Goal: Information Seeking & Learning: Learn about a topic

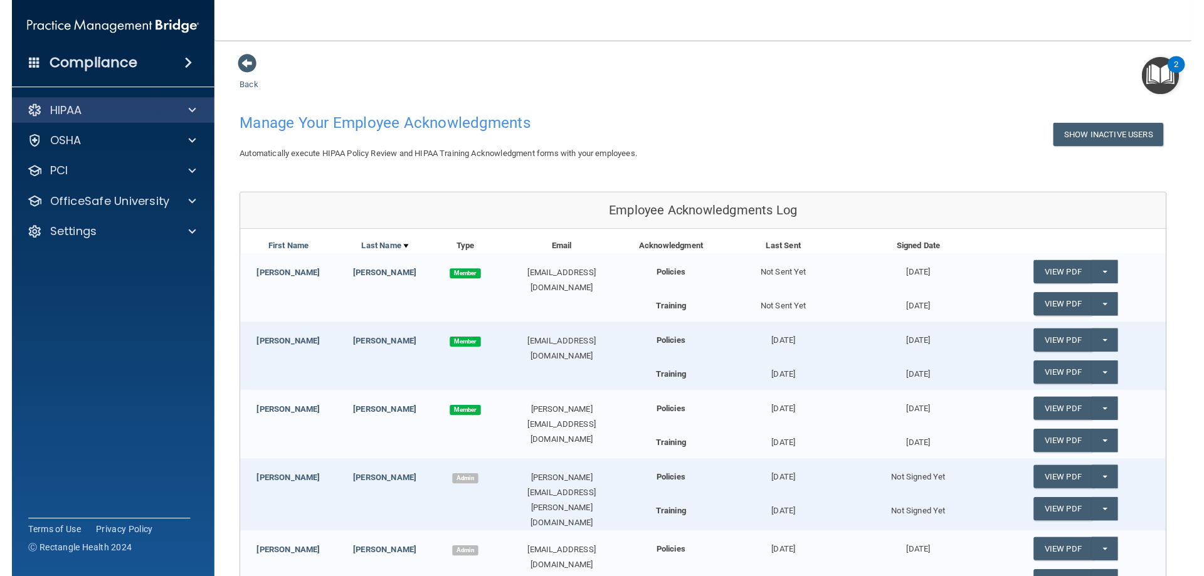
scroll to position [120, 0]
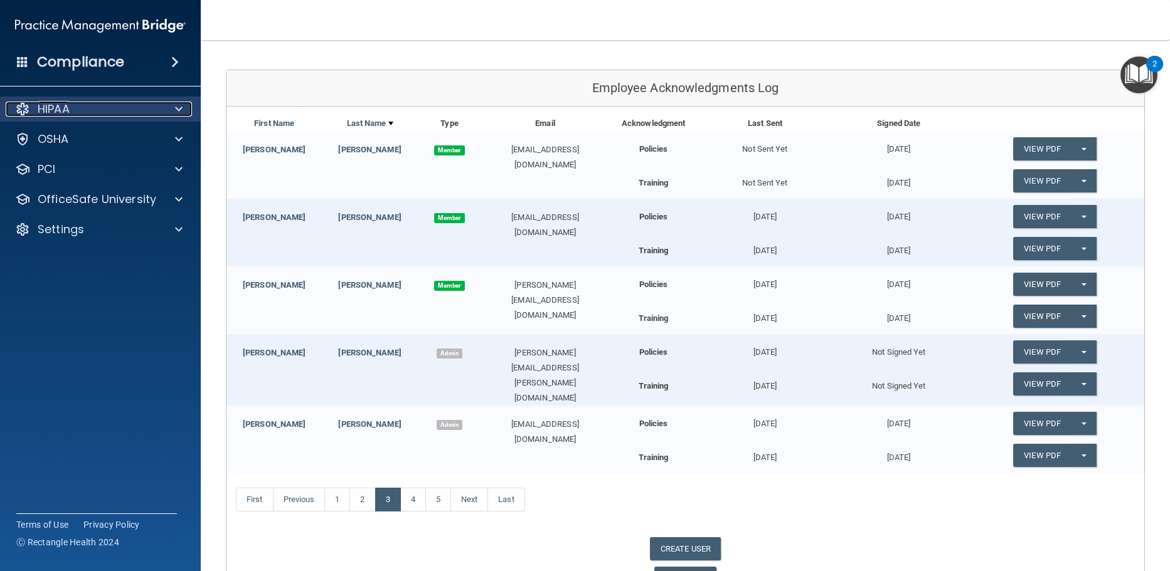
click at [186, 107] on div at bounding box center [176, 109] width 31 height 15
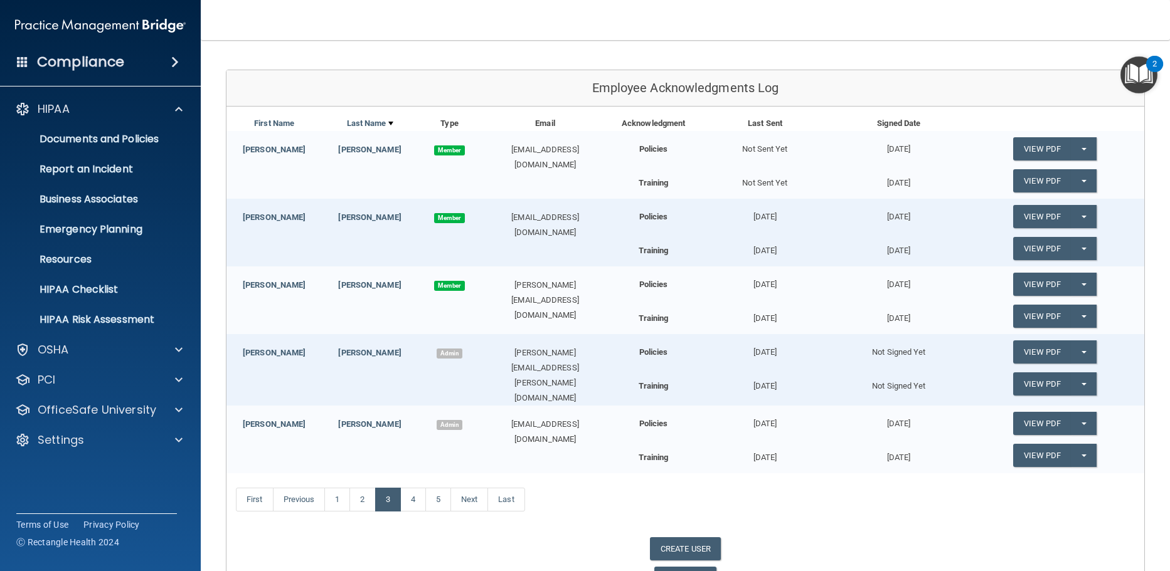
click at [205, 84] on main "Back Manage Your Employee Acknowledgments Show Inactive Users Automatically exe…" at bounding box center [685, 305] width 969 height 531
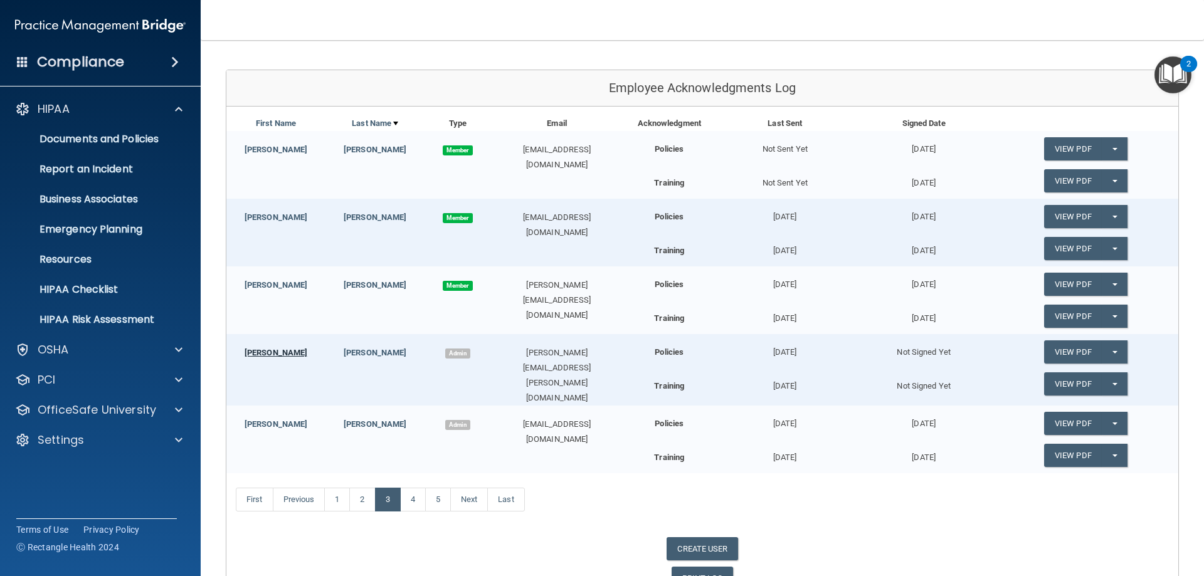
click at [270, 353] on link "Colin" at bounding box center [276, 352] width 63 height 9
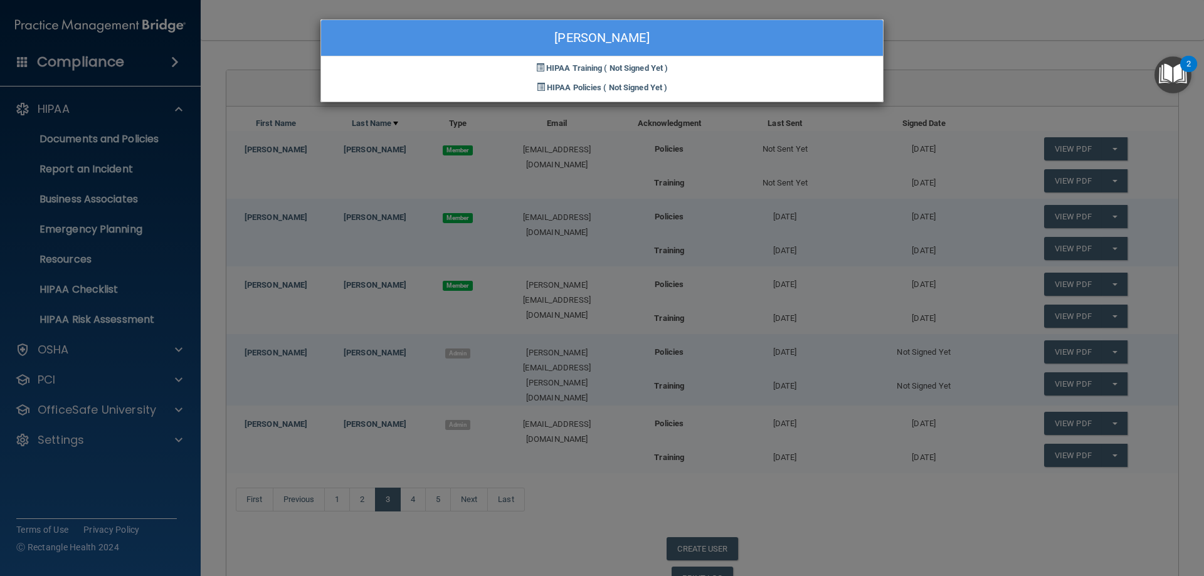
click at [933, 66] on div "Colin Moran HIPAA Training ( Not Signed Yet ) HIPAA Policies ( Not Signed Yet )" at bounding box center [602, 288] width 1204 height 576
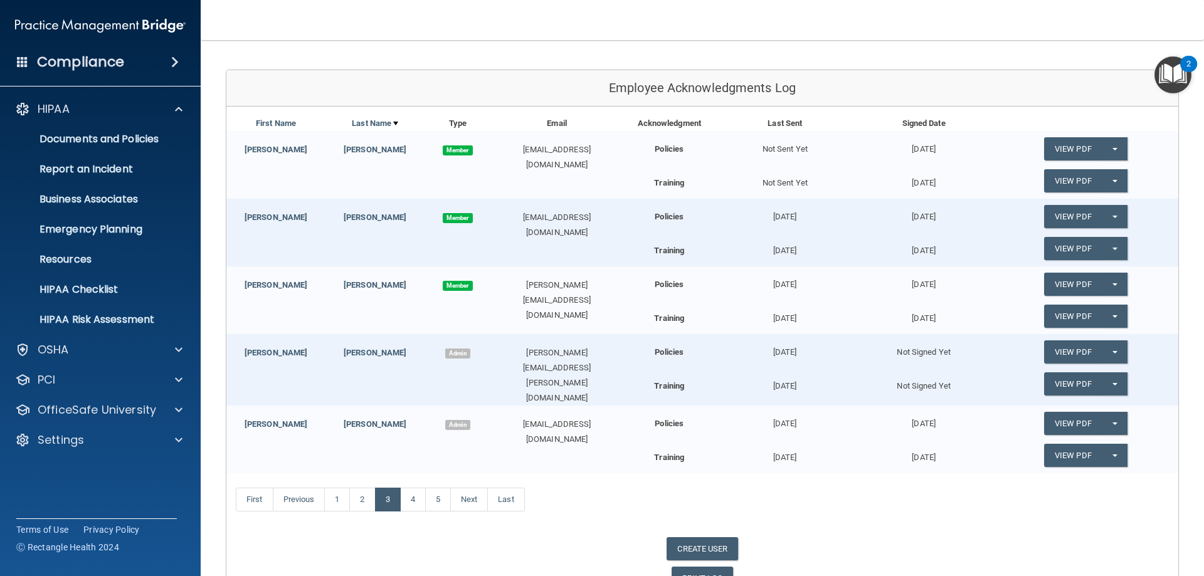
click at [1169, 75] on img "Open Resource Center, 2 new notifications" at bounding box center [1173, 74] width 37 height 37
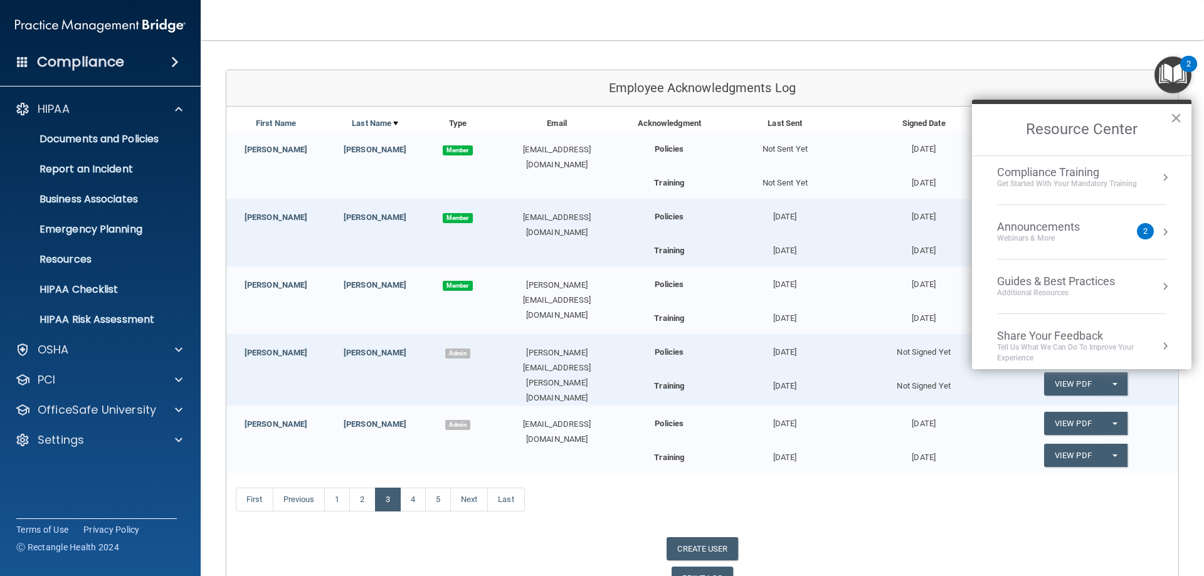
scroll to position [105, 0]
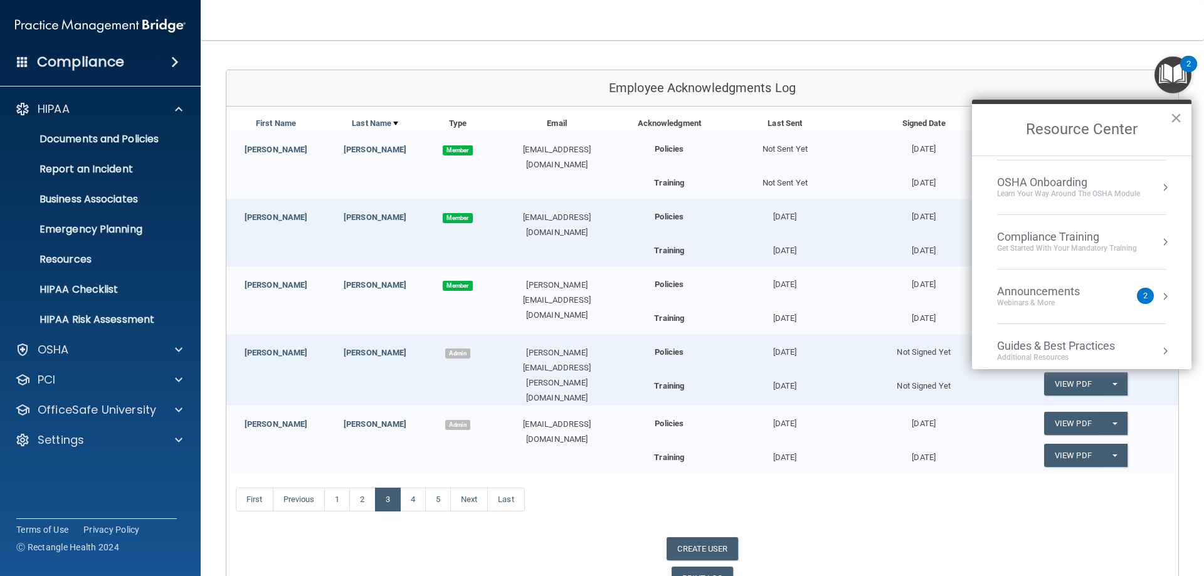
click at [1064, 244] on div "Get Started with your mandatory training" at bounding box center [1067, 248] width 140 height 11
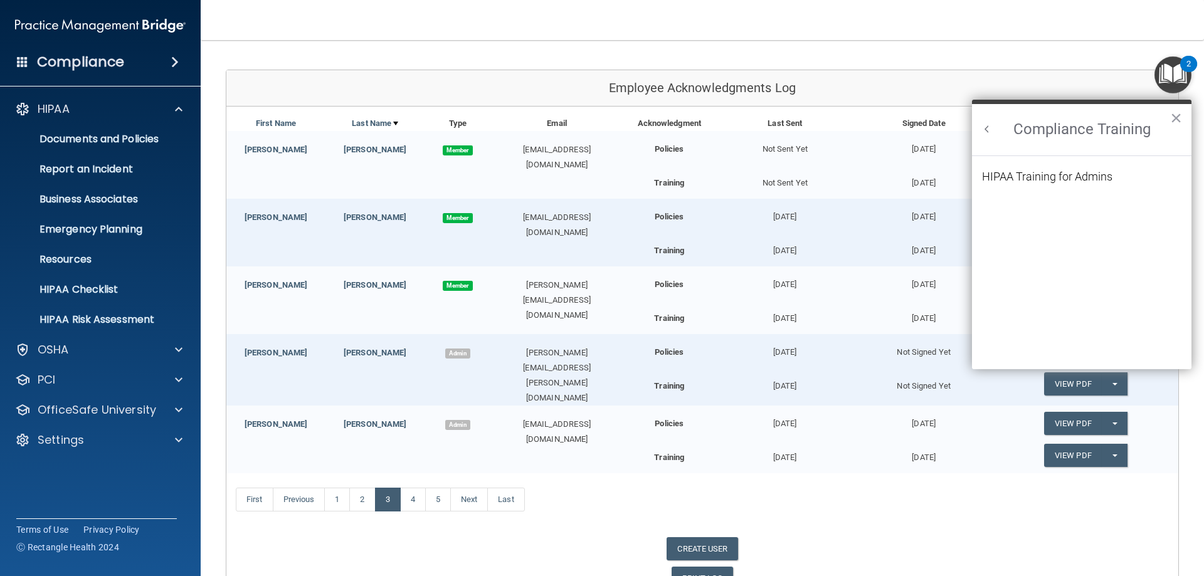
scroll to position [0, 0]
click at [1063, 176] on div "HIPAA Training for Admins" at bounding box center [1047, 176] width 130 height 11
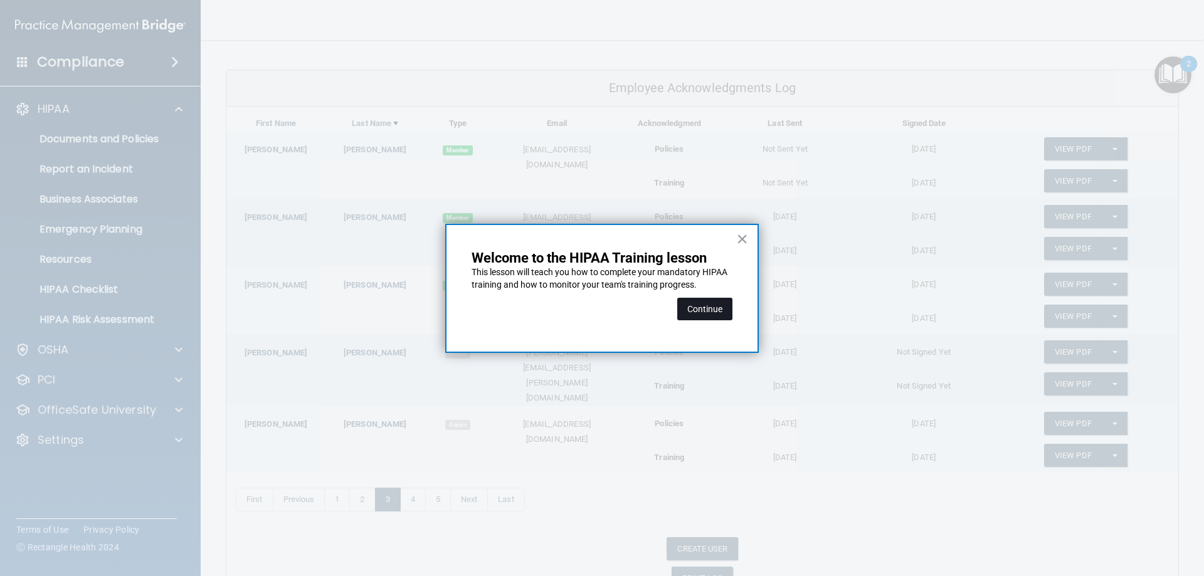
click at [701, 306] on button "Continue" at bounding box center [704, 309] width 55 height 23
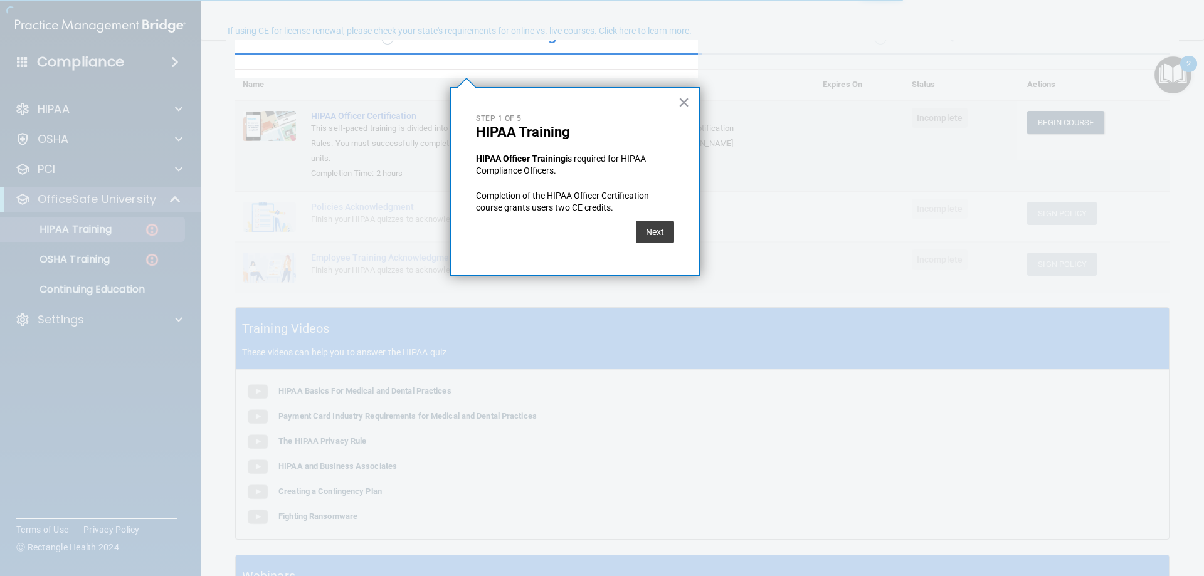
scroll to position [97, 0]
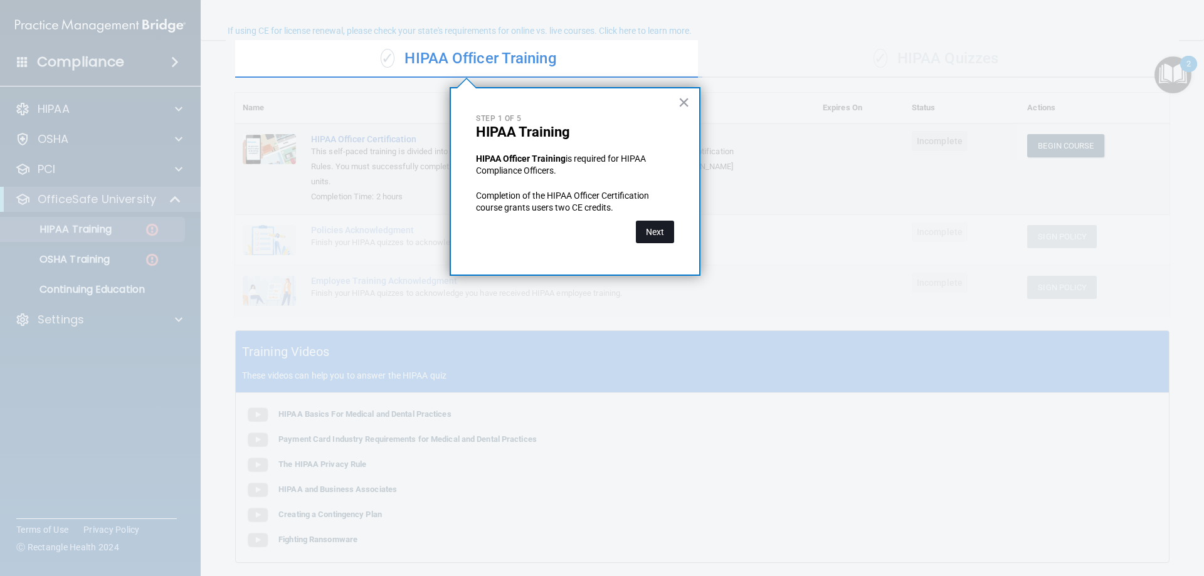
click at [650, 228] on button "Next" at bounding box center [655, 232] width 38 height 23
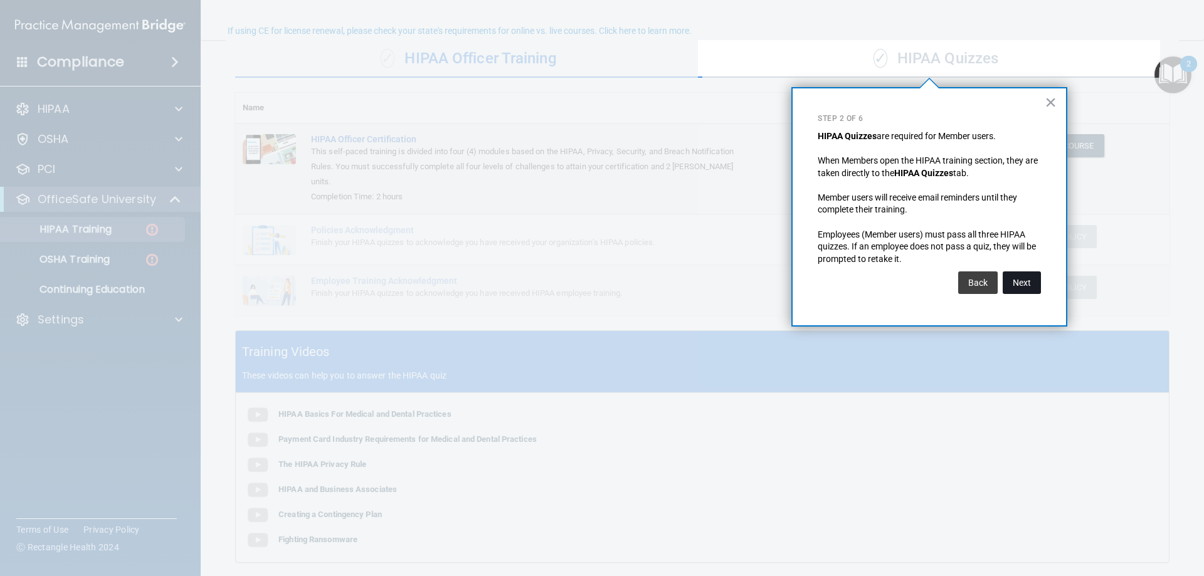
click at [1017, 278] on button "Next" at bounding box center [1022, 283] width 38 height 23
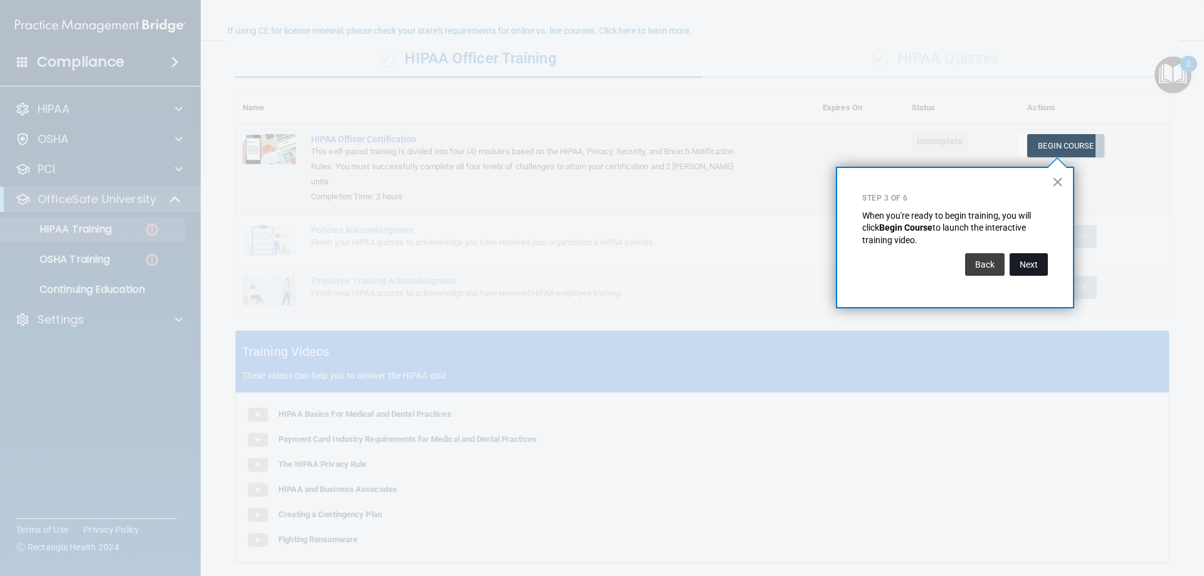
click at [1023, 266] on button "Next" at bounding box center [1029, 264] width 38 height 23
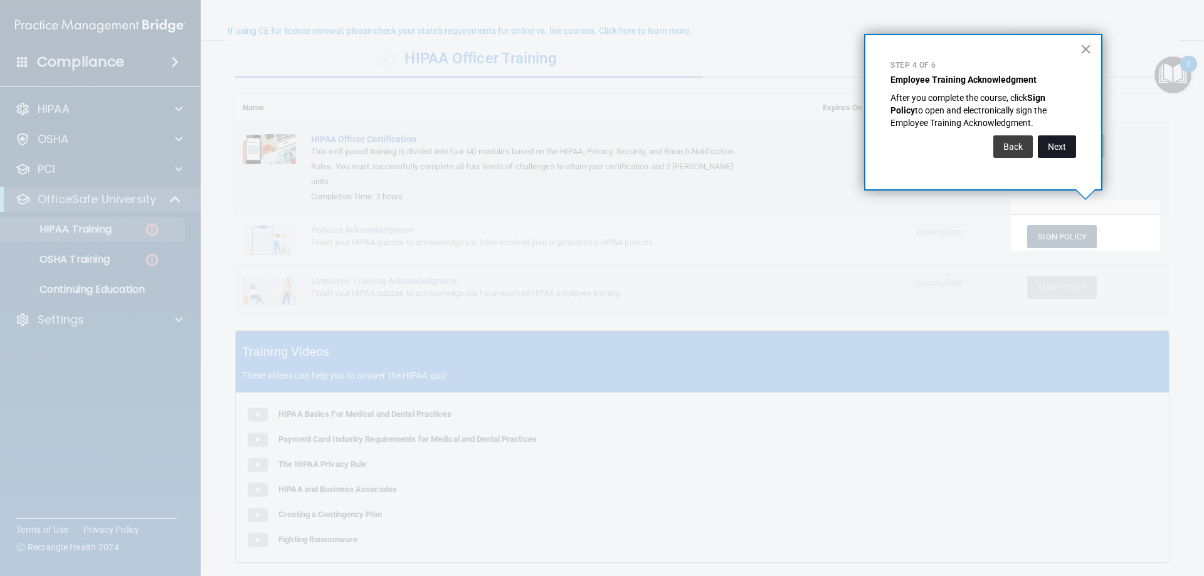
click at [1069, 148] on button "Next" at bounding box center [1057, 146] width 38 height 23
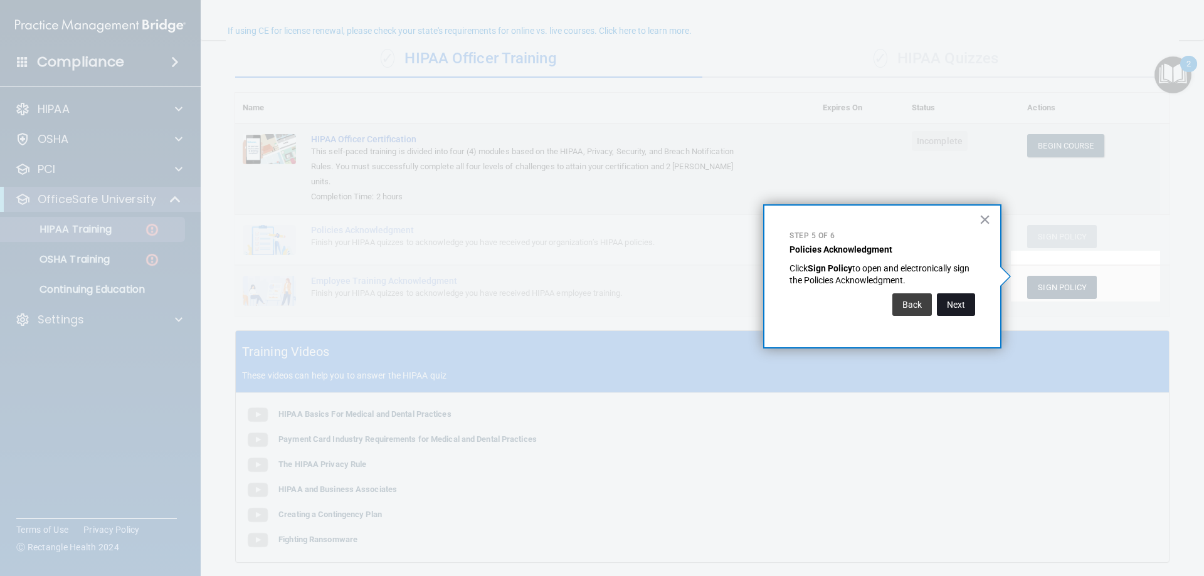
click at [961, 311] on button "Next" at bounding box center [956, 305] width 38 height 23
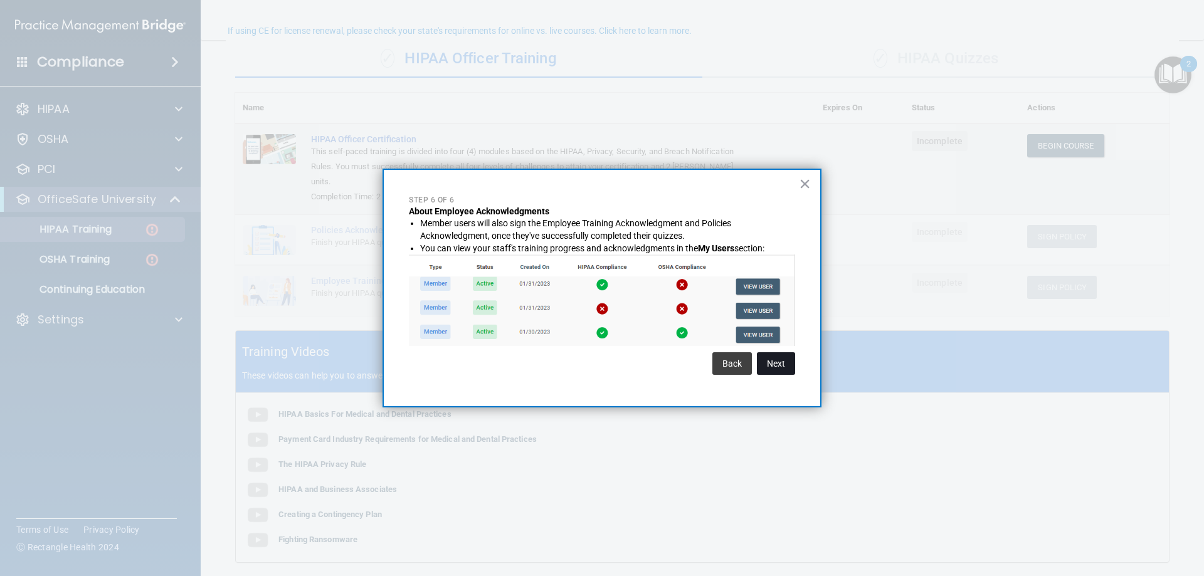
click at [768, 356] on button "Next" at bounding box center [776, 364] width 38 height 23
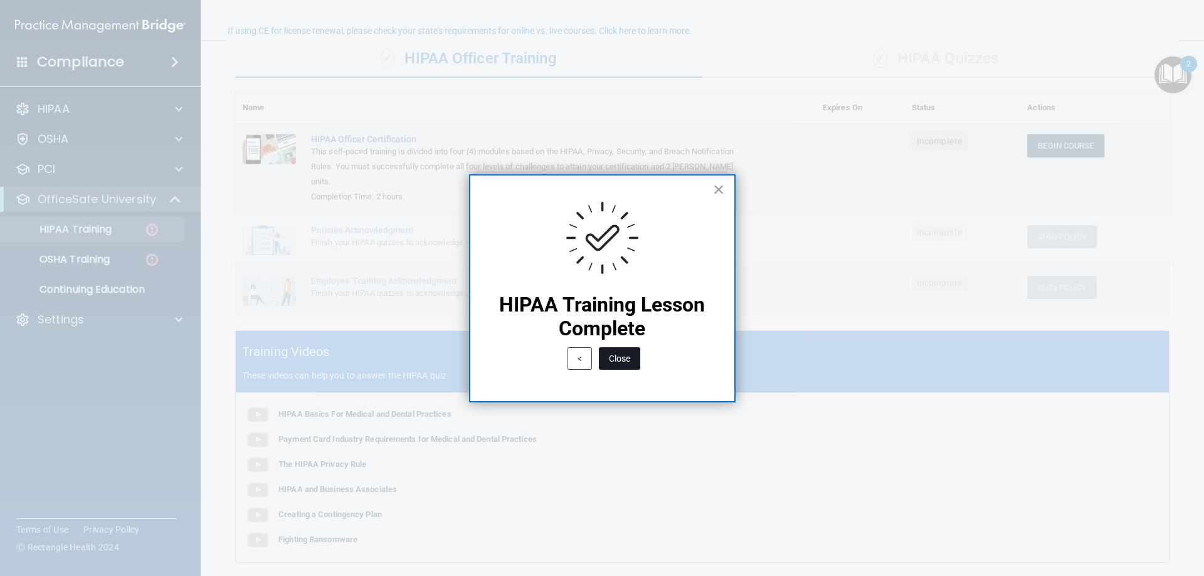
click at [612, 356] on button "Close" at bounding box center [619, 359] width 41 height 23
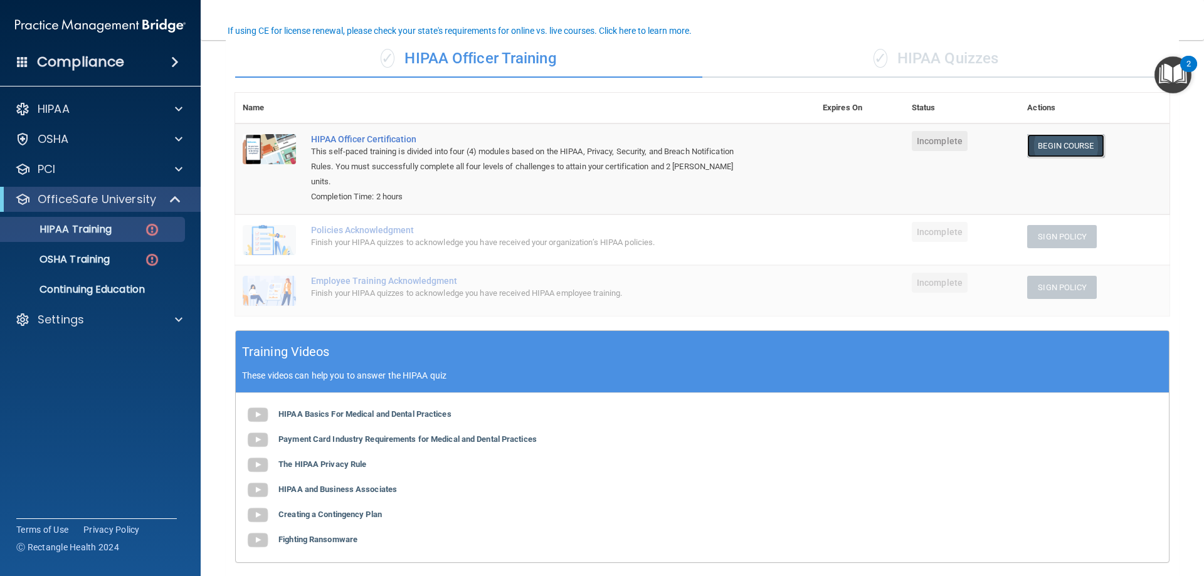
click at [1051, 149] on link "Begin Course" at bounding box center [1065, 145] width 77 height 23
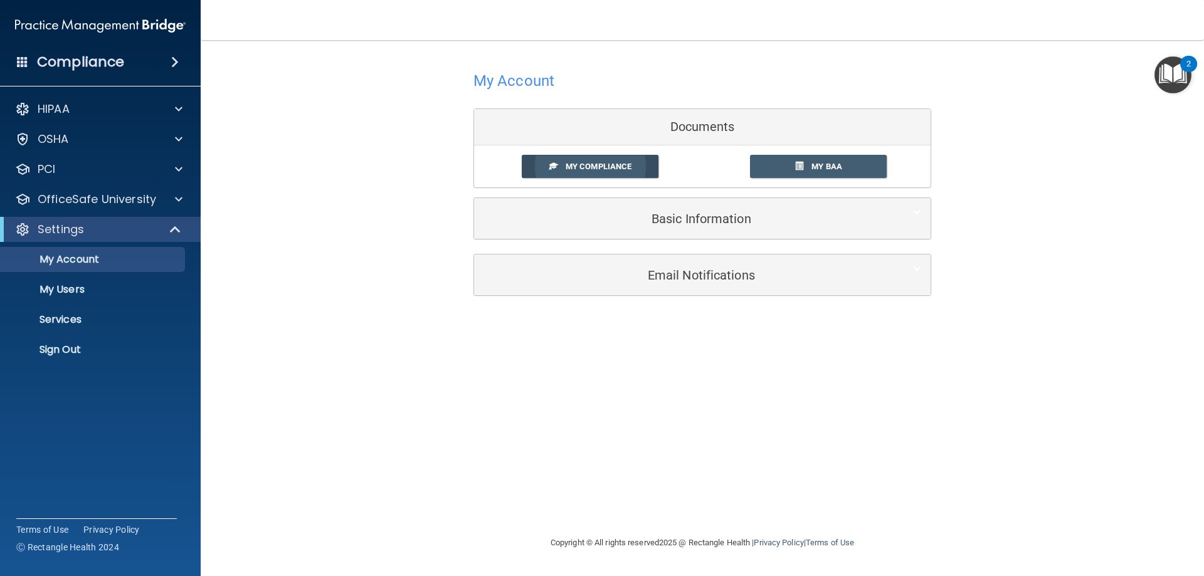
click at [647, 167] on link "My Compliance" at bounding box center [590, 166] width 137 height 23
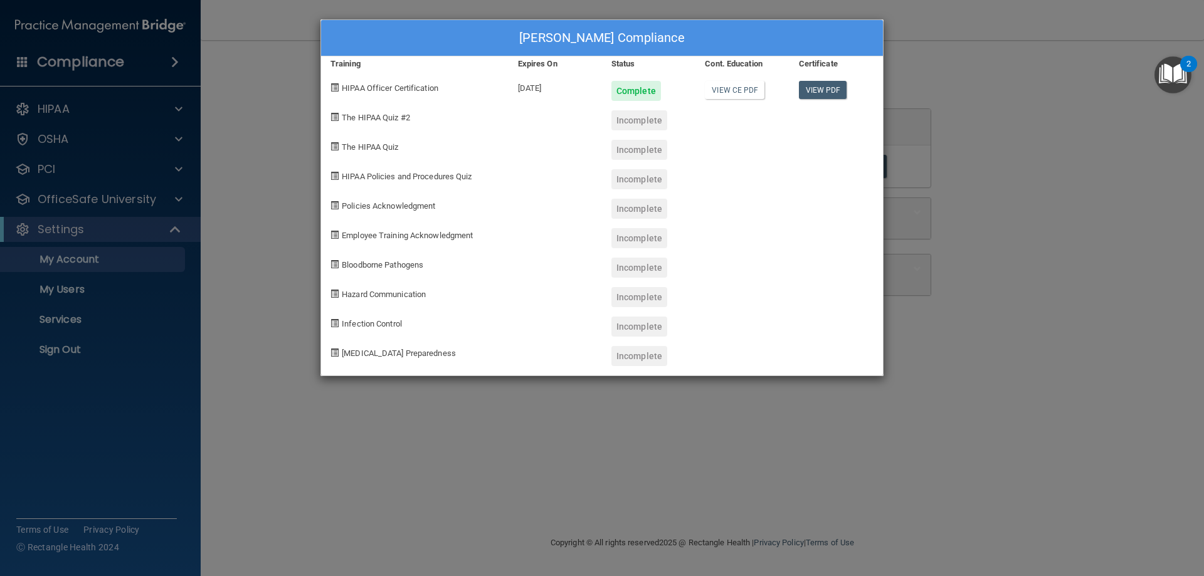
click at [937, 220] on div "Colin Moran's Compliance Training Expires On Status Cont. Education Certificate…" at bounding box center [602, 288] width 1204 height 576
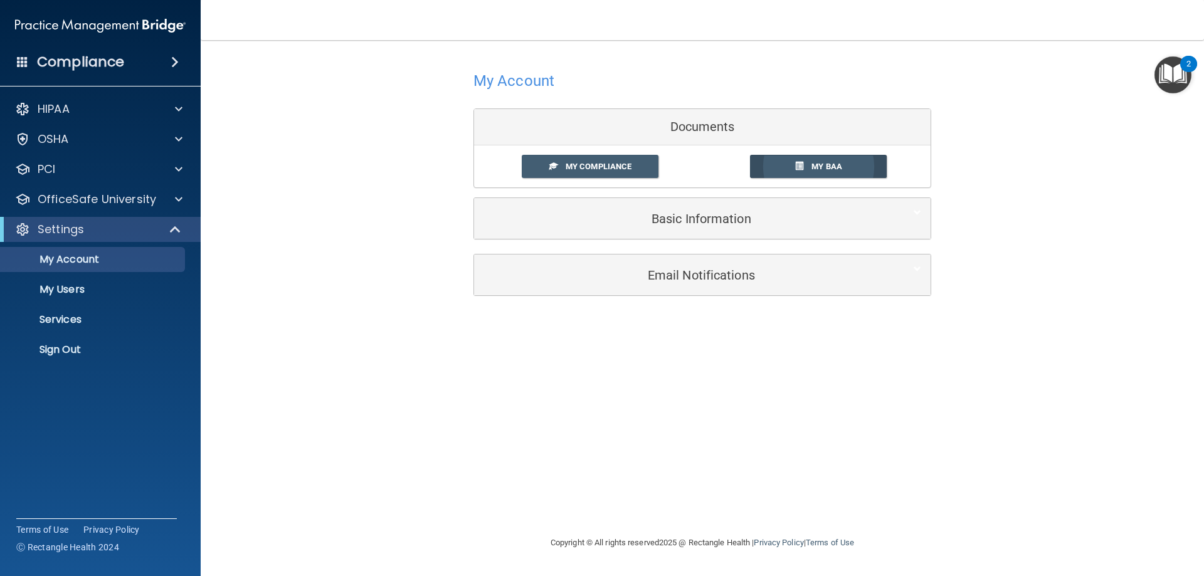
click at [815, 161] on link "My BAA" at bounding box center [818, 166] width 137 height 23
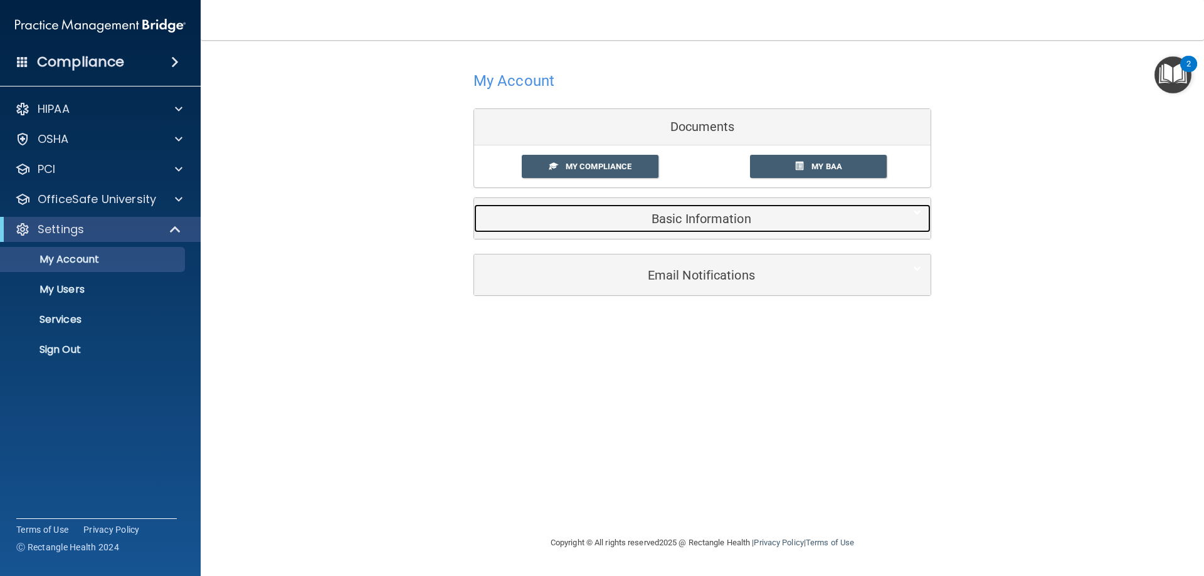
click at [505, 206] on div "Basic Information" at bounding box center [683, 218] width 418 height 28
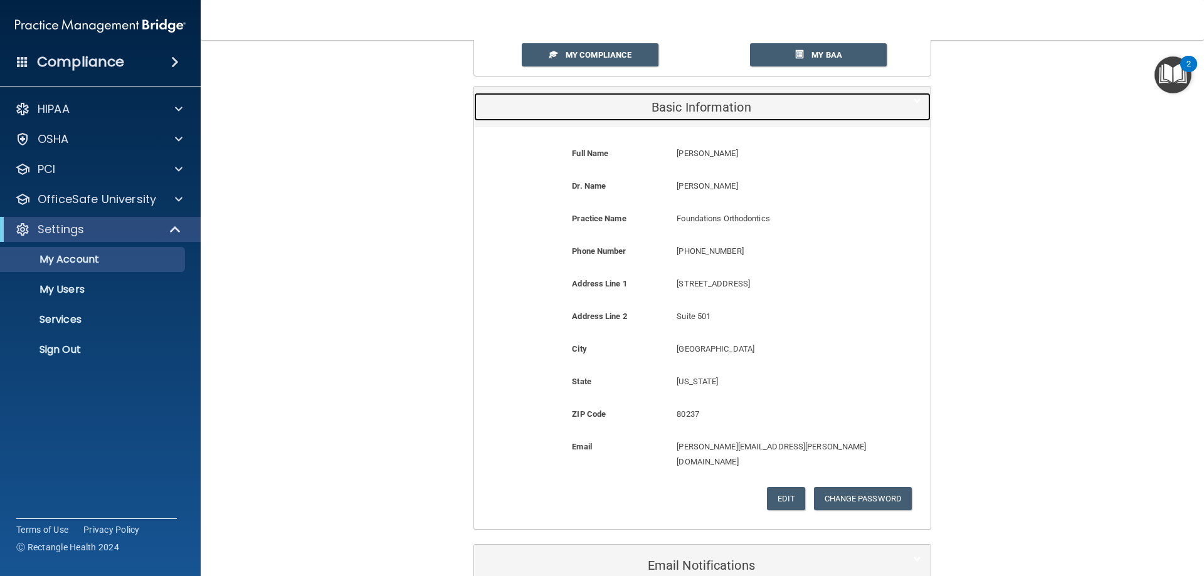
scroll to position [125, 0]
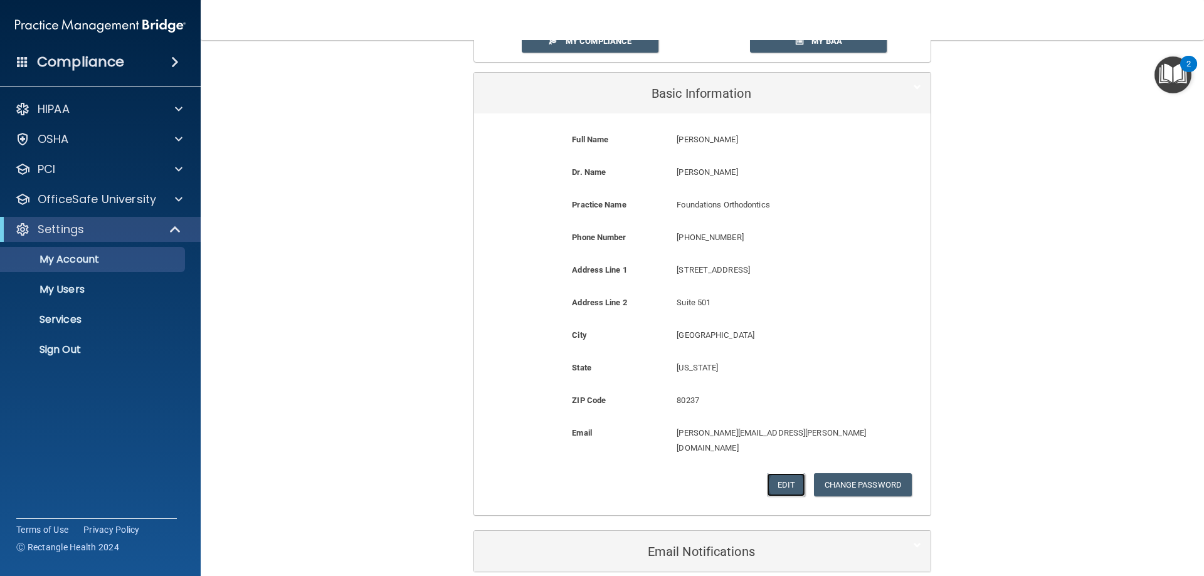
click at [781, 474] on button "Edit" at bounding box center [786, 485] width 38 height 23
select select "5"
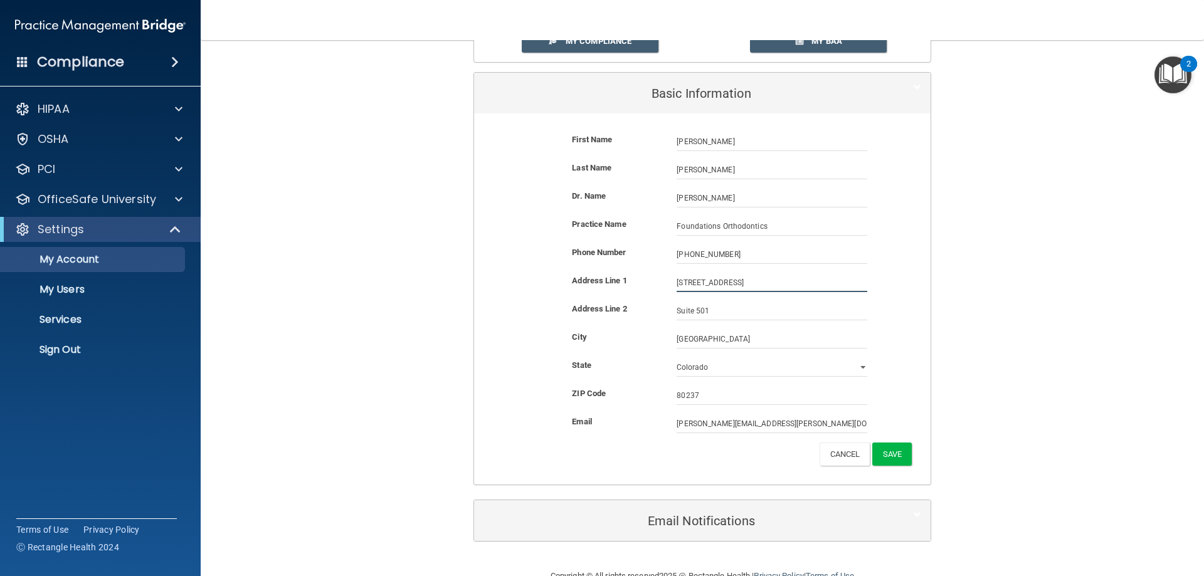
click at [745, 279] on input "4380 S. Syracuse St" at bounding box center [772, 282] width 191 height 19
click at [741, 282] on input "4380 S. Syracuse St" at bounding box center [772, 282] width 191 height 19
type input "6881 S Holly Cir"
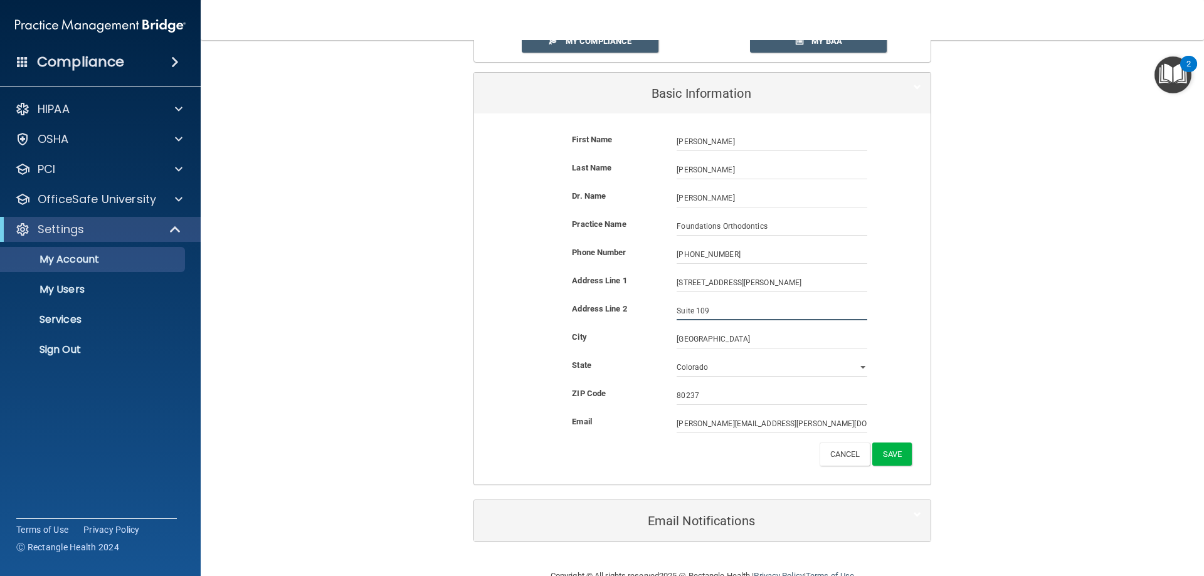
type input "Suite 109"
type input "Centennial"
type input "80112"
click at [889, 457] on button "Save" at bounding box center [893, 454] width 40 height 23
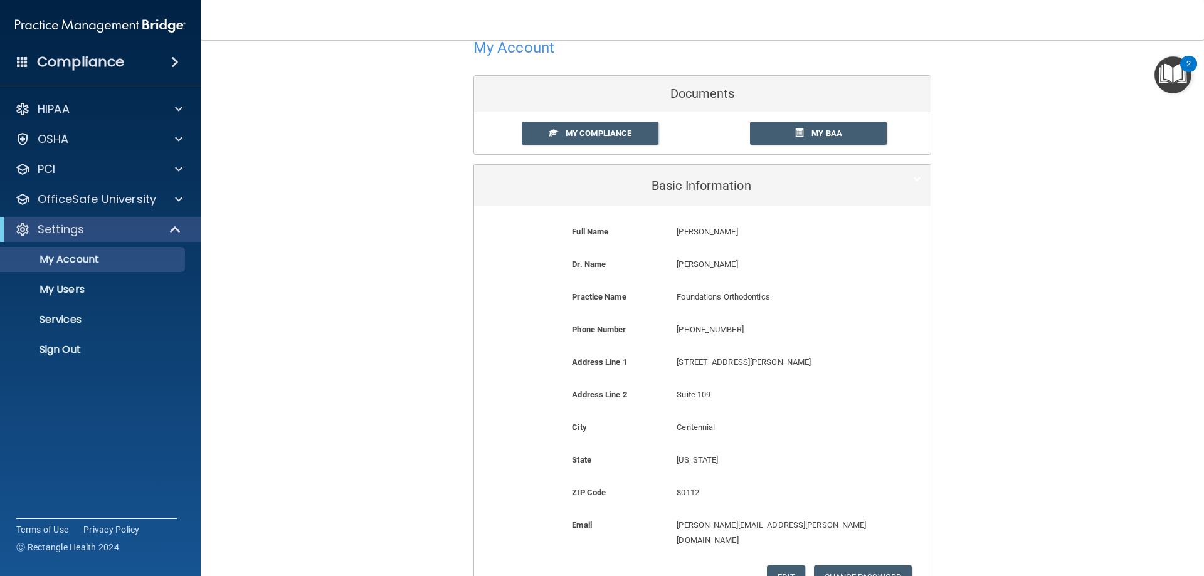
scroll to position [63, 0]
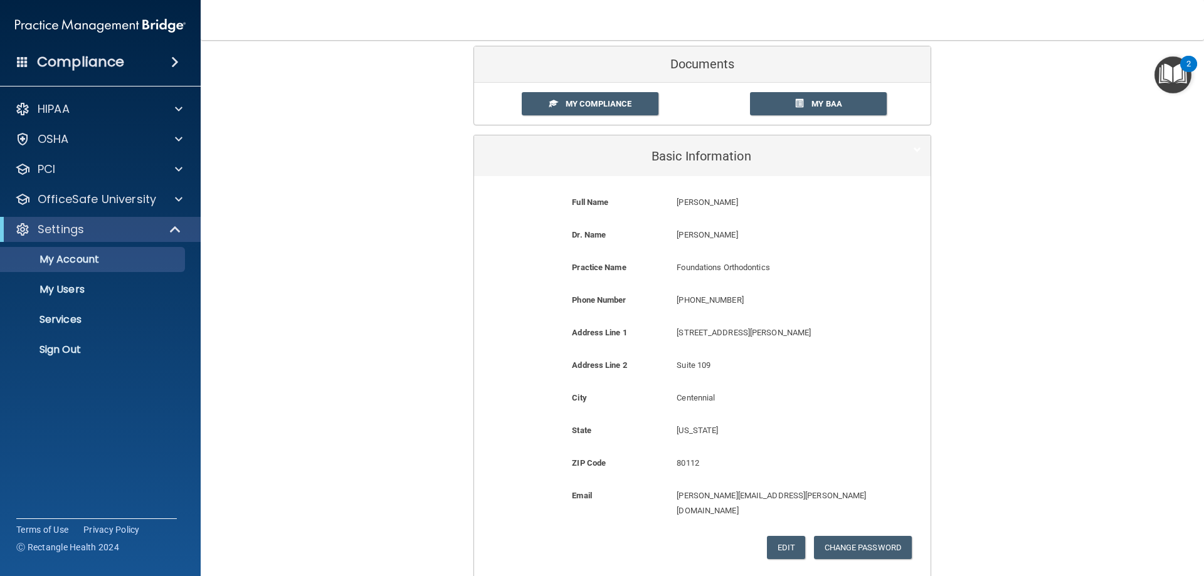
click at [174, 66] on span at bounding box center [175, 62] width 8 height 15
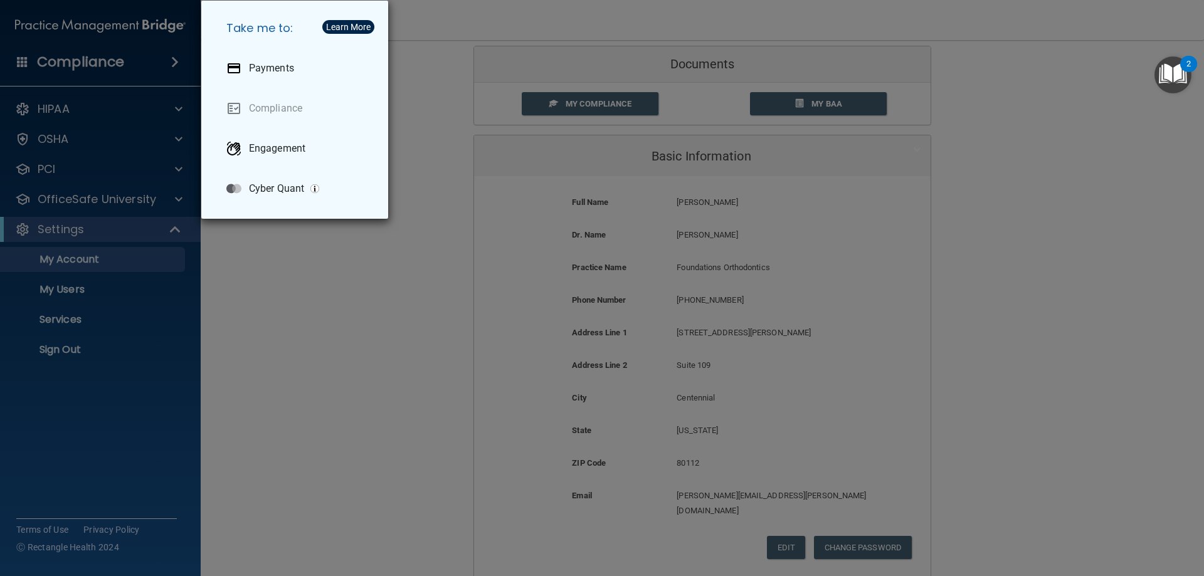
click at [152, 69] on div "Take me to: Payments Compliance Engagement Cyber Quant" at bounding box center [602, 288] width 1204 height 576
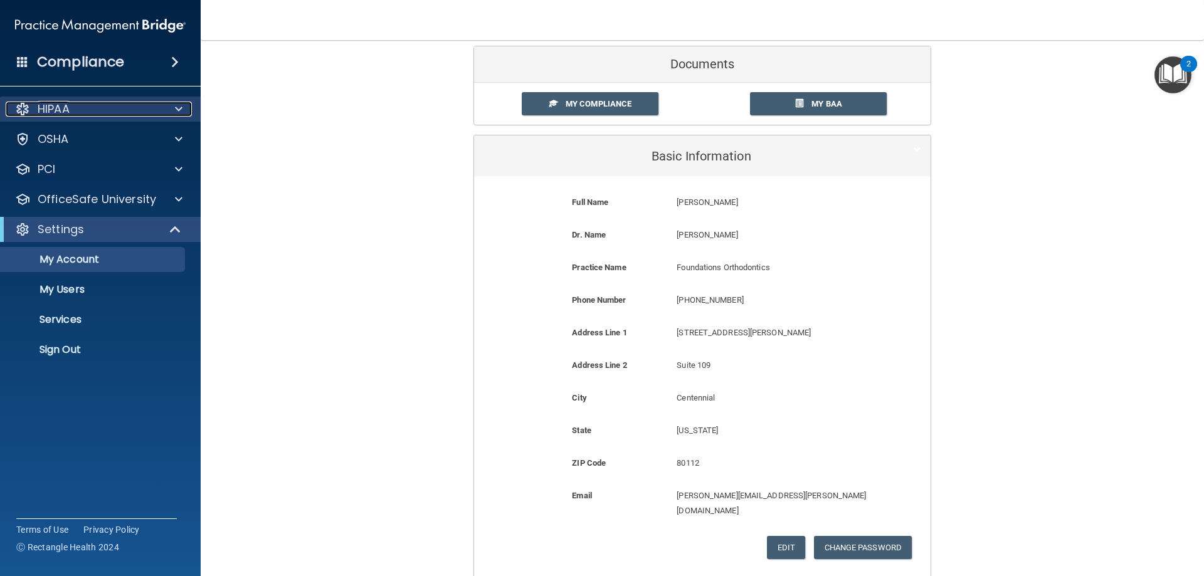
click at [126, 112] on div "HIPAA" at bounding box center [84, 109] width 156 height 15
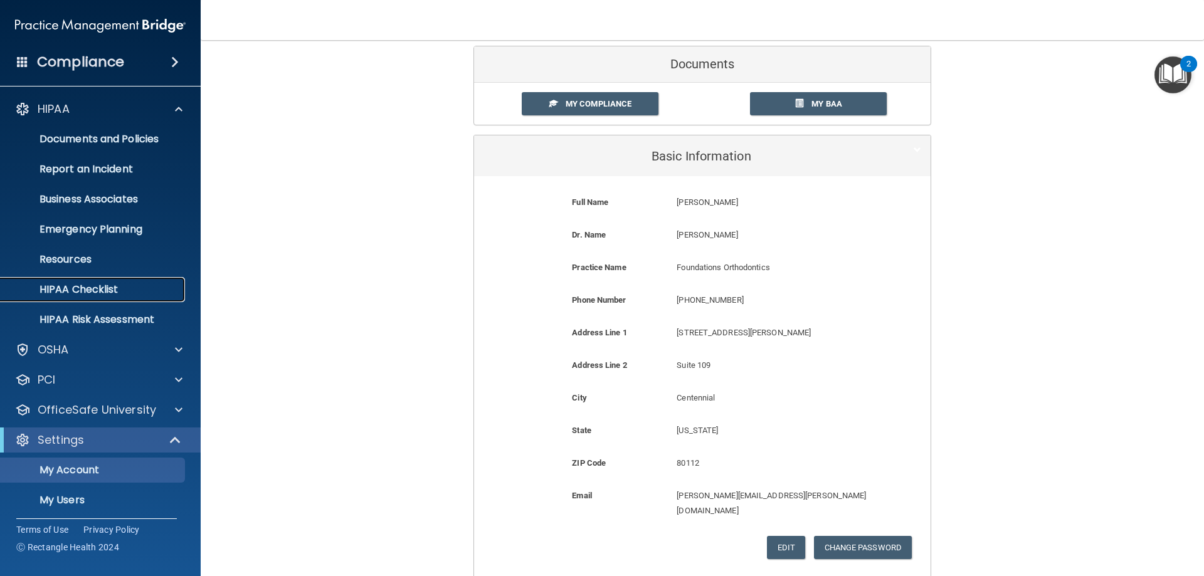
click at [127, 294] on p "HIPAA Checklist" at bounding box center [93, 290] width 171 height 13
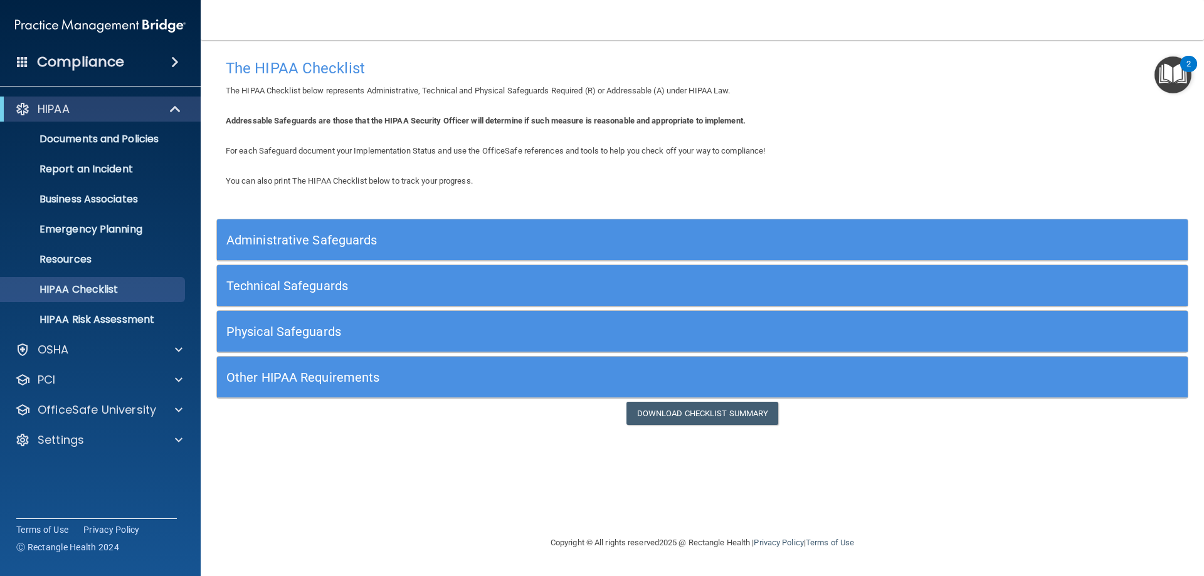
click at [243, 227] on div "Administrative Safeguards" at bounding box center [581, 240] width 728 height 28
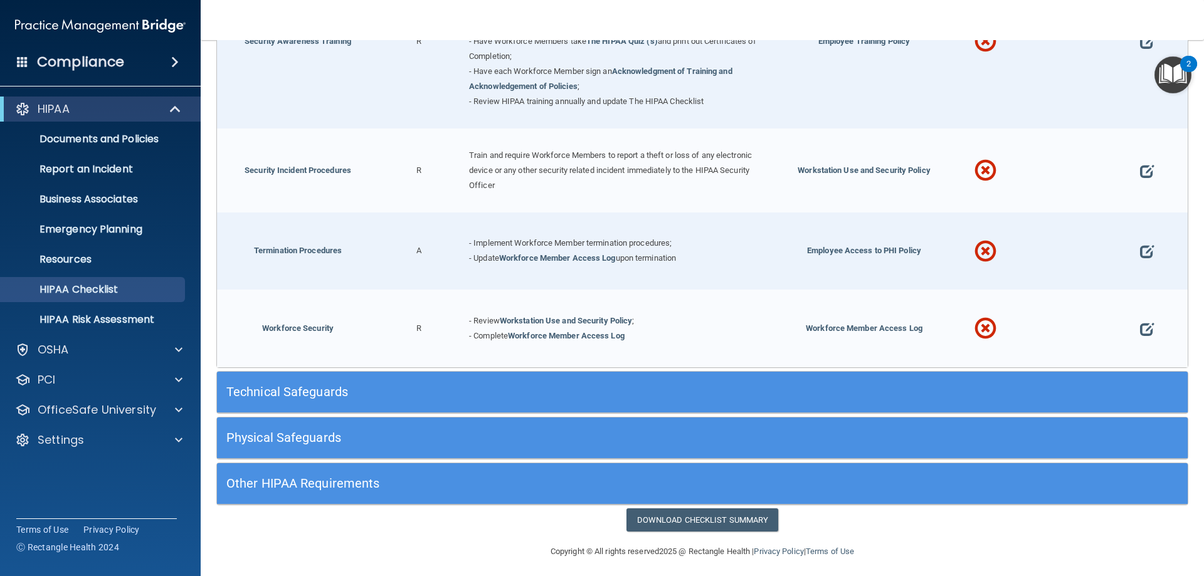
scroll to position [1229, 0]
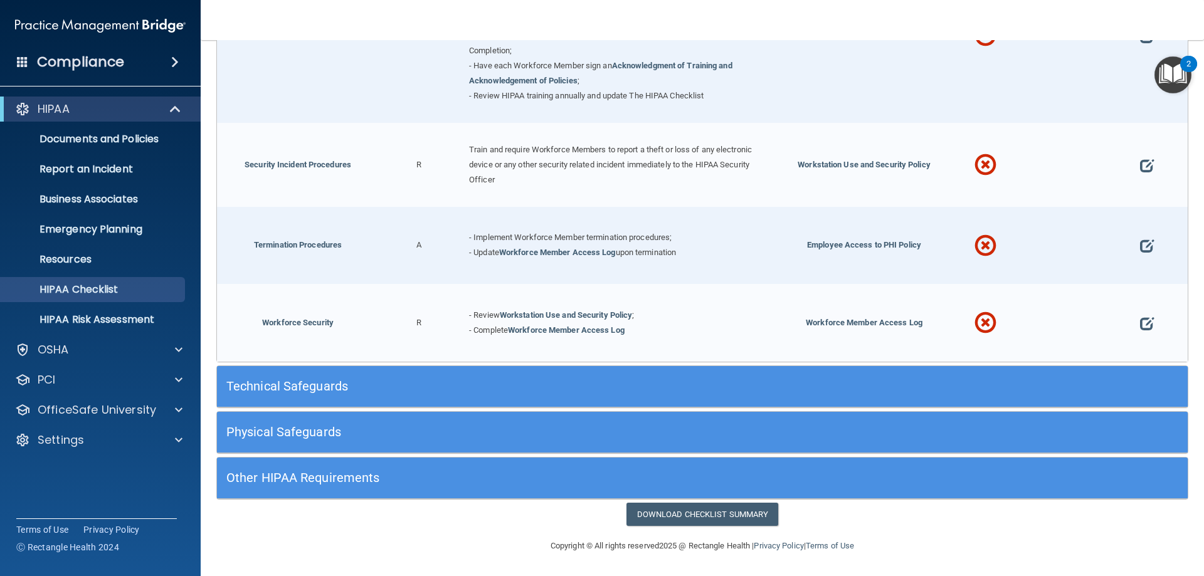
click at [884, 374] on div "Technical Safeguards" at bounding box center [581, 387] width 728 height 28
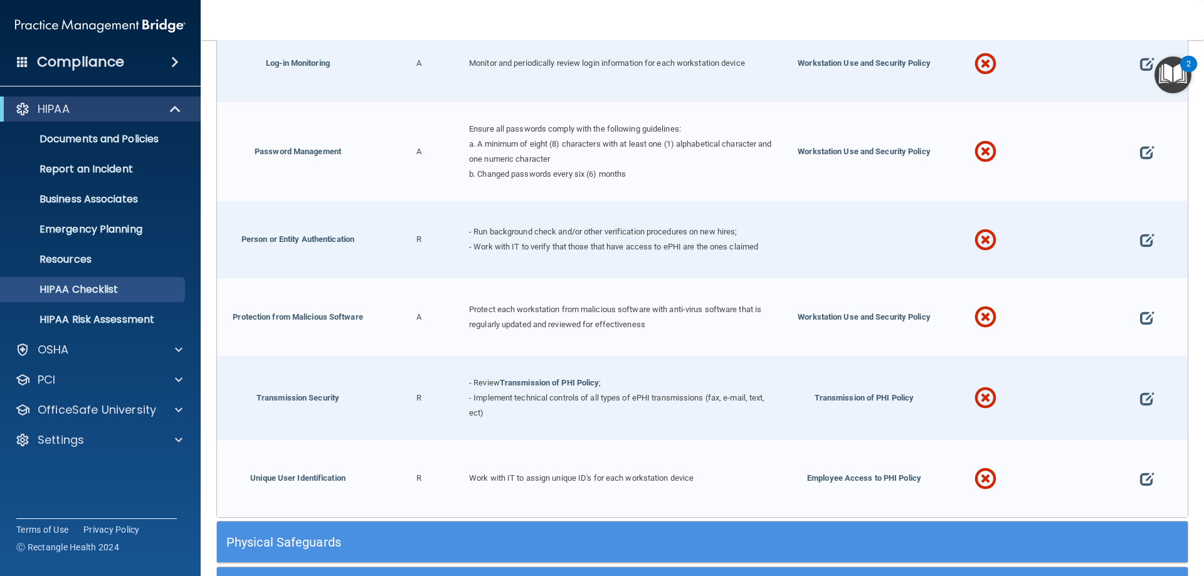
scroll to position [2316, 0]
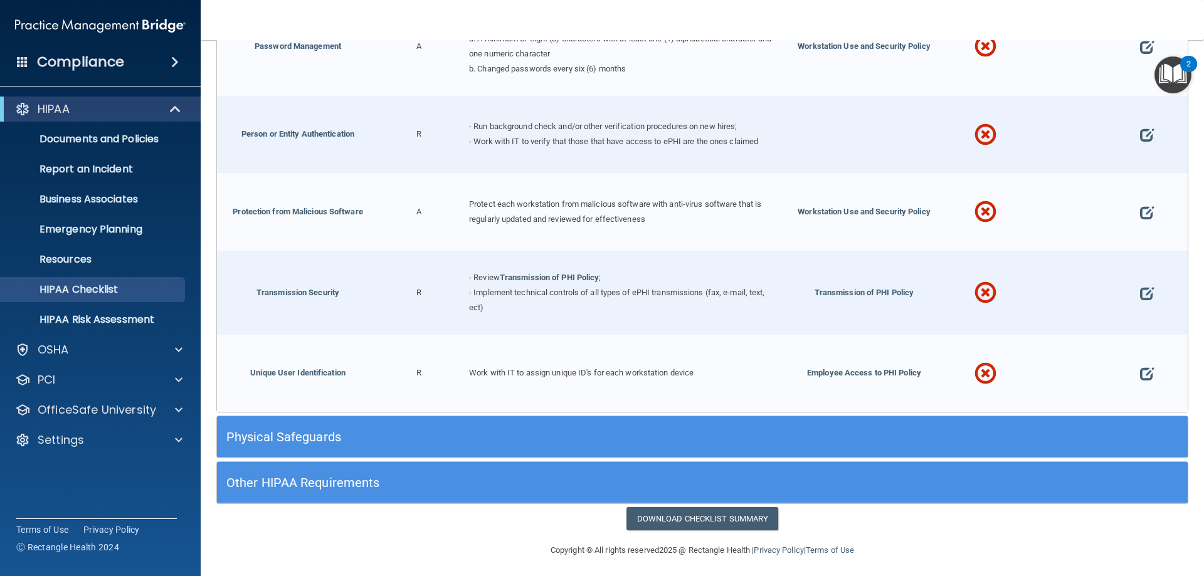
click at [864, 430] on h5 "Physical Safeguards" at bounding box center [580, 437] width 709 height 14
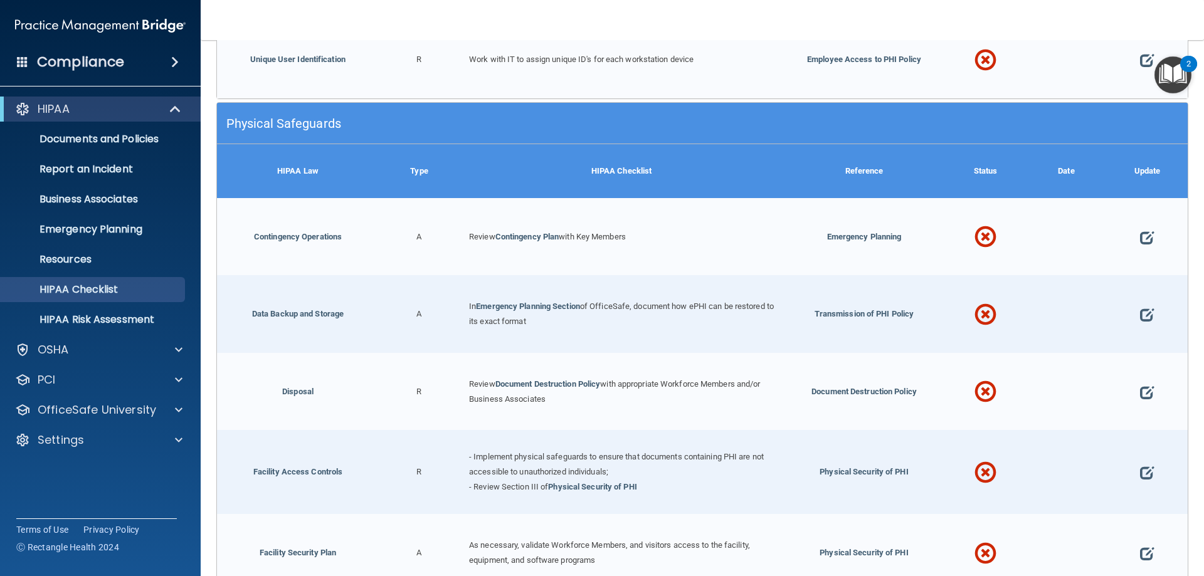
scroll to position [2914, 0]
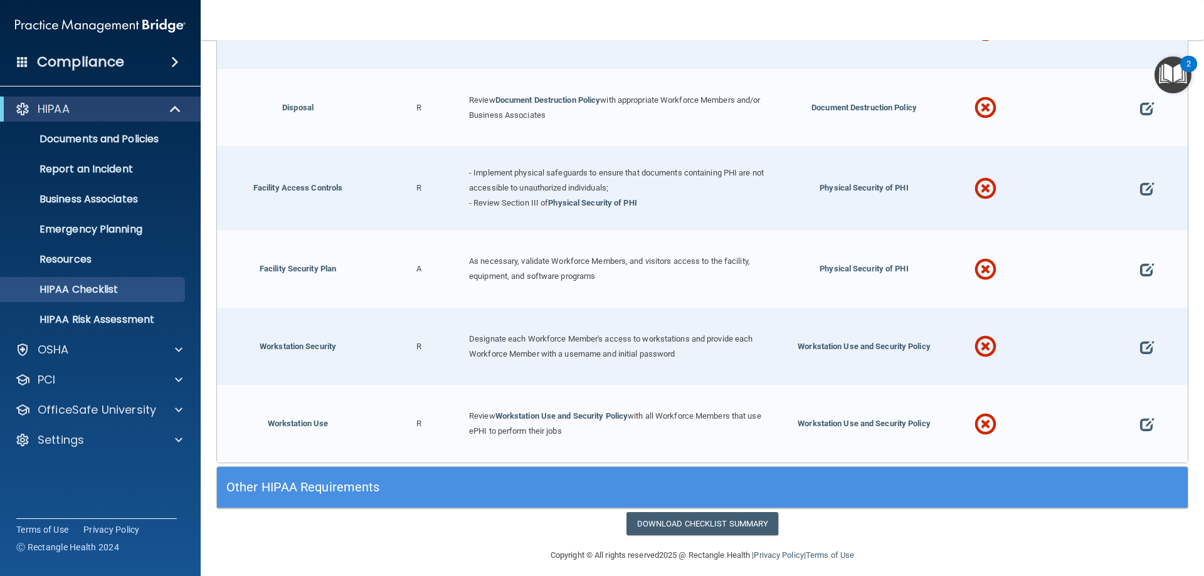
click at [820, 474] on div "Other HIPAA Requirements" at bounding box center [581, 488] width 728 height 28
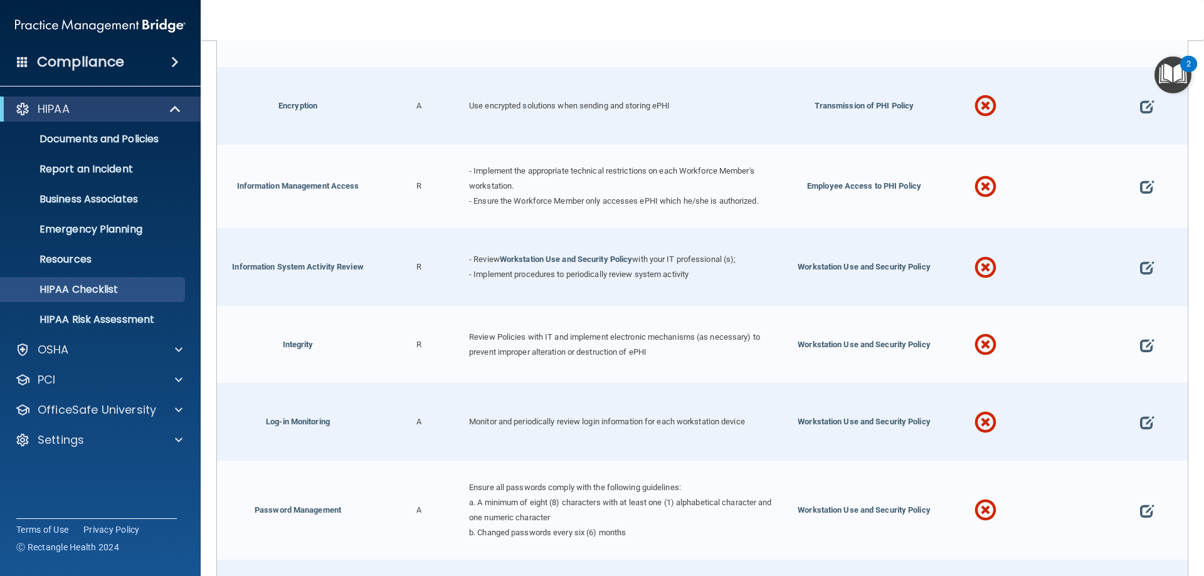
scroll to position [1617, 0]
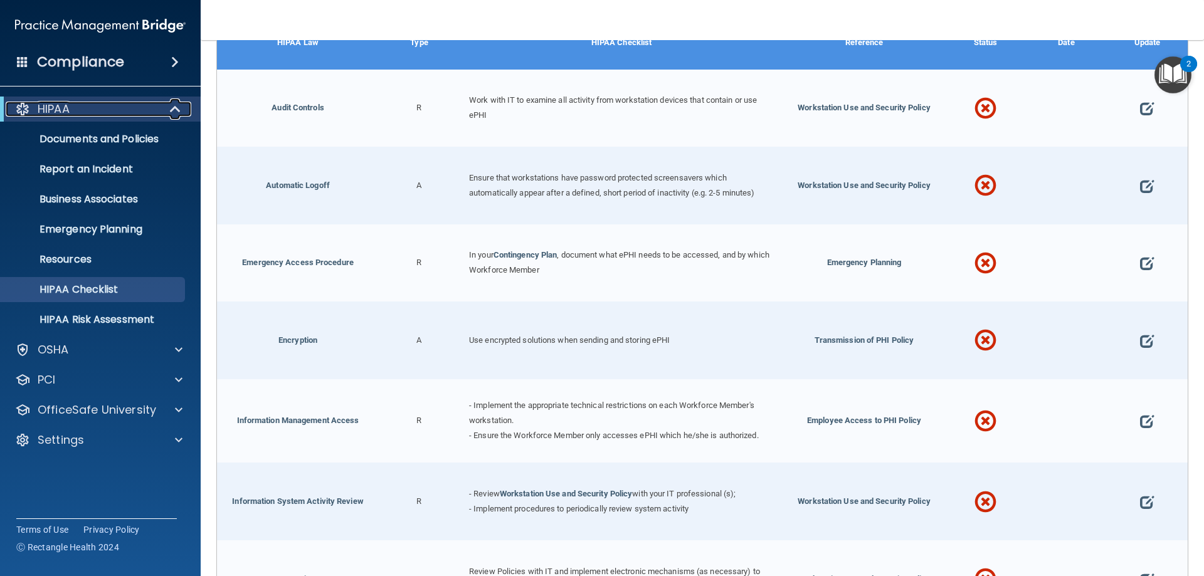
click at [174, 111] on span at bounding box center [176, 109] width 11 height 15
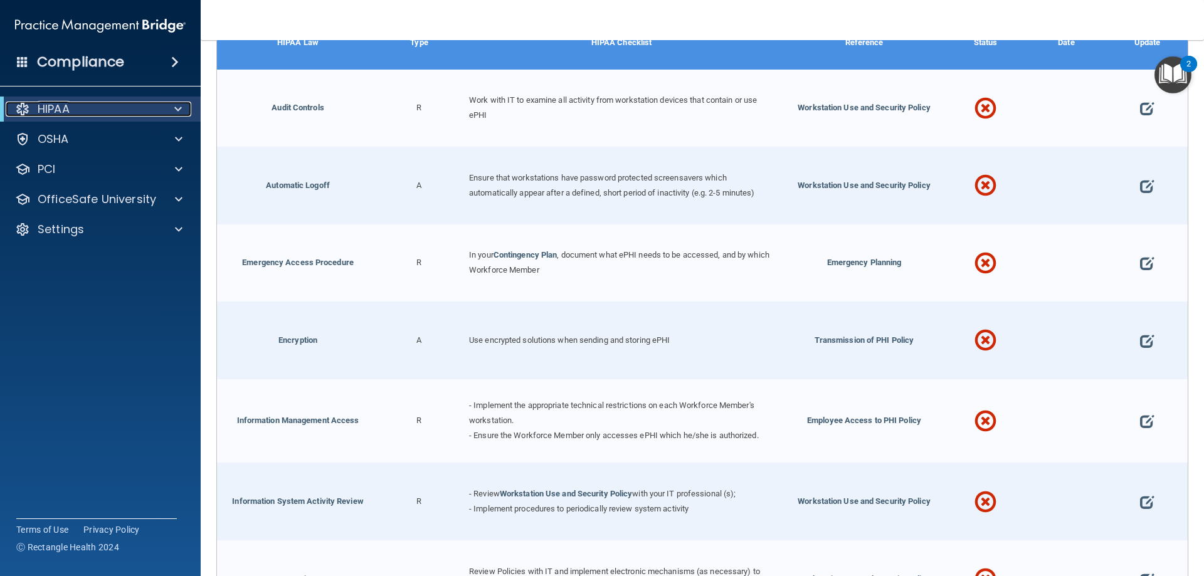
click at [174, 111] on span at bounding box center [178, 109] width 8 height 15
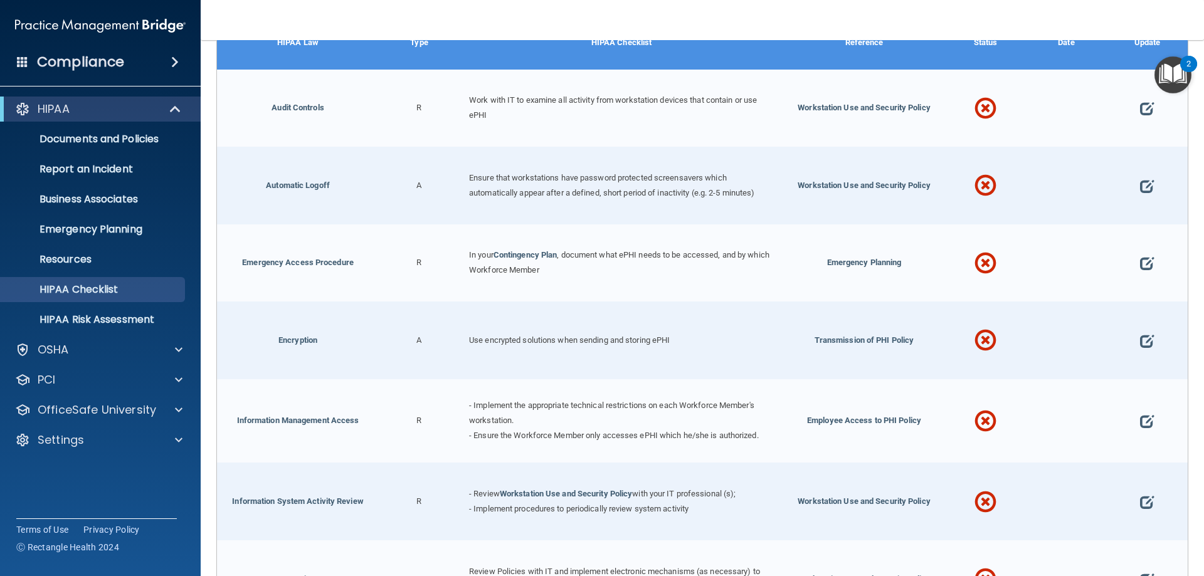
click at [177, 61] on span at bounding box center [175, 62] width 8 height 15
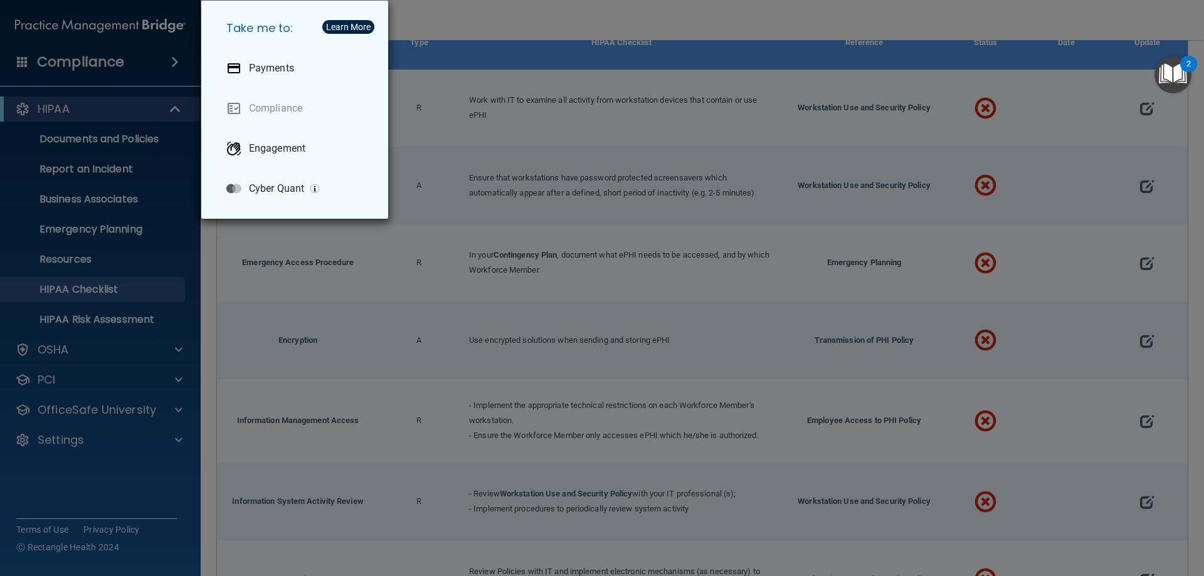
click at [161, 72] on div "Take me to: Payments Compliance Engagement Cyber Quant" at bounding box center [602, 288] width 1204 height 576
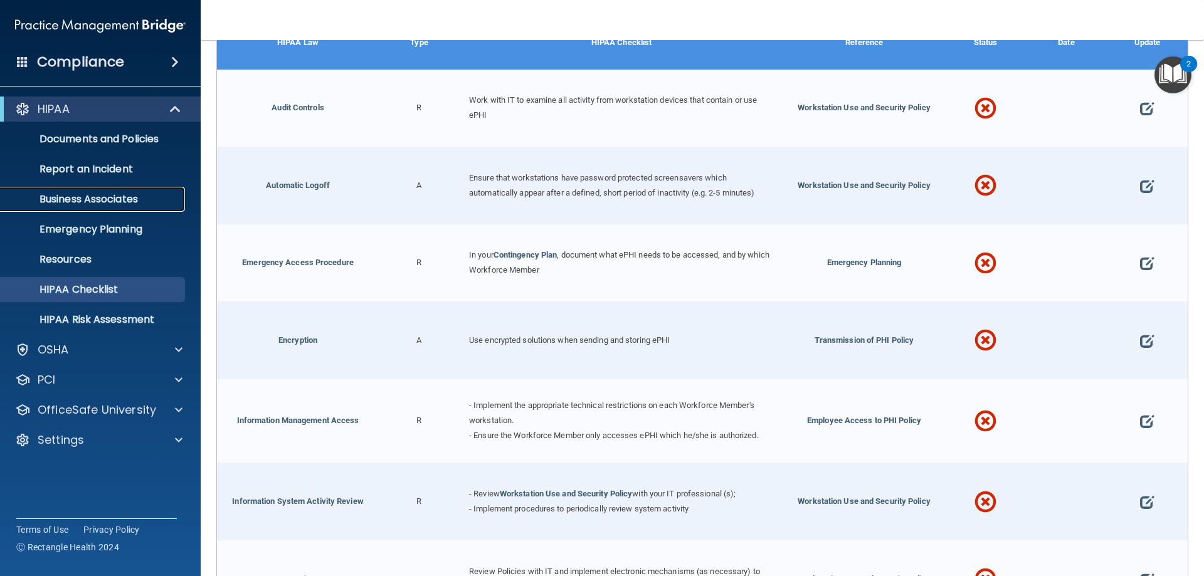
click at [122, 203] on p "Business Associates" at bounding box center [93, 199] width 171 height 13
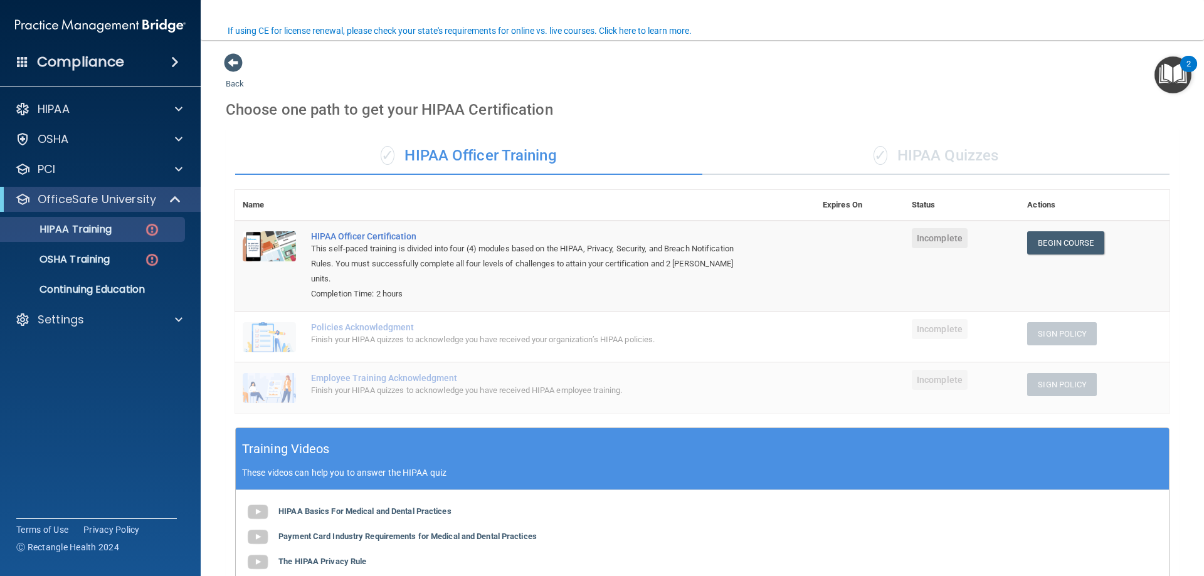
scroll to position [97, 0]
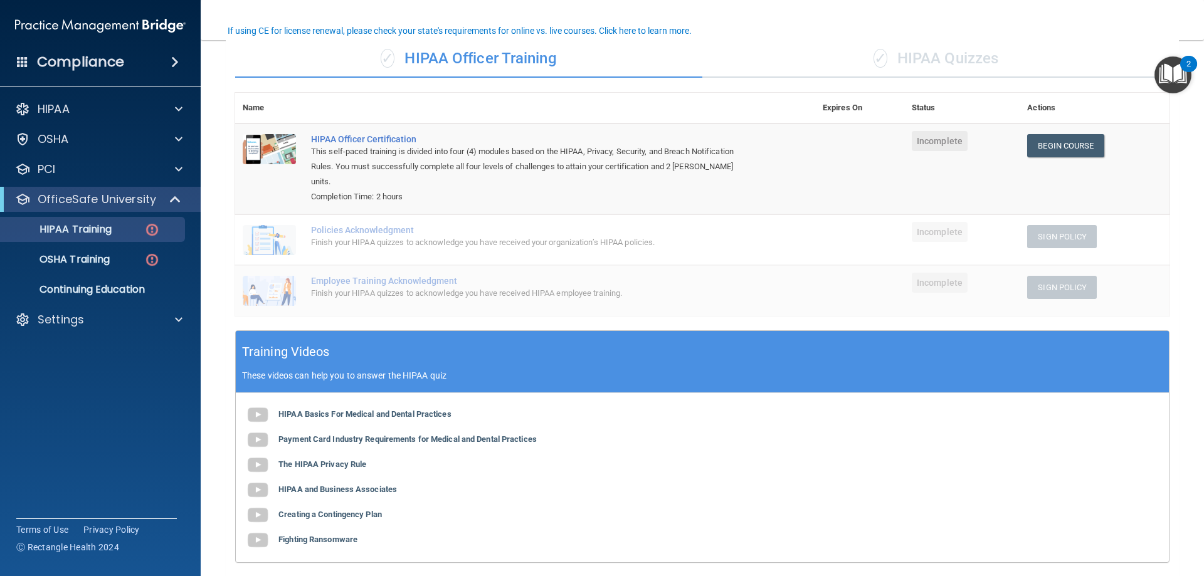
click at [783, 141] on td "HIPAA Officer Certification This self-paced training is divided into four (4) m…" at bounding box center [560, 169] width 512 height 91
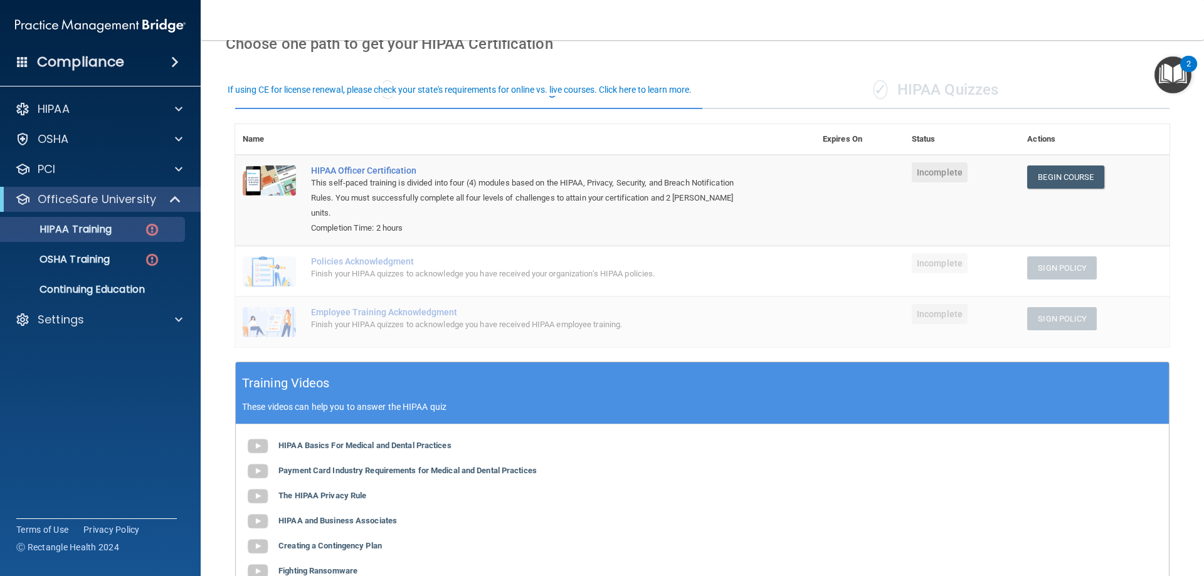
scroll to position [38, 0]
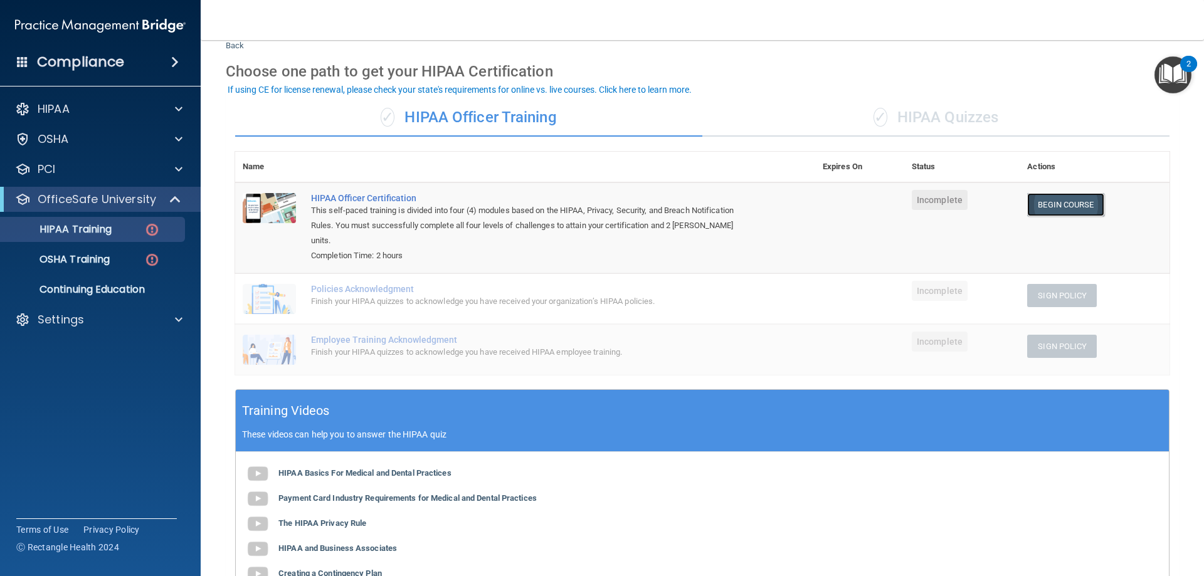
click at [1066, 211] on link "Begin Course" at bounding box center [1065, 204] width 77 height 23
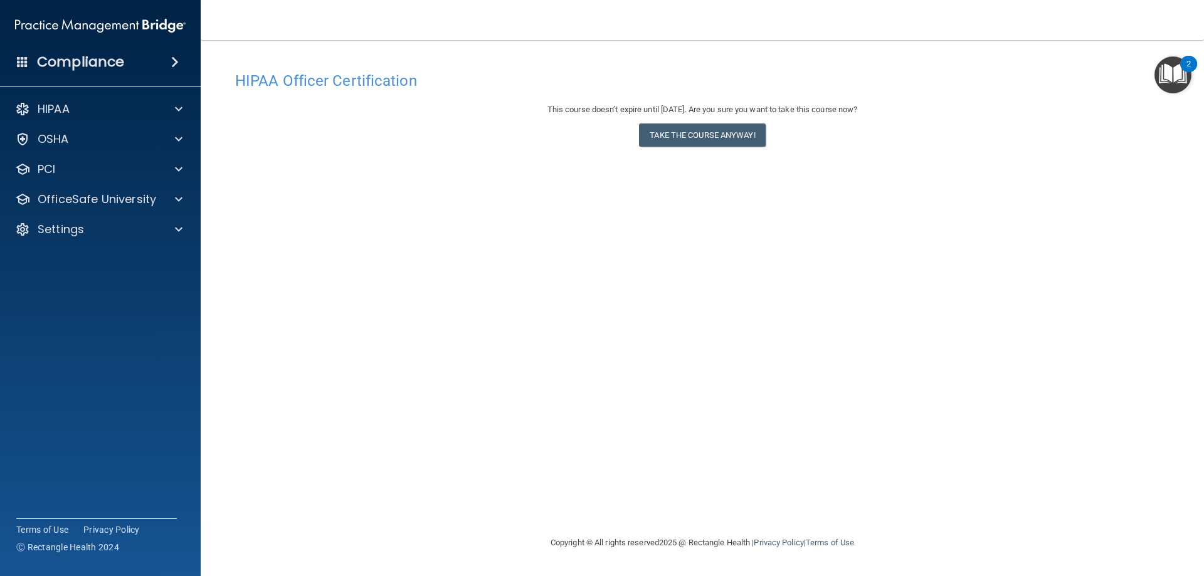
click at [1171, 77] on img "Open Resource Center, 2 new notifications" at bounding box center [1173, 74] width 37 height 37
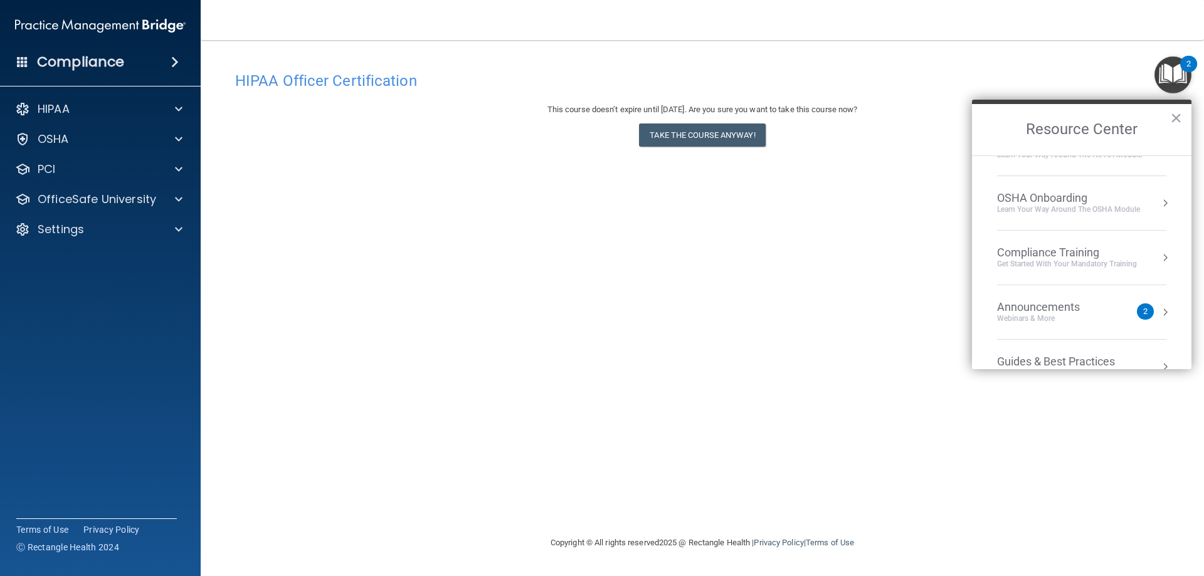
scroll to position [134, 0]
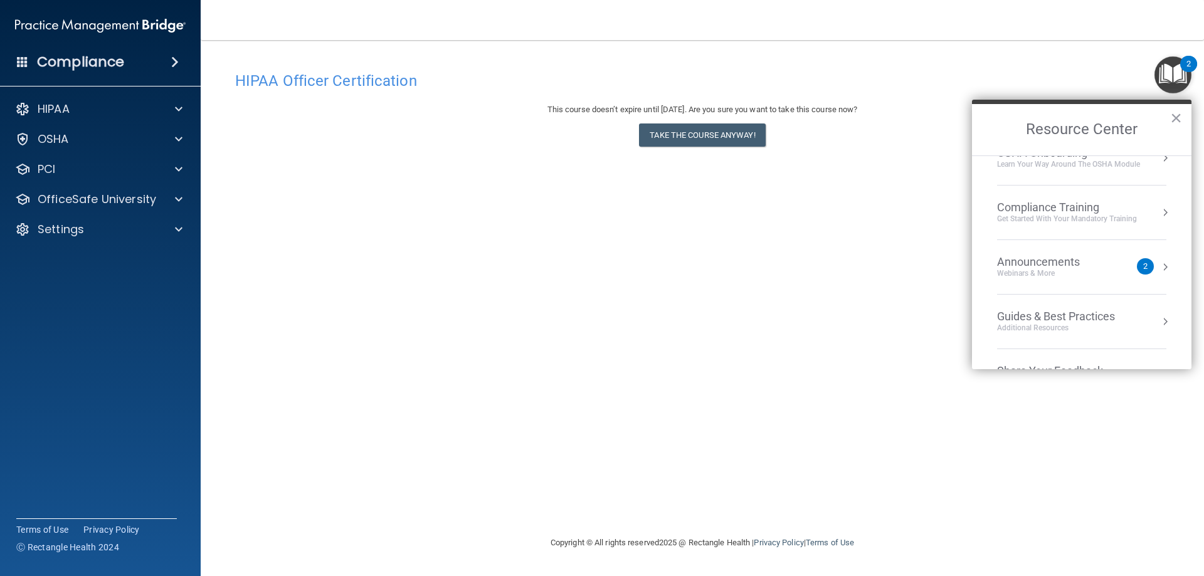
click at [1132, 209] on div "Compliance Training" at bounding box center [1067, 208] width 140 height 14
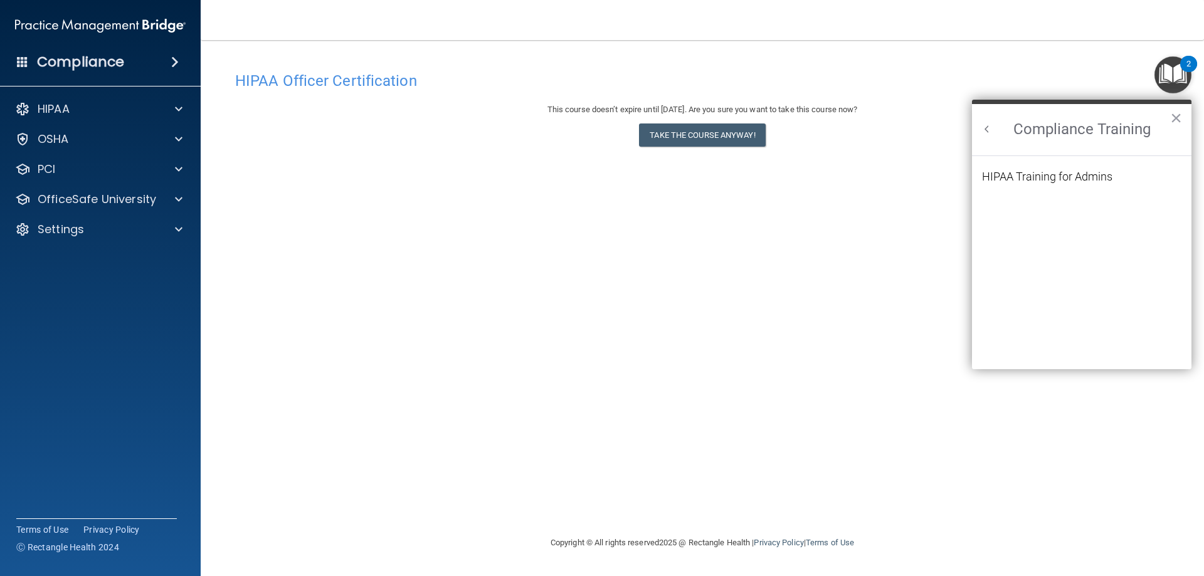
scroll to position [150, 0]
click at [1071, 180] on div "HIPAA Training for Admins" at bounding box center [1047, 176] width 130 height 11
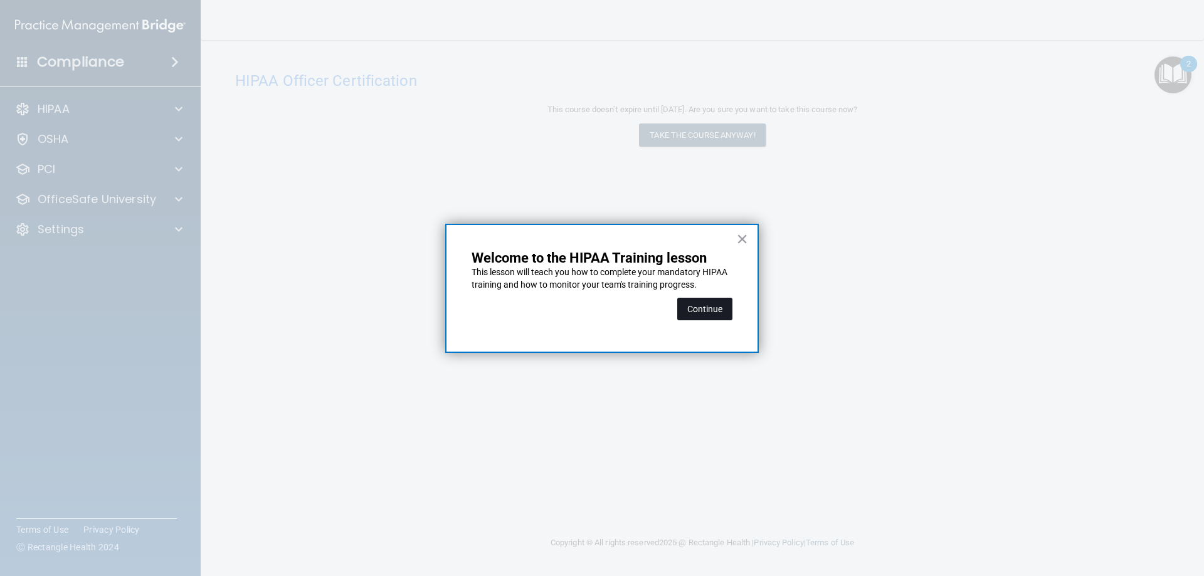
click at [702, 302] on button "Continue" at bounding box center [704, 309] width 55 height 23
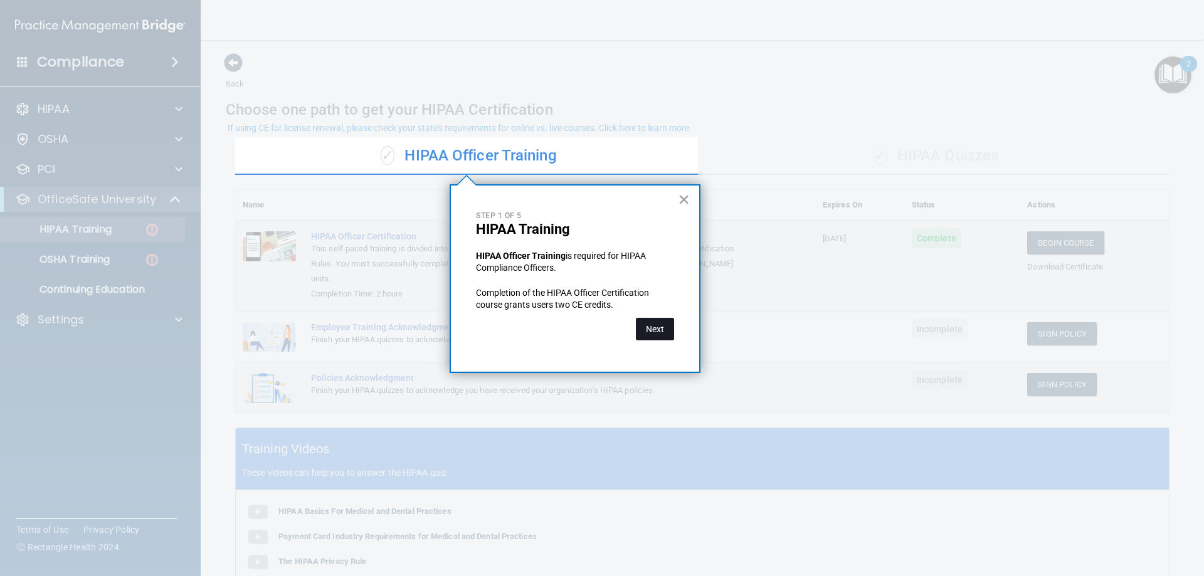
click at [650, 330] on button "Next" at bounding box center [655, 329] width 38 height 23
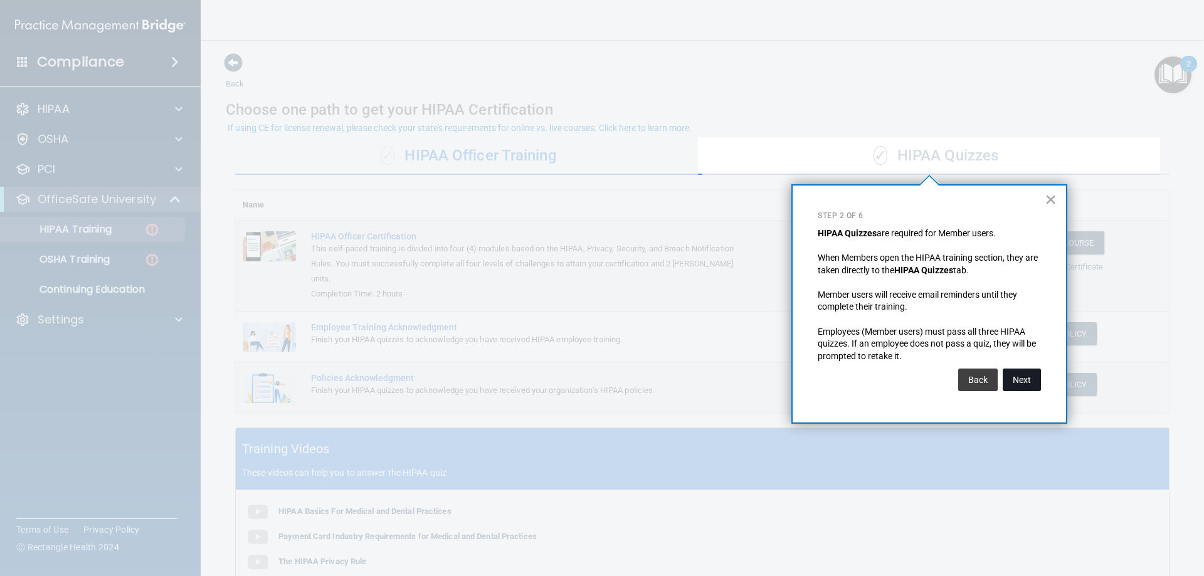
click at [1012, 387] on button "Next" at bounding box center [1022, 380] width 38 height 23
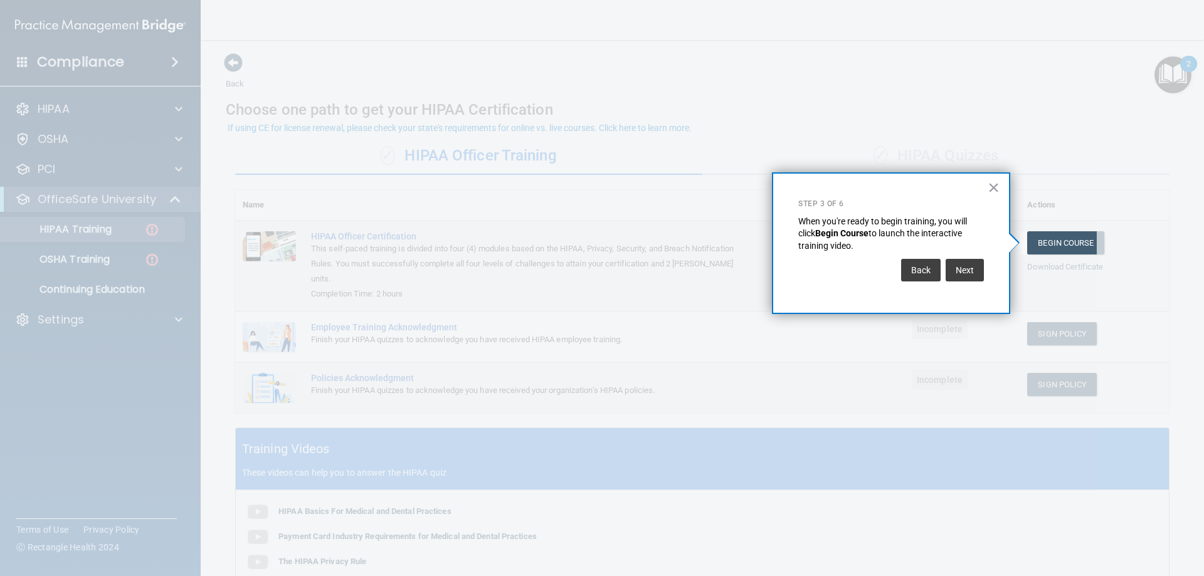
click at [974, 271] on button "Next" at bounding box center [965, 270] width 38 height 23
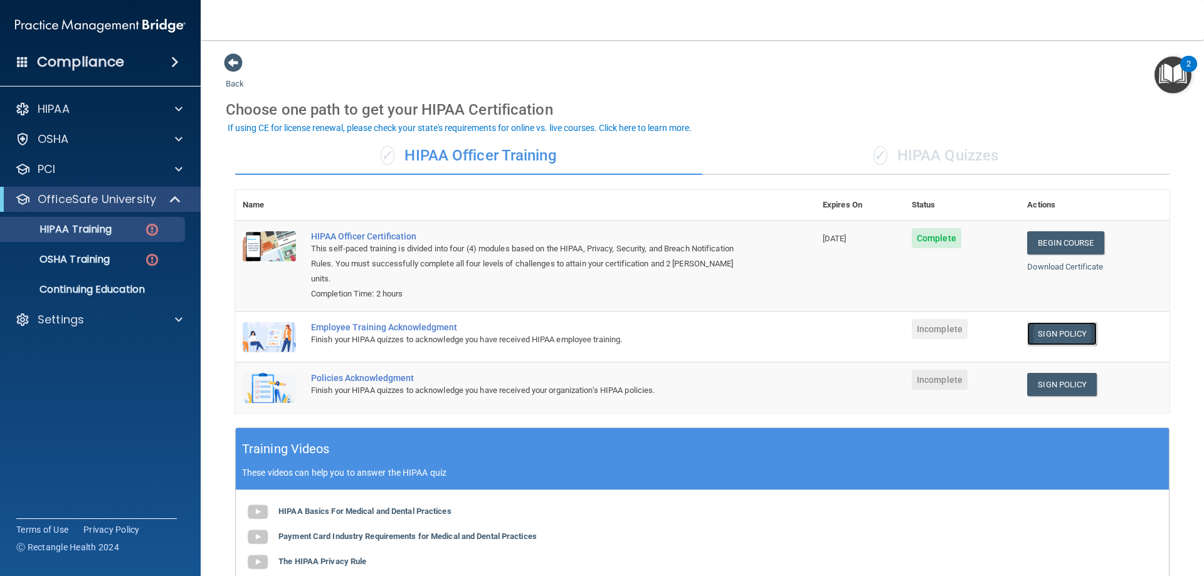
click at [1058, 322] on link "Sign Policy" at bounding box center [1062, 333] width 70 height 23
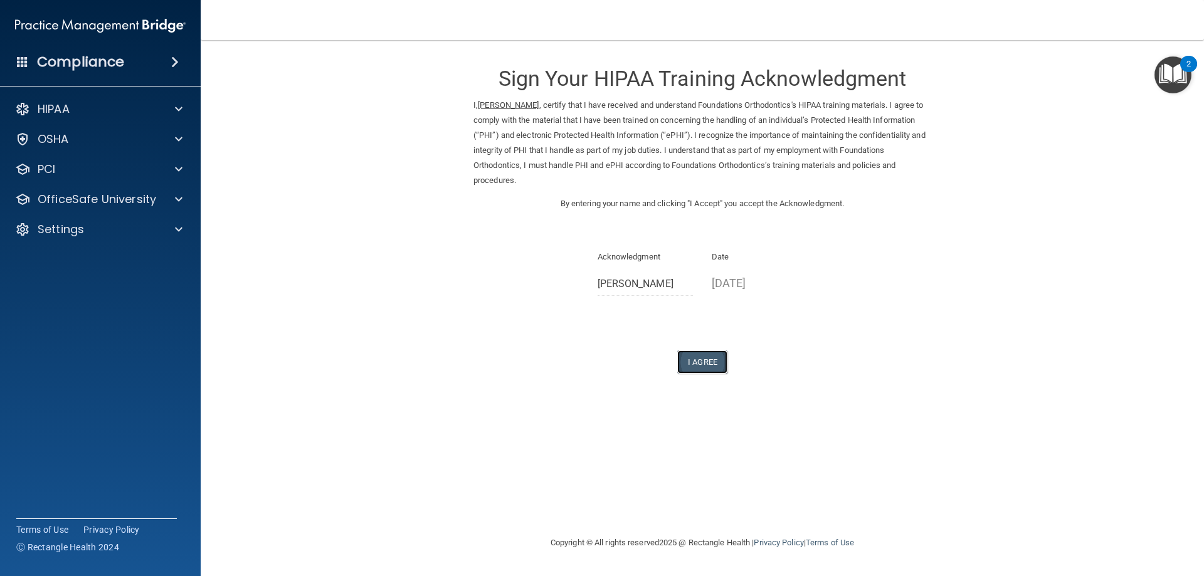
click at [695, 362] on button "I Agree" at bounding box center [702, 362] width 50 height 23
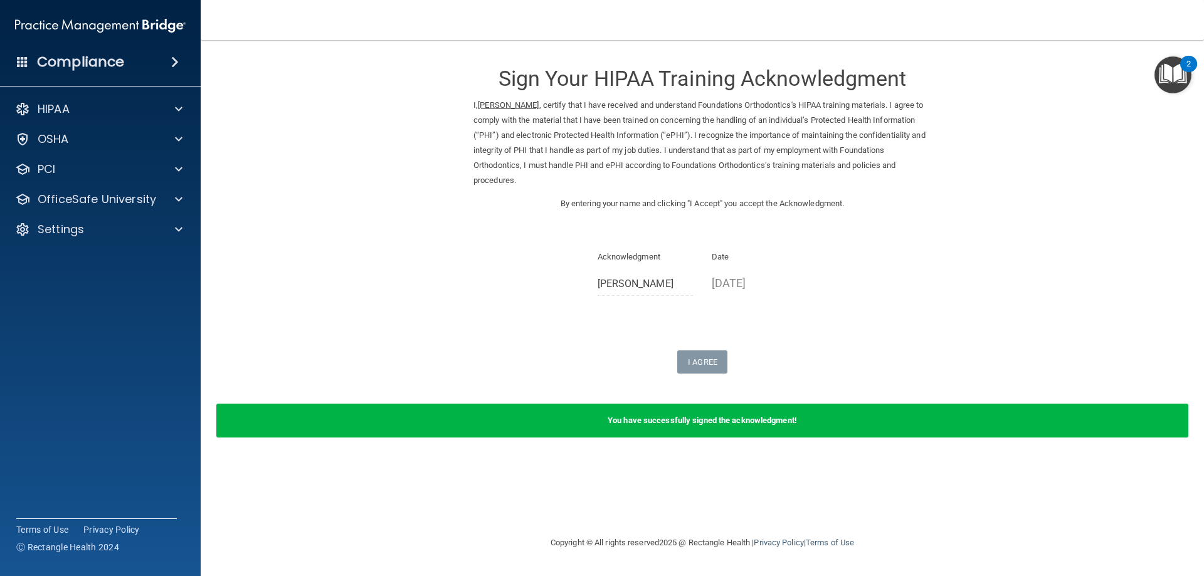
click at [1164, 68] on img "Open Resource Center, 2 new notifications" at bounding box center [1173, 74] width 37 height 37
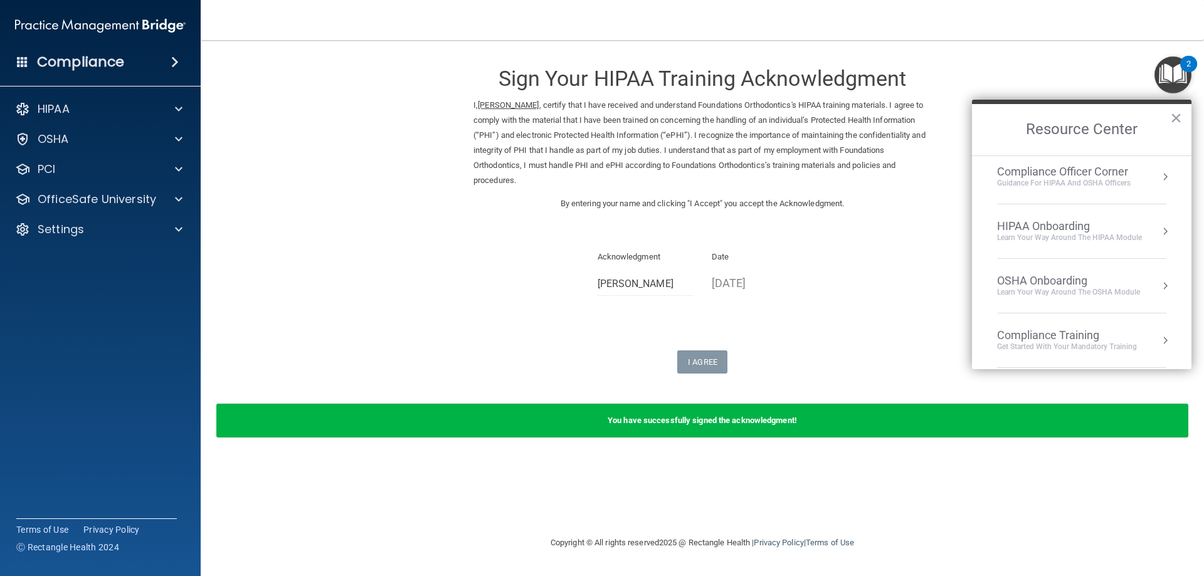
scroll to position [65, 0]
click at [1103, 282] on div "Compliance Training" at bounding box center [1067, 277] width 140 height 14
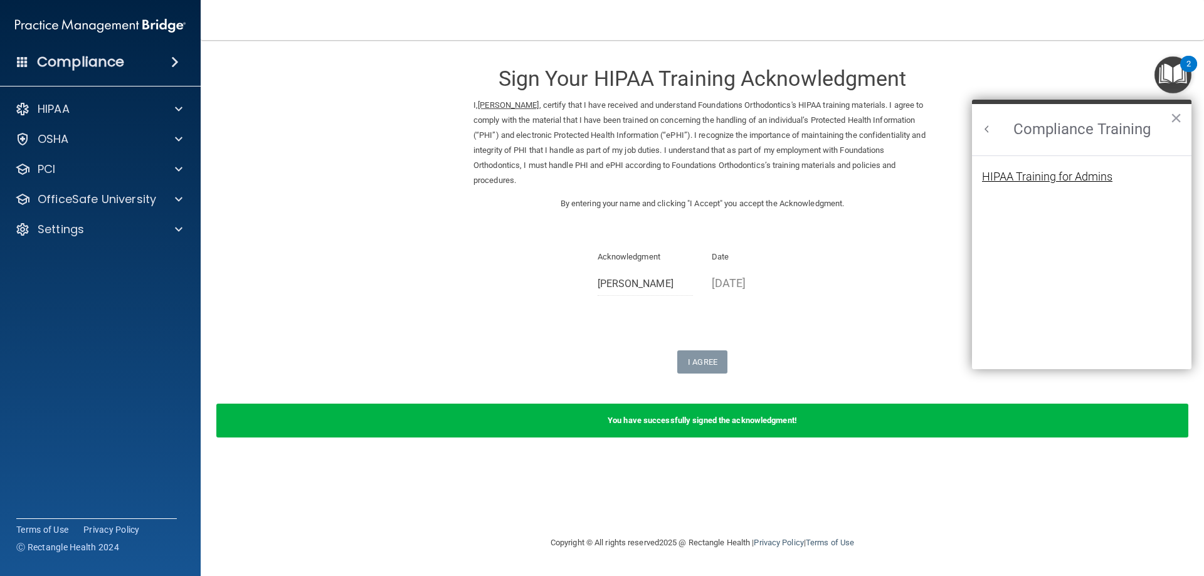
click at [1076, 177] on div "HIPAA Training for Admins" at bounding box center [1047, 176] width 130 height 11
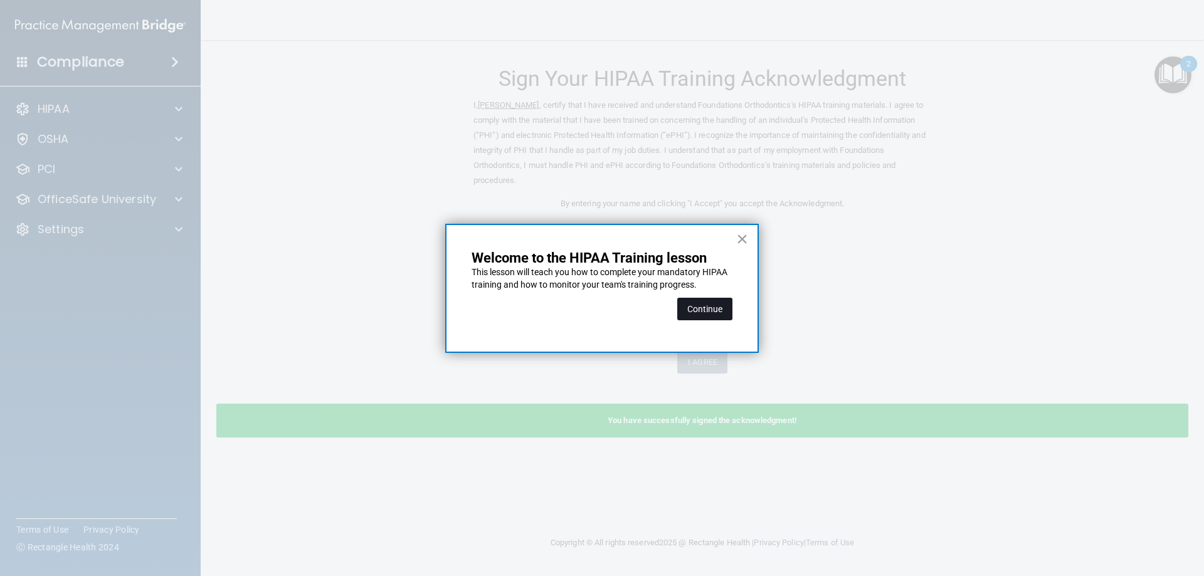
click at [696, 309] on button "Continue" at bounding box center [704, 309] width 55 height 23
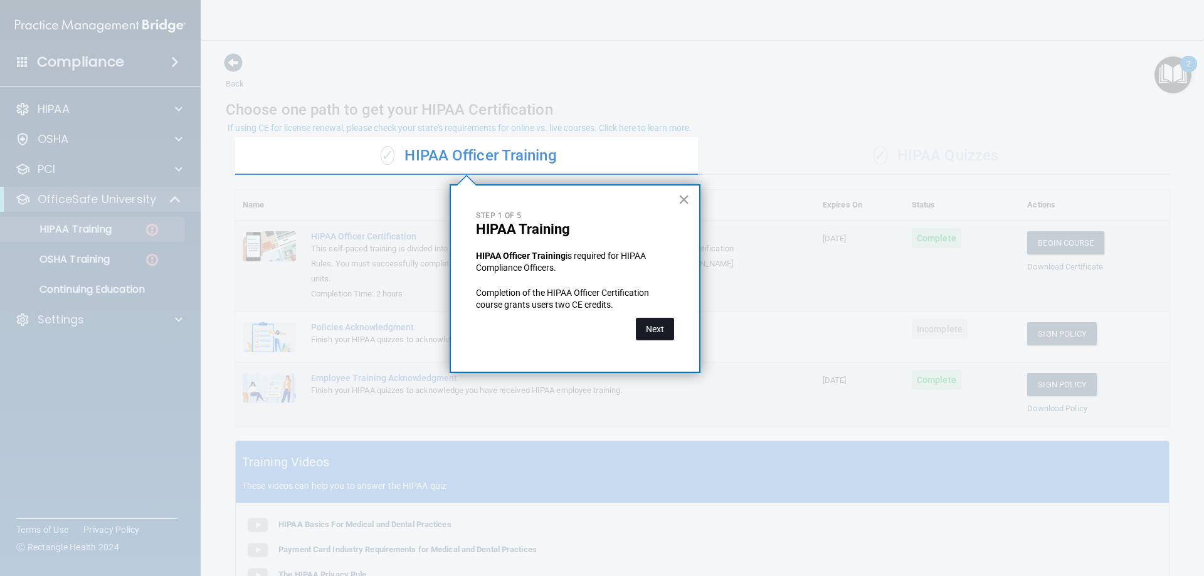
click at [660, 322] on button "Next" at bounding box center [655, 329] width 38 height 23
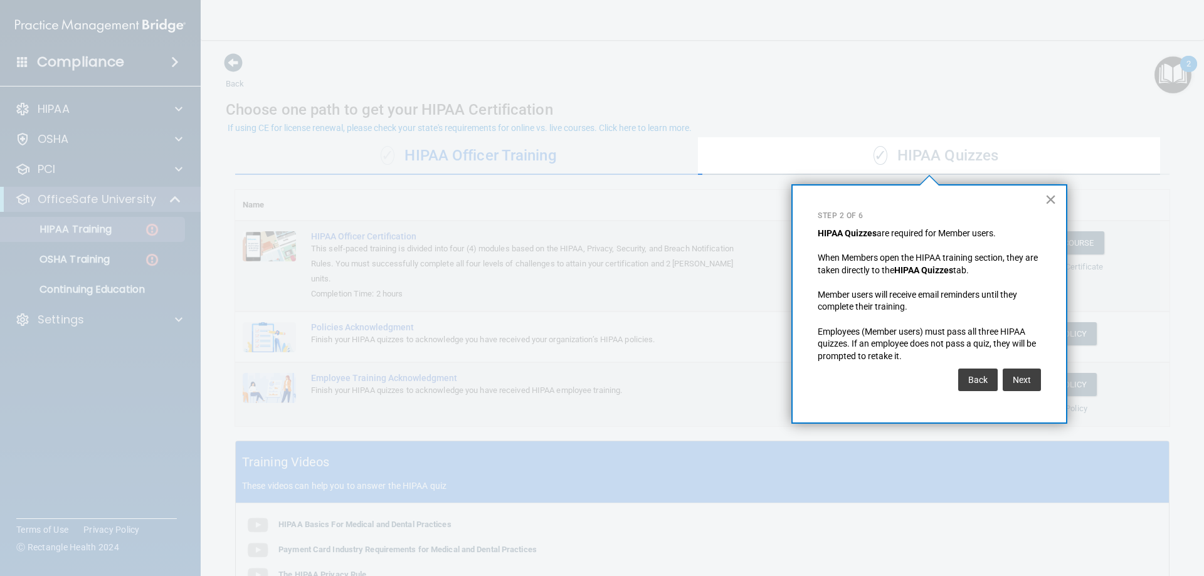
click at [1050, 193] on button "×" at bounding box center [1051, 199] width 12 height 20
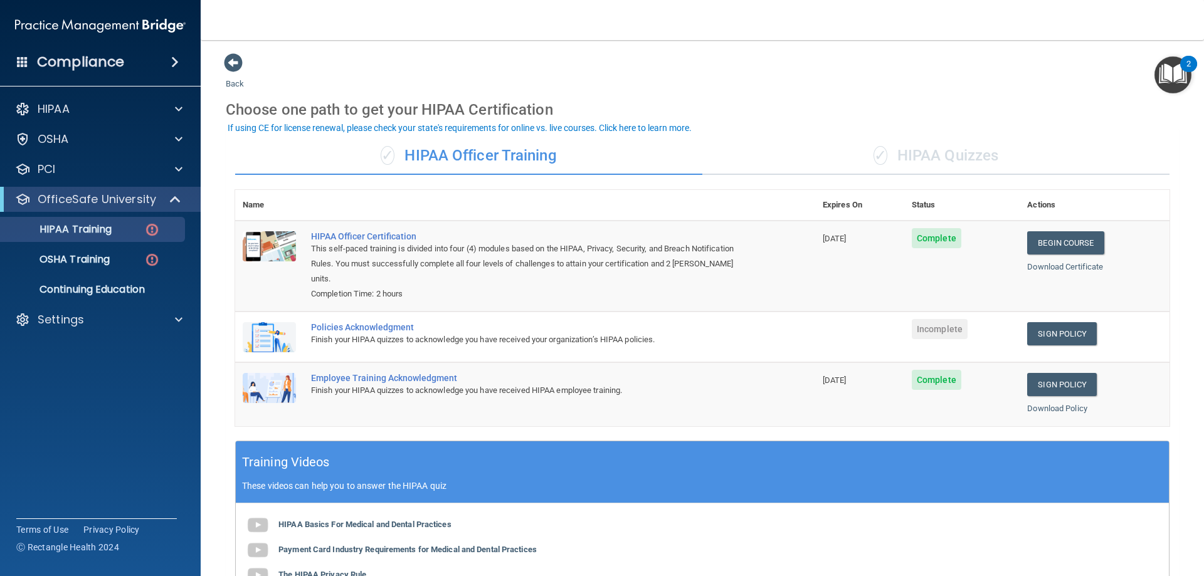
click at [932, 153] on div "✓ HIPAA Quizzes" at bounding box center [936, 156] width 467 height 38
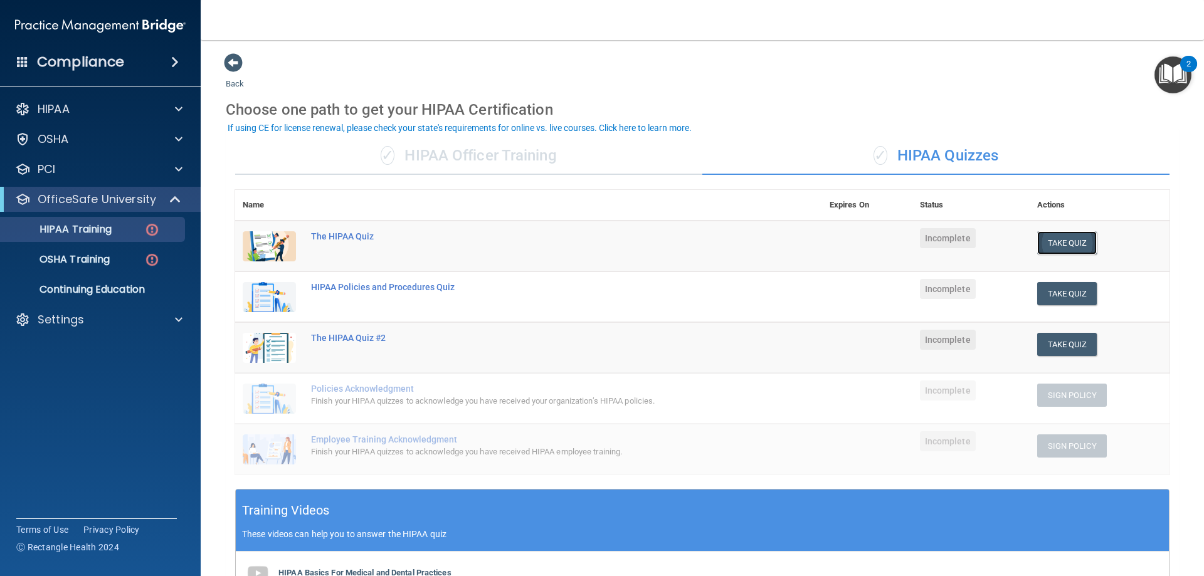
click at [1072, 245] on button "Take Quiz" at bounding box center [1068, 242] width 60 height 23
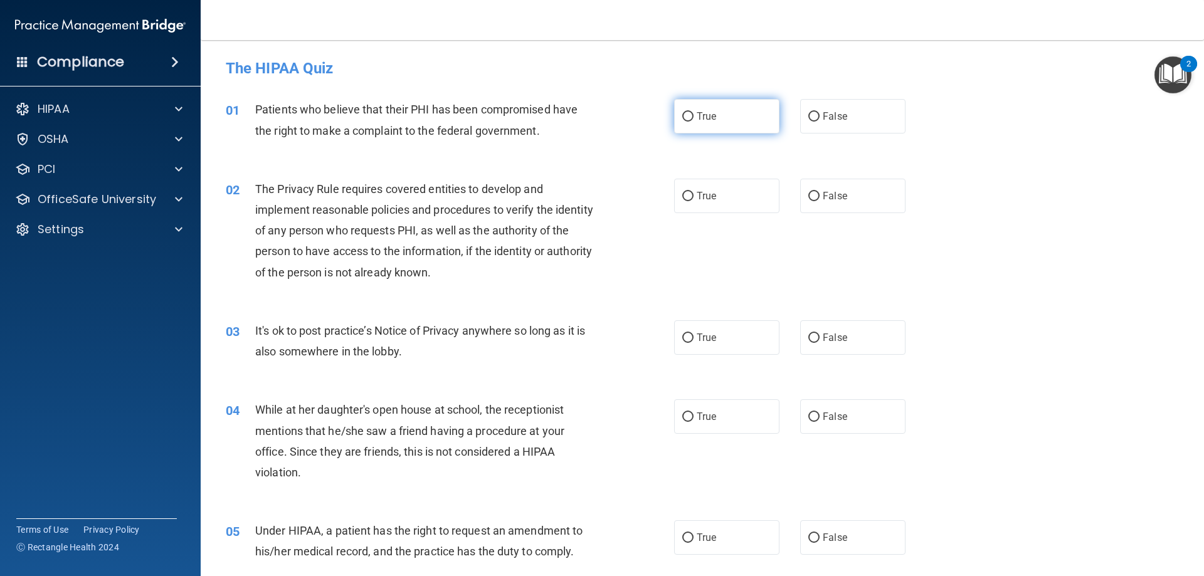
click at [682, 118] on input "True" at bounding box center [687, 116] width 11 height 9
radio input "true"
click at [679, 201] on label "True" at bounding box center [726, 196] width 105 height 34
click at [682, 201] on input "True" at bounding box center [687, 196] width 11 height 9
radio input "true"
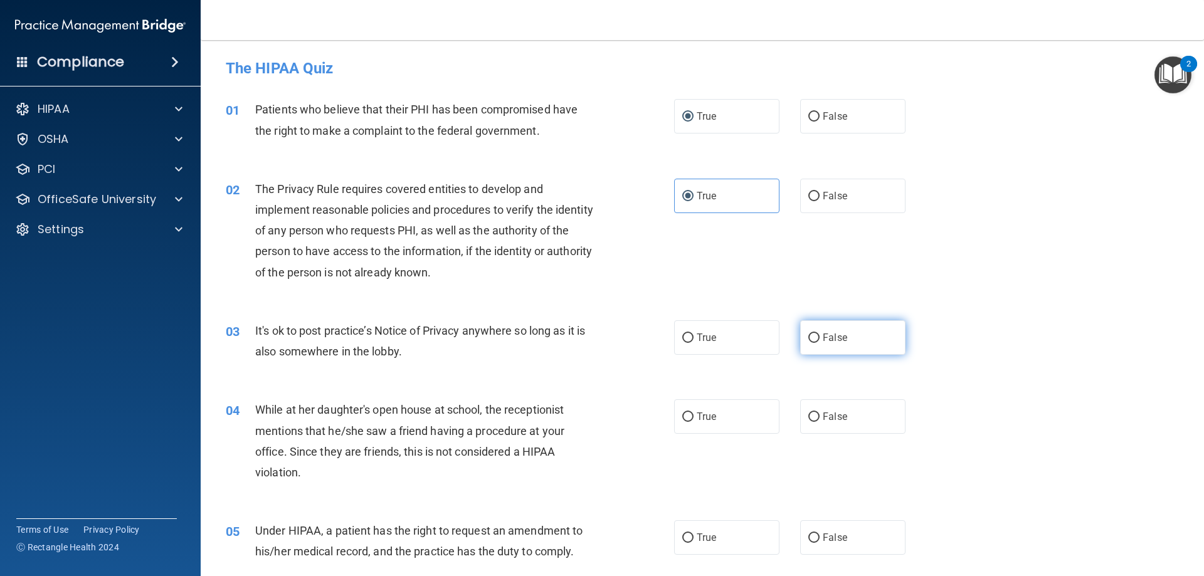
click at [810, 331] on label "False" at bounding box center [852, 338] width 105 height 34
click at [810, 334] on input "False" at bounding box center [814, 338] width 11 height 9
radio input "true"
click at [809, 334] on input "False" at bounding box center [814, 338] width 11 height 9
click at [682, 334] on input "True" at bounding box center [687, 338] width 11 height 9
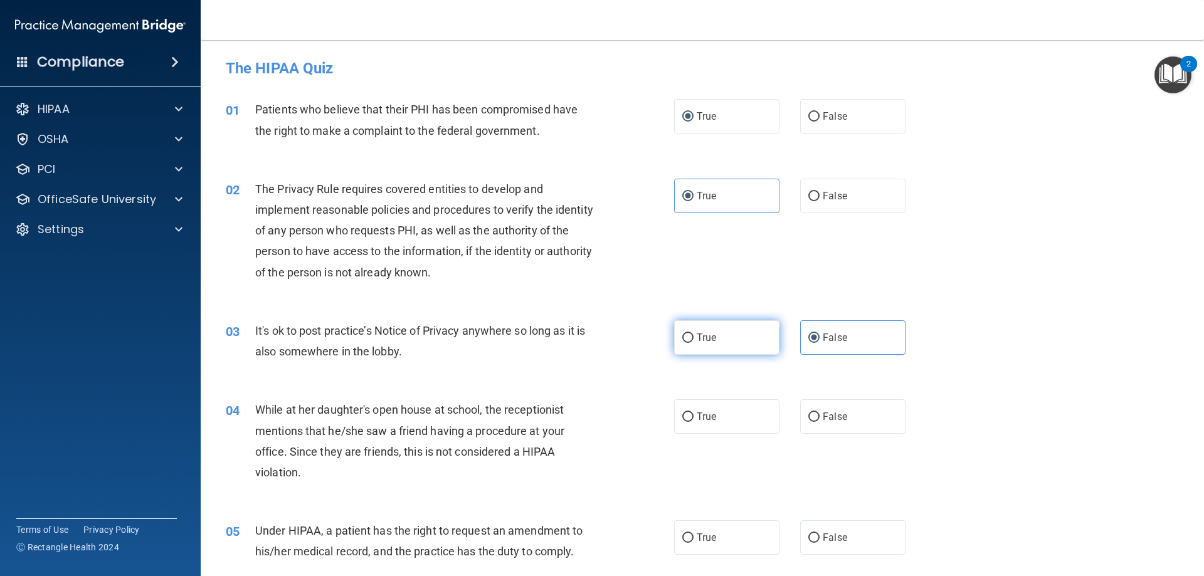
radio input "true"
radio input "false"
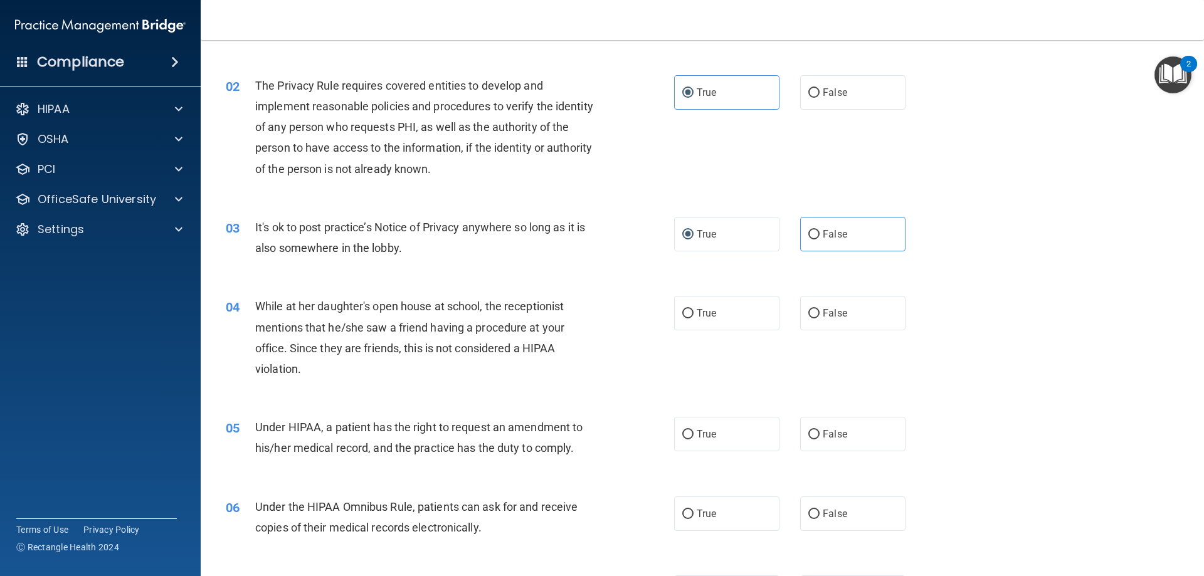
scroll to position [125, 0]
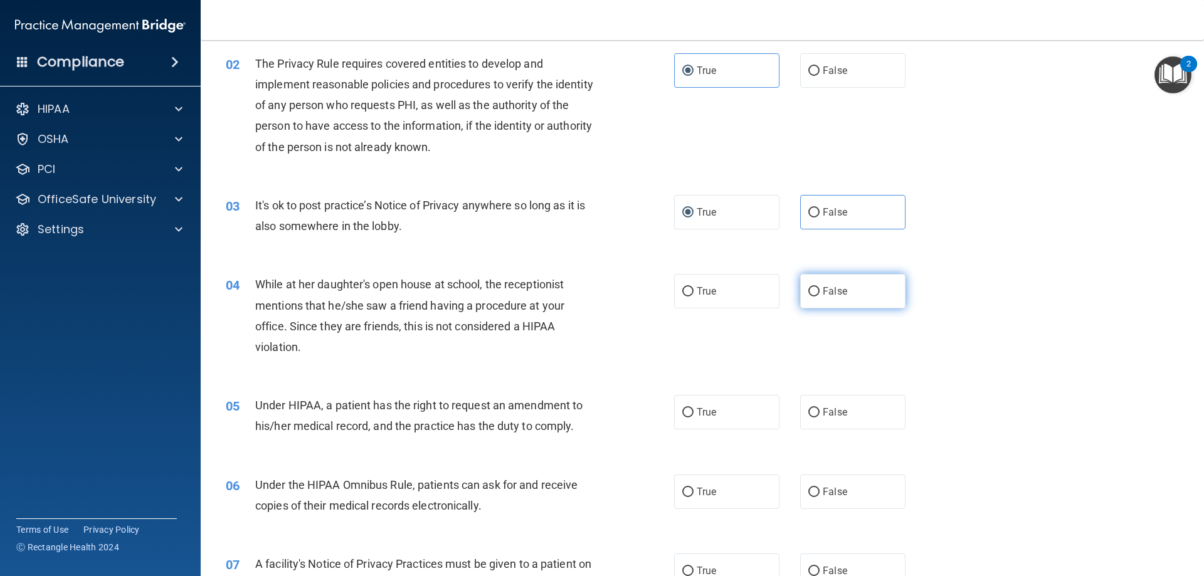
click at [800, 283] on label "False" at bounding box center [852, 291] width 105 height 34
click at [809, 287] on input "False" at bounding box center [814, 291] width 11 height 9
radio input "true"
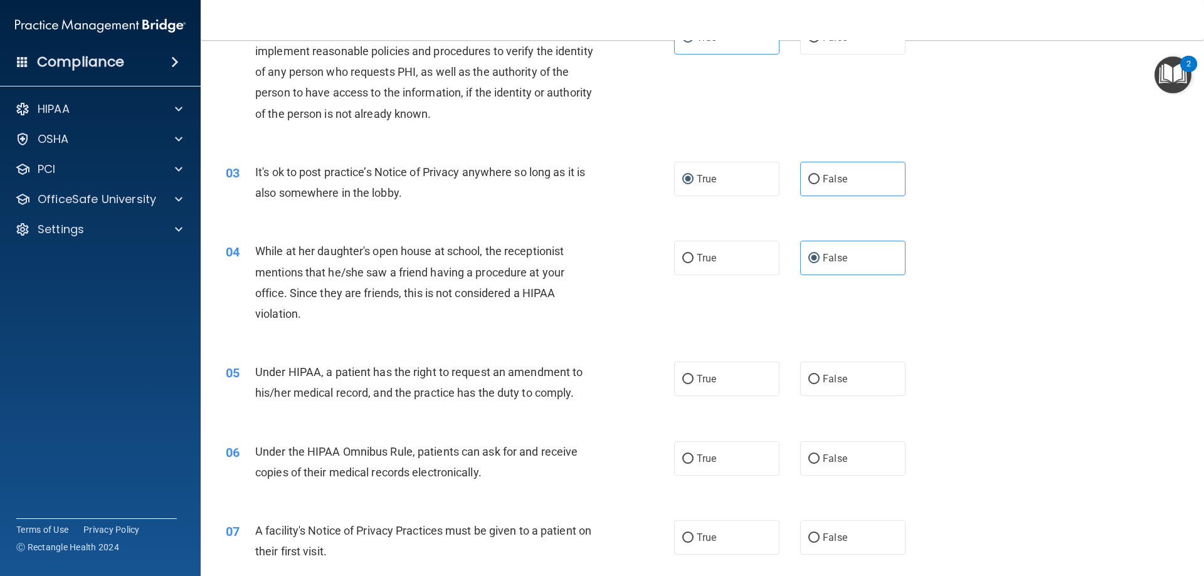
scroll to position [188, 0]
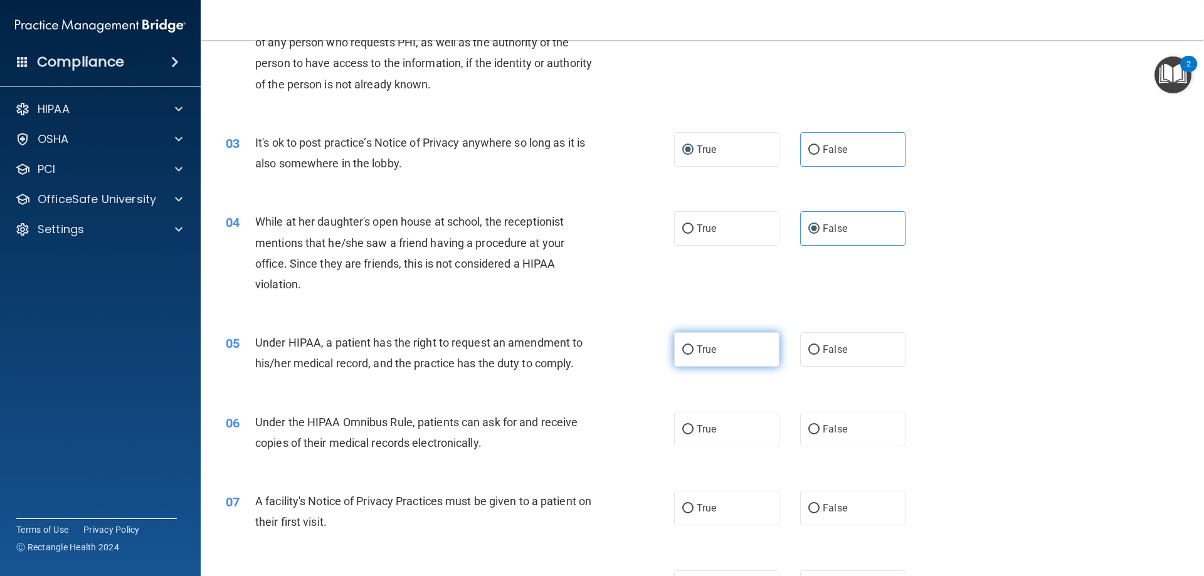
click at [683, 346] on input "True" at bounding box center [687, 350] width 11 height 9
radio input "true"
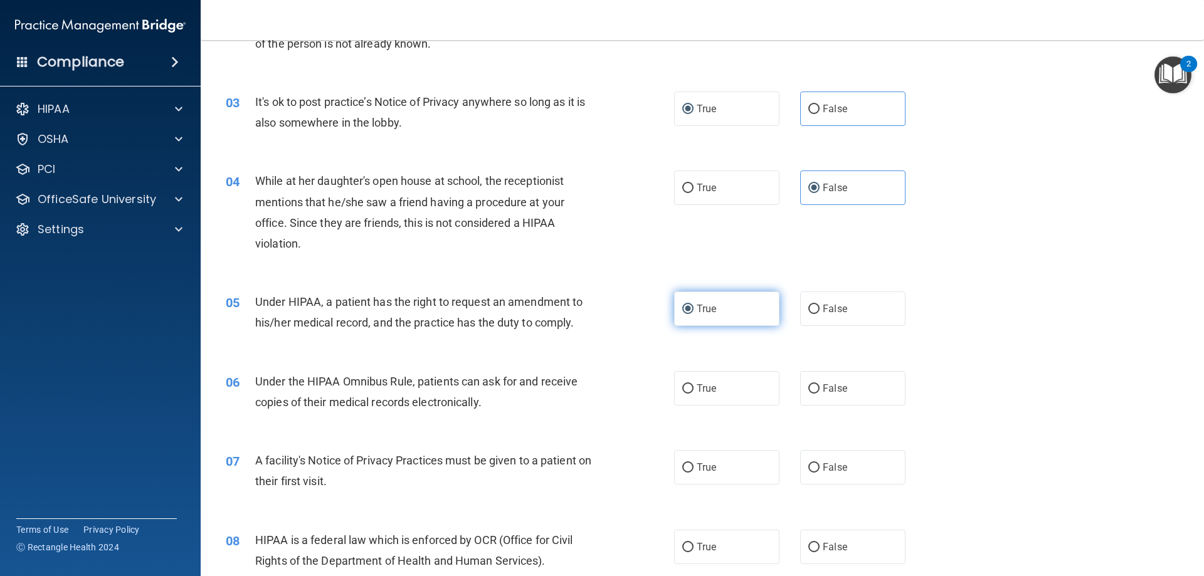
scroll to position [251, 0]
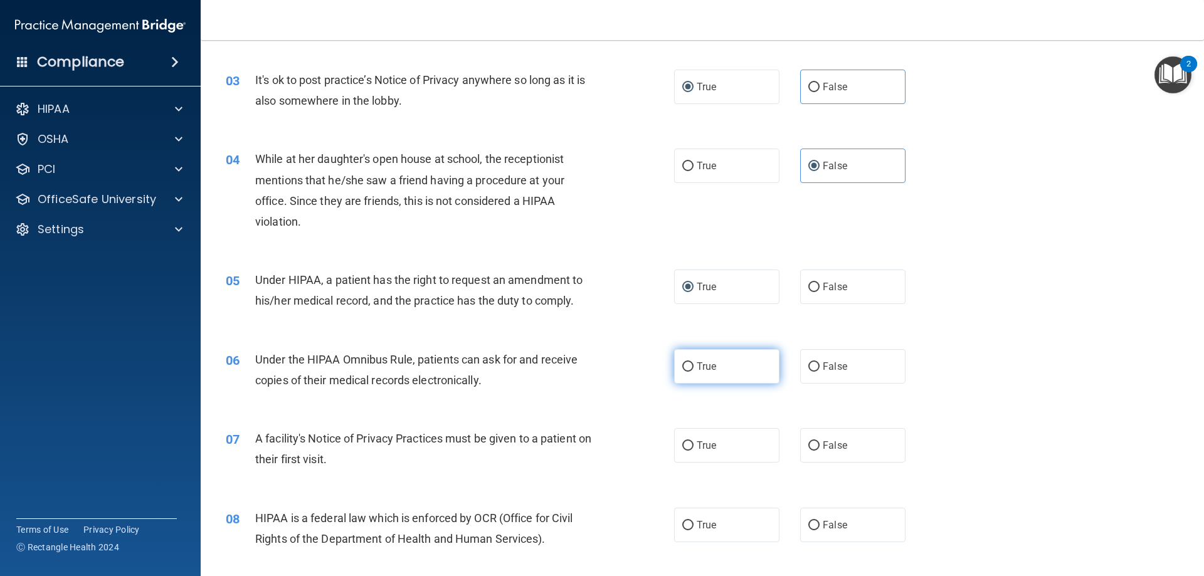
click at [682, 366] on input "True" at bounding box center [687, 367] width 11 height 9
radio input "true"
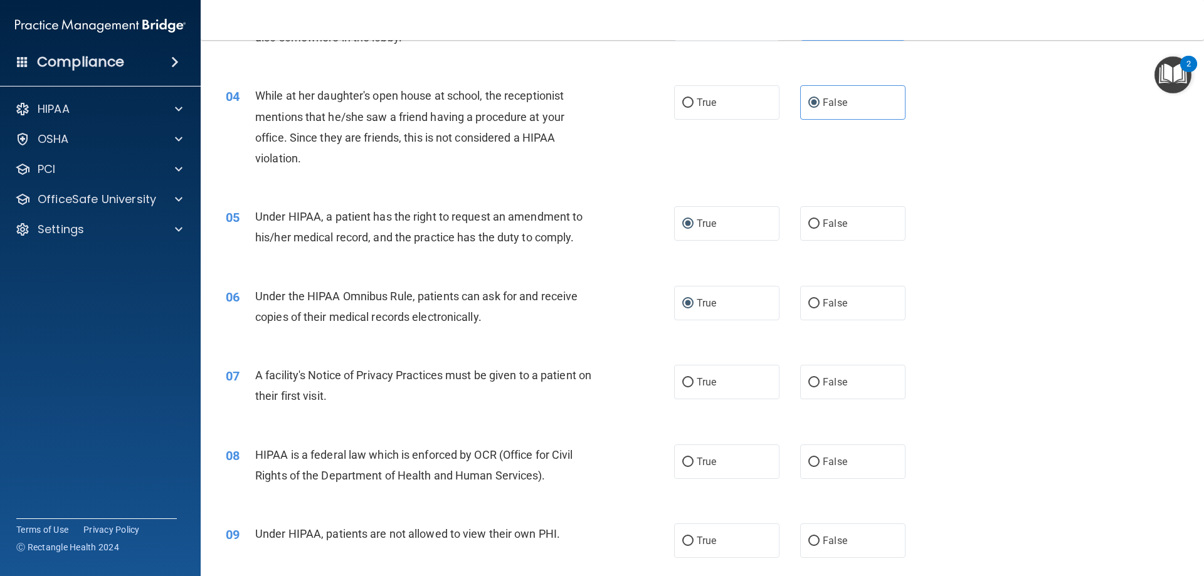
scroll to position [376, 0]
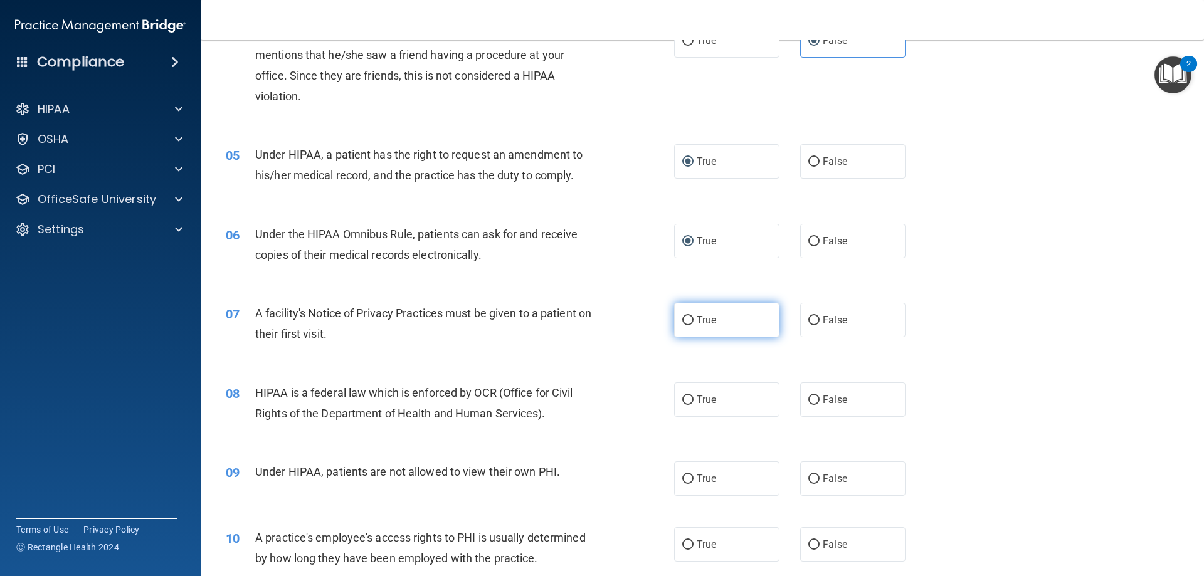
click at [682, 319] on input "True" at bounding box center [687, 320] width 11 height 9
radio input "true"
click at [678, 405] on label "True" at bounding box center [726, 400] width 105 height 34
click at [682, 405] on input "True" at bounding box center [687, 400] width 11 height 9
radio input "true"
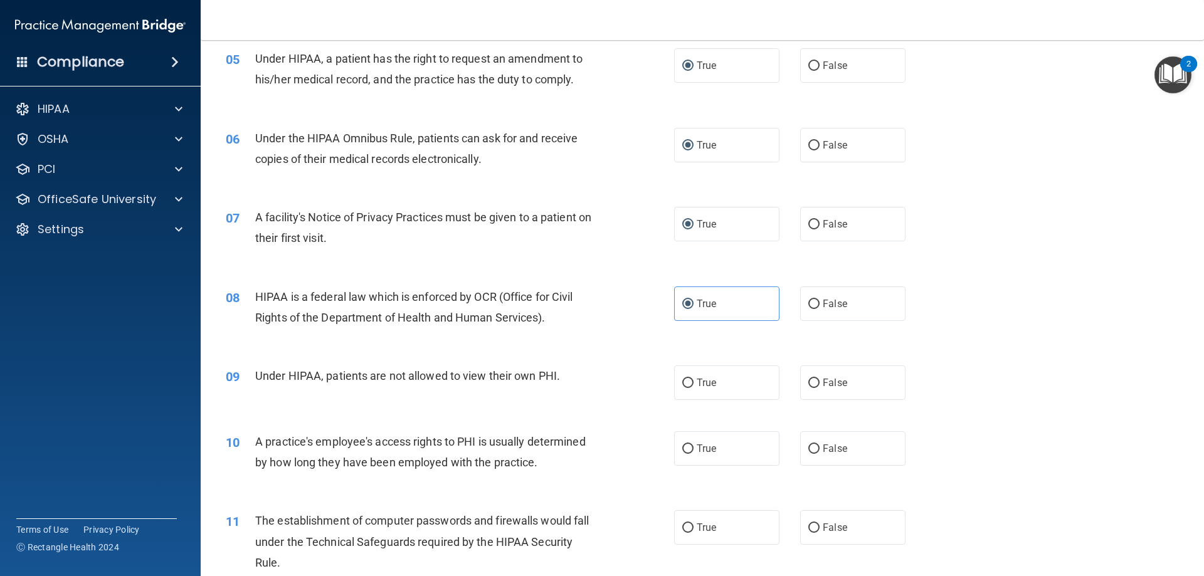
scroll to position [502, 0]
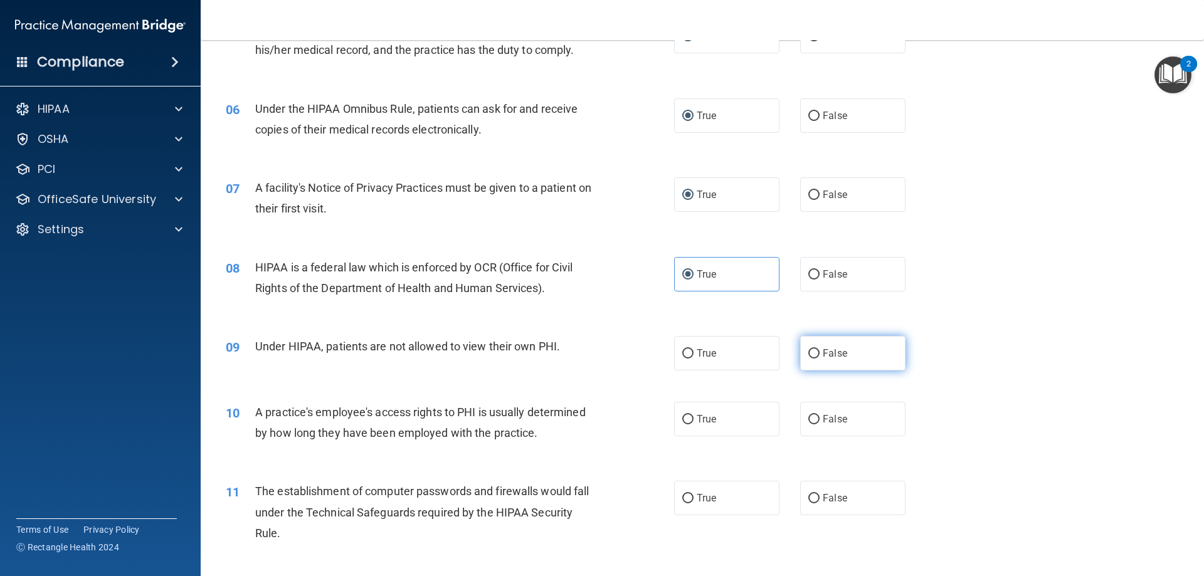
click at [809, 353] on input "False" at bounding box center [814, 353] width 11 height 9
radio input "true"
click at [809, 418] on input "False" at bounding box center [814, 419] width 11 height 9
radio input "true"
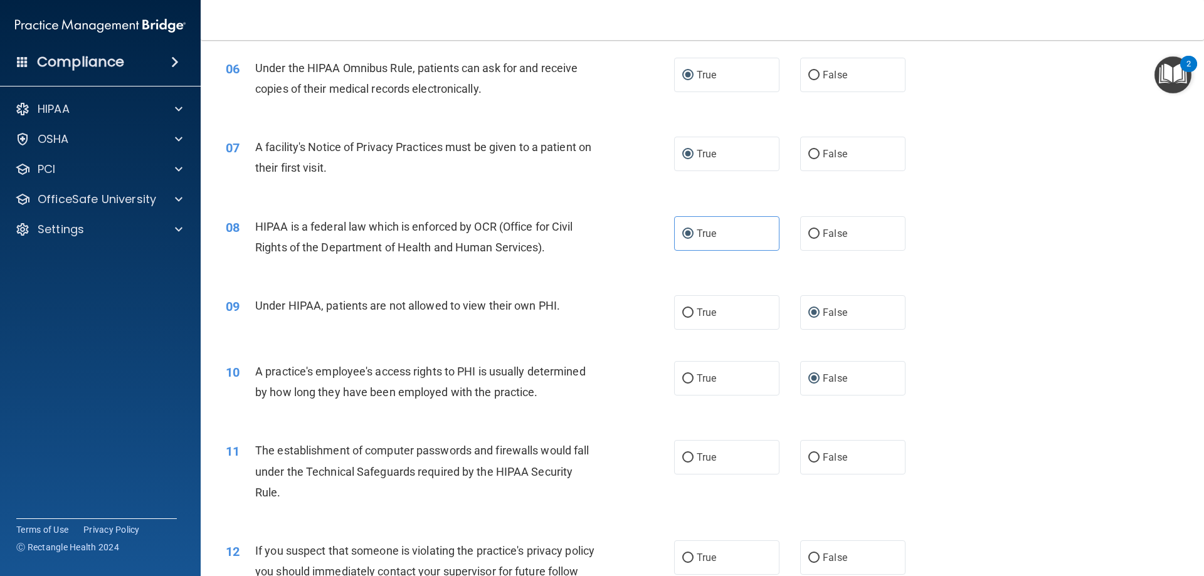
scroll to position [565, 0]
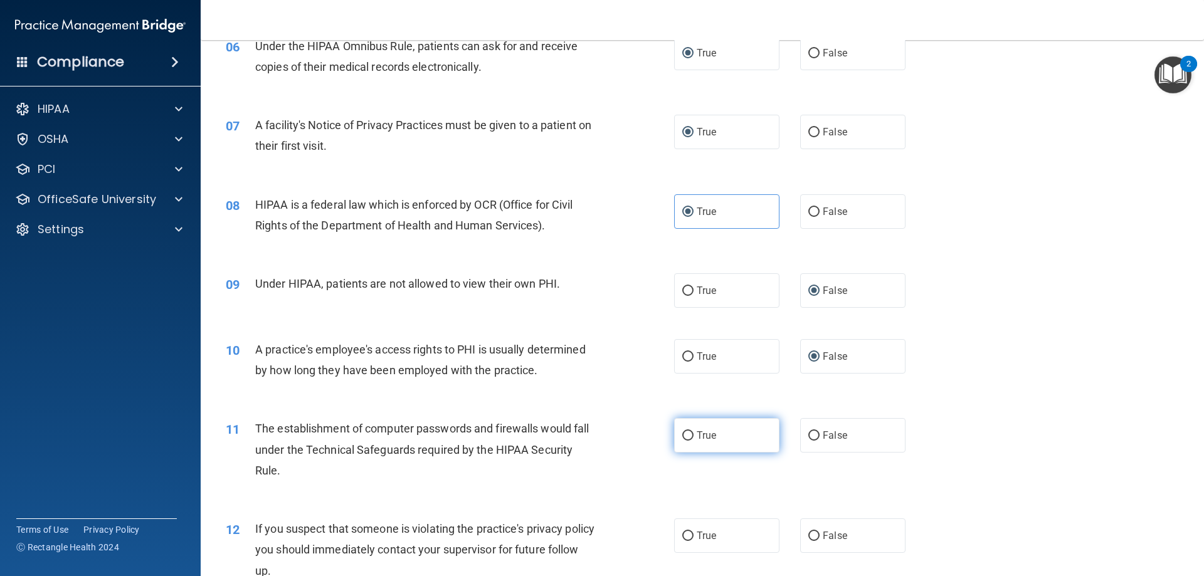
click at [685, 438] on input "True" at bounding box center [687, 436] width 11 height 9
radio input "true"
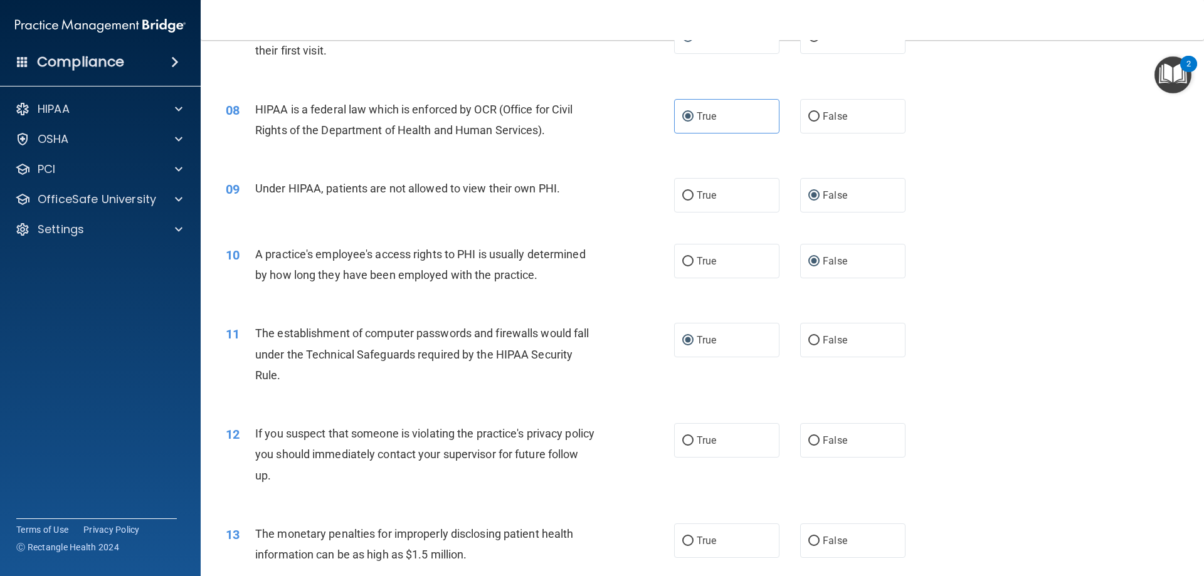
scroll to position [690, 0]
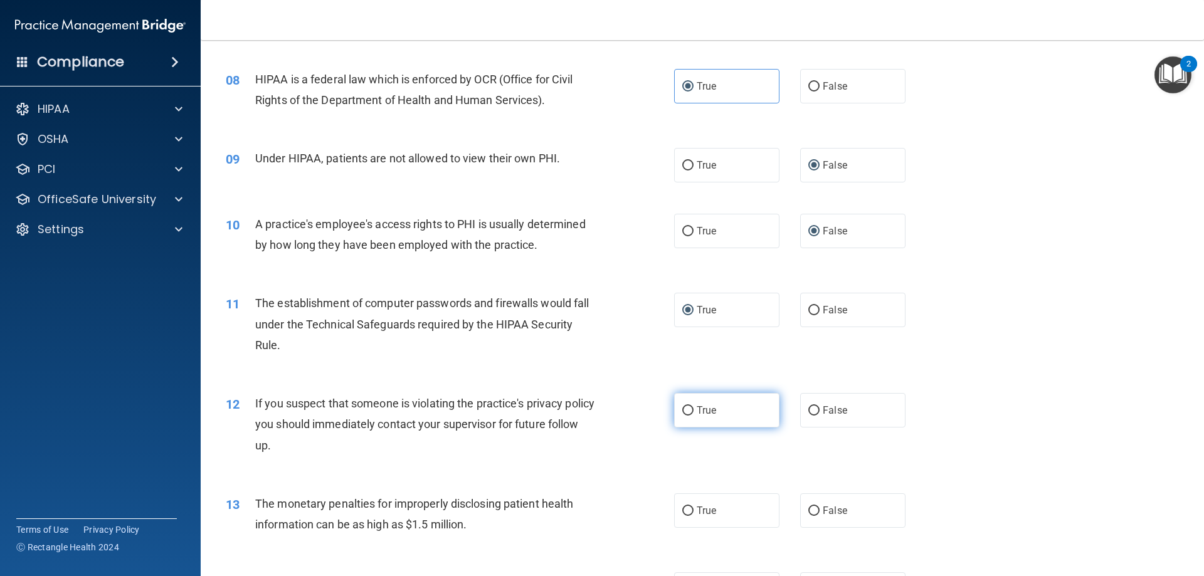
click at [682, 409] on input "True" at bounding box center [687, 410] width 11 height 9
radio input "true"
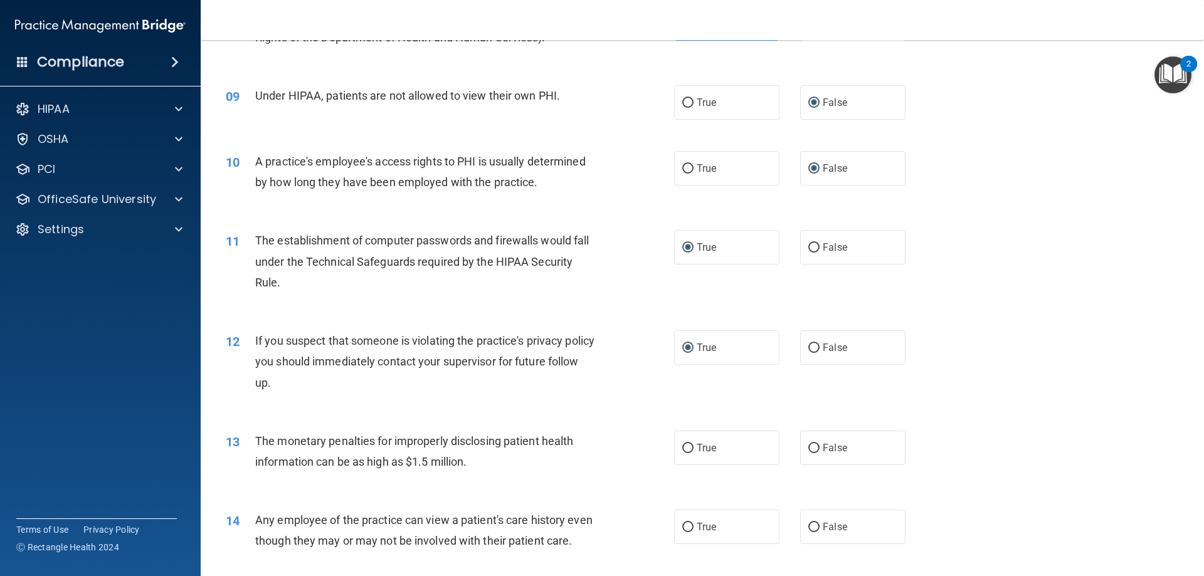
scroll to position [815, 0]
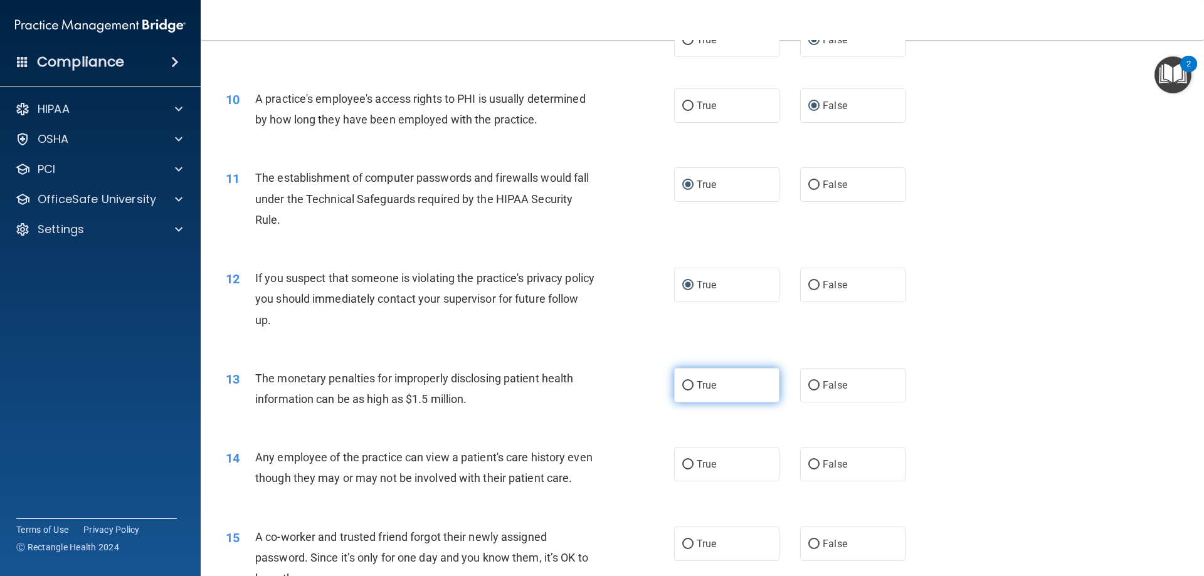
click at [682, 388] on input "True" at bounding box center [687, 385] width 11 height 9
radio input "true"
click at [810, 461] on input "False" at bounding box center [814, 464] width 11 height 9
radio input "true"
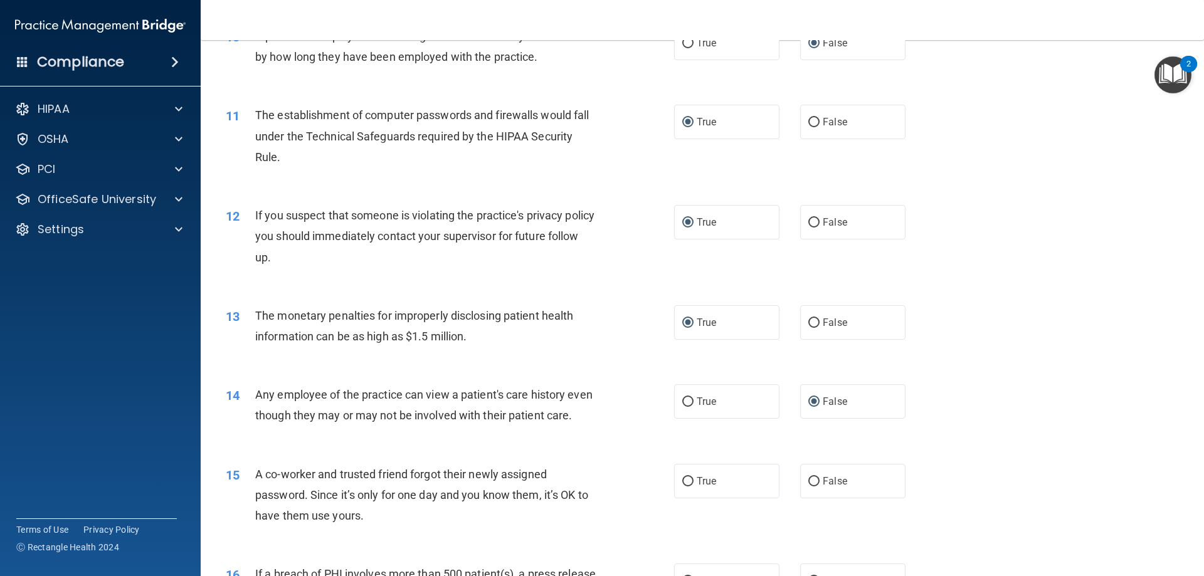
scroll to position [941, 0]
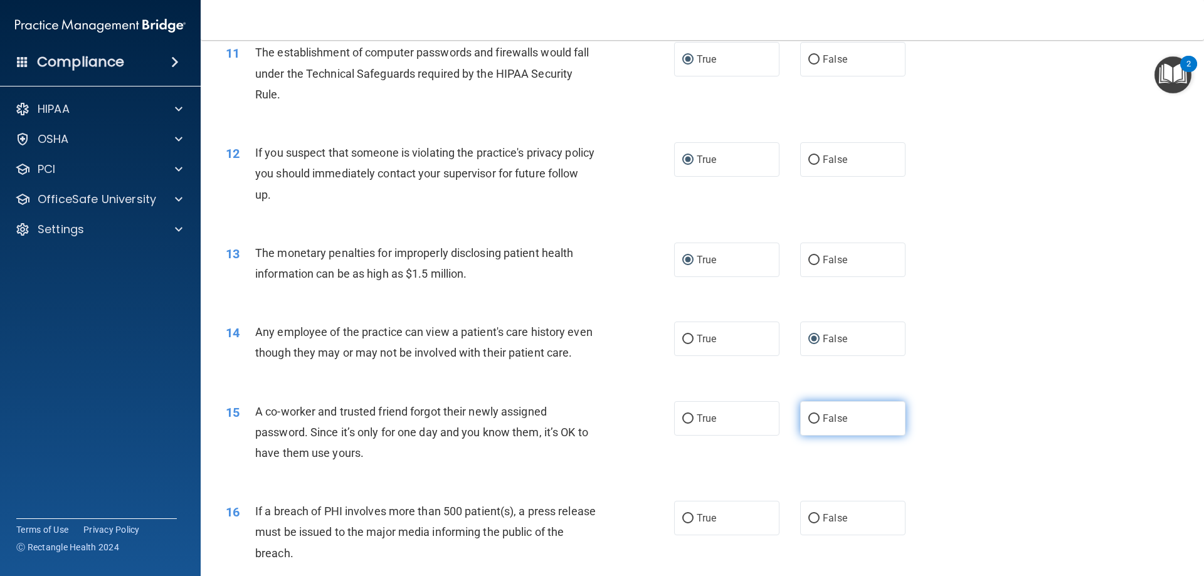
click at [809, 424] on input "False" at bounding box center [814, 419] width 11 height 9
radio input "true"
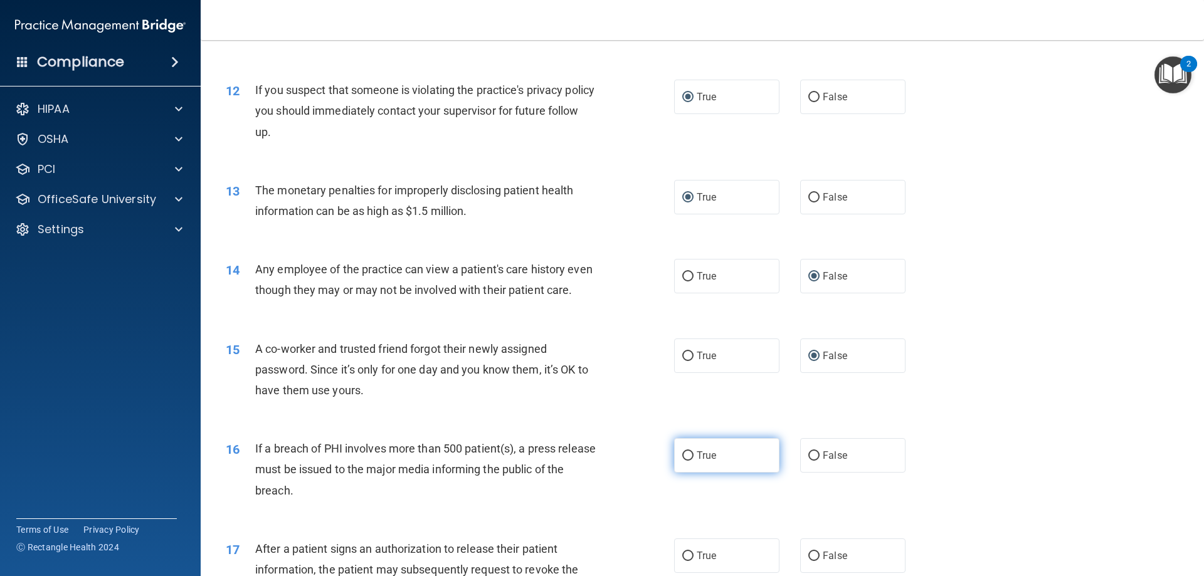
click at [687, 461] on input "True" at bounding box center [687, 456] width 11 height 9
radio input "true"
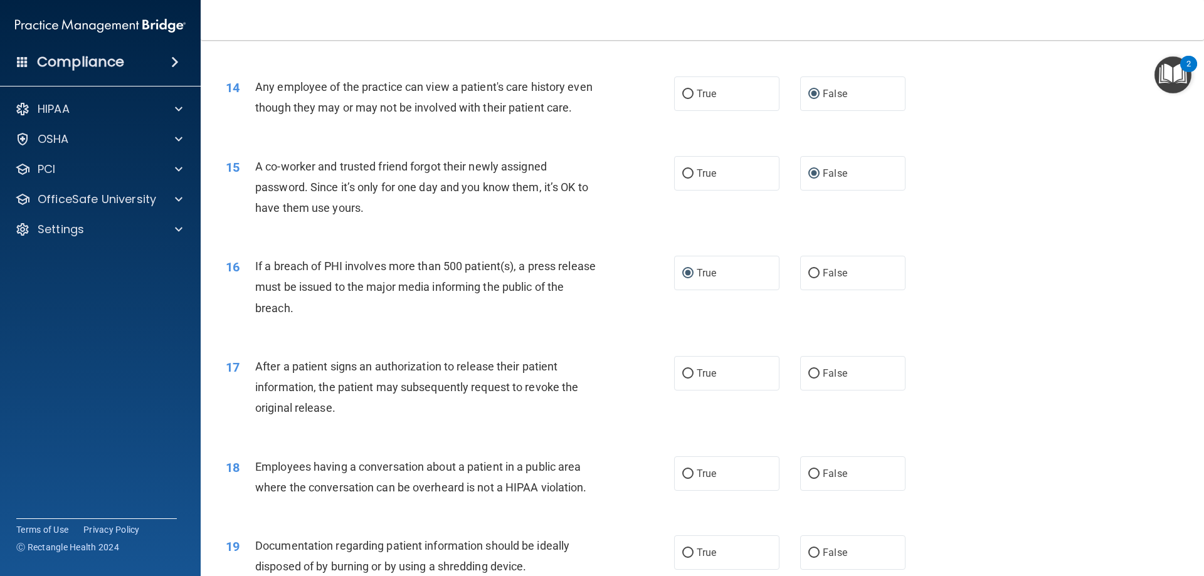
scroll to position [1192, 0]
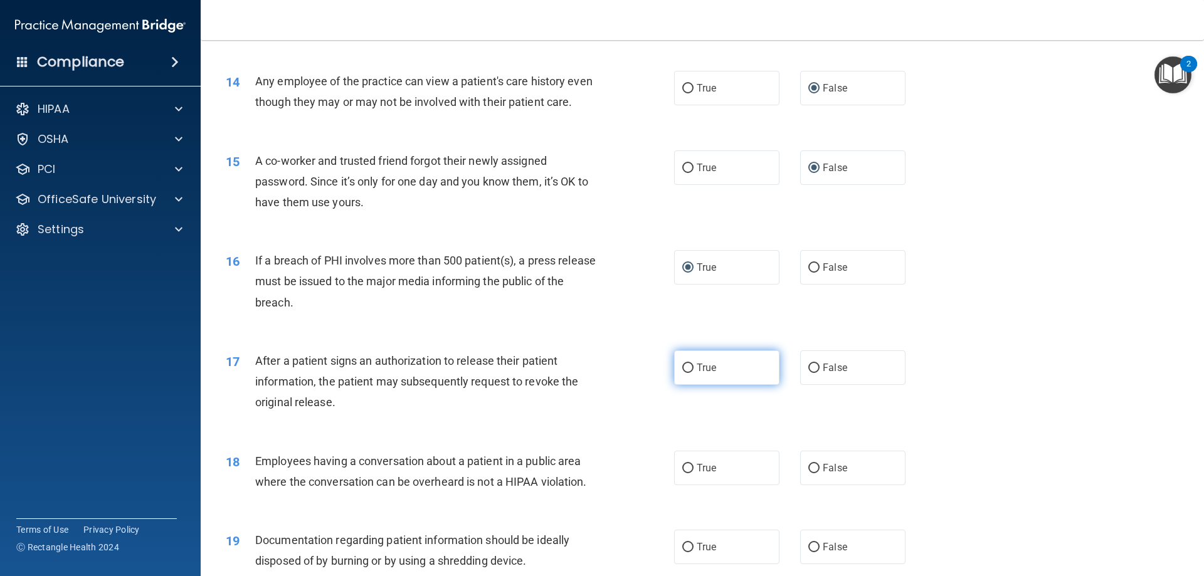
click at [685, 373] on input "True" at bounding box center [687, 368] width 11 height 9
radio input "true"
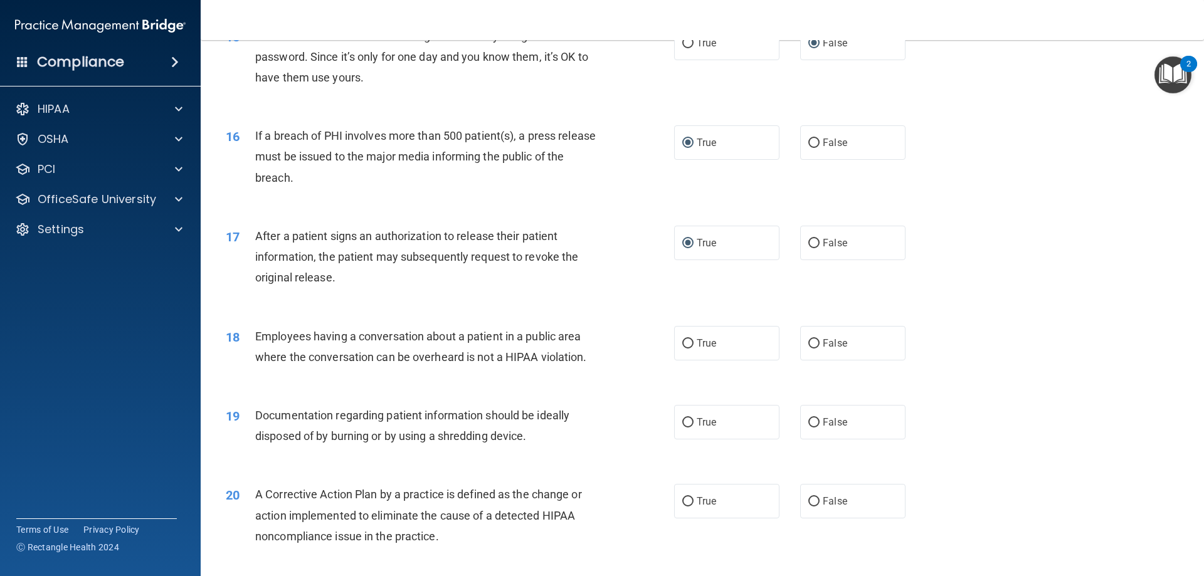
scroll to position [1317, 0]
click at [809, 348] on input "False" at bounding box center [814, 343] width 11 height 9
radio input "true"
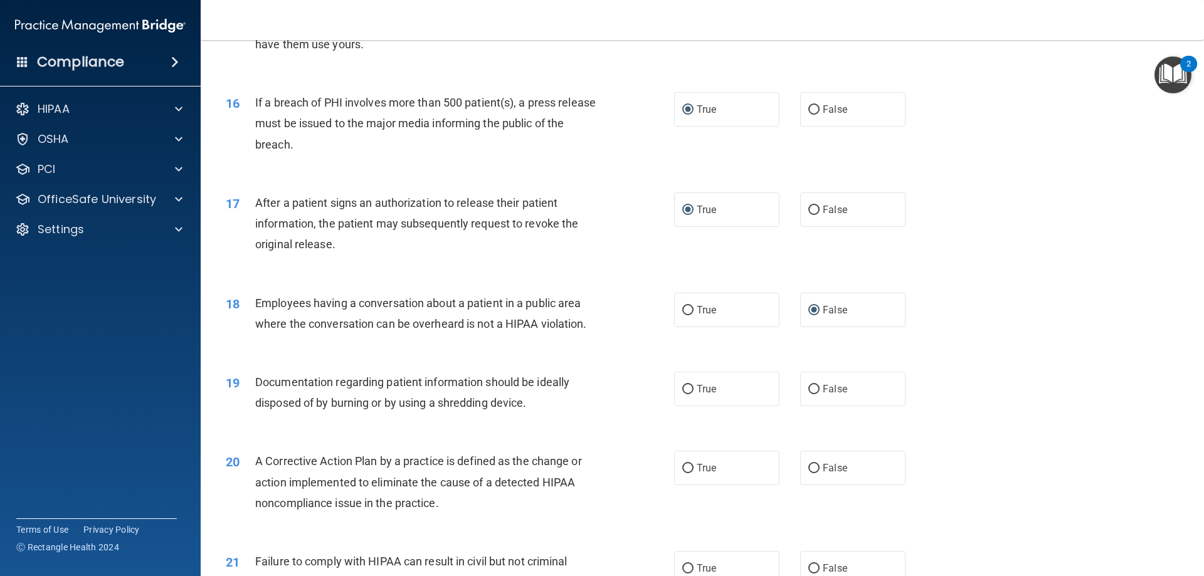
scroll to position [1380, 0]
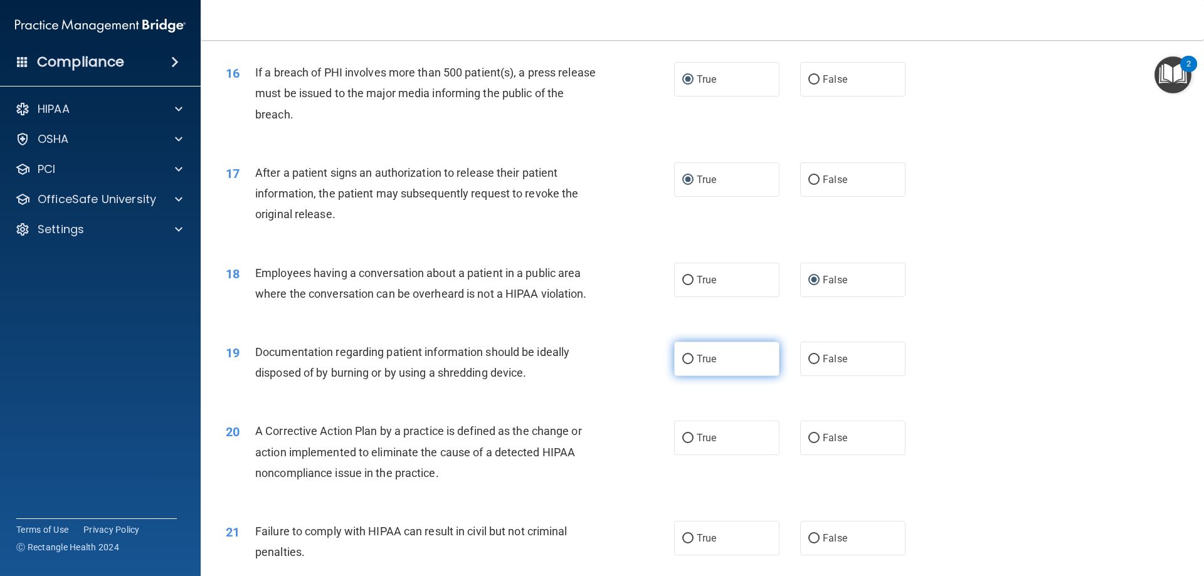
click at [686, 364] on input "True" at bounding box center [687, 359] width 11 height 9
radio input "true"
click at [682, 443] on input "True" at bounding box center [687, 438] width 11 height 9
radio input "true"
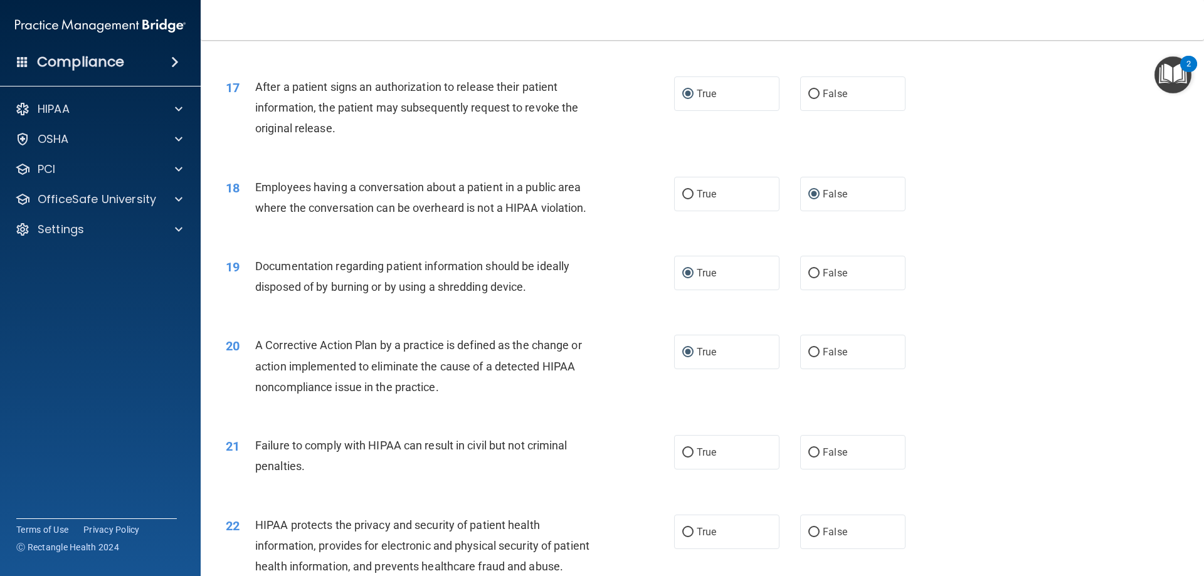
scroll to position [1505, 0]
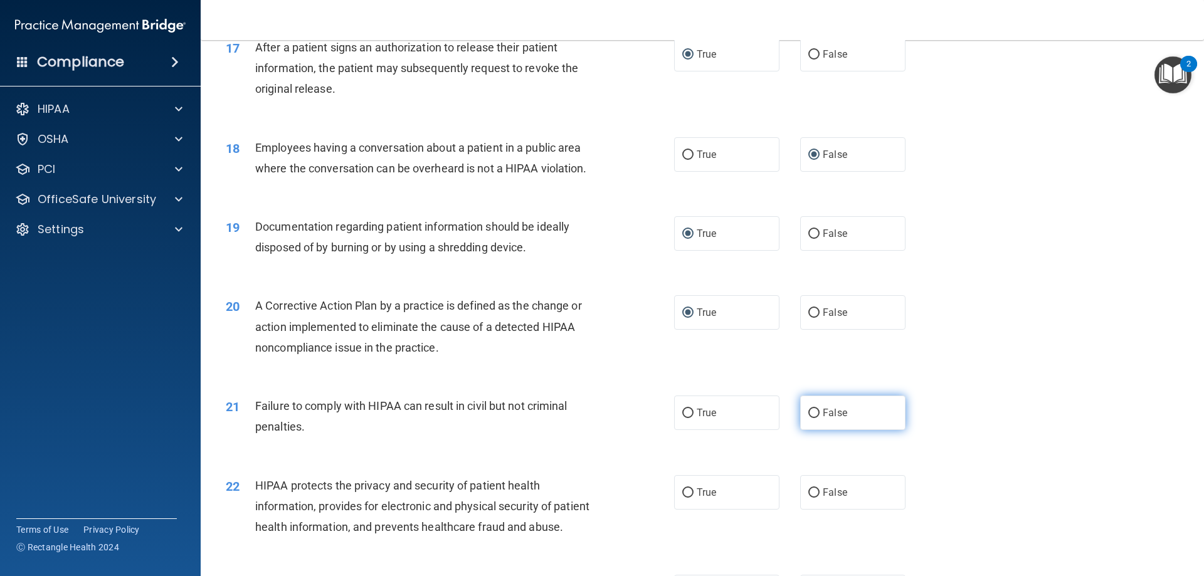
click at [809, 418] on input "False" at bounding box center [814, 413] width 11 height 9
radio input "true"
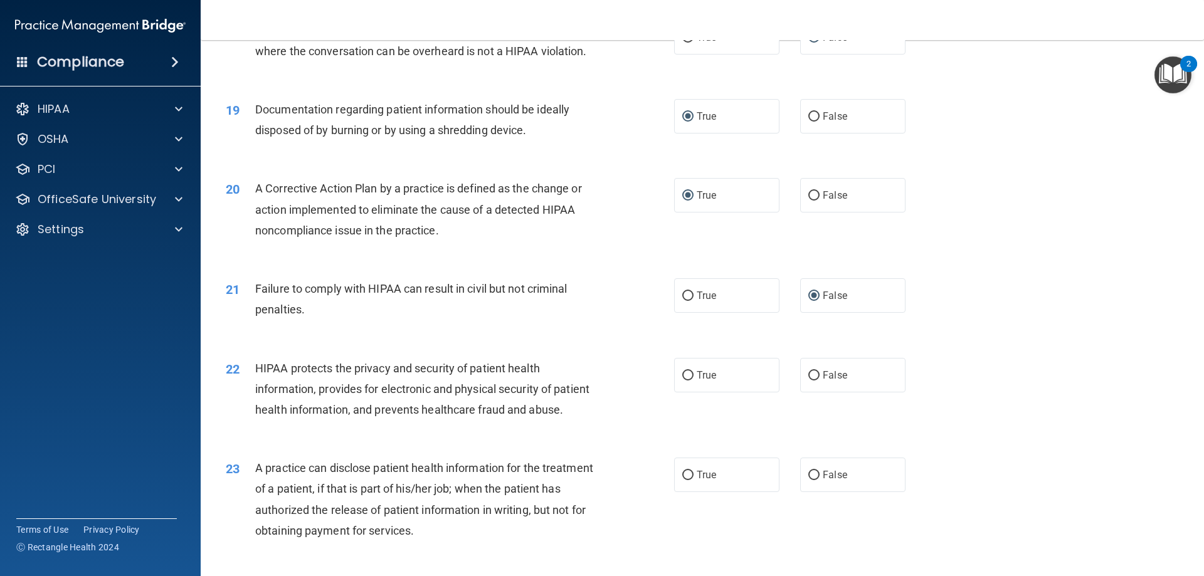
scroll to position [1631, 0]
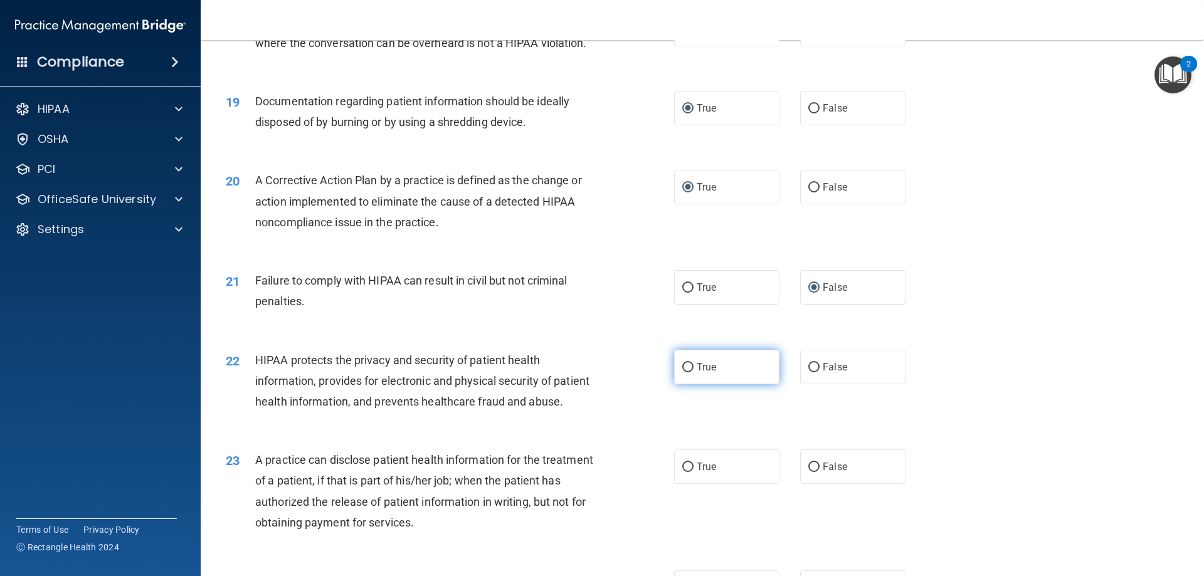
click at [684, 373] on input "True" at bounding box center [687, 367] width 11 height 9
radio input "true"
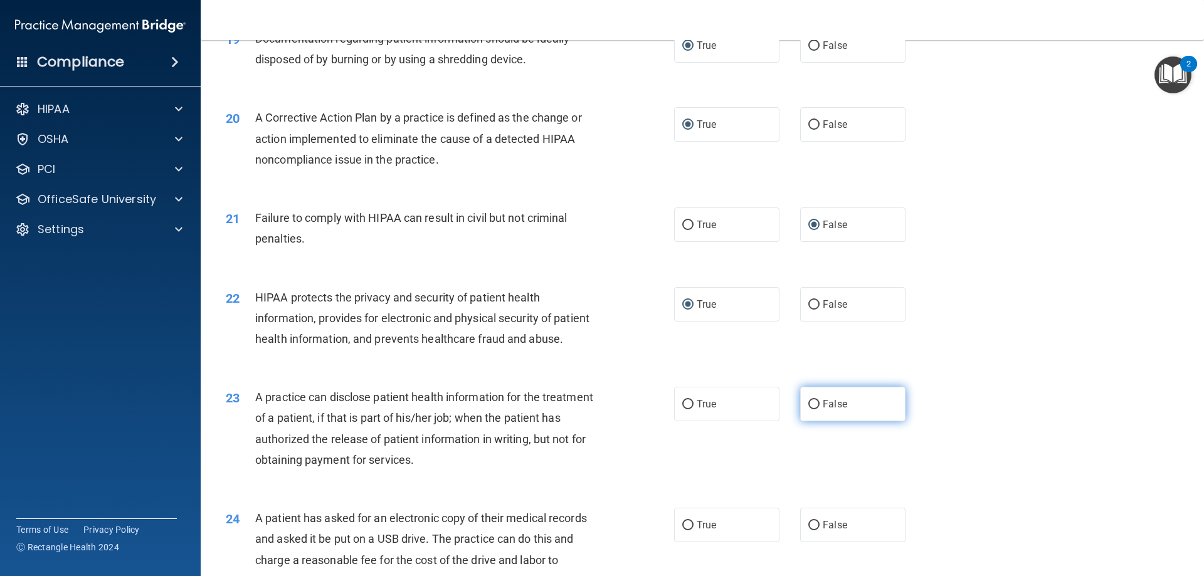
click at [800, 422] on label "False" at bounding box center [852, 404] width 105 height 34
click at [809, 410] on input "False" at bounding box center [814, 404] width 11 height 9
radio input "true"
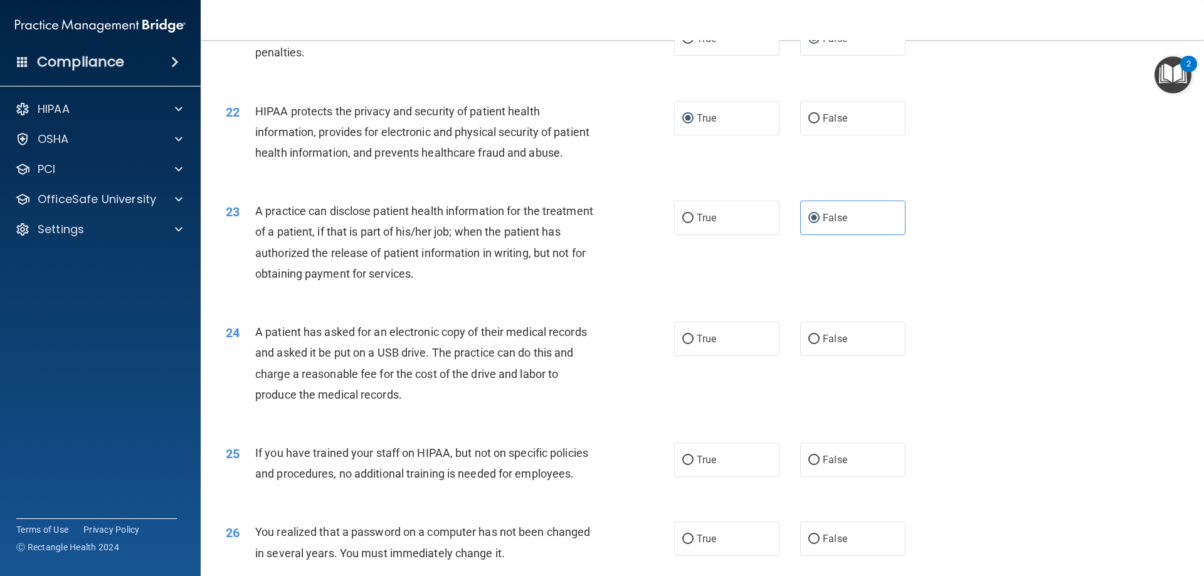
scroll to position [1882, 0]
click at [809, 342] on input "False" at bounding box center [814, 337] width 11 height 9
radio input "true"
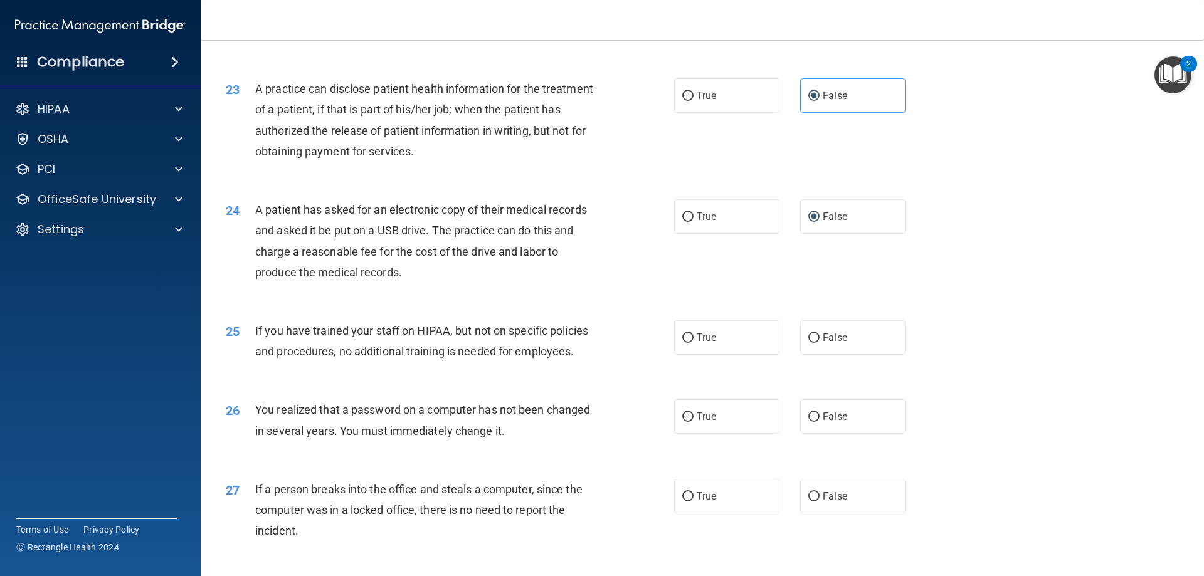
scroll to position [2007, 0]
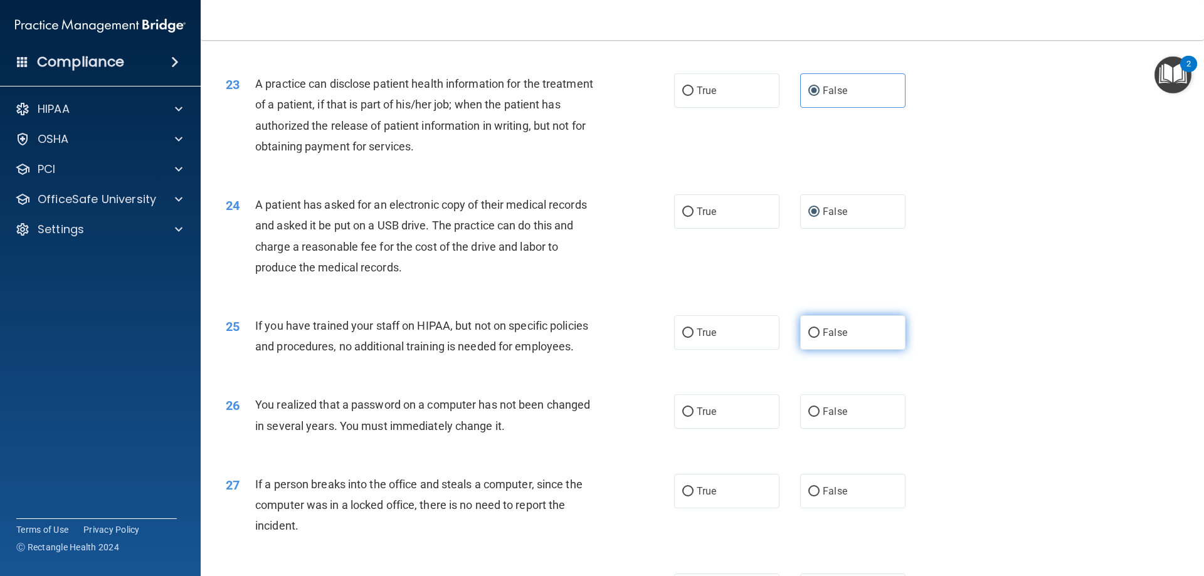
click at [803, 350] on label "False" at bounding box center [852, 333] width 105 height 34
click at [809, 338] on input "False" at bounding box center [814, 333] width 11 height 9
radio input "true"
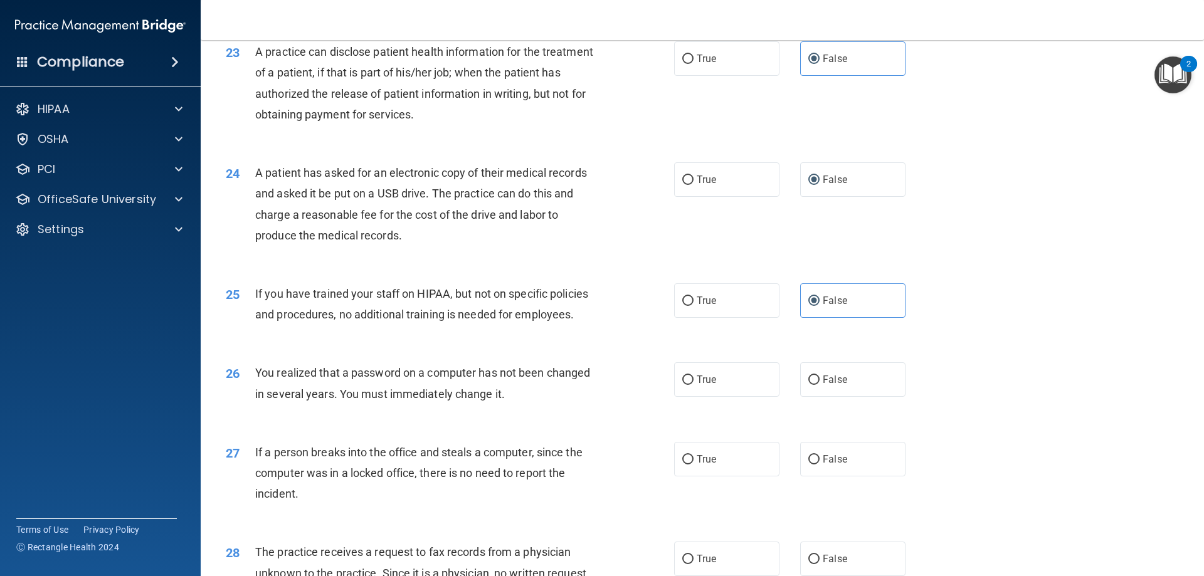
scroll to position [2070, 0]
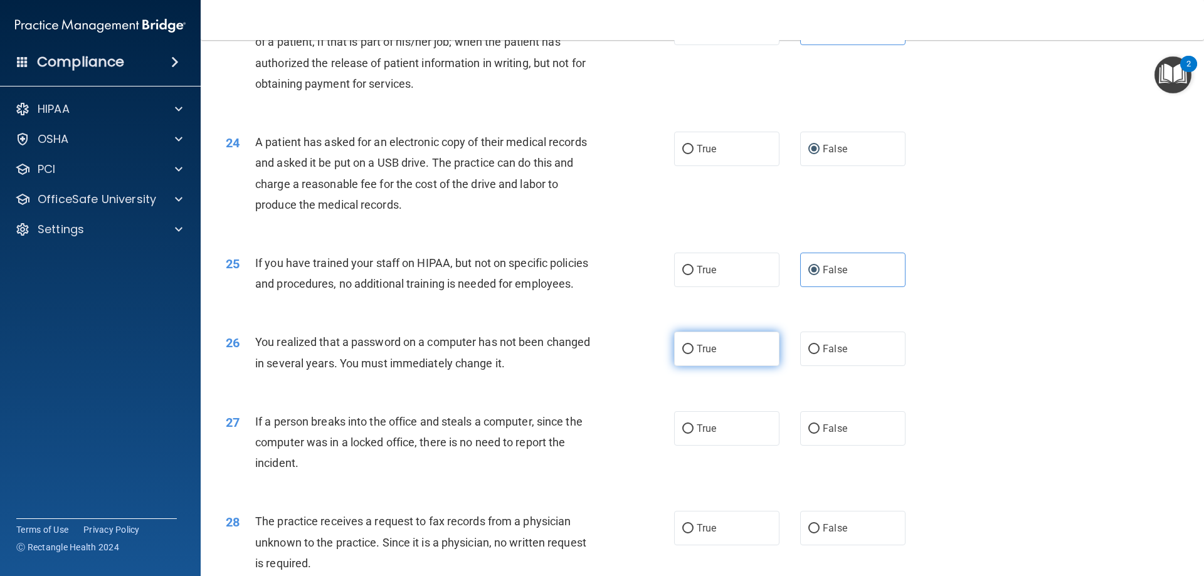
click at [682, 354] on input "True" at bounding box center [687, 349] width 11 height 9
radio input "true"
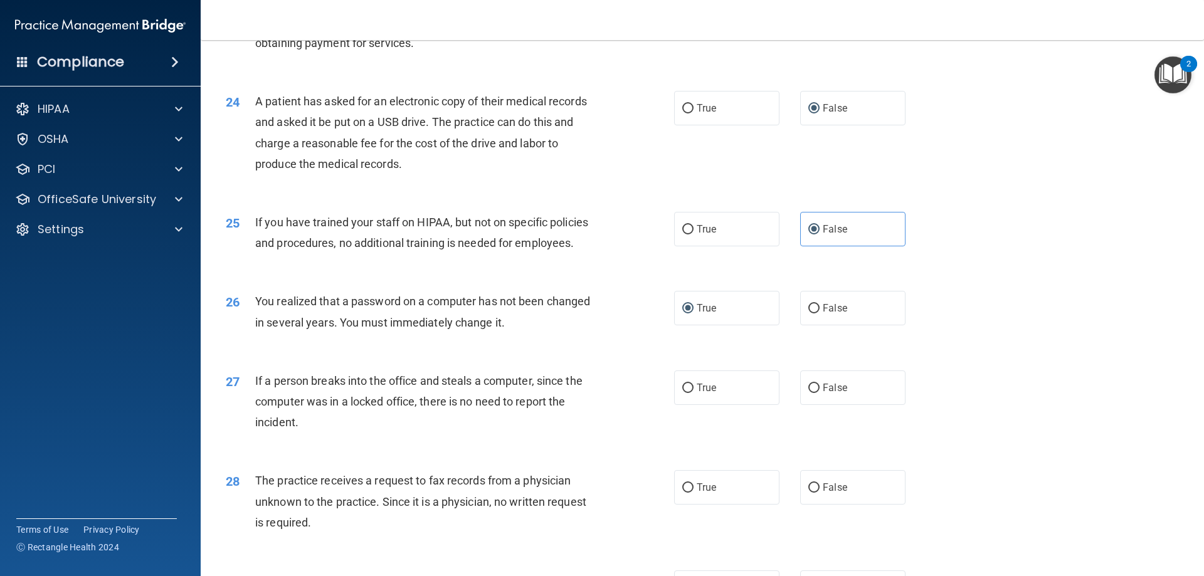
scroll to position [2133, 0]
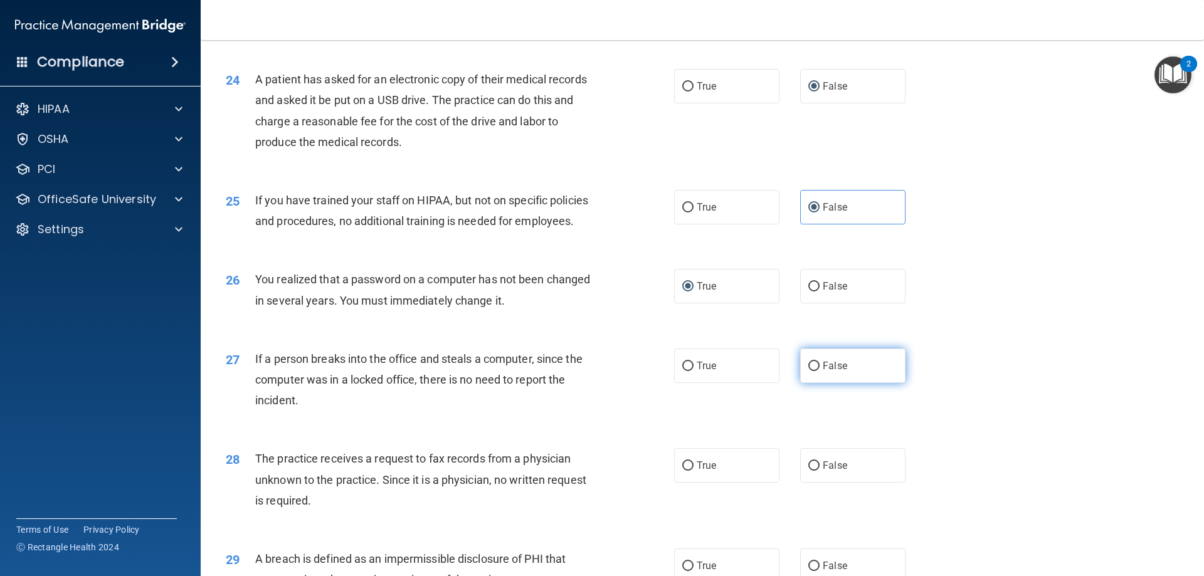
click at [810, 371] on input "False" at bounding box center [814, 366] width 11 height 9
radio input "true"
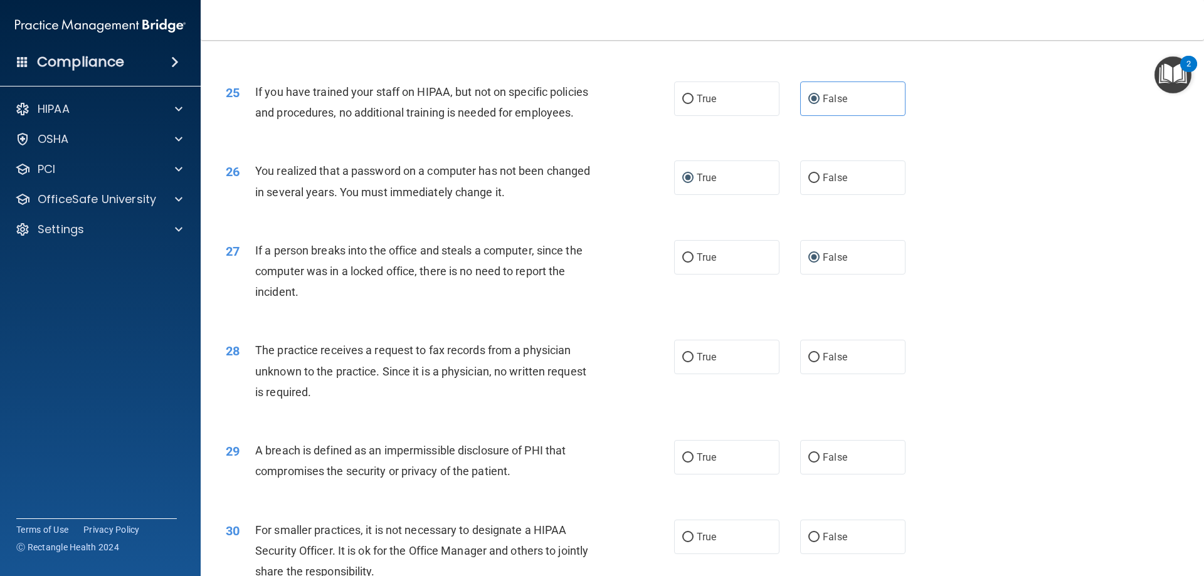
scroll to position [2258, 0]
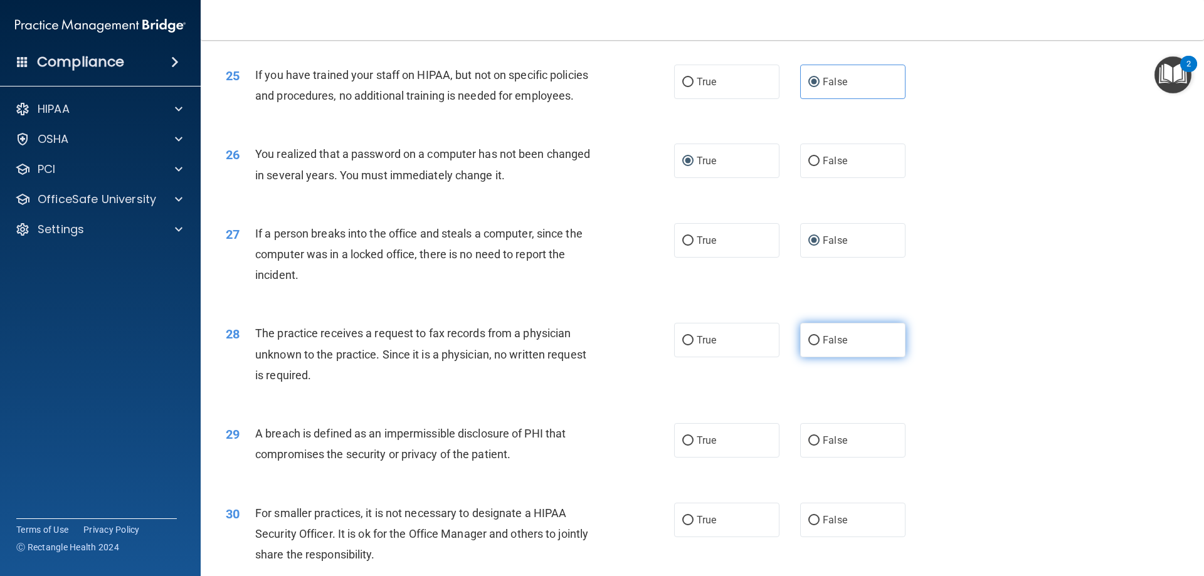
click at [805, 358] on label "False" at bounding box center [852, 340] width 105 height 34
click at [809, 346] on input "False" at bounding box center [814, 340] width 11 height 9
radio input "true"
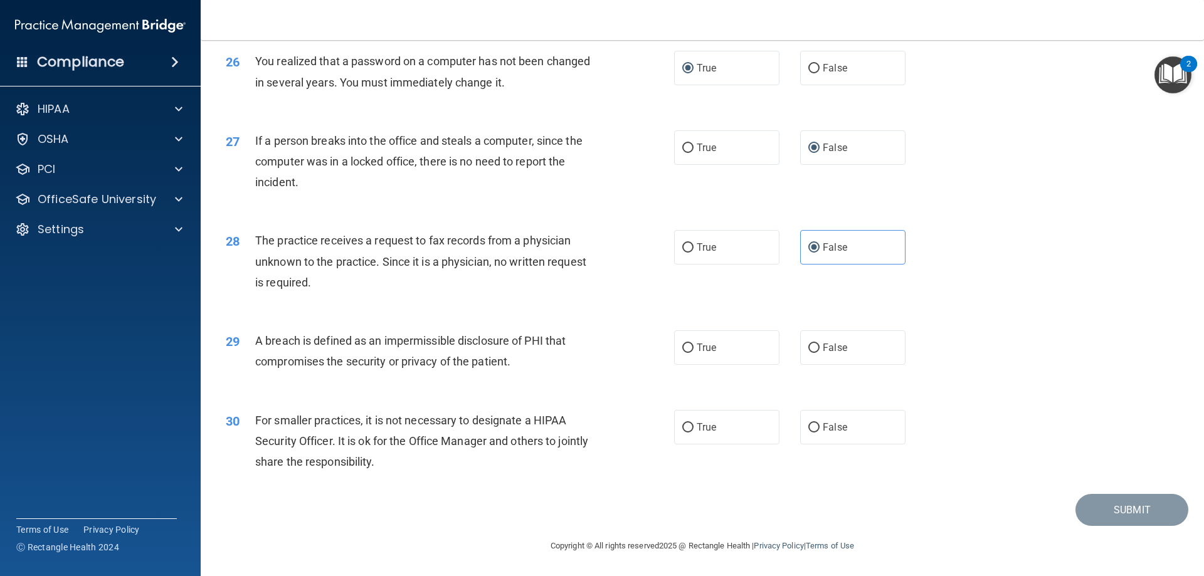
scroll to position [2384, 0]
click at [682, 353] on input "True" at bounding box center [687, 348] width 11 height 9
radio input "true"
click at [814, 433] on input "False" at bounding box center [814, 427] width 11 height 9
radio input "true"
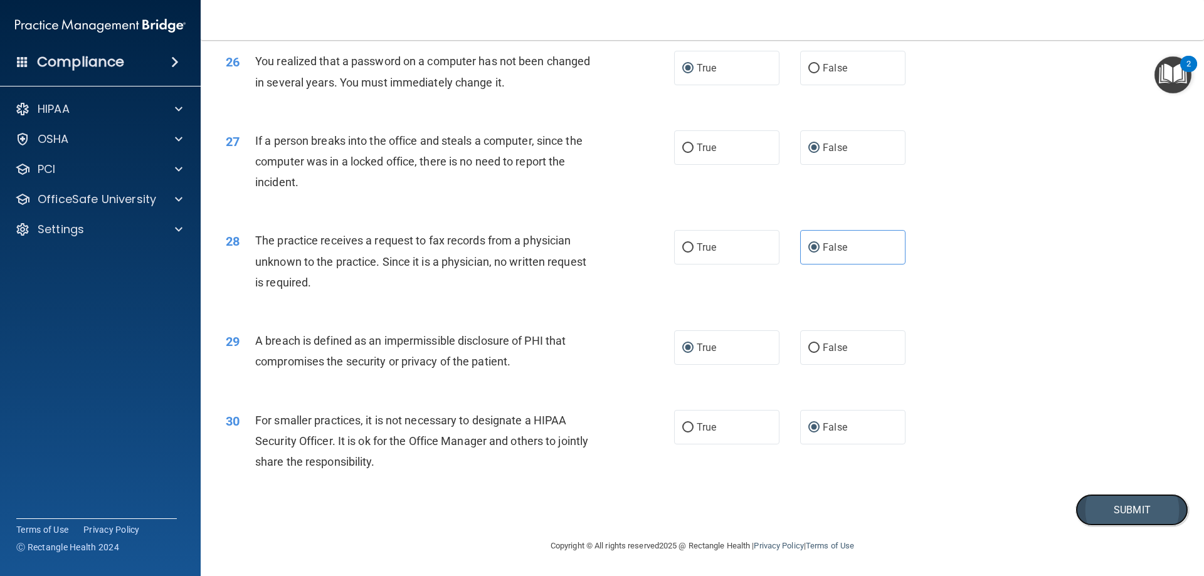
click at [1077, 511] on button "Submit" at bounding box center [1132, 510] width 113 height 32
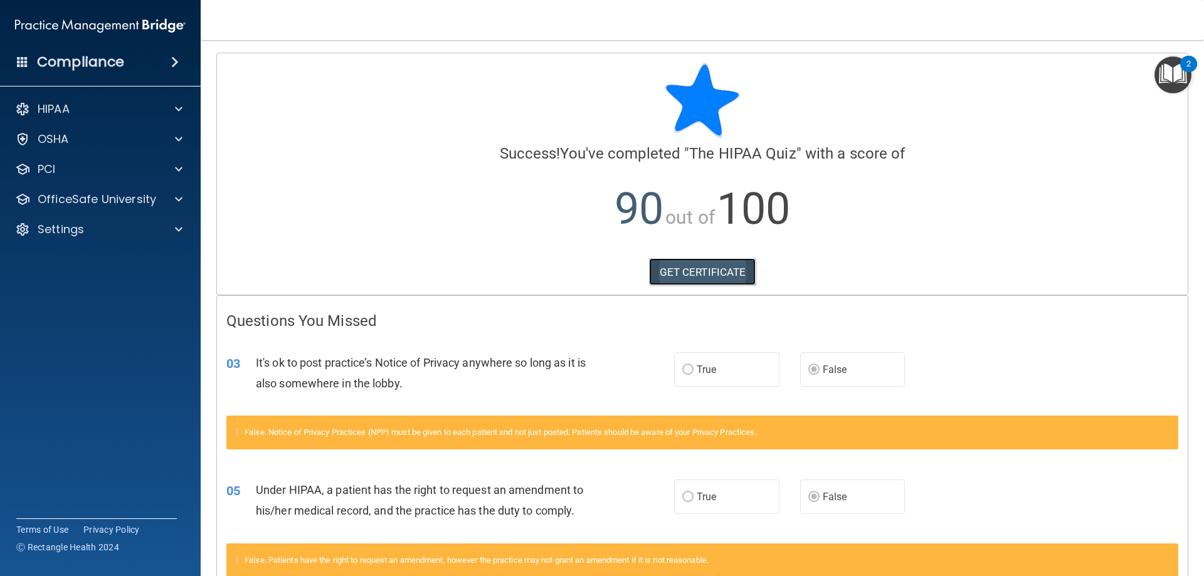
click at [699, 283] on link "GET CERTIFICATE" at bounding box center [702, 272] width 107 height 28
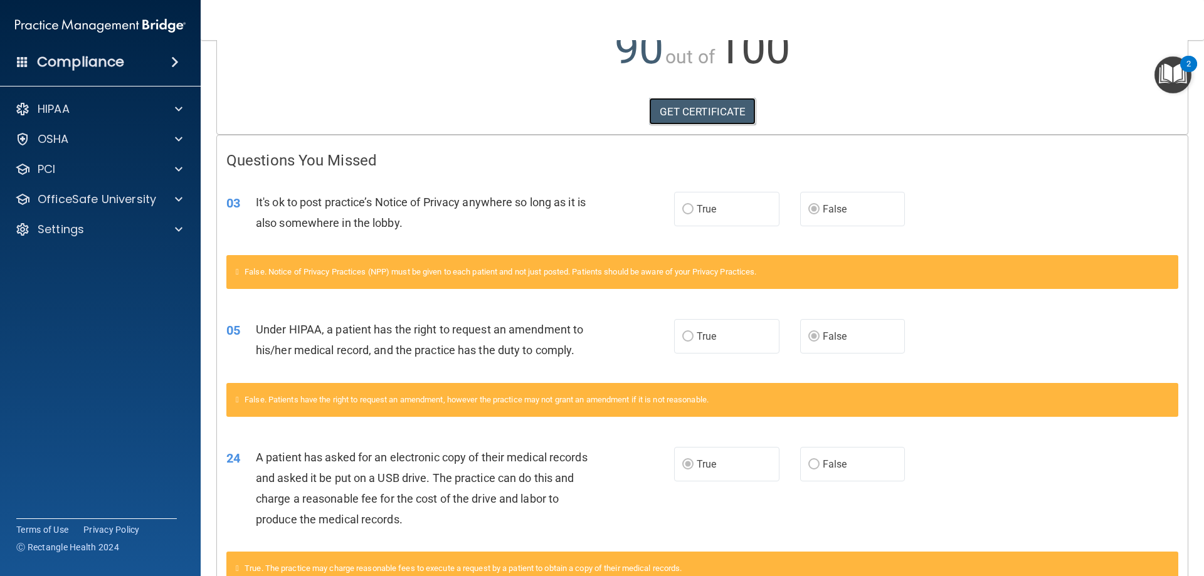
scroll to position [245, 0]
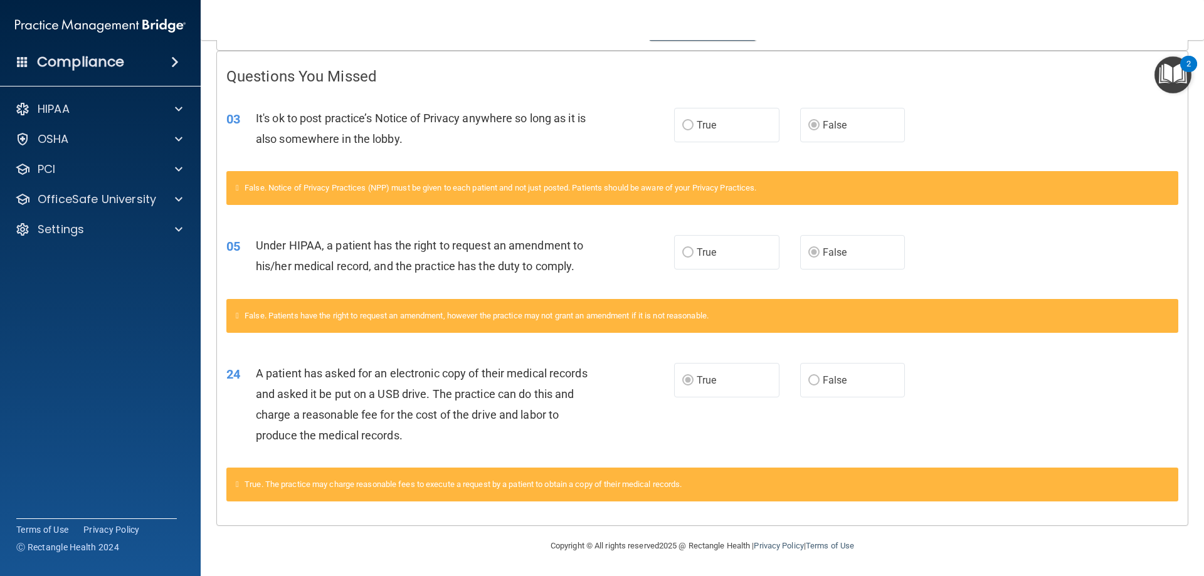
click at [1175, 63] on img "Open Resource Center, 2 new notifications" at bounding box center [1173, 74] width 37 height 37
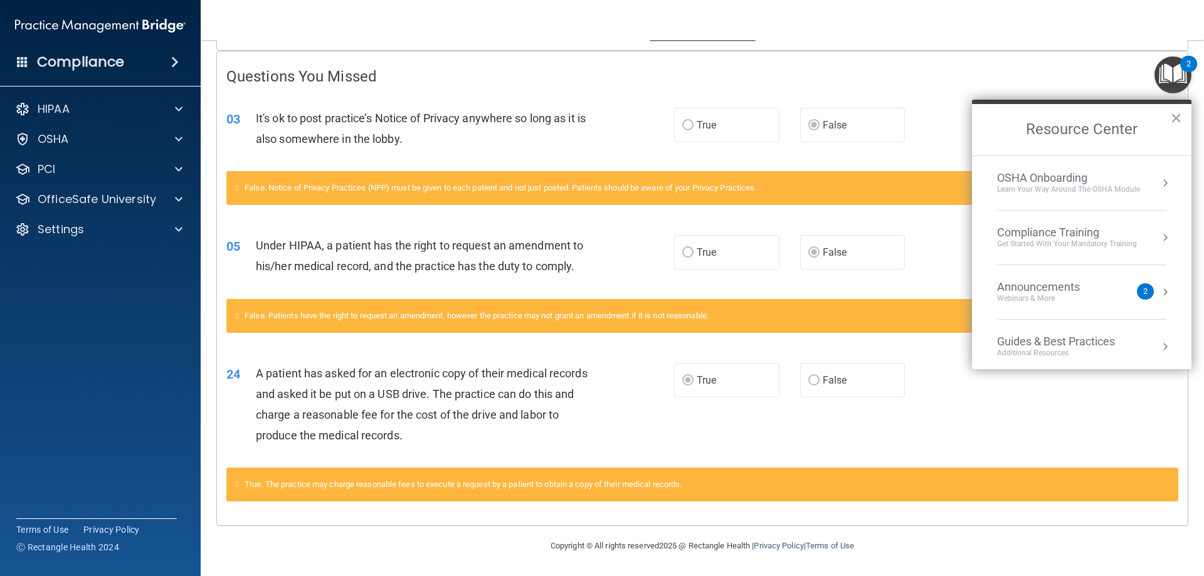
scroll to position [125, 0]
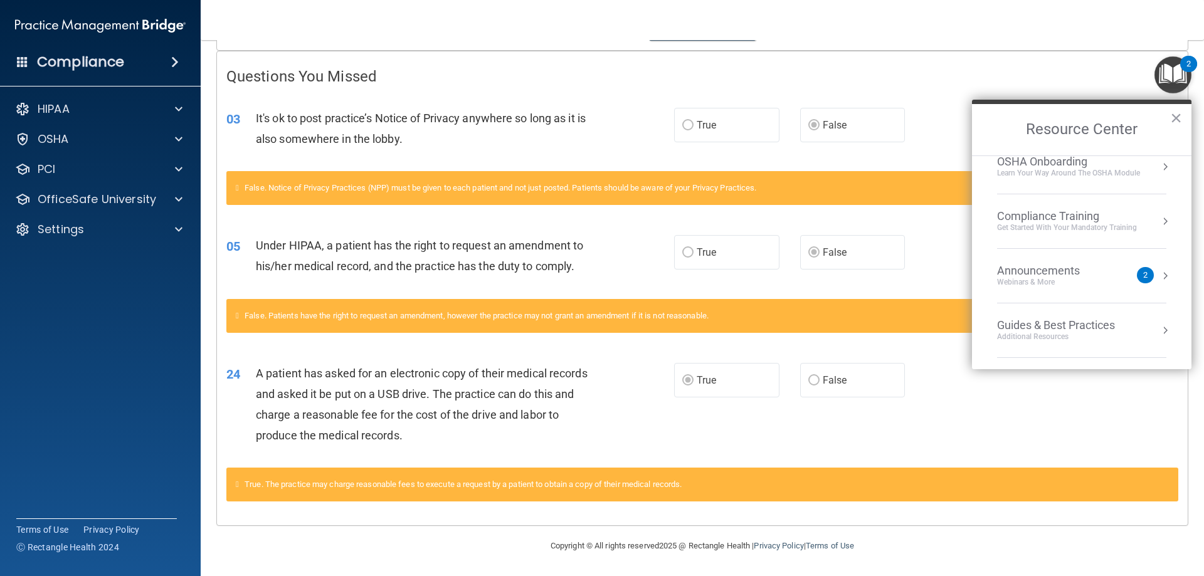
click at [1046, 218] on div "Compliance Training" at bounding box center [1067, 217] width 140 height 14
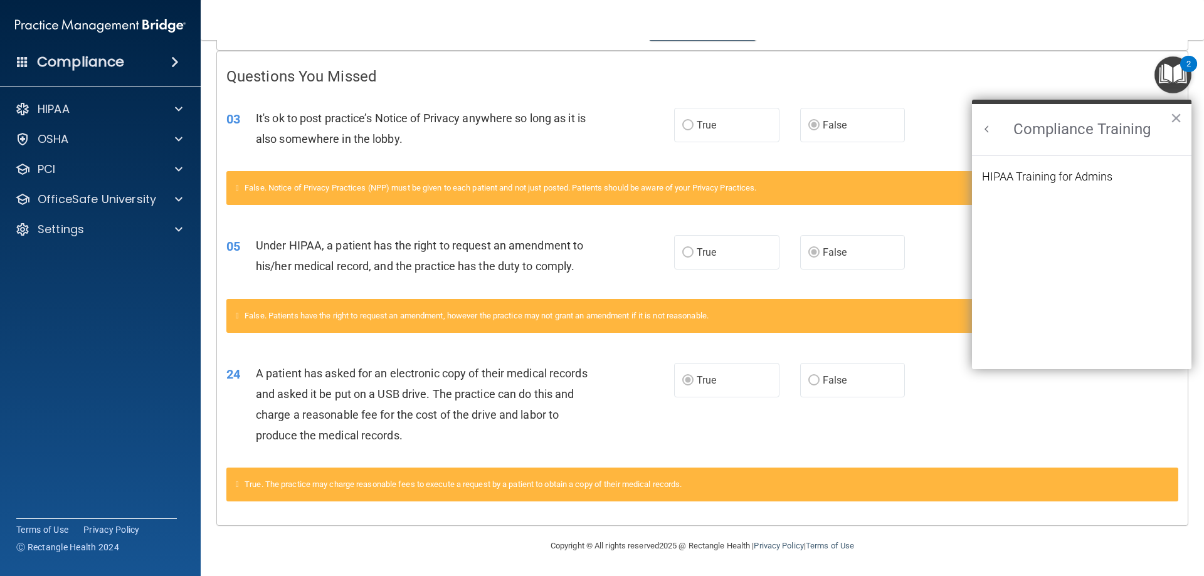
scroll to position [0, 0]
click at [1052, 174] on div "HIPAA Training for Admins" at bounding box center [1047, 176] width 130 height 11
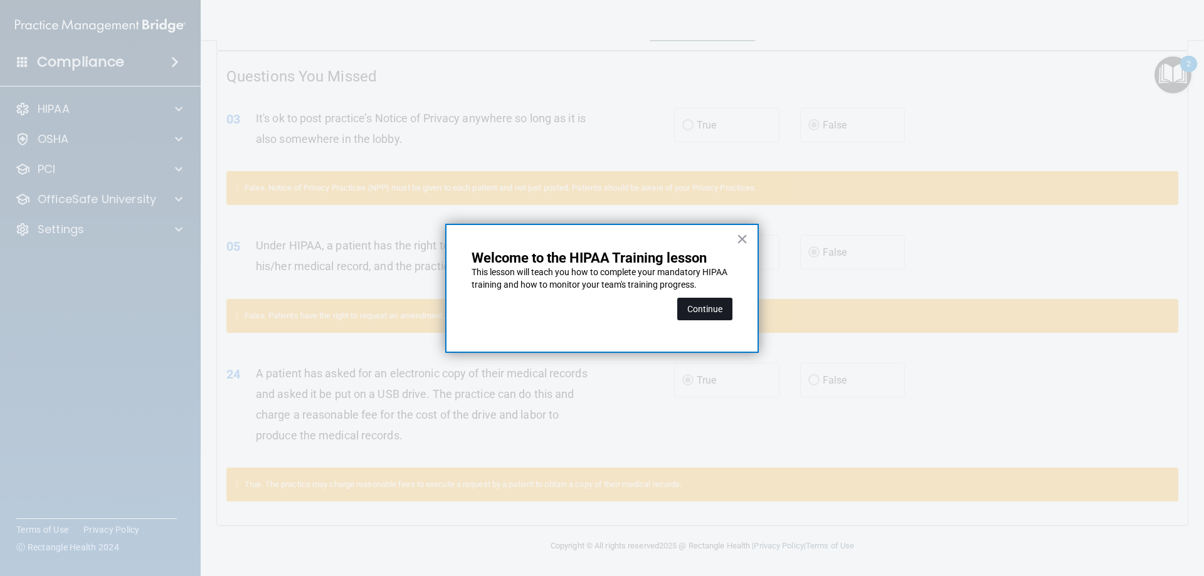
click at [726, 301] on button "Continue" at bounding box center [704, 309] width 55 height 23
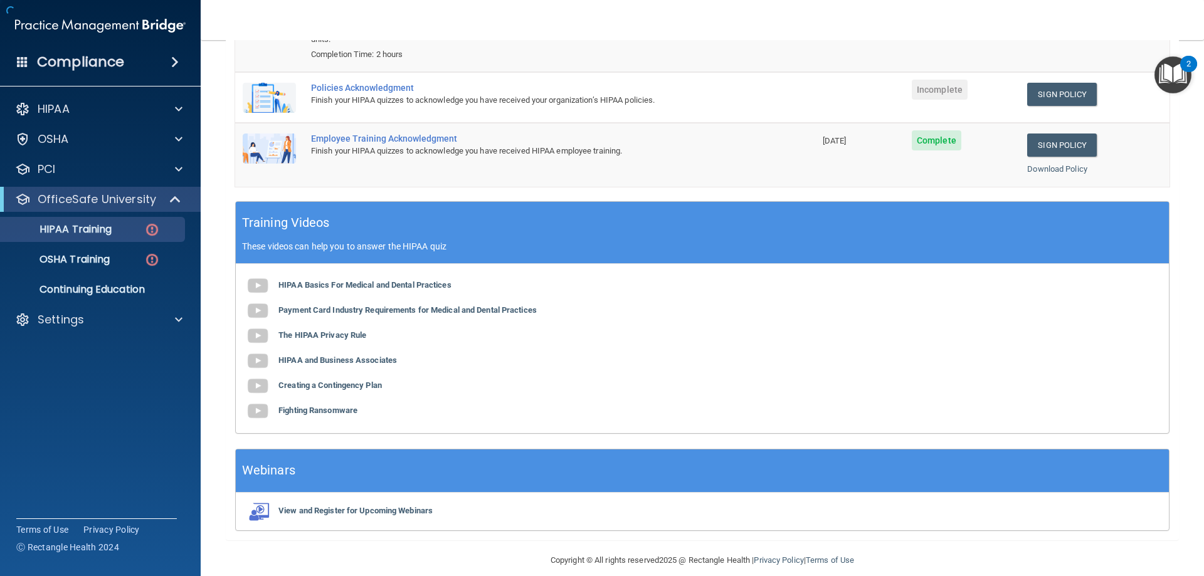
scroll to position [97, 0]
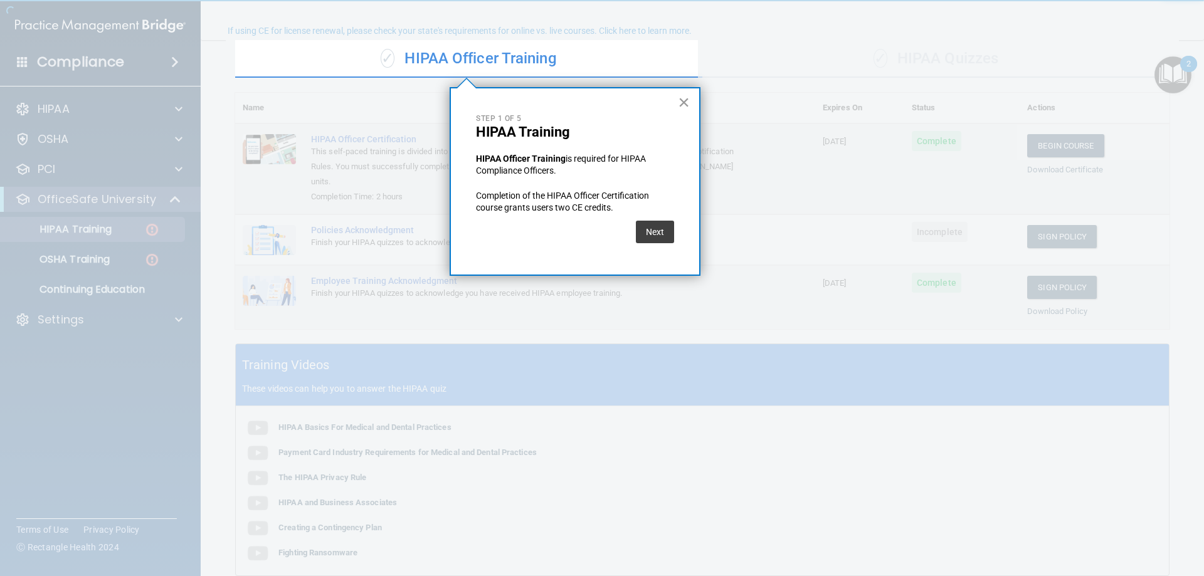
click at [686, 98] on button "×" at bounding box center [684, 102] width 12 height 20
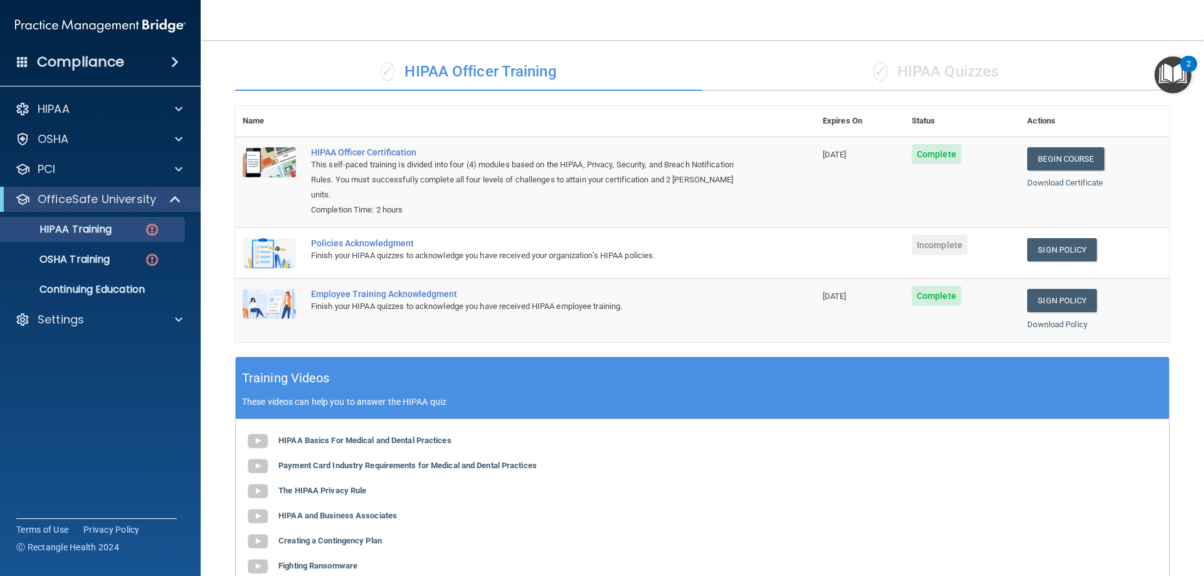
scroll to position [51, 0]
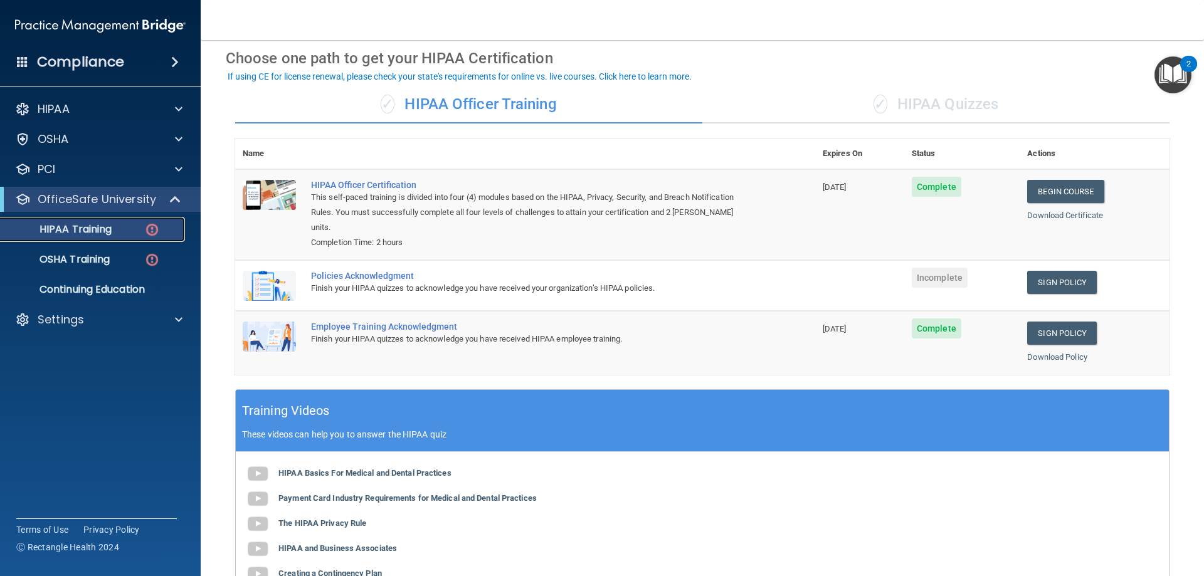
click at [122, 228] on div "HIPAA Training" at bounding box center [93, 229] width 171 height 13
click at [85, 116] on div "HIPAA" at bounding box center [84, 109] width 156 height 15
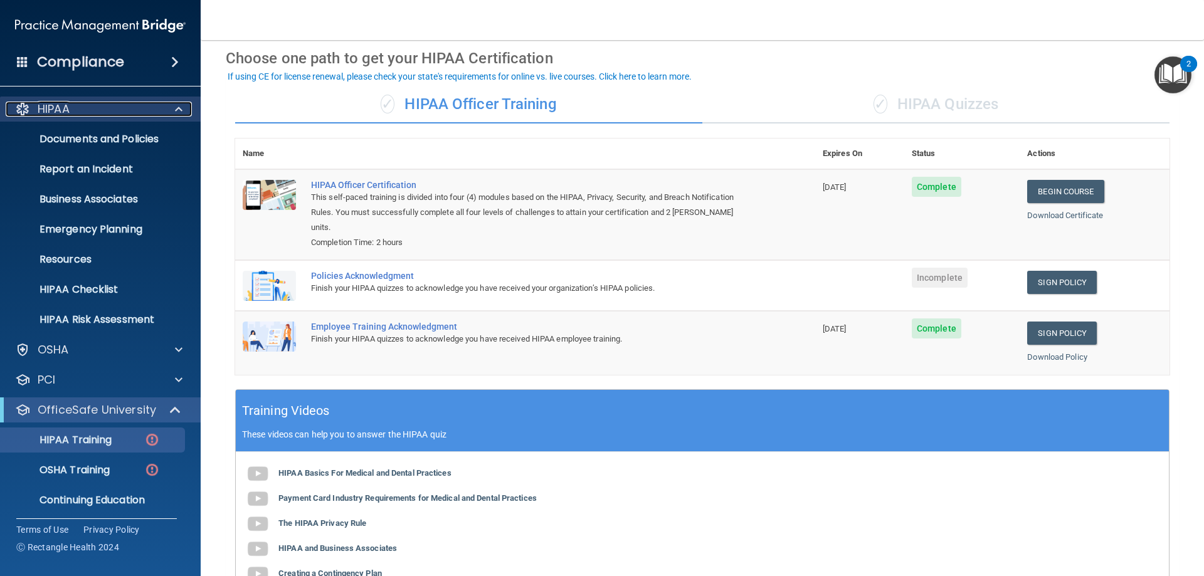
click at [85, 116] on div "HIPAA" at bounding box center [84, 109] width 156 height 15
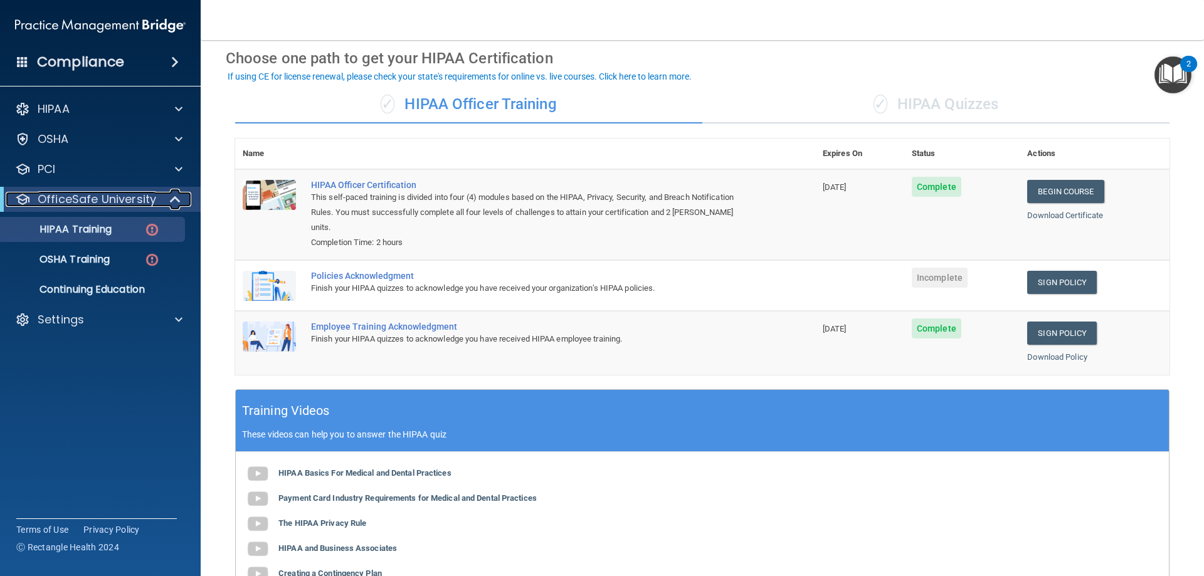
click at [166, 203] on div at bounding box center [176, 199] width 31 height 15
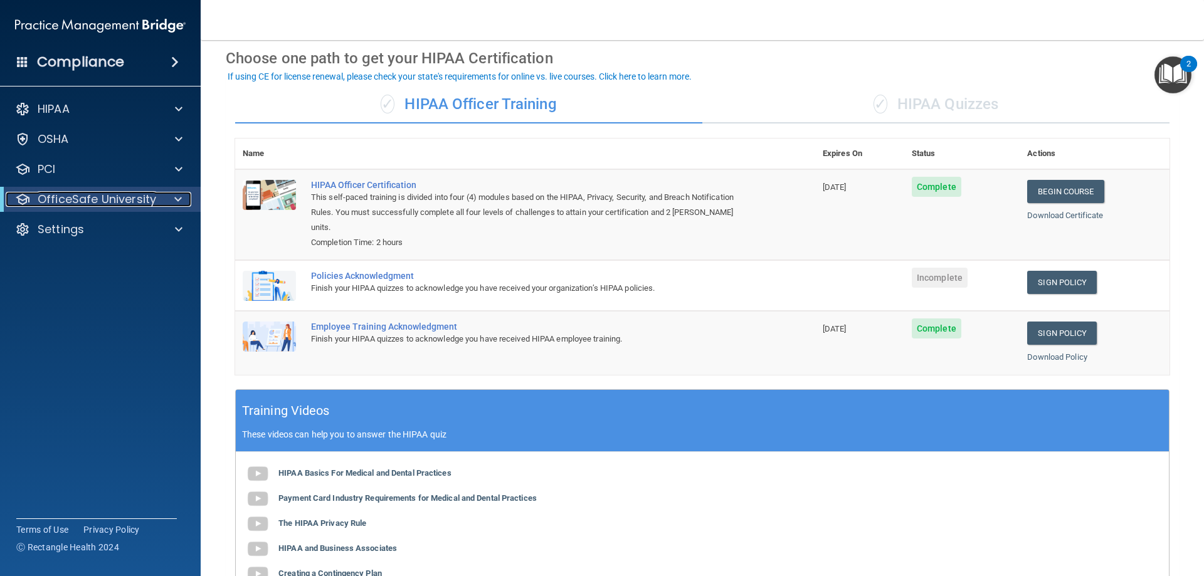
click at [166, 203] on div at bounding box center [176, 199] width 31 height 15
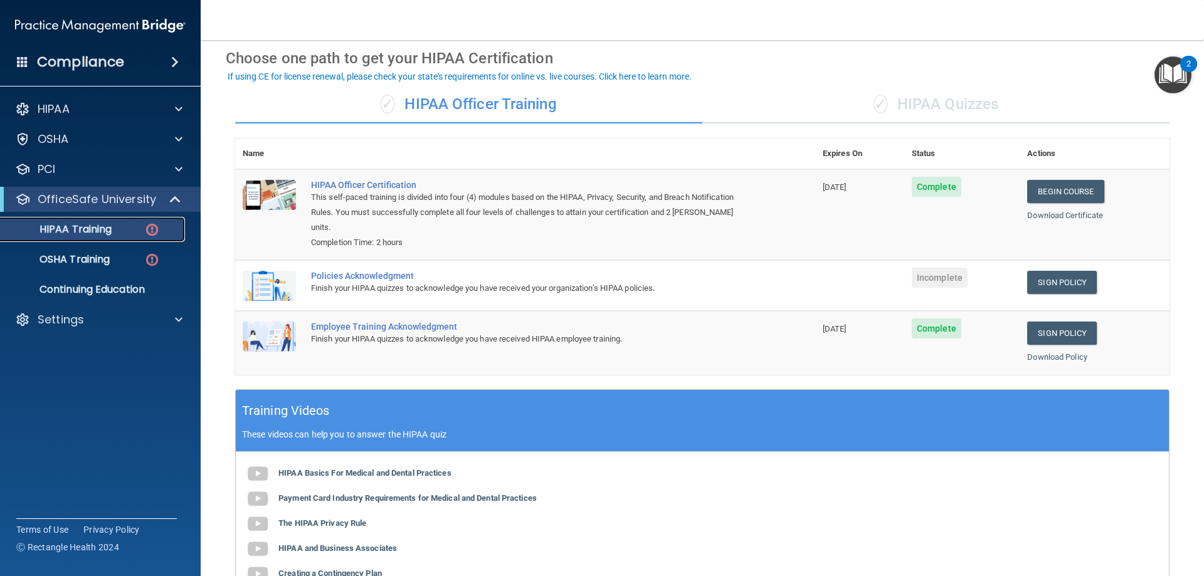
click at [110, 223] on p "HIPAA Training" at bounding box center [59, 229] width 103 height 13
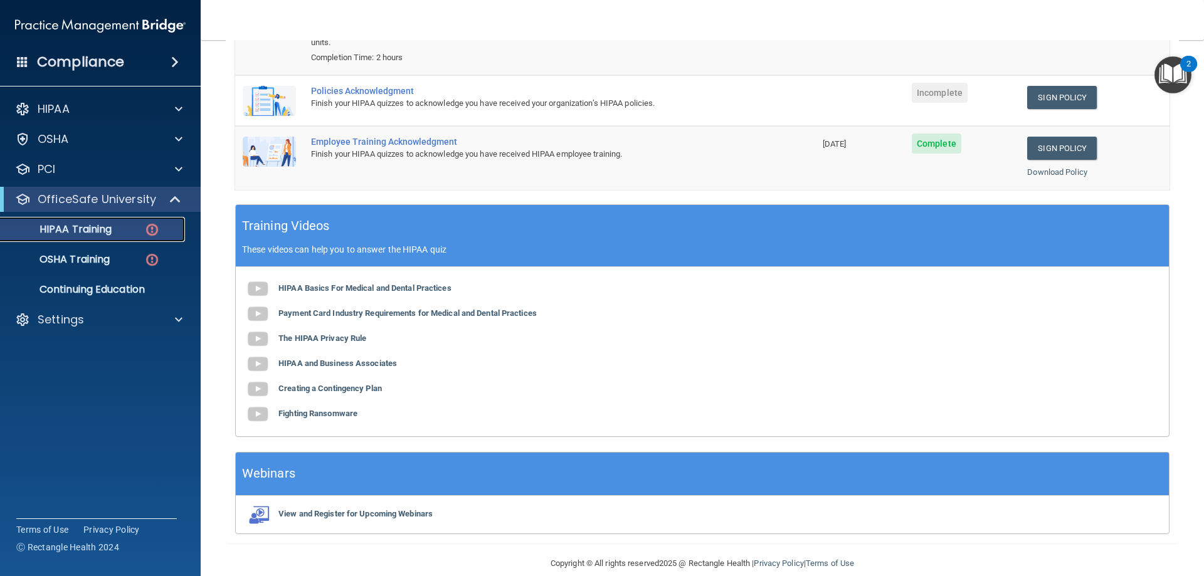
scroll to position [240, 0]
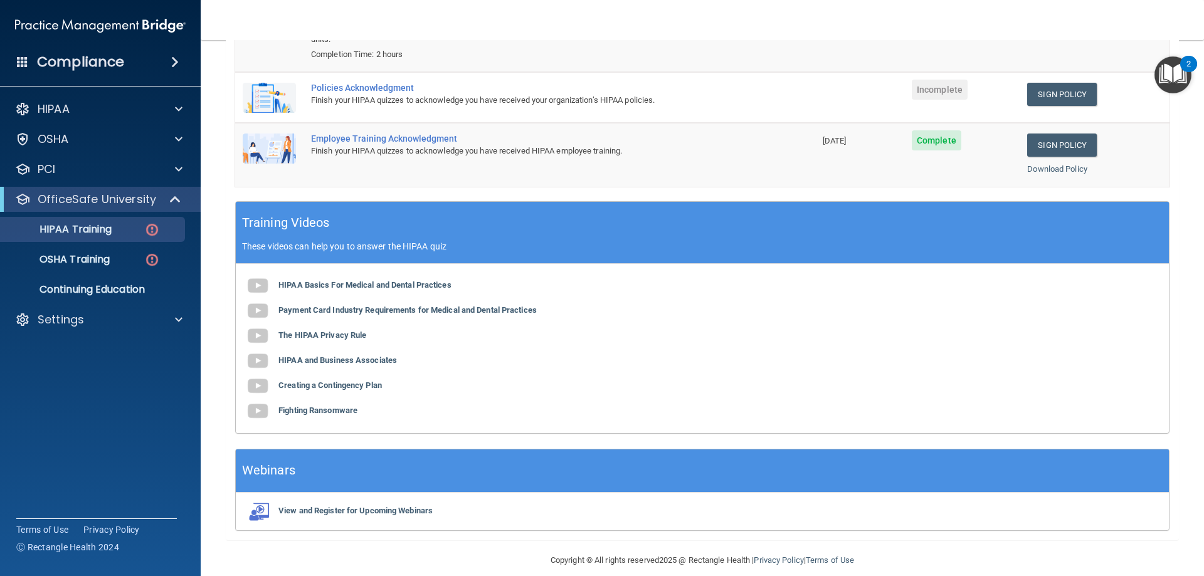
click at [1160, 72] on img "Open Resource Center, 2 new notifications" at bounding box center [1173, 74] width 37 height 37
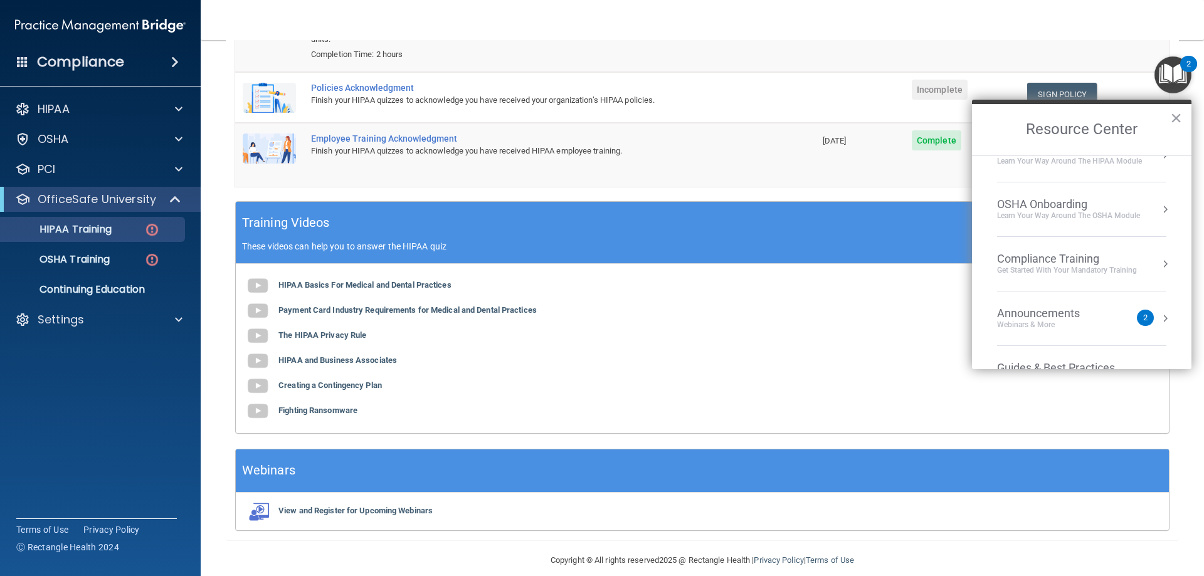
scroll to position [179, 0]
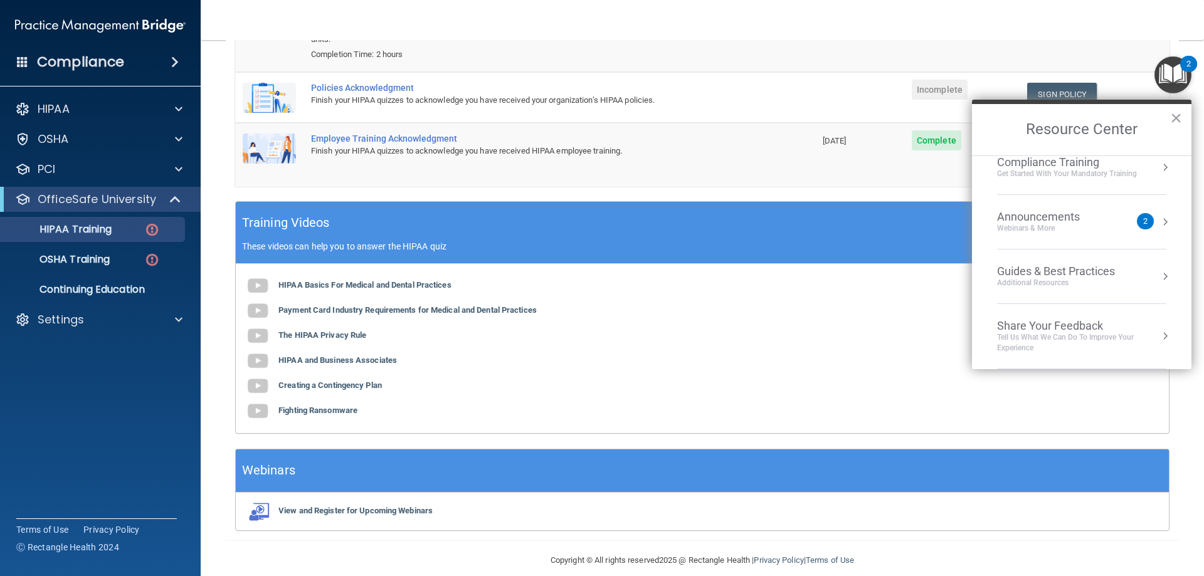
click at [1043, 226] on div "Webinars & More" at bounding box center [1051, 228] width 108 height 11
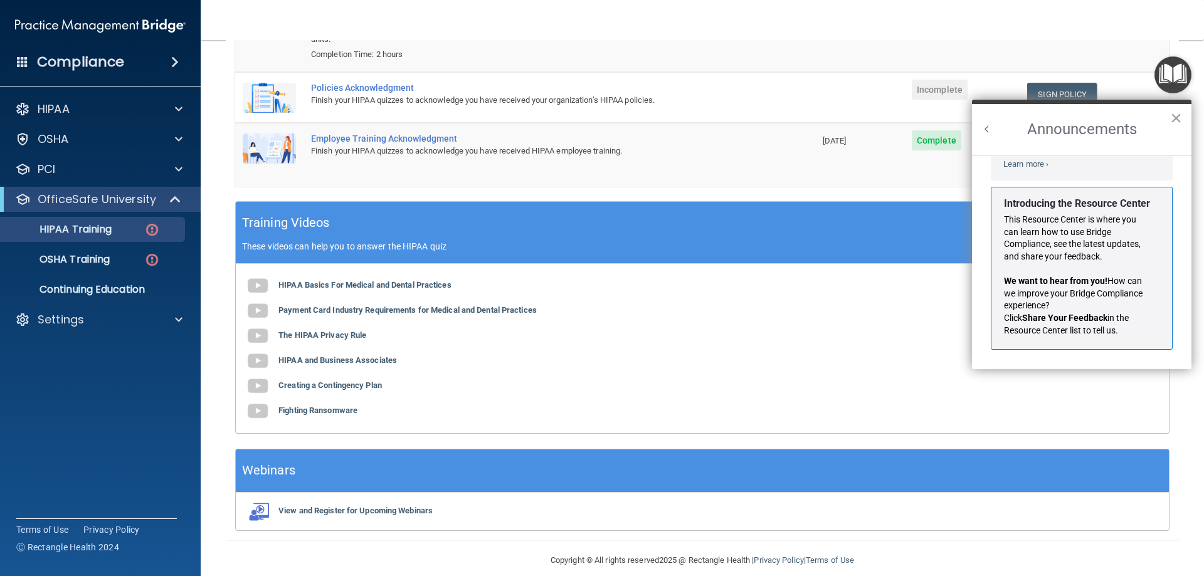
scroll to position [220, 0]
click at [1173, 115] on button "×" at bounding box center [1176, 118] width 12 height 20
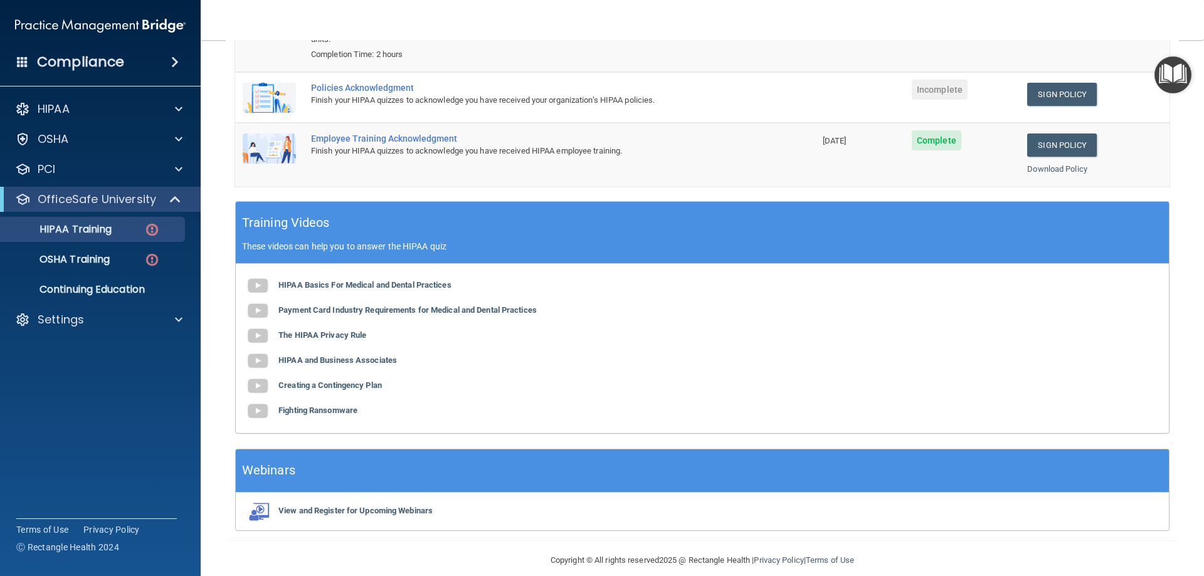
click at [1171, 81] on img "Open Resource Center" at bounding box center [1173, 74] width 37 height 37
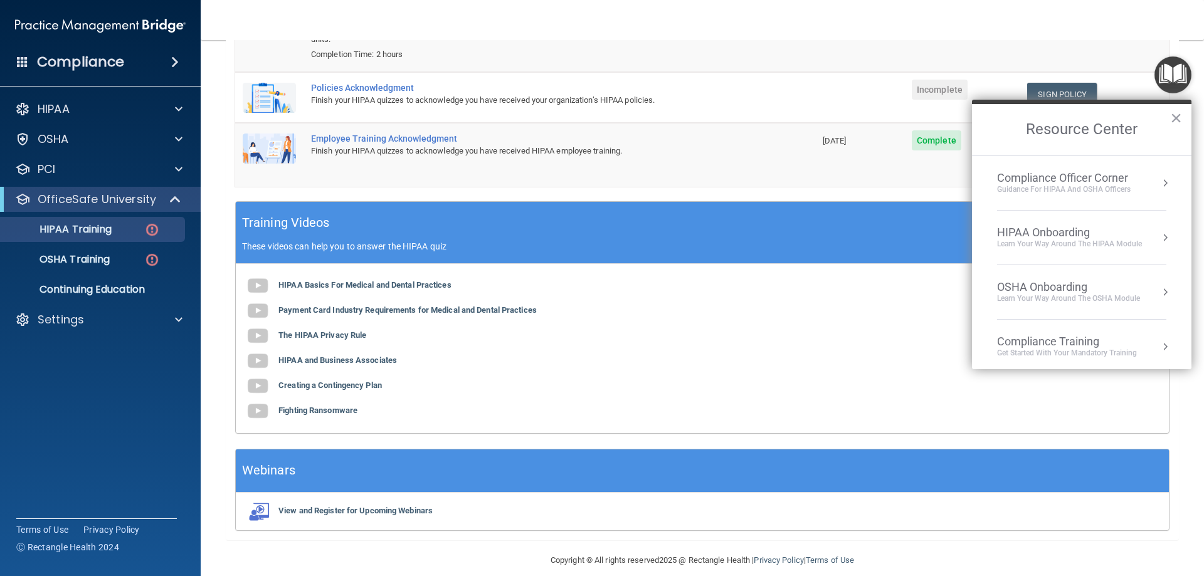
click at [1079, 179] on div "Compliance Officer Corner" at bounding box center [1064, 178] width 134 height 14
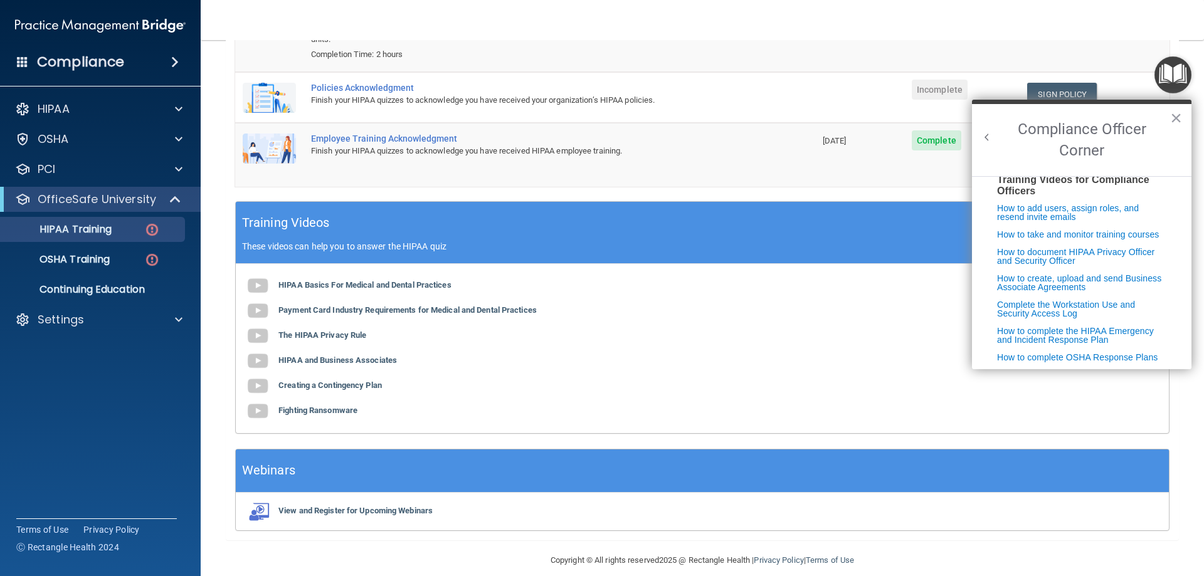
scroll to position [7, 0]
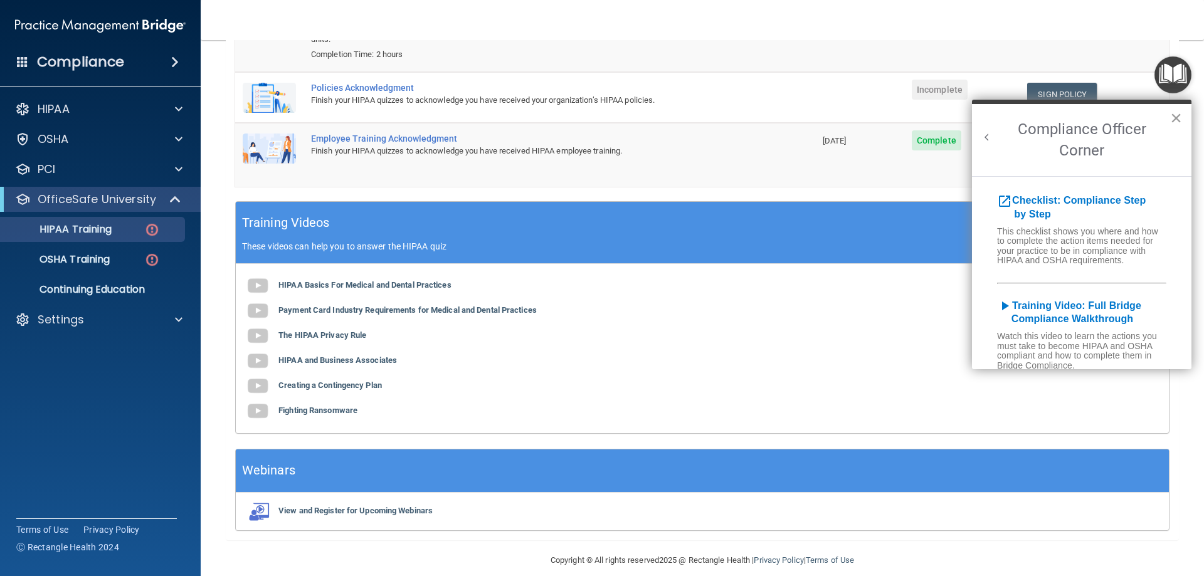
click at [1176, 115] on button "×" at bounding box center [1176, 118] width 12 height 20
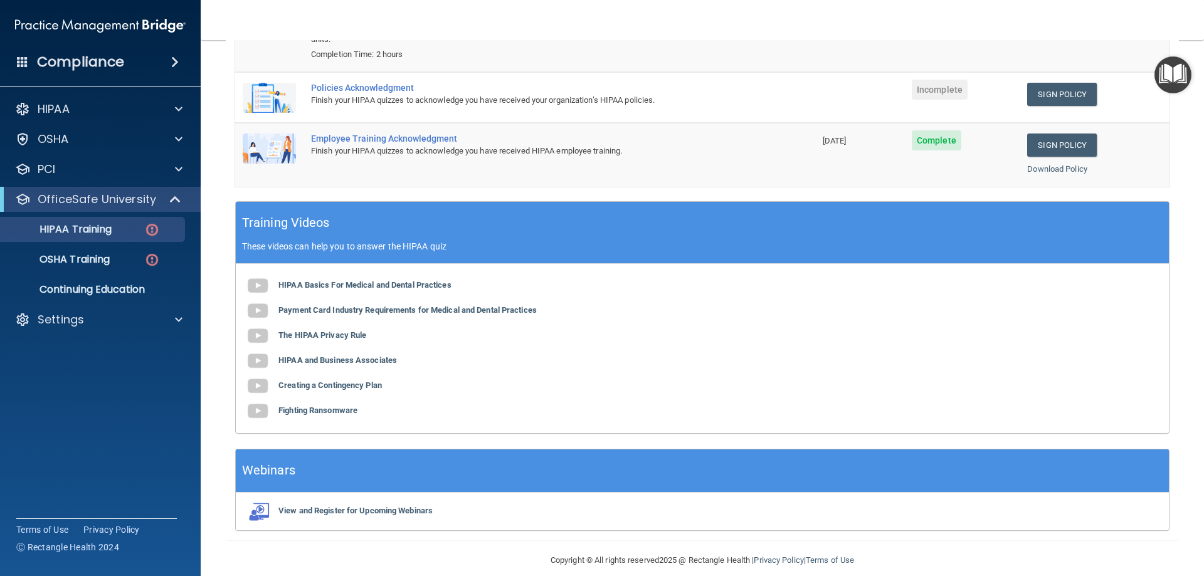
click at [1160, 85] on img "Open Resource Center" at bounding box center [1173, 74] width 37 height 37
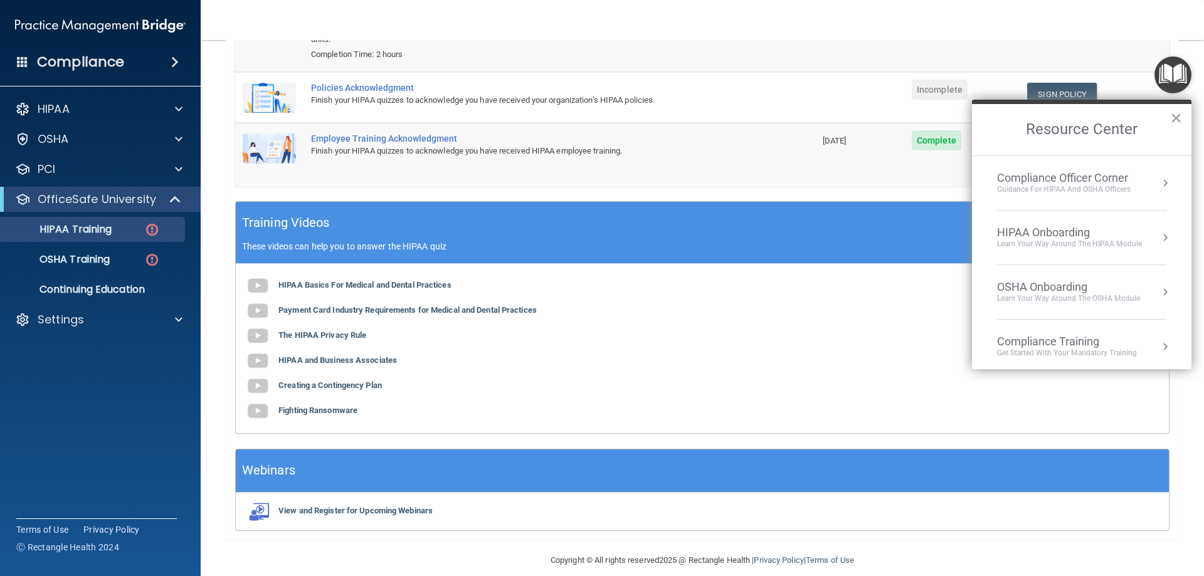
click at [1081, 232] on div "HIPAA Onboarding" at bounding box center [1069, 233] width 145 height 14
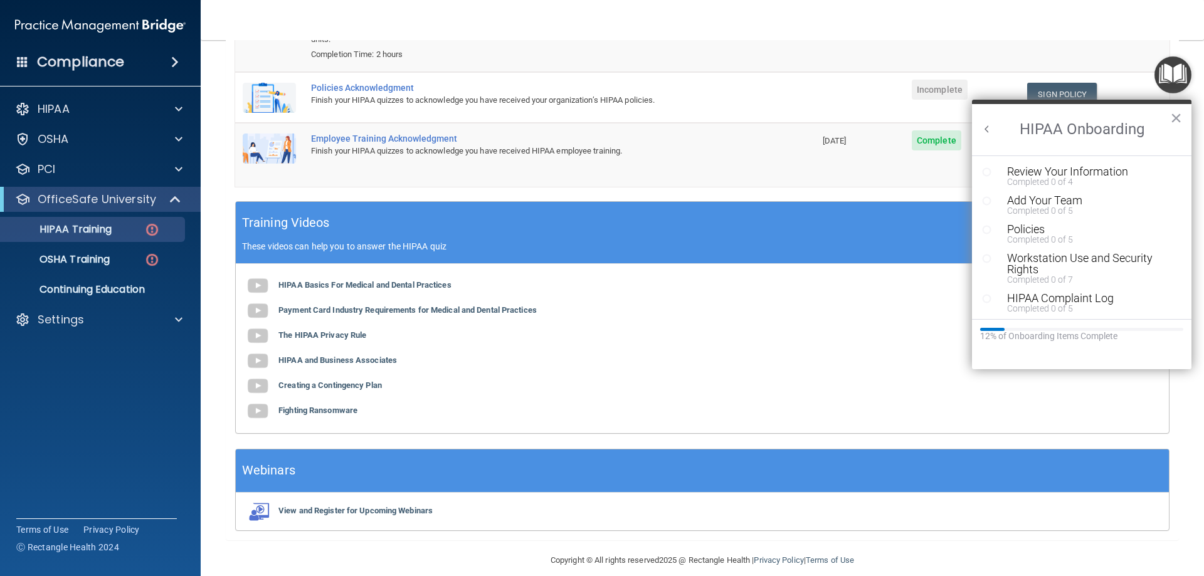
scroll to position [0, 0]
click at [1068, 171] on div "Review Your Information" at bounding box center [1086, 171] width 159 height 11
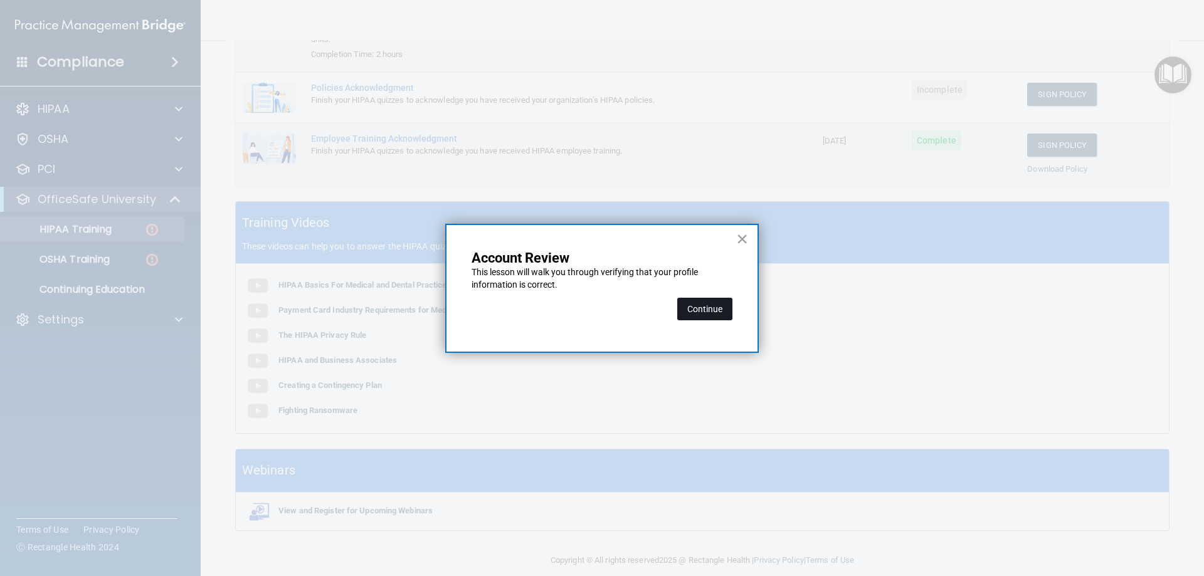
click at [696, 305] on button "Continue" at bounding box center [704, 309] width 55 height 23
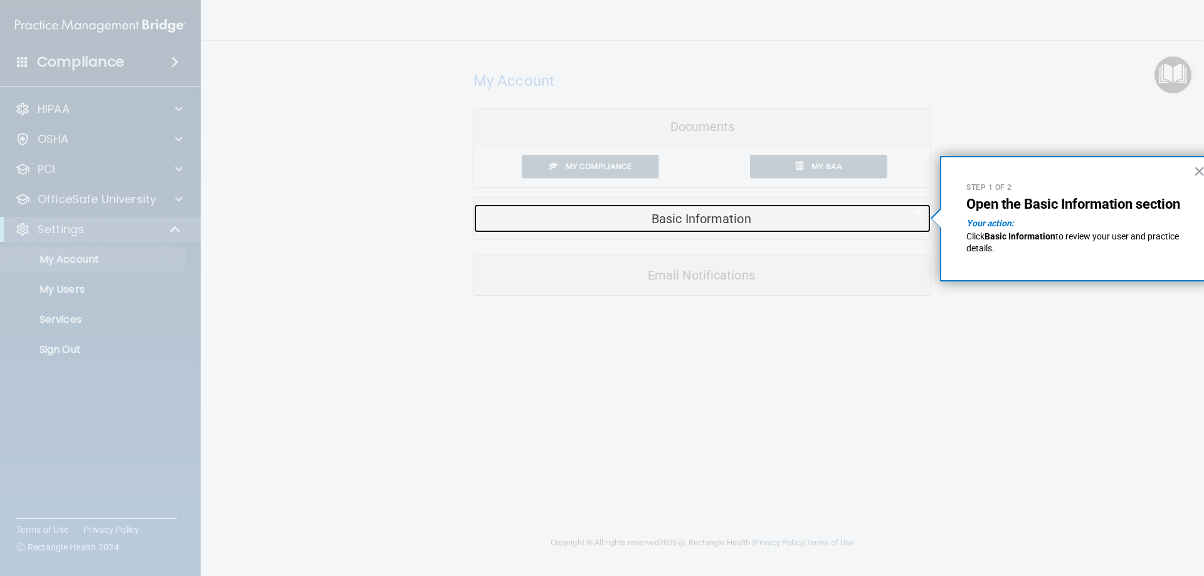
click at [795, 215] on h5 "Basic Information" at bounding box center [684, 219] width 400 height 14
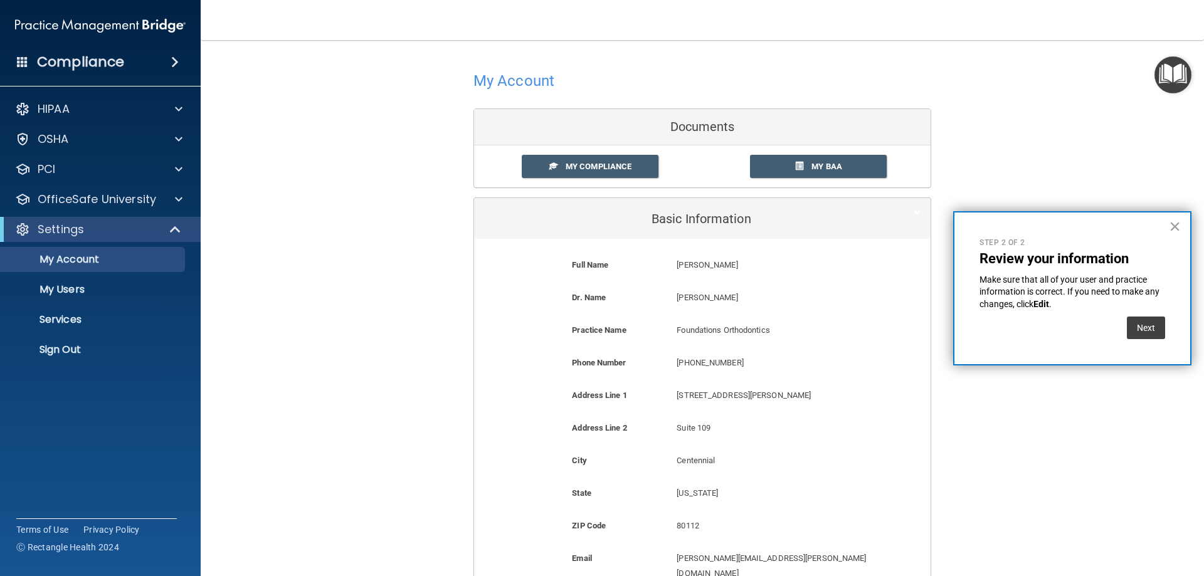
click at [1124, 322] on div "Next" at bounding box center [1073, 324] width 186 height 29
click at [1139, 321] on button "Next" at bounding box center [1146, 328] width 38 height 23
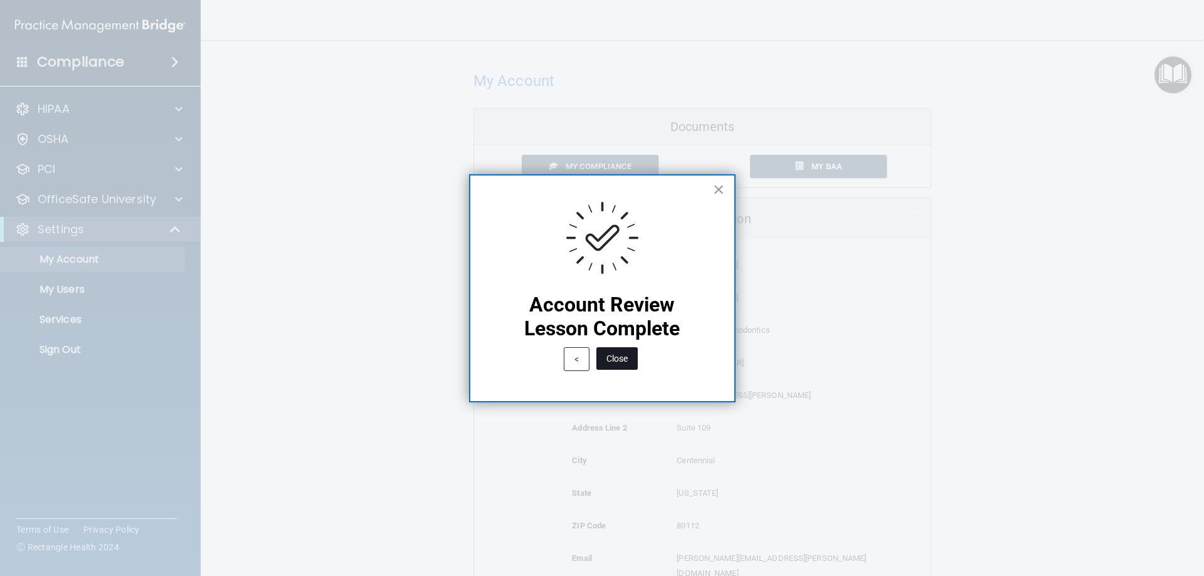
click at [632, 363] on button "Close" at bounding box center [617, 359] width 41 height 23
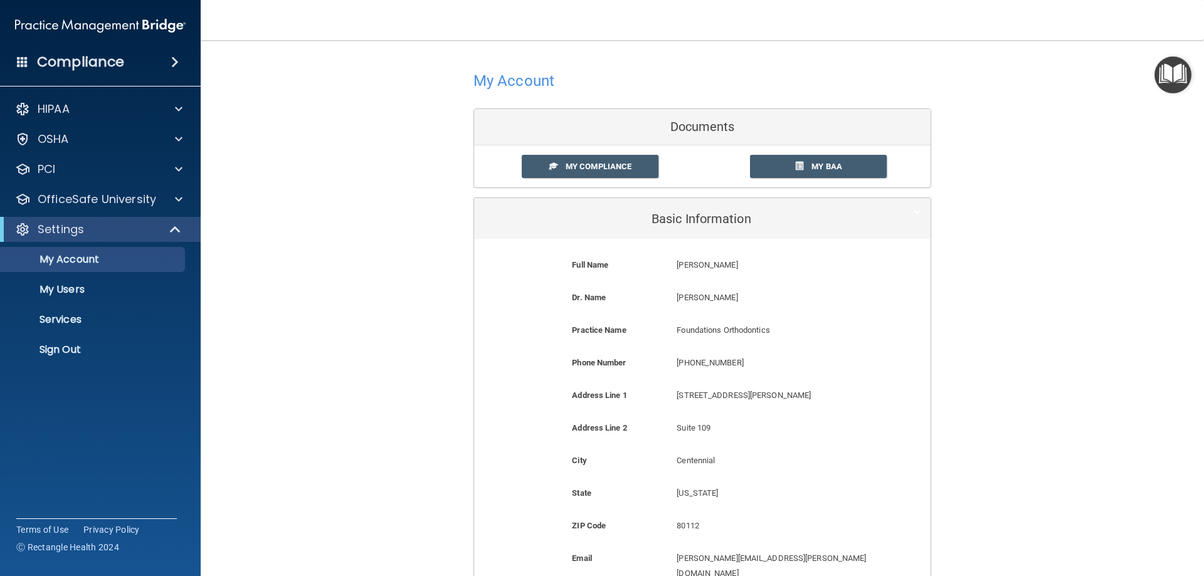
click at [1177, 84] on img "Open Resource Center" at bounding box center [1173, 74] width 37 height 37
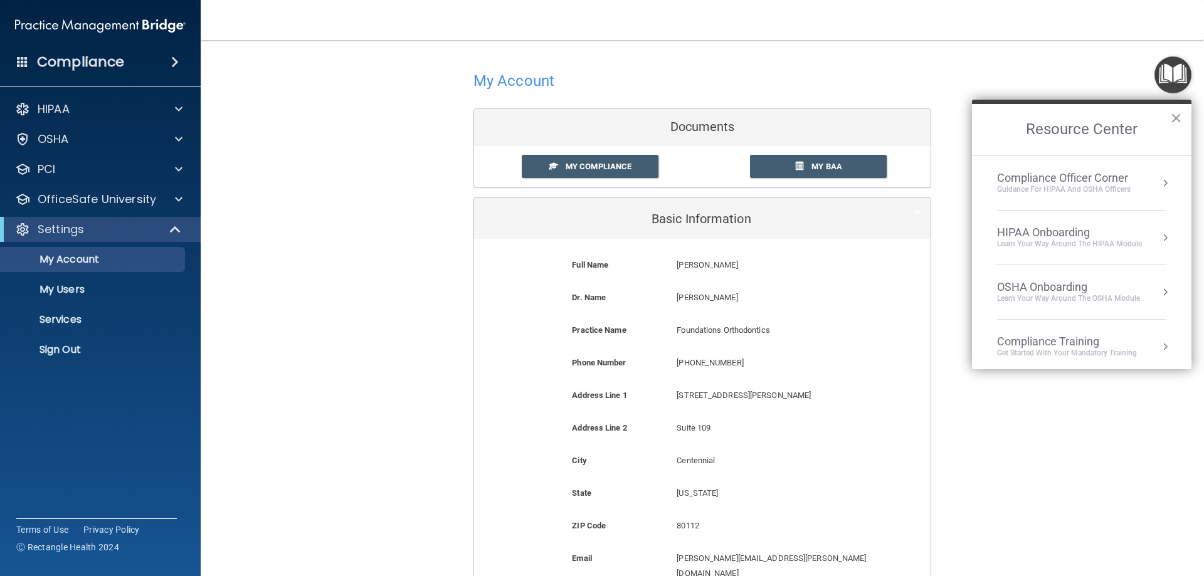
click at [1128, 239] on div "Learn Your Way around the HIPAA module" at bounding box center [1069, 244] width 145 height 11
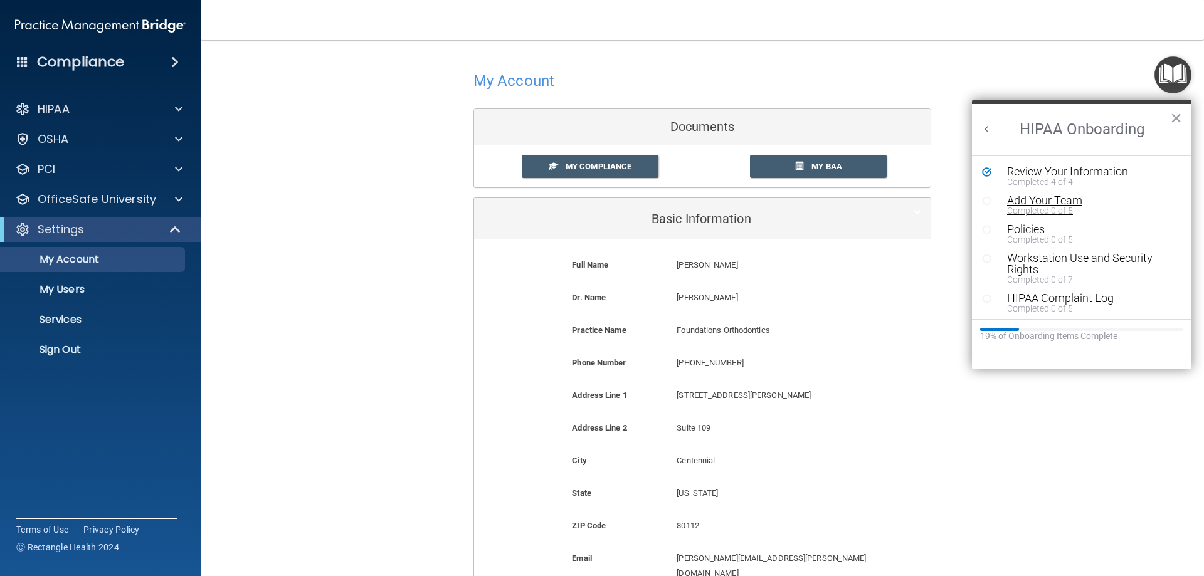
click at [1078, 210] on div "Completed 0 of 5" at bounding box center [1086, 210] width 159 height 9
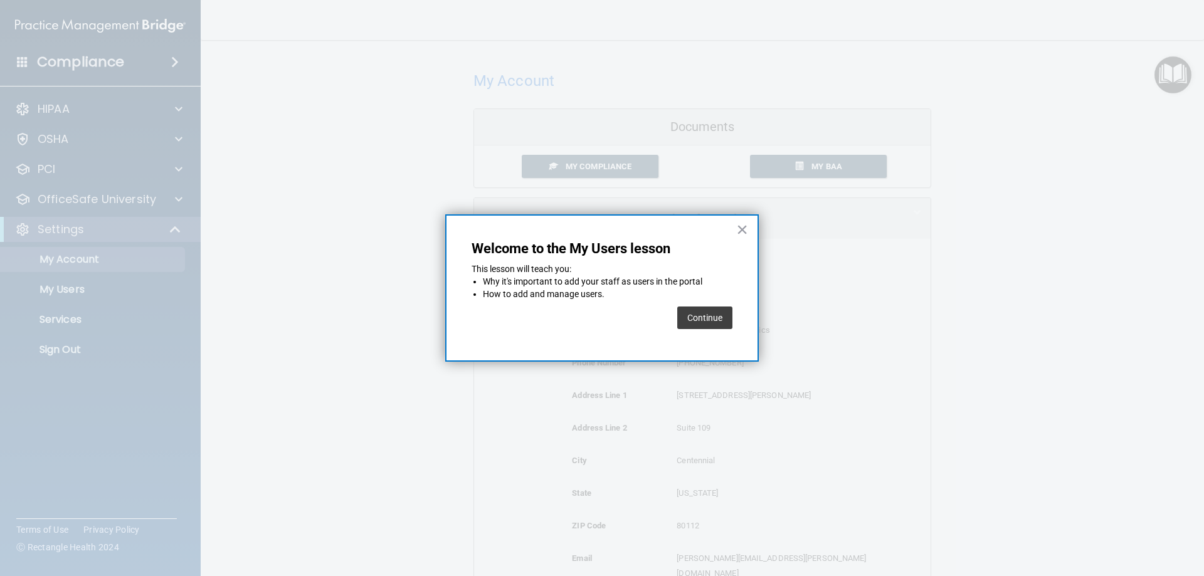
click at [699, 312] on button "Continue" at bounding box center [704, 318] width 55 height 23
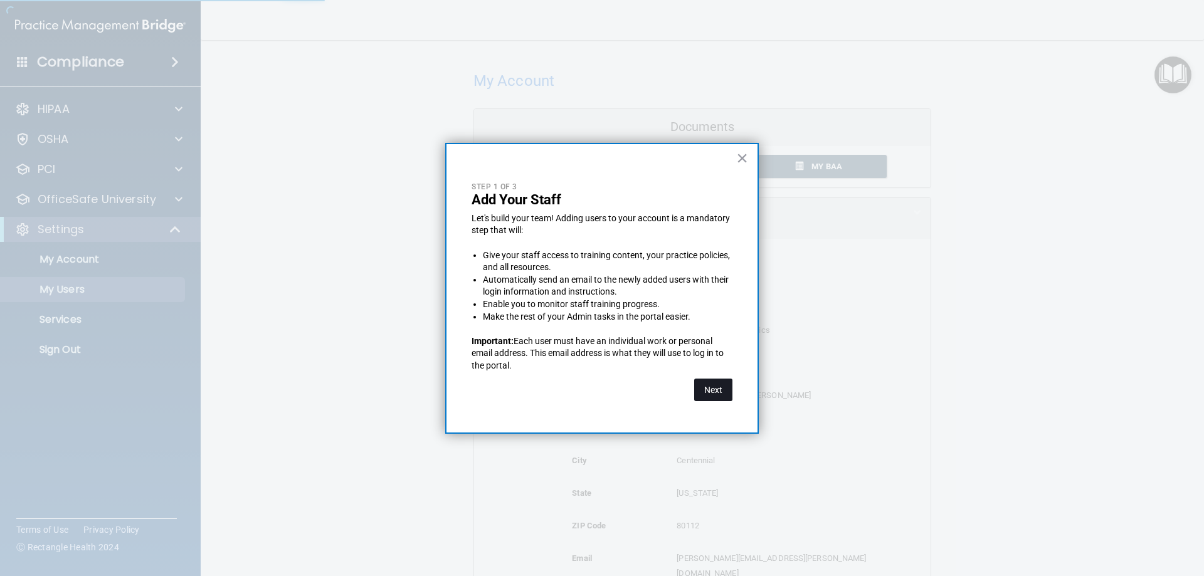
select select "20"
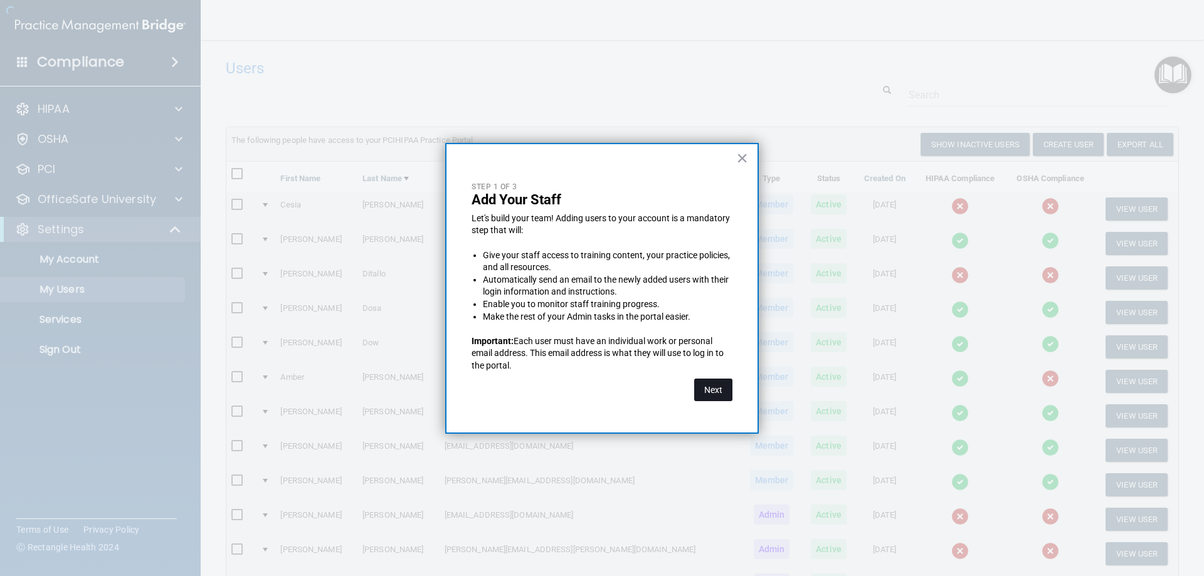
click at [726, 388] on button "Next" at bounding box center [713, 390] width 38 height 23
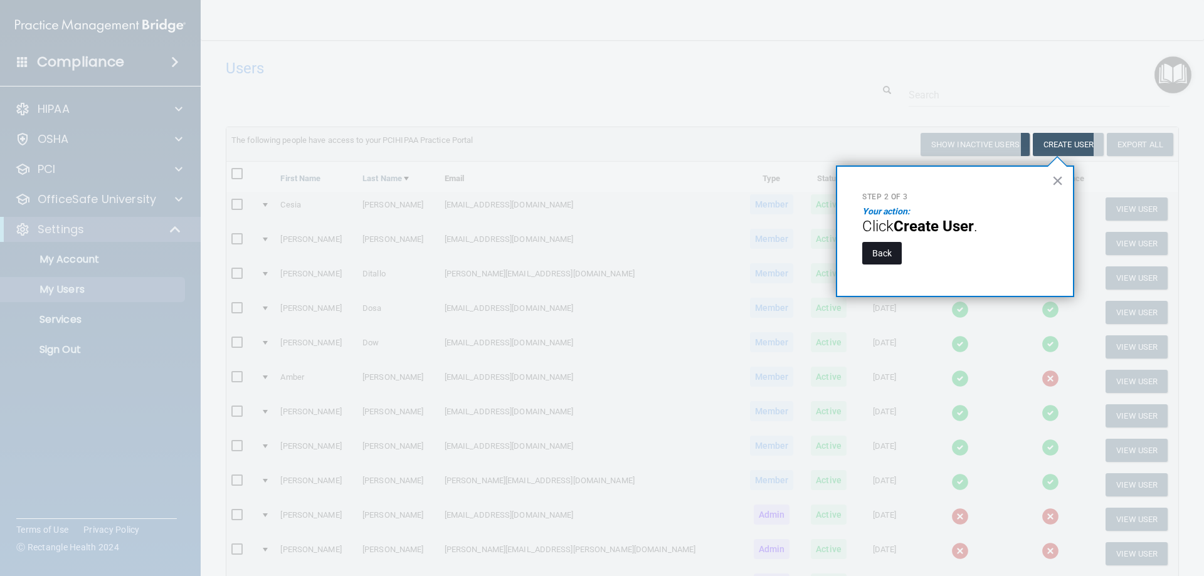
click at [893, 262] on button "Back" at bounding box center [882, 253] width 40 height 23
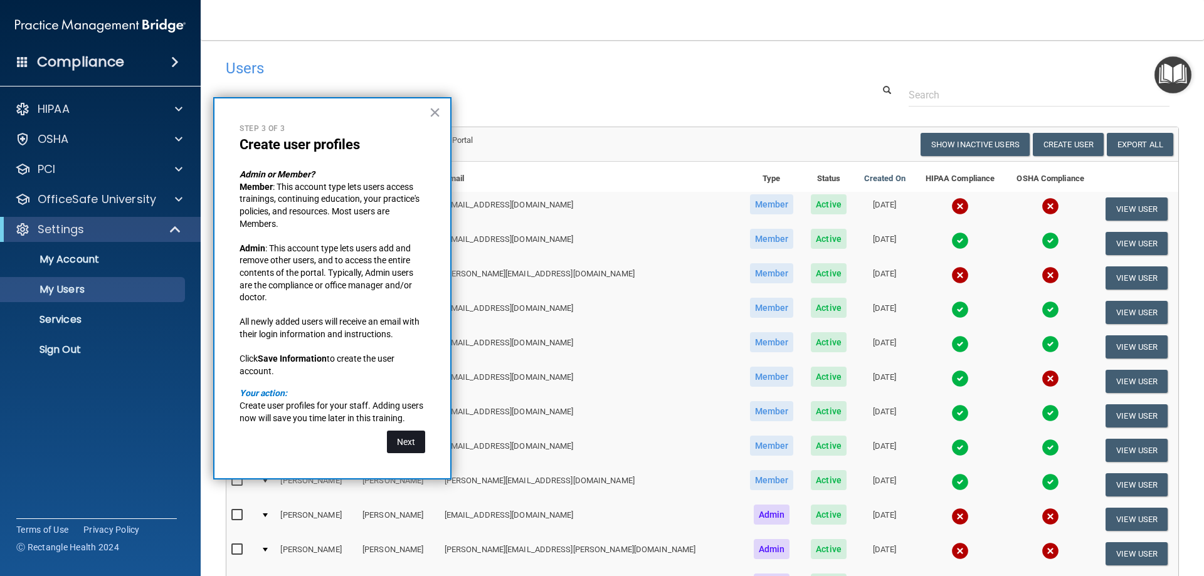
click at [404, 446] on button "Next" at bounding box center [406, 442] width 38 height 23
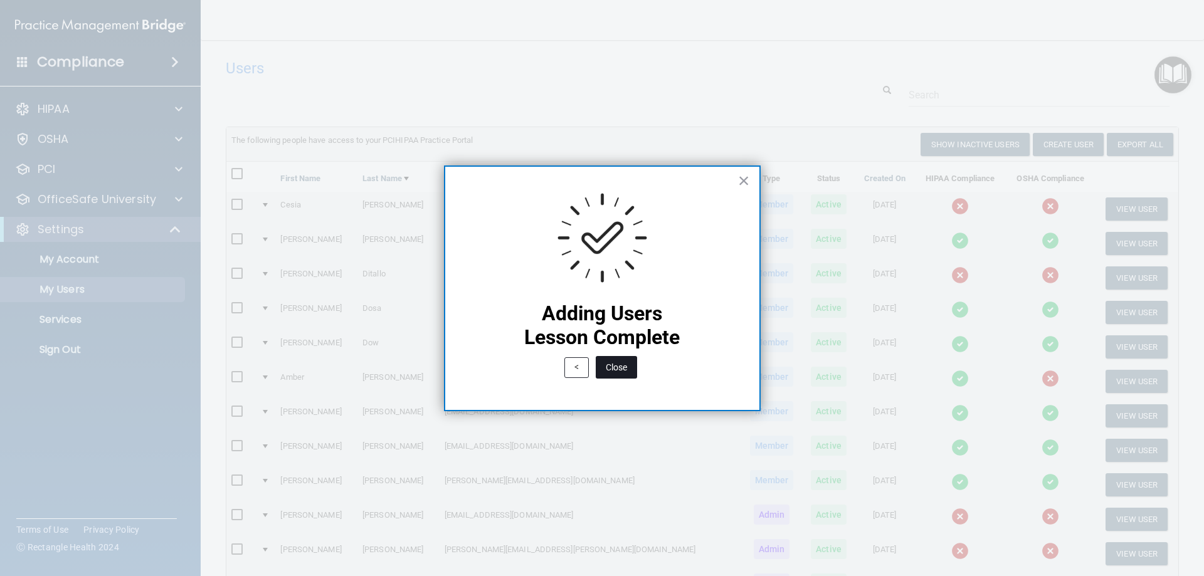
click at [629, 373] on button "Close" at bounding box center [616, 367] width 41 height 23
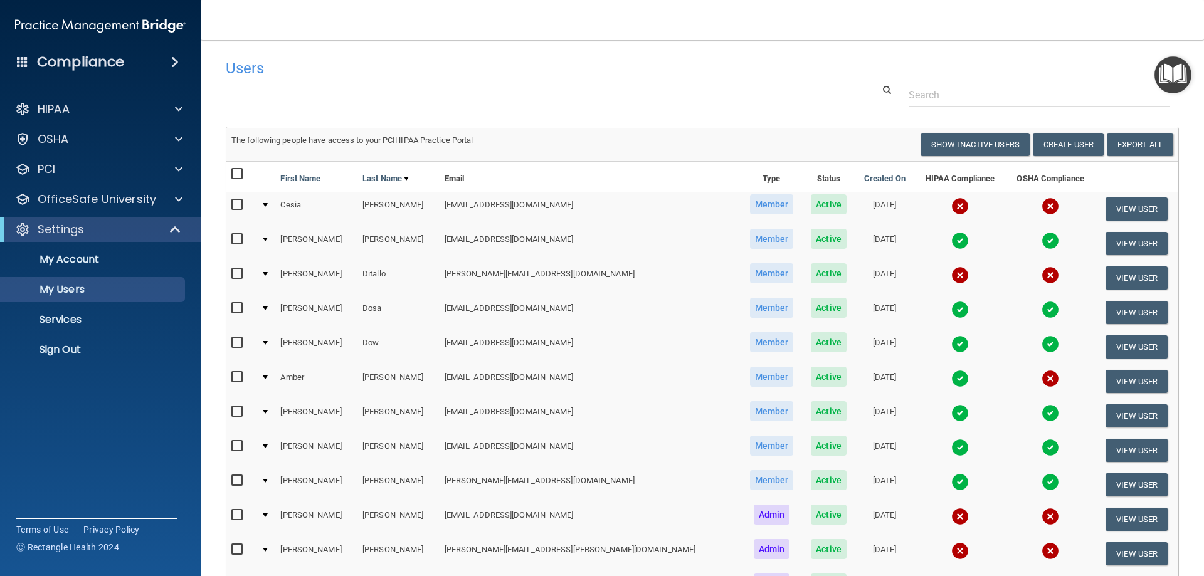
click at [1165, 75] on img "Open Resource Center" at bounding box center [1173, 74] width 37 height 37
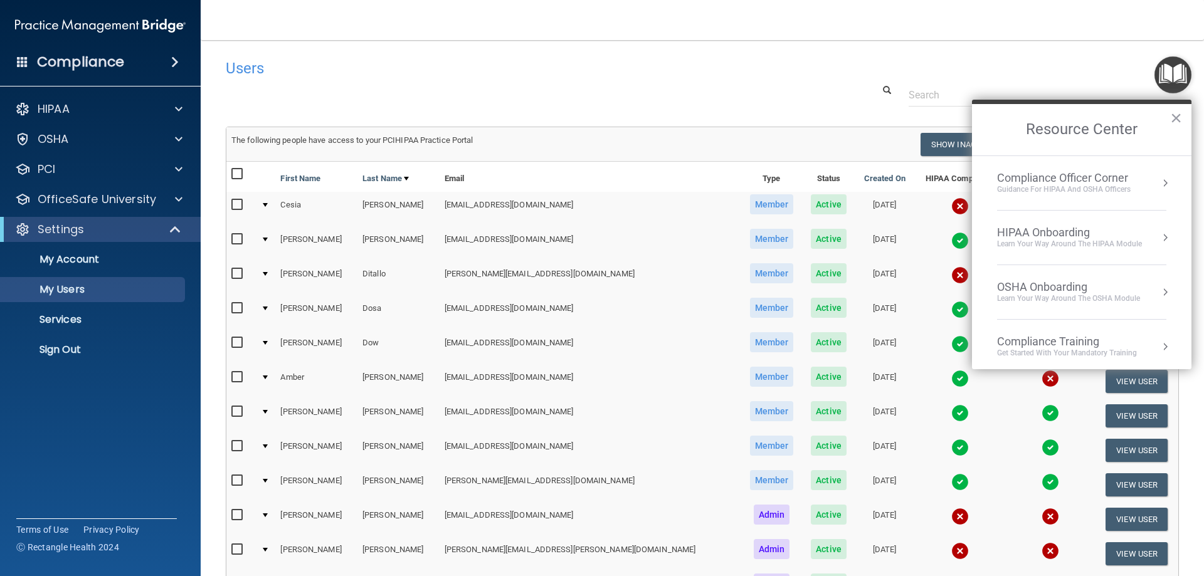
click at [1082, 242] on div "Learn Your Way around the HIPAA module" at bounding box center [1069, 244] width 145 height 11
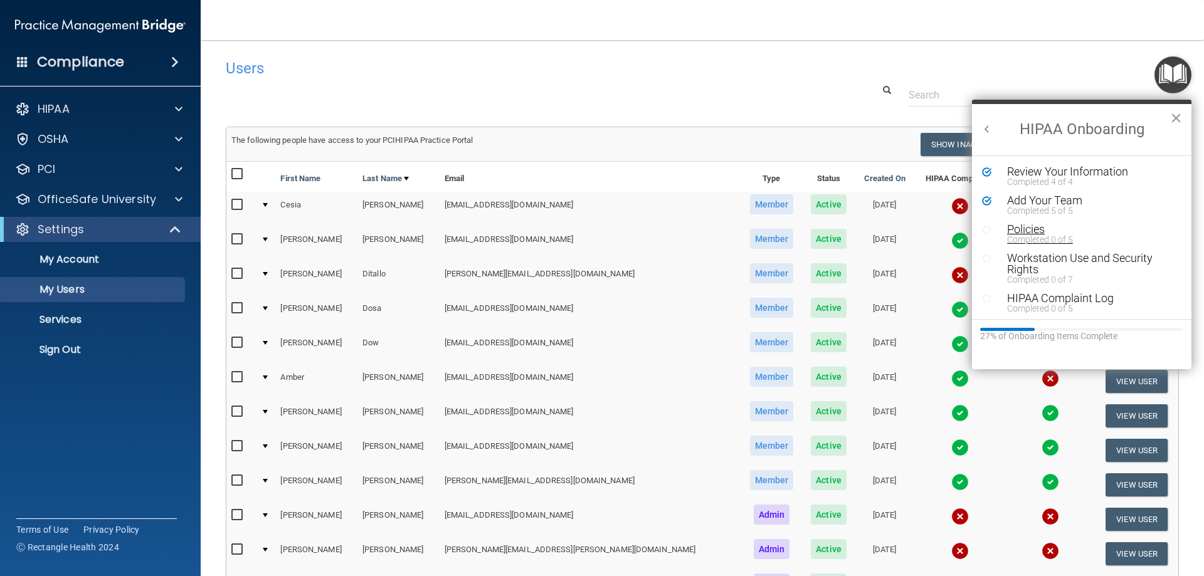
click at [1034, 238] on div "Completed 0 of 5" at bounding box center [1086, 239] width 159 height 9
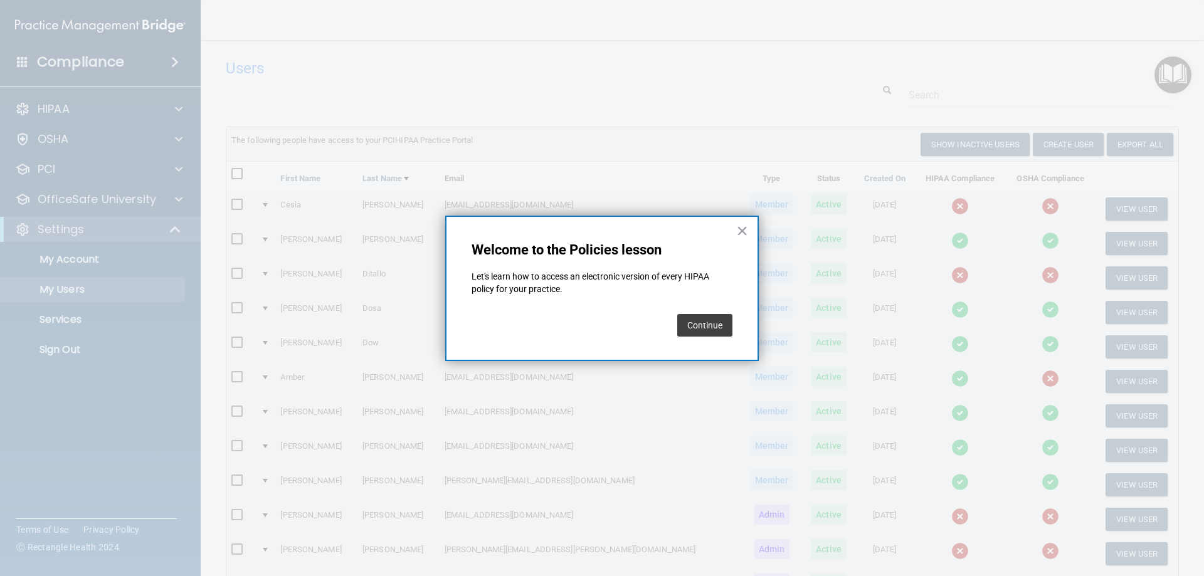
click at [698, 323] on button "Continue" at bounding box center [704, 325] width 55 height 23
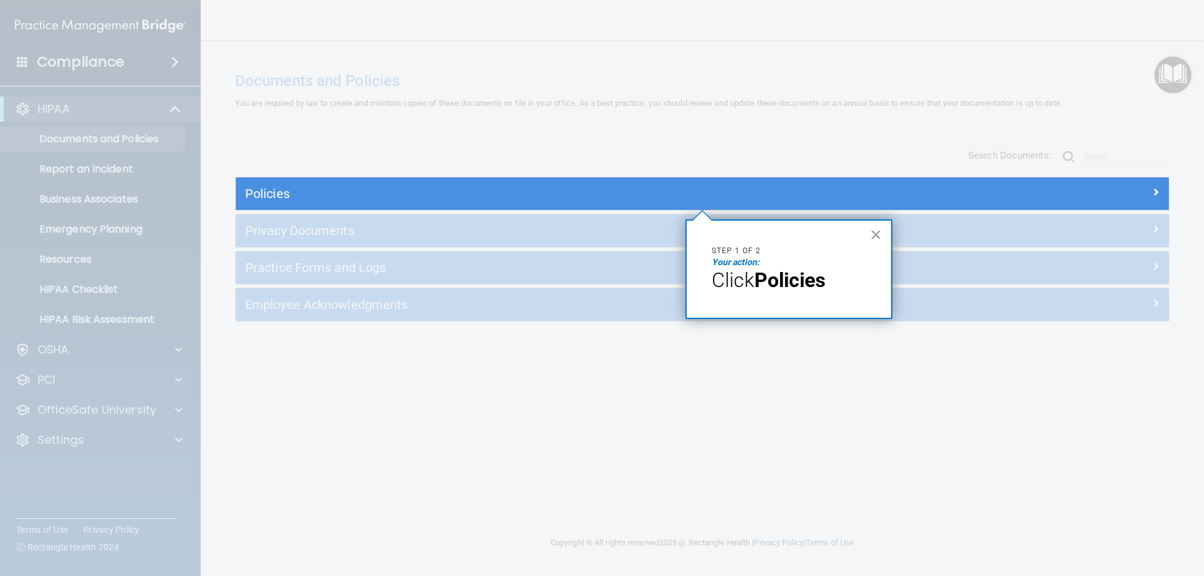
click at [792, 277] on strong "Policies" at bounding box center [790, 280] width 71 height 24
click at [723, 257] on p "Your action:" at bounding box center [789, 263] width 154 height 13
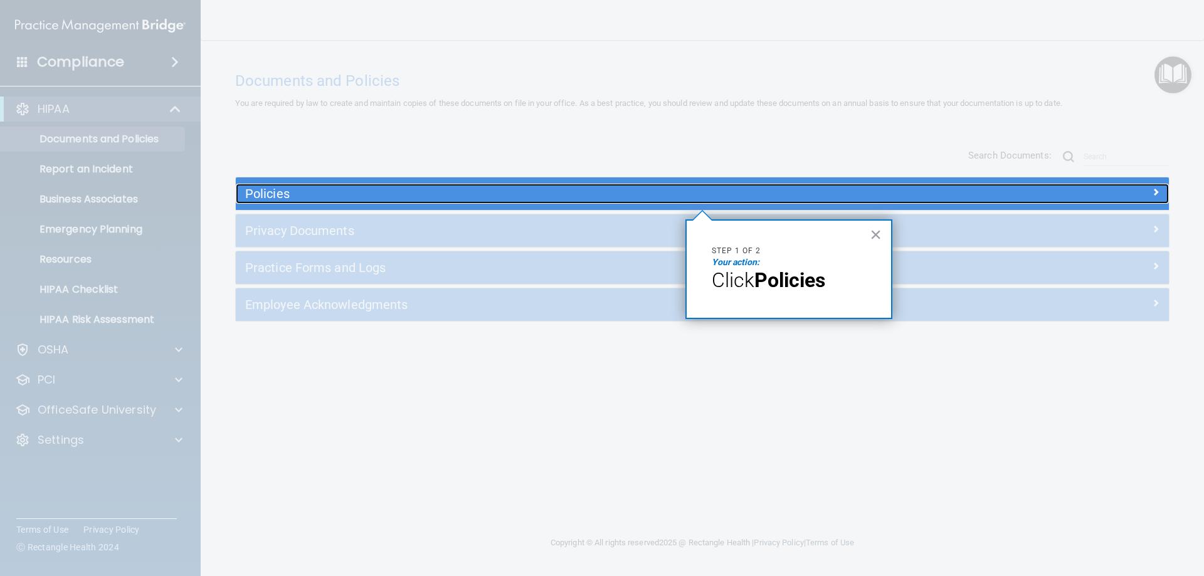
click at [477, 196] on h5 "Policies" at bounding box center [585, 194] width 681 height 14
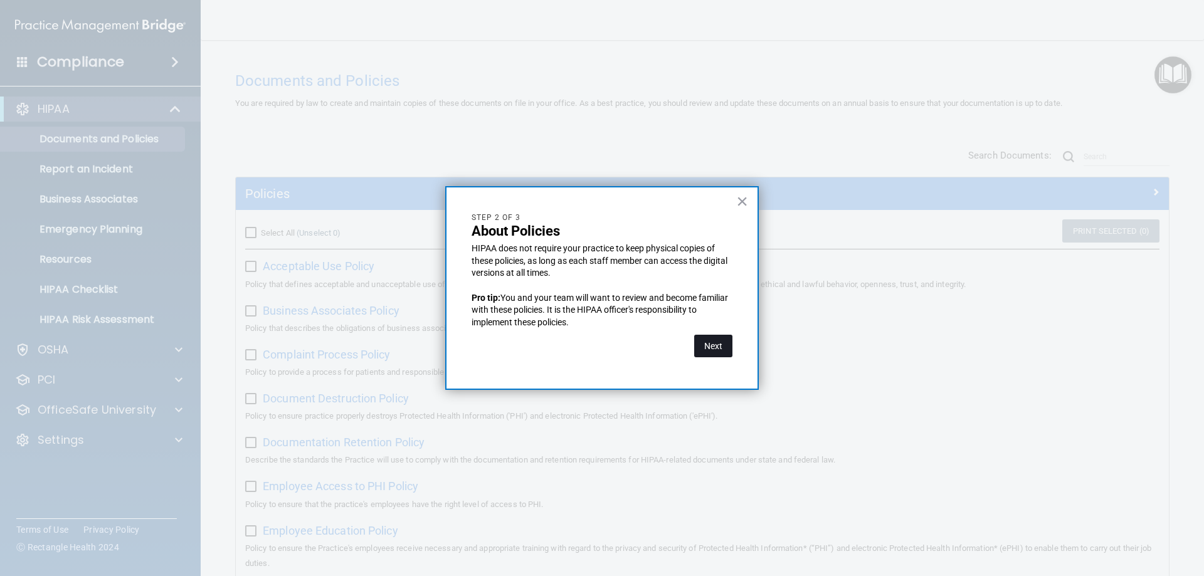
click at [709, 341] on button "Next" at bounding box center [713, 346] width 38 height 23
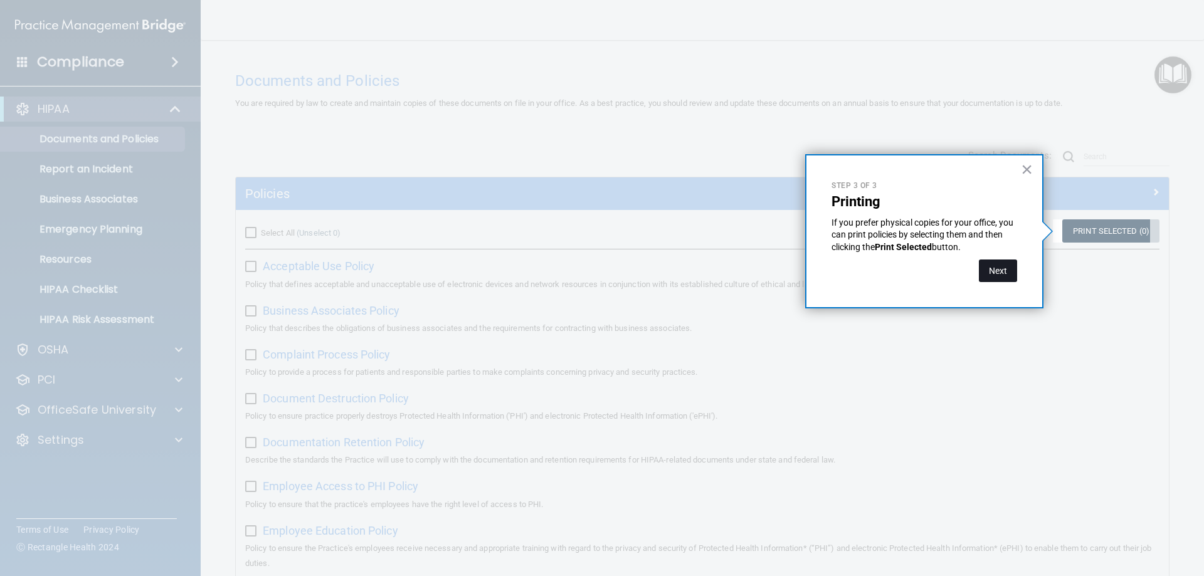
click at [999, 263] on button "Next" at bounding box center [998, 271] width 38 height 23
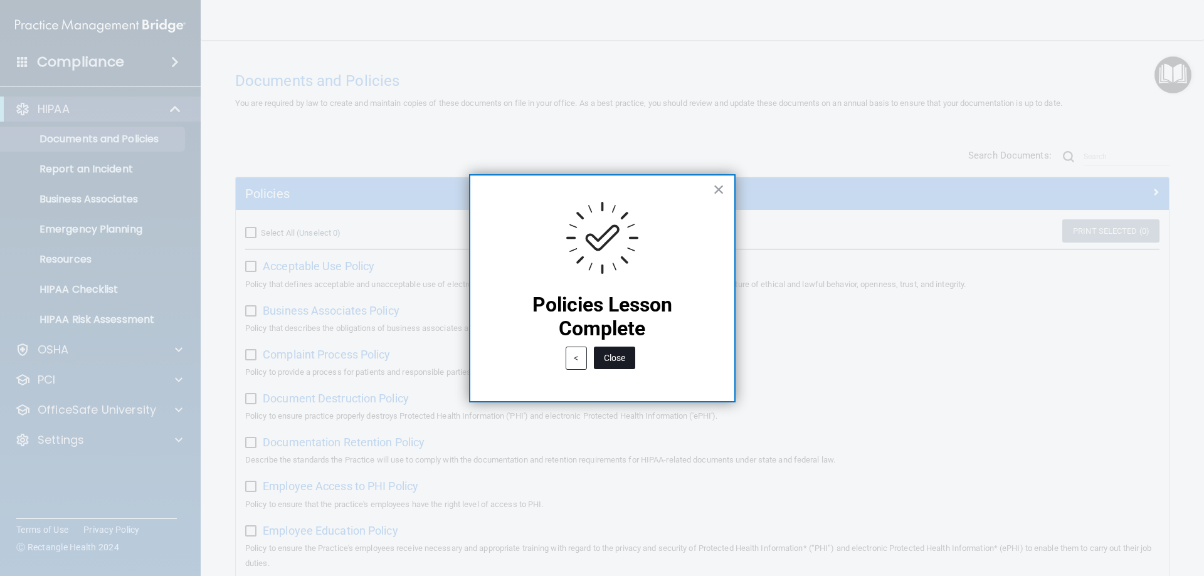
click at [618, 356] on button "Close" at bounding box center [614, 358] width 41 height 23
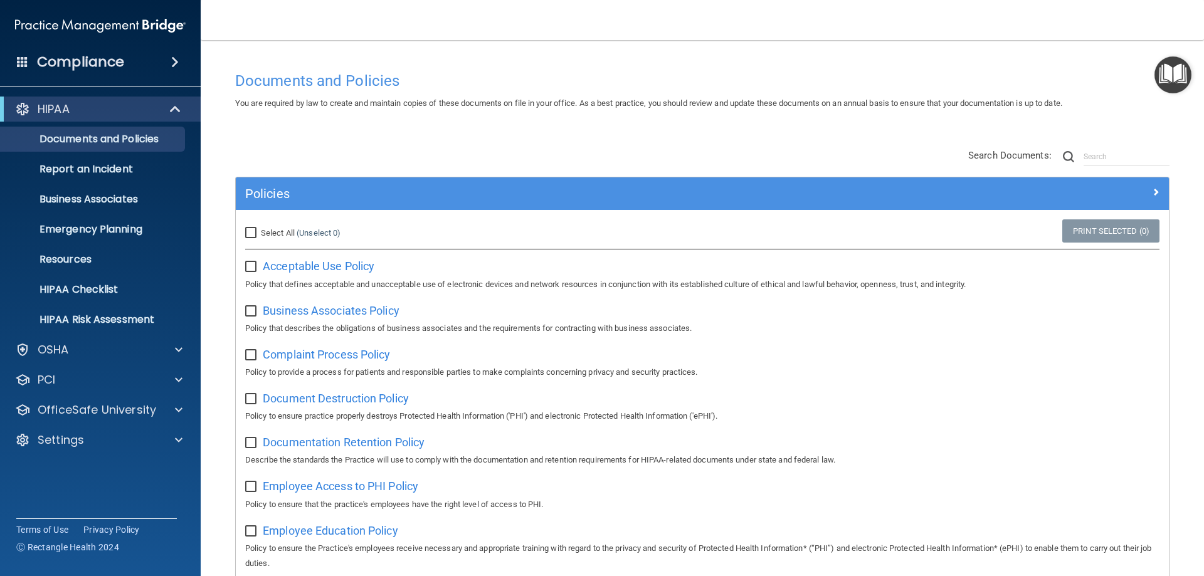
click at [1165, 74] on img "Open Resource Center" at bounding box center [1173, 74] width 37 height 37
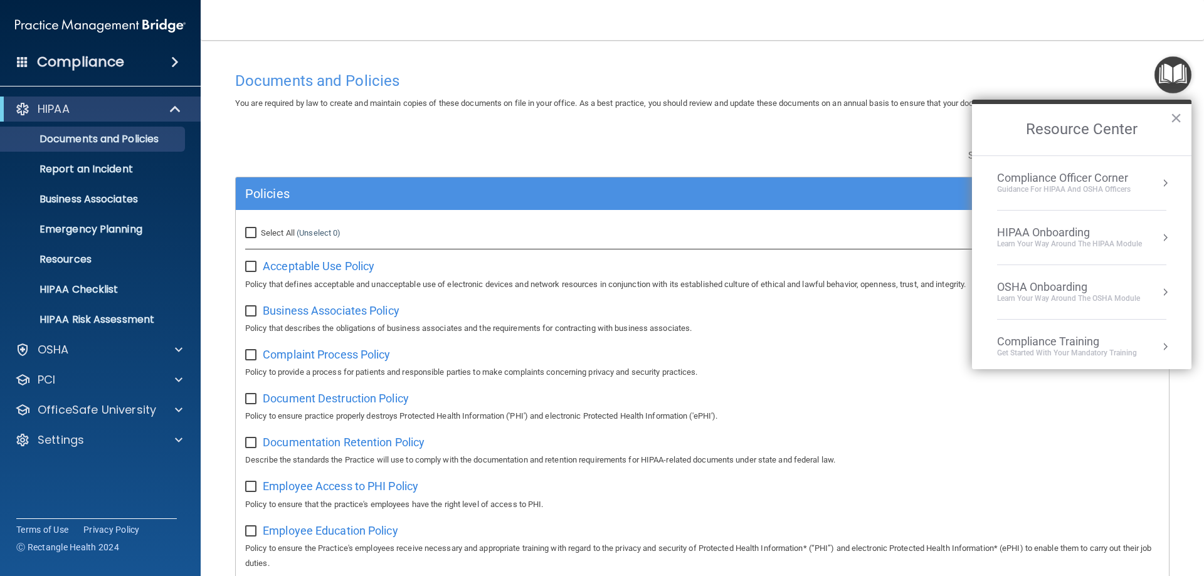
click at [1078, 235] on div "HIPAA Onboarding" at bounding box center [1069, 233] width 145 height 14
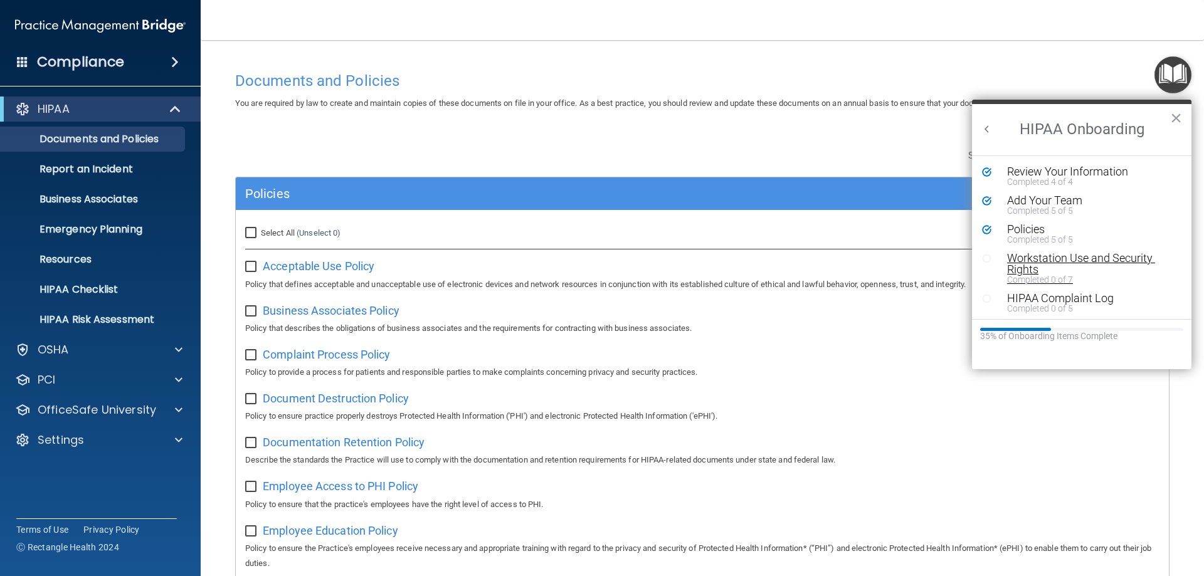
click at [1038, 265] on div "Workstation Use and Security Rights" at bounding box center [1086, 264] width 159 height 23
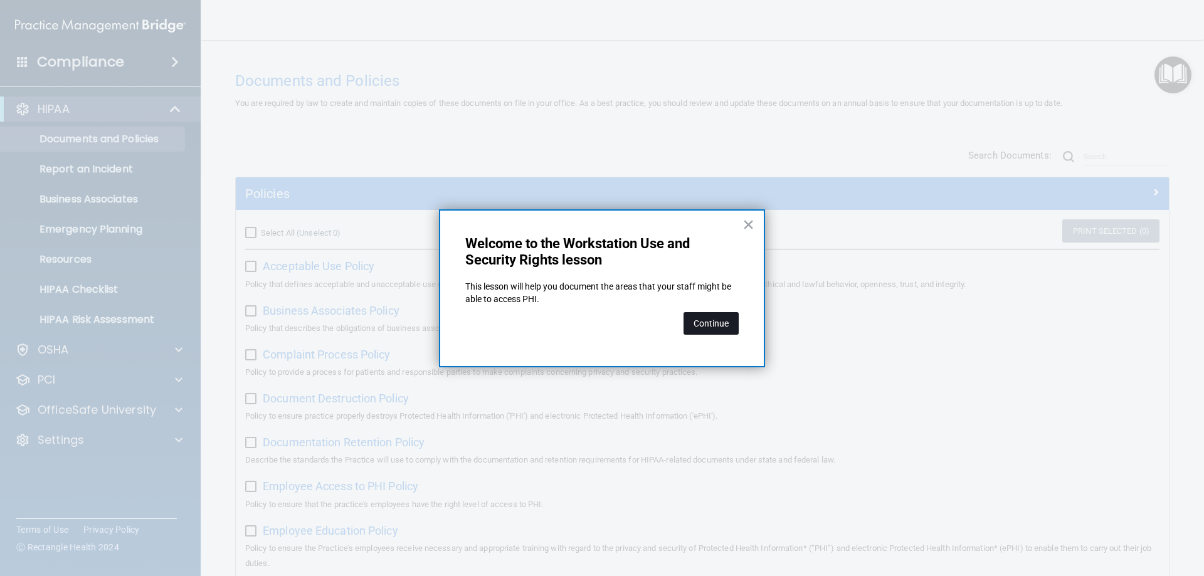
click at [722, 320] on button "Continue" at bounding box center [711, 323] width 55 height 23
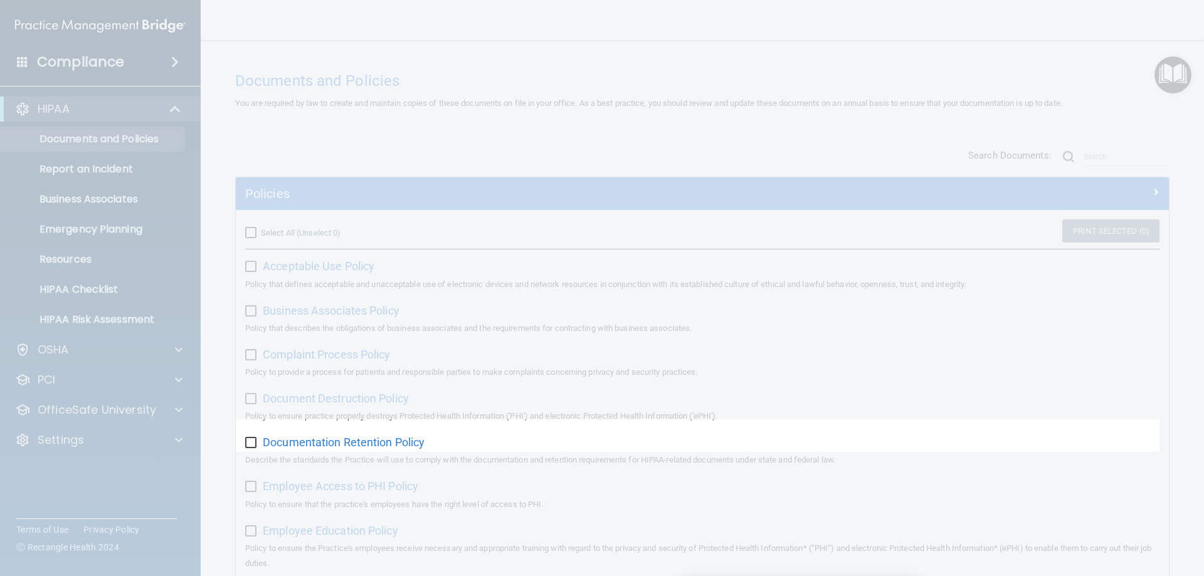
scroll to position [124, 0]
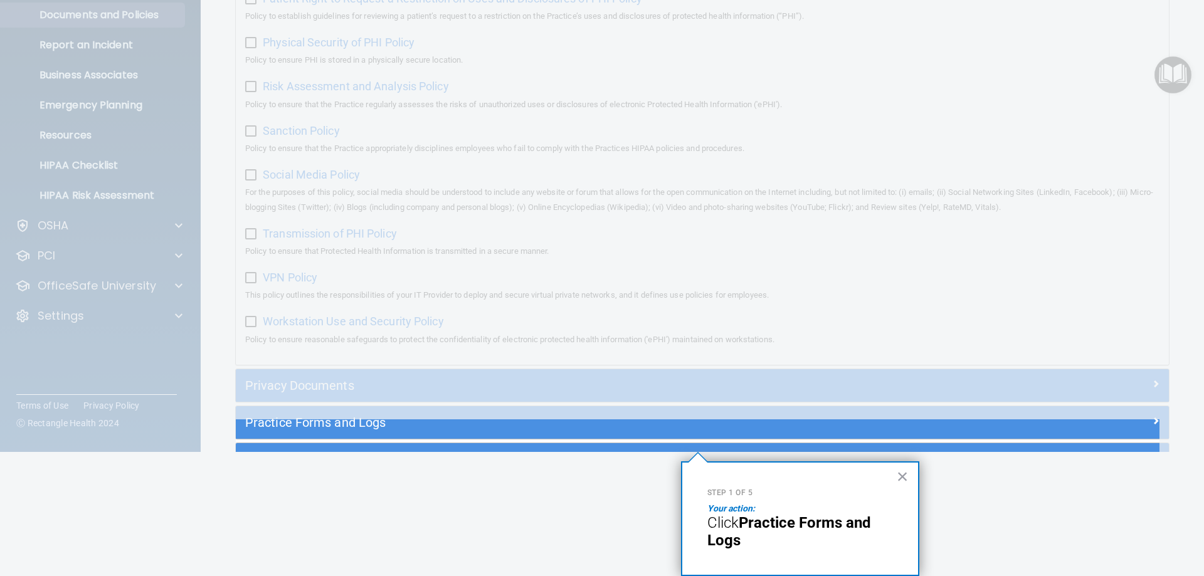
click at [539, 439] on div "Practice Forms and Logs" at bounding box center [702, 422] width 933 height 33
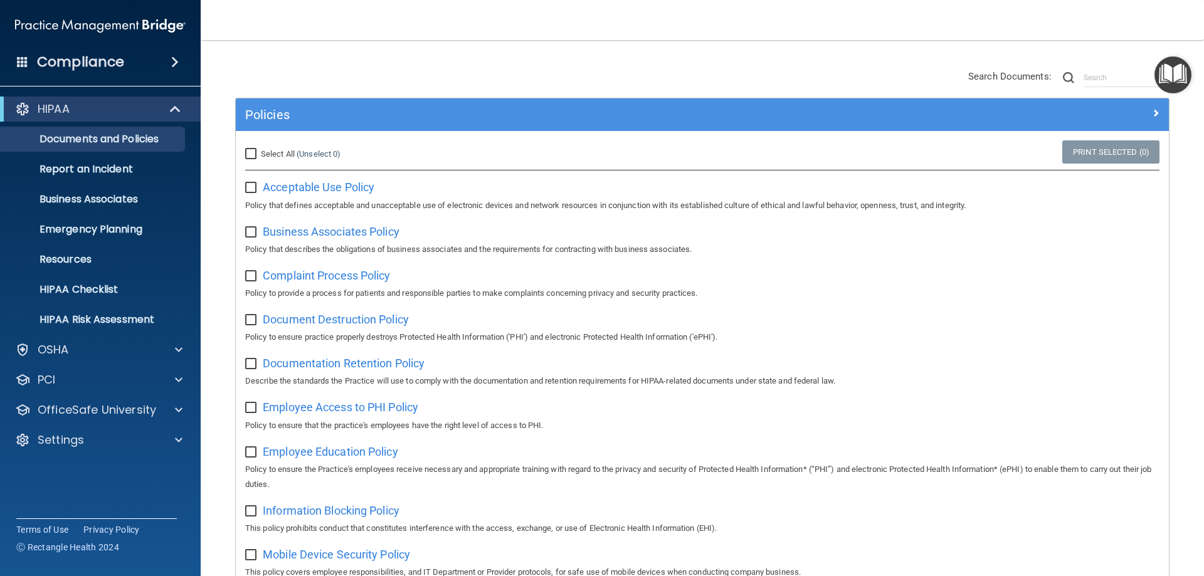
scroll to position [0, 0]
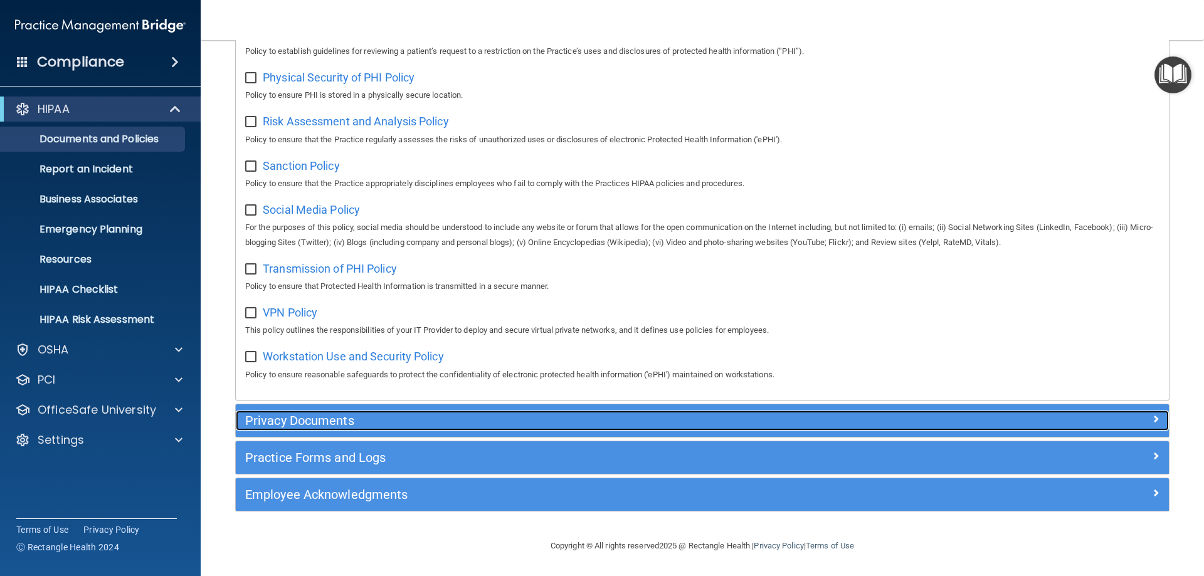
click at [546, 421] on h5 "Privacy Documents" at bounding box center [585, 421] width 681 height 14
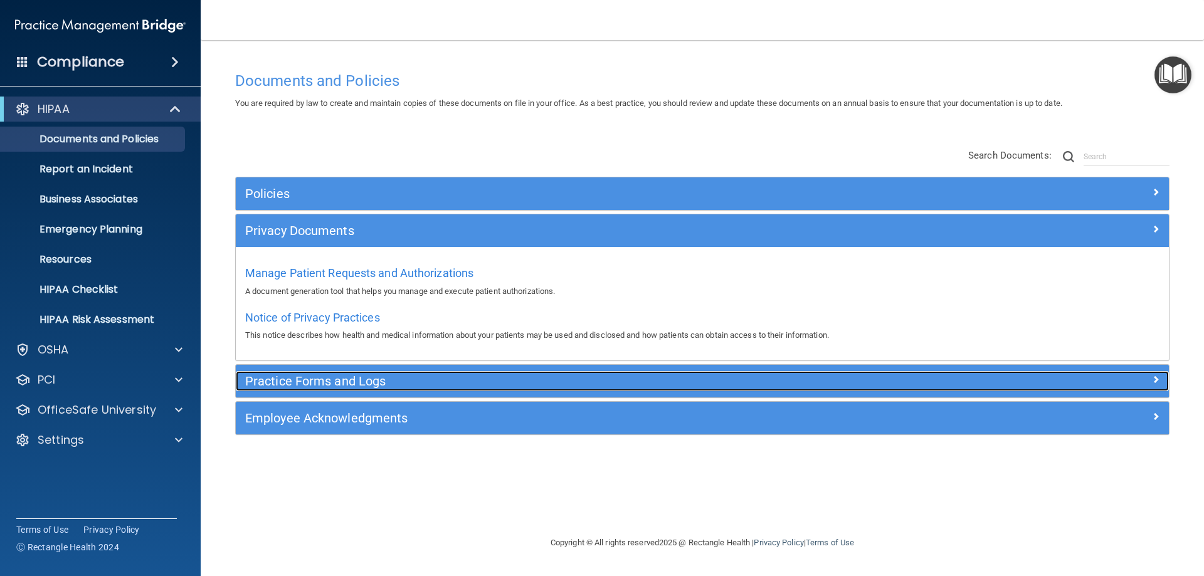
click at [534, 385] on h5 "Practice Forms and Logs" at bounding box center [585, 381] width 681 height 14
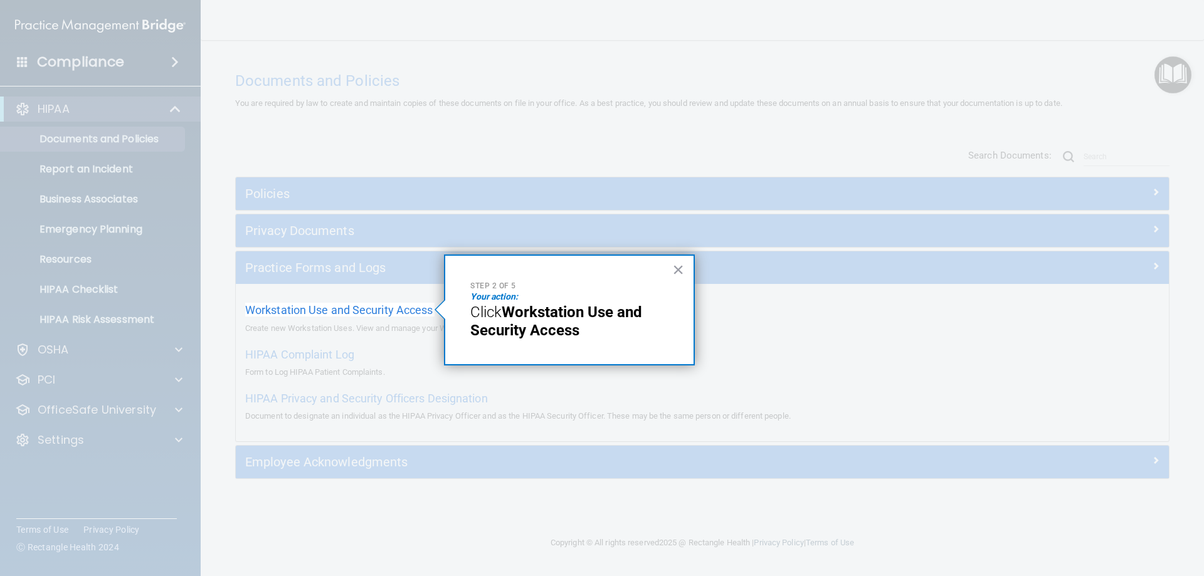
click at [538, 312] on strong "Workstation Use and Security Access" at bounding box center [558, 322] width 176 height 36
click at [367, 308] on span "Workstation Use and Security Access" at bounding box center [339, 310] width 188 height 13
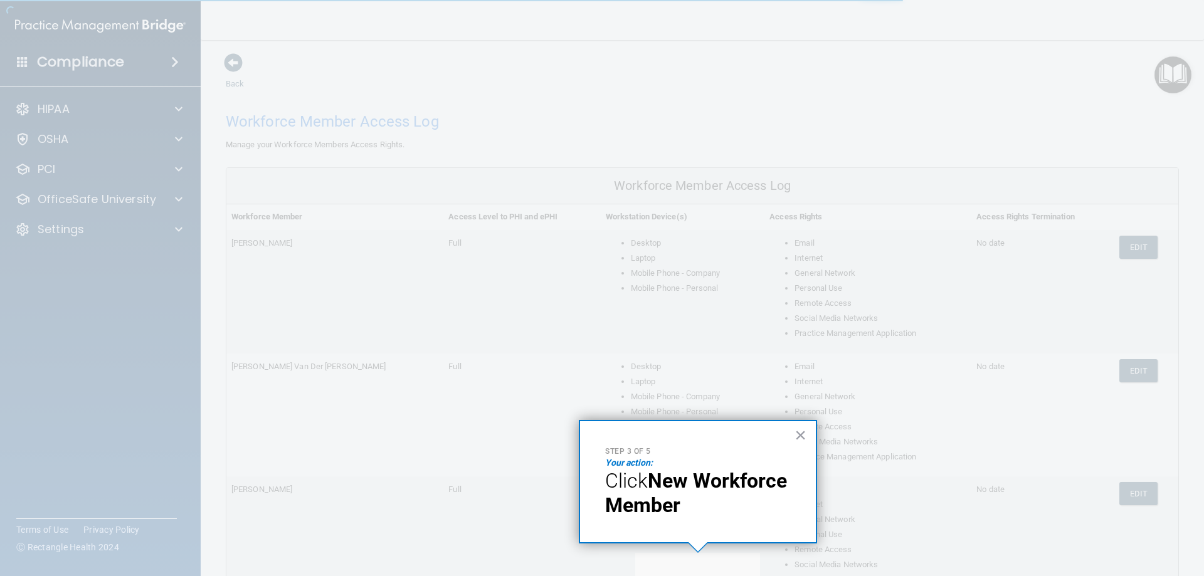
scroll to position [366, 0]
click at [711, 561] on button "New Workforce Member" at bounding box center [703, 564] width 124 height 23
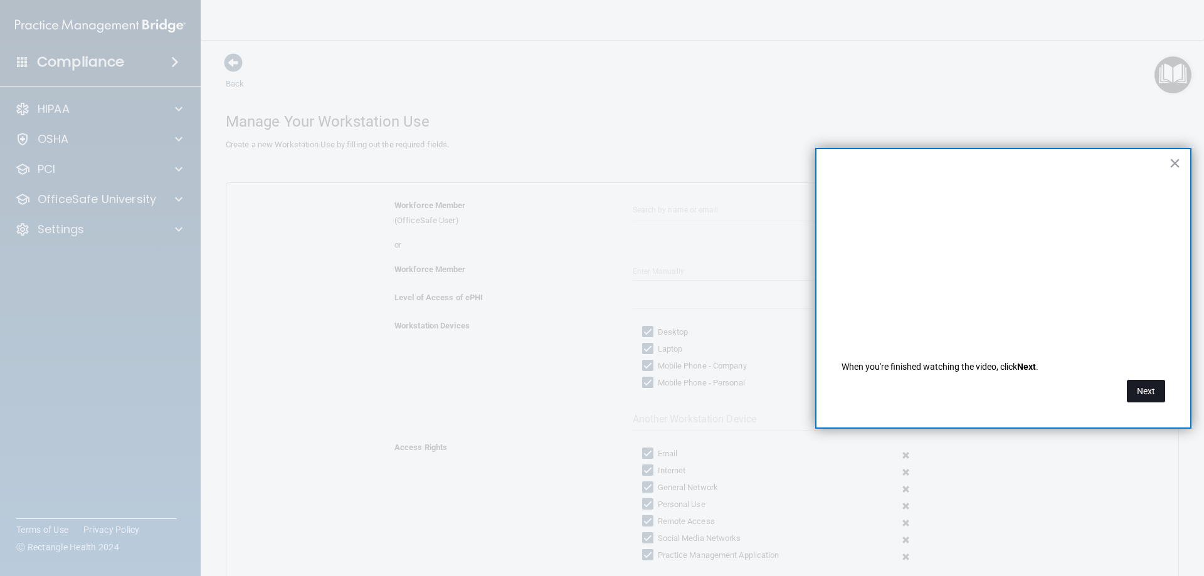
click at [1148, 390] on button "Next" at bounding box center [1146, 391] width 38 height 23
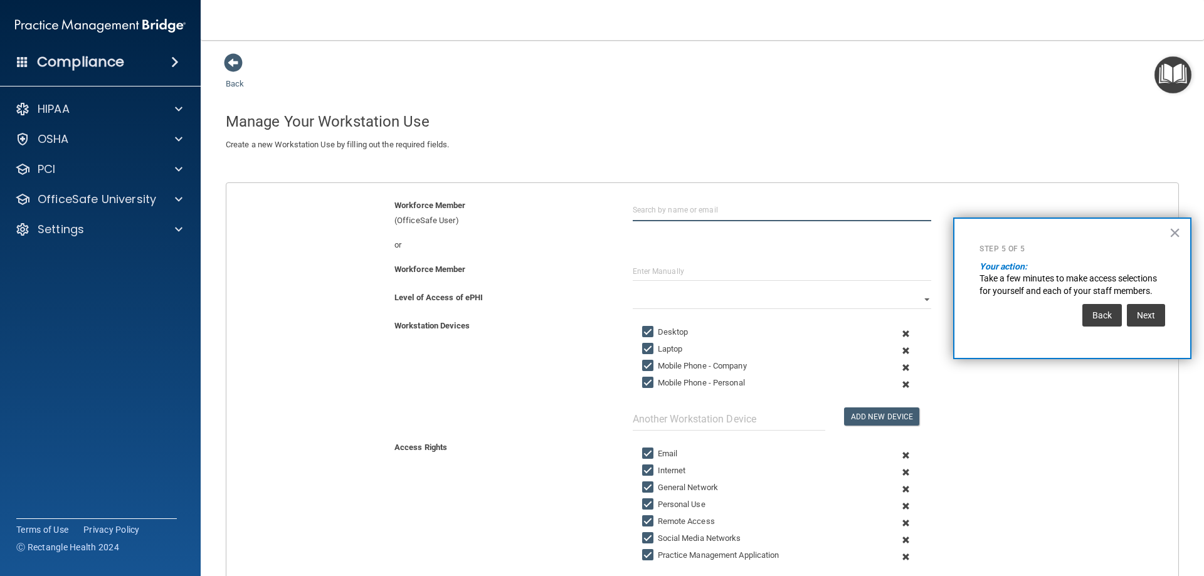
click at [673, 213] on input "text" at bounding box center [782, 209] width 299 height 23
type input "[PERSON_NAME][EMAIL_ADDRESS][PERSON_NAME][DOMAIN_NAME]"
type input "[PERSON_NAME]"
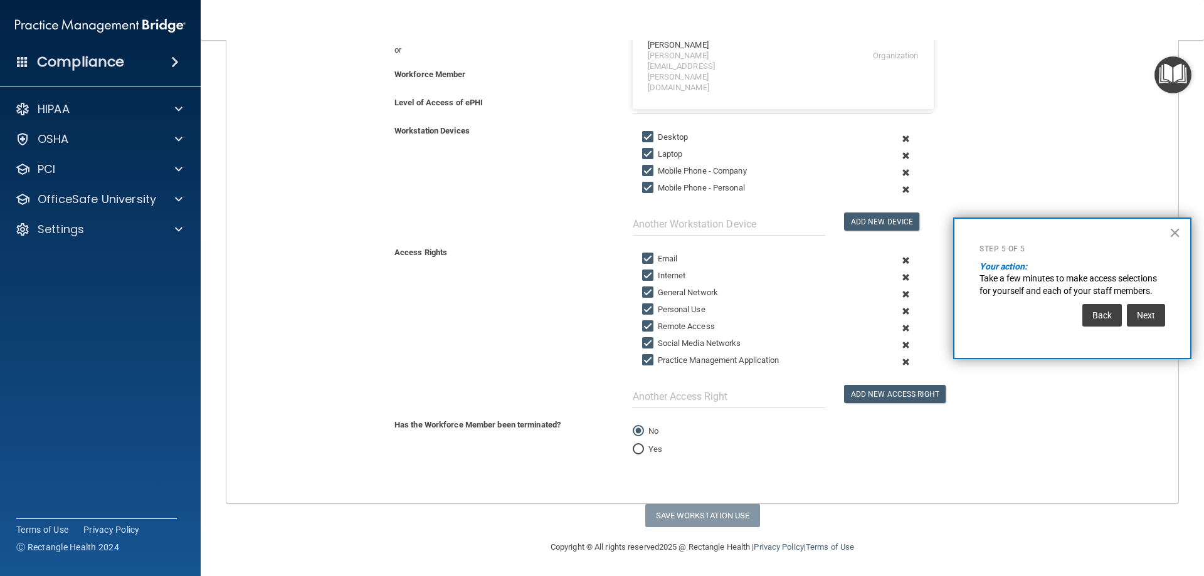
scroll to position [196, 0]
click at [1145, 312] on button "Next" at bounding box center [1146, 315] width 38 height 23
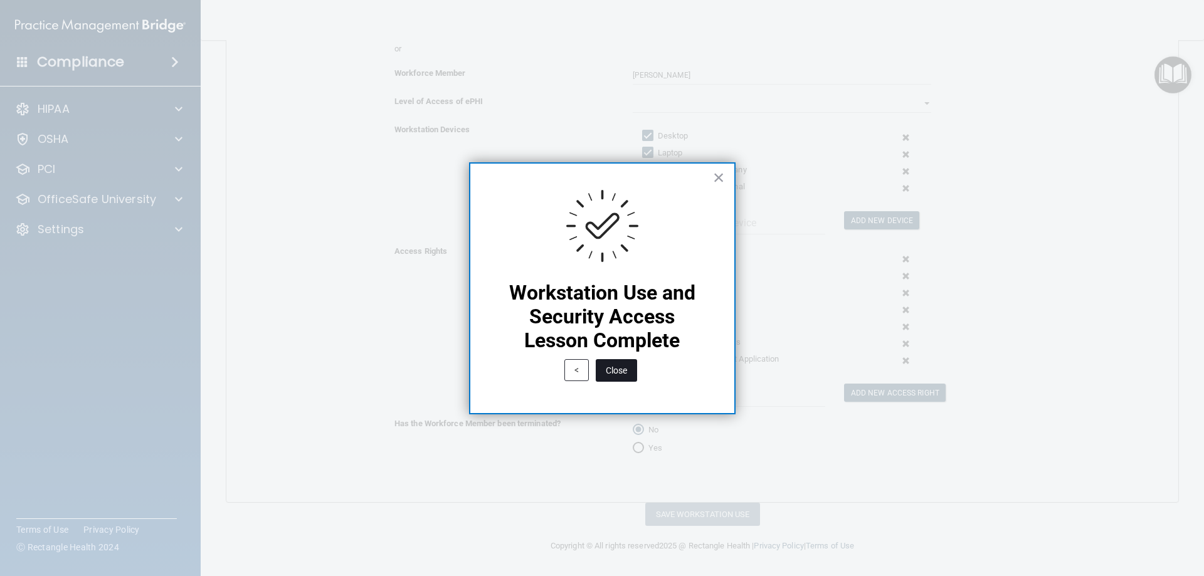
click at [632, 366] on button "Close" at bounding box center [616, 370] width 41 height 23
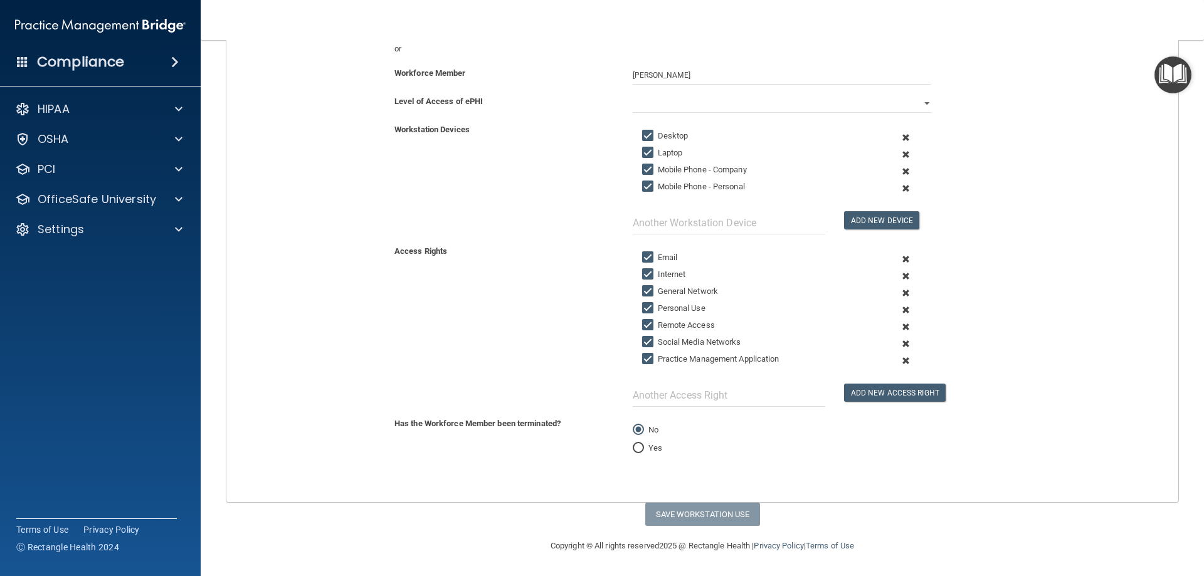
click at [1157, 81] on img "Open Resource Center" at bounding box center [1173, 74] width 37 height 37
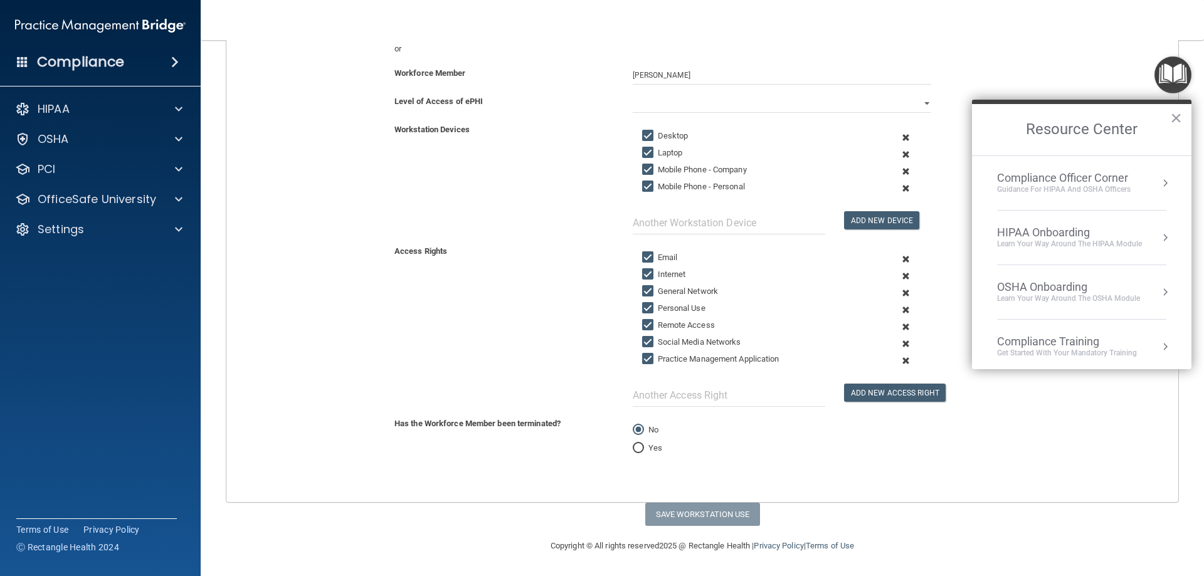
click at [1046, 238] on div "HIPAA Onboarding" at bounding box center [1069, 233] width 145 height 14
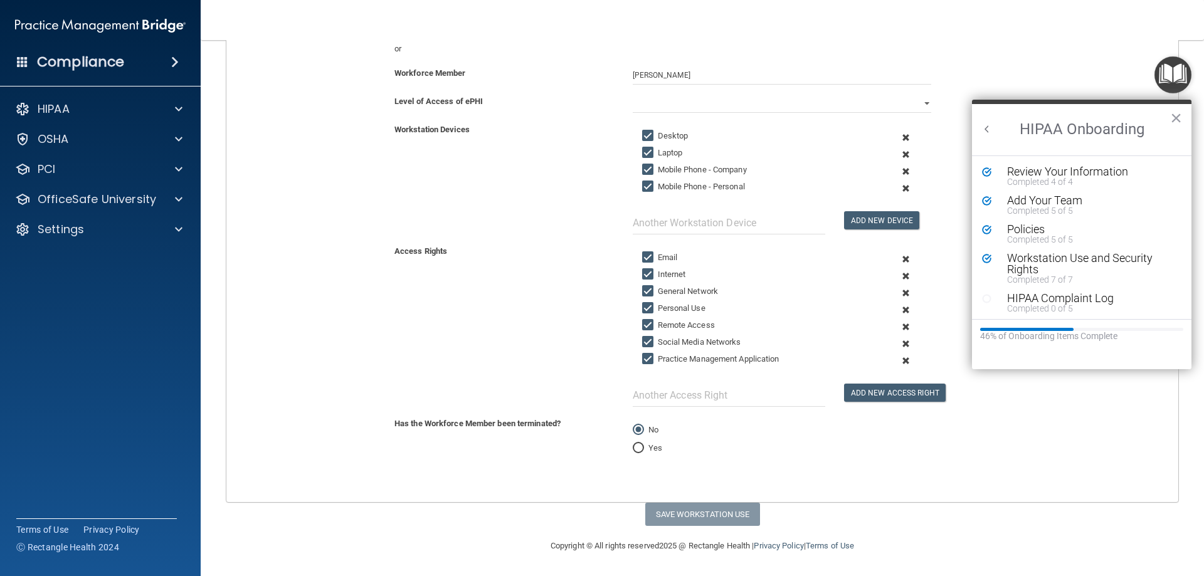
scroll to position [0, 0]
click at [1019, 304] on div "Completed 0 of 5" at bounding box center [1086, 308] width 159 height 9
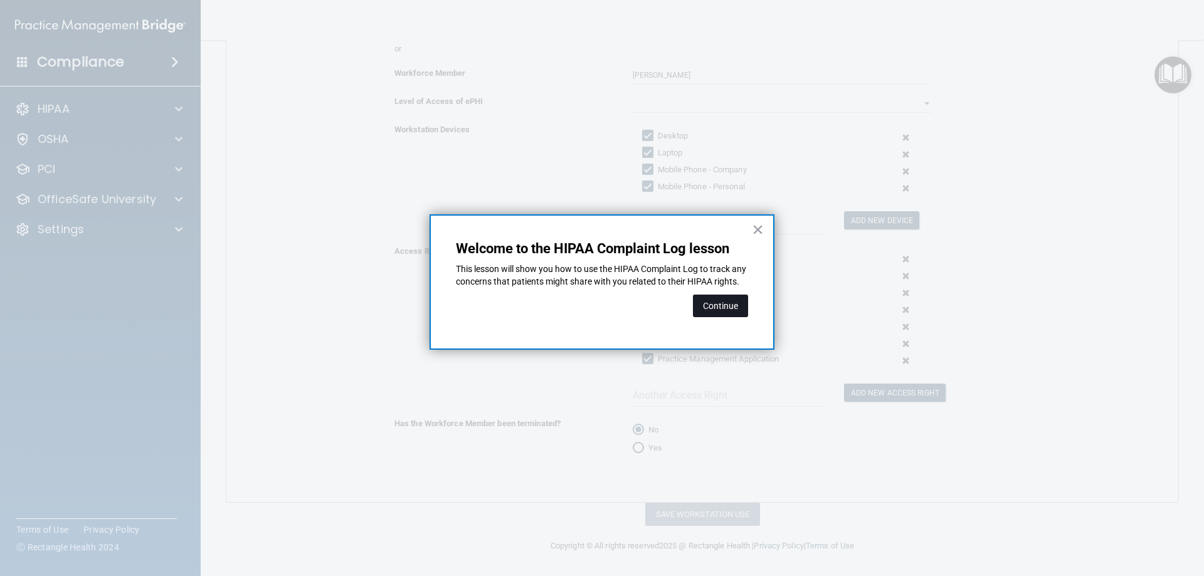
click at [703, 317] on button "Continue" at bounding box center [720, 306] width 55 height 23
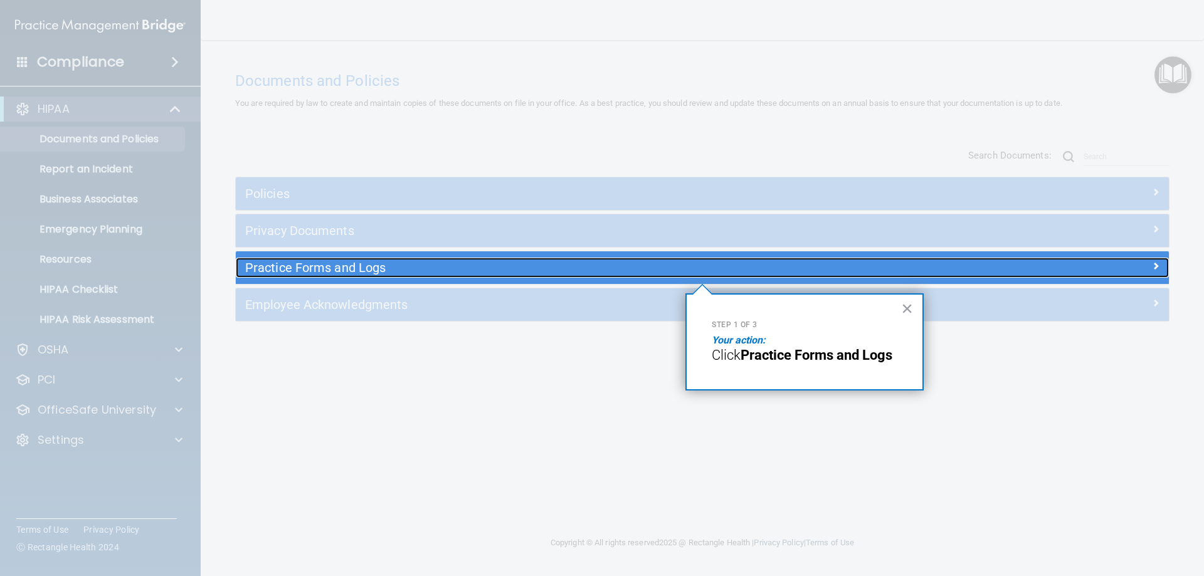
click at [699, 260] on div "Practice Forms and Logs" at bounding box center [586, 268] width 700 height 20
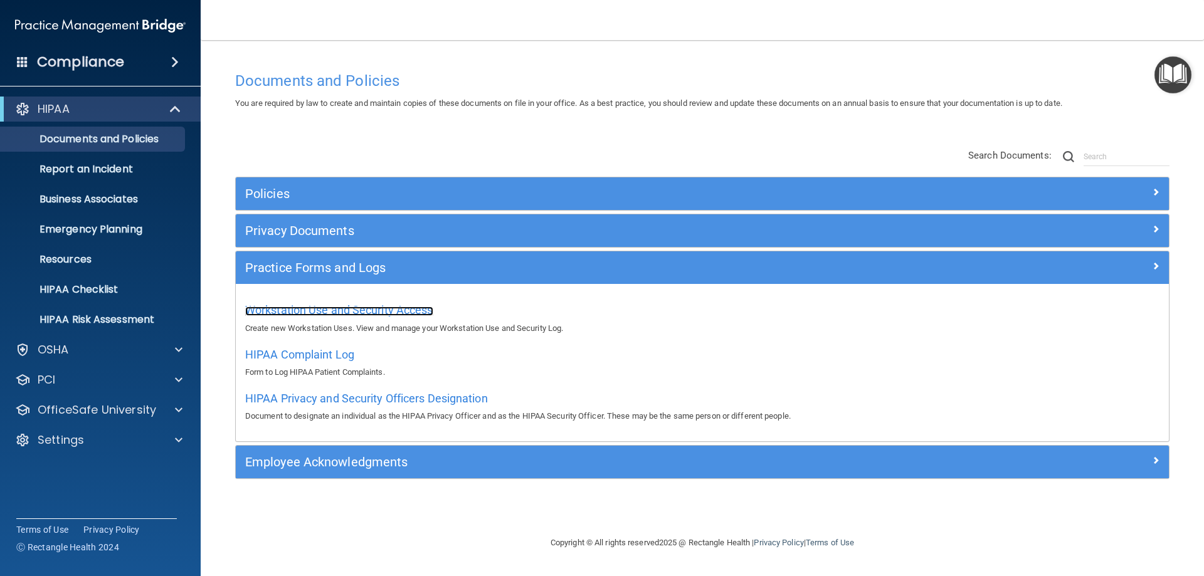
click at [394, 308] on span "Workstation Use and Security Access" at bounding box center [339, 310] width 188 height 13
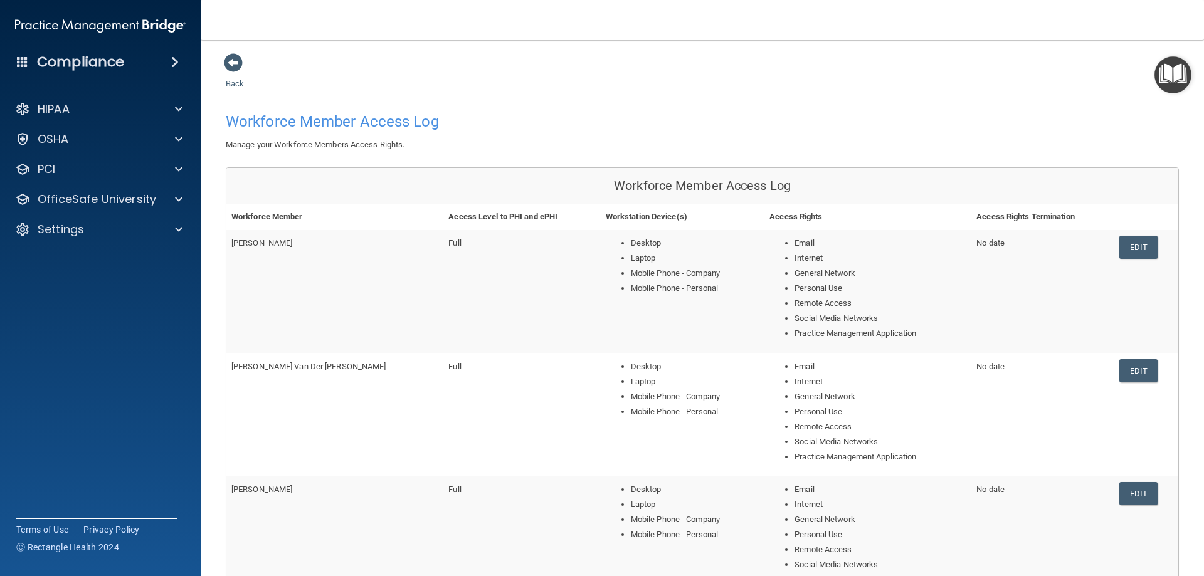
click at [1168, 70] on img "Open Resource Center" at bounding box center [1173, 74] width 37 height 37
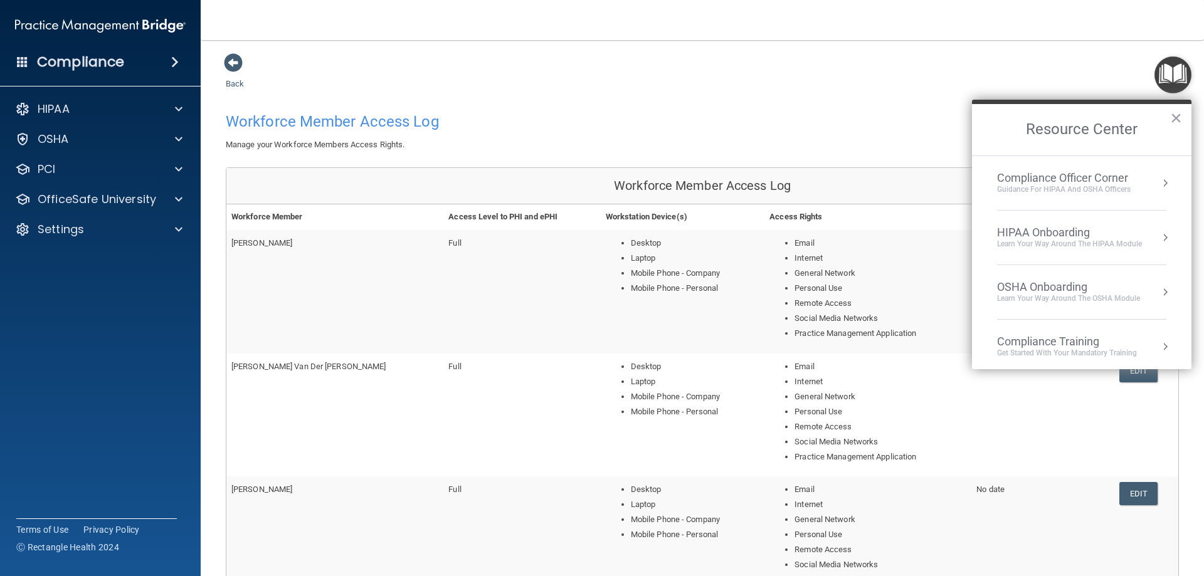
click at [918, 68] on div "Back Workforce Member Access Log Manage your Workforce Members Access Rights. W…" at bounding box center [702, 517] width 953 height 928
click at [853, 141] on div "Manage your Workforce Members Access Rights." at bounding box center [702, 144] width 972 height 15
click at [1093, 234] on div "HIPAA Onboarding" at bounding box center [1069, 233] width 145 height 14
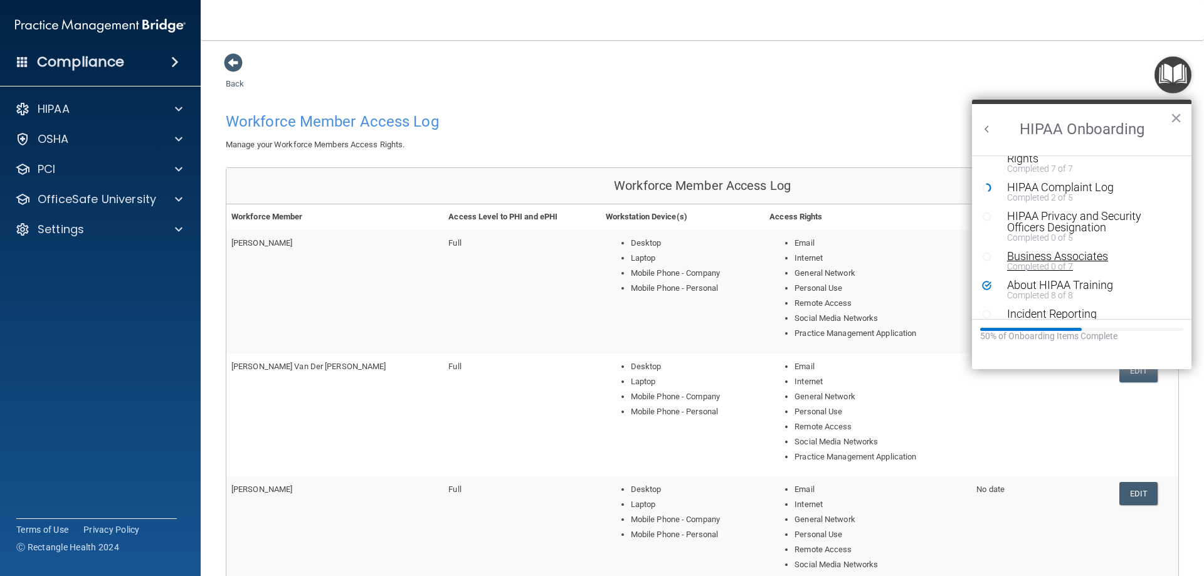
scroll to position [125, 0]
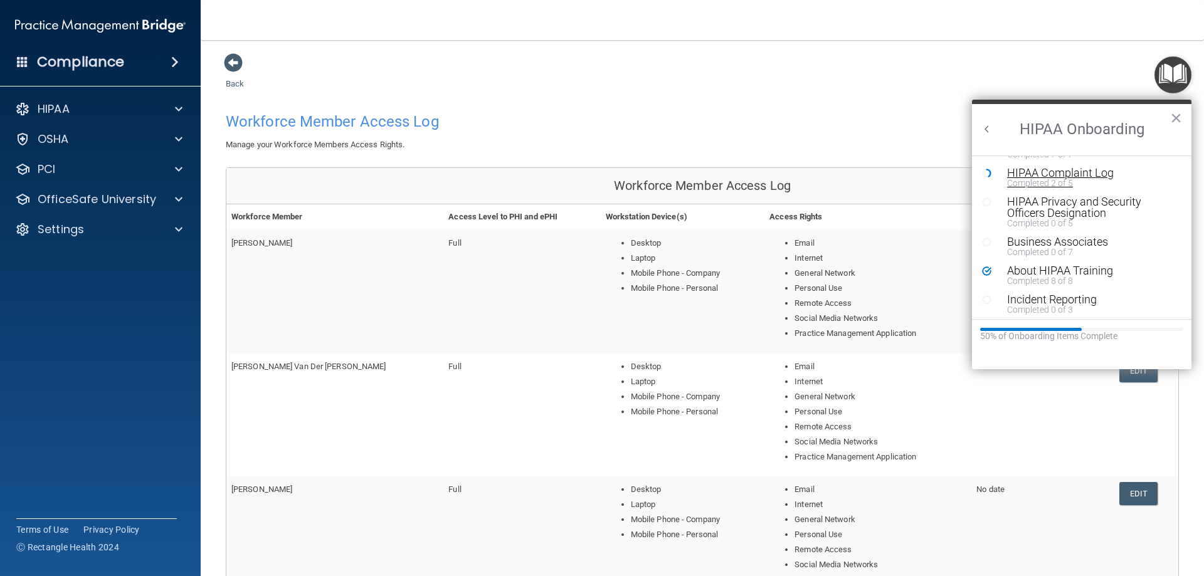
click at [1046, 176] on div "HIPAA Complaint Log" at bounding box center [1086, 172] width 159 height 11
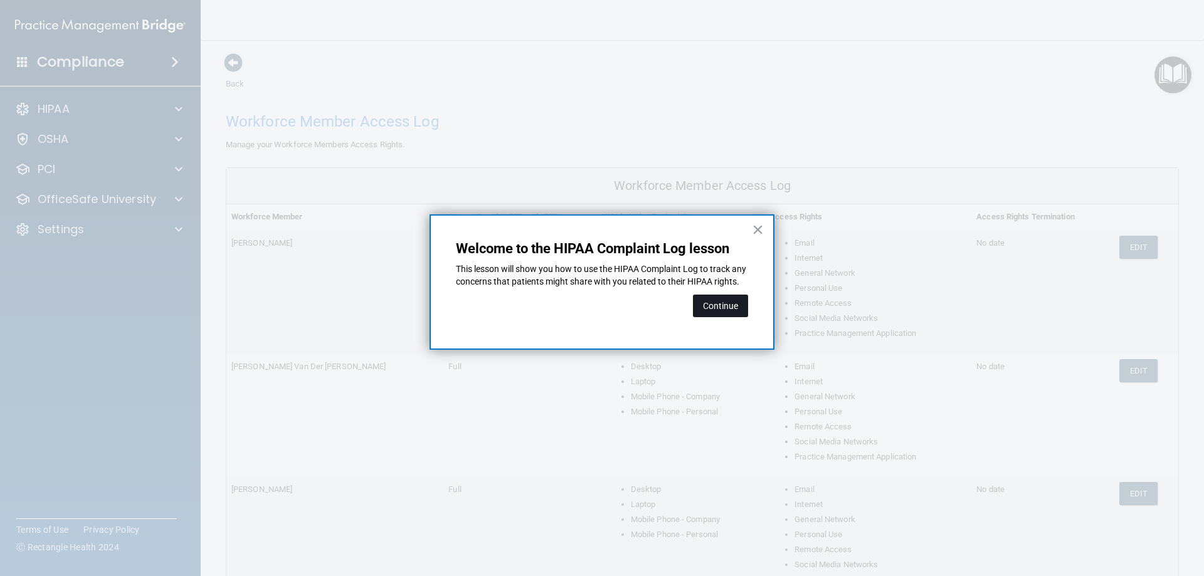
click at [739, 311] on button "Continue" at bounding box center [720, 306] width 55 height 23
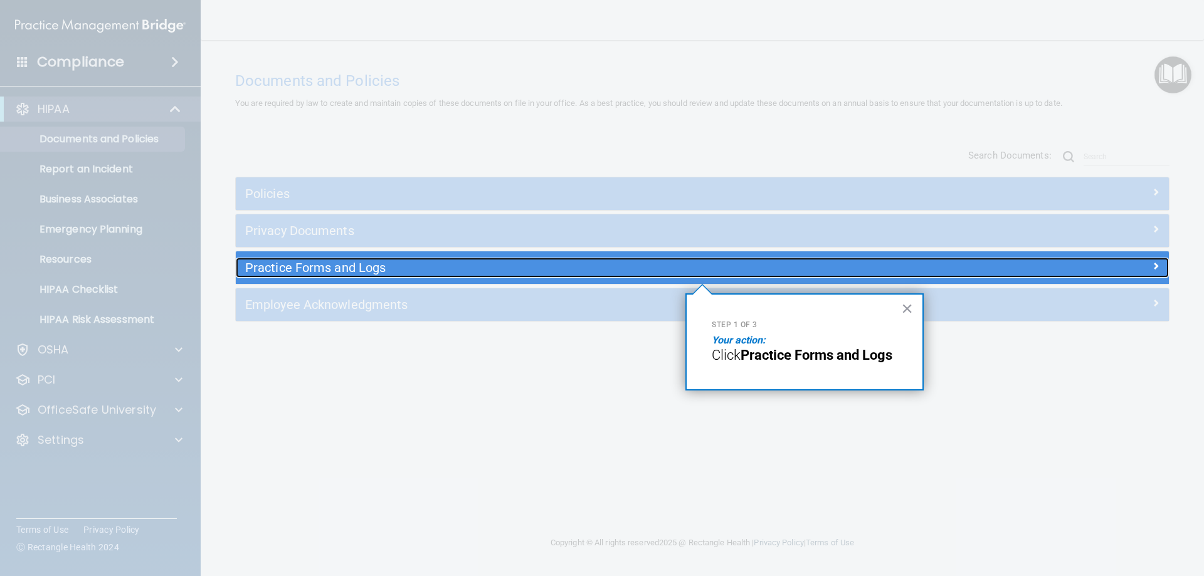
click at [581, 265] on h5 "Practice Forms and Logs" at bounding box center [585, 268] width 681 height 14
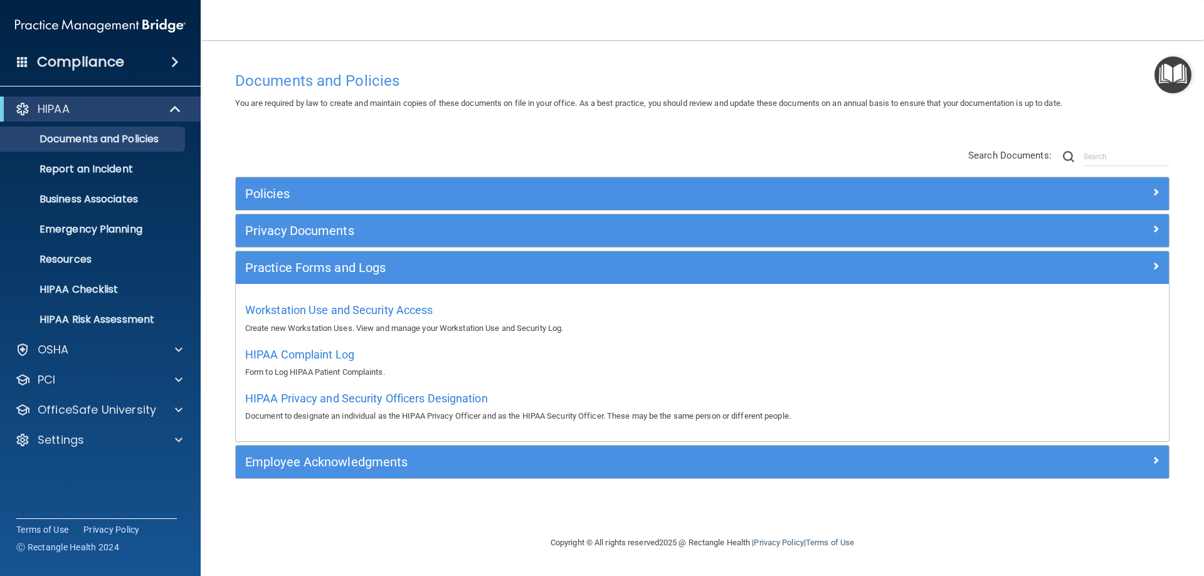
click at [1168, 74] on img "Open Resource Center" at bounding box center [1173, 74] width 37 height 37
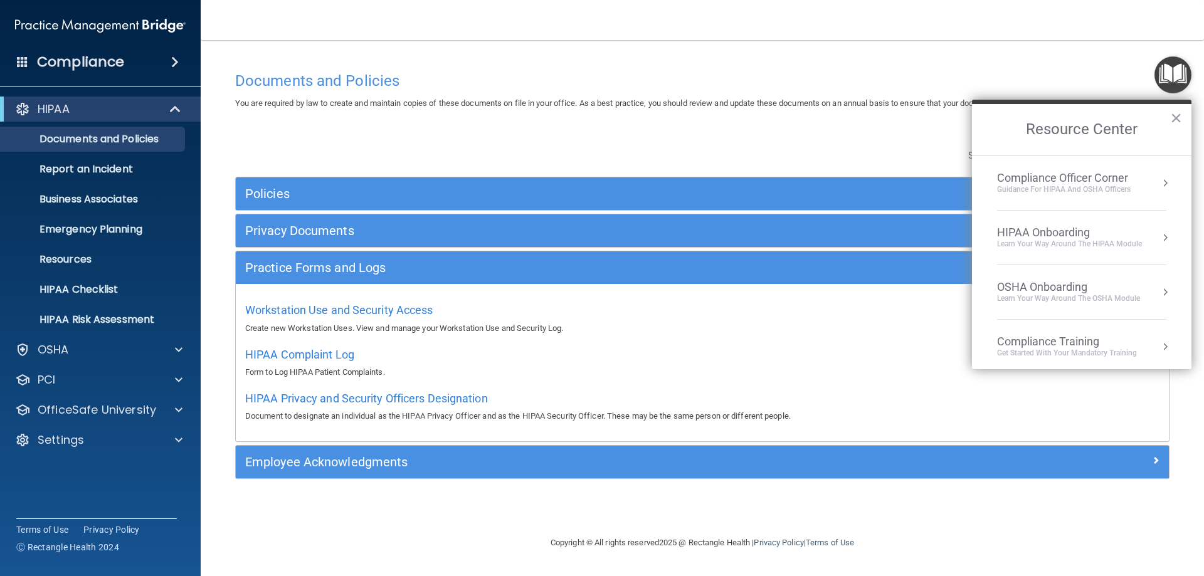
click at [1081, 234] on div "HIPAA Onboarding" at bounding box center [1069, 233] width 145 height 14
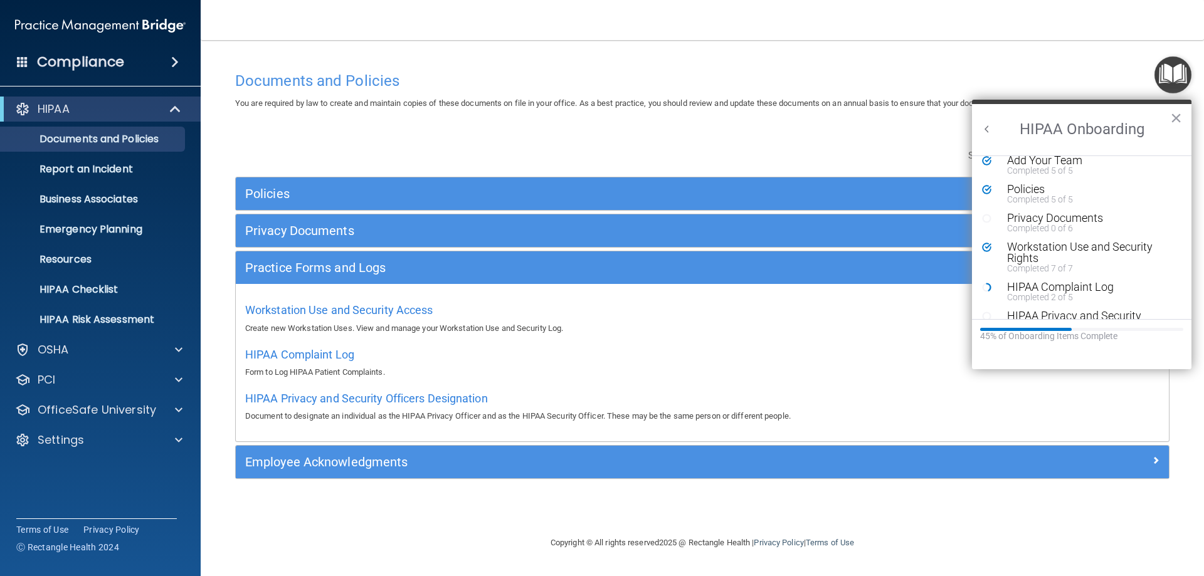
scroll to position [63, 0]
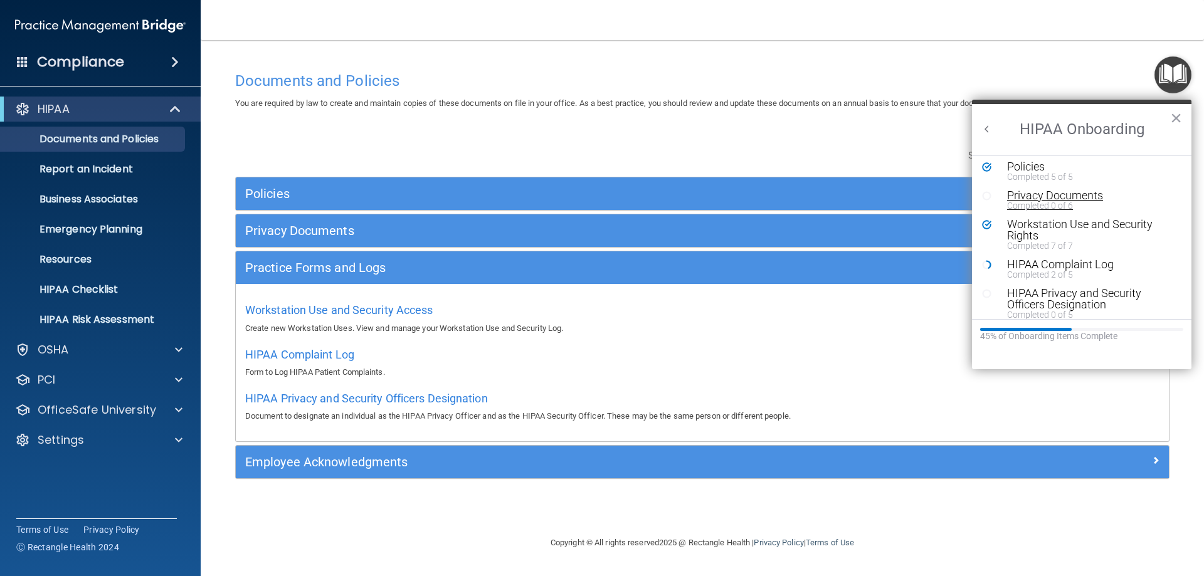
click at [1055, 191] on div "Privacy Documents" at bounding box center [1086, 195] width 159 height 11
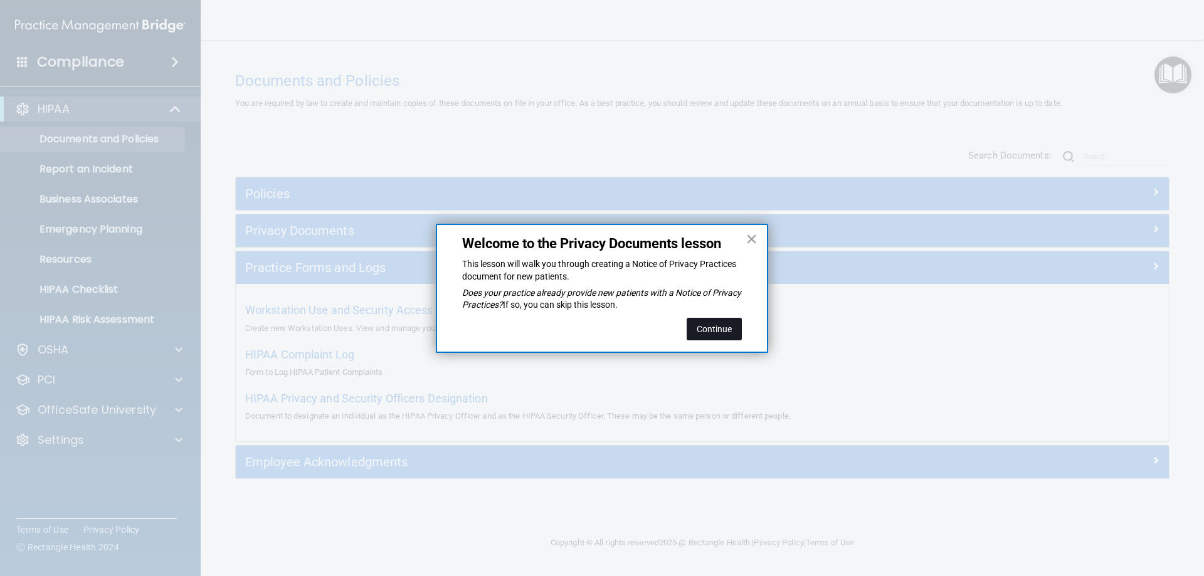
click at [719, 320] on button "Continue" at bounding box center [714, 329] width 55 height 23
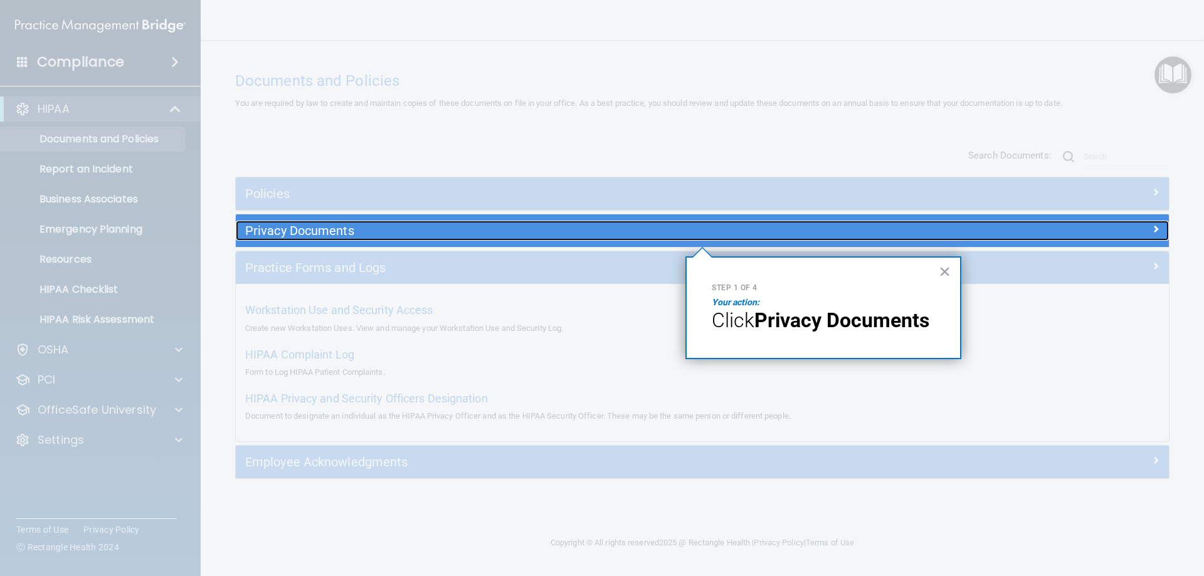
click at [529, 221] on div "Privacy Documents" at bounding box center [586, 231] width 700 height 20
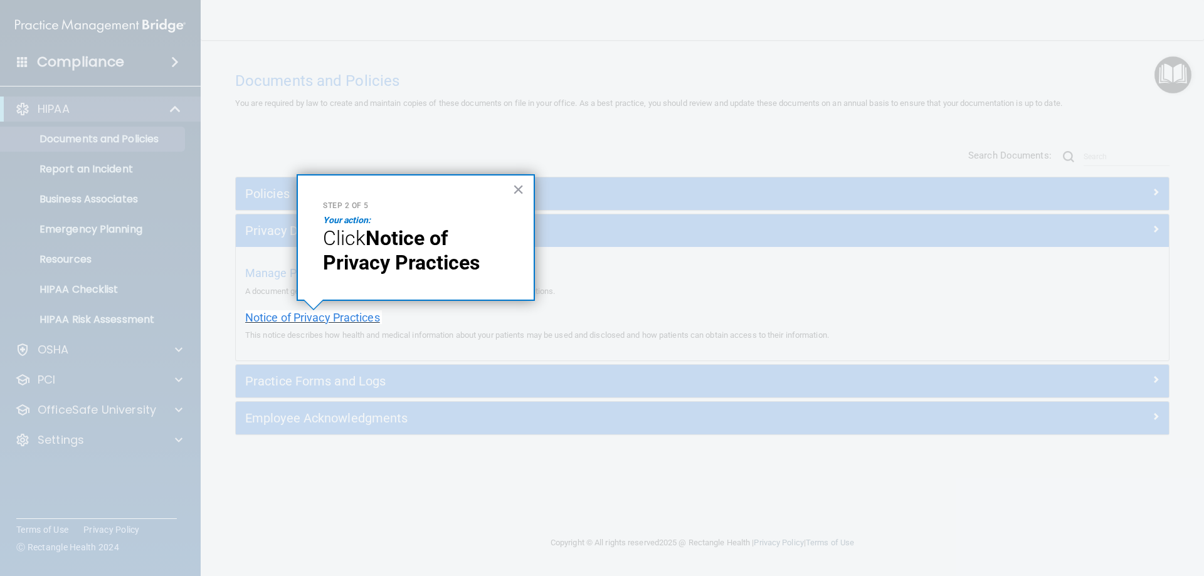
click at [329, 317] on span "Notice of Privacy Practices" at bounding box center [312, 317] width 135 height 13
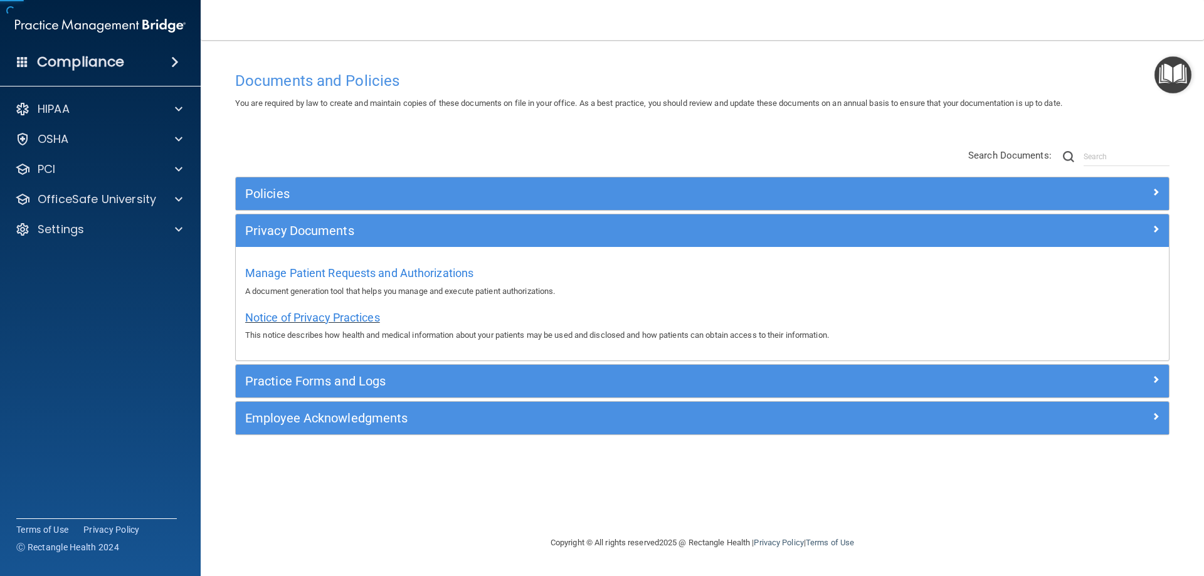
scroll to position [70, 0]
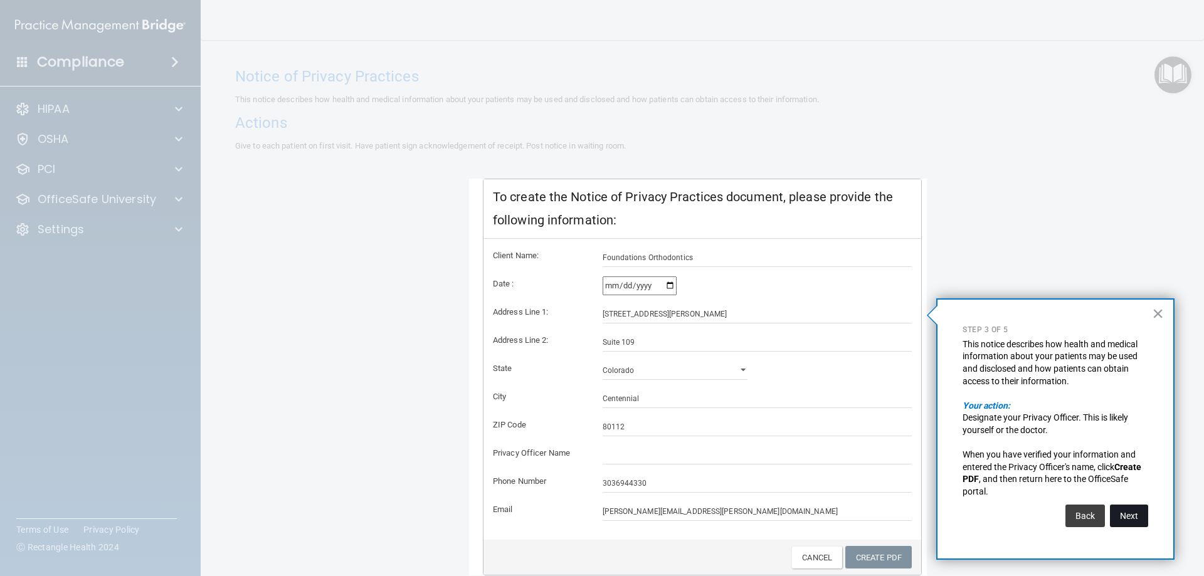
click at [1131, 522] on button "Next" at bounding box center [1129, 516] width 38 height 23
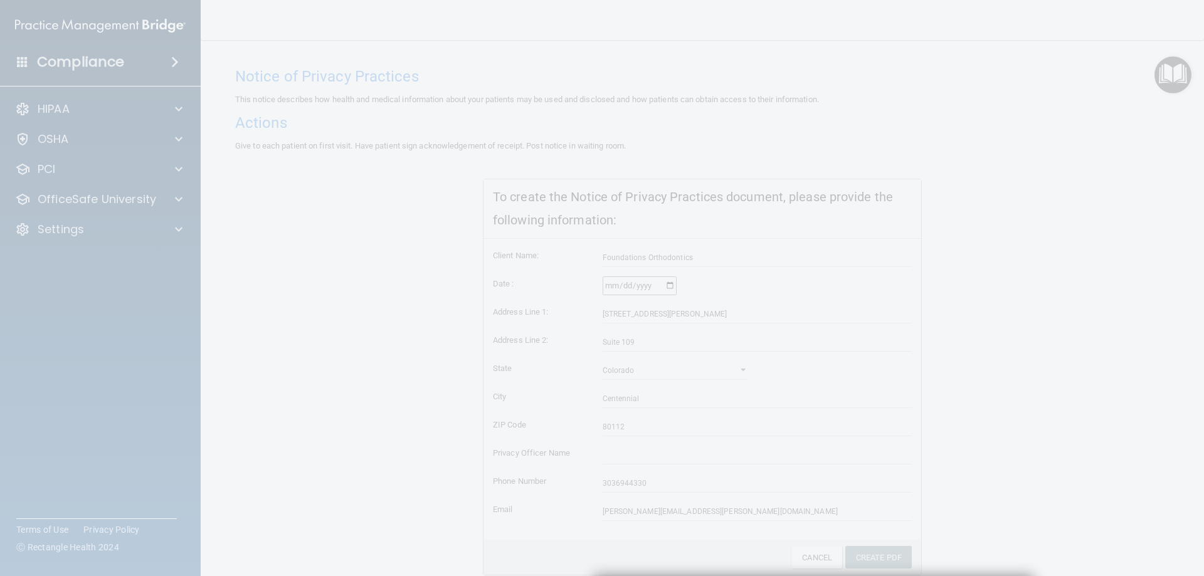
scroll to position [364, 0]
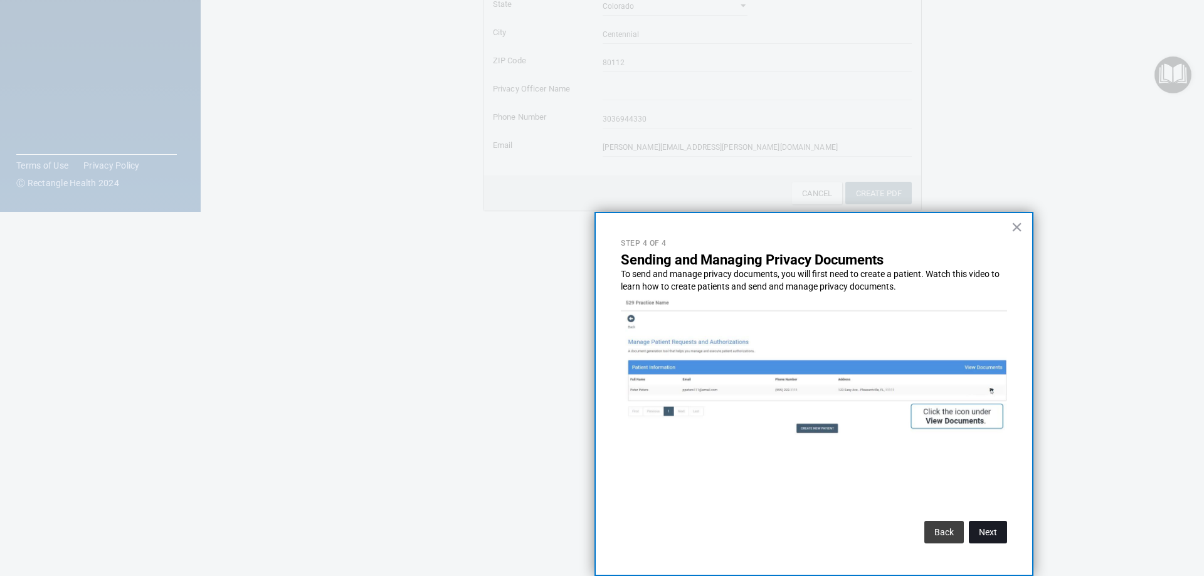
click at [983, 534] on button "Next" at bounding box center [988, 532] width 38 height 23
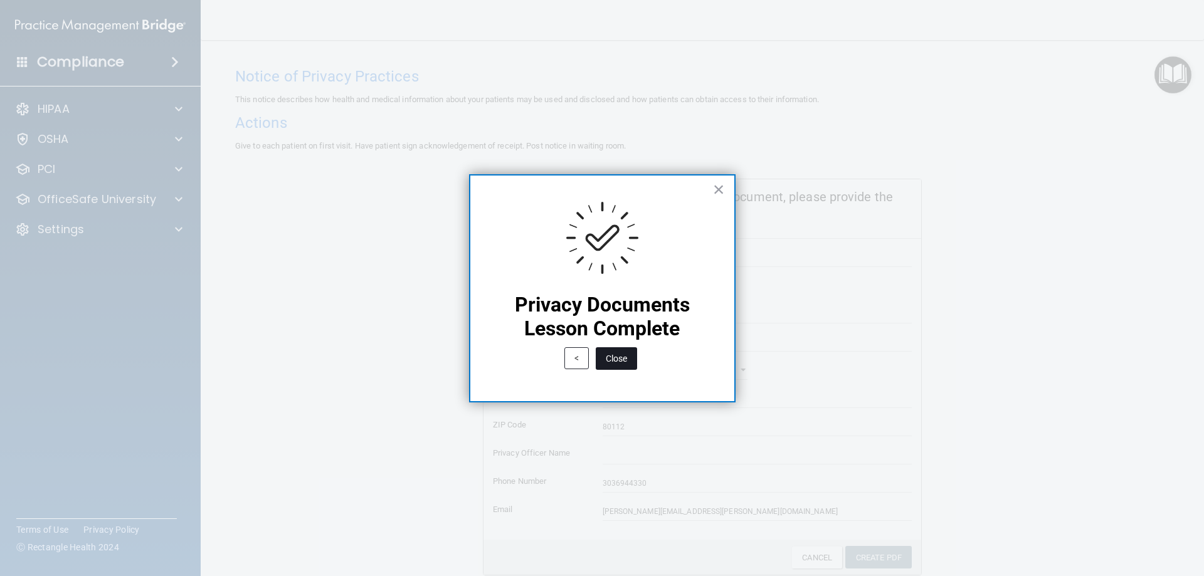
click at [617, 365] on button "Close" at bounding box center [616, 359] width 41 height 23
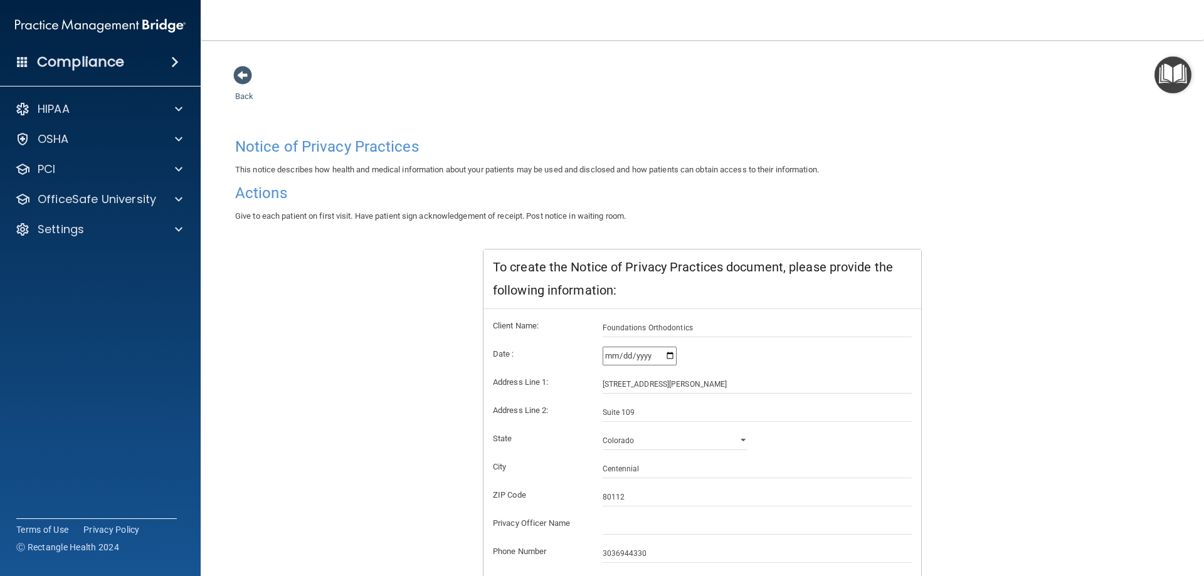
click at [1173, 73] on img "Open Resource Center" at bounding box center [1173, 74] width 37 height 37
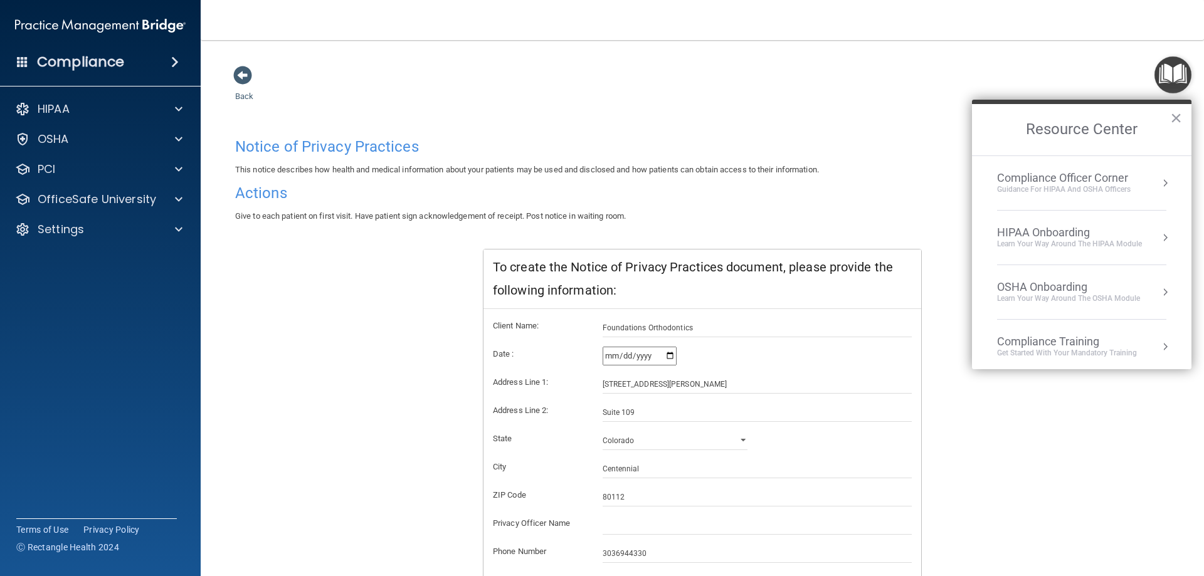
click at [1101, 226] on div "HIPAA Onboarding" at bounding box center [1069, 233] width 145 height 14
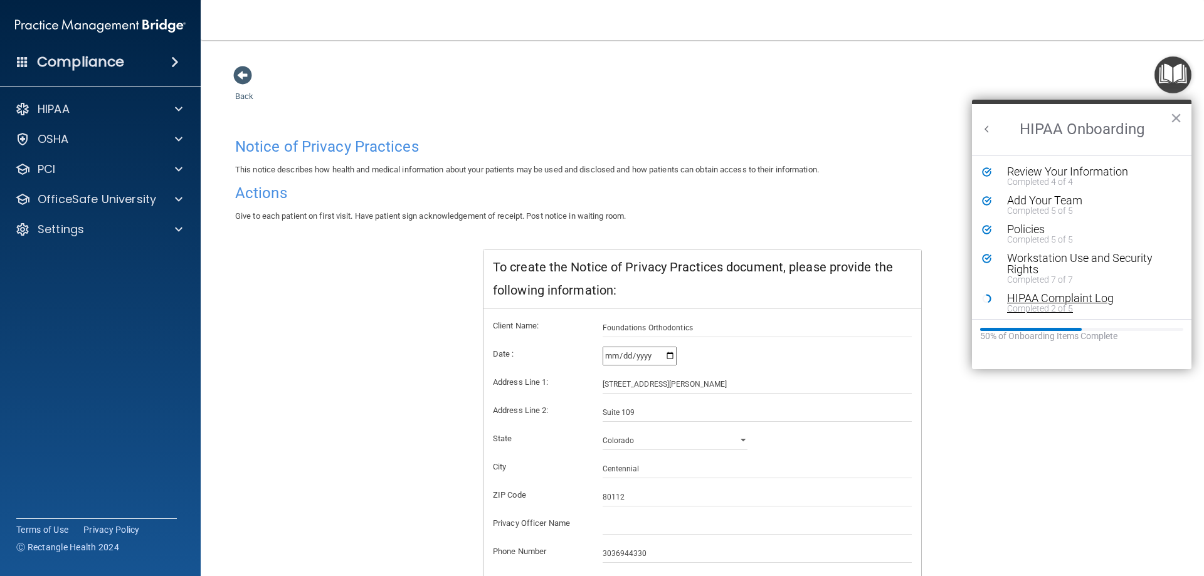
click at [1078, 294] on div "HIPAA Complaint Log" at bounding box center [1086, 298] width 159 height 11
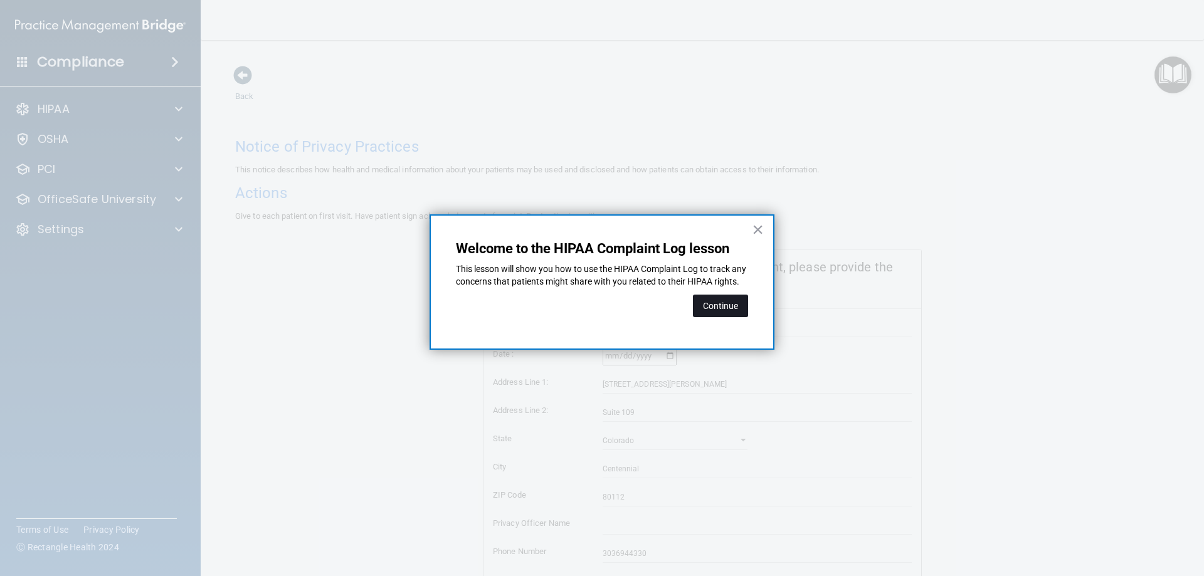
click at [724, 317] on button "Continue" at bounding box center [720, 306] width 55 height 23
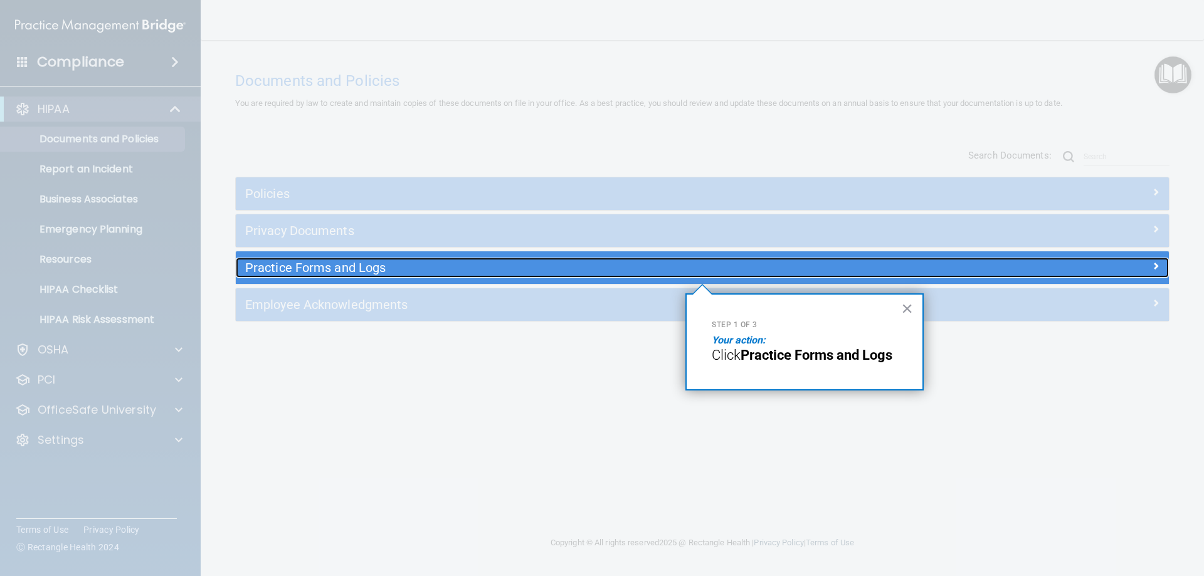
click at [514, 267] on h5 "Practice Forms and Logs" at bounding box center [585, 268] width 681 height 14
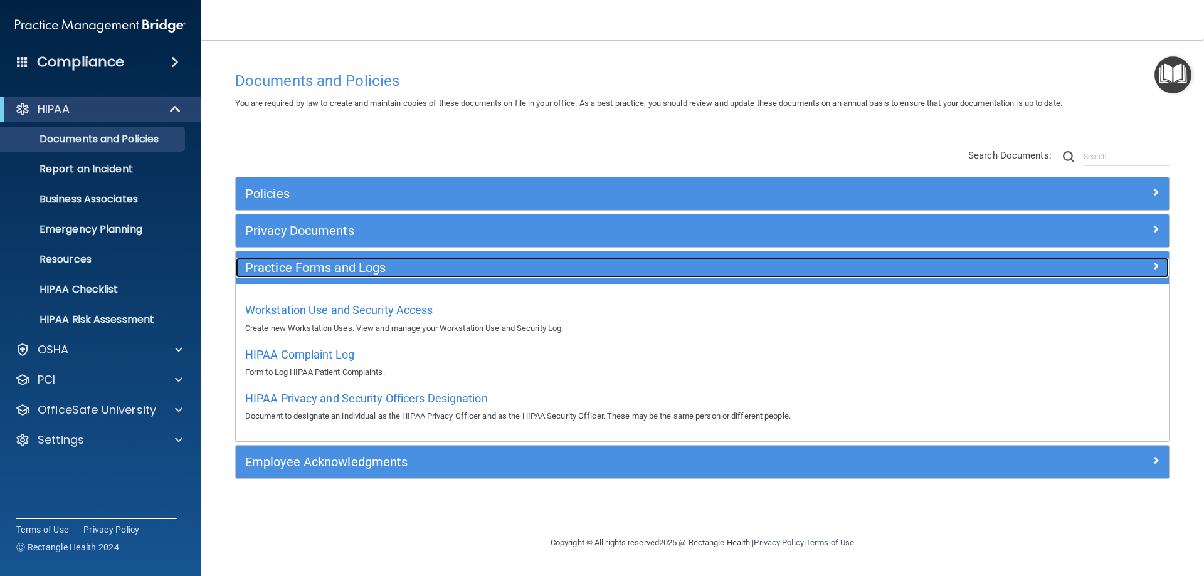
click at [347, 270] on h5 "Practice Forms and Logs" at bounding box center [585, 268] width 681 height 14
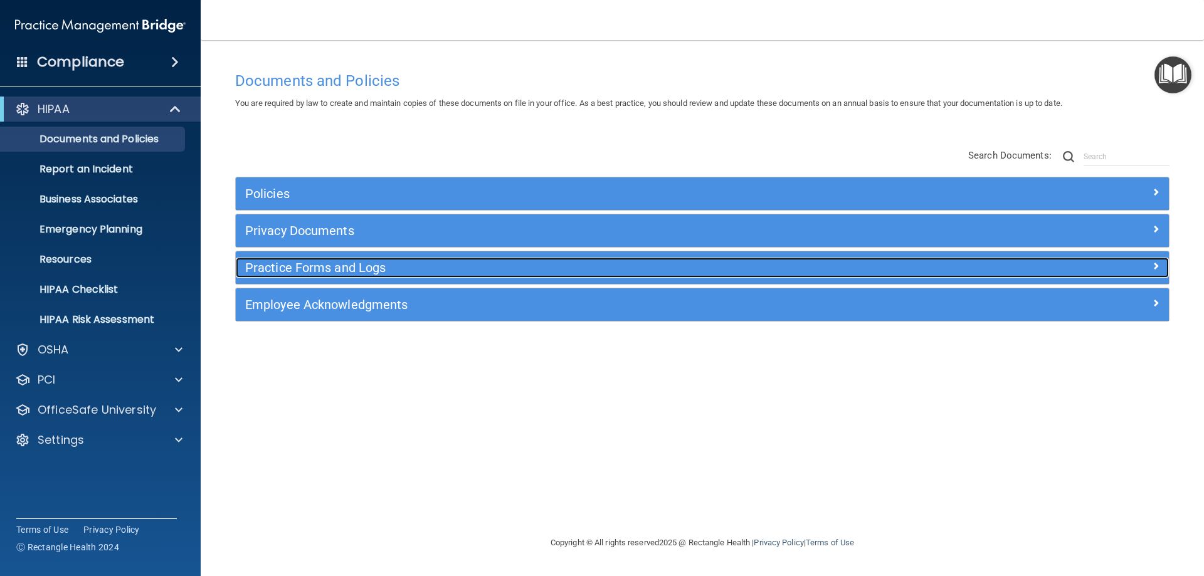
click at [347, 270] on h5 "Practice Forms and Logs" at bounding box center [585, 268] width 681 height 14
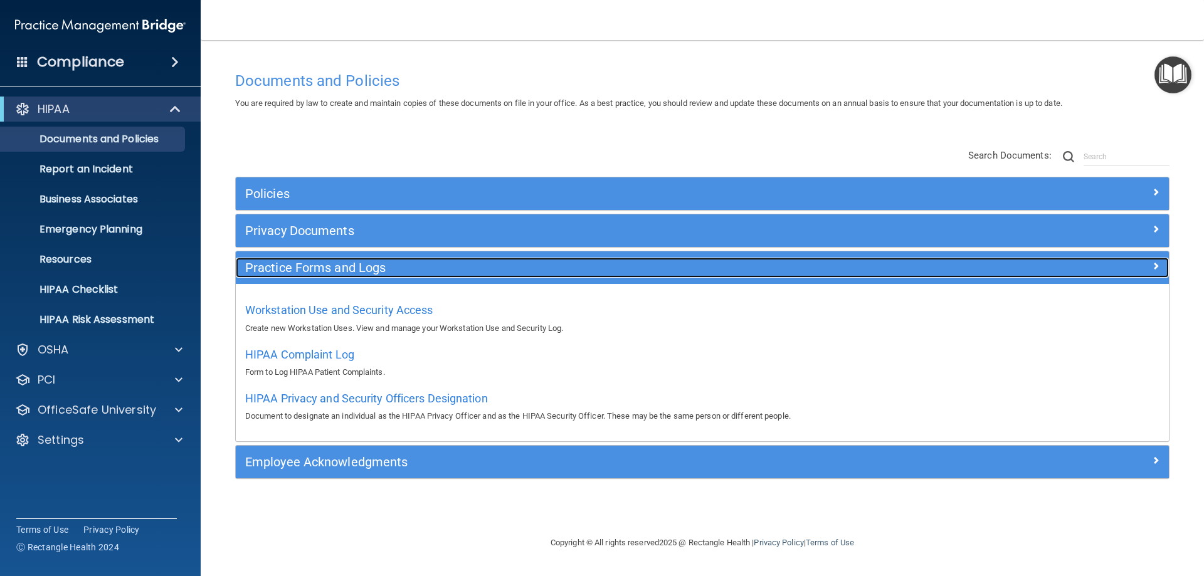
click at [488, 258] on div "Practice Forms and Logs" at bounding box center [586, 268] width 700 height 20
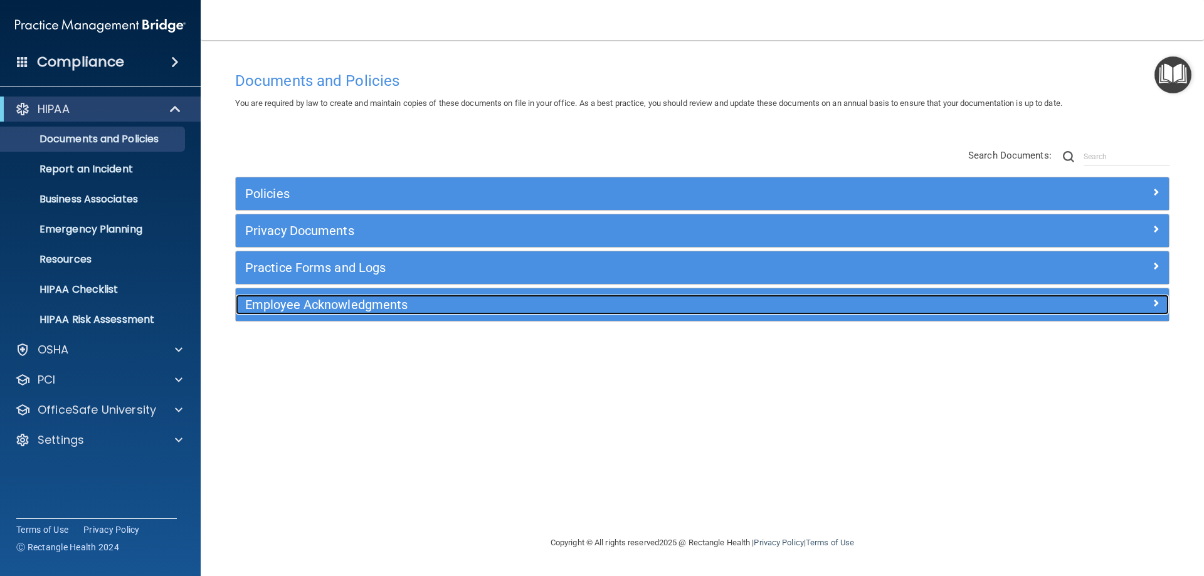
click at [465, 301] on h5 "Employee Acknowledgments" at bounding box center [585, 305] width 681 height 14
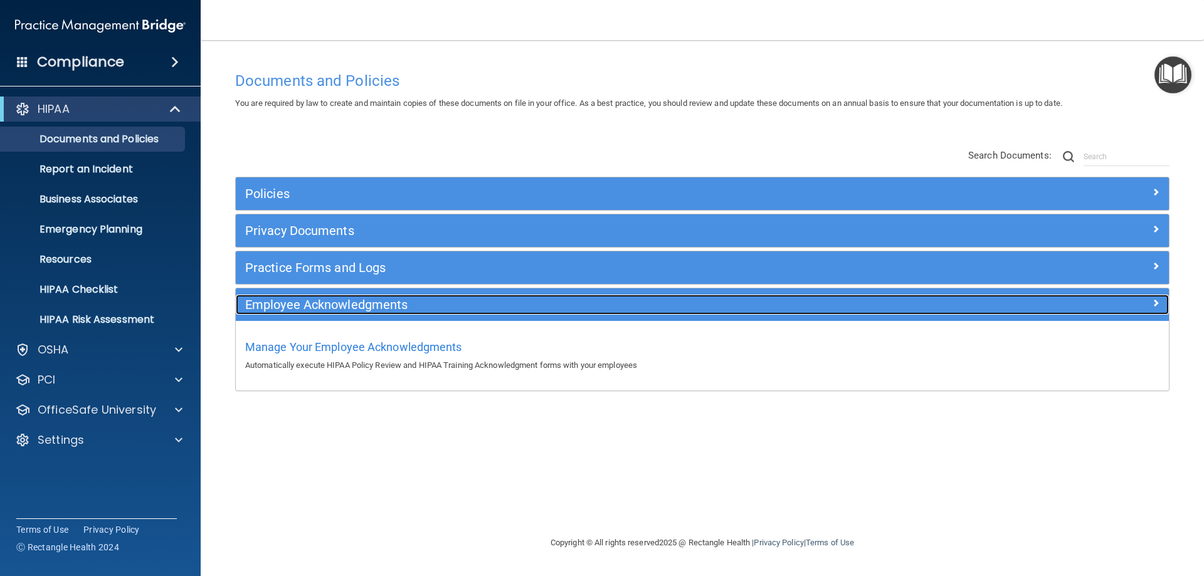
click at [465, 301] on h5 "Employee Acknowledgments" at bounding box center [585, 305] width 681 height 14
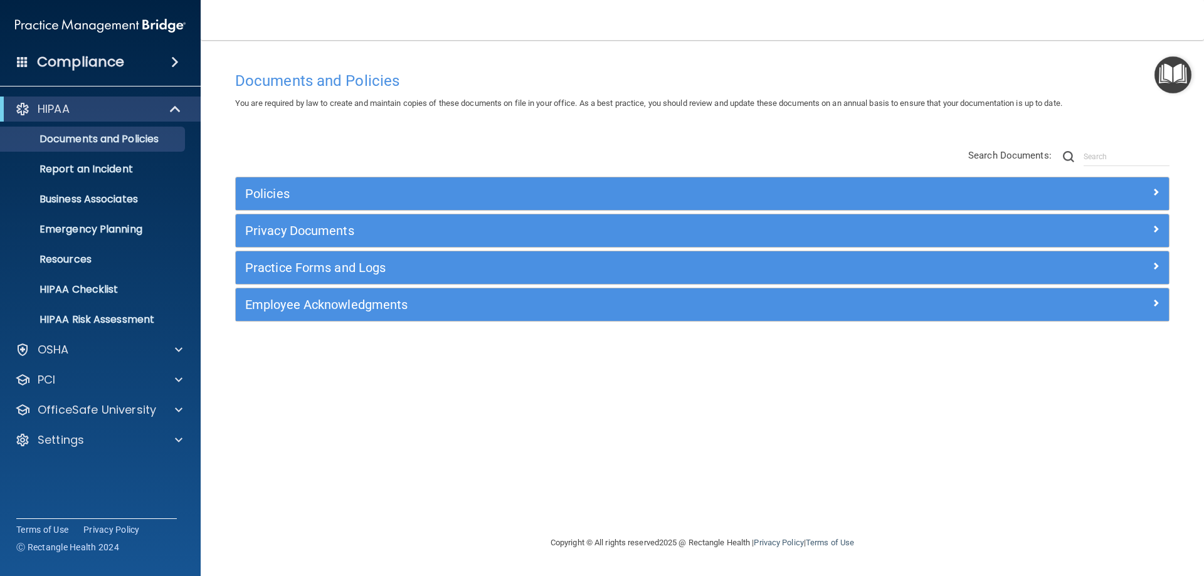
click at [1170, 65] on img "Open Resource Center" at bounding box center [1173, 74] width 37 height 37
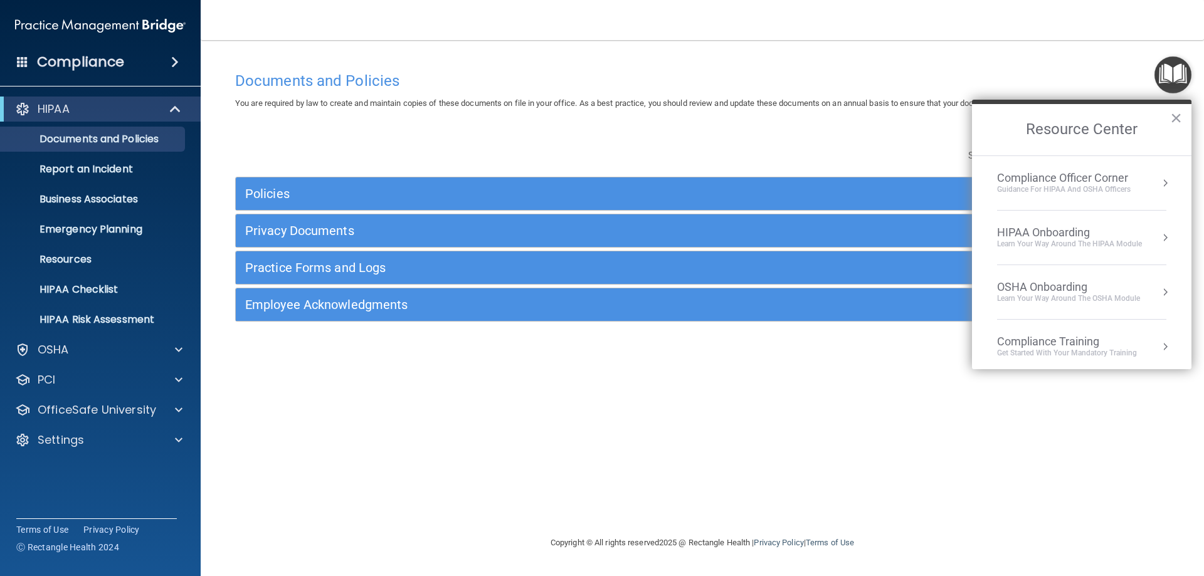
click at [1049, 243] on div "Learn Your Way around the HIPAA module" at bounding box center [1069, 244] width 145 height 11
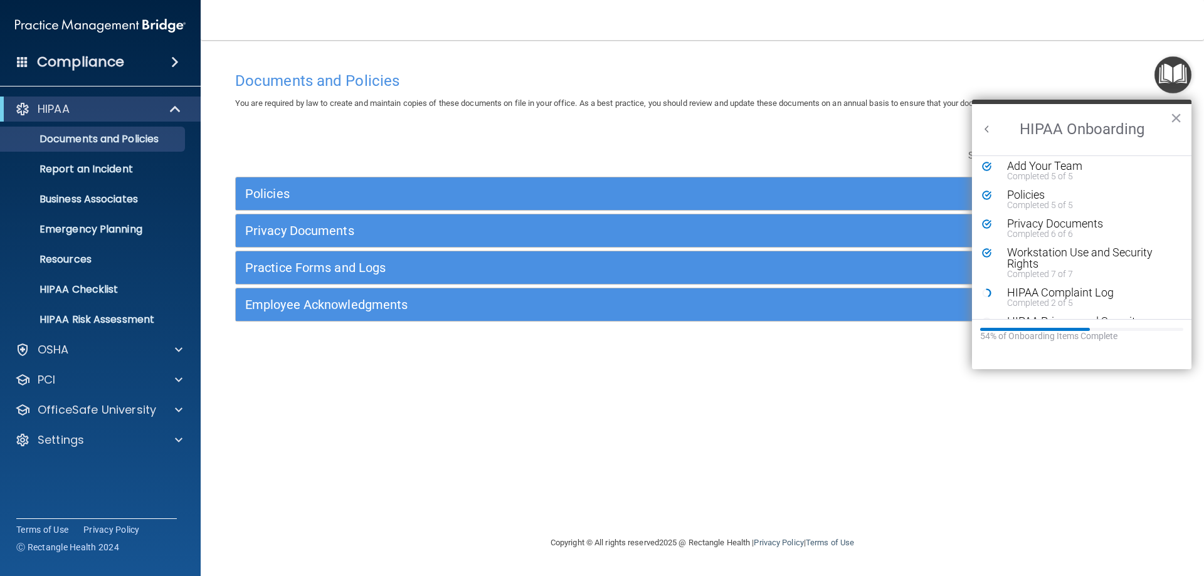
scroll to position [63, 0]
click at [1032, 274] on div "Completed 2 of 5" at bounding box center [1086, 274] width 159 height 9
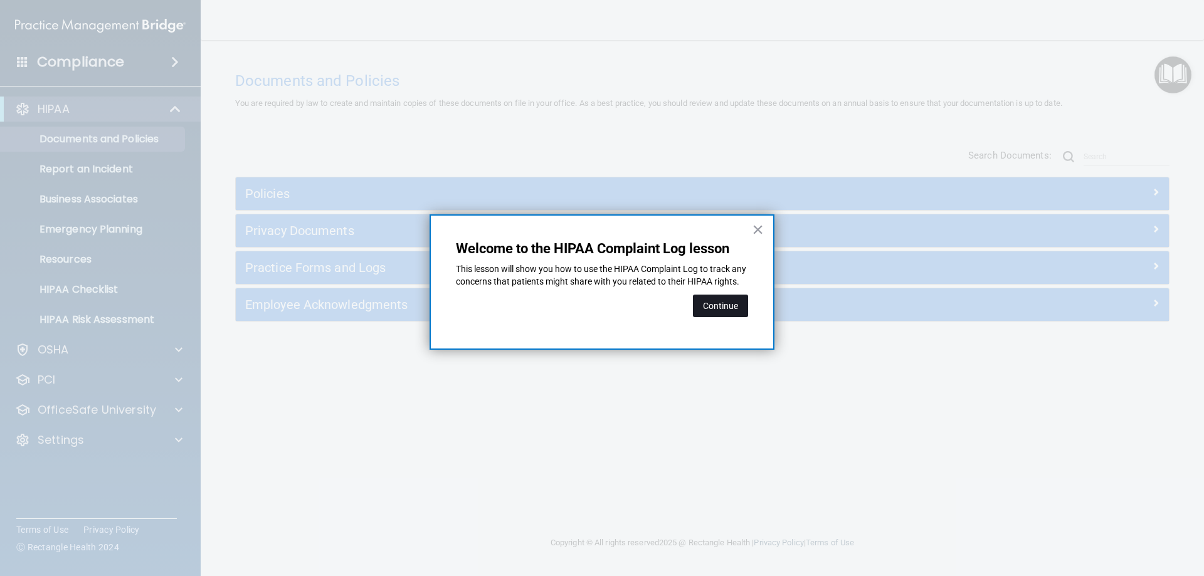
click at [707, 317] on button "Continue" at bounding box center [720, 306] width 55 height 23
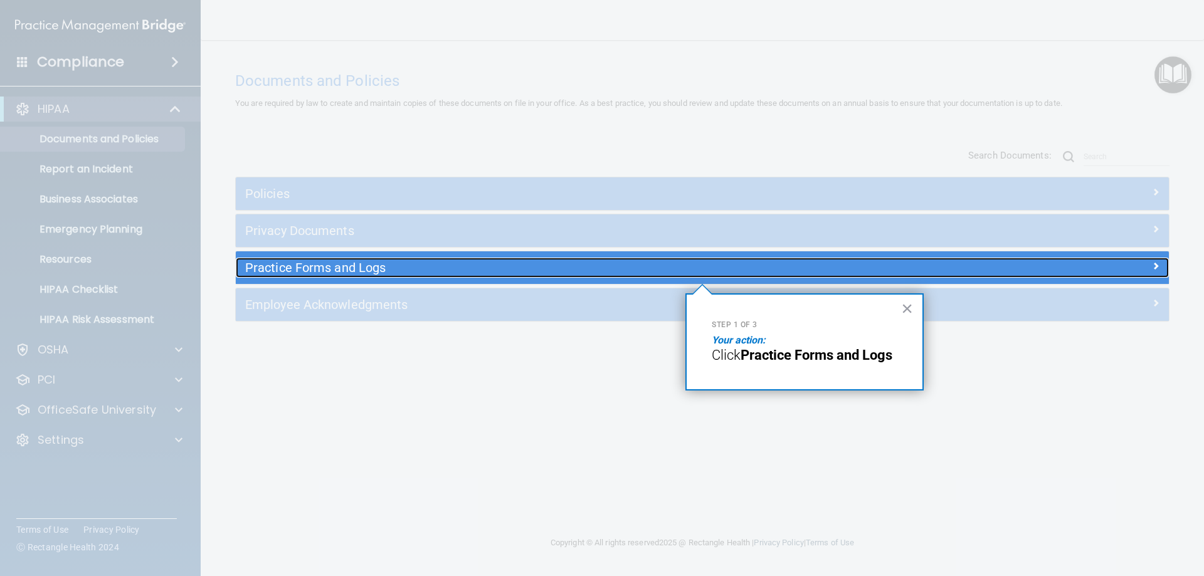
click at [337, 263] on h5 "Practice Forms and Logs" at bounding box center [585, 268] width 681 height 14
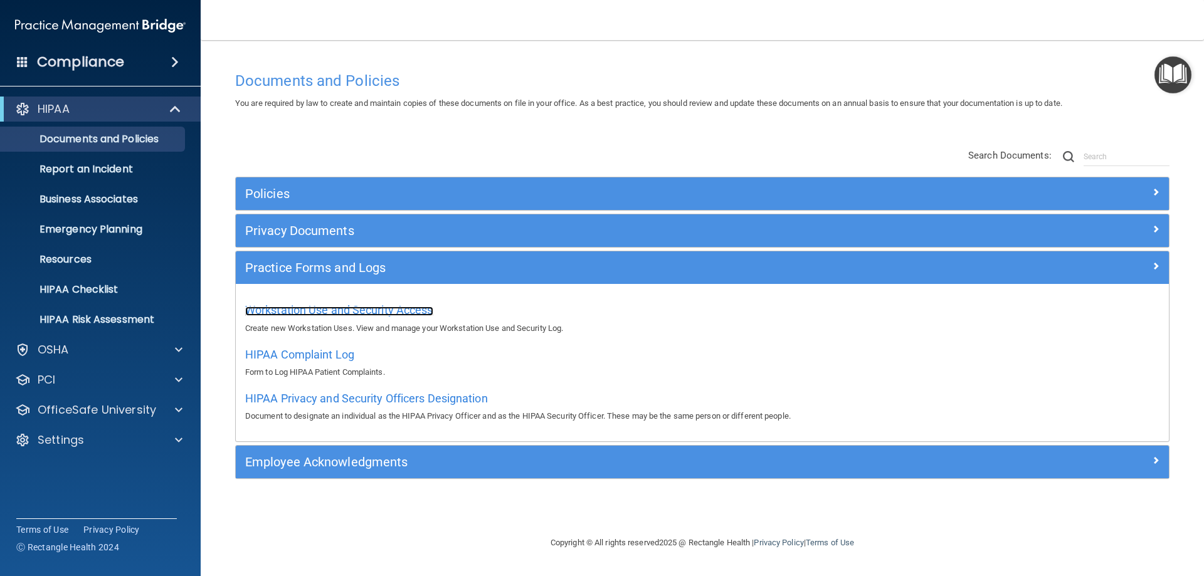
click at [326, 307] on span "Workstation Use and Security Access" at bounding box center [339, 310] width 188 height 13
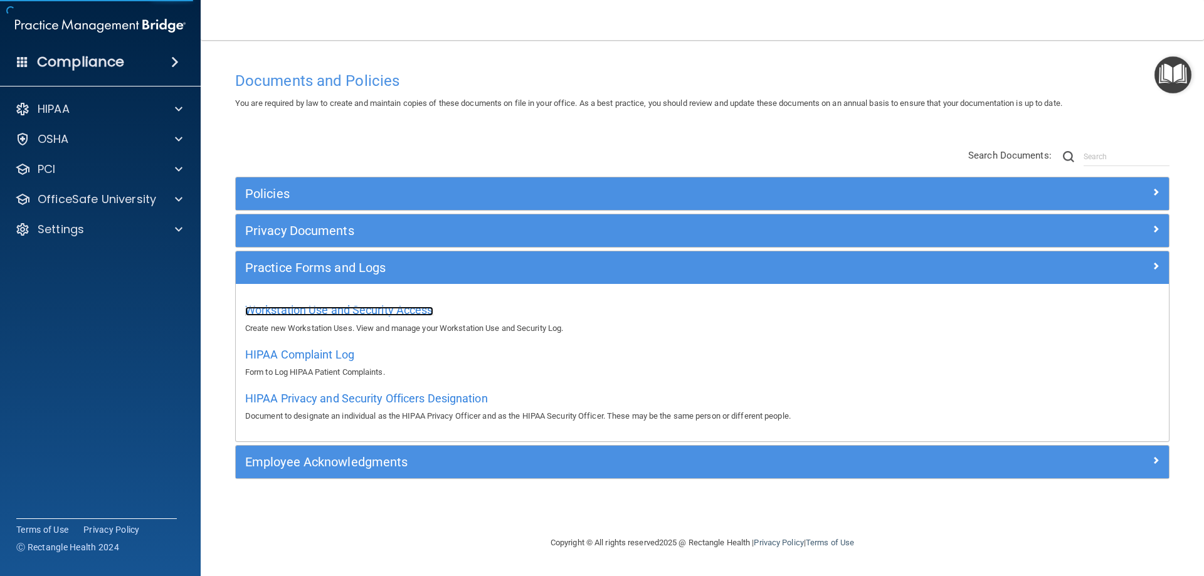
click at [326, 307] on span "Workstation Use and Security Access" at bounding box center [339, 310] width 188 height 13
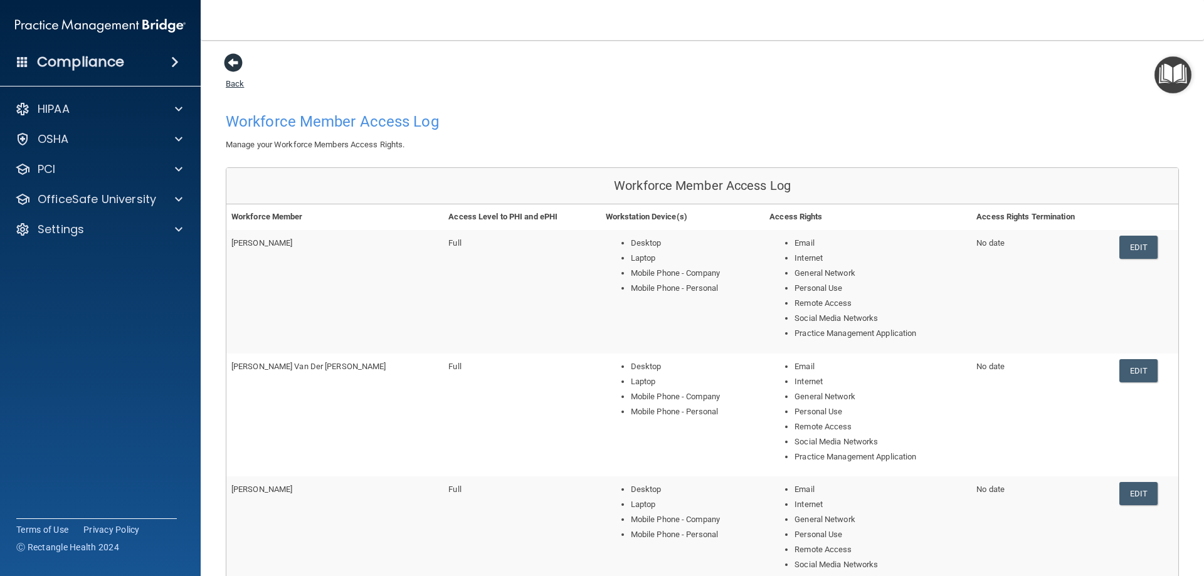
click at [230, 61] on span at bounding box center [233, 62] width 19 height 19
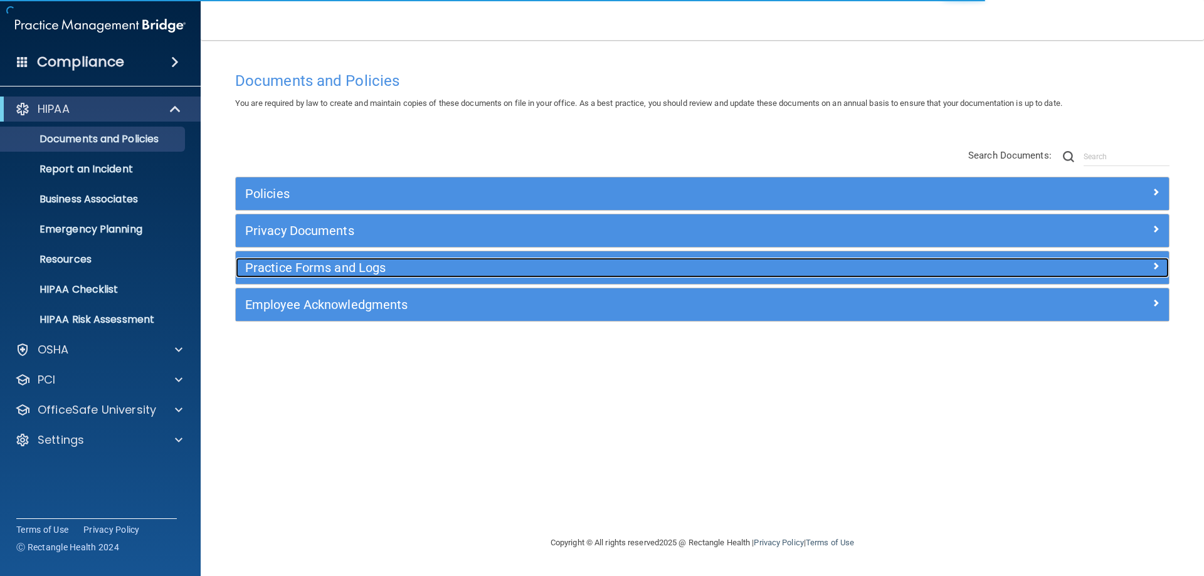
click at [270, 267] on h5 "Practice Forms and Logs" at bounding box center [585, 268] width 681 height 14
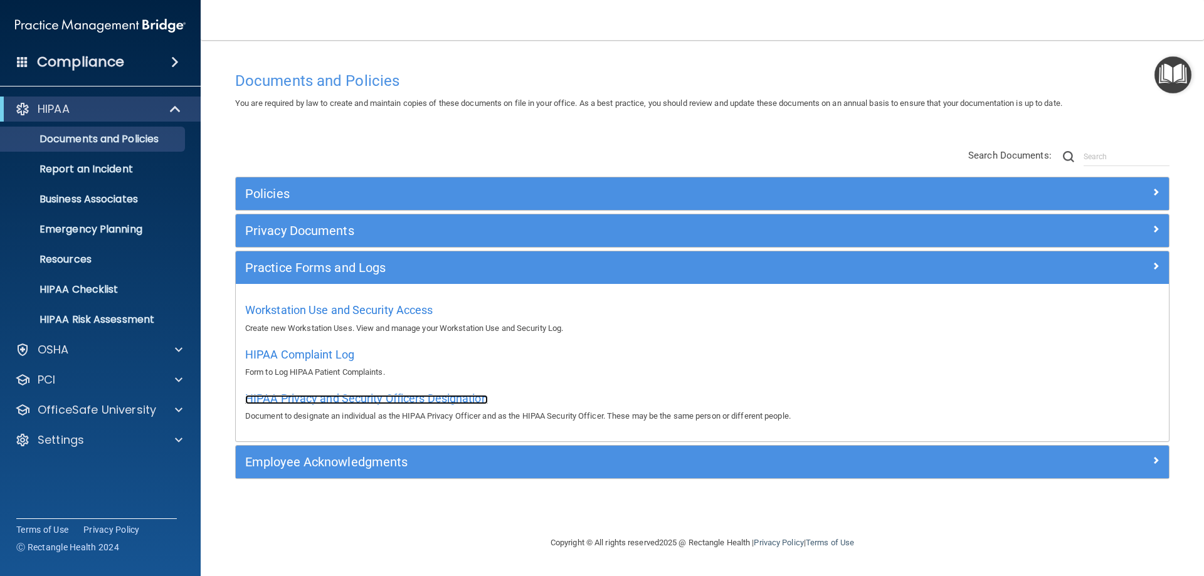
click at [292, 393] on span "HIPAA Privacy and Security Officers Designation" at bounding box center [366, 398] width 243 height 13
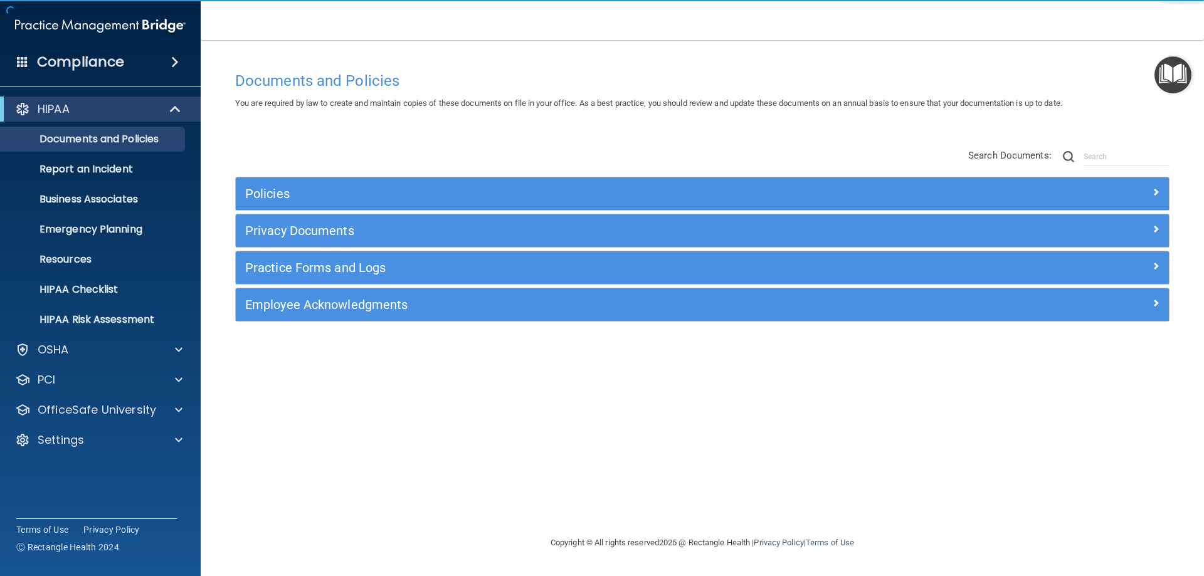
click at [1167, 78] on img "Open Resource Center" at bounding box center [1173, 74] width 37 height 37
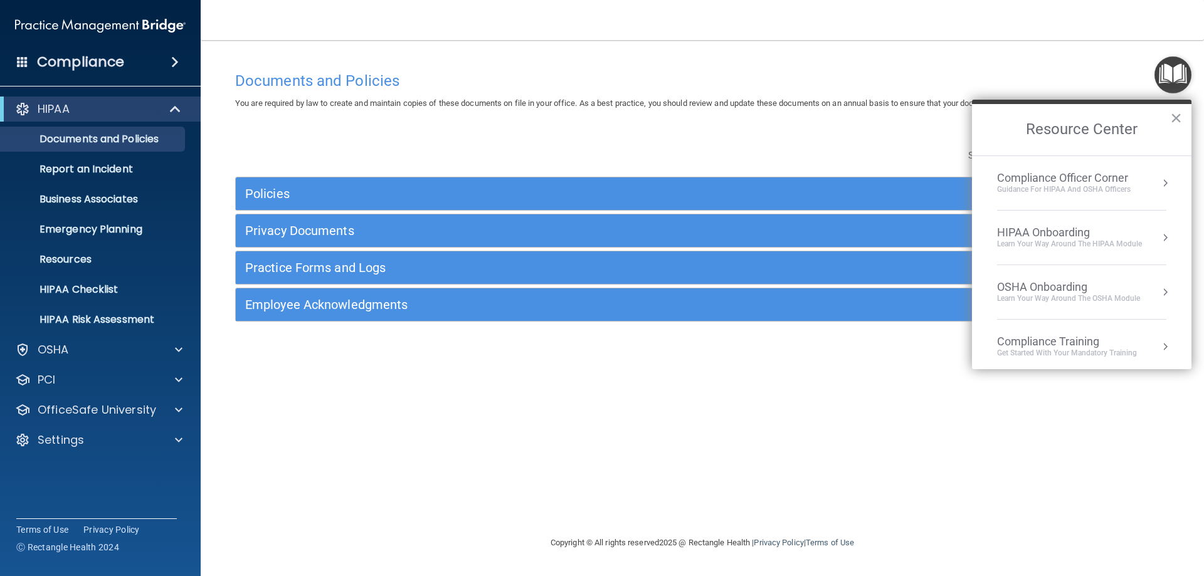
click at [1076, 243] on div "Learn Your Way around the HIPAA module" at bounding box center [1069, 244] width 145 height 11
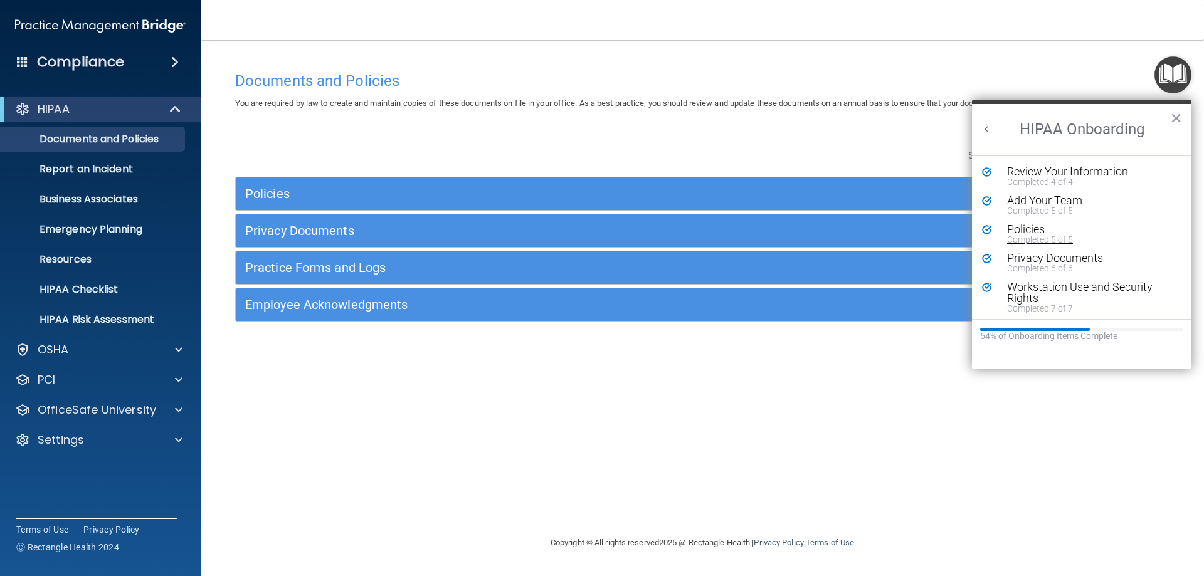
scroll to position [63, 0]
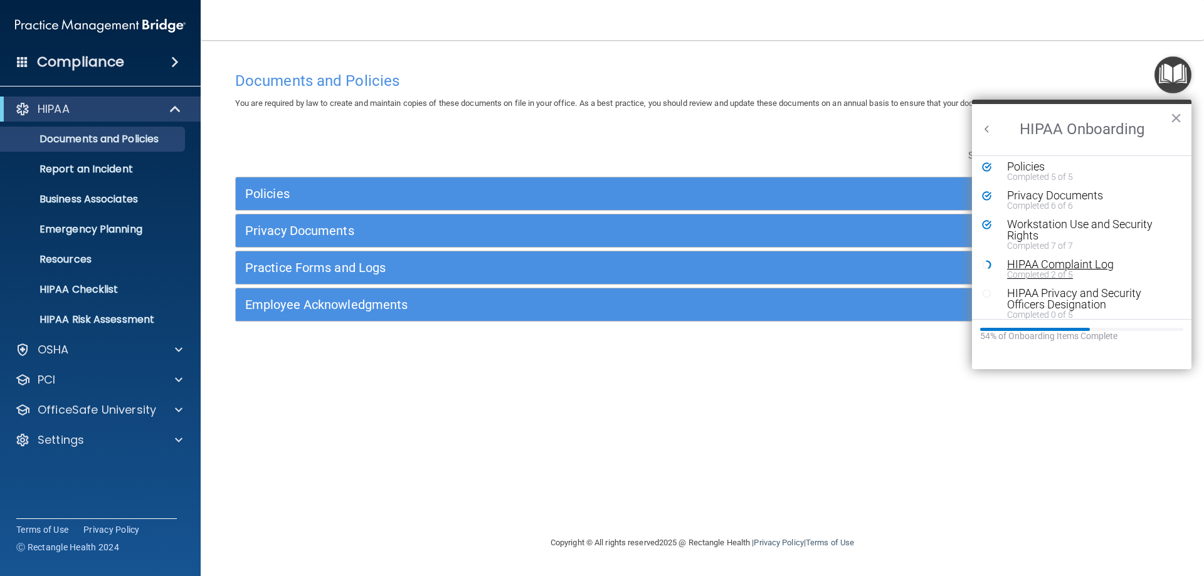
click at [1056, 267] on div "HIPAA Complaint Log" at bounding box center [1086, 264] width 159 height 11
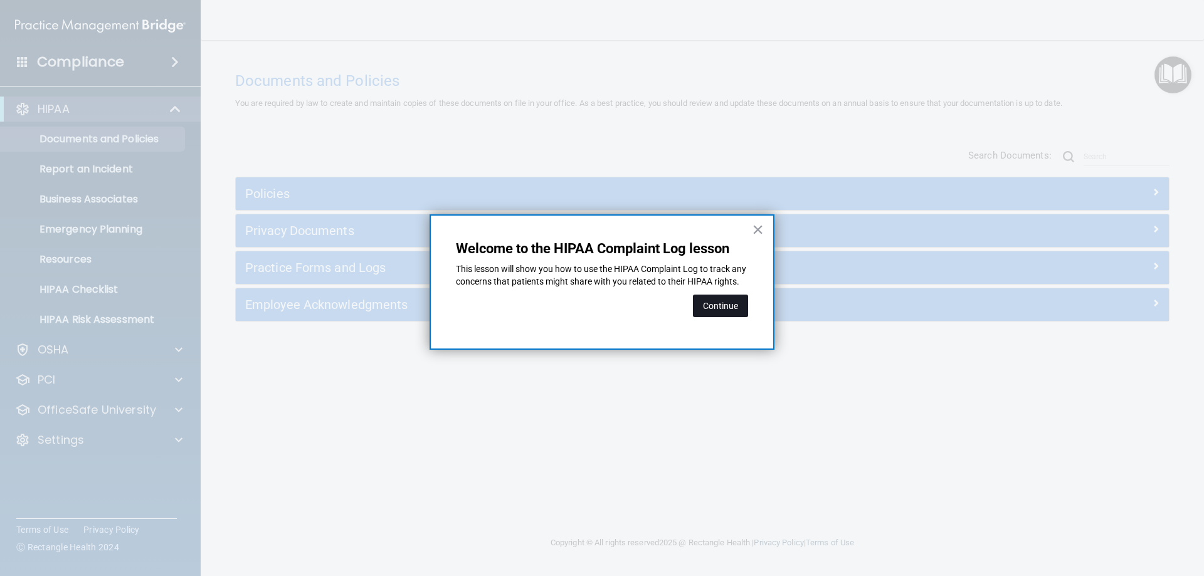
click at [713, 311] on button "Continue" at bounding box center [720, 306] width 55 height 23
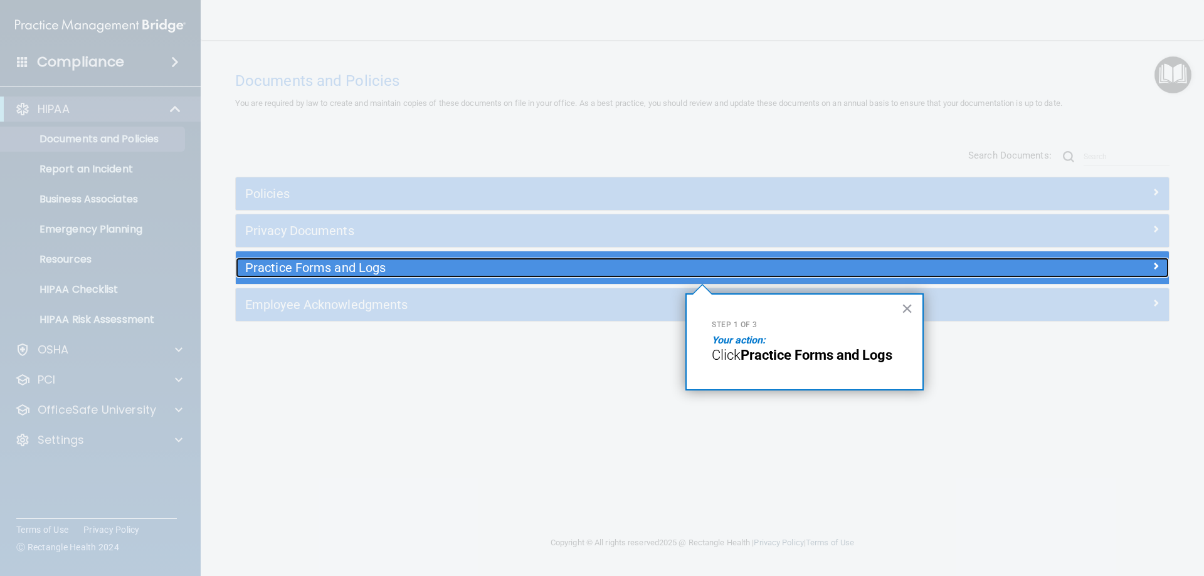
click at [629, 265] on h5 "Practice Forms and Logs" at bounding box center [585, 268] width 681 height 14
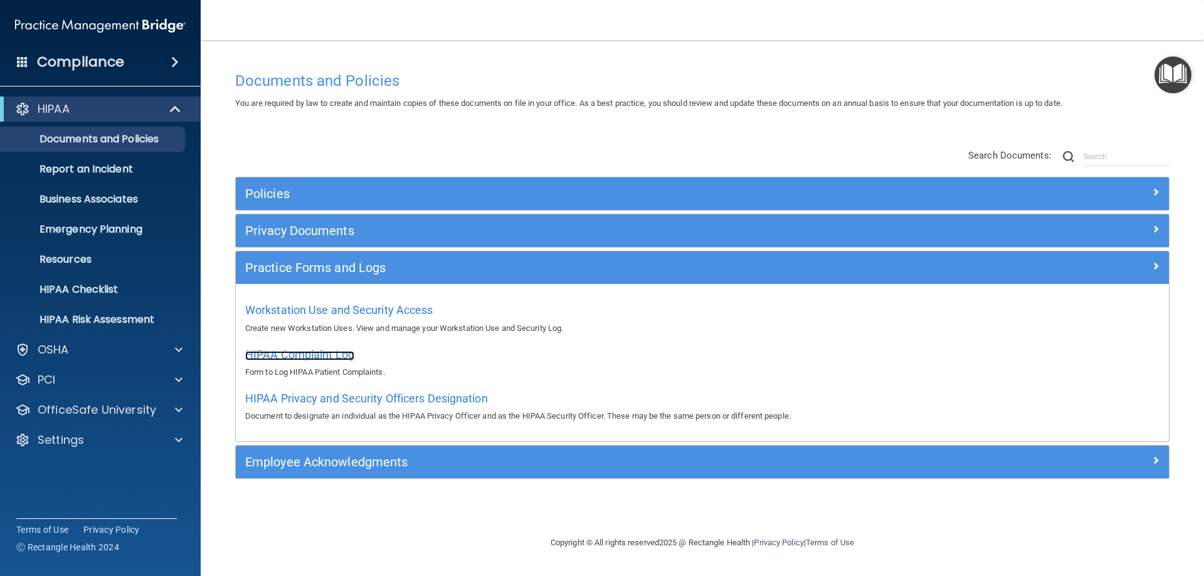
click at [347, 354] on span "HIPAA Complaint Log" at bounding box center [299, 354] width 109 height 13
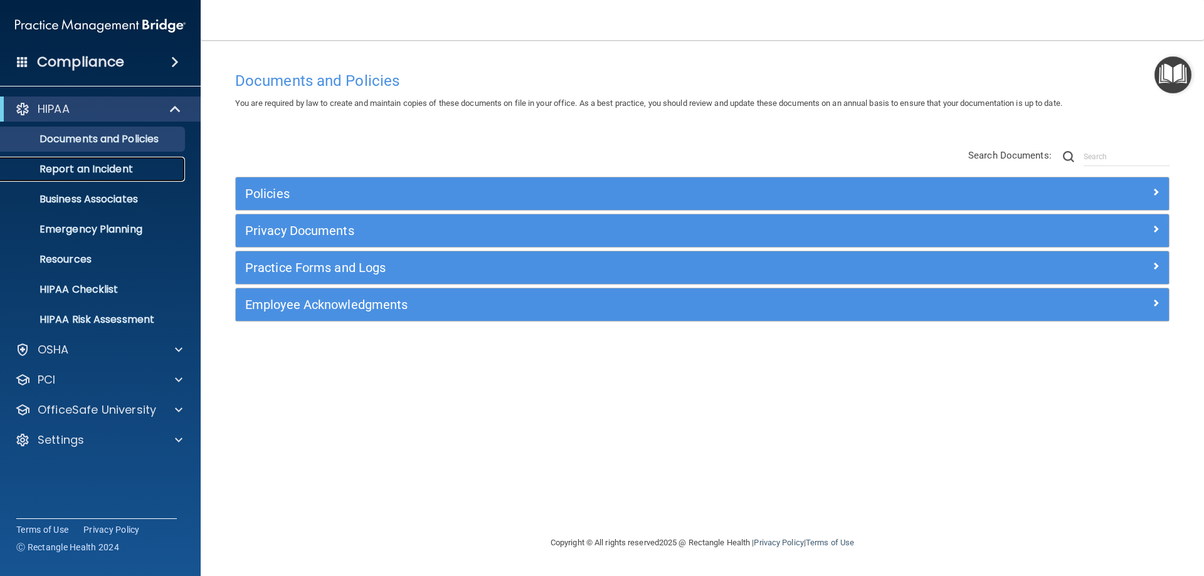
click at [115, 171] on p "Report an Incident" at bounding box center [93, 169] width 171 height 13
click at [1160, 73] on img "Open Resource Center" at bounding box center [1173, 74] width 37 height 37
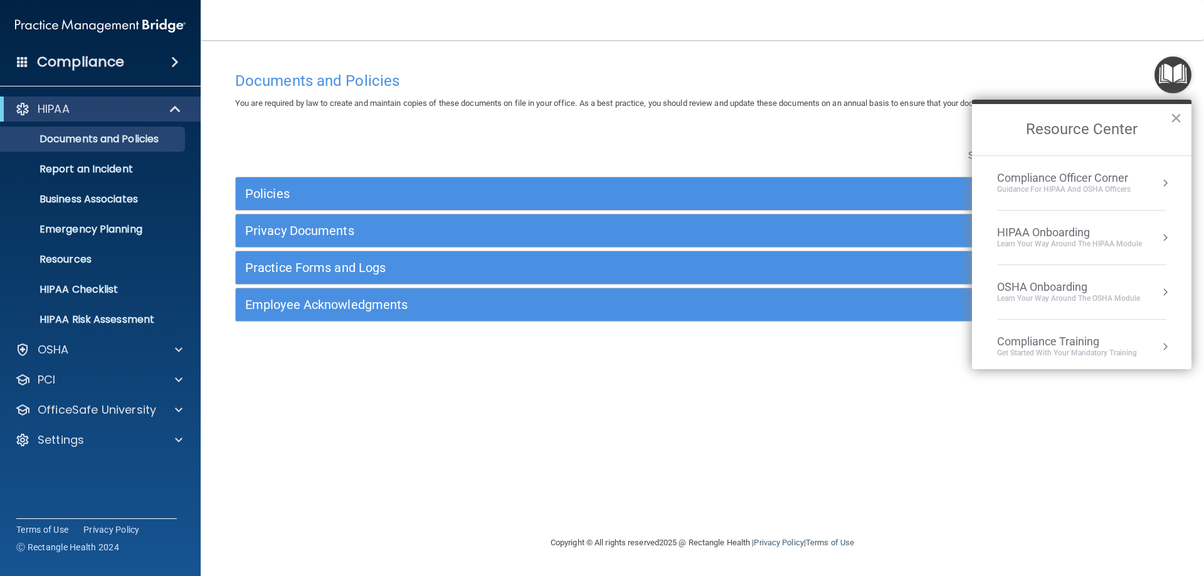
click at [1070, 227] on div "HIPAA Onboarding" at bounding box center [1069, 233] width 145 height 14
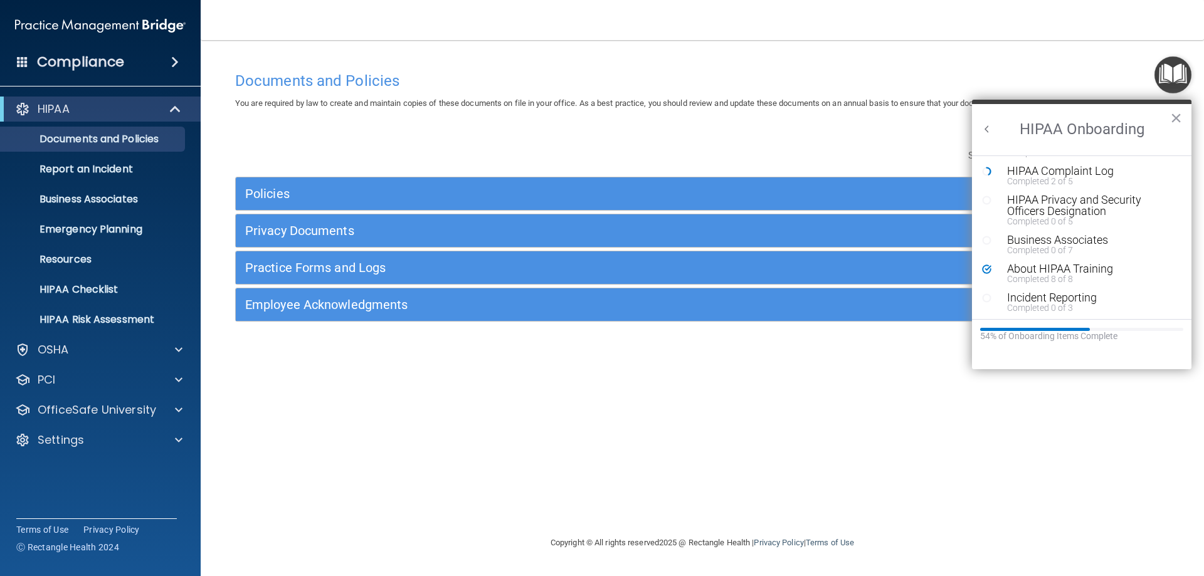
scroll to position [125, 0]
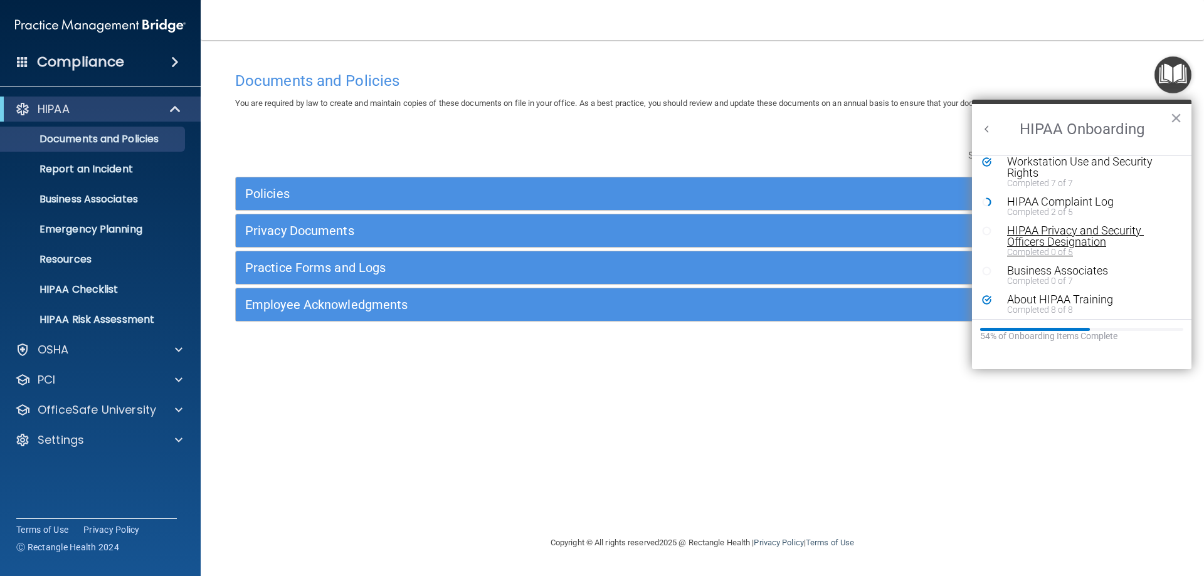
click at [1059, 236] on div "HIPAA Privacy and Security Officers Designation" at bounding box center [1086, 236] width 159 height 23
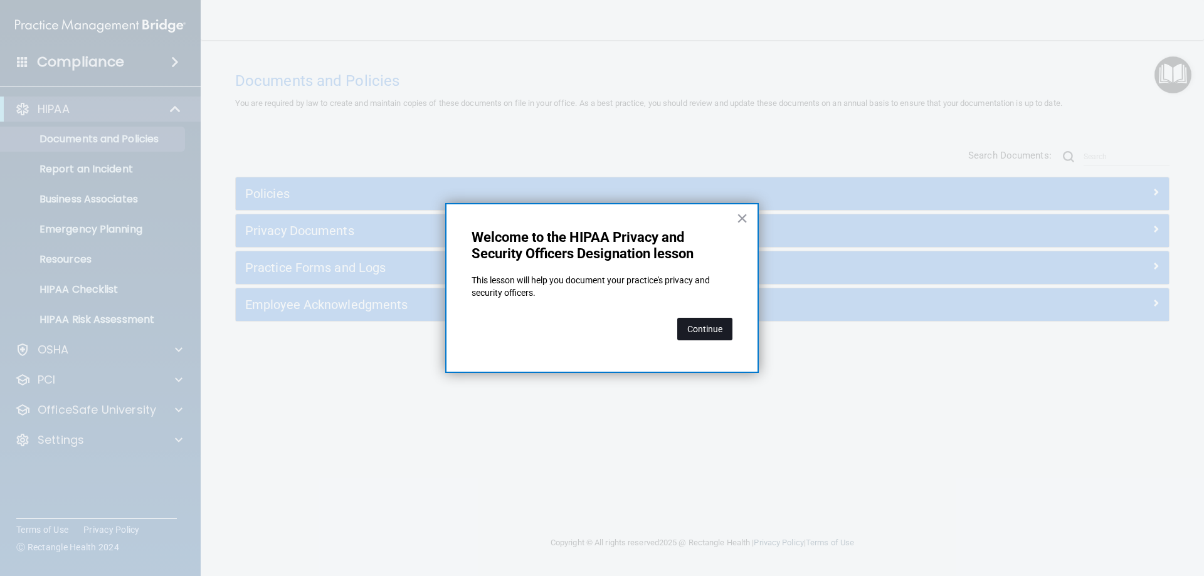
click at [693, 322] on button "Continue" at bounding box center [704, 329] width 55 height 23
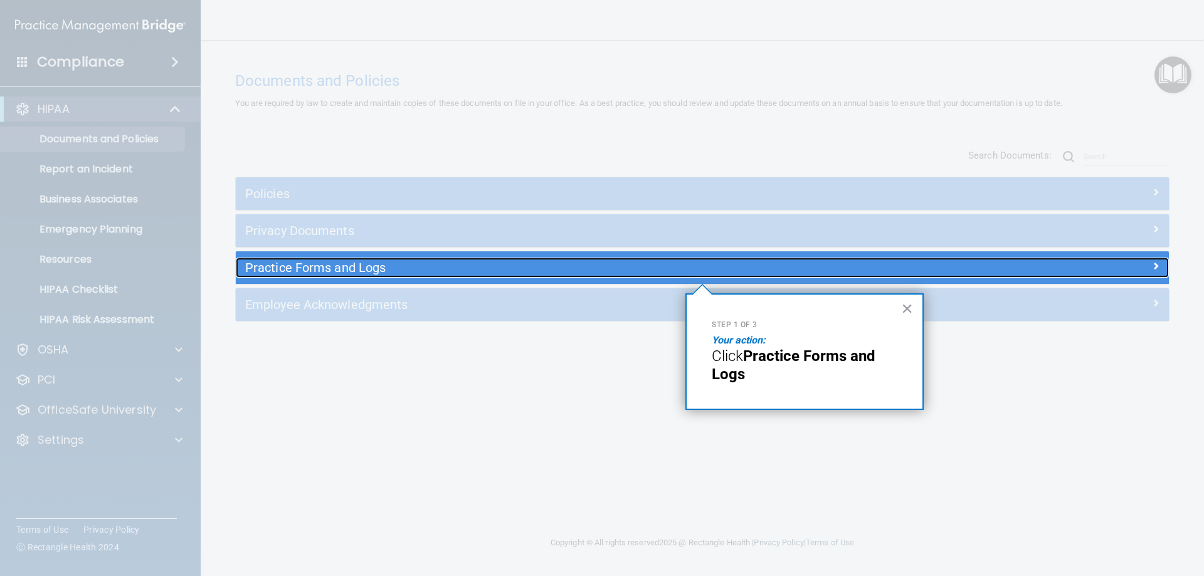
click at [604, 259] on div "Practice Forms and Logs" at bounding box center [586, 268] width 700 height 20
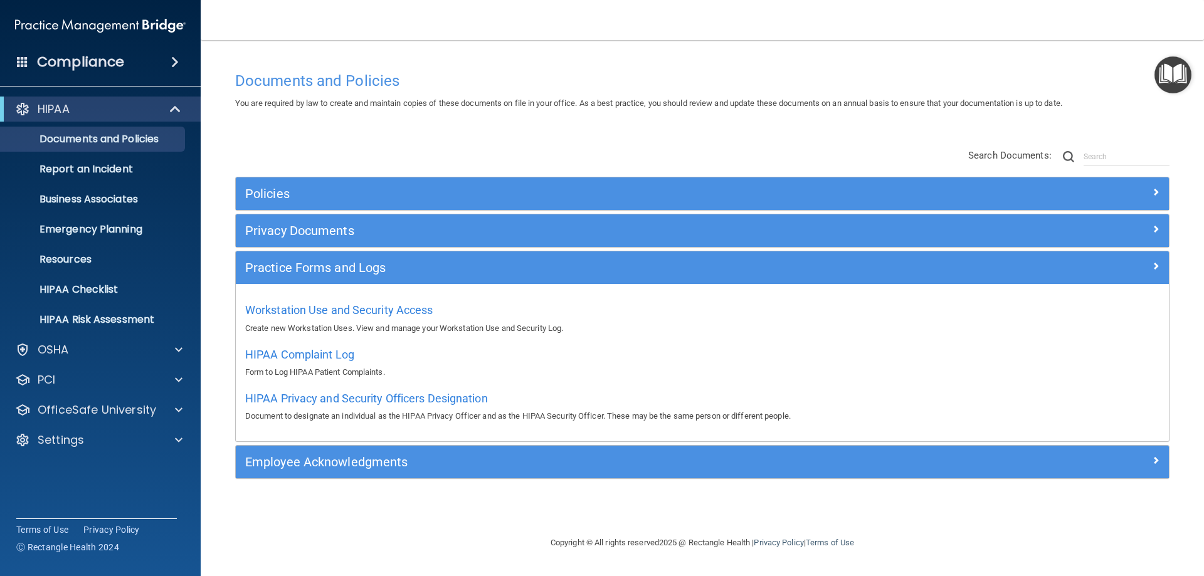
click at [1159, 95] on div "Documents and Policies" at bounding box center [702, 80] width 953 height 31
click at [1171, 80] on img "Open Resource Center" at bounding box center [1173, 74] width 37 height 37
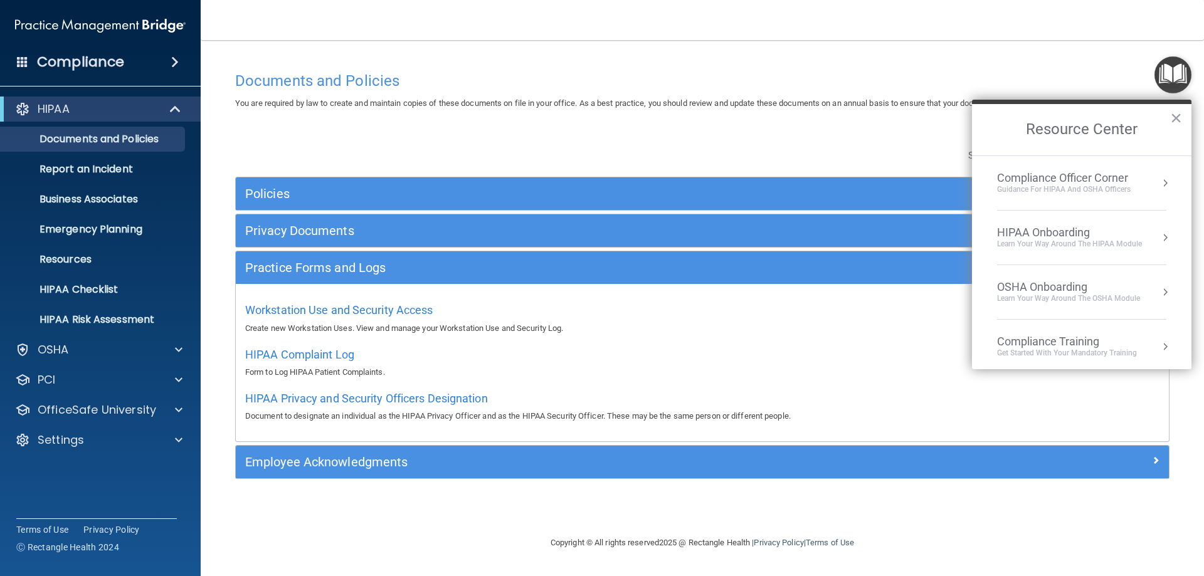
click at [1053, 238] on div "HIPAA Onboarding" at bounding box center [1069, 233] width 145 height 14
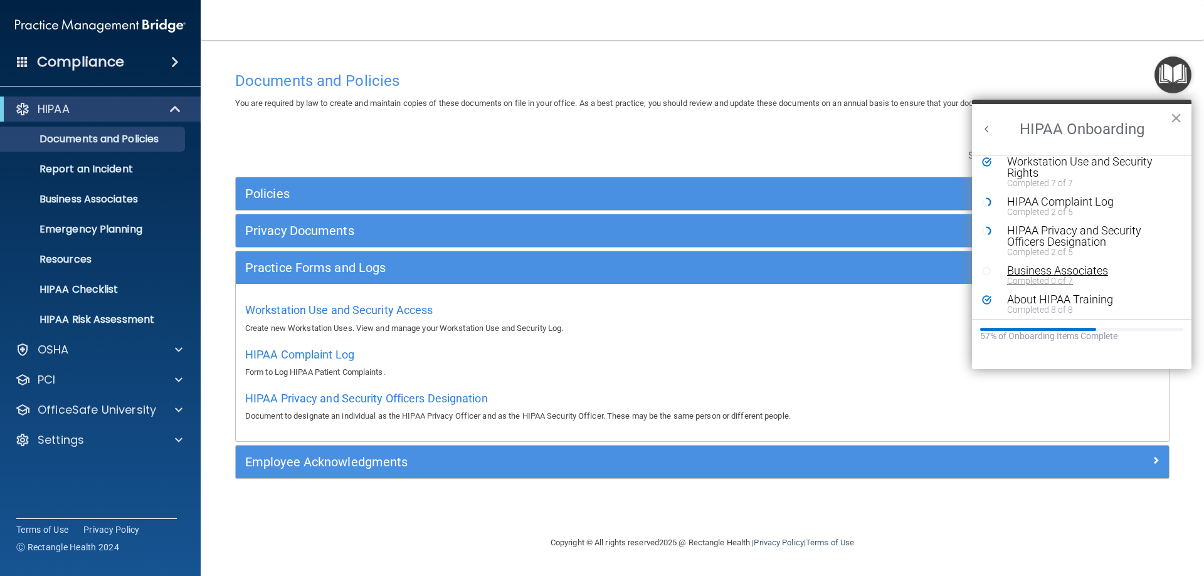
click at [1038, 272] on div "Business Associates" at bounding box center [1086, 270] width 159 height 11
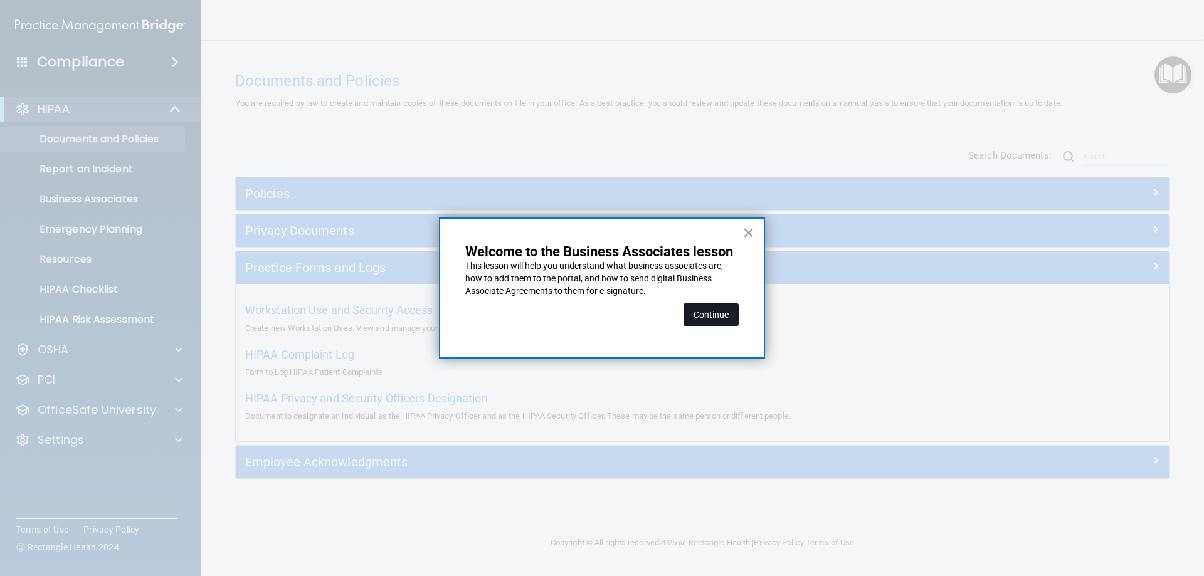
click at [698, 309] on button "Continue" at bounding box center [711, 315] width 55 height 23
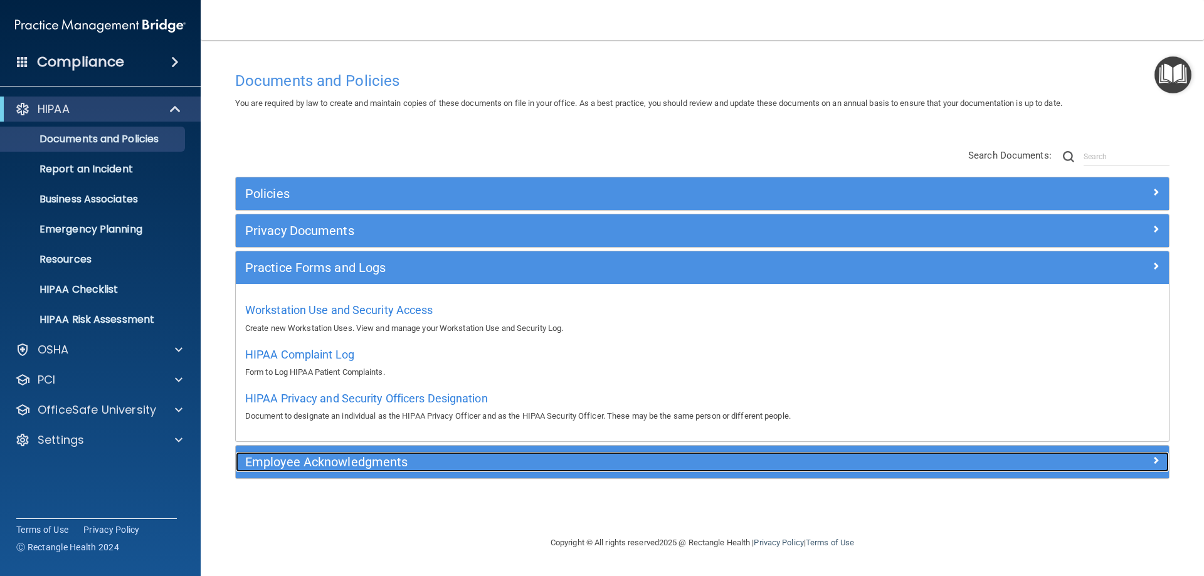
click at [477, 469] on div "Employee Acknowledgments" at bounding box center [586, 462] width 700 height 20
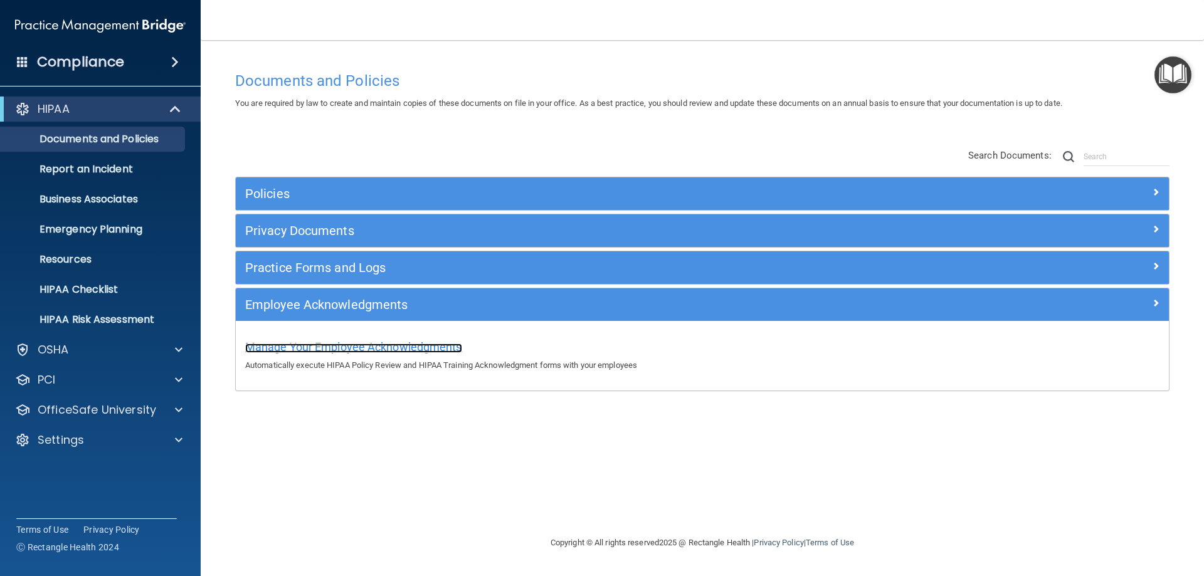
click at [429, 341] on span "Manage Your Employee Acknowledgments" at bounding box center [353, 347] width 217 height 13
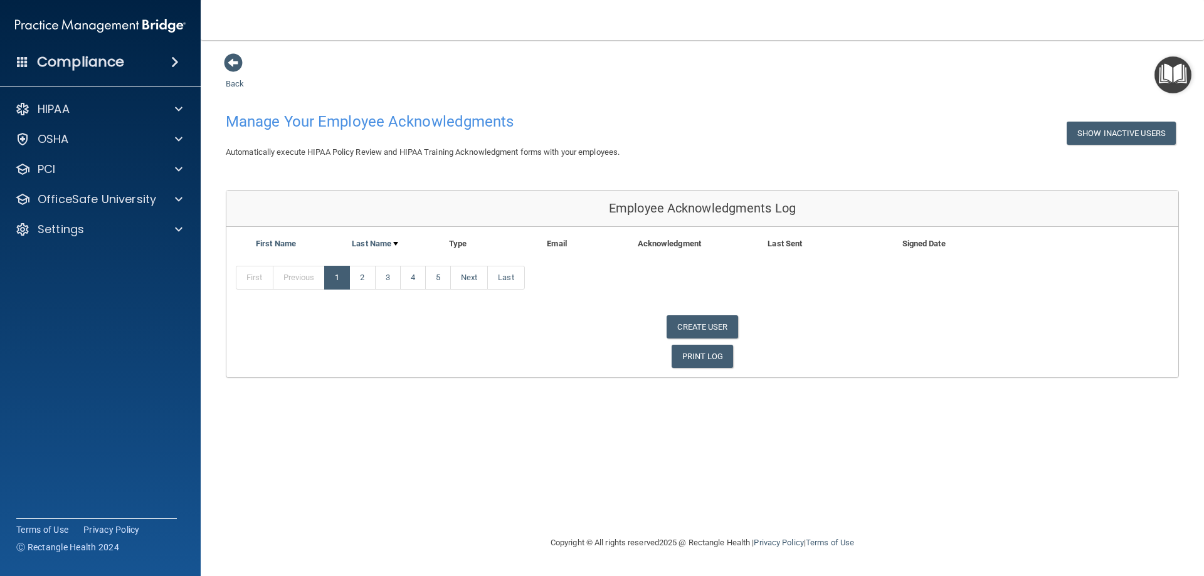
click at [1157, 85] on img "Open Resource Center" at bounding box center [1173, 74] width 37 height 37
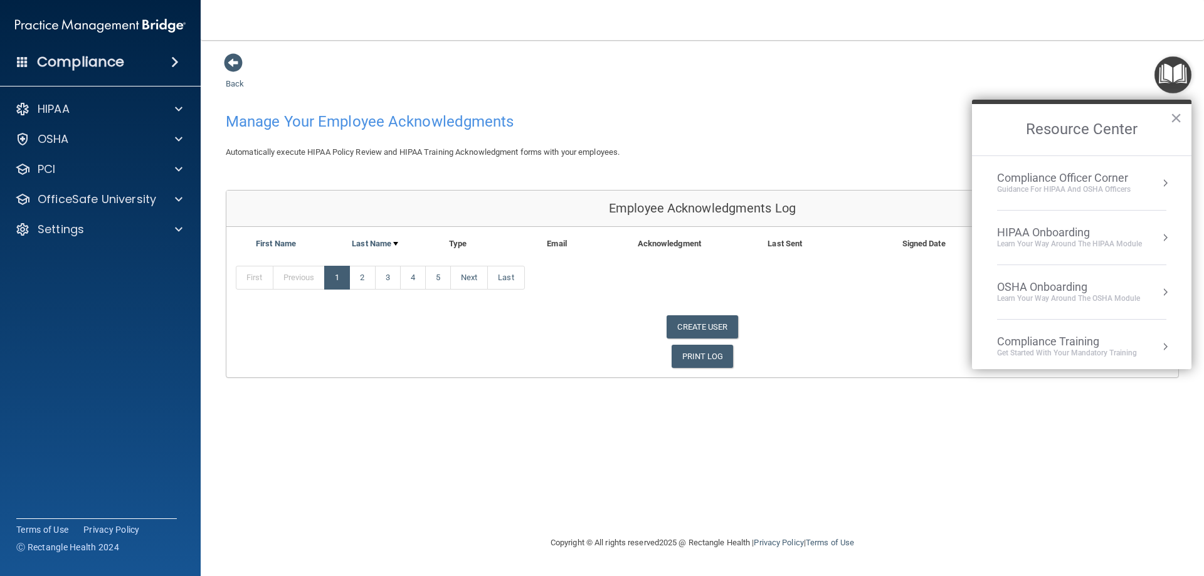
click at [1028, 243] on div "Learn Your Way around the HIPAA module" at bounding box center [1069, 244] width 145 height 11
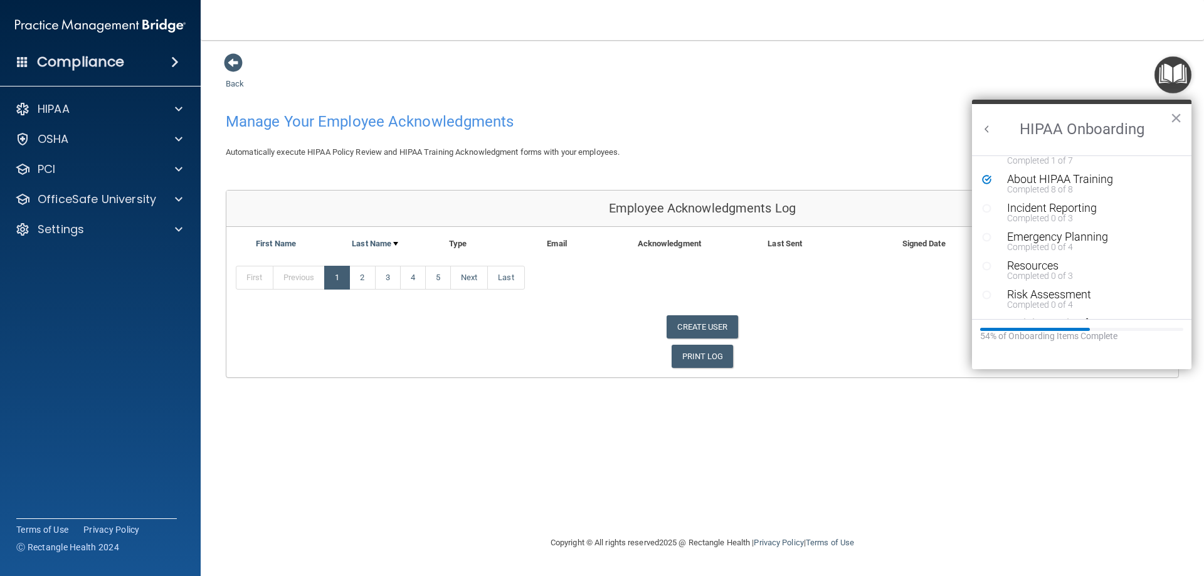
scroll to position [245, 0]
click at [1176, 120] on button "×" at bounding box center [1176, 118] width 12 height 20
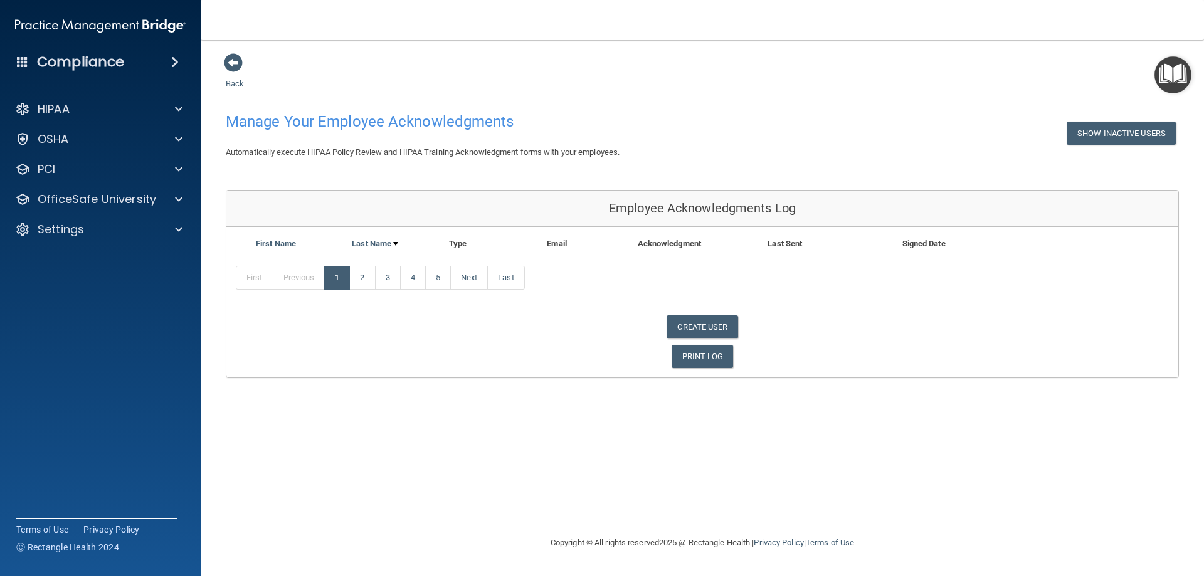
click at [1159, 78] on img "Open Resource Center" at bounding box center [1173, 74] width 37 height 37
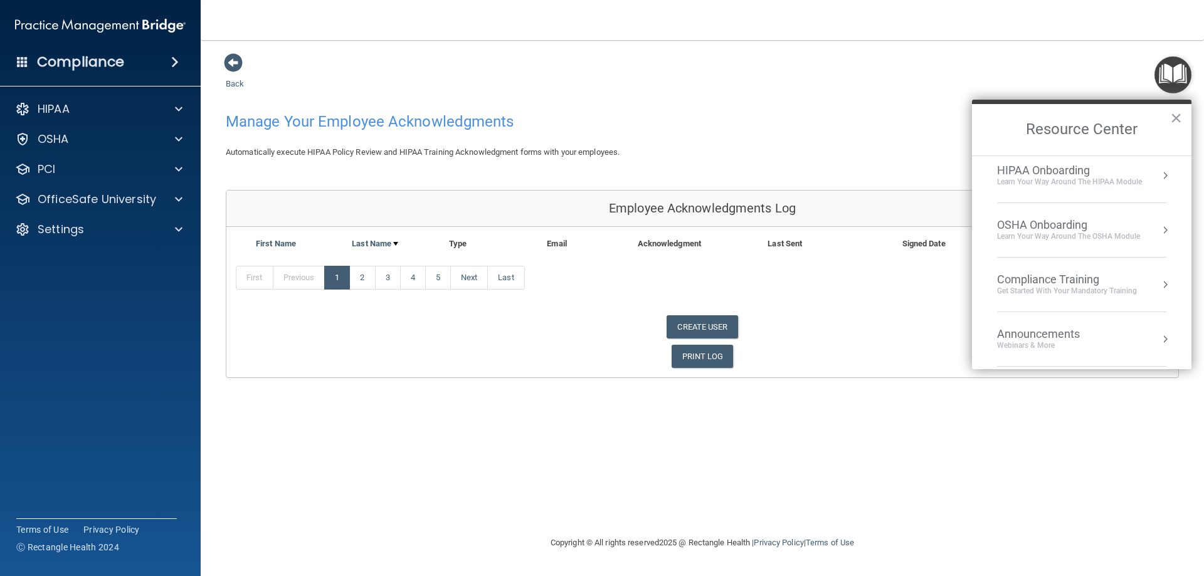
scroll to position [63, 0]
click at [1078, 275] on div "Compliance Training" at bounding box center [1067, 279] width 140 height 14
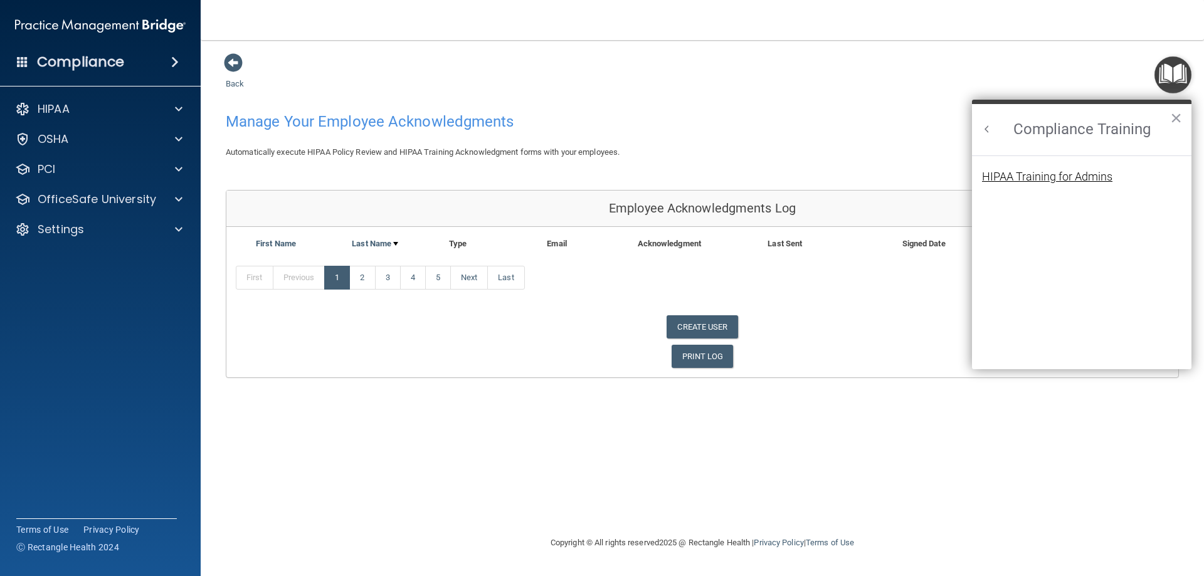
click at [1037, 176] on div "HIPAA Training for Admins" at bounding box center [1047, 176] width 130 height 11
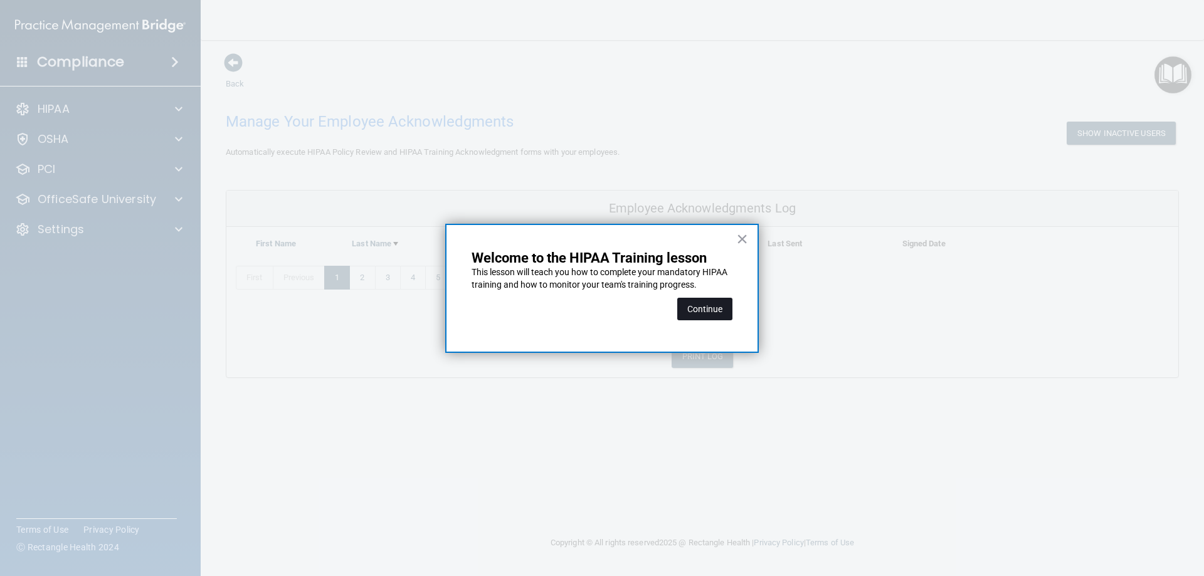
click at [679, 305] on button "Continue" at bounding box center [704, 309] width 55 height 23
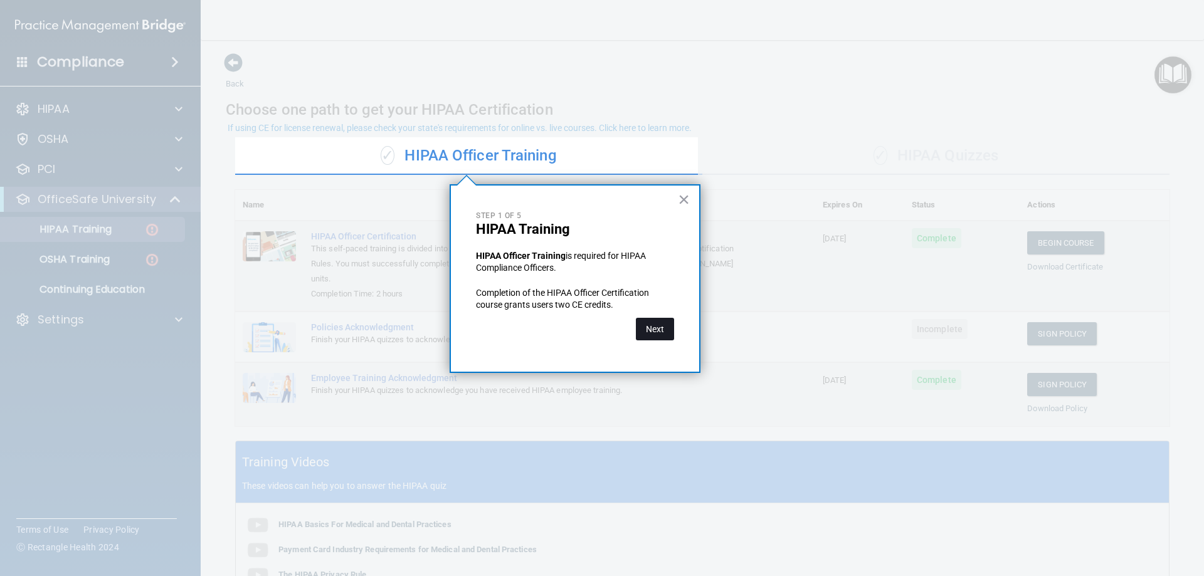
click at [655, 334] on button "Next" at bounding box center [655, 329] width 38 height 23
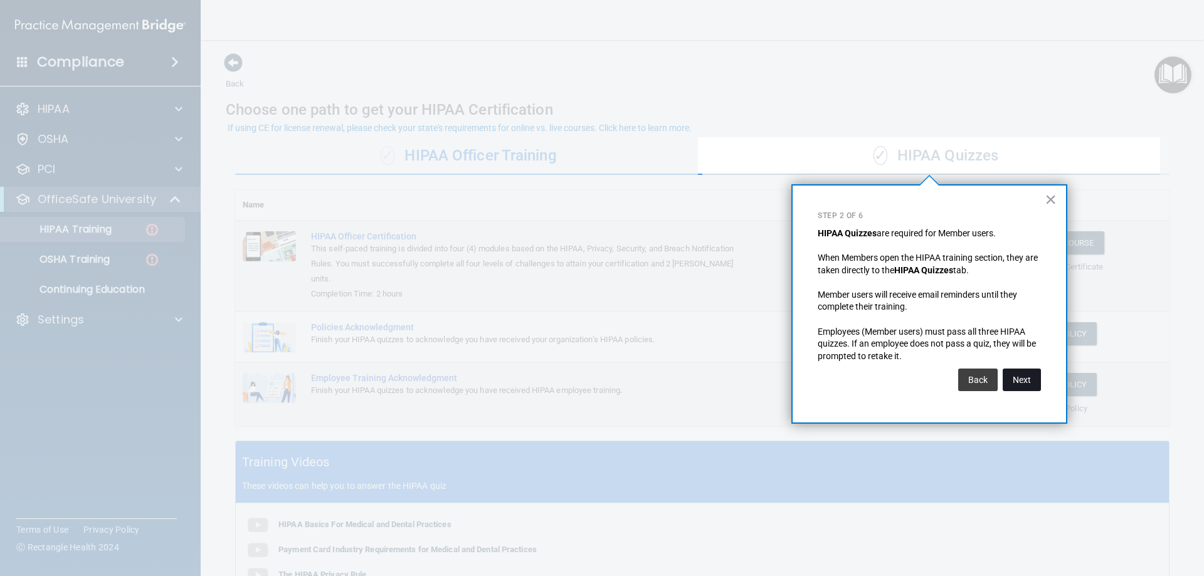
click at [1036, 379] on button "Next" at bounding box center [1022, 380] width 38 height 23
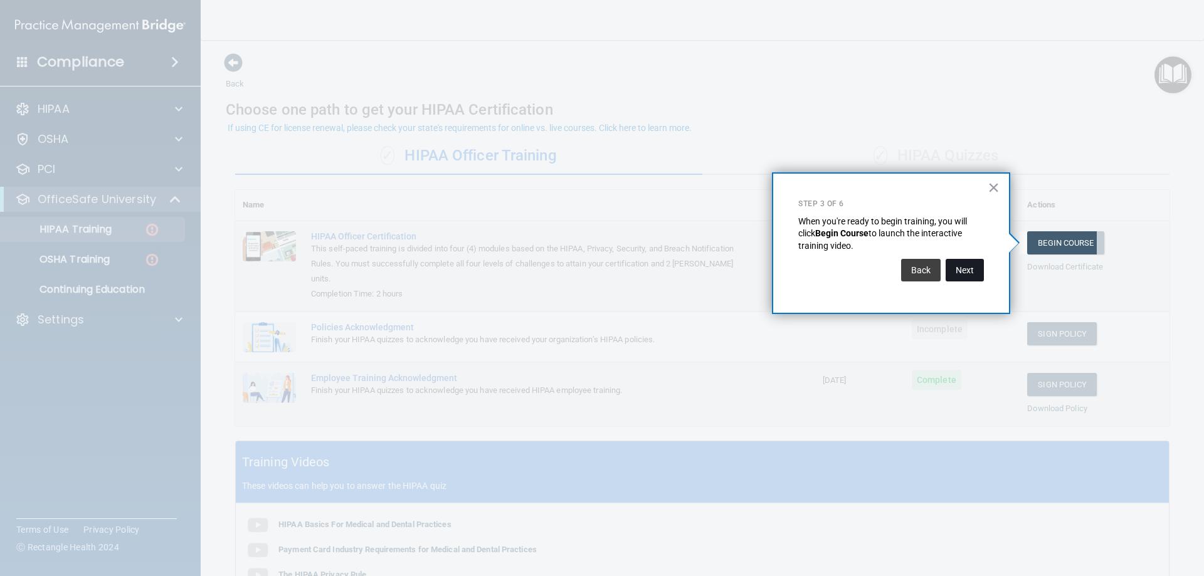
click at [977, 266] on button "Next" at bounding box center [965, 270] width 38 height 23
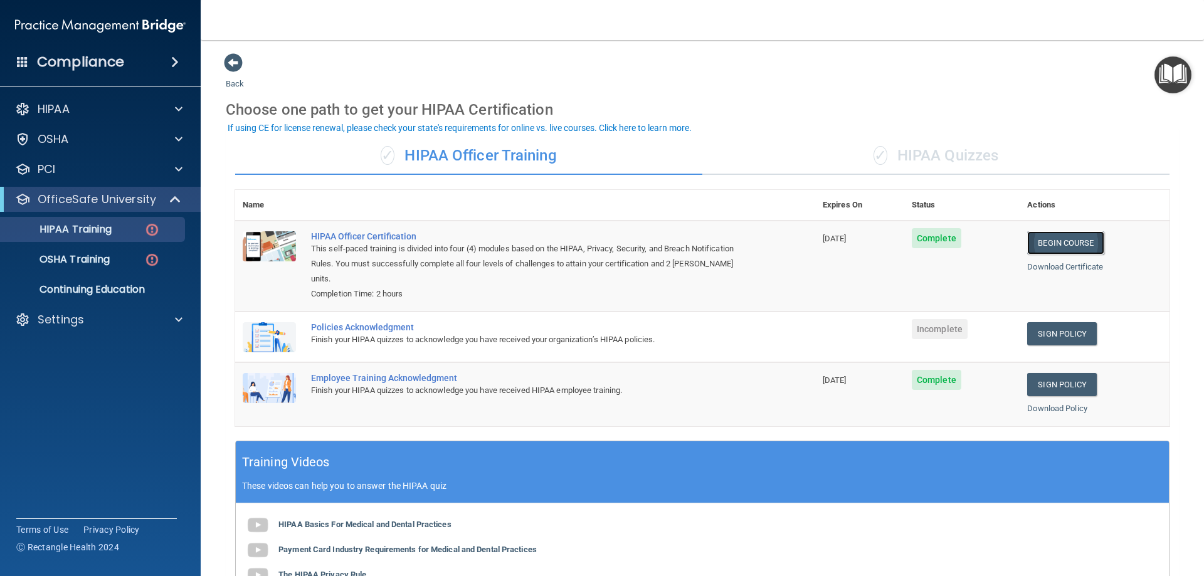
click at [1056, 244] on link "Begin Course" at bounding box center [1065, 242] width 77 height 23
click at [930, 161] on div "✓ HIPAA Quizzes" at bounding box center [936, 156] width 467 height 38
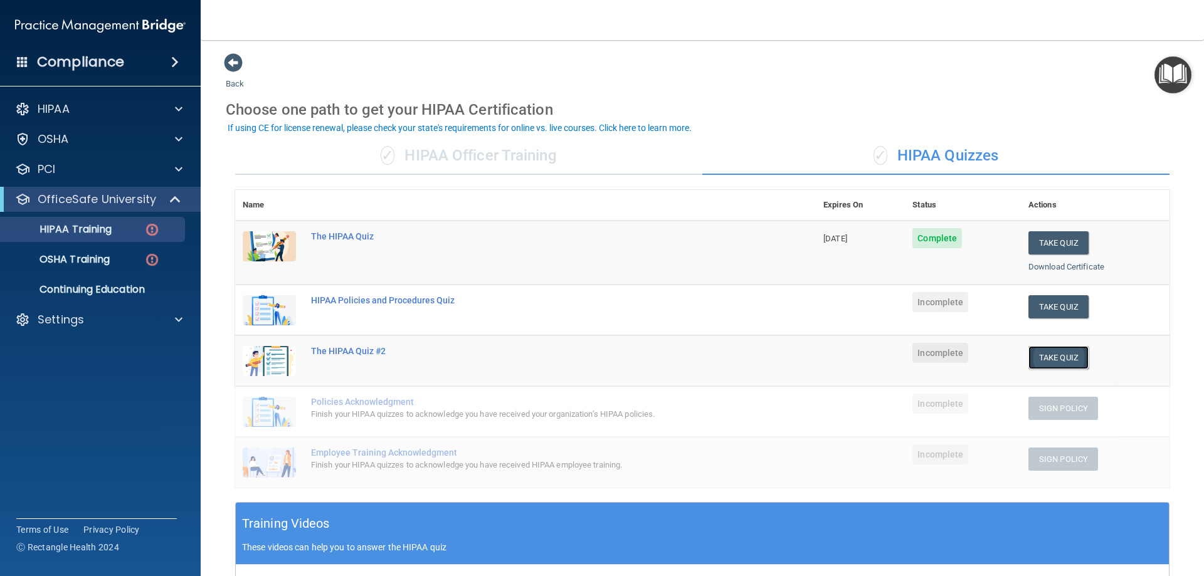
click at [1051, 359] on button "Take Quiz" at bounding box center [1059, 357] width 60 height 23
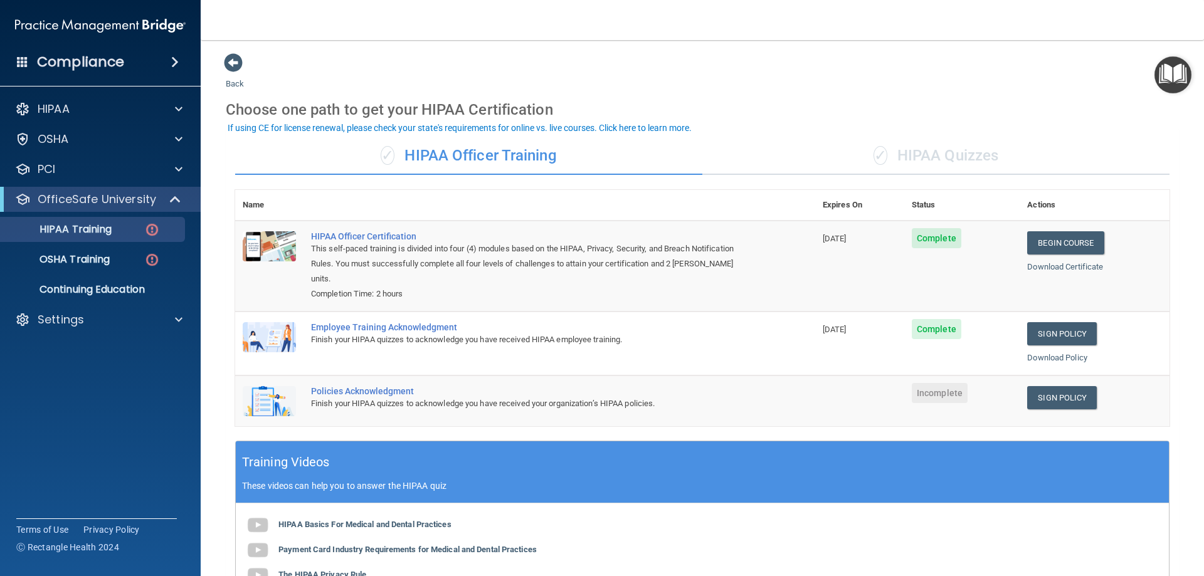
click at [974, 152] on div "✓ HIPAA Quizzes" at bounding box center [936, 156] width 467 height 38
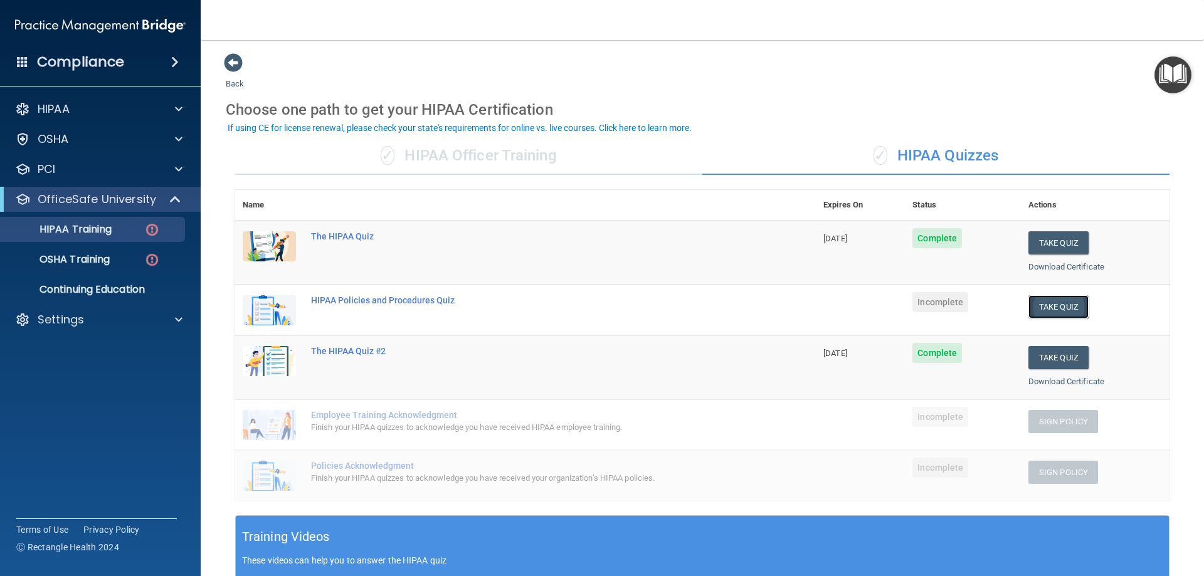
click at [1047, 314] on button "Take Quiz" at bounding box center [1059, 306] width 60 height 23
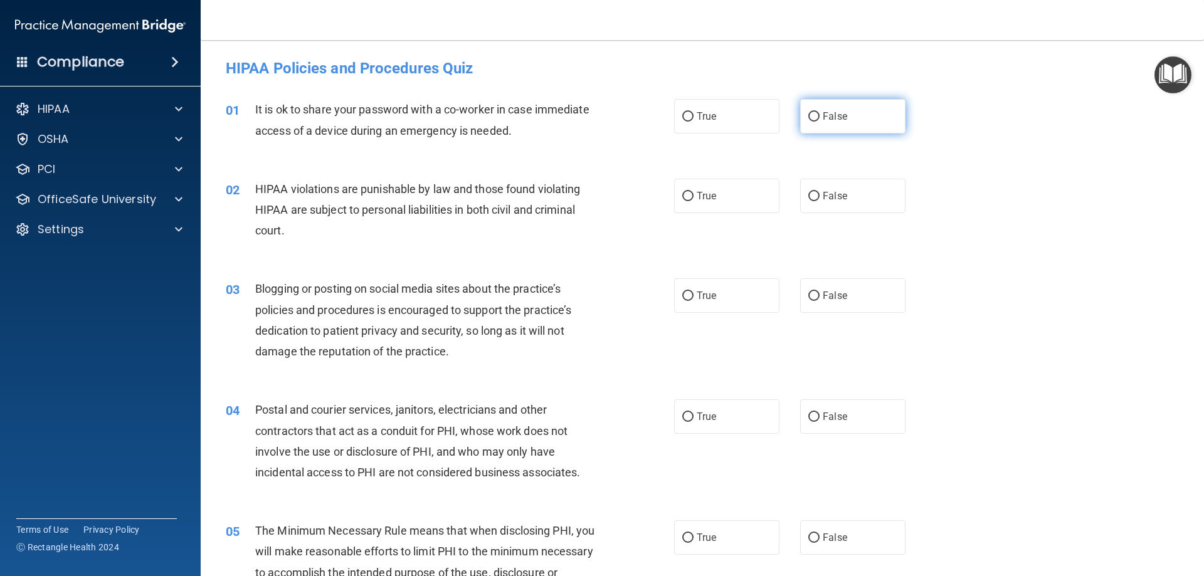
click at [809, 116] on input "False" at bounding box center [814, 116] width 11 height 9
radio input "true"
click at [687, 201] on label "True" at bounding box center [726, 196] width 105 height 34
click at [687, 201] on input "True" at bounding box center [687, 196] width 11 height 9
radio input "true"
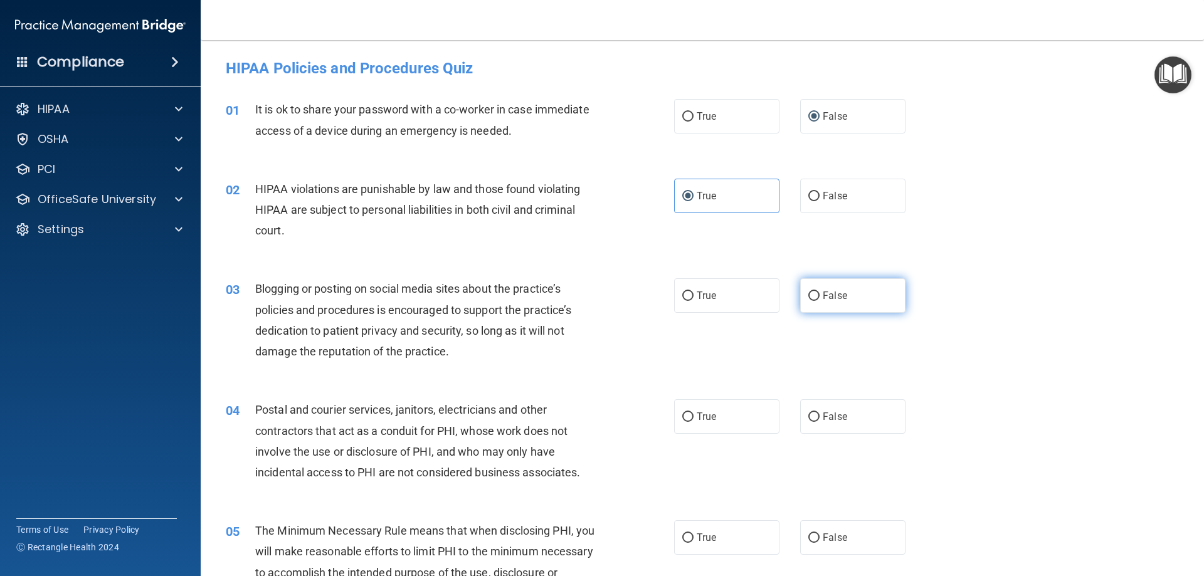
click at [807, 288] on label "False" at bounding box center [852, 296] width 105 height 34
click at [809, 292] on input "False" at bounding box center [814, 296] width 11 height 9
radio input "true"
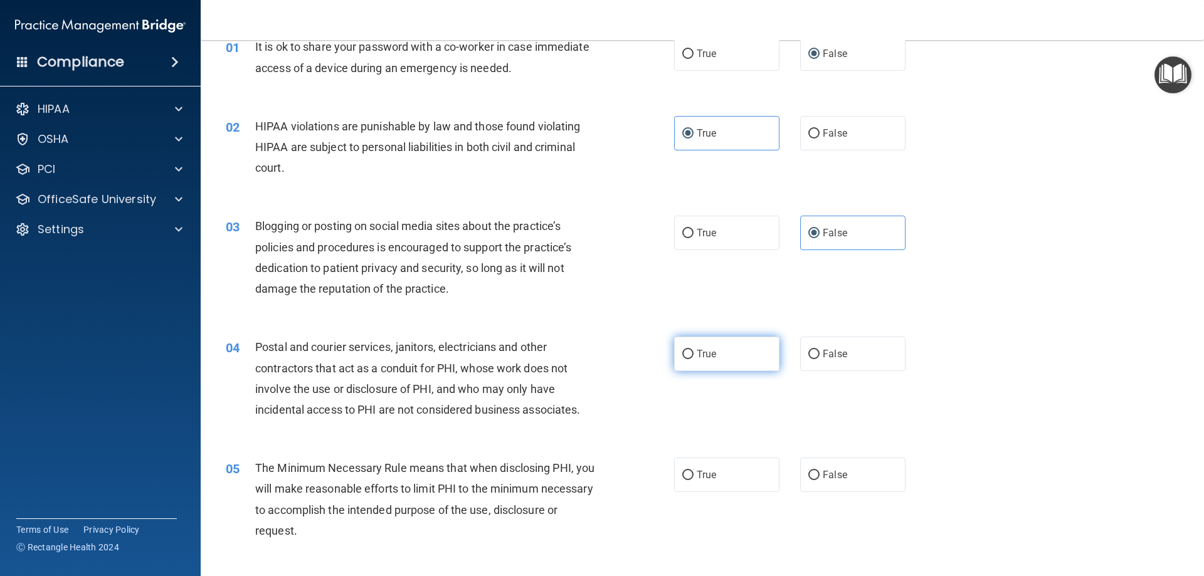
click at [683, 357] on input "True" at bounding box center [687, 354] width 11 height 9
radio input "true"
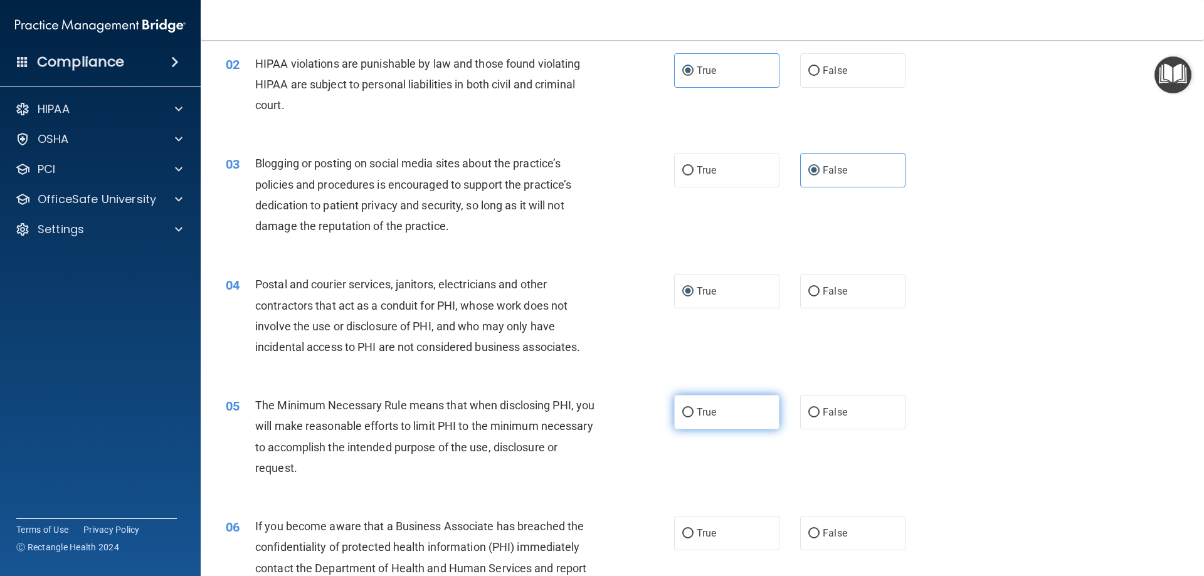
drag, startPoint x: 684, startPoint y: 408, endPoint x: 679, endPoint y: 415, distance: 8.2
click at [682, 415] on input "True" at bounding box center [687, 412] width 11 height 9
radio input "true"
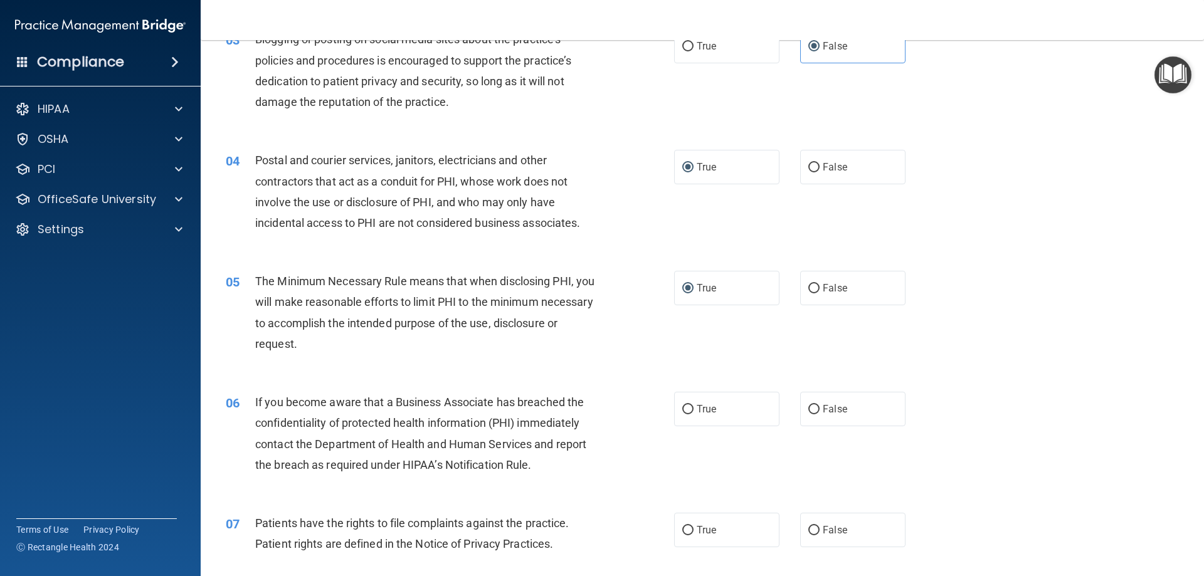
scroll to position [251, 0]
click at [809, 408] on input "False" at bounding box center [814, 408] width 11 height 9
radio input "true"
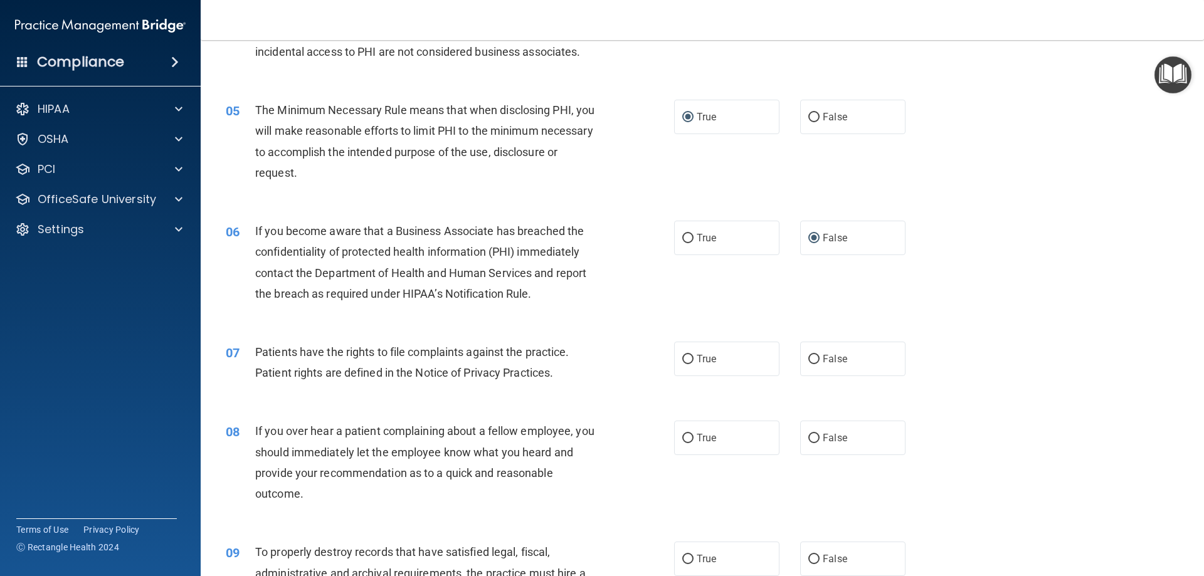
scroll to position [439, 0]
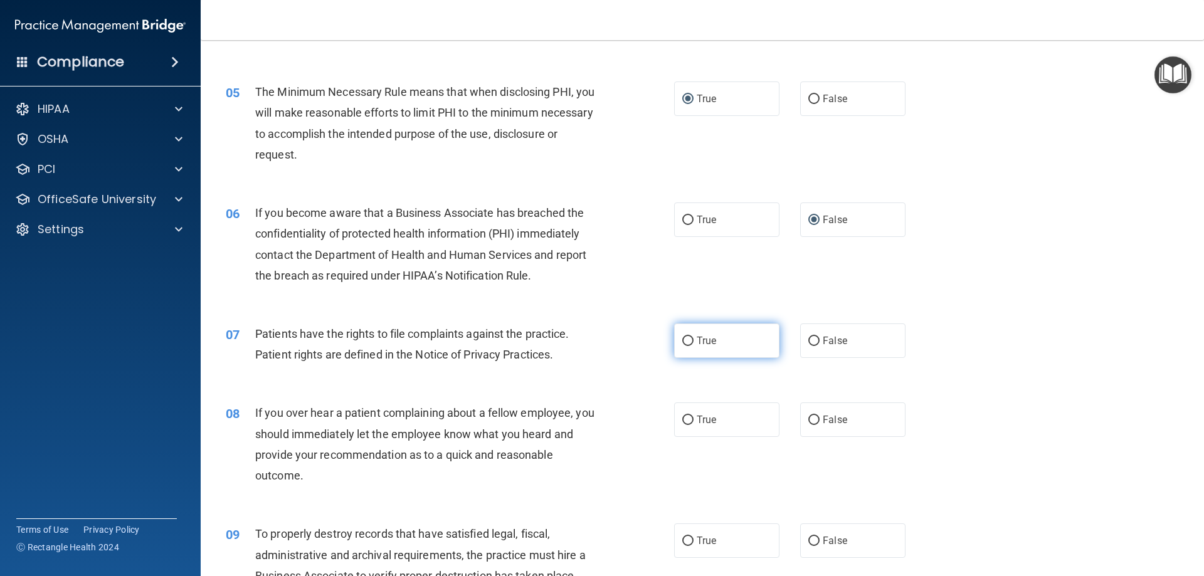
click at [682, 342] on input "True" at bounding box center [687, 341] width 11 height 9
radio input "true"
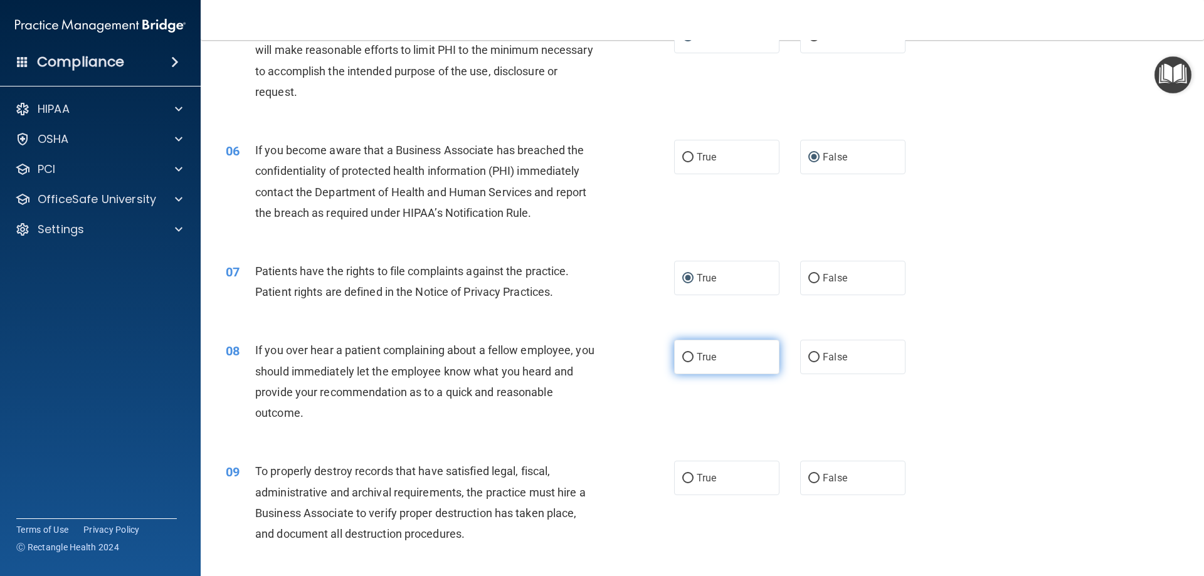
click at [687, 350] on label "True" at bounding box center [726, 357] width 105 height 34
click at [687, 353] on input "True" at bounding box center [687, 357] width 11 height 9
radio input "true"
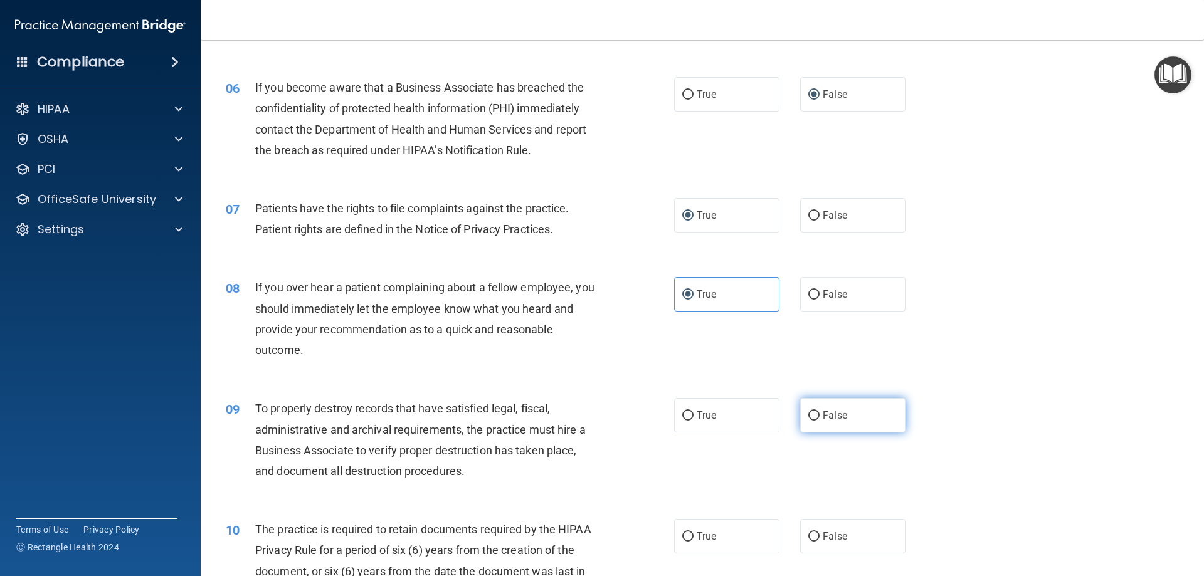
click at [800, 411] on label "False" at bounding box center [852, 415] width 105 height 34
click at [809, 411] on input "False" at bounding box center [814, 415] width 11 height 9
radio input "true"
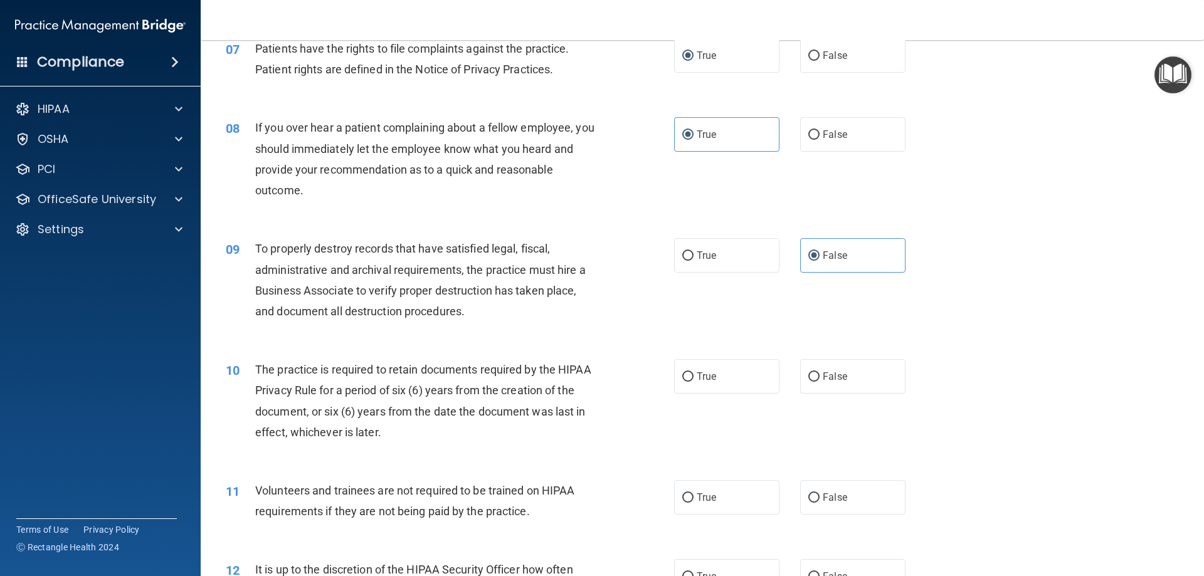
scroll to position [753, 0]
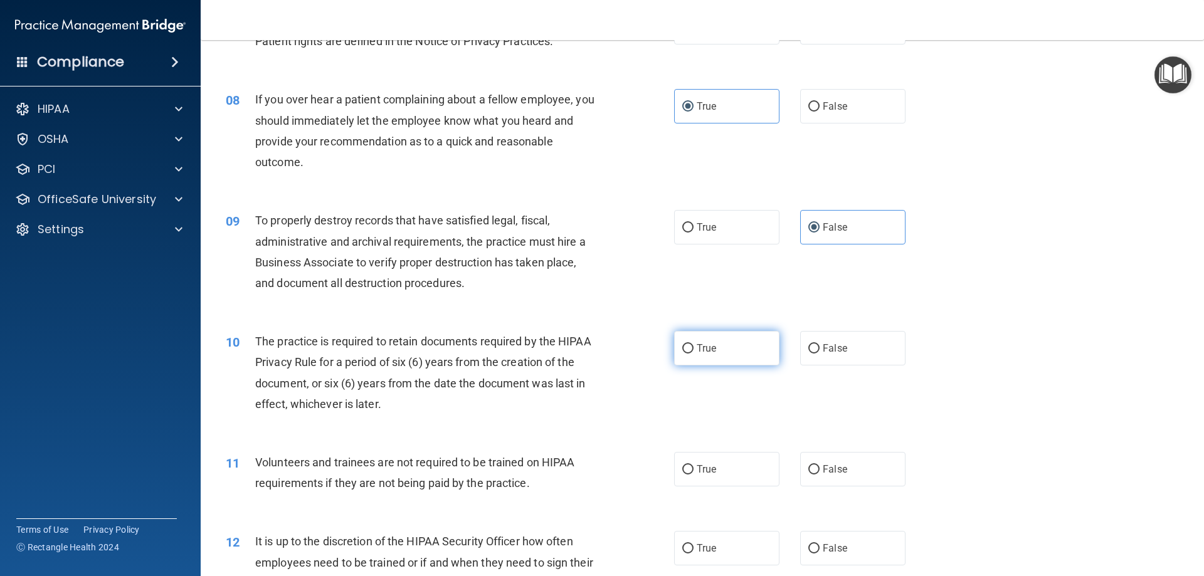
click at [682, 348] on input "True" at bounding box center [687, 348] width 11 height 9
radio input "true"
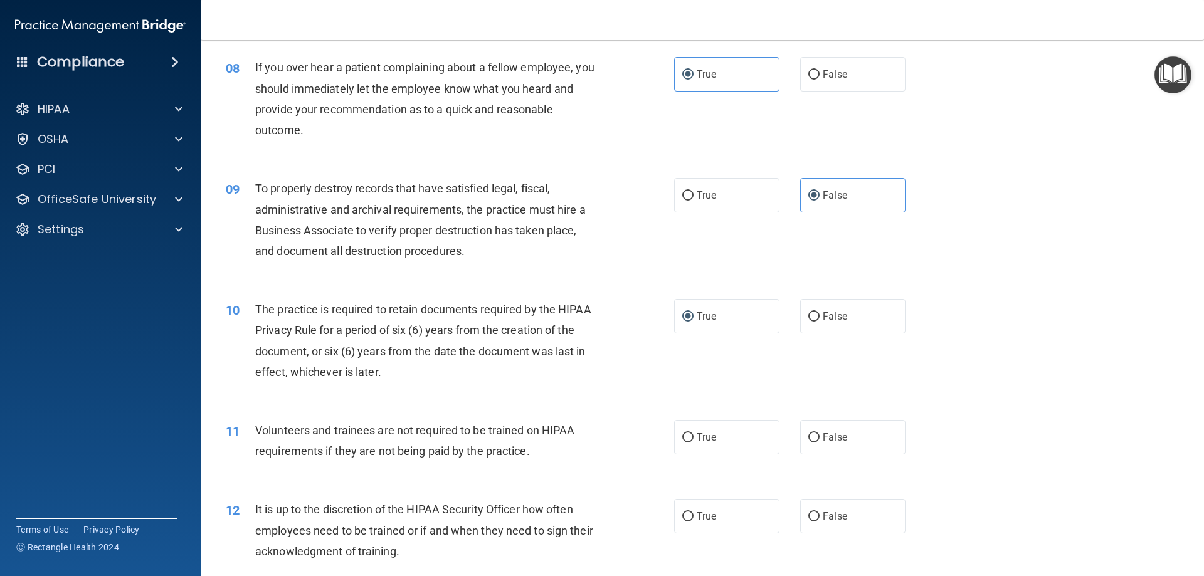
scroll to position [815, 0]
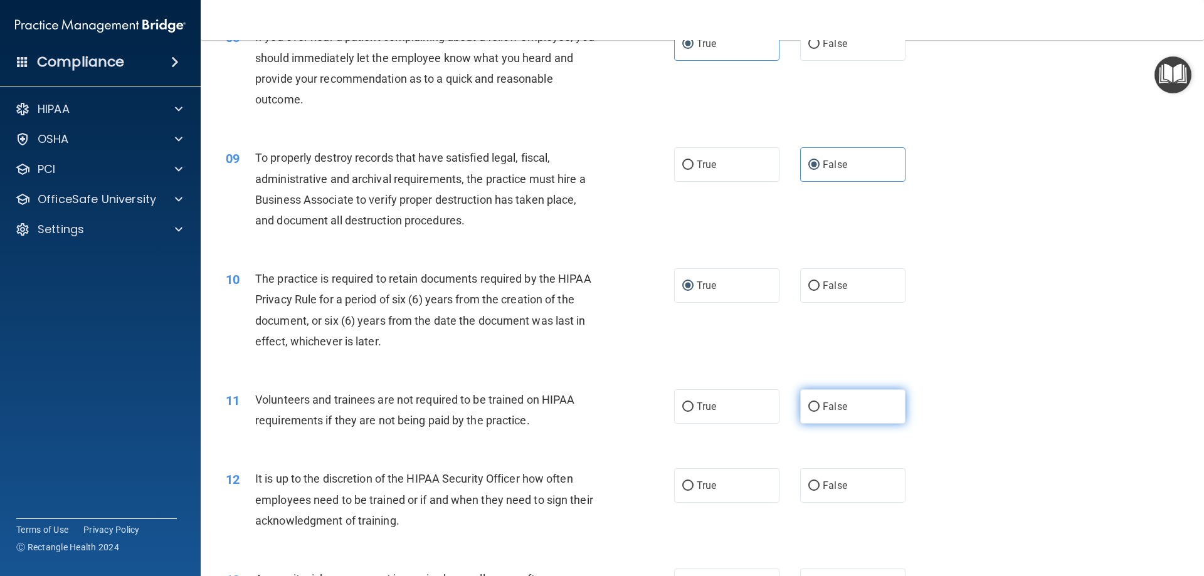
click at [809, 409] on input "False" at bounding box center [814, 407] width 11 height 9
radio input "true"
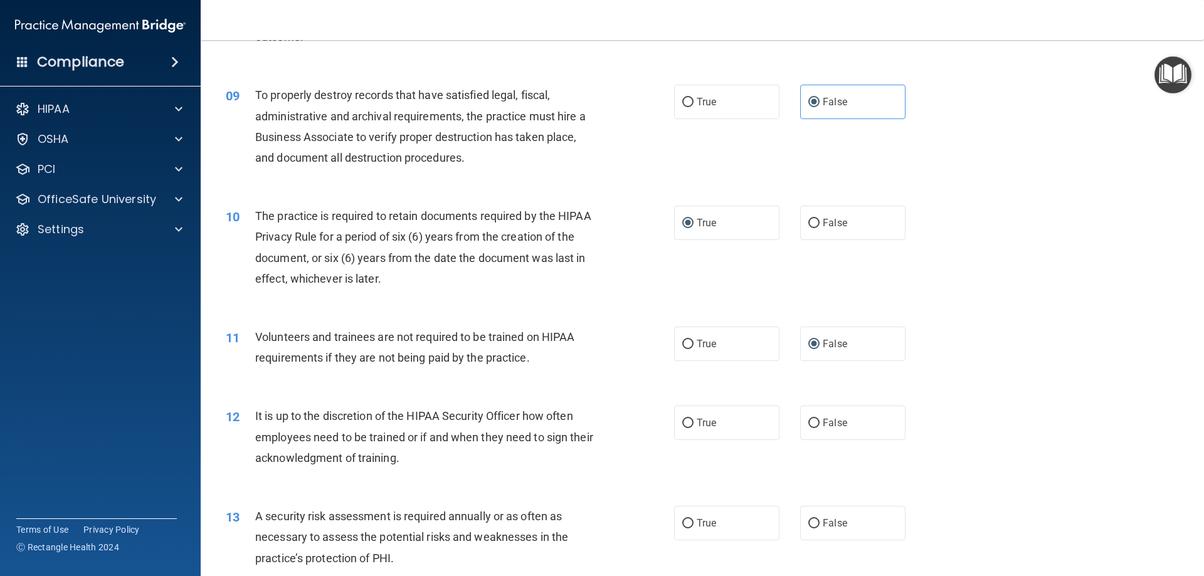
scroll to position [941, 0]
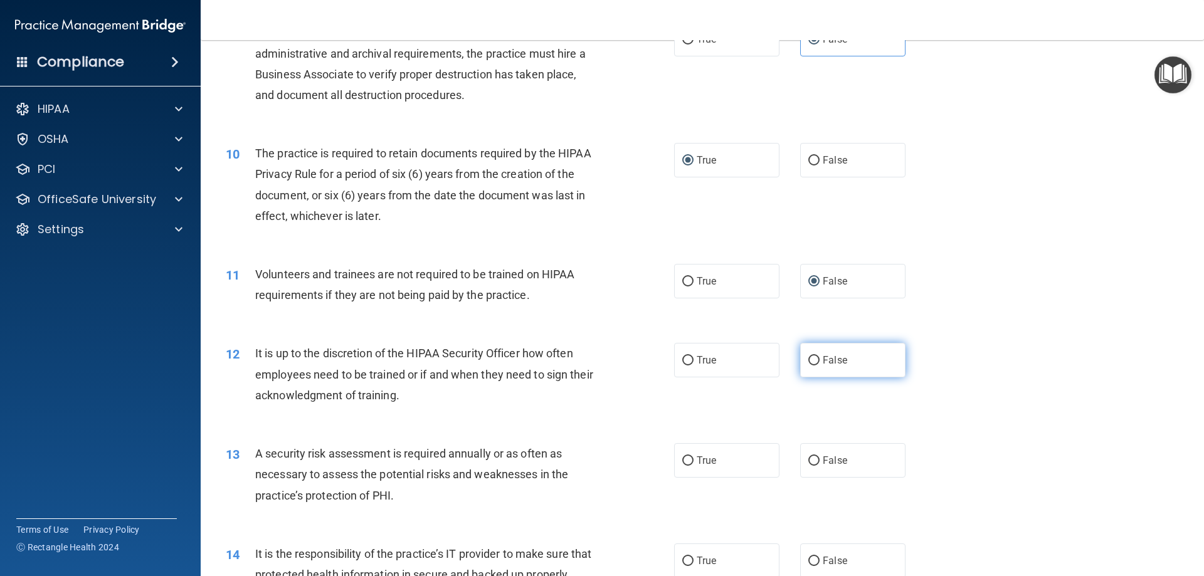
click at [814, 359] on label "False" at bounding box center [852, 360] width 105 height 34
click at [814, 359] on input "False" at bounding box center [814, 360] width 11 height 9
radio input "true"
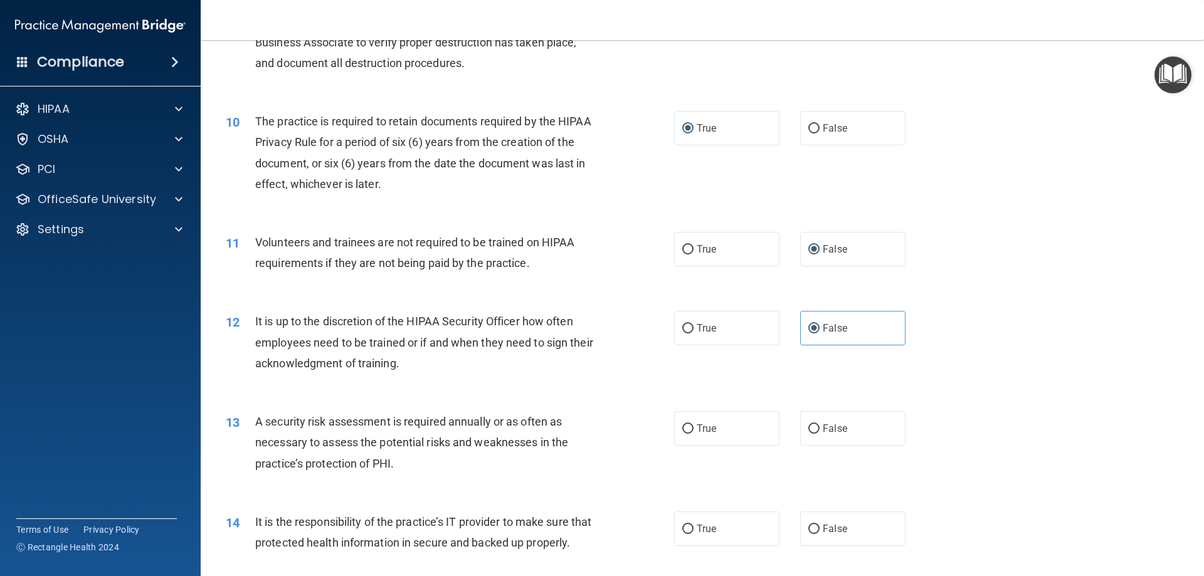
scroll to position [1004, 0]
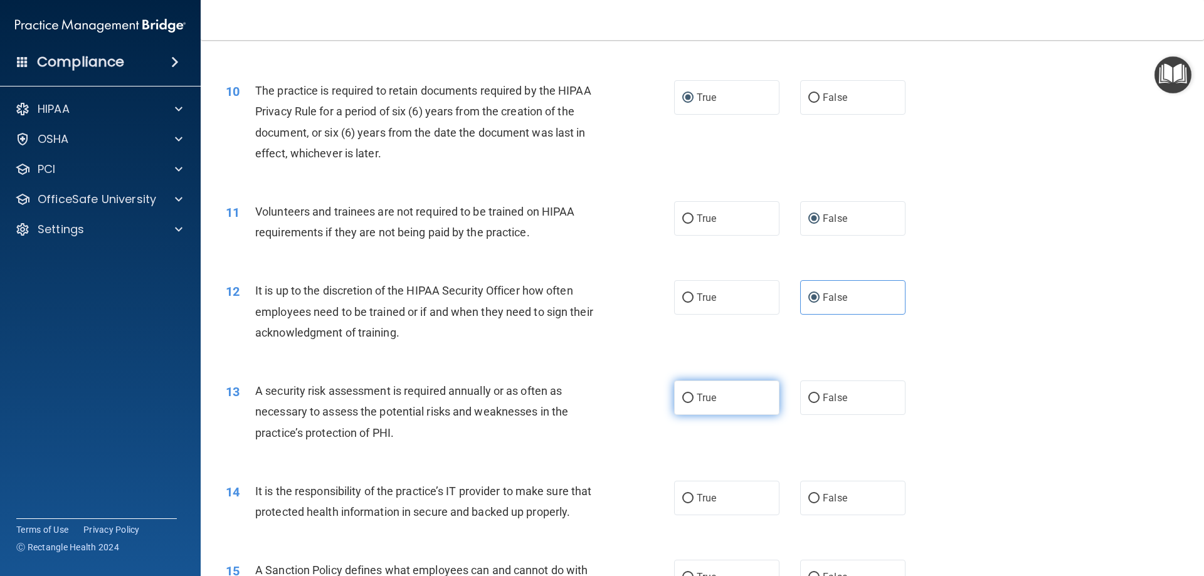
click at [683, 394] on input "True" at bounding box center [687, 398] width 11 height 9
radio input "true"
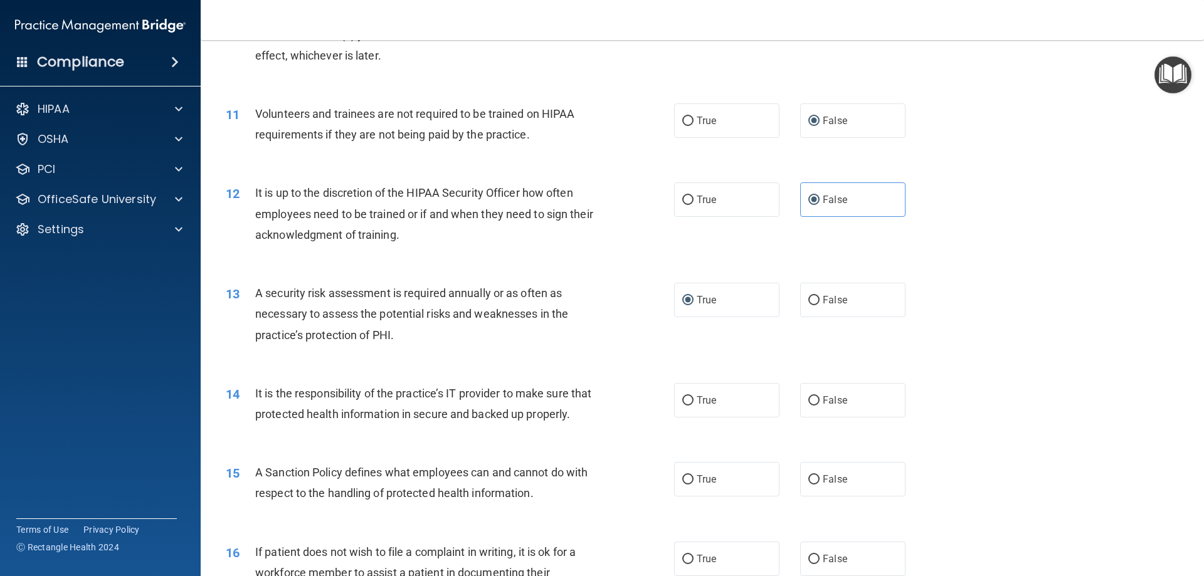
scroll to position [1129, 0]
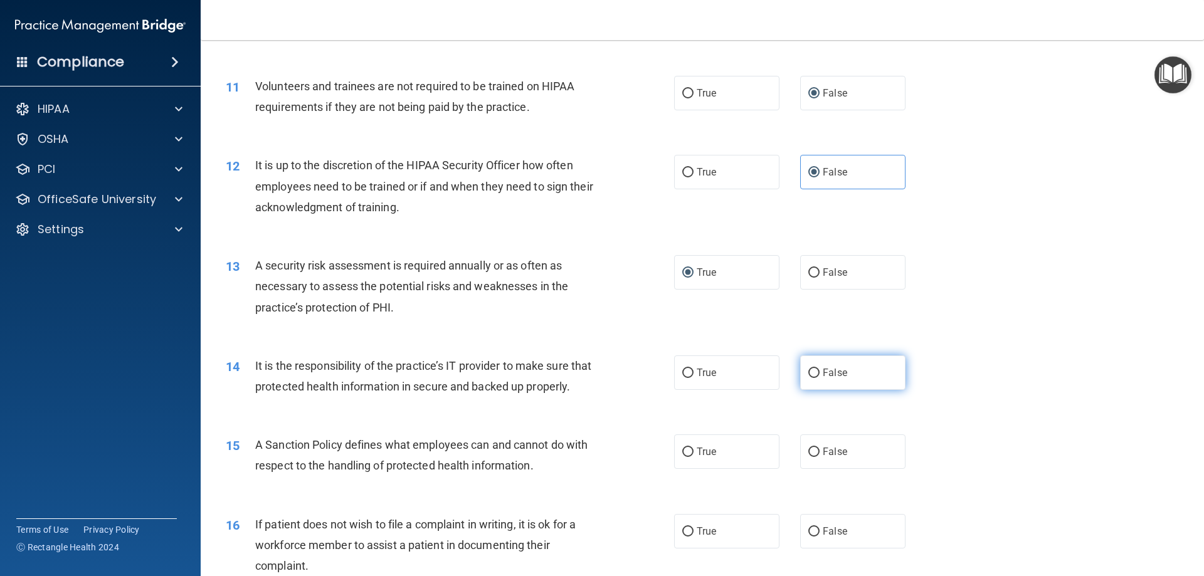
click at [809, 371] on input "False" at bounding box center [814, 373] width 11 height 9
radio input "true"
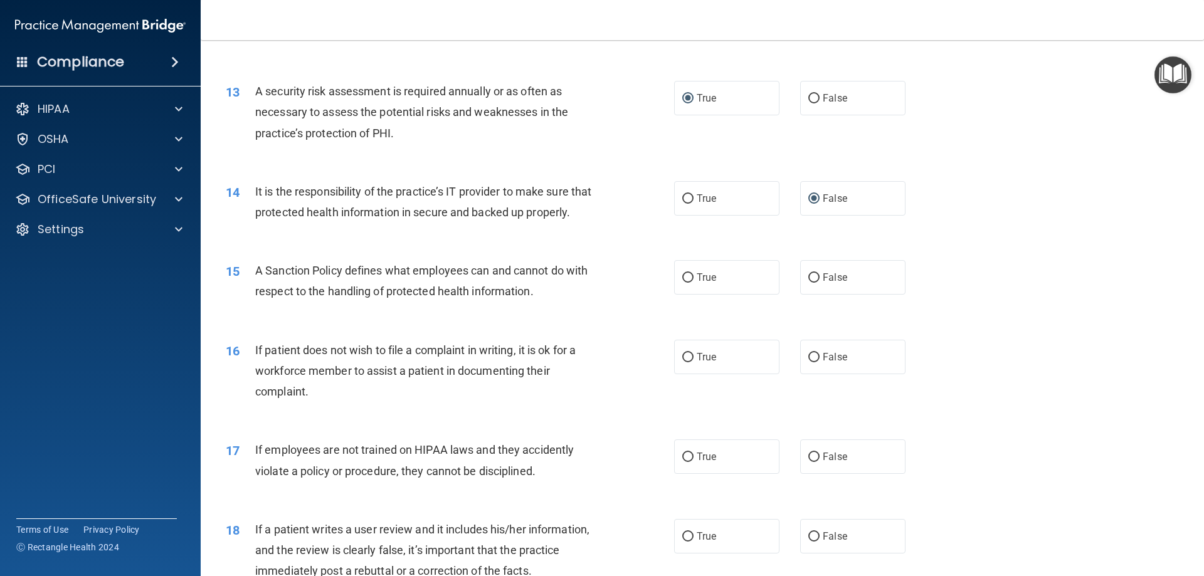
scroll to position [1317, 0]
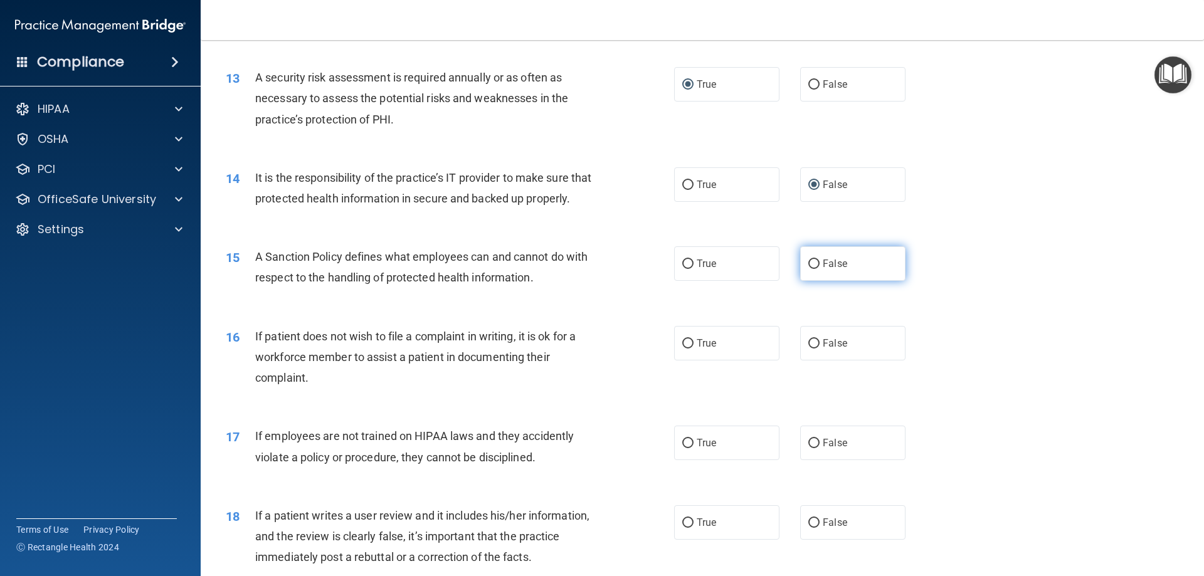
click at [812, 278] on label "False" at bounding box center [852, 264] width 105 height 34
click at [812, 269] on input "False" at bounding box center [814, 264] width 11 height 9
radio input "true"
click at [682, 349] on input "True" at bounding box center [687, 343] width 11 height 9
radio input "true"
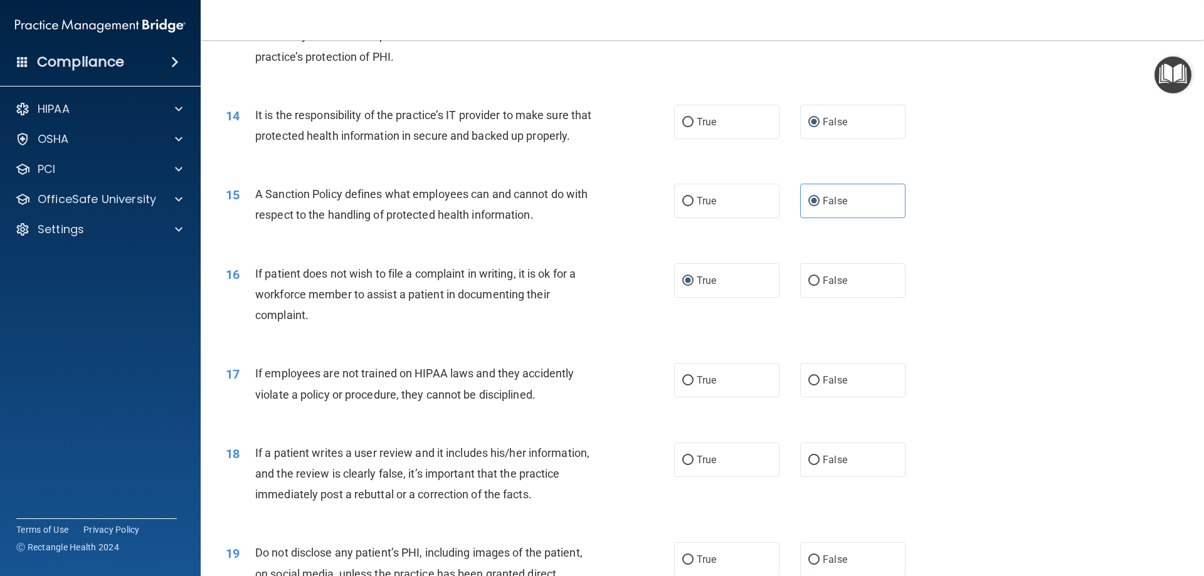
scroll to position [1443, 0]
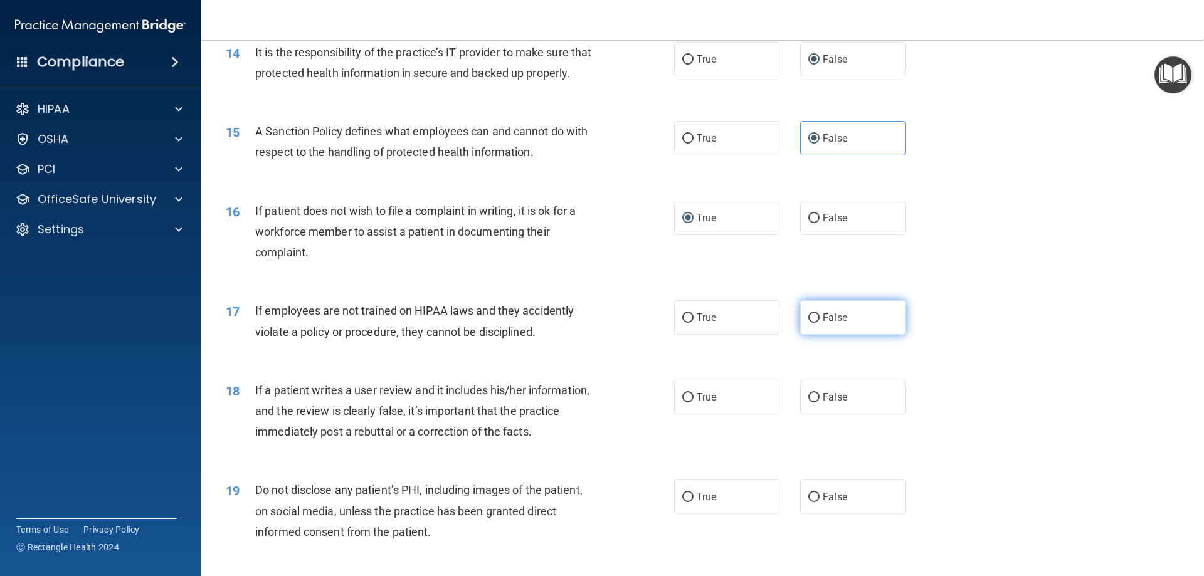
click at [805, 335] on label "False" at bounding box center [852, 317] width 105 height 34
click at [809, 323] on input "False" at bounding box center [814, 318] width 11 height 9
radio input "true"
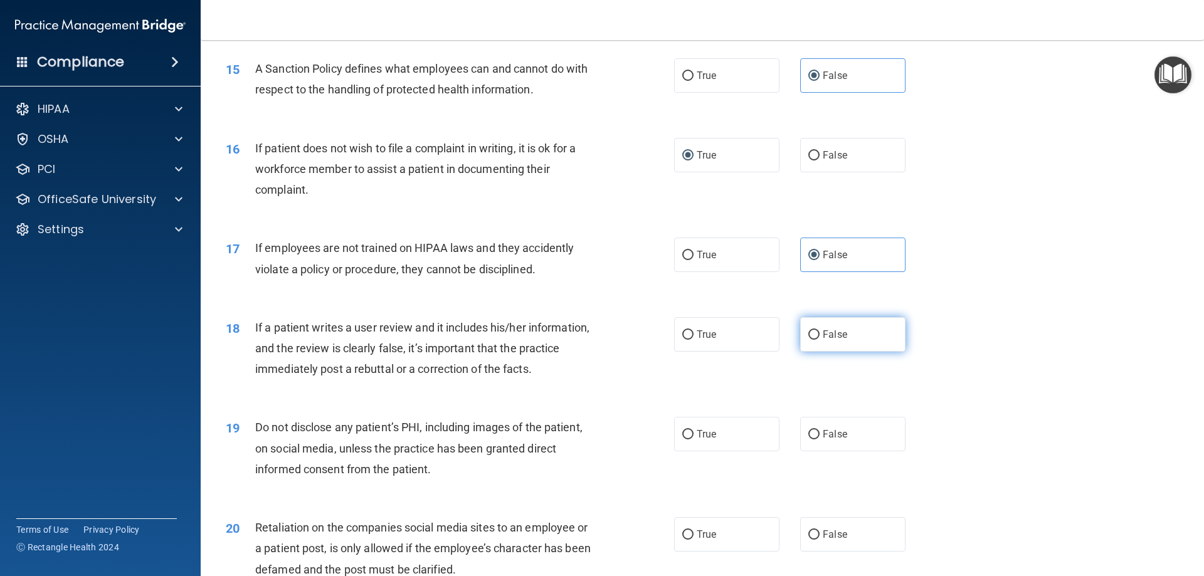
click at [809, 340] on input "False" at bounding box center [814, 335] width 11 height 9
radio input "true"
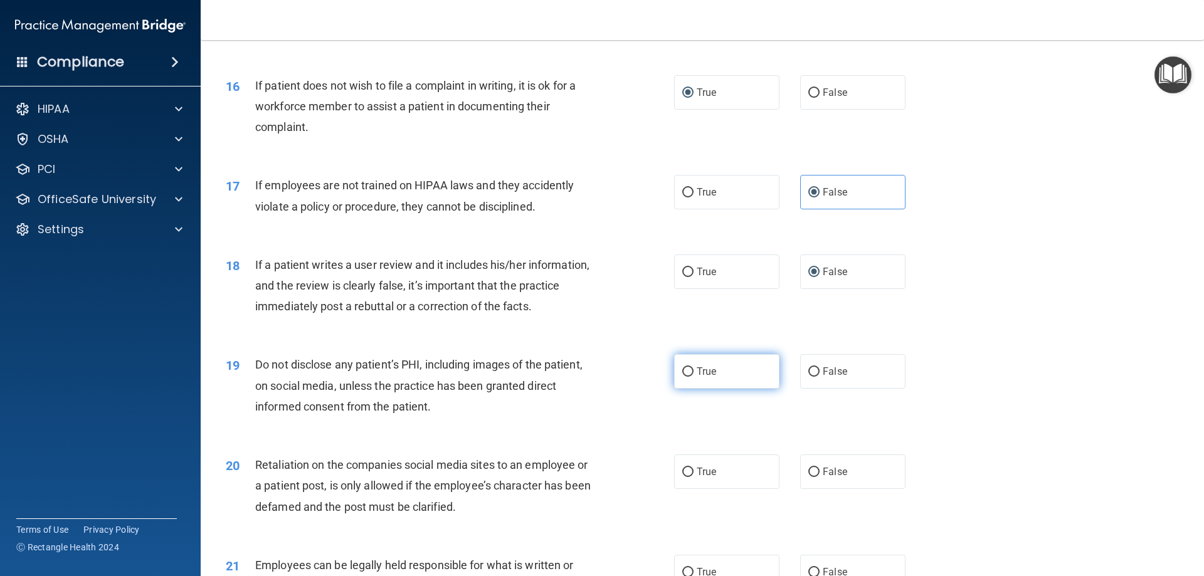
click at [682, 377] on input "True" at bounding box center [687, 372] width 11 height 9
radio input "true"
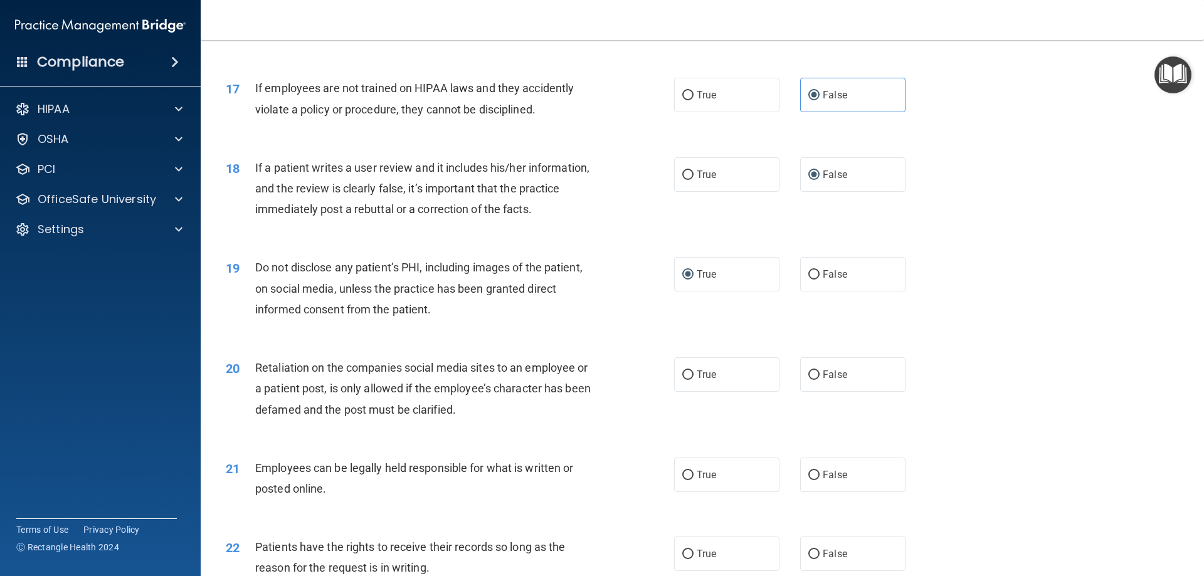
scroll to position [1694, 0]
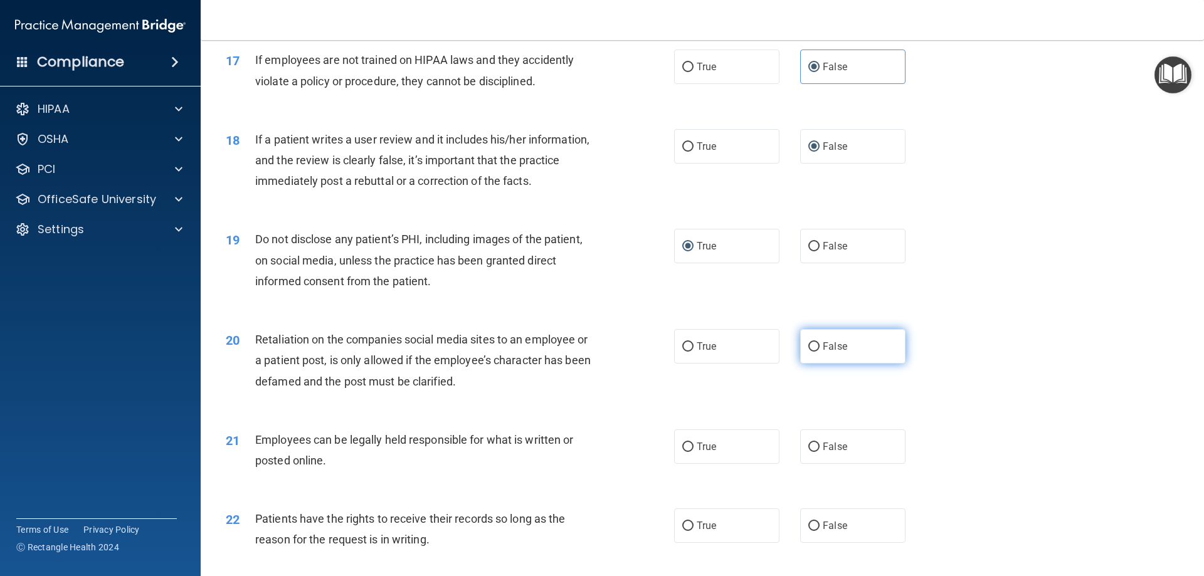
click at [809, 352] on input "False" at bounding box center [814, 346] width 11 height 9
radio input "true"
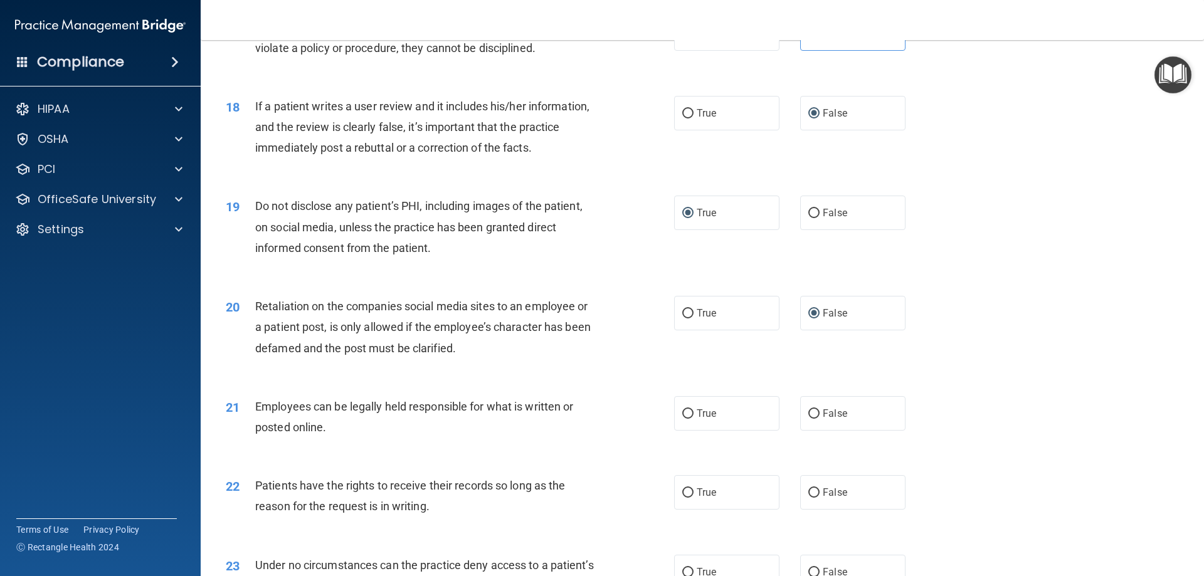
scroll to position [1756, 0]
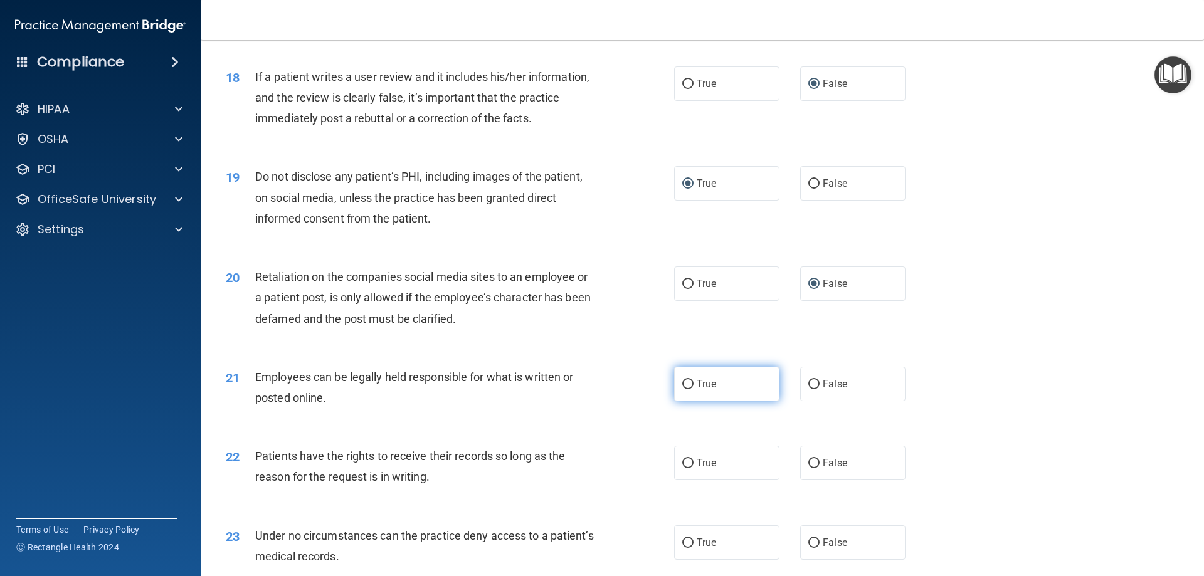
click at [689, 390] on input "True" at bounding box center [687, 384] width 11 height 9
radio input "true"
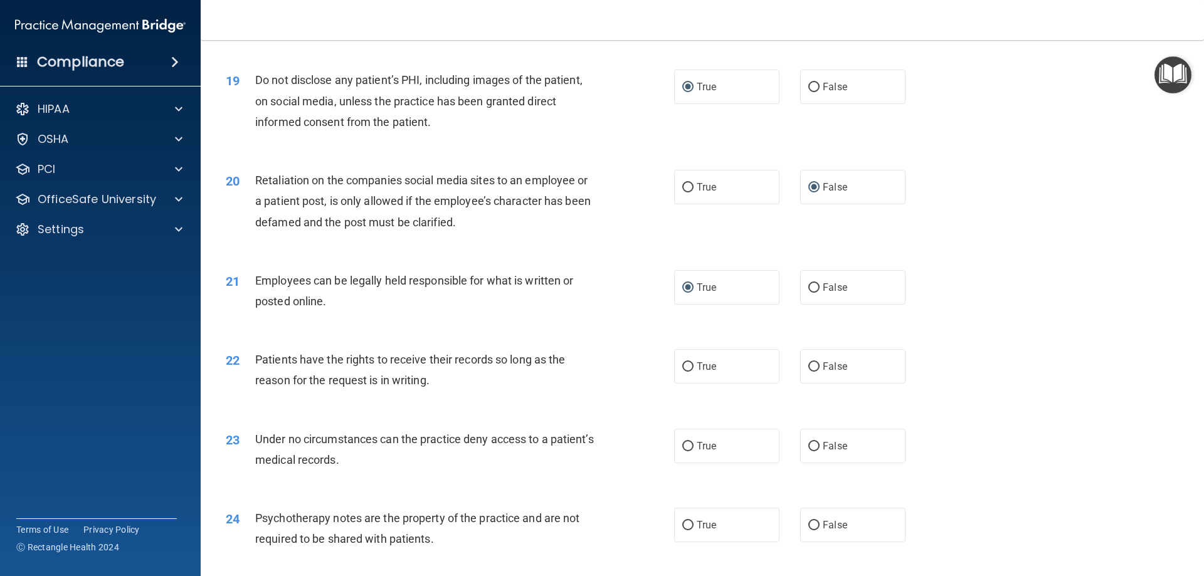
scroll to position [1882, 0]
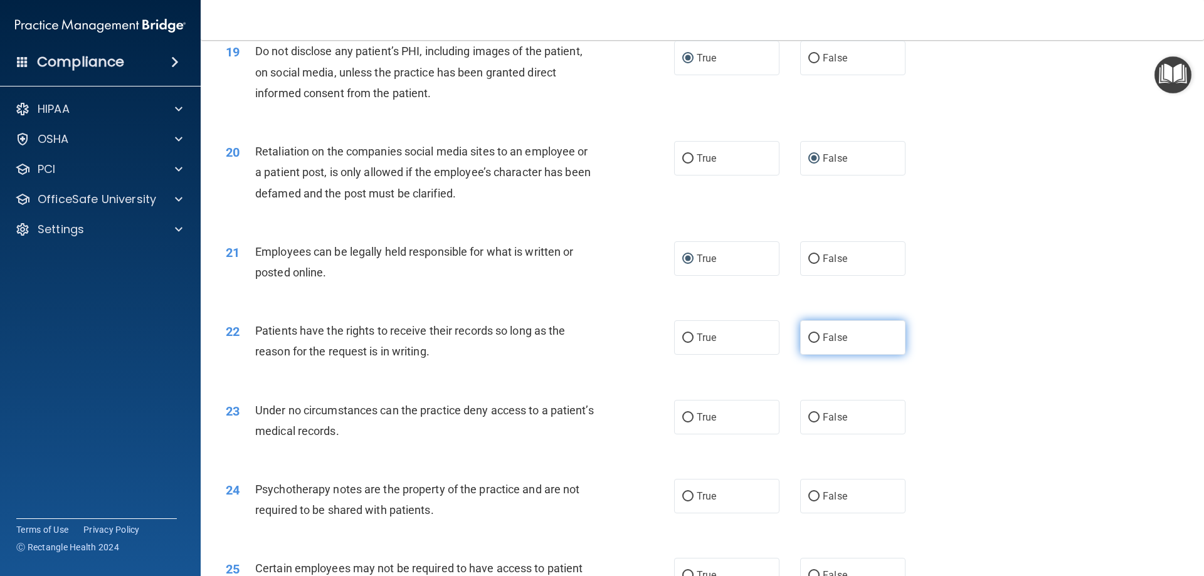
click at [809, 343] on input "False" at bounding box center [814, 338] width 11 height 9
radio input "true"
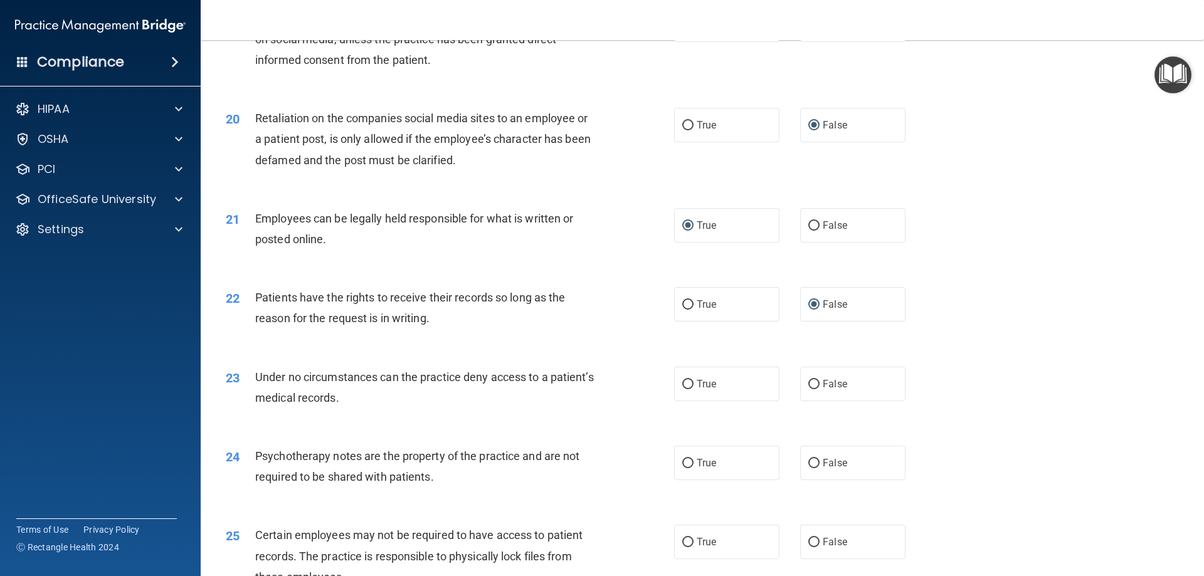
scroll to position [1945, 0]
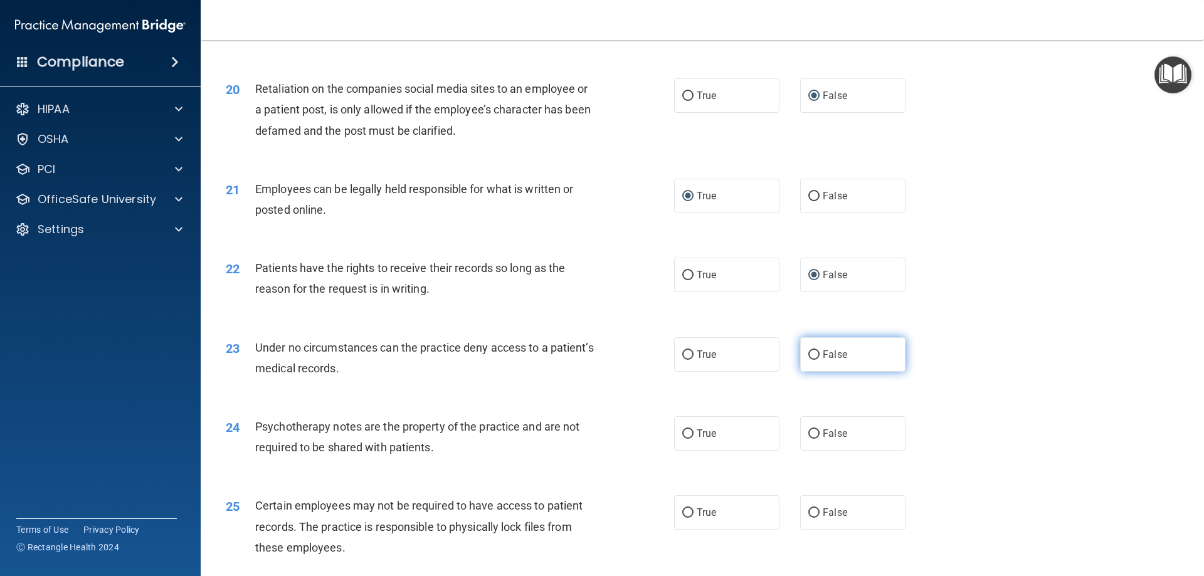
click at [821, 372] on label "False" at bounding box center [852, 354] width 105 height 34
click at [820, 360] on input "False" at bounding box center [814, 355] width 11 height 9
radio input "true"
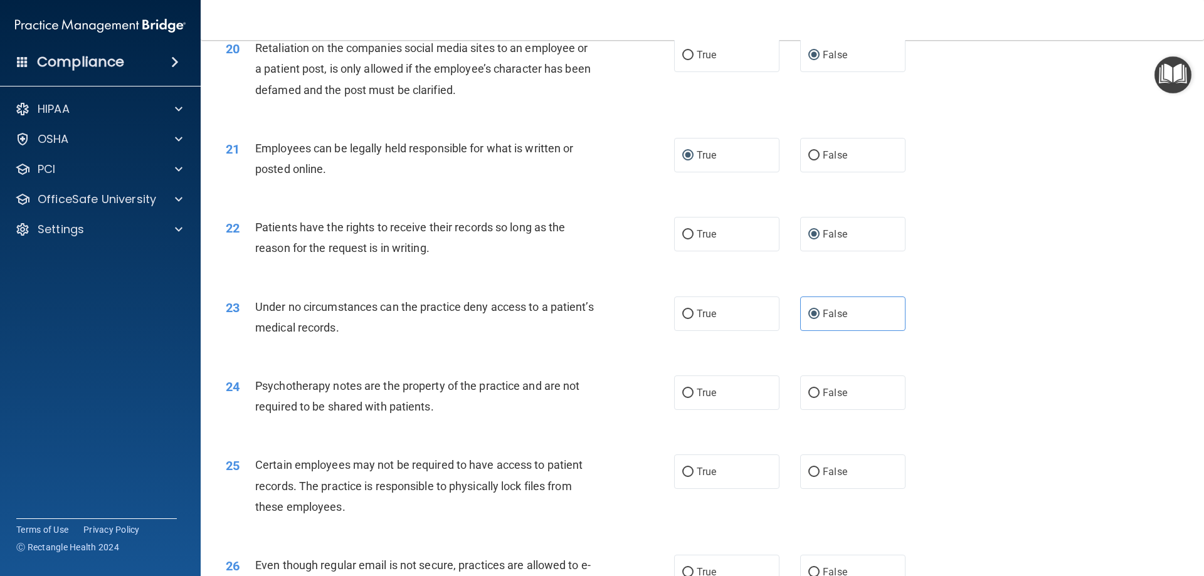
scroll to position [2007, 0]
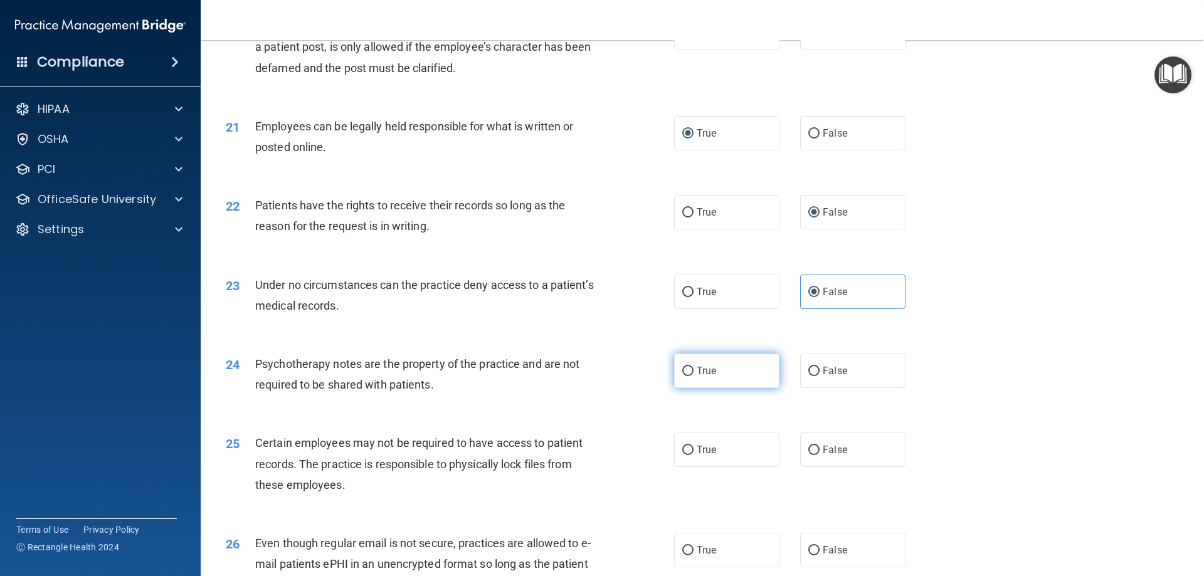
click at [684, 376] on input "True" at bounding box center [687, 371] width 11 height 9
radio input "true"
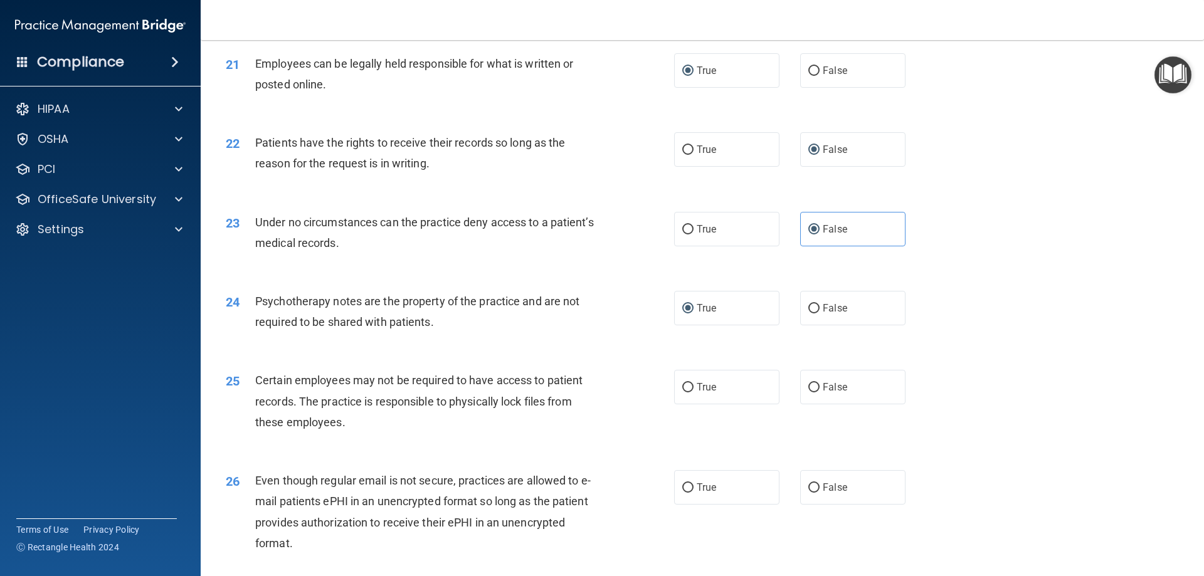
scroll to position [2133, 0]
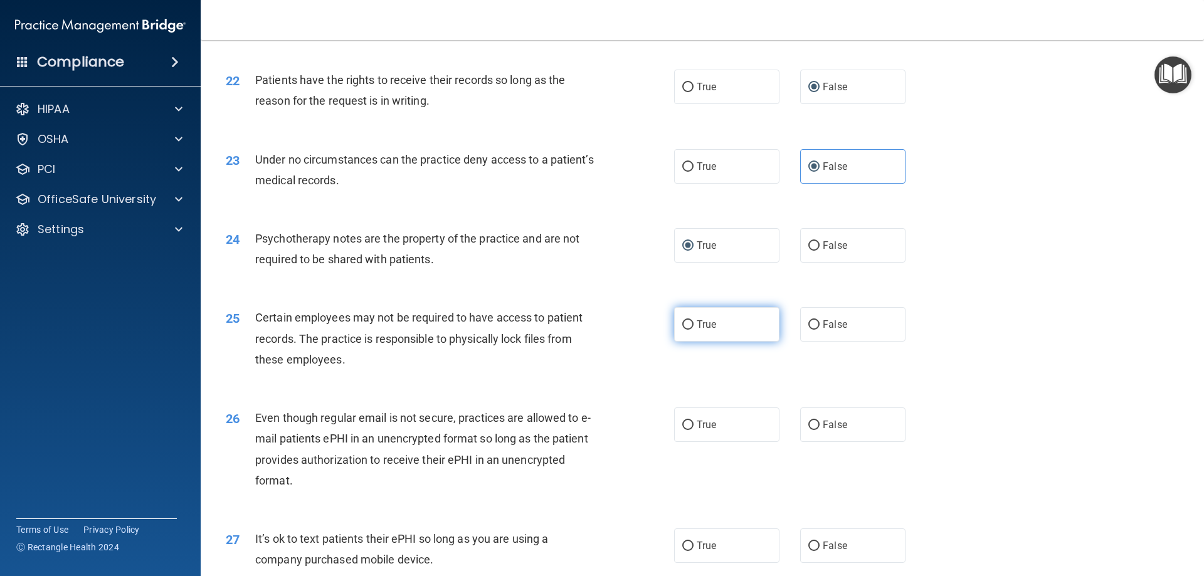
click at [677, 342] on label "True" at bounding box center [726, 324] width 105 height 34
click at [682, 330] on input "True" at bounding box center [687, 325] width 11 height 9
radio input "true"
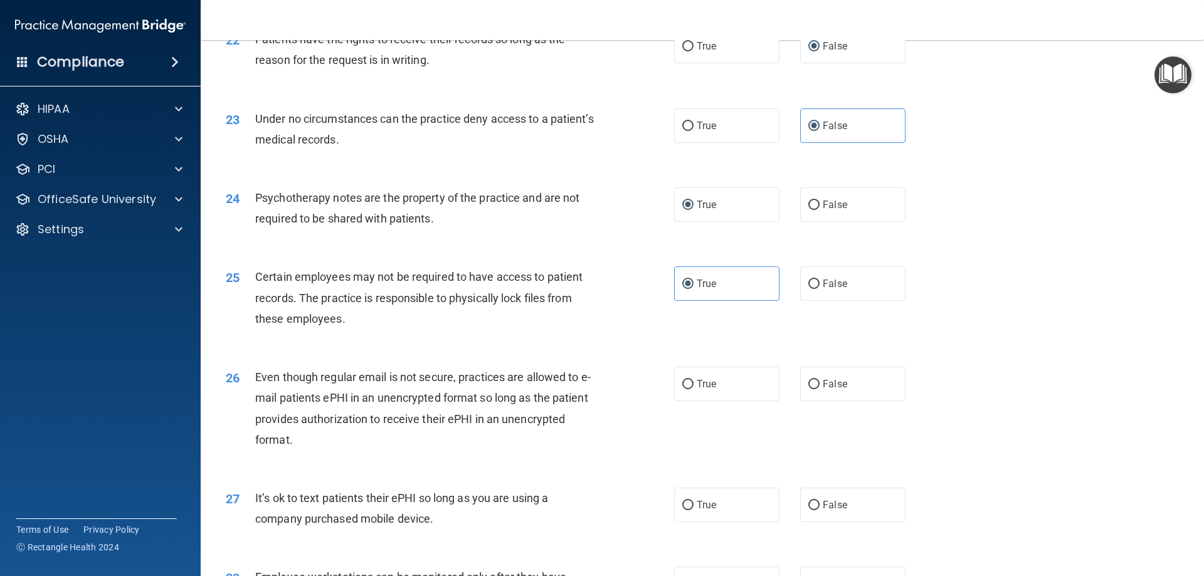
scroll to position [2195, 0]
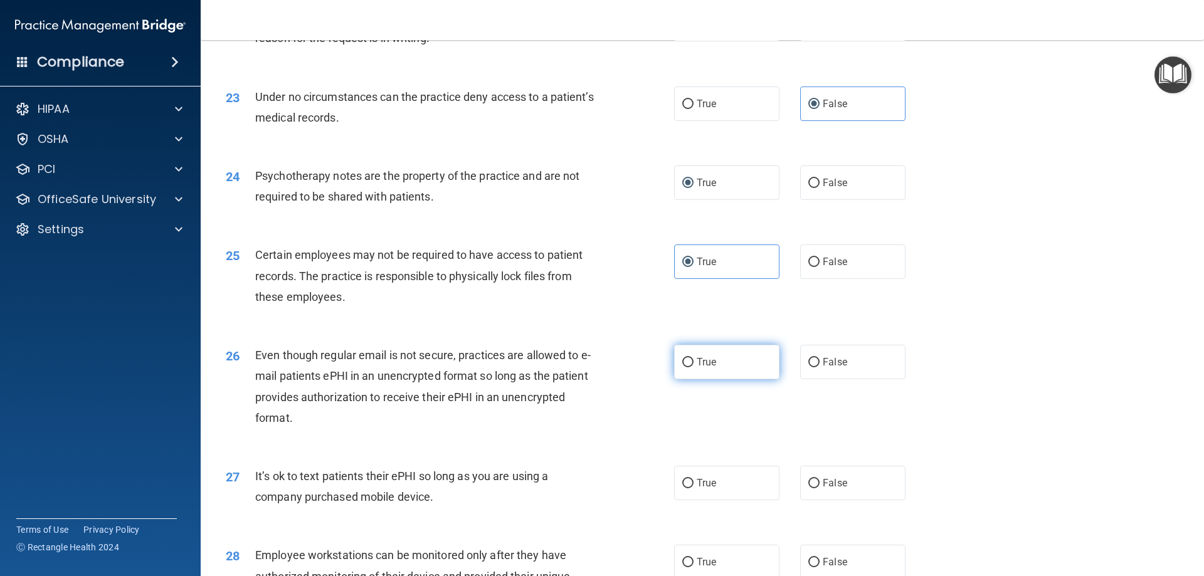
click at [682, 368] on input "True" at bounding box center [687, 362] width 11 height 9
radio input "true"
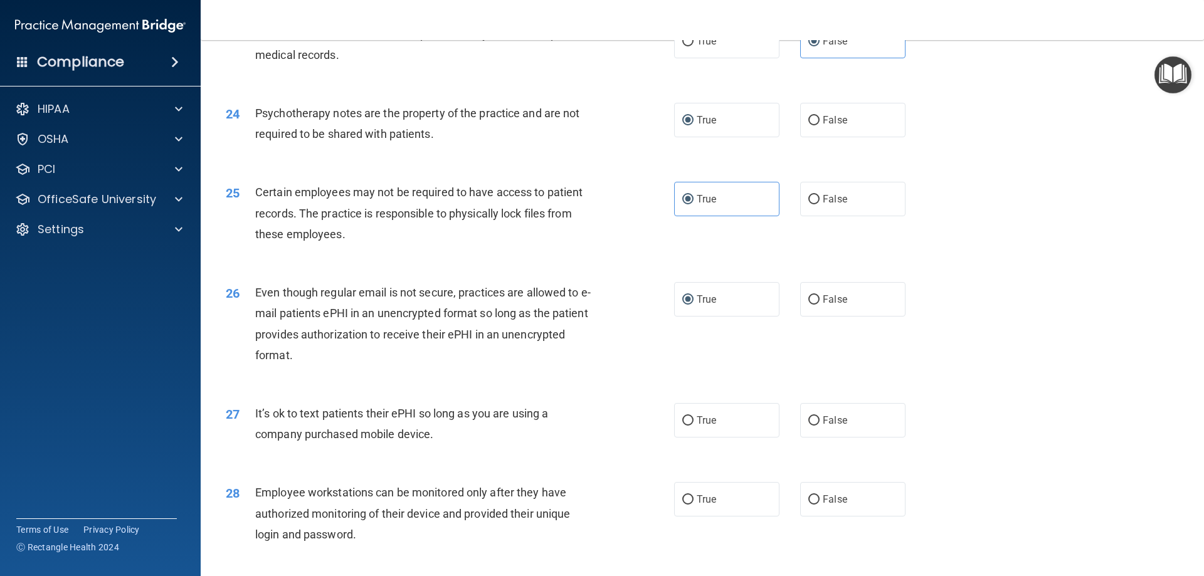
scroll to position [2321, 0]
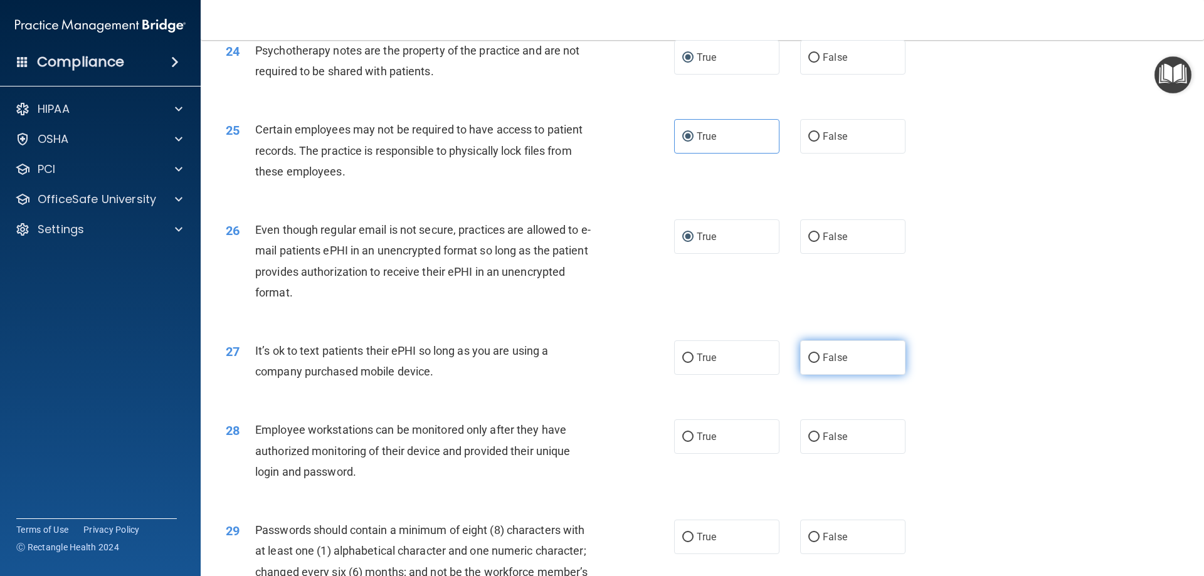
click at [809, 363] on input "False" at bounding box center [814, 358] width 11 height 9
radio input "true"
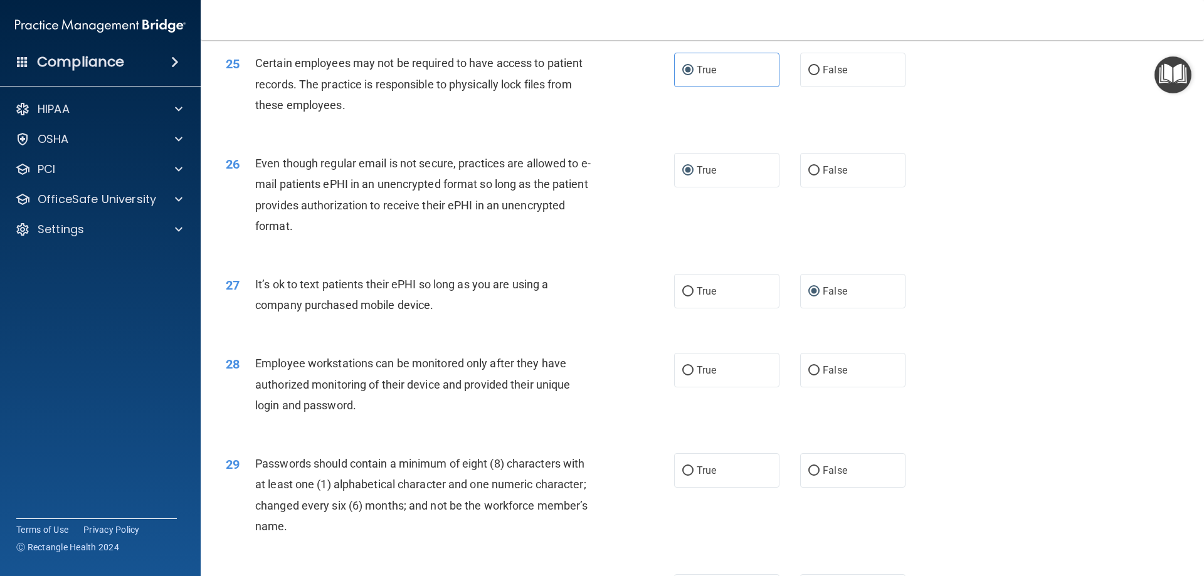
scroll to position [2446, 0]
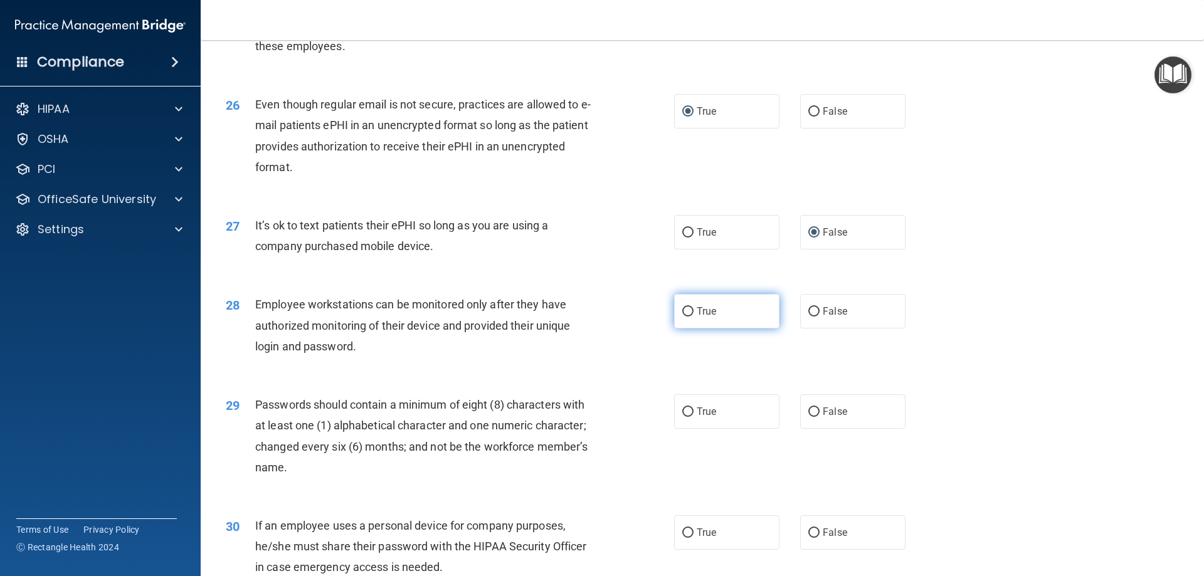
click at [682, 317] on input "True" at bounding box center [687, 311] width 11 height 9
radio input "true"
click at [811, 317] on input "False" at bounding box center [814, 311] width 11 height 9
radio input "true"
radio input "false"
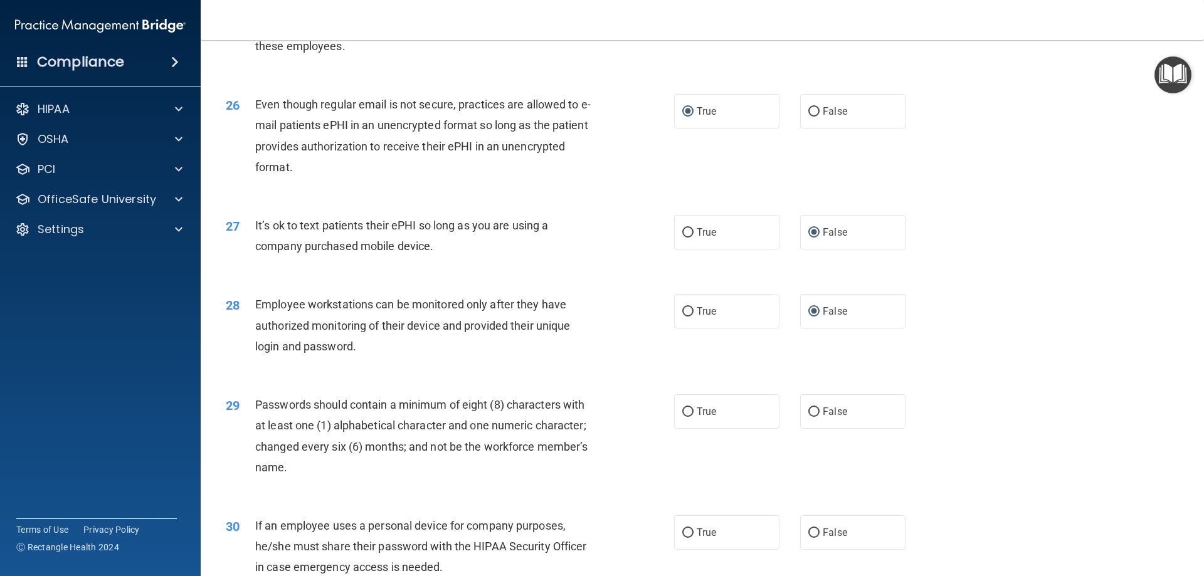
scroll to position [2509, 0]
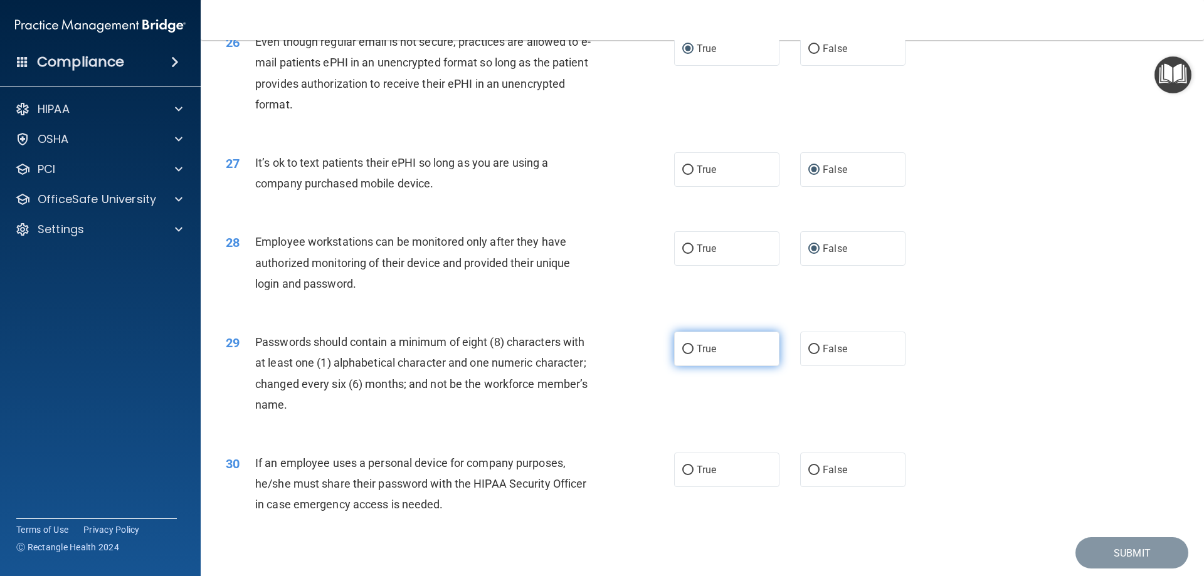
click at [686, 354] on input "True" at bounding box center [687, 349] width 11 height 9
radio input "true"
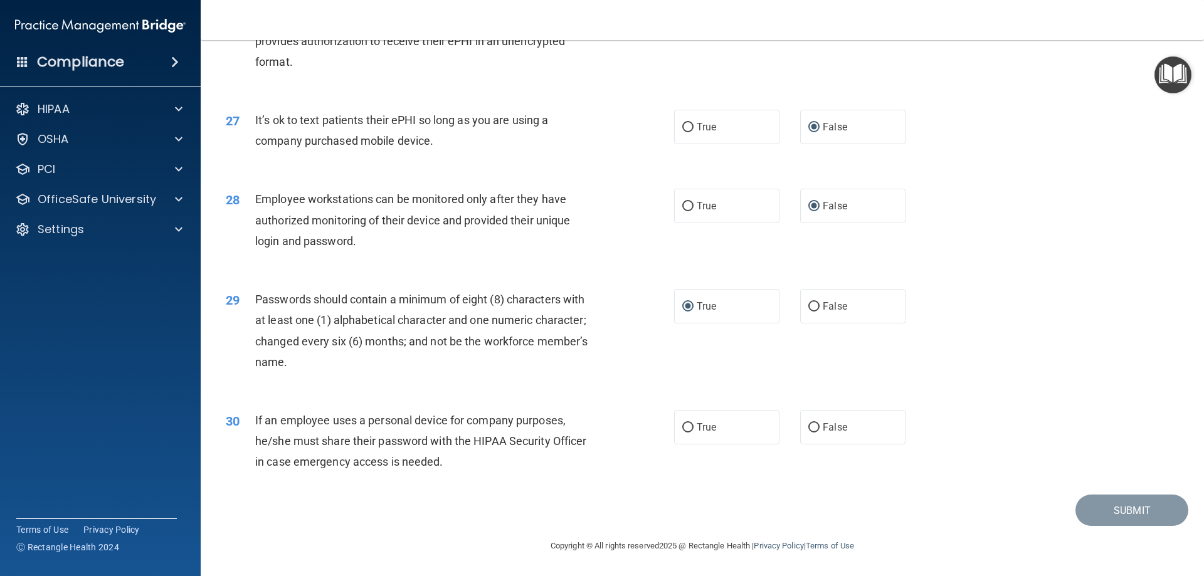
scroll to position [2572, 0]
click at [823, 425] on span "False" at bounding box center [835, 428] width 24 height 12
click at [820, 425] on input "False" at bounding box center [814, 427] width 11 height 9
radio input "true"
click at [1089, 507] on button "Submit" at bounding box center [1132, 511] width 113 height 32
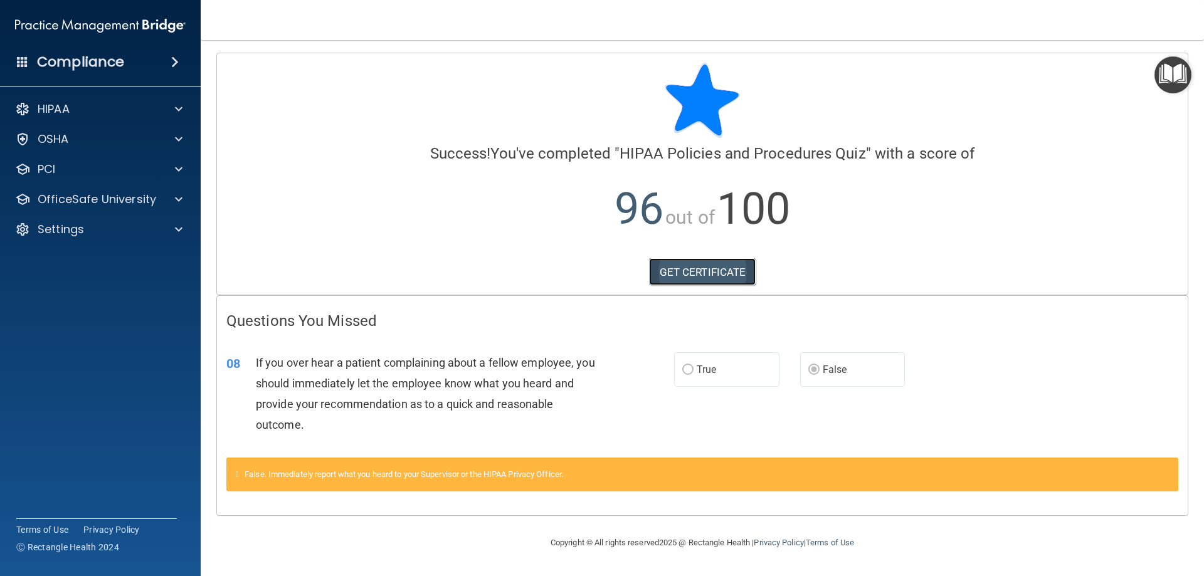
click at [726, 277] on link "GET CERTIFICATE" at bounding box center [702, 272] width 107 height 28
click at [1167, 75] on img "Open Resource Center" at bounding box center [1173, 74] width 37 height 37
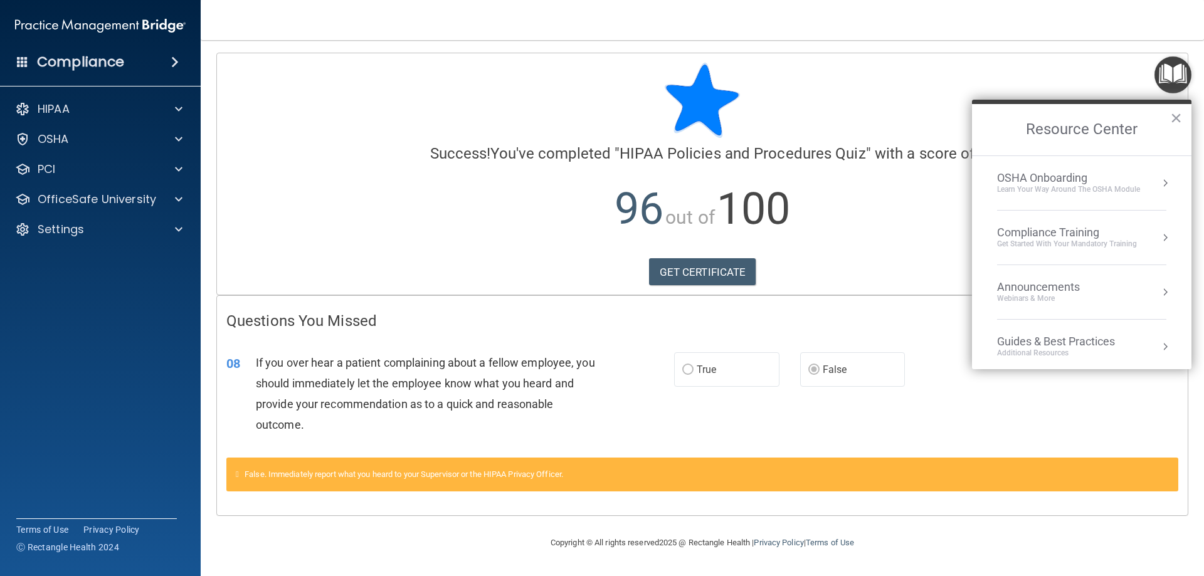
scroll to position [125, 0]
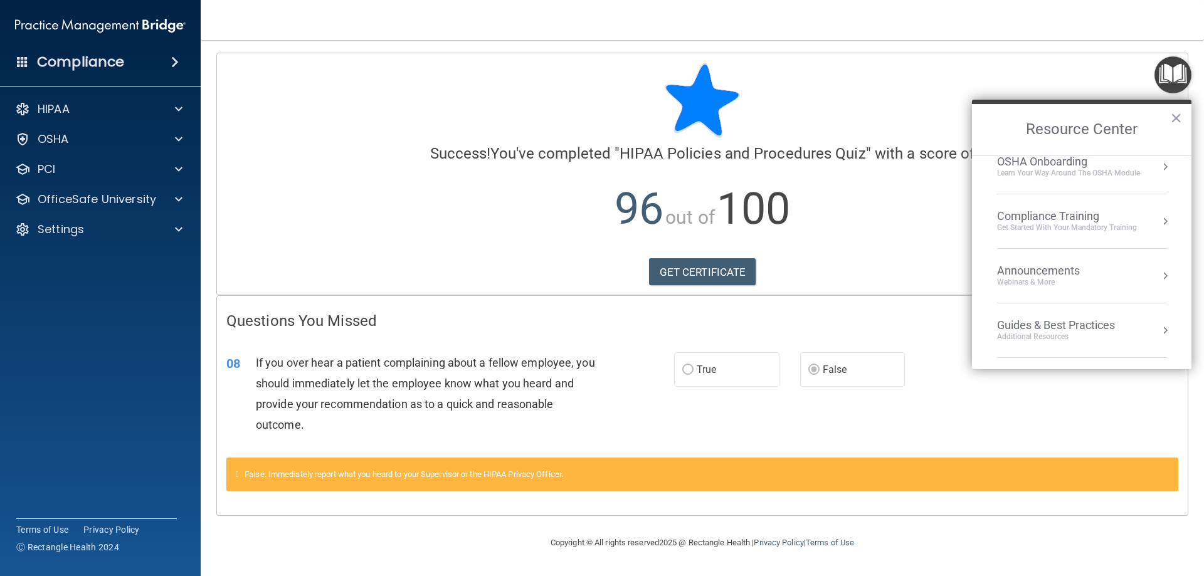
click at [1080, 224] on div "Get Started with your mandatory training" at bounding box center [1067, 228] width 140 height 11
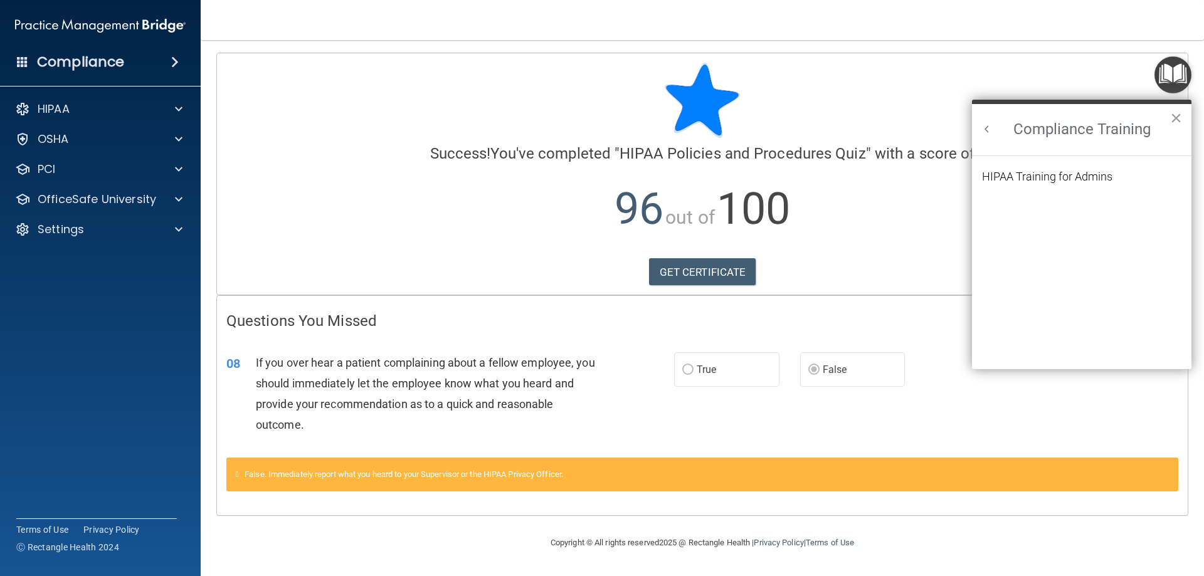
scroll to position [0, 0]
click at [1078, 175] on div "HIPAA Training for Admins" at bounding box center [1047, 176] width 130 height 11
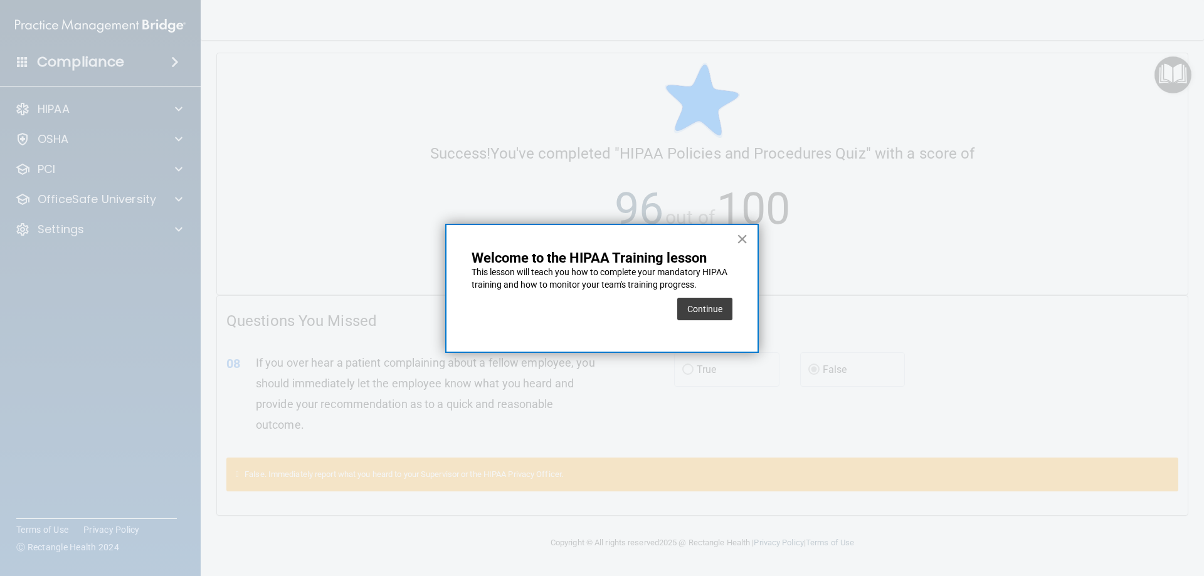
click at [741, 239] on button "×" at bounding box center [742, 239] width 12 height 20
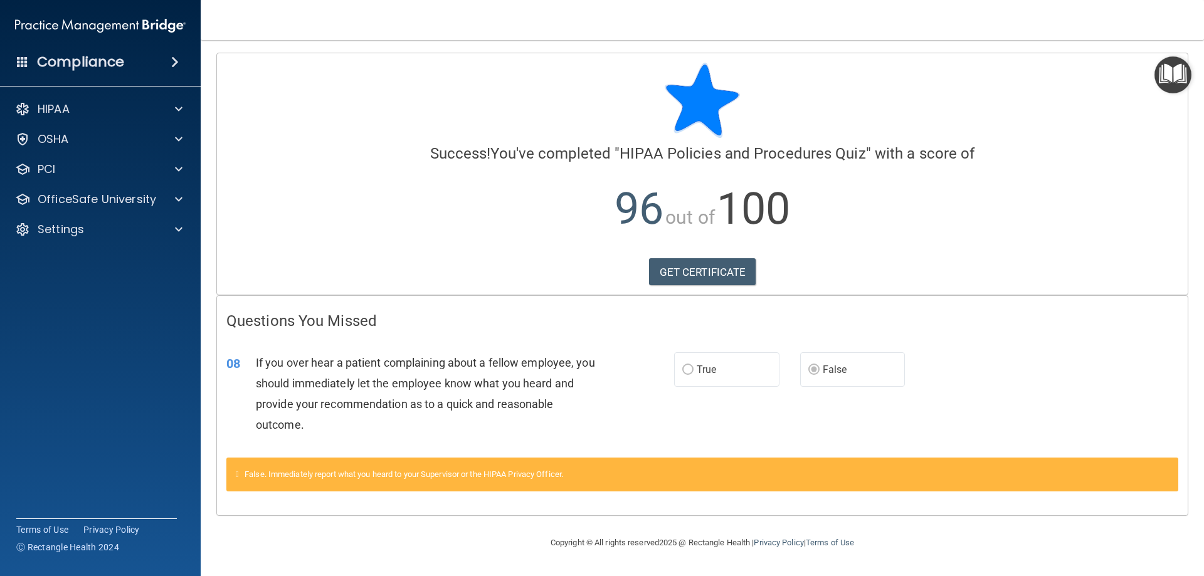
click at [1162, 70] on img "Open Resource Center" at bounding box center [1173, 74] width 37 height 37
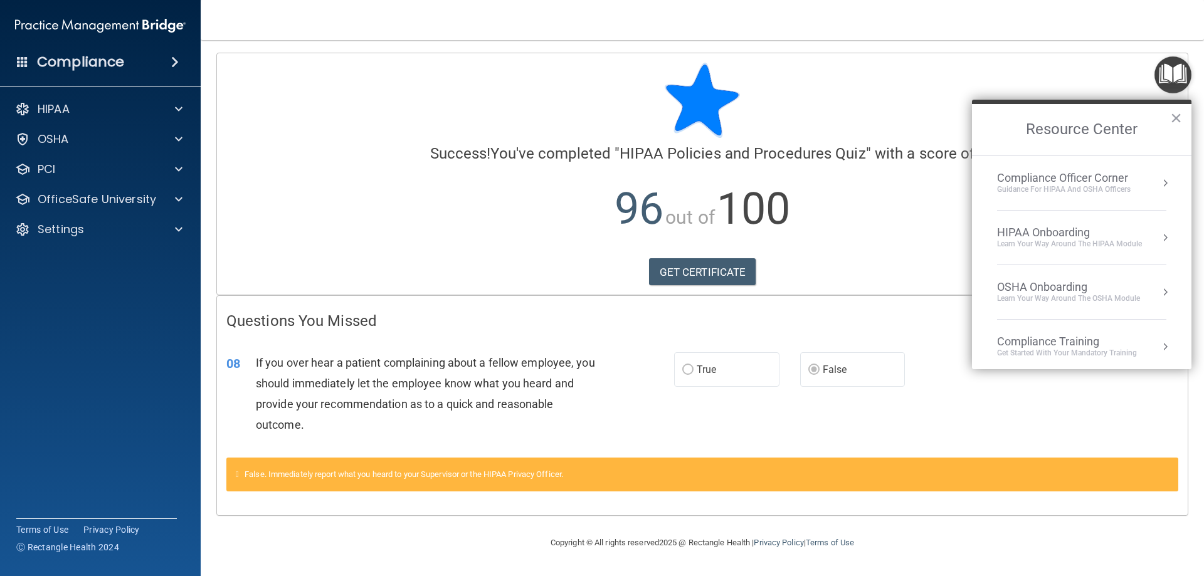
click at [1029, 70] on div at bounding box center [702, 100] width 952 height 75
click at [122, 115] on div "HIPAA" at bounding box center [84, 109] width 156 height 15
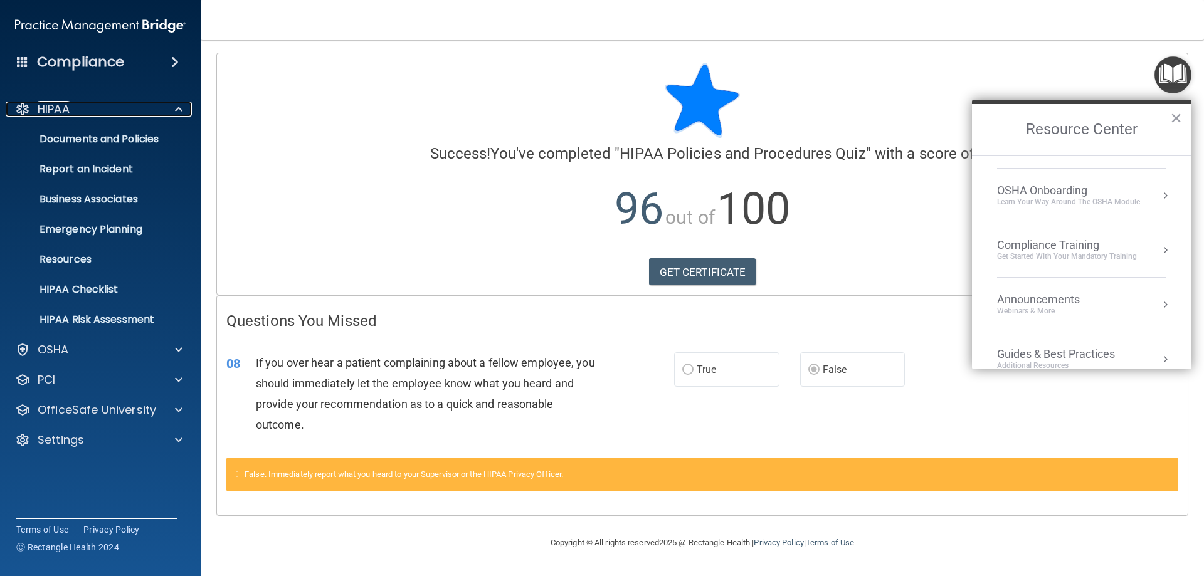
scroll to position [54, 0]
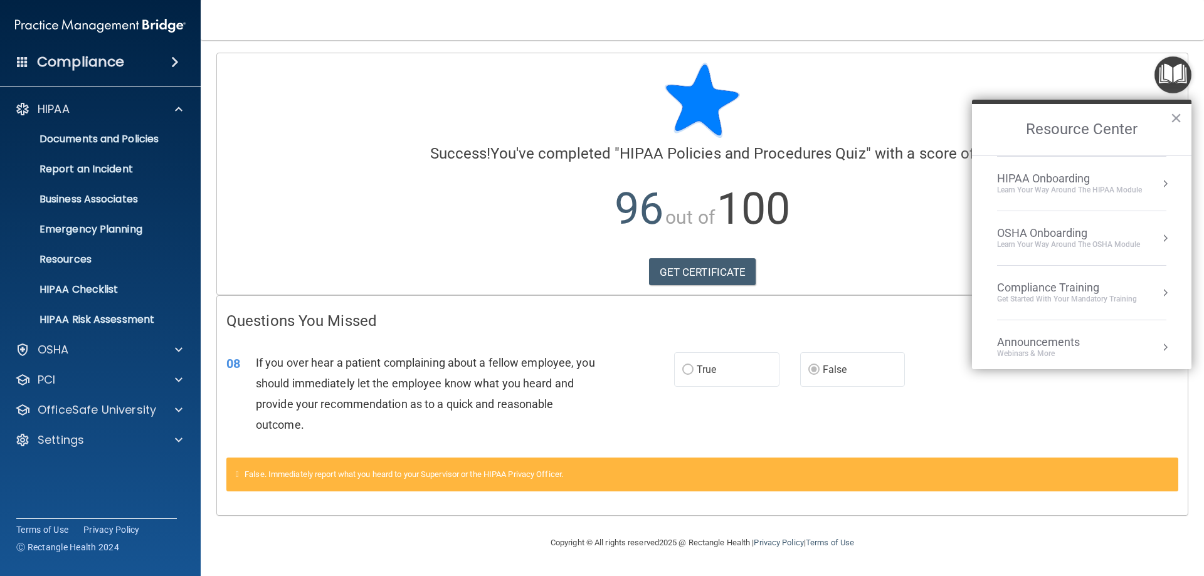
click at [1044, 282] on div "Compliance Training" at bounding box center [1067, 288] width 140 height 14
click at [1044, 131] on h2 "Compliance Training" at bounding box center [1082, 129] width 220 height 51
click at [1034, 175] on div "HIPAA Training for Admins" at bounding box center [1047, 176] width 130 height 11
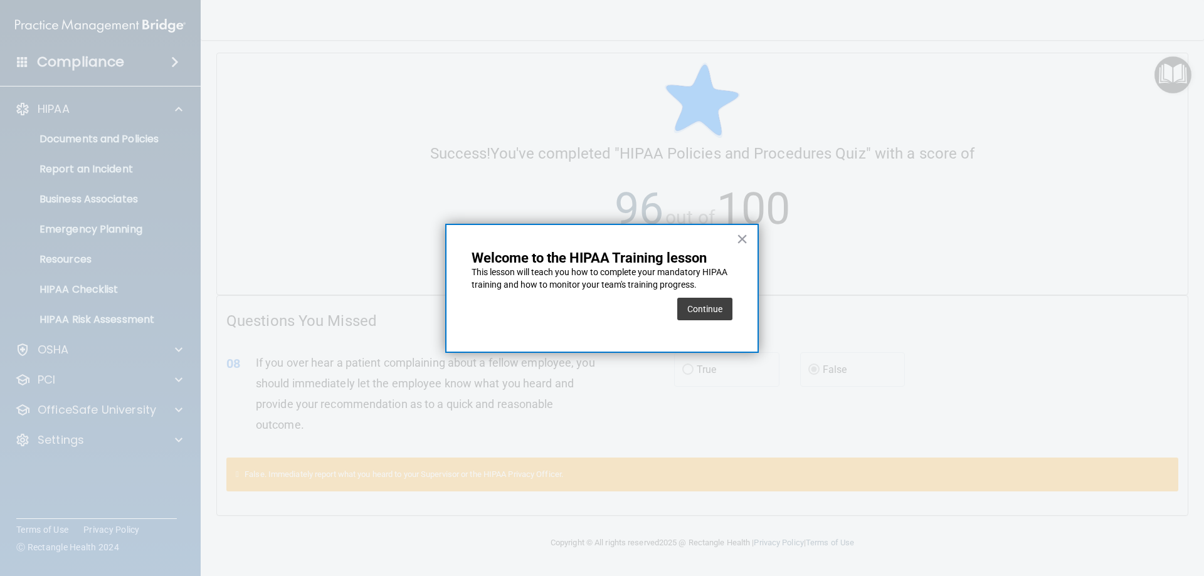
click at [706, 295] on div "Continue" at bounding box center [704, 309] width 55 height 35
click at [706, 306] on button "Continue" at bounding box center [704, 309] width 55 height 23
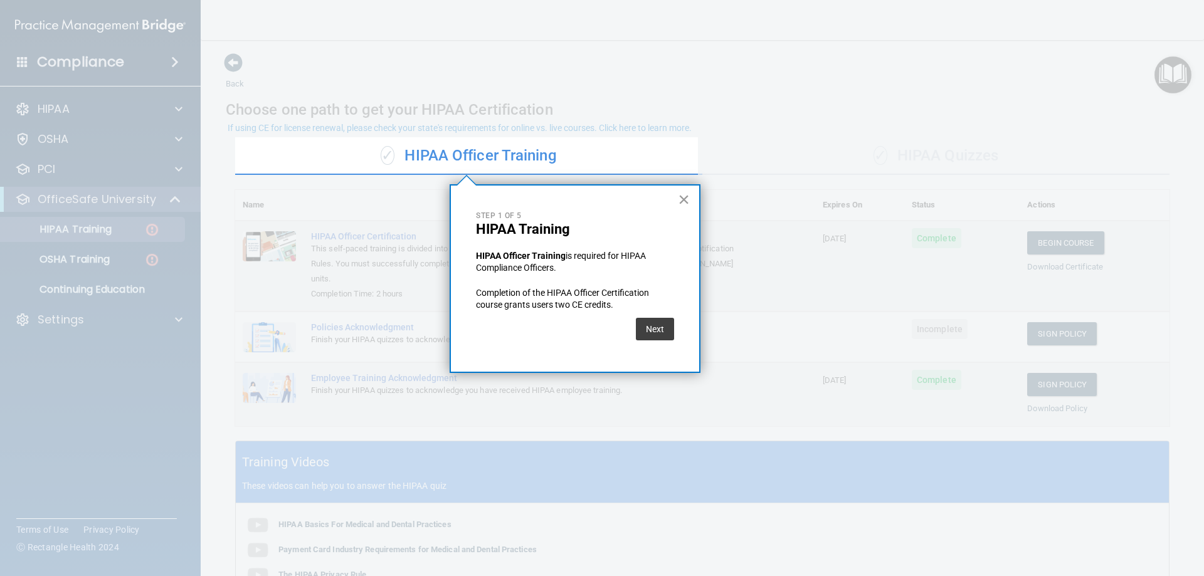
click at [687, 196] on button "×" at bounding box center [684, 199] width 12 height 20
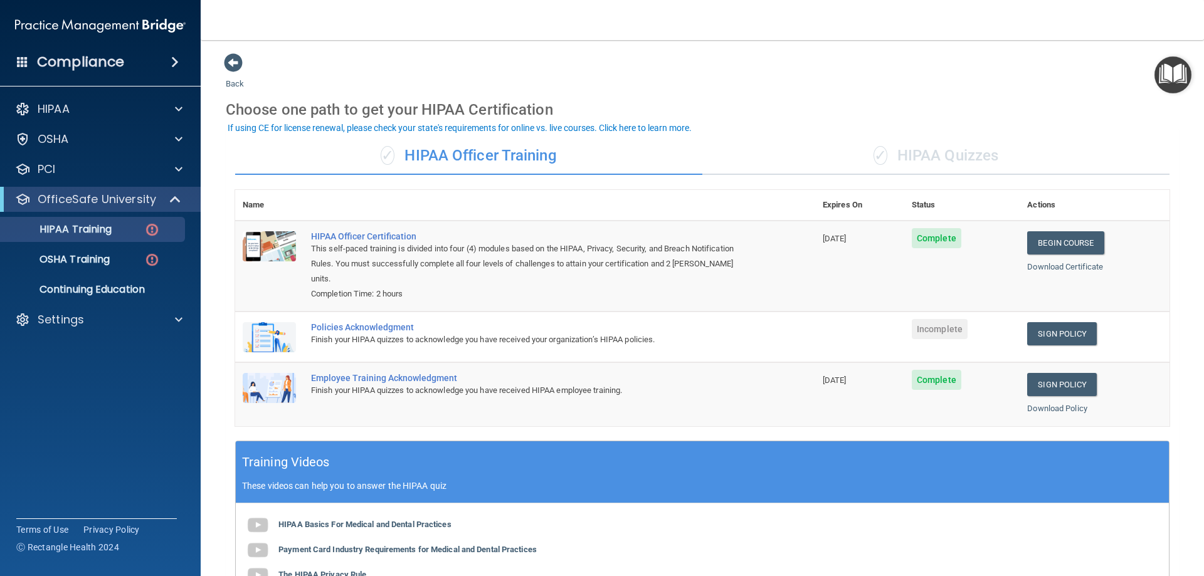
click at [804, 152] on div "✓ HIPAA Quizzes" at bounding box center [936, 156] width 467 height 38
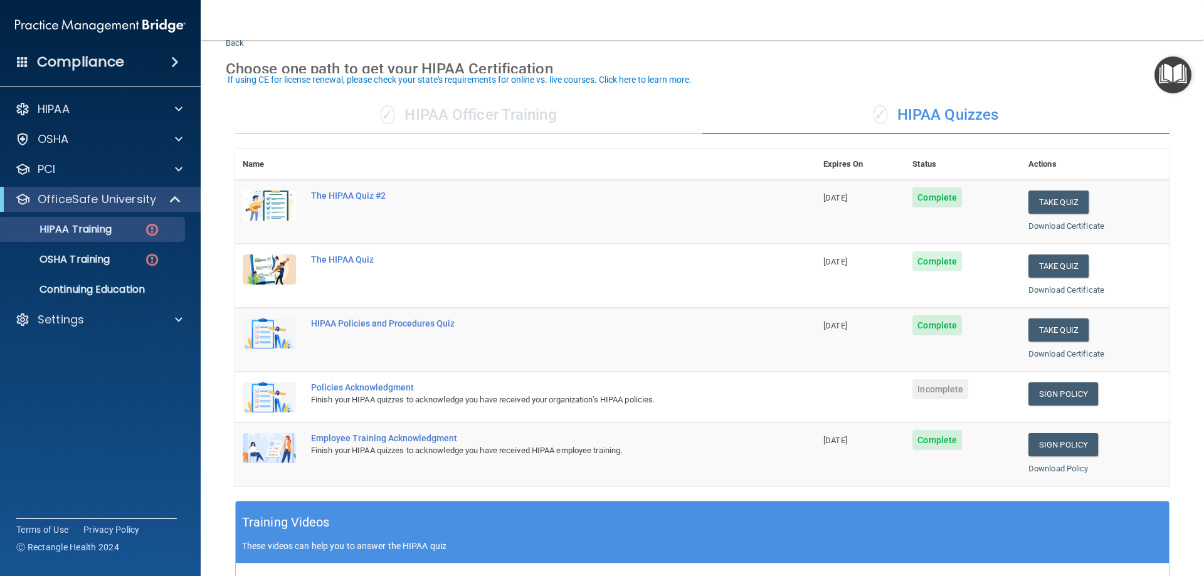
scroll to position [63, 0]
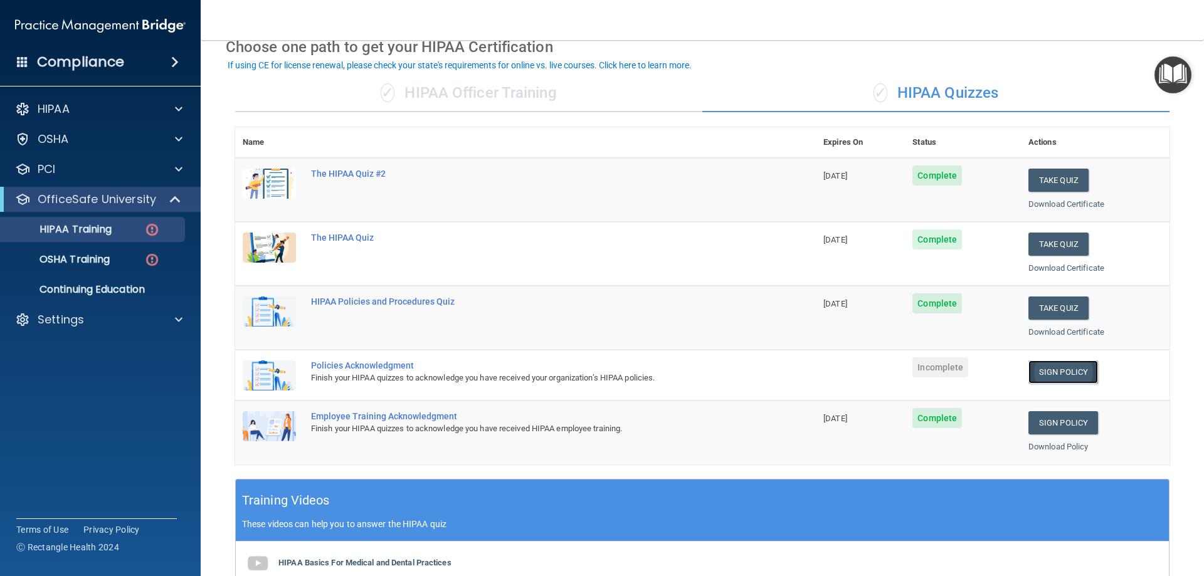
click at [1053, 374] on link "Sign Policy" at bounding box center [1064, 372] width 70 height 23
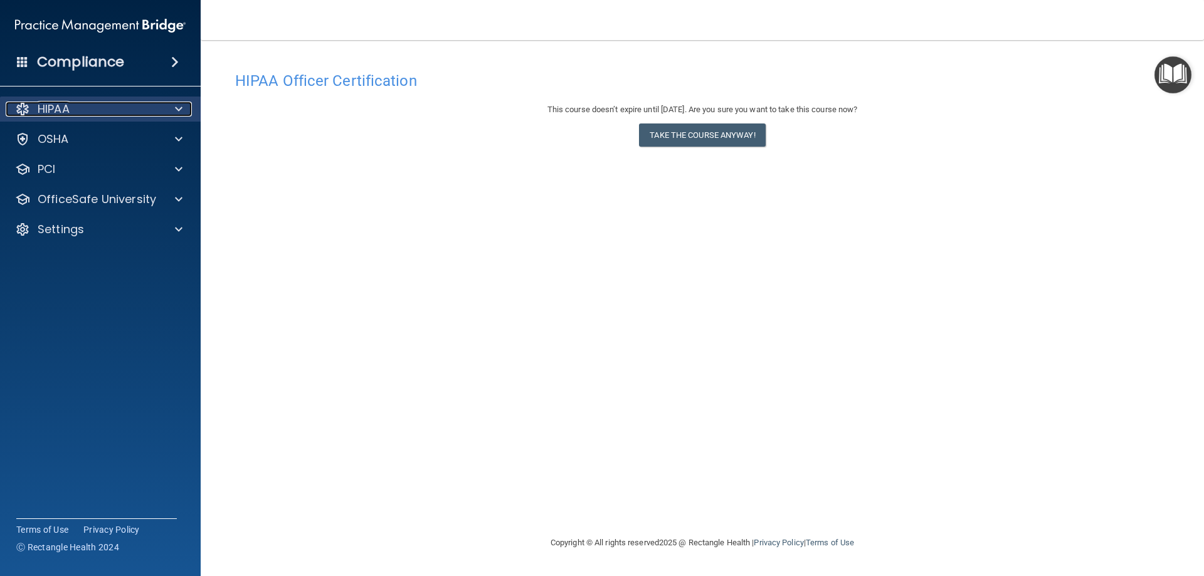
click at [111, 109] on div "HIPAA" at bounding box center [84, 109] width 156 height 15
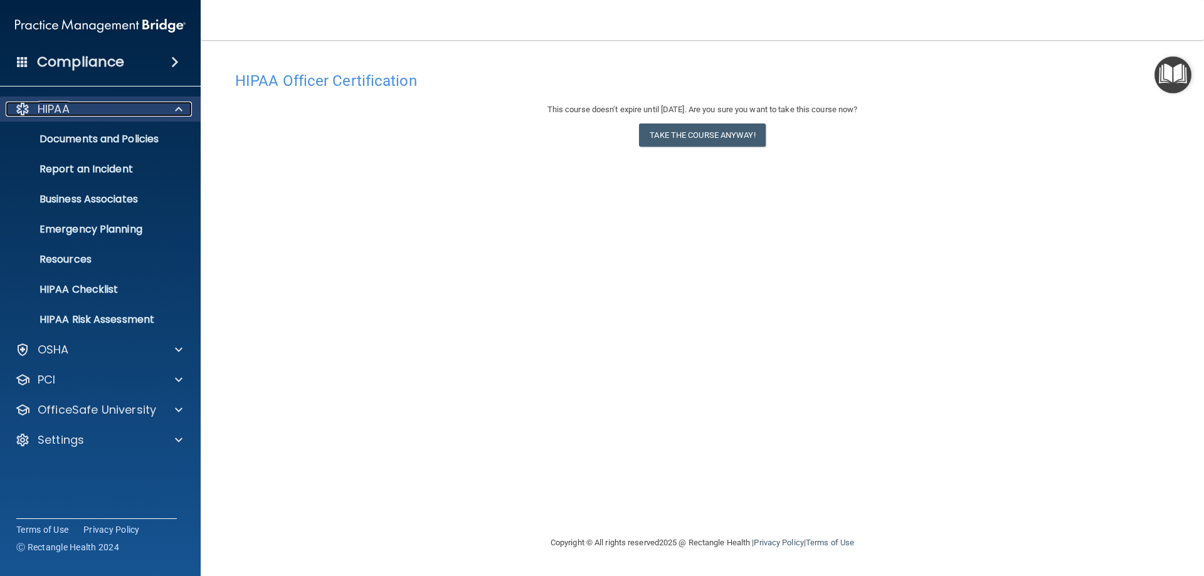
click at [111, 109] on div "HIPAA" at bounding box center [84, 109] width 156 height 15
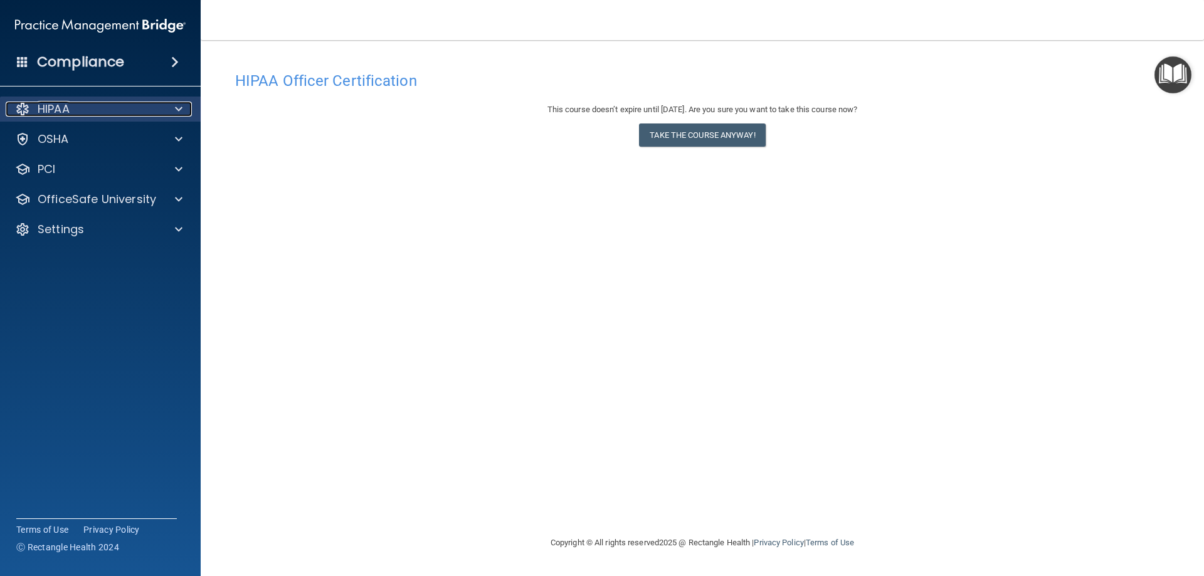
click at [111, 109] on div "HIPAA" at bounding box center [84, 109] width 156 height 15
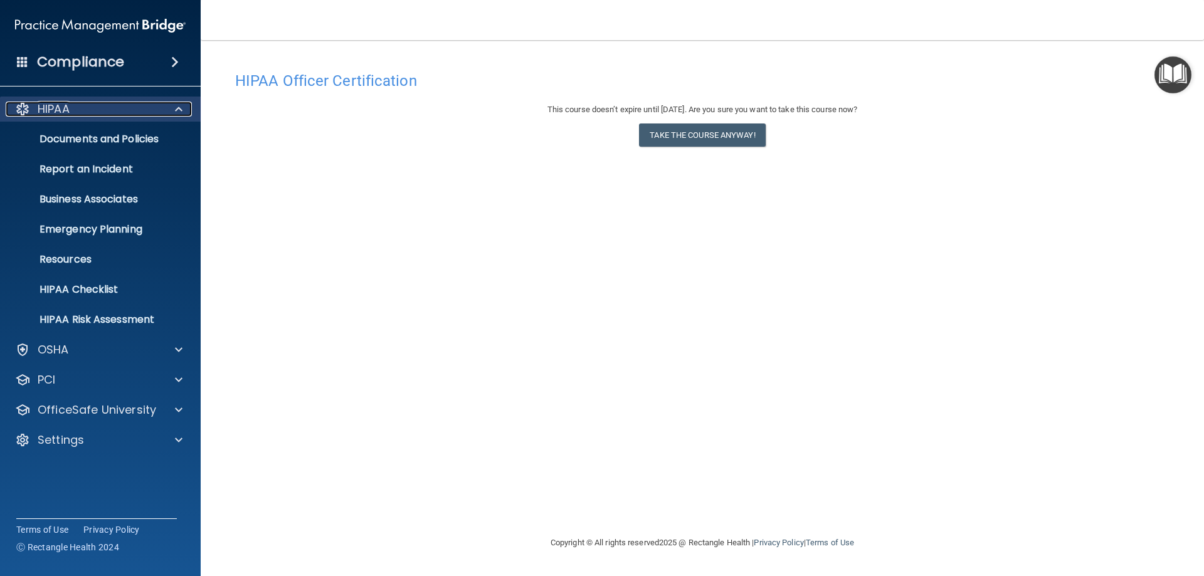
click at [111, 109] on div "HIPAA" at bounding box center [84, 109] width 156 height 15
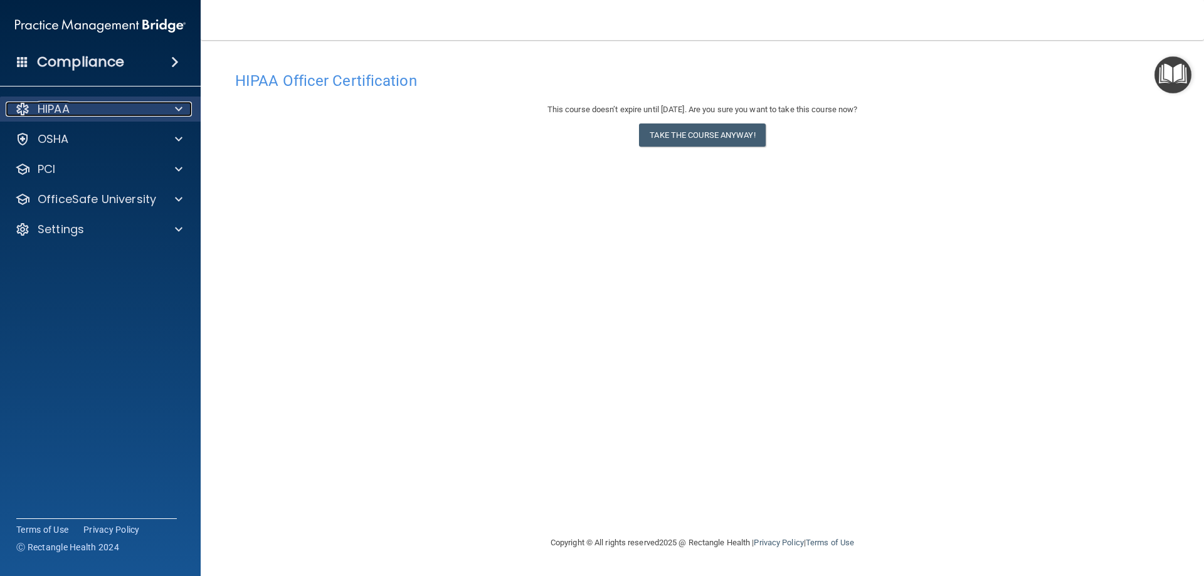
click at [111, 109] on div "HIPAA" at bounding box center [84, 109] width 156 height 15
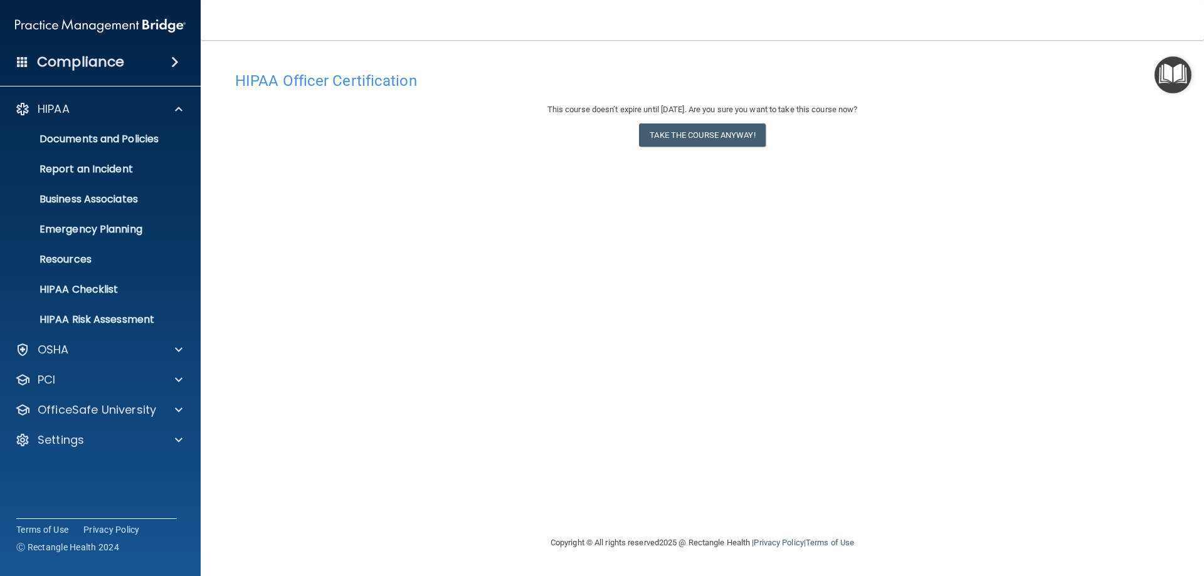
click at [1148, 77] on h4 "HIPAA Officer Certification" at bounding box center [702, 81] width 935 height 16
click at [1160, 75] on img "Open Resource Center" at bounding box center [1173, 74] width 37 height 37
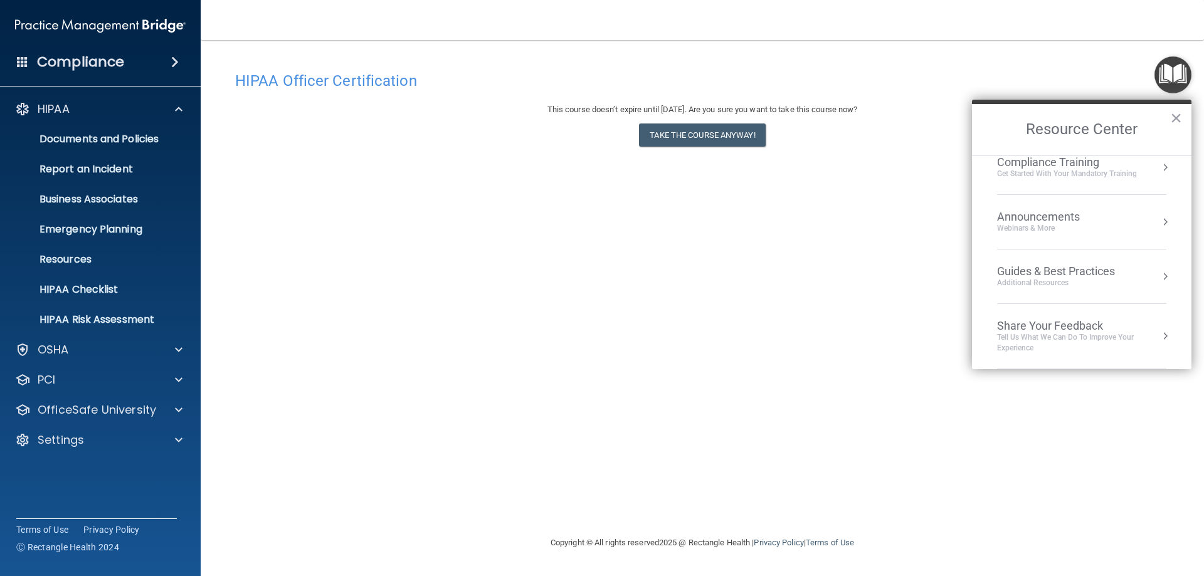
scroll to position [117, 0]
click at [1019, 231] on div "Get Started with your mandatory training" at bounding box center [1067, 236] width 140 height 11
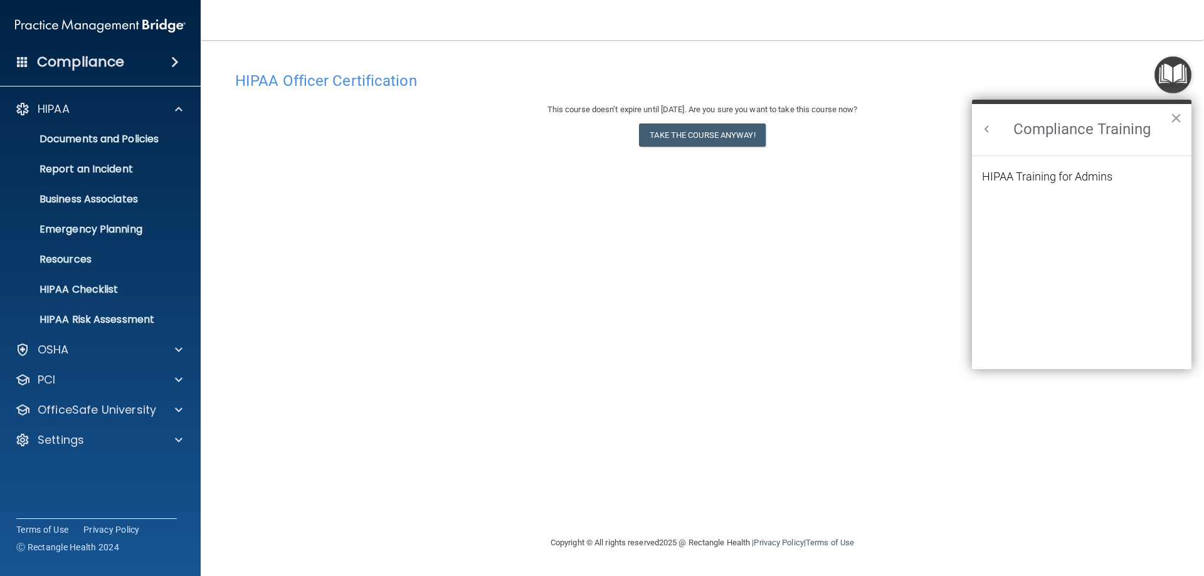
scroll to position [0, 0]
click at [1025, 171] on div "HIPAA Training for Admins" at bounding box center [1047, 176] width 130 height 11
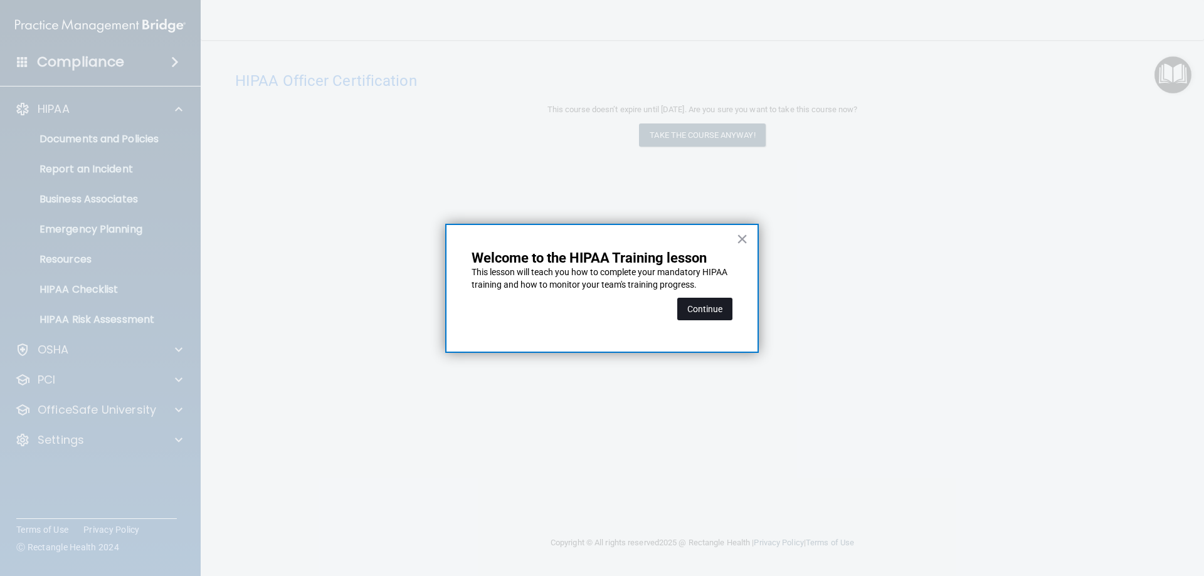
click at [687, 311] on button "Continue" at bounding box center [704, 309] width 55 height 23
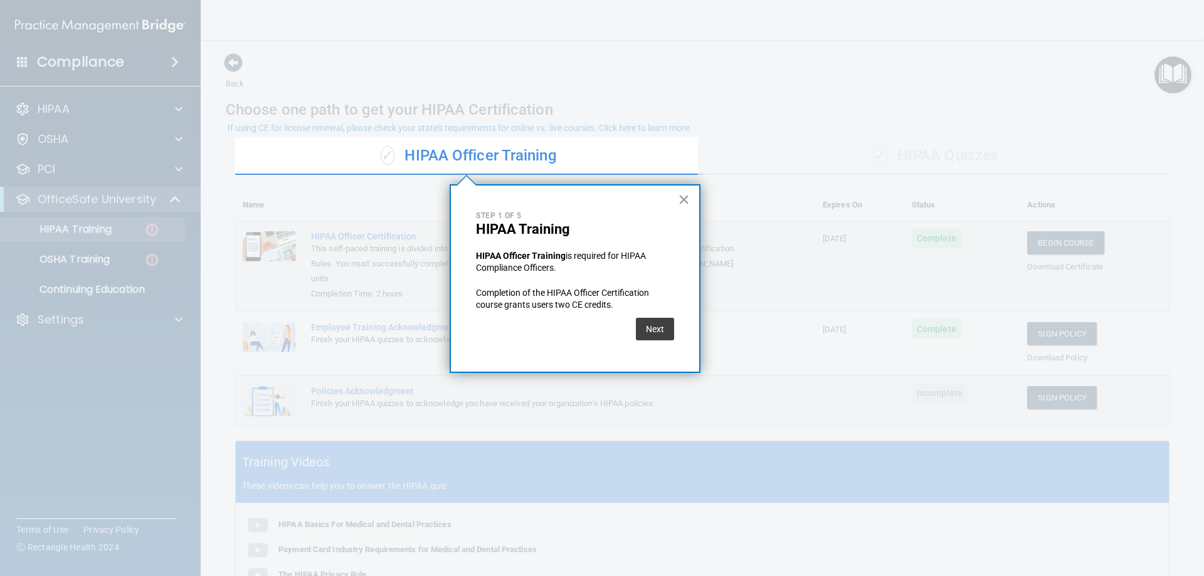
click at [684, 199] on button "×" at bounding box center [684, 199] width 12 height 20
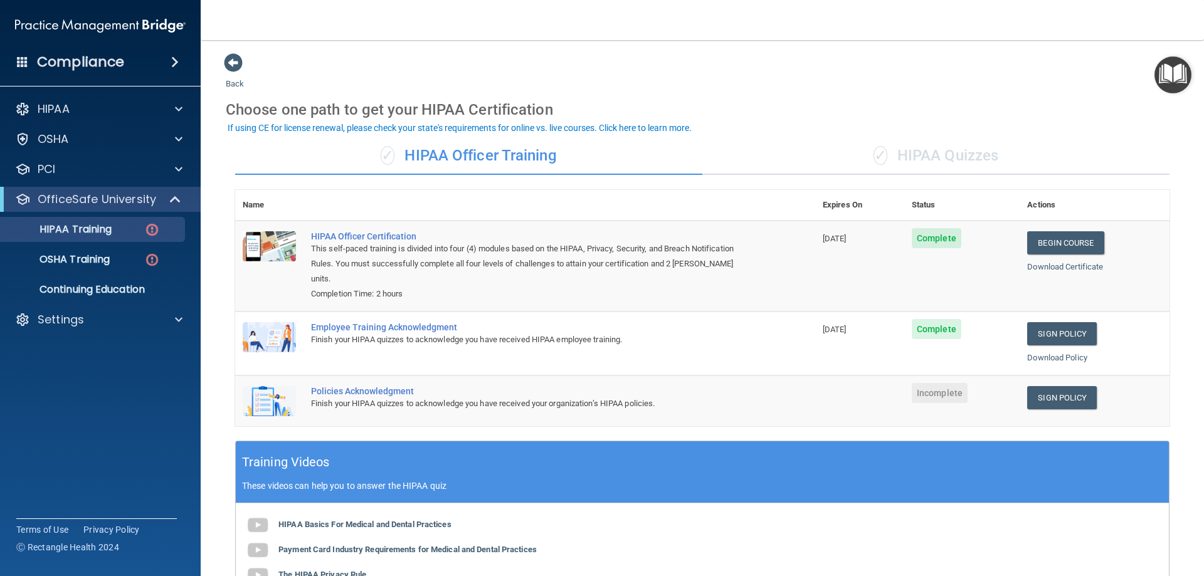
click at [822, 171] on div "✓ HIPAA Quizzes" at bounding box center [936, 156] width 467 height 38
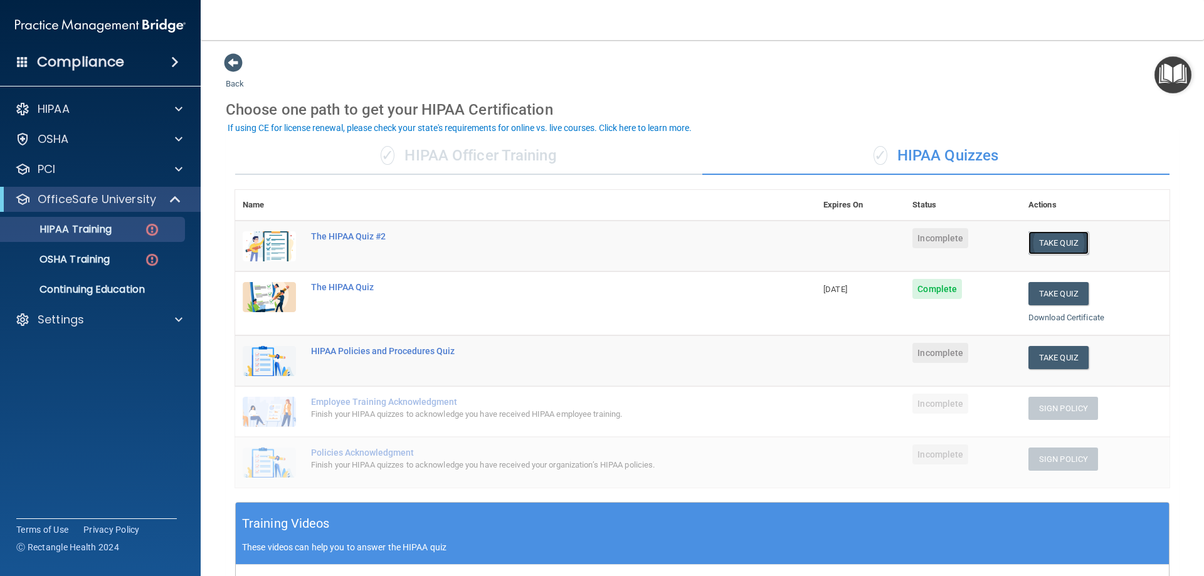
click at [1048, 242] on button "Take Quiz" at bounding box center [1059, 242] width 60 height 23
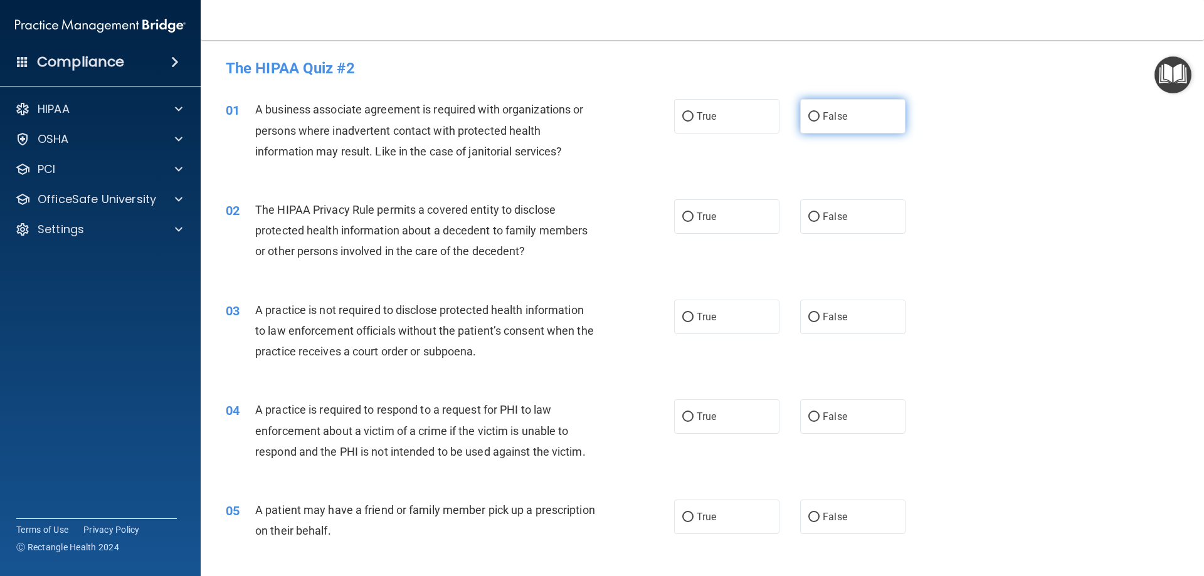
click at [814, 122] on input "False" at bounding box center [814, 116] width 11 height 9
radio input "true"
click at [689, 224] on label "True" at bounding box center [726, 216] width 105 height 34
click at [689, 222] on input "True" at bounding box center [687, 217] width 11 height 9
radio input "true"
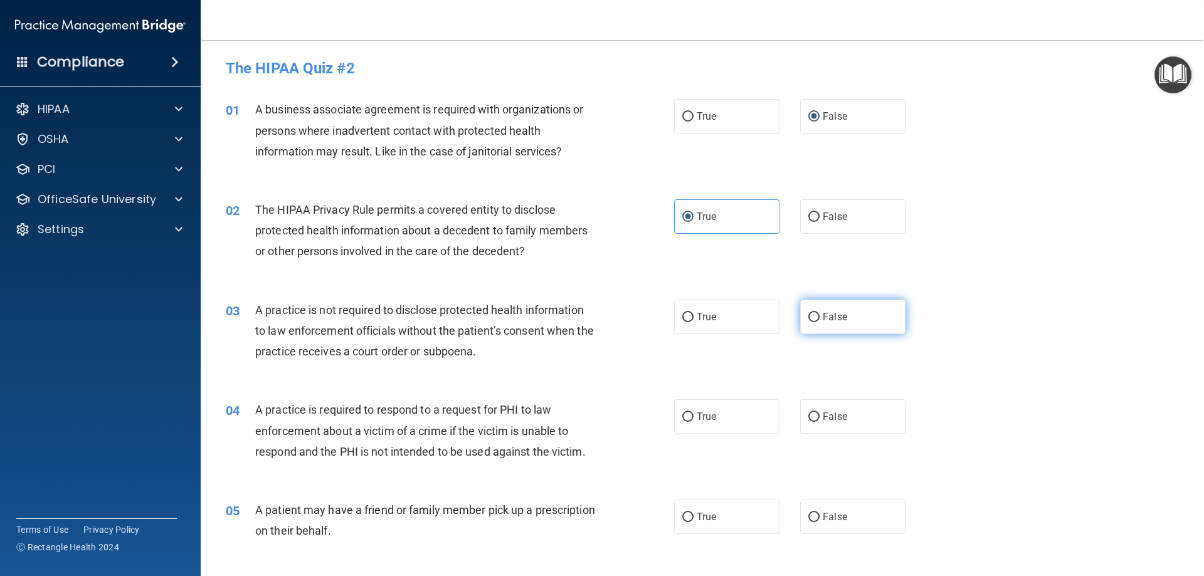
click at [809, 315] on input "False" at bounding box center [814, 317] width 11 height 9
radio input "true"
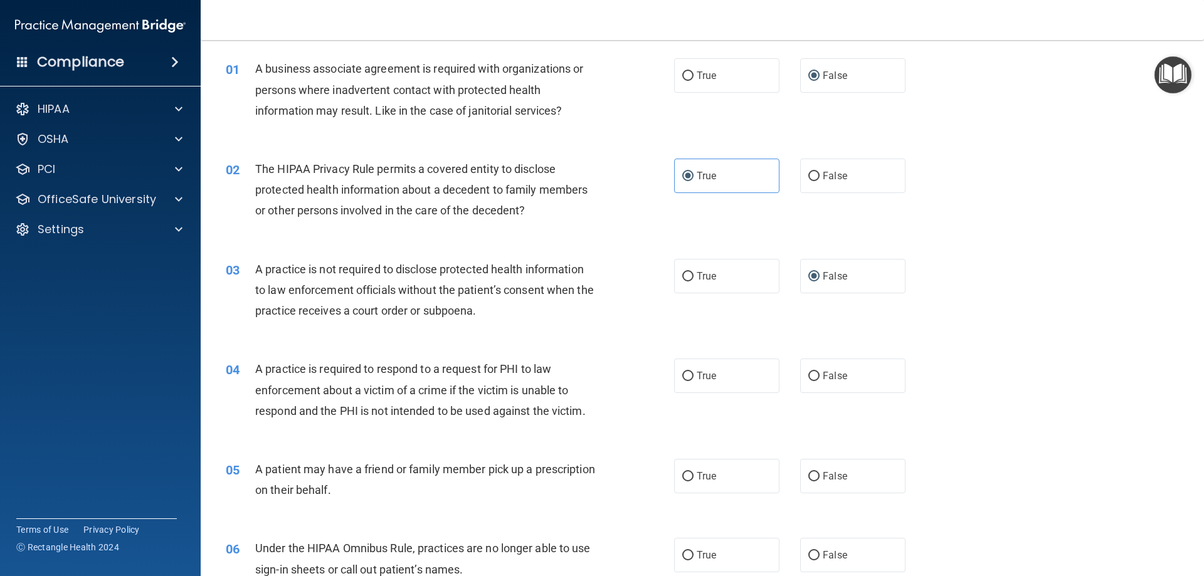
scroll to position [63, 0]
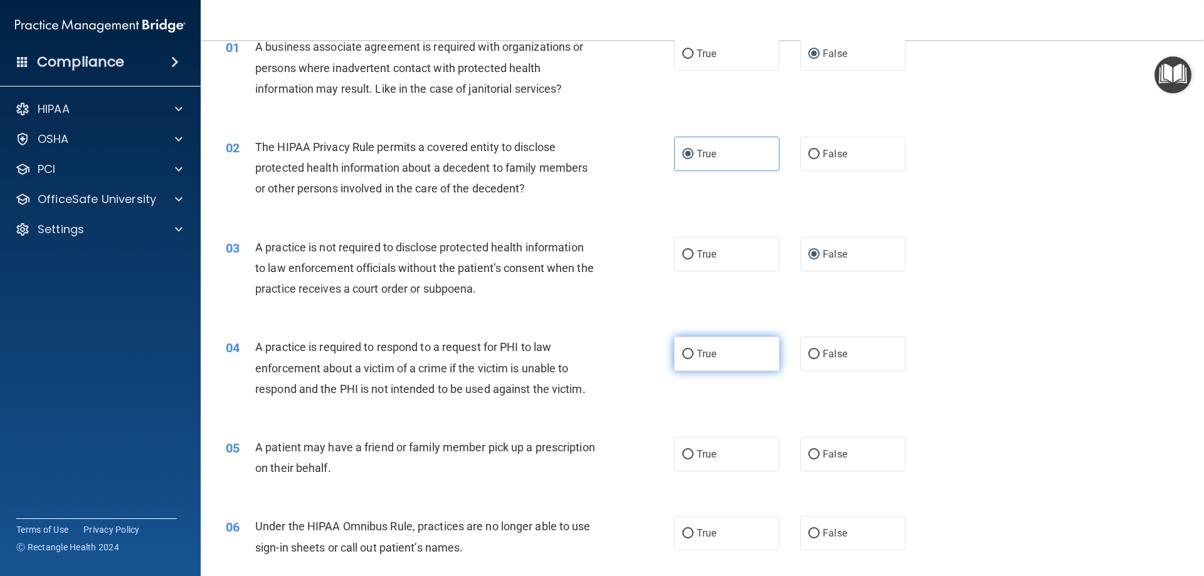
click at [682, 351] on input "True" at bounding box center [687, 354] width 11 height 9
radio input "true"
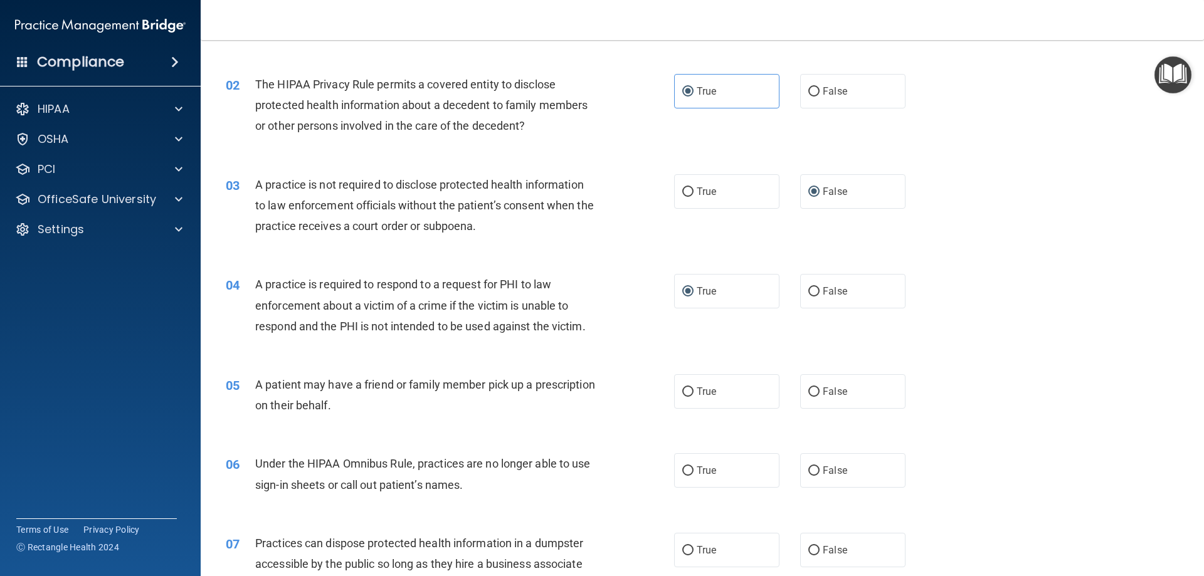
scroll to position [188, 0]
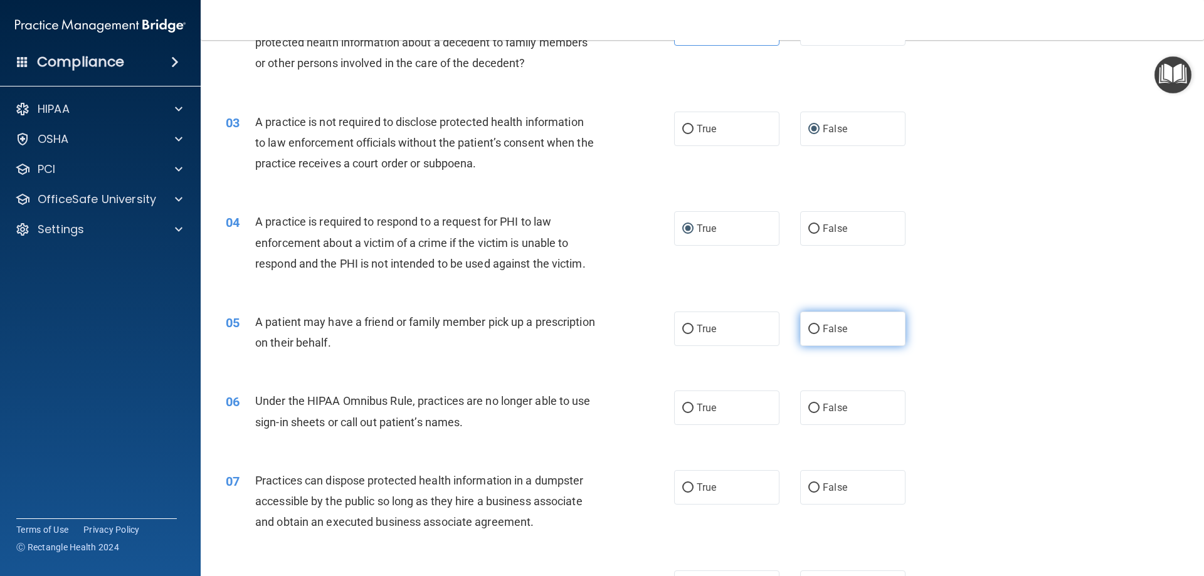
click at [800, 331] on label "False" at bounding box center [852, 329] width 105 height 34
click at [809, 331] on input "False" at bounding box center [814, 329] width 11 height 9
radio input "true"
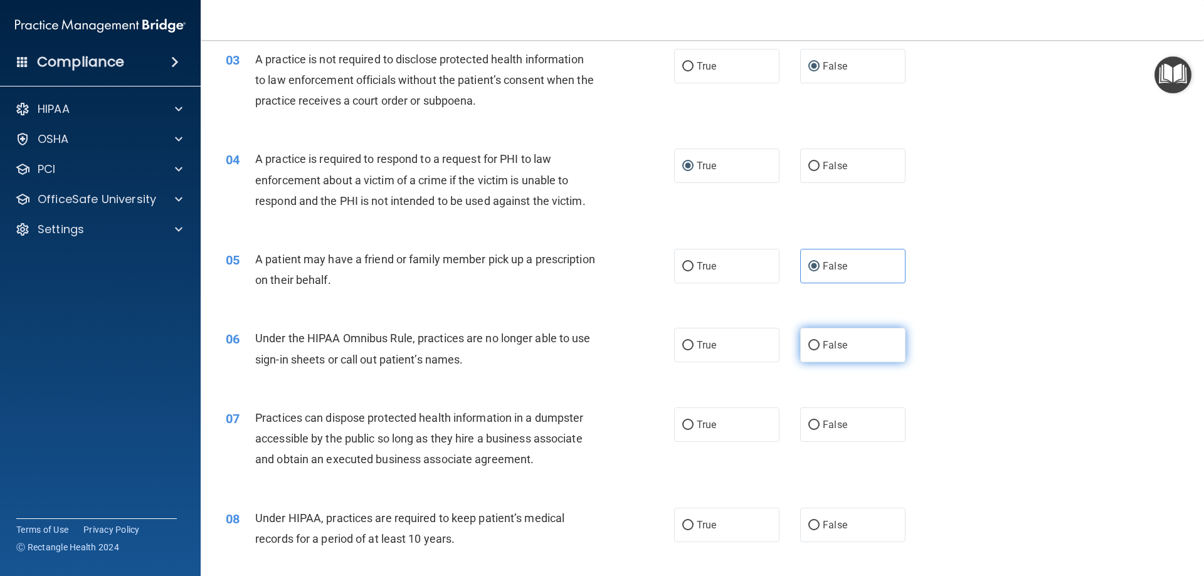
click at [809, 343] on input "False" at bounding box center [814, 345] width 11 height 9
radio input "true"
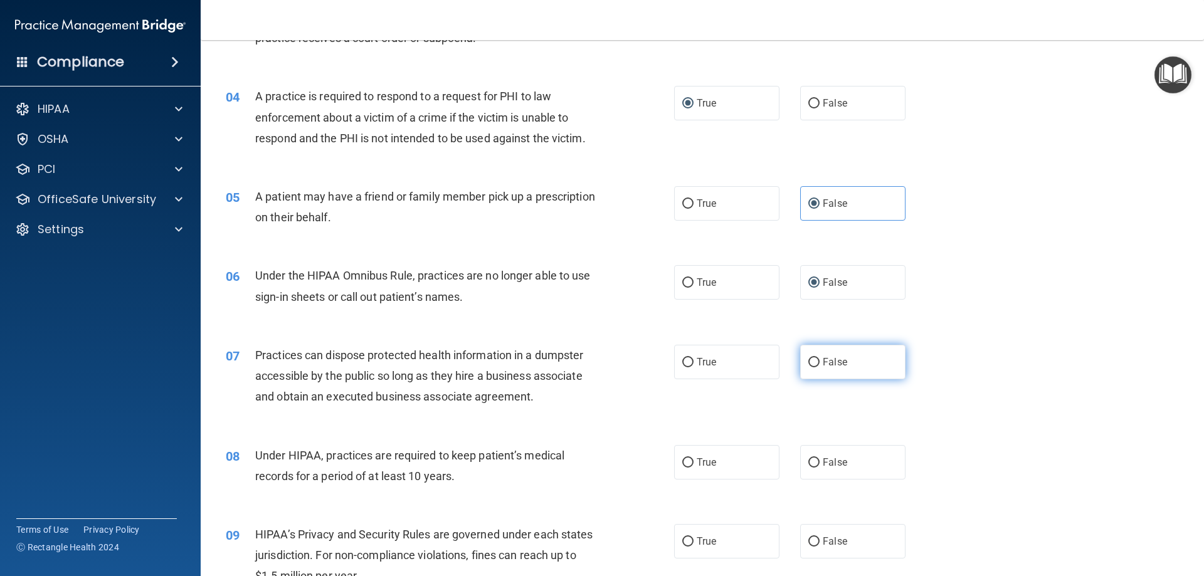
click at [816, 361] on label "False" at bounding box center [852, 362] width 105 height 34
click at [816, 361] on input "False" at bounding box center [814, 362] width 11 height 9
radio input "true"
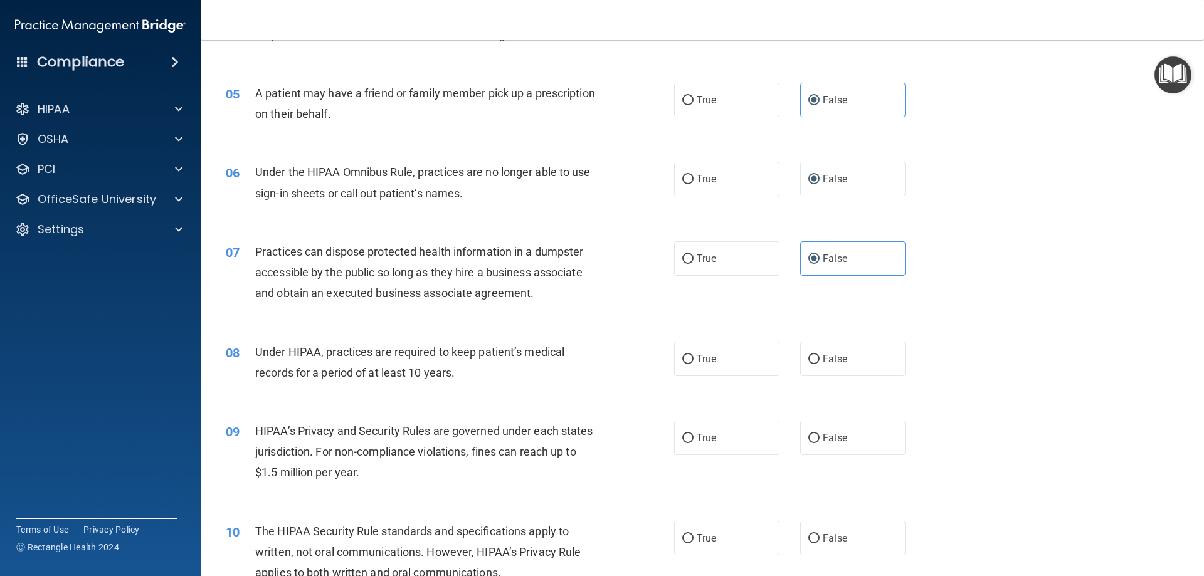
scroll to position [439, 0]
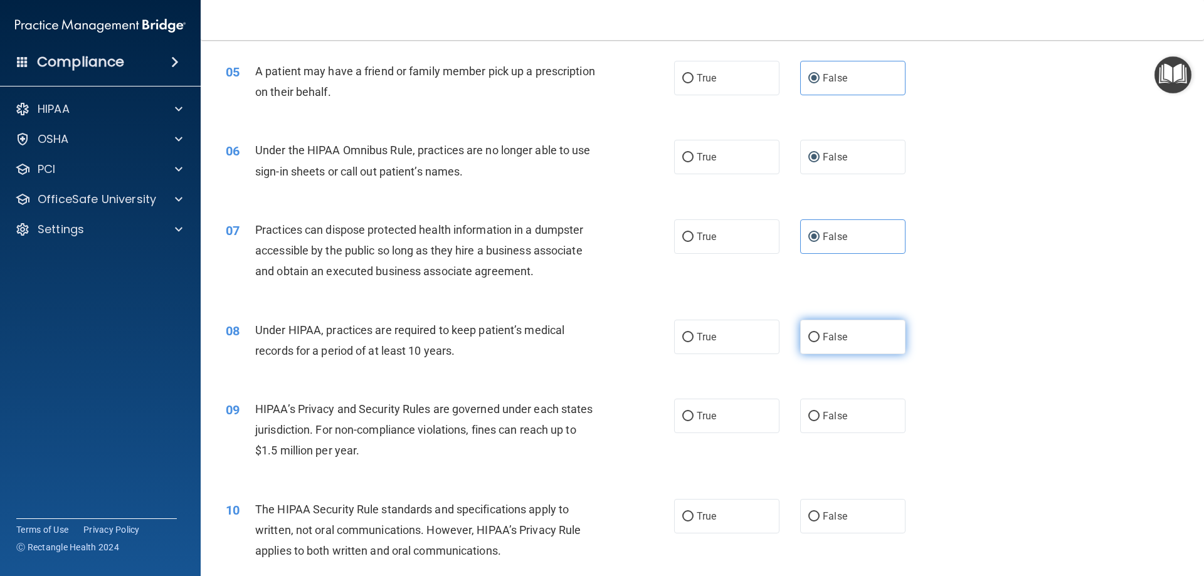
click at [809, 341] on input "False" at bounding box center [814, 337] width 11 height 9
radio input "true"
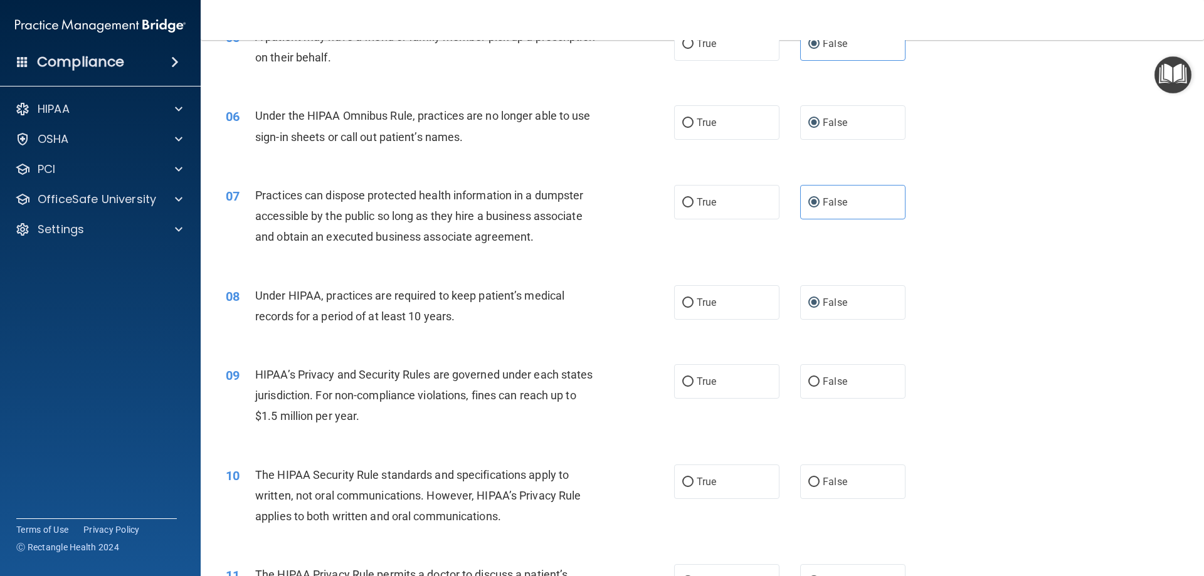
scroll to position [502, 0]
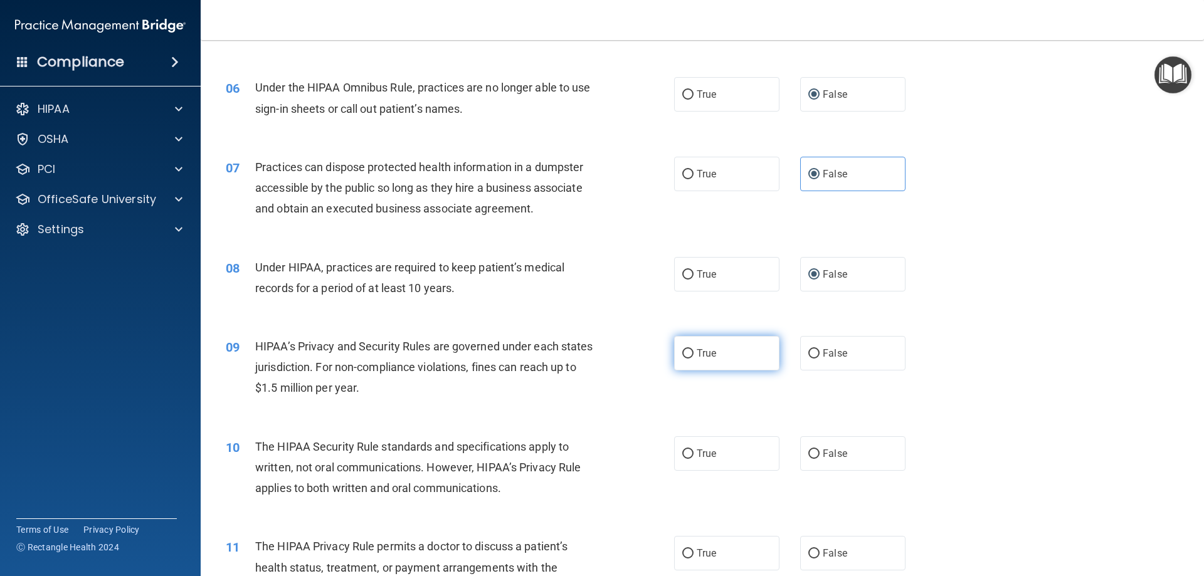
click at [684, 351] on input "True" at bounding box center [687, 353] width 11 height 9
radio input "true"
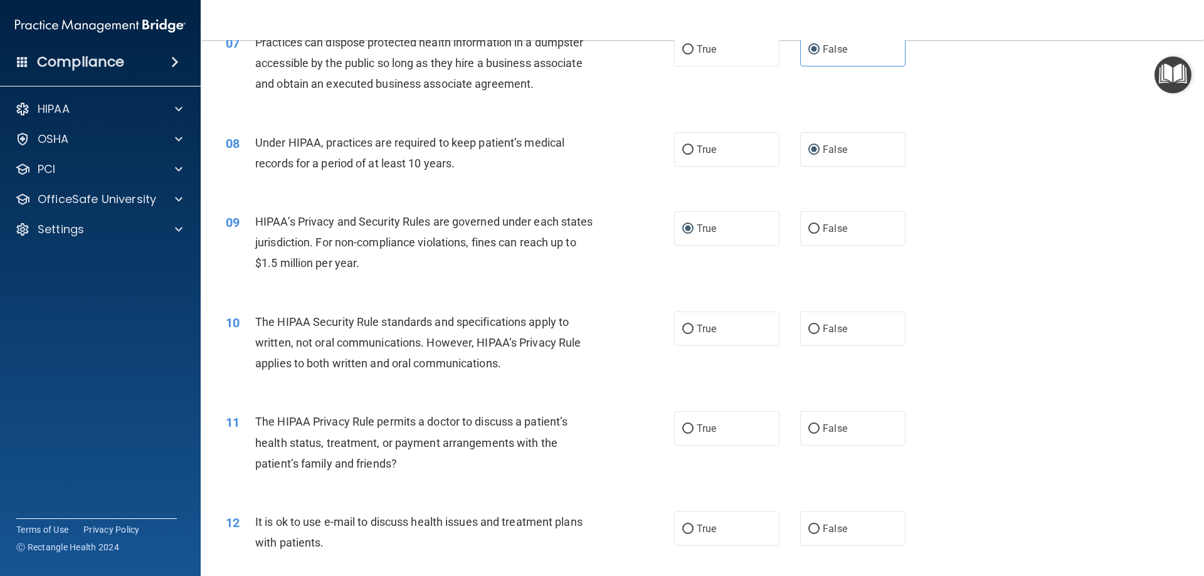
scroll to position [627, 0]
click at [691, 331] on label "True" at bounding box center [726, 328] width 105 height 34
click at [691, 331] on input "True" at bounding box center [687, 328] width 11 height 9
radio input "true"
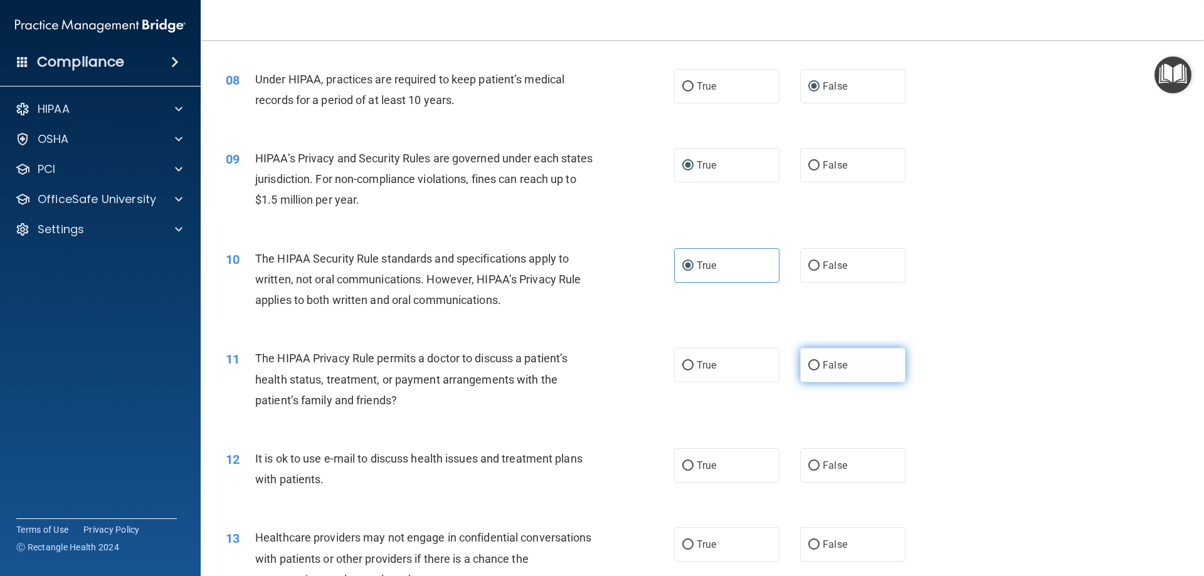
click at [802, 368] on label "False" at bounding box center [852, 365] width 105 height 34
click at [809, 368] on input "False" at bounding box center [814, 365] width 11 height 9
radio input "true"
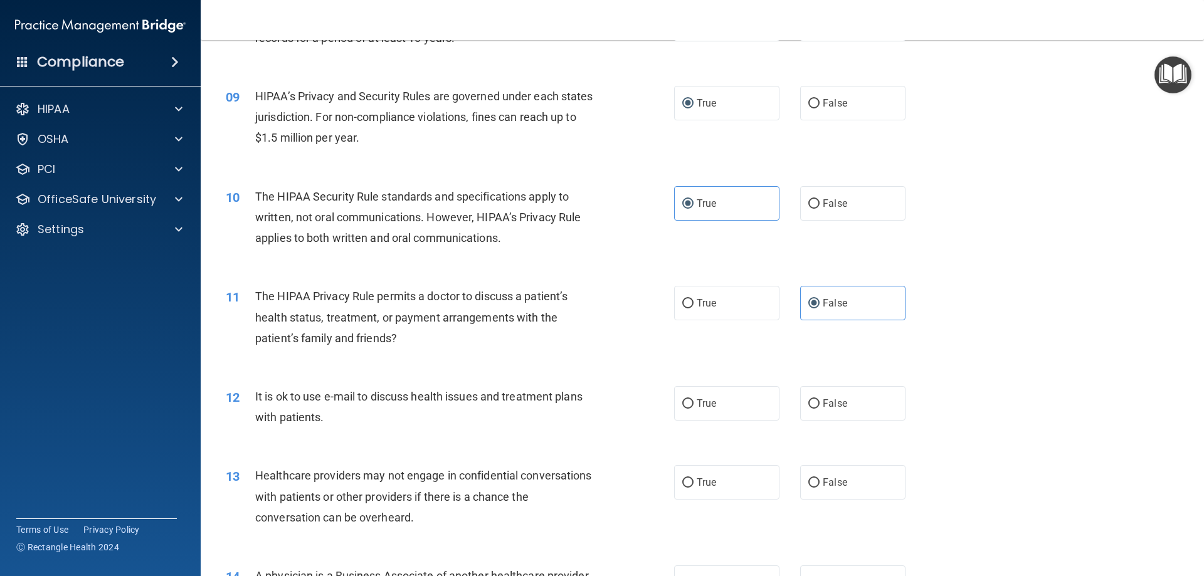
scroll to position [753, 0]
click at [811, 405] on input "False" at bounding box center [814, 403] width 11 height 9
radio input "true"
click at [676, 401] on label "True" at bounding box center [726, 403] width 105 height 34
click at [682, 401] on input "True" at bounding box center [687, 403] width 11 height 9
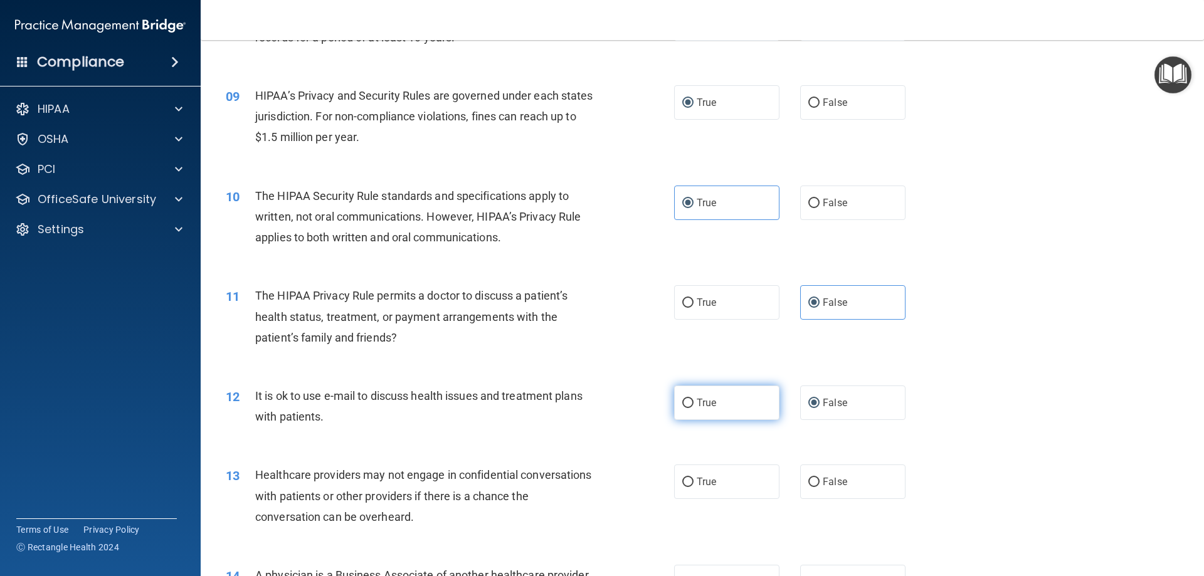
radio input "true"
radio input "false"
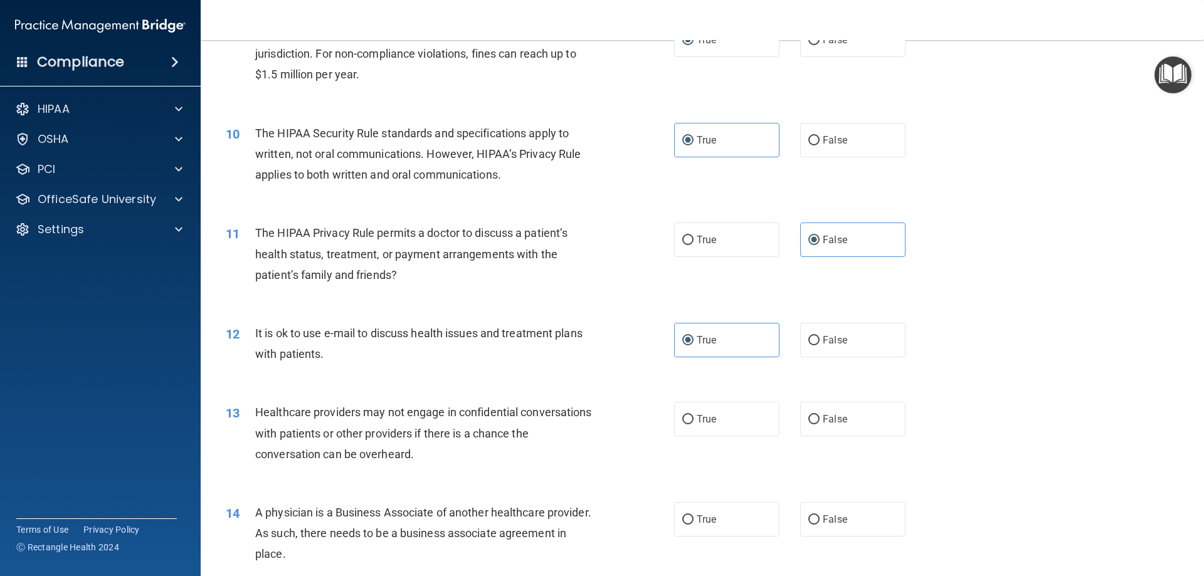
scroll to position [878, 0]
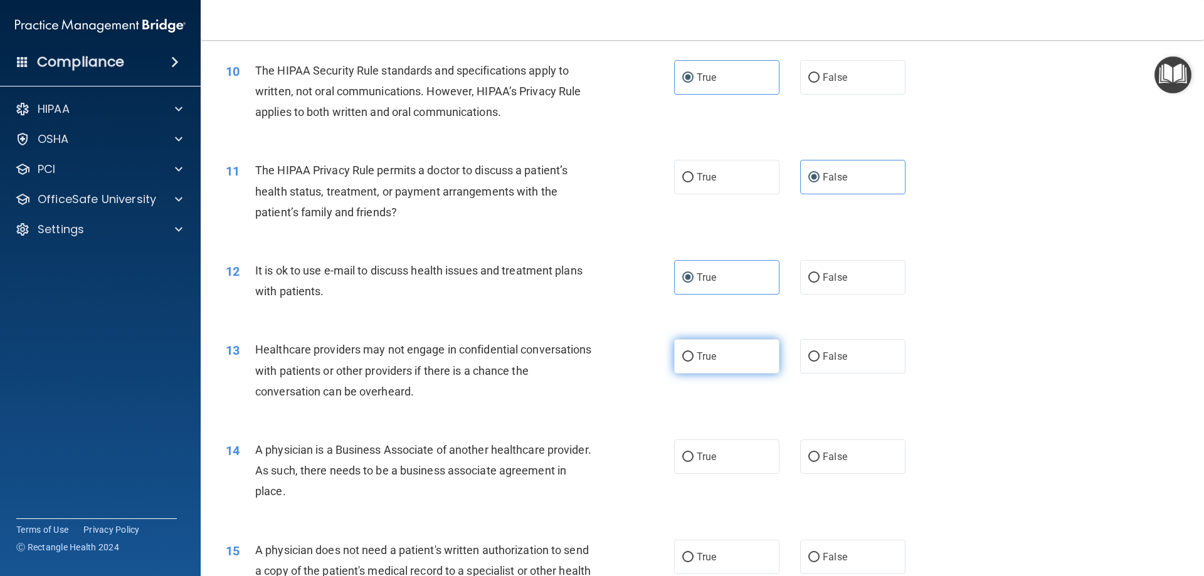
click at [697, 356] on span "True" at bounding box center [706, 357] width 19 height 12
click at [694, 356] on input "True" at bounding box center [687, 357] width 11 height 9
radio input "true"
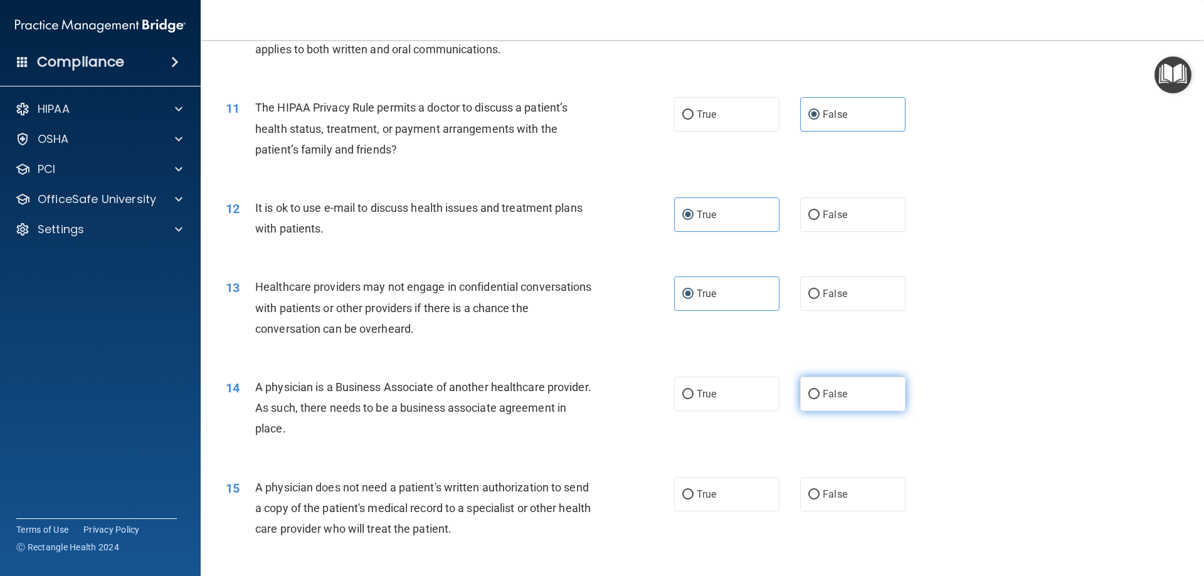
click at [815, 395] on label "False" at bounding box center [852, 394] width 105 height 34
click at [815, 395] on input "False" at bounding box center [814, 394] width 11 height 9
radio input "true"
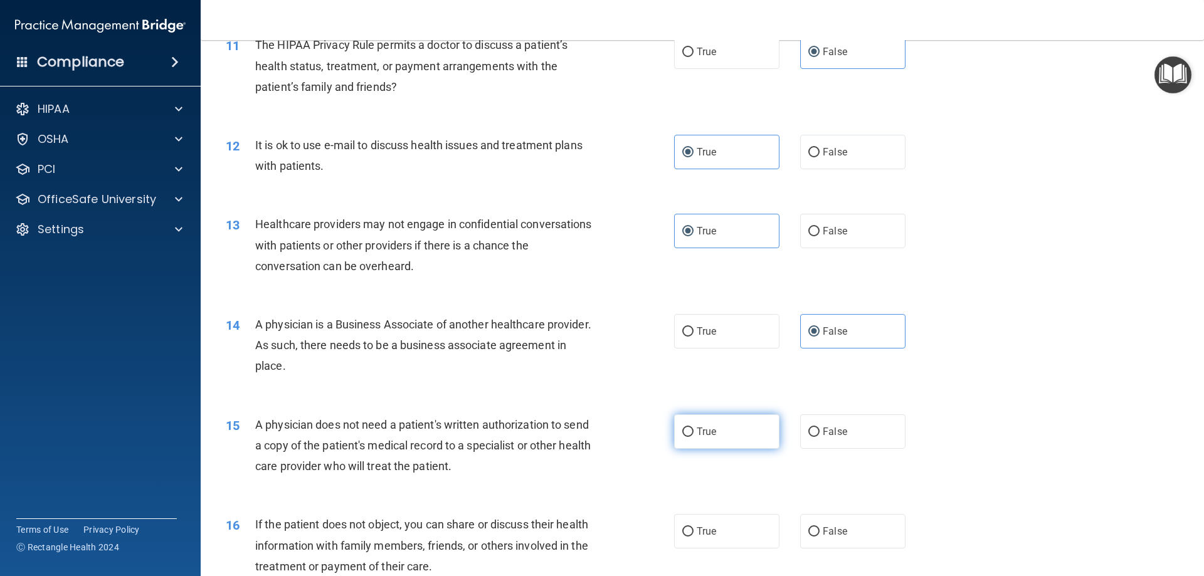
click at [703, 430] on span "True" at bounding box center [706, 432] width 19 height 12
click at [694, 430] on input "True" at bounding box center [687, 432] width 11 height 9
radio input "true"
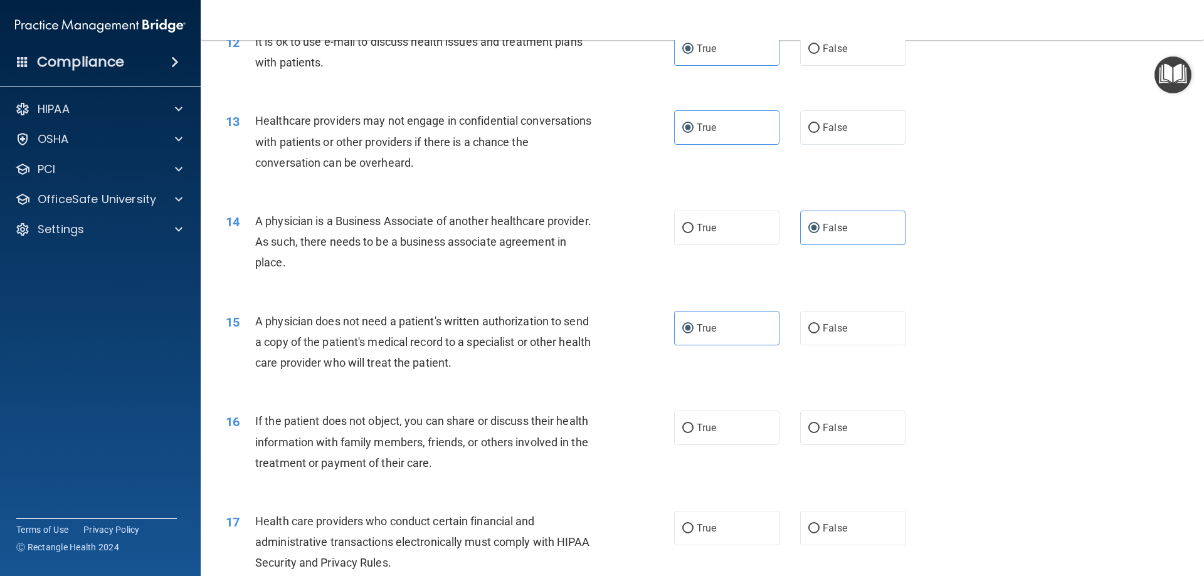
scroll to position [1129, 0]
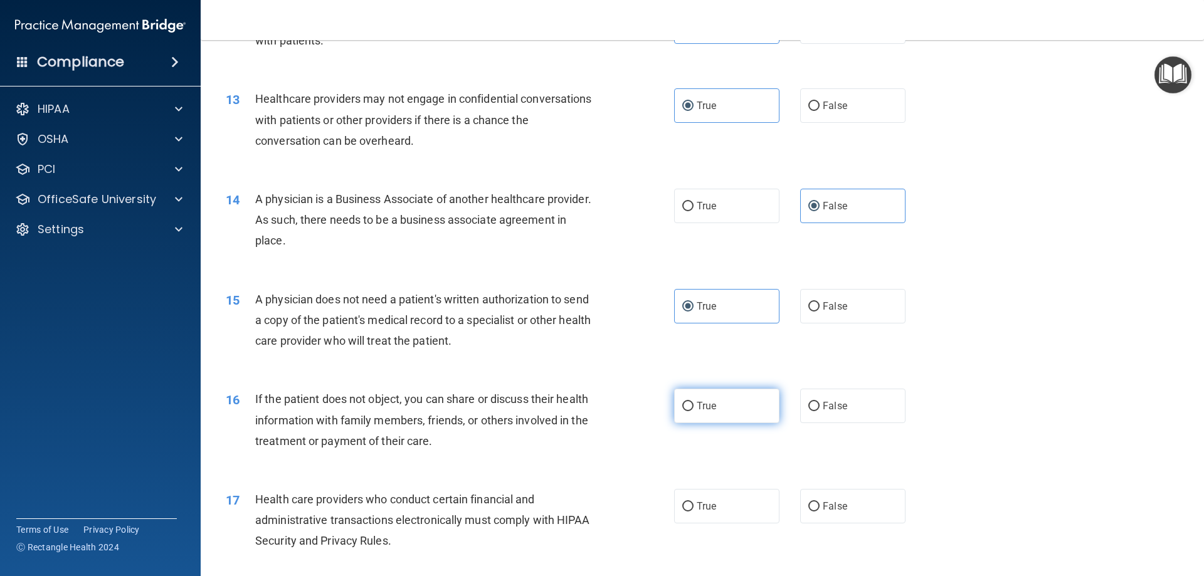
click at [682, 405] on input "True" at bounding box center [687, 406] width 11 height 9
radio input "true"
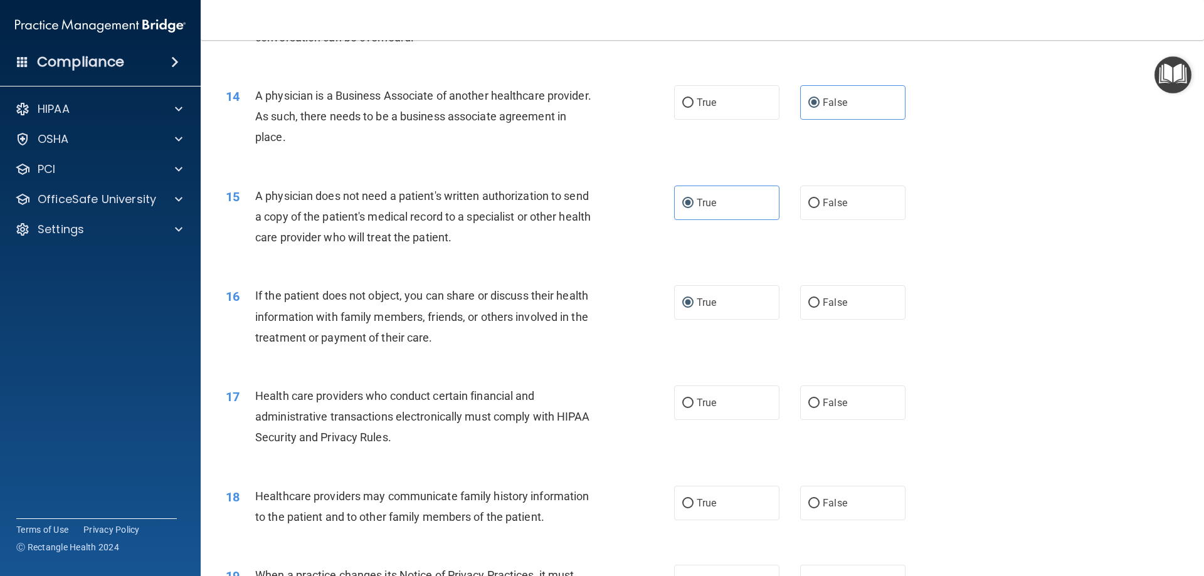
scroll to position [1255, 0]
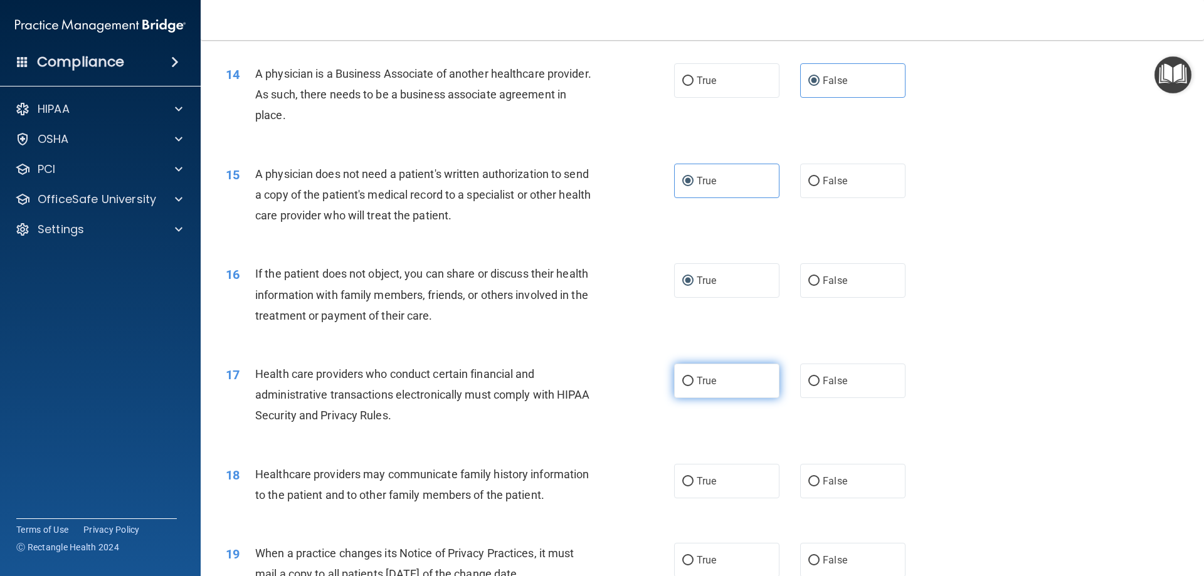
click at [676, 381] on label "True" at bounding box center [726, 381] width 105 height 34
click at [682, 381] on input "True" at bounding box center [687, 381] width 11 height 9
radio input "true"
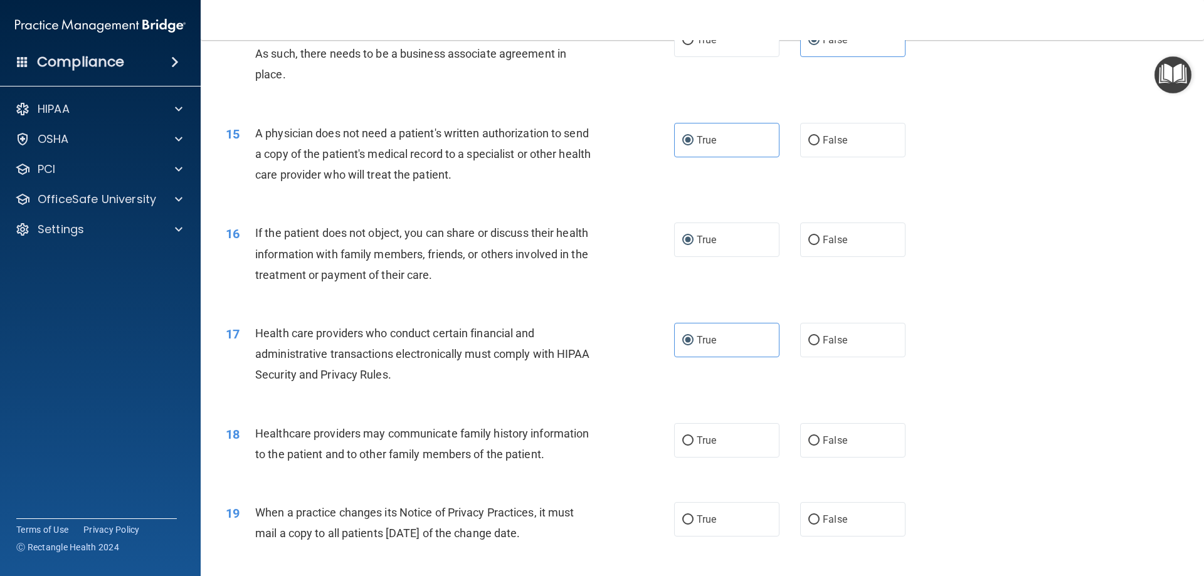
scroll to position [1317, 0]
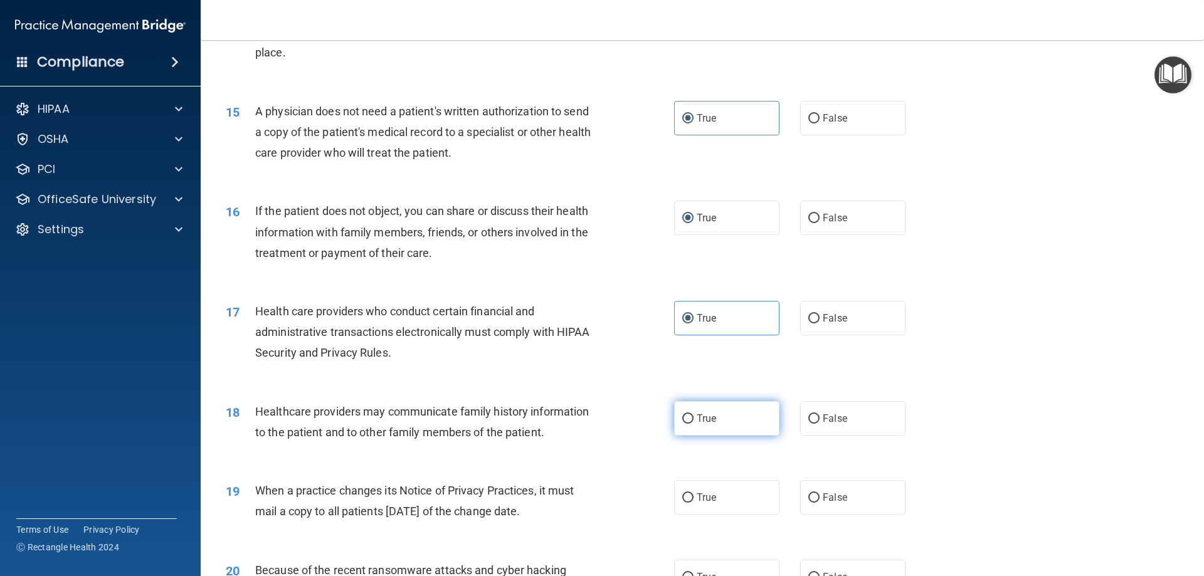
click at [690, 423] on label "True" at bounding box center [726, 418] width 105 height 34
click at [690, 423] on input "True" at bounding box center [687, 419] width 11 height 9
radio input "true"
click at [809, 416] on input "False" at bounding box center [814, 419] width 11 height 9
radio input "true"
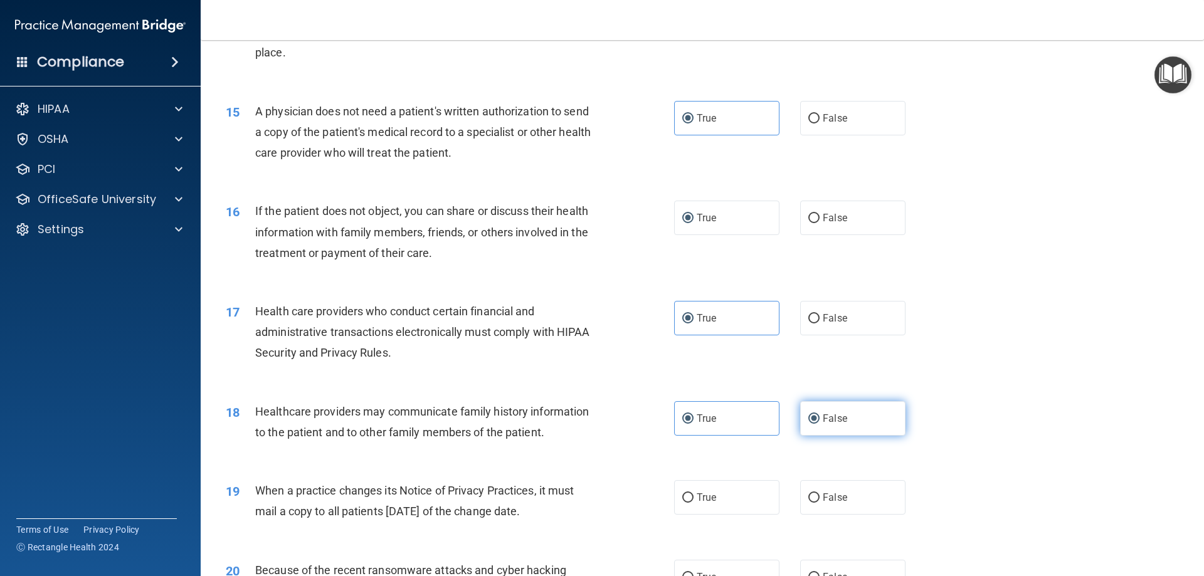
radio input "false"
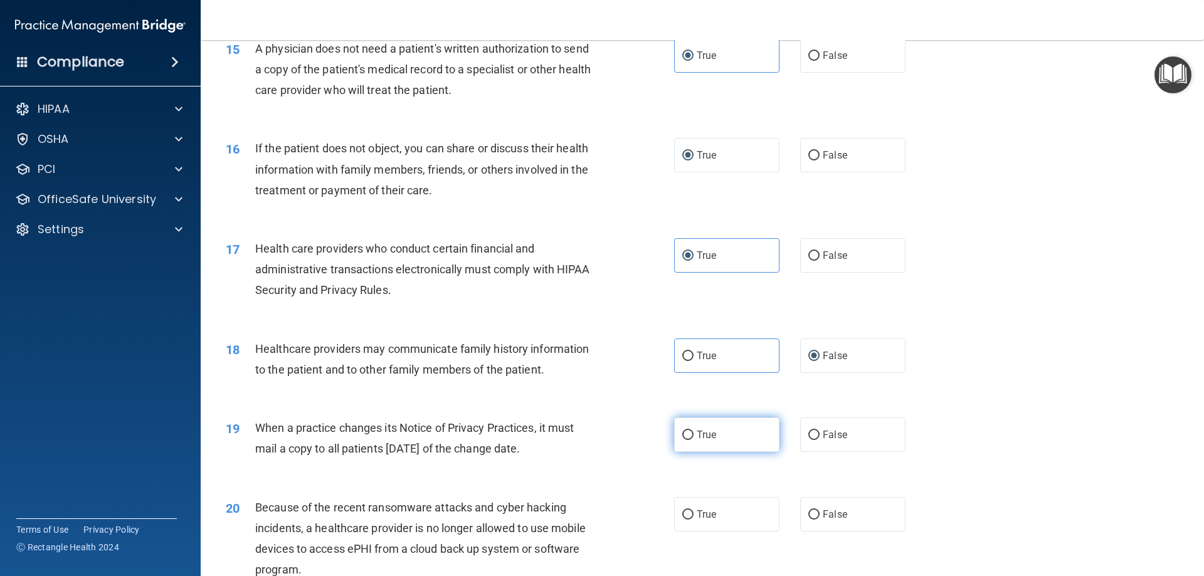
click at [682, 435] on input "True" at bounding box center [687, 435] width 11 height 9
radio input "true"
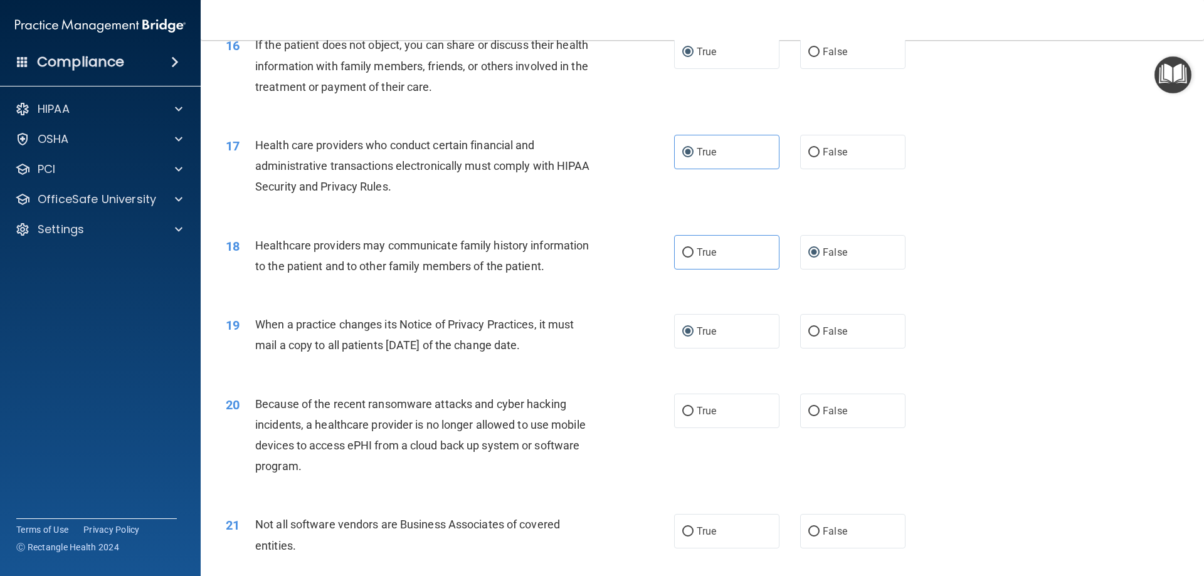
scroll to position [1505, 0]
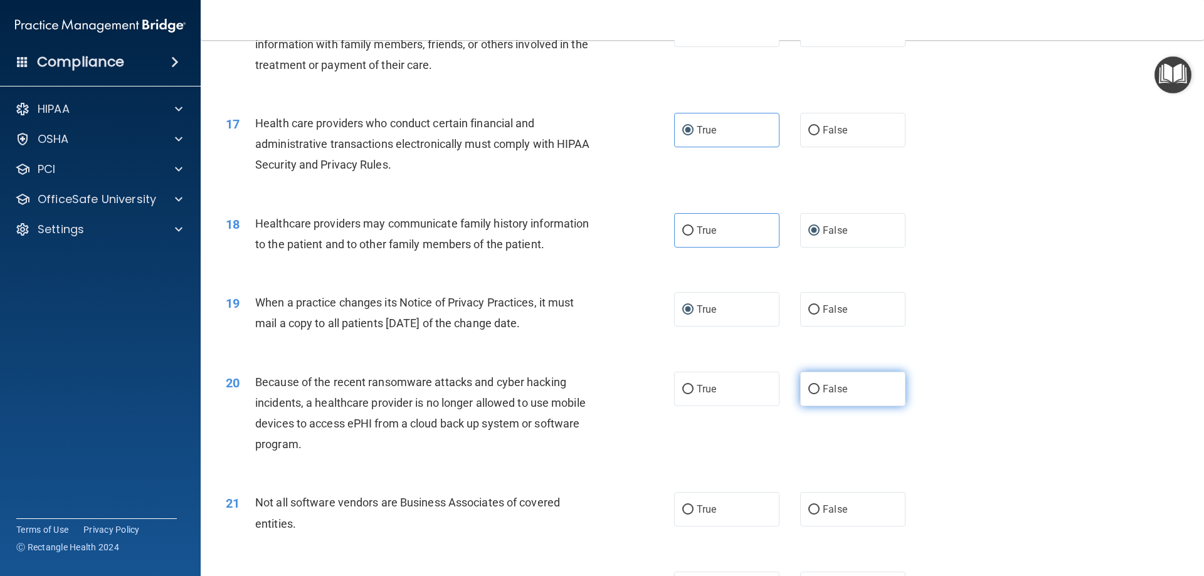
click at [812, 390] on input "False" at bounding box center [814, 389] width 11 height 9
radio input "true"
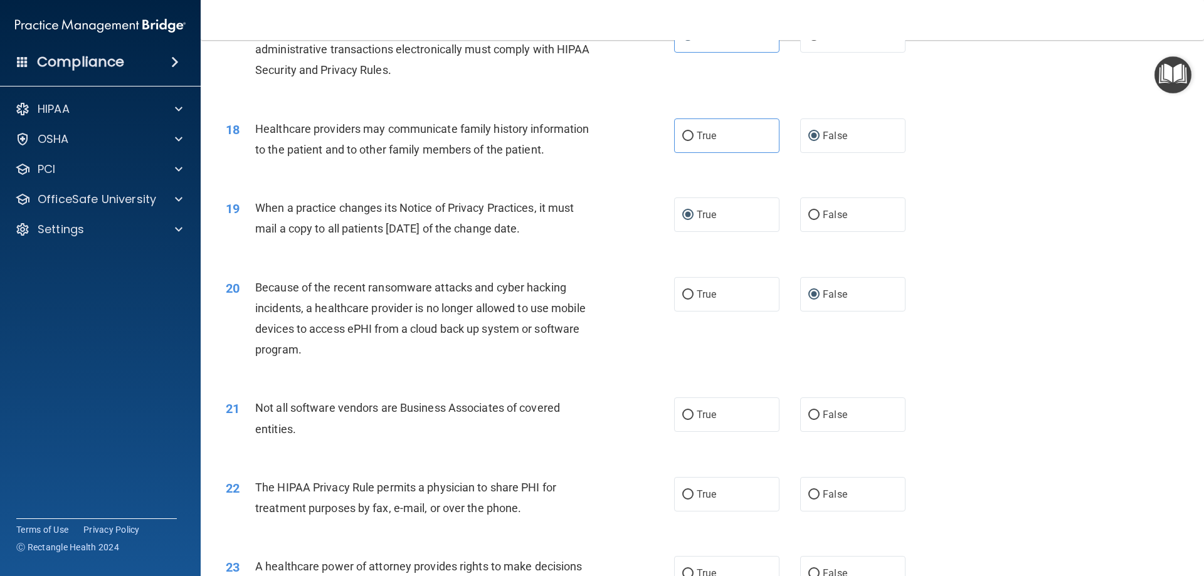
scroll to position [1631, 0]
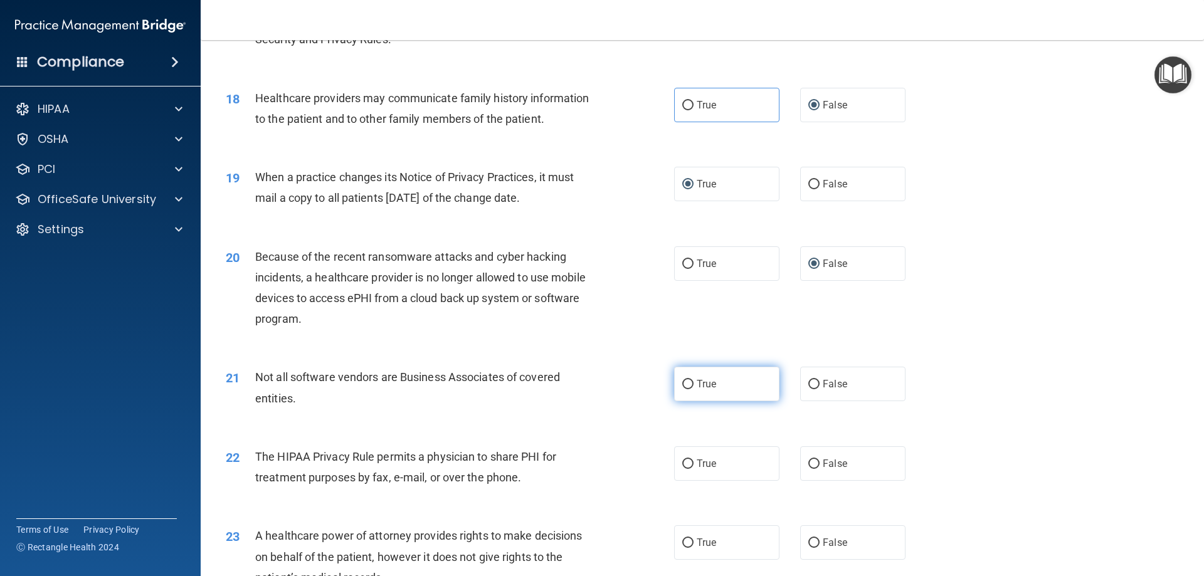
click at [684, 388] on input "True" at bounding box center [687, 384] width 11 height 9
radio input "true"
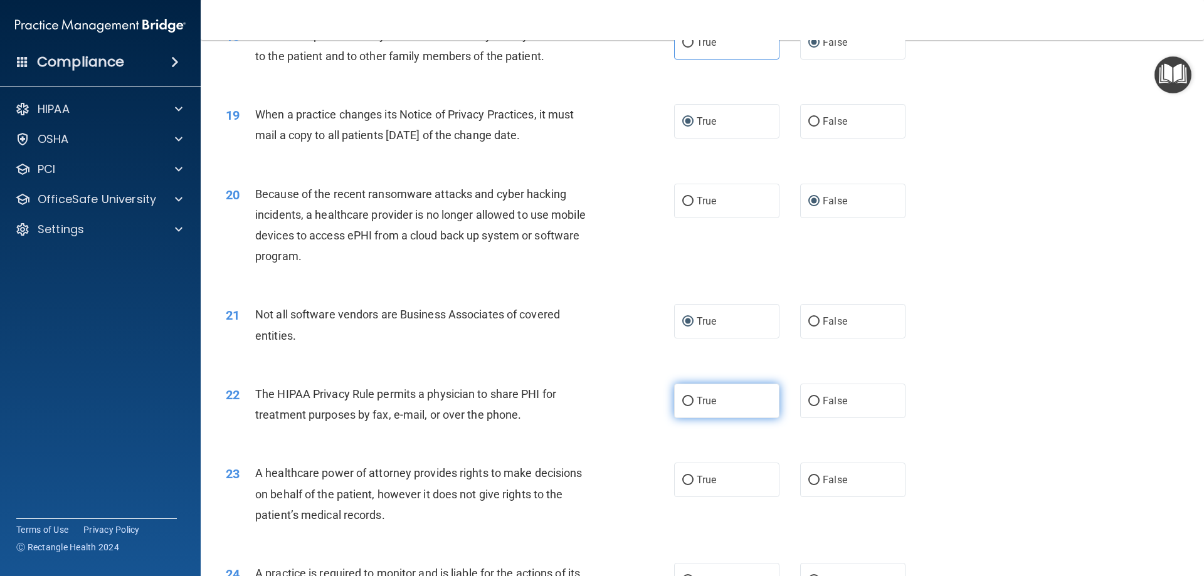
click at [686, 401] on input "True" at bounding box center [687, 401] width 11 height 9
radio input "true"
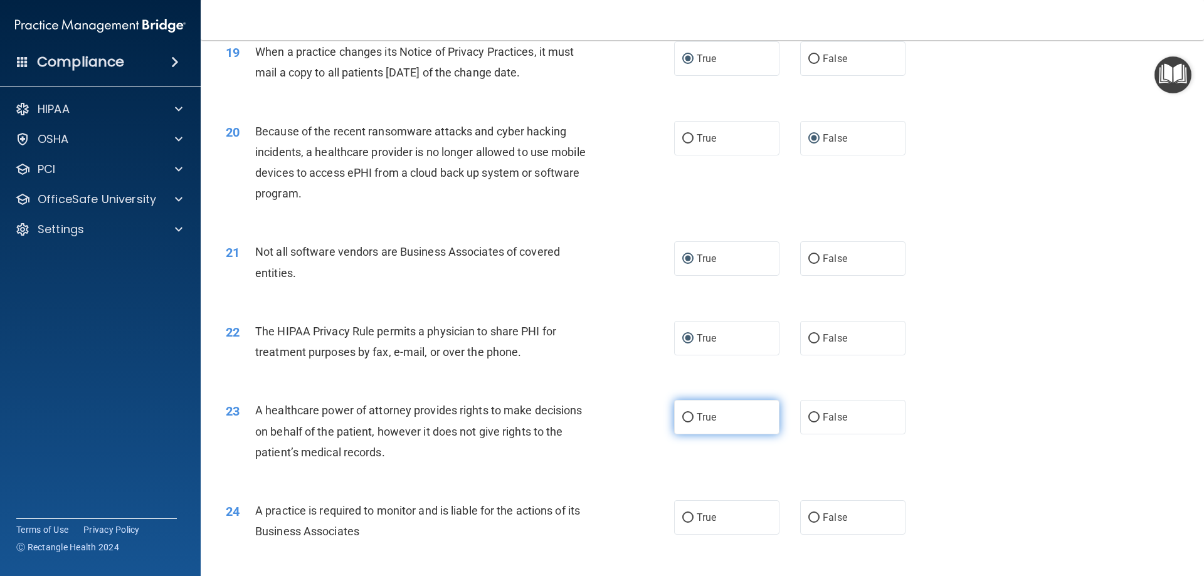
click at [676, 413] on label "True" at bounding box center [726, 417] width 105 height 34
click at [682, 413] on input "True" at bounding box center [687, 417] width 11 height 9
radio input "true"
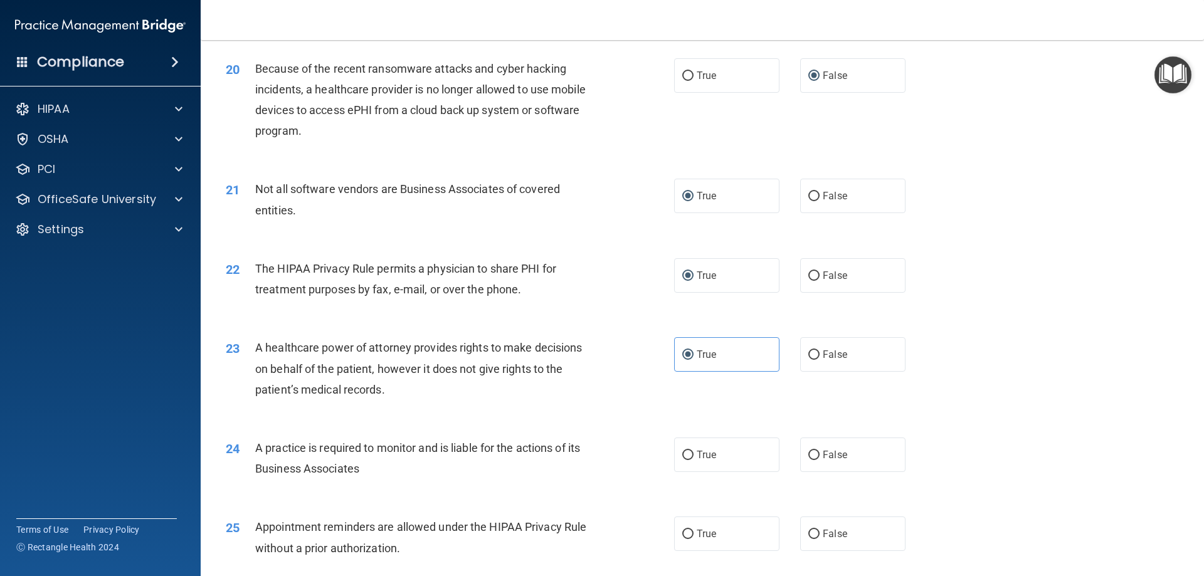
scroll to position [1882, 0]
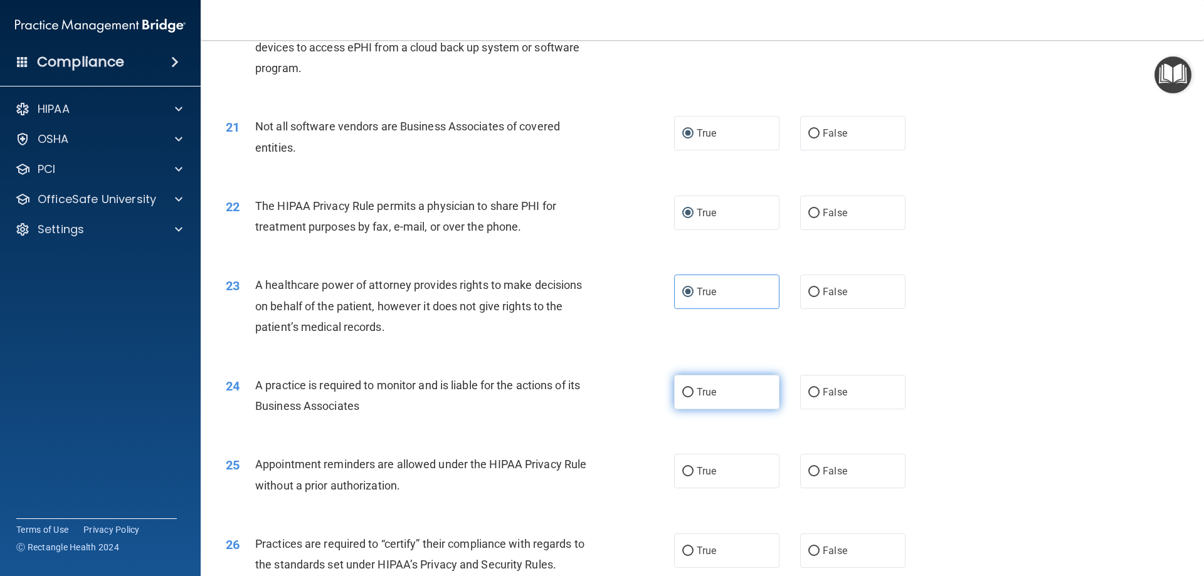
click at [682, 391] on input "True" at bounding box center [687, 392] width 11 height 9
radio input "true"
click at [812, 391] on input "False" at bounding box center [814, 392] width 11 height 9
radio input "true"
click at [676, 394] on label "True" at bounding box center [726, 392] width 105 height 34
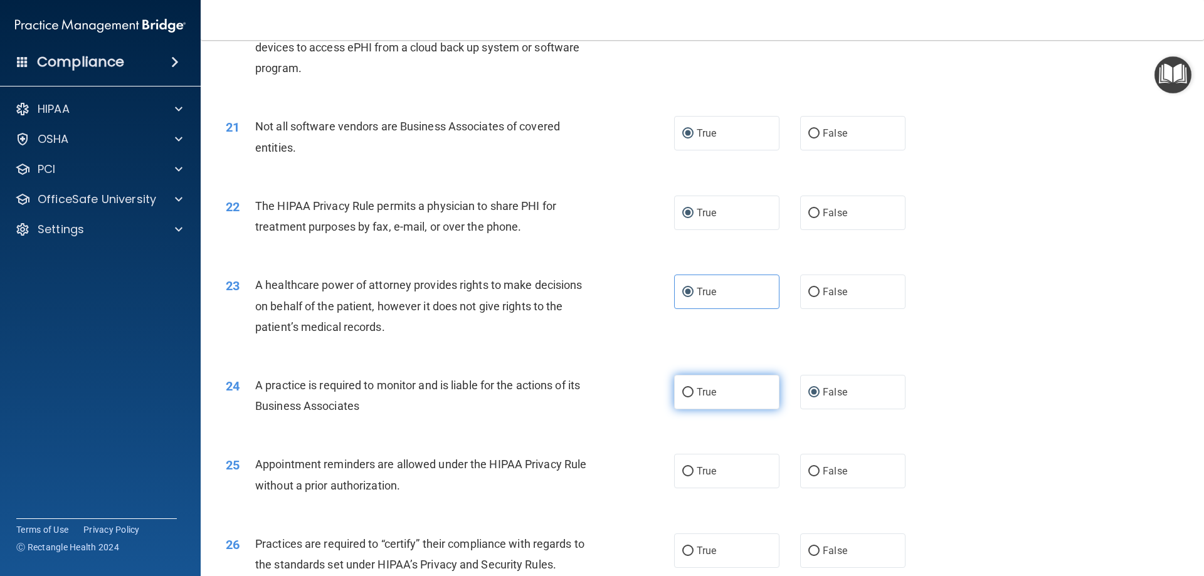
click at [682, 394] on input "True" at bounding box center [687, 392] width 11 height 9
radio input "true"
radio input "false"
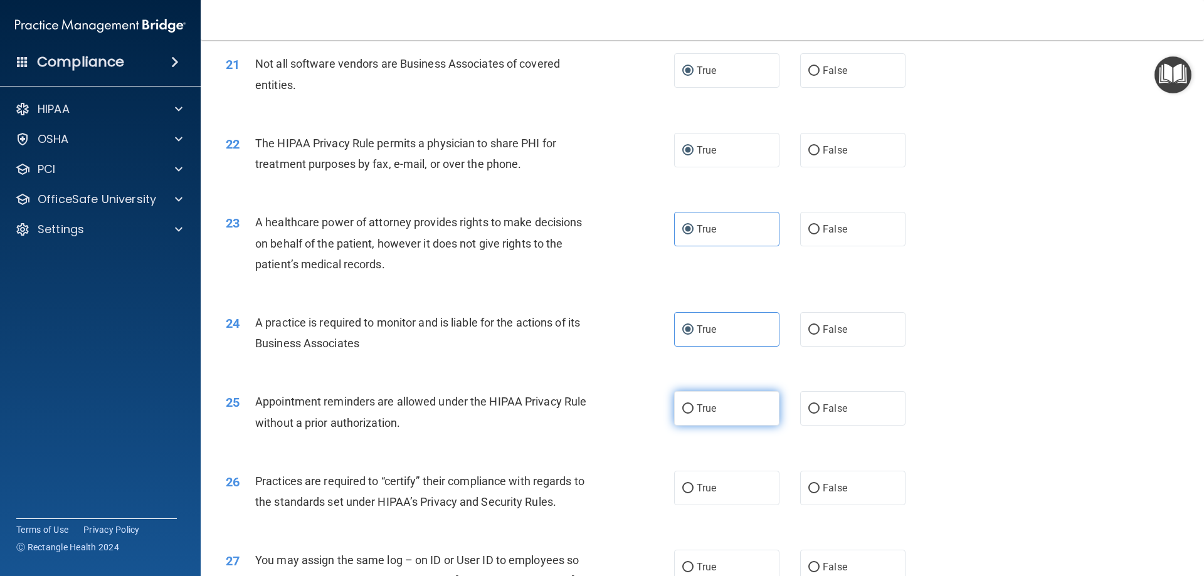
click at [688, 406] on input "True" at bounding box center [687, 409] width 11 height 9
radio input "true"
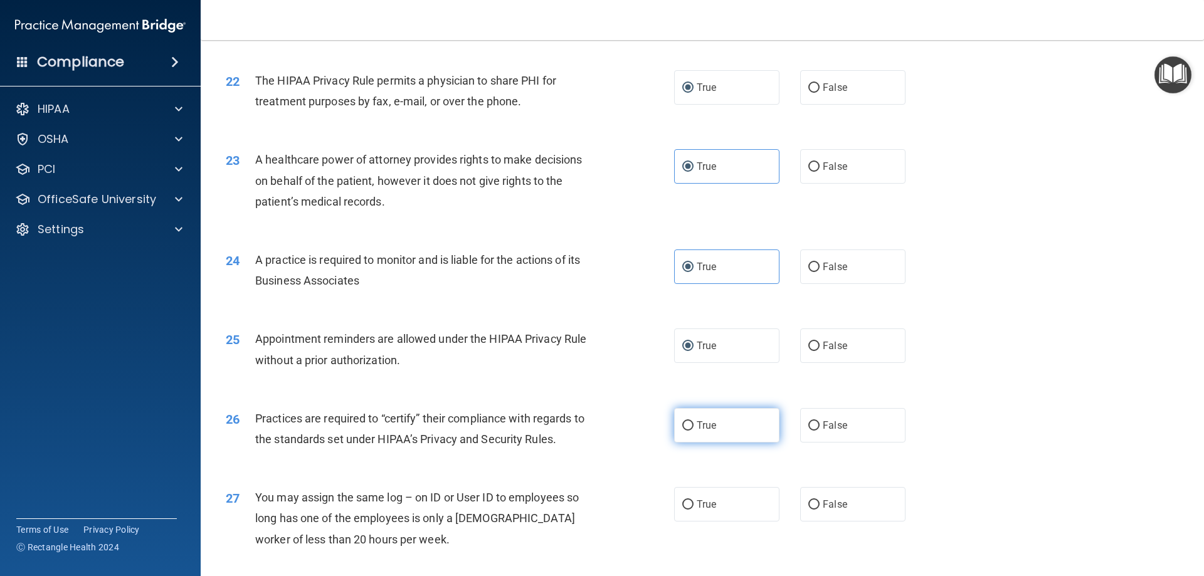
click at [684, 426] on input "True" at bounding box center [687, 426] width 11 height 9
radio input "true"
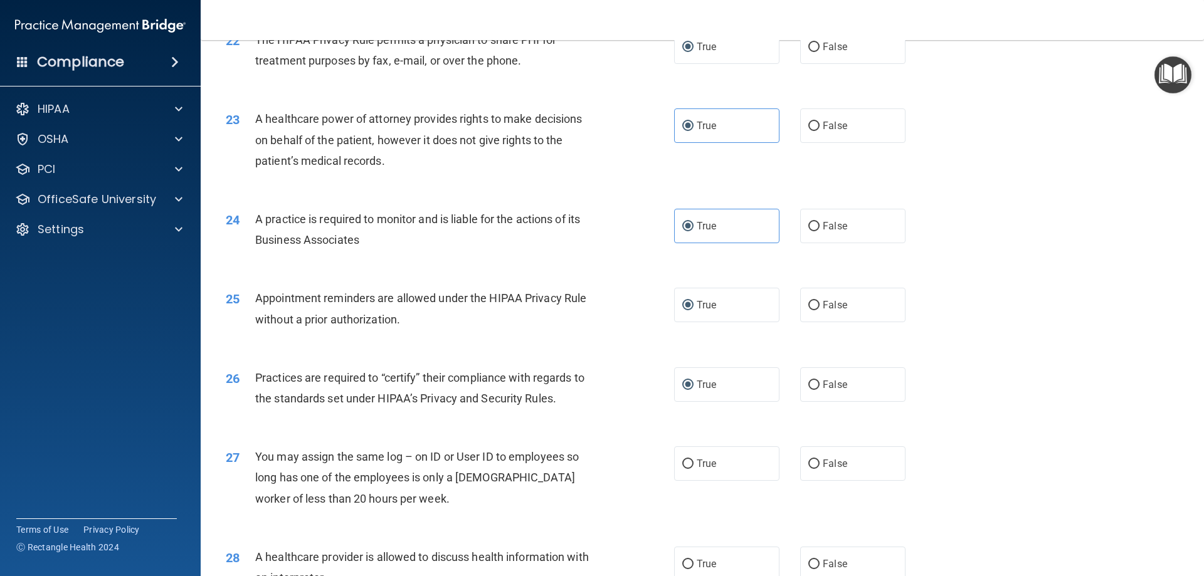
scroll to position [2070, 0]
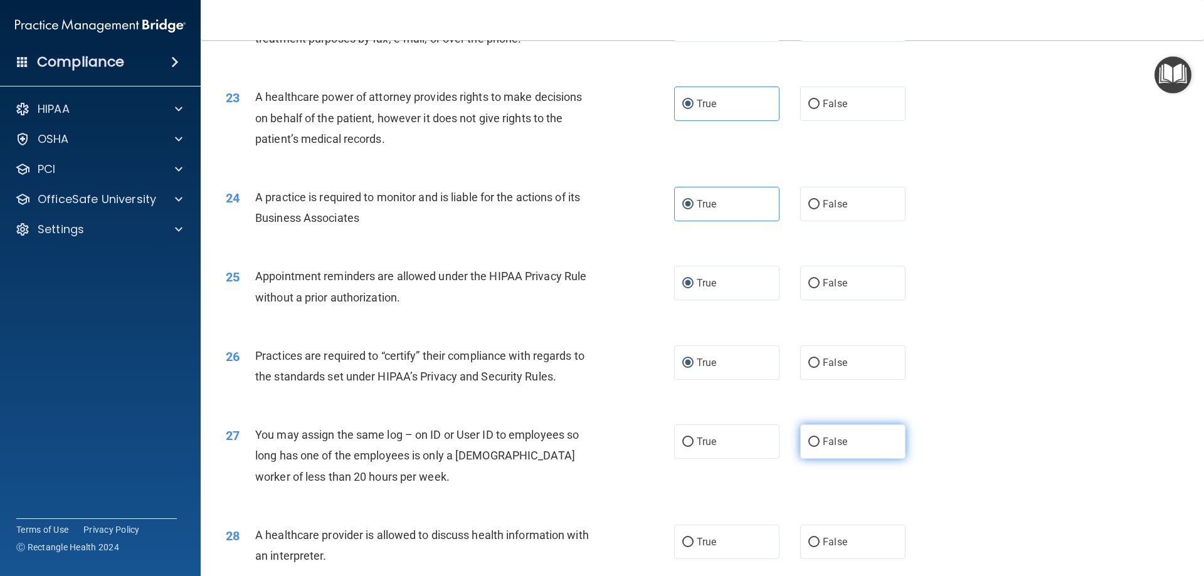
click at [809, 445] on input "False" at bounding box center [814, 442] width 11 height 9
radio input "true"
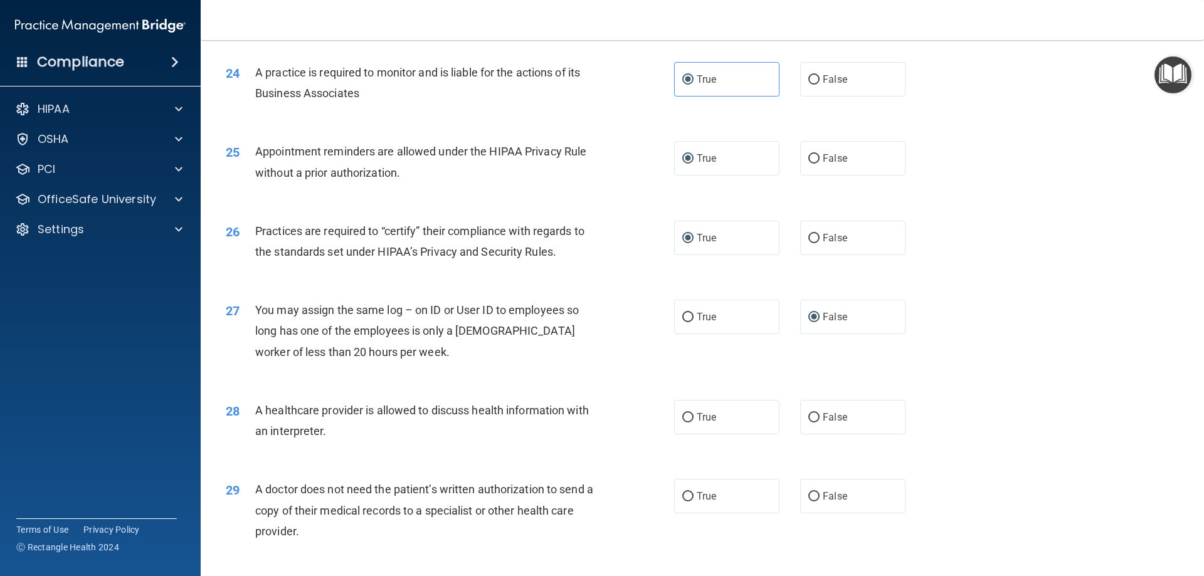
scroll to position [2195, 0]
click at [683, 415] on input "True" at bounding box center [687, 417] width 11 height 9
radio input "true"
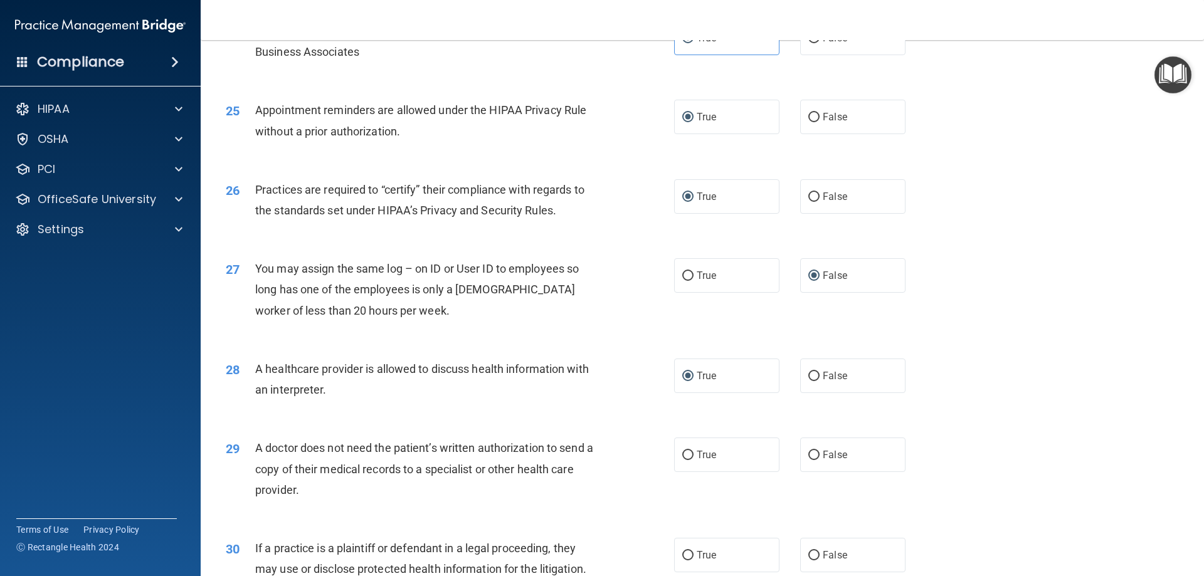
scroll to position [2258, 0]
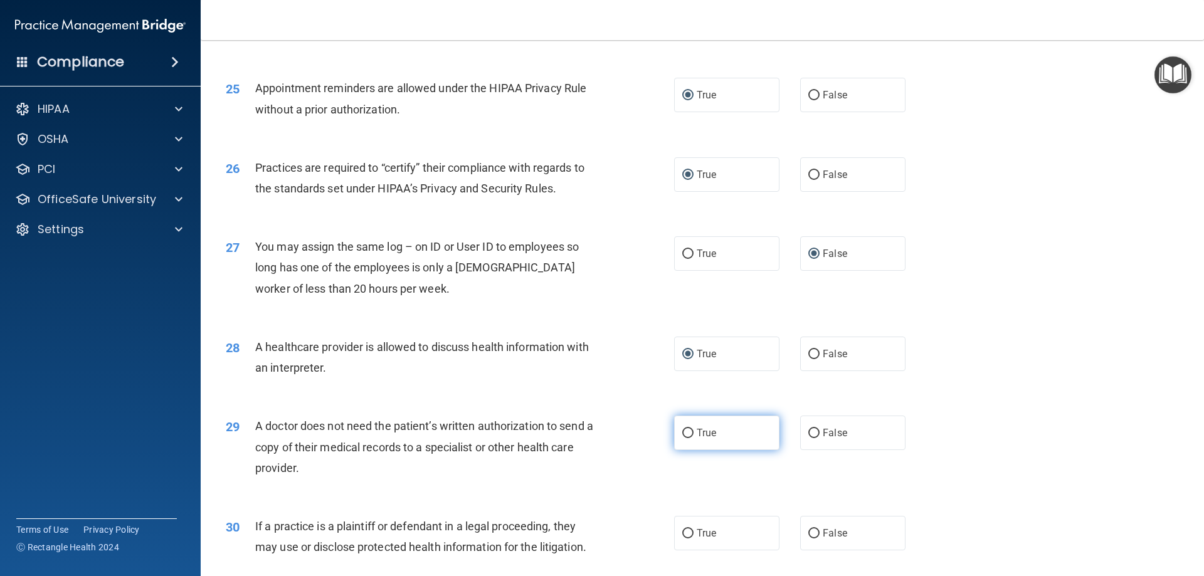
click at [708, 425] on label "True" at bounding box center [726, 433] width 105 height 34
click at [694, 429] on input "True" at bounding box center [687, 433] width 11 height 9
radio input "true"
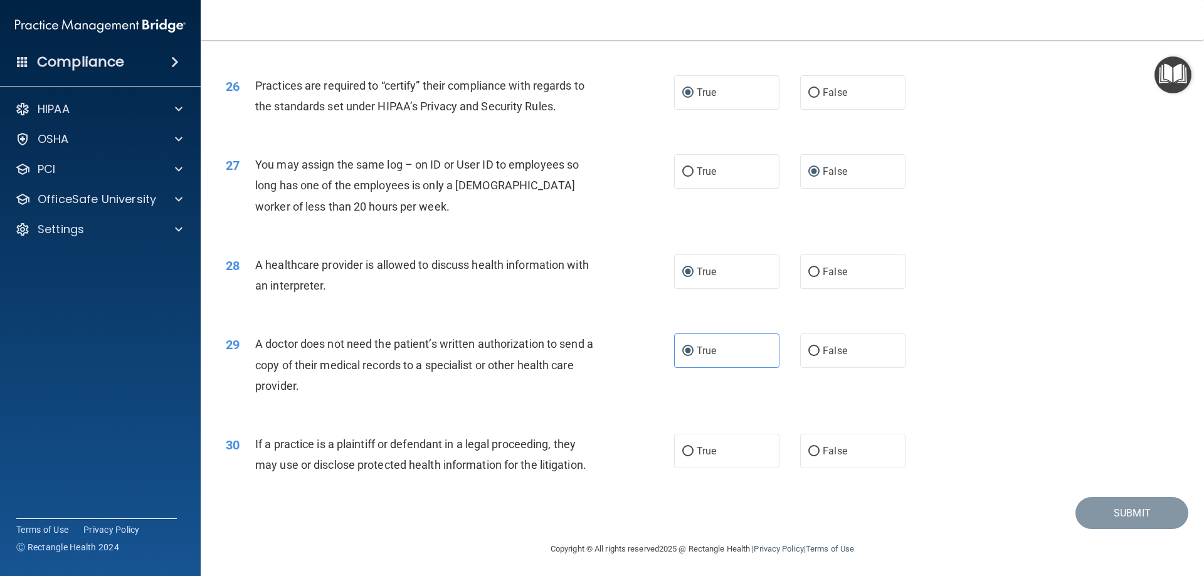
scroll to position [2343, 0]
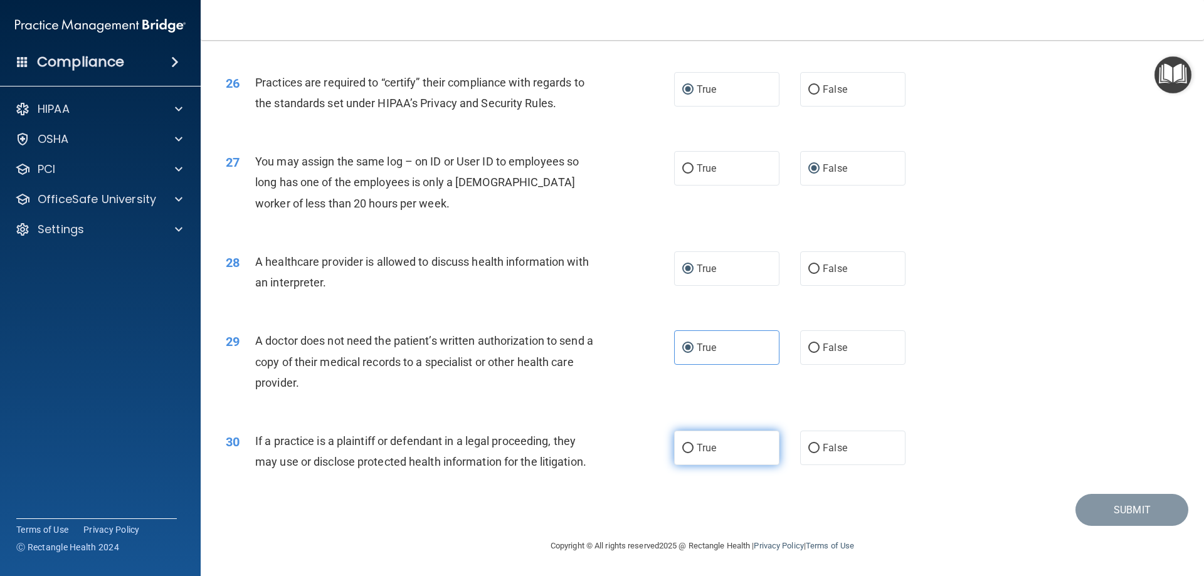
click at [684, 441] on label "True" at bounding box center [726, 448] width 105 height 34
click at [684, 444] on input "True" at bounding box center [687, 448] width 11 height 9
radio input "true"
click at [1111, 502] on button "Submit" at bounding box center [1132, 510] width 113 height 32
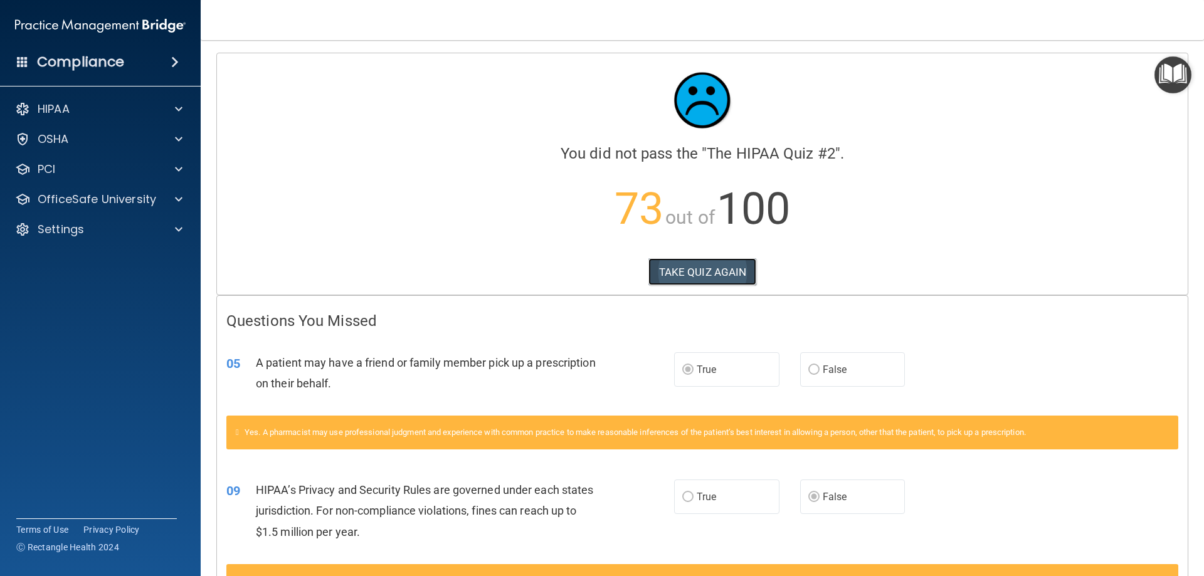
click at [716, 268] on button "TAKE QUIZ AGAIN" at bounding box center [703, 272] width 109 height 28
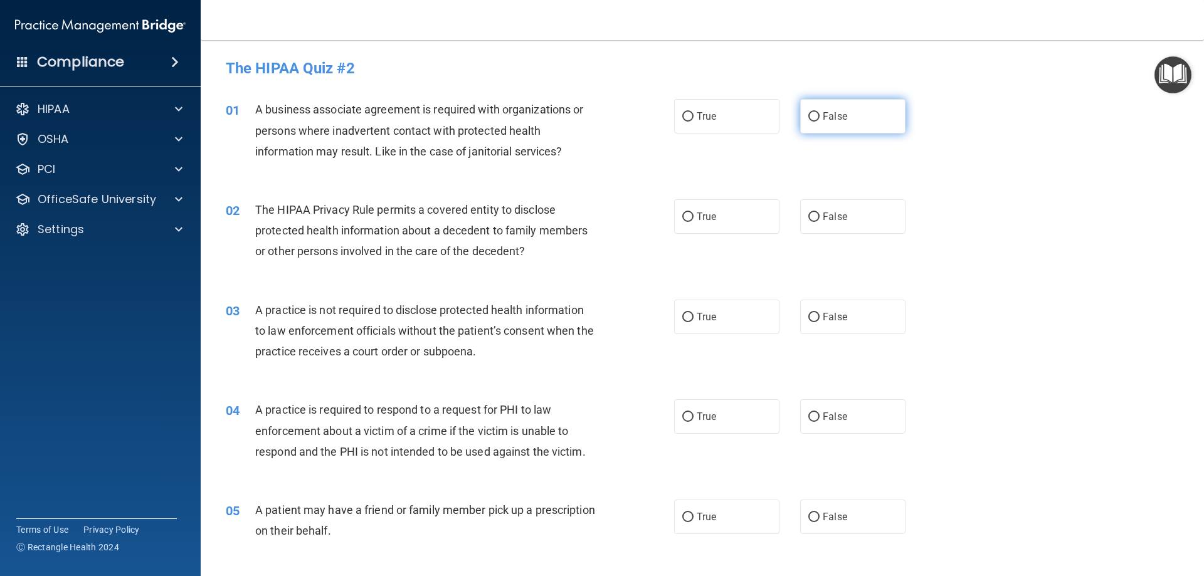
click at [812, 115] on input "False" at bounding box center [814, 116] width 11 height 9
radio input "true"
click at [682, 213] on input "True" at bounding box center [687, 217] width 11 height 9
radio input "true"
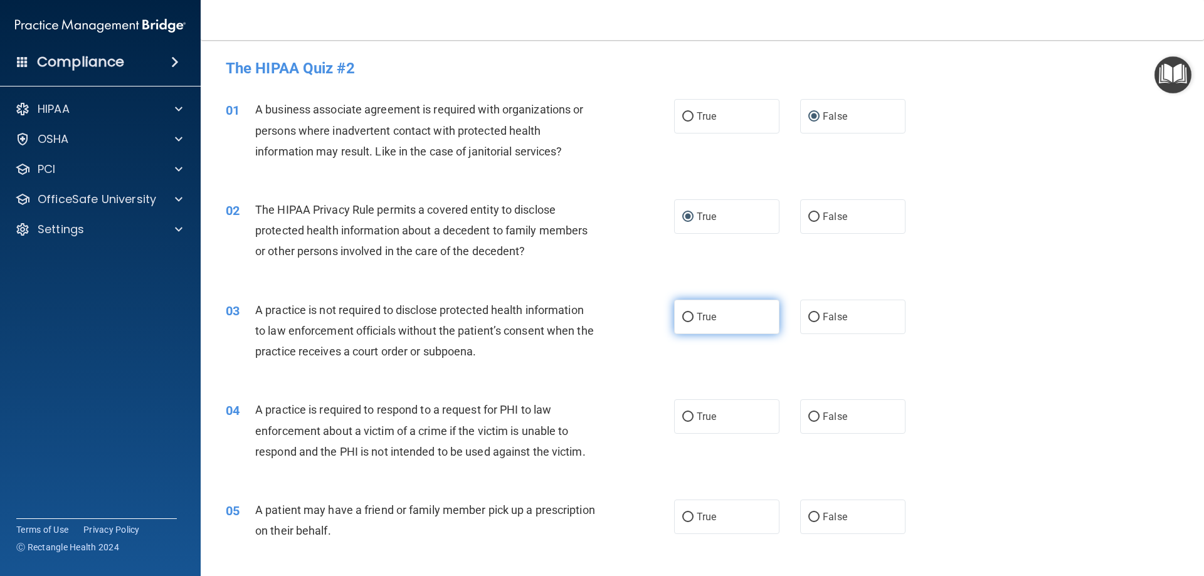
click at [686, 316] on input "True" at bounding box center [687, 317] width 11 height 9
radio input "true"
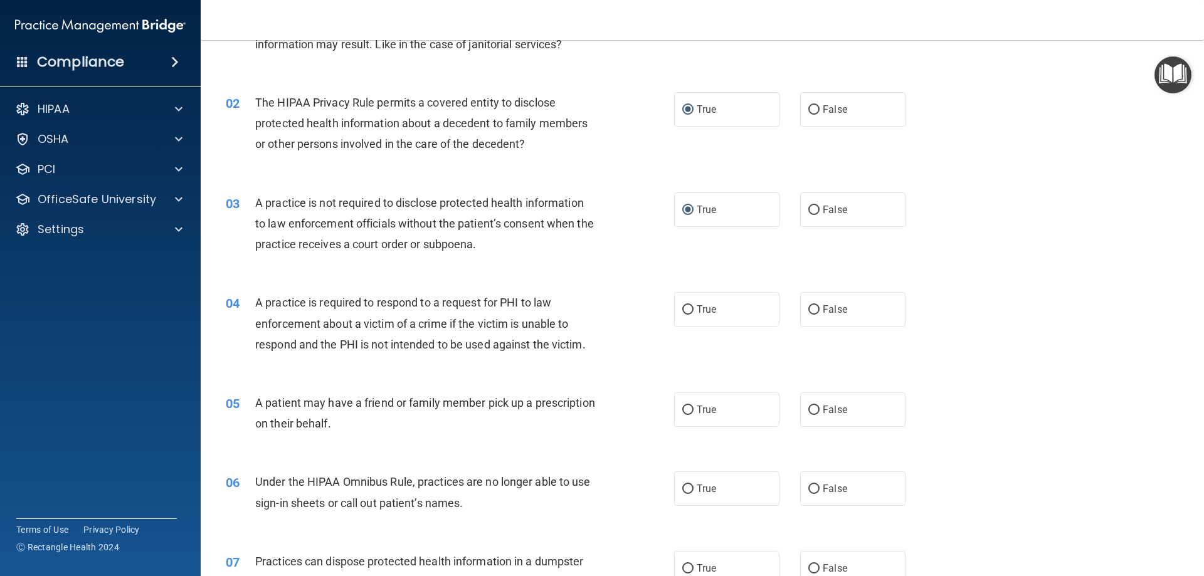
scroll to position [125, 0]
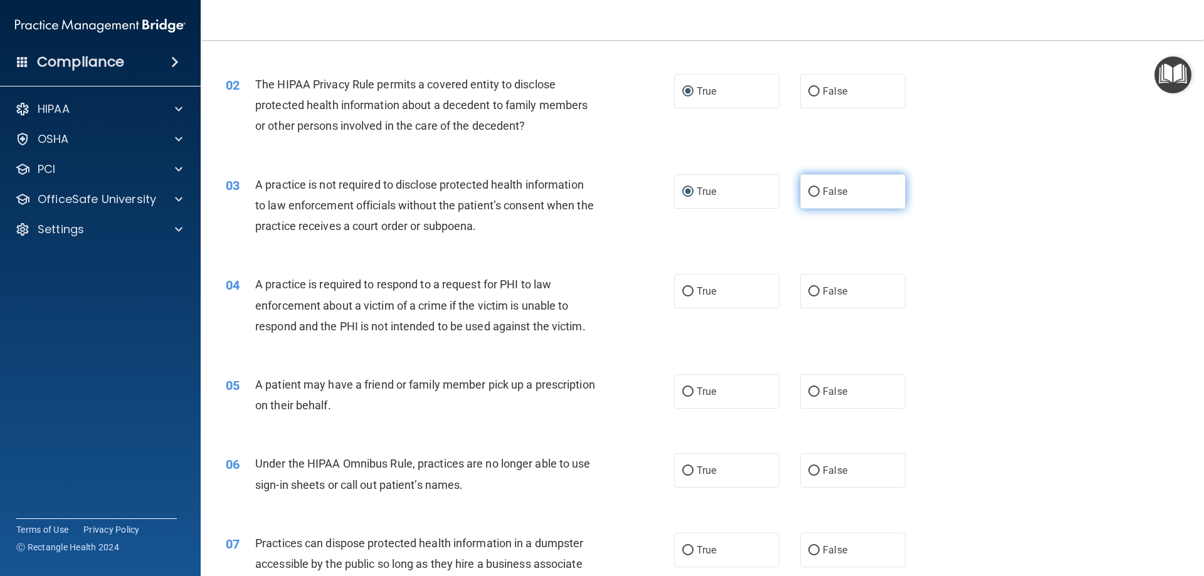
click at [809, 195] on input "False" at bounding box center [814, 192] width 11 height 9
radio input "true"
radio input "false"
click at [676, 289] on label "True" at bounding box center [726, 291] width 105 height 34
click at [682, 289] on input "True" at bounding box center [687, 291] width 11 height 9
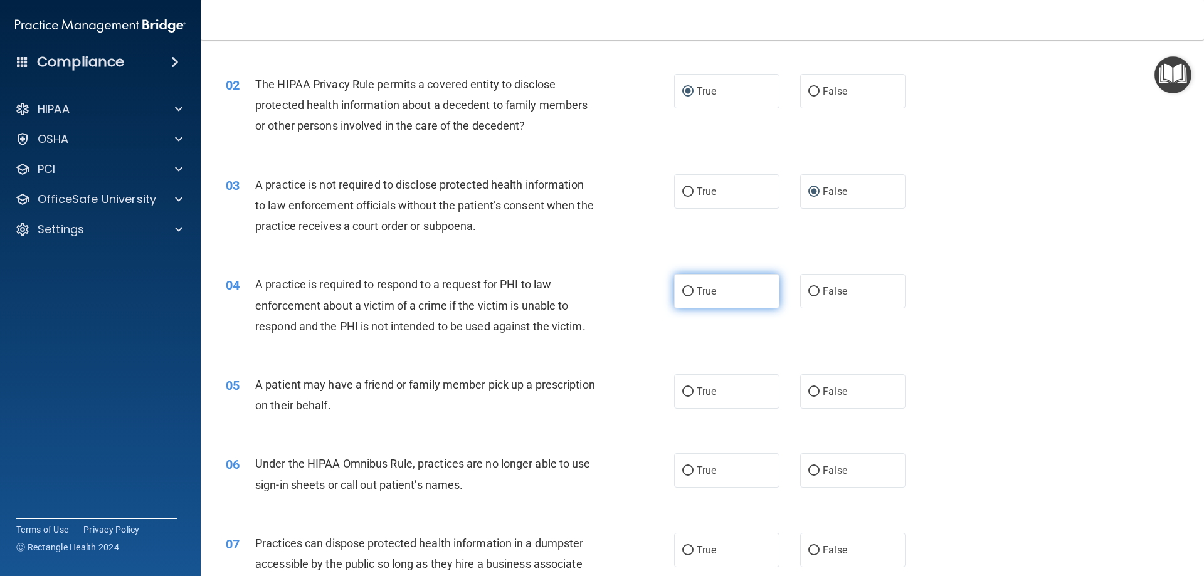
radio input "true"
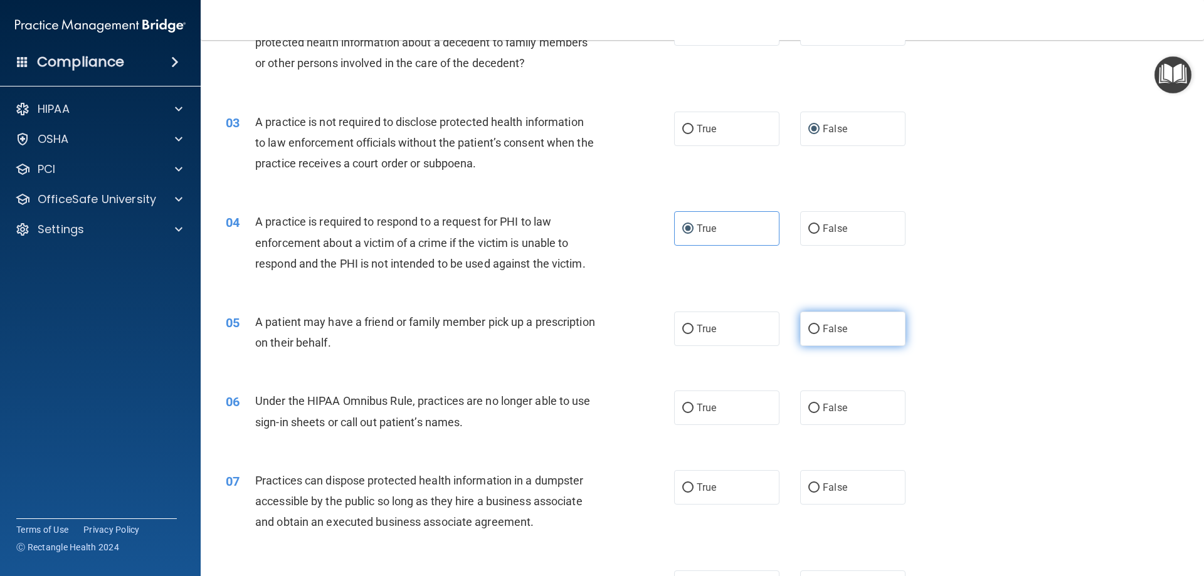
click at [809, 334] on input "False" at bounding box center [814, 329] width 11 height 9
radio input "true"
click at [688, 326] on input "True" at bounding box center [687, 329] width 11 height 9
radio input "true"
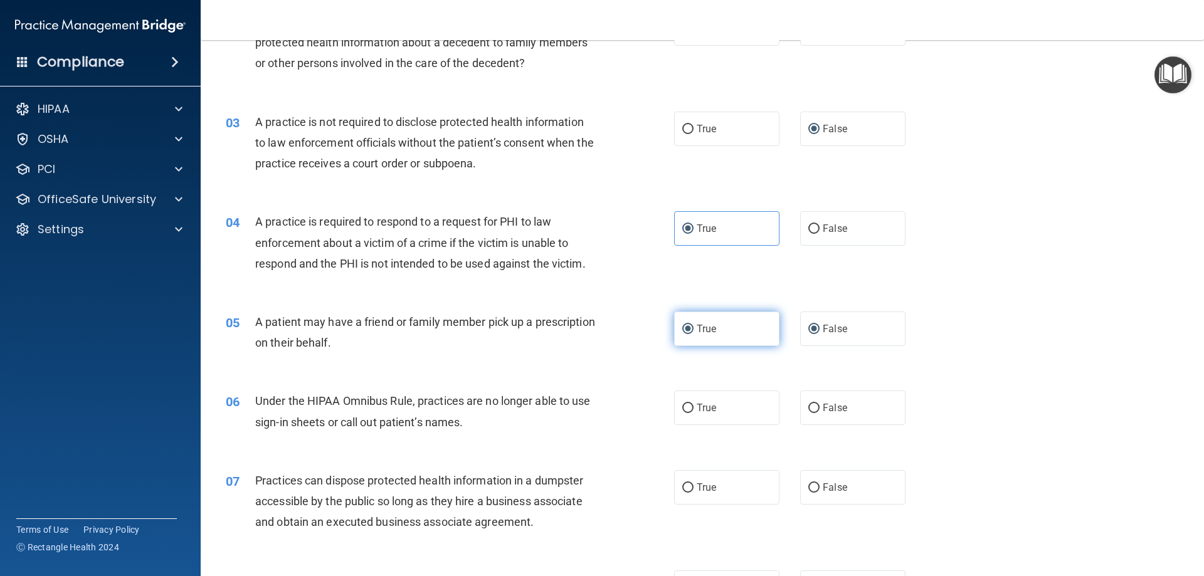
radio input "false"
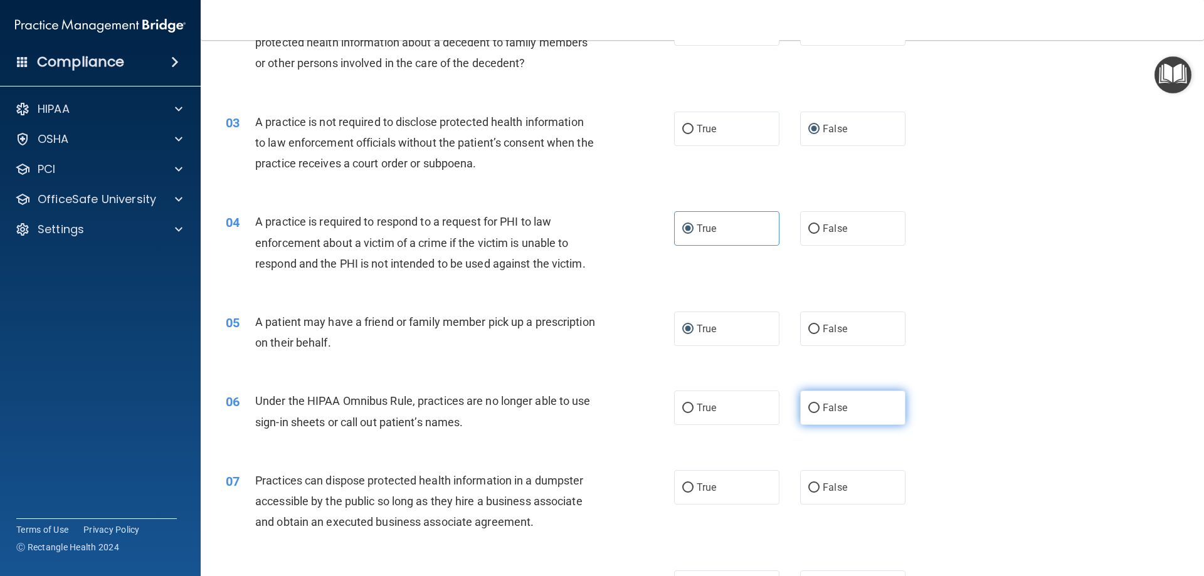
click at [809, 408] on input "False" at bounding box center [814, 408] width 11 height 9
radio input "true"
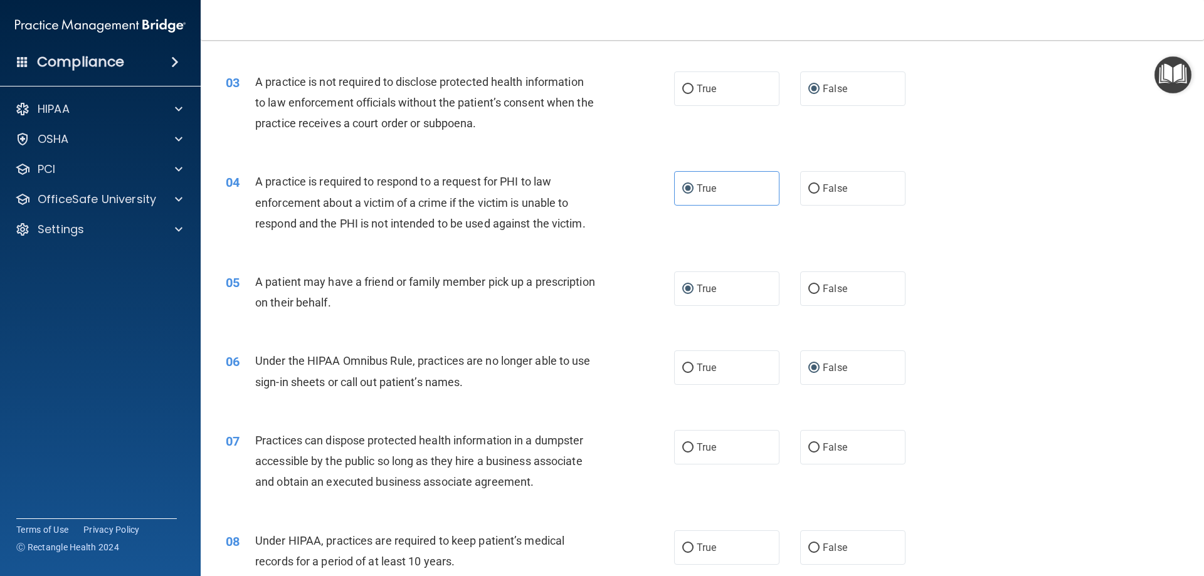
scroll to position [251, 0]
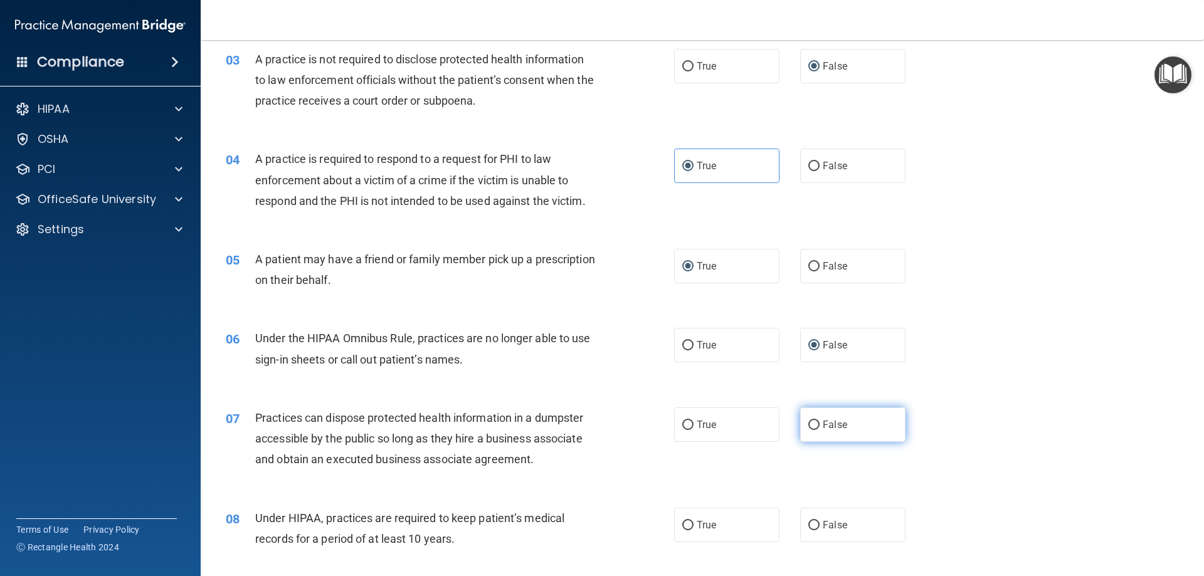
click at [812, 427] on input "False" at bounding box center [814, 425] width 11 height 9
radio input "true"
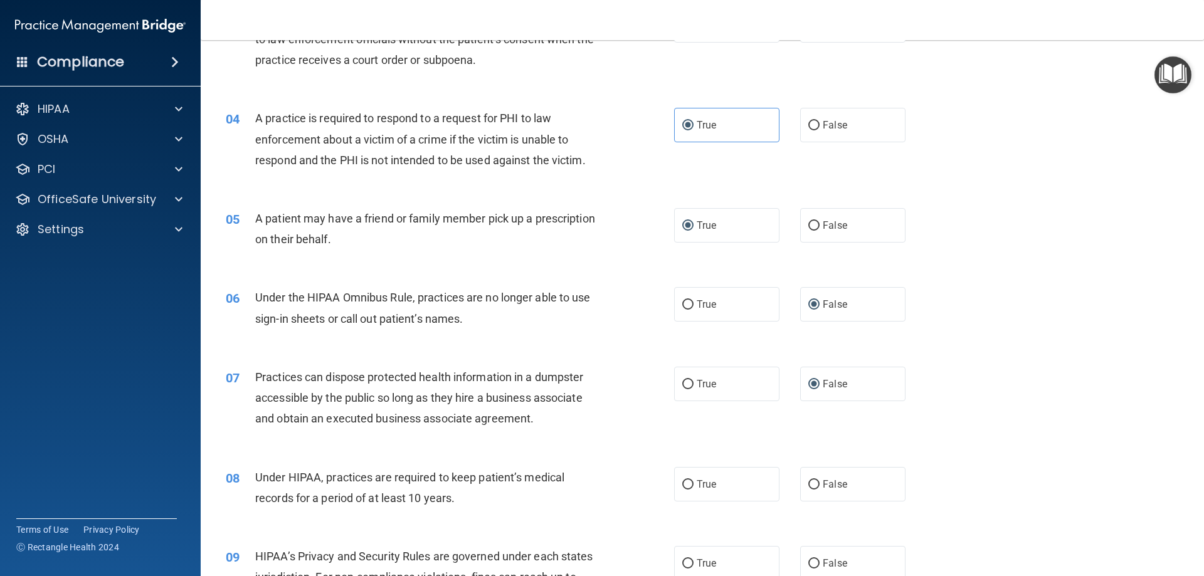
scroll to position [314, 0]
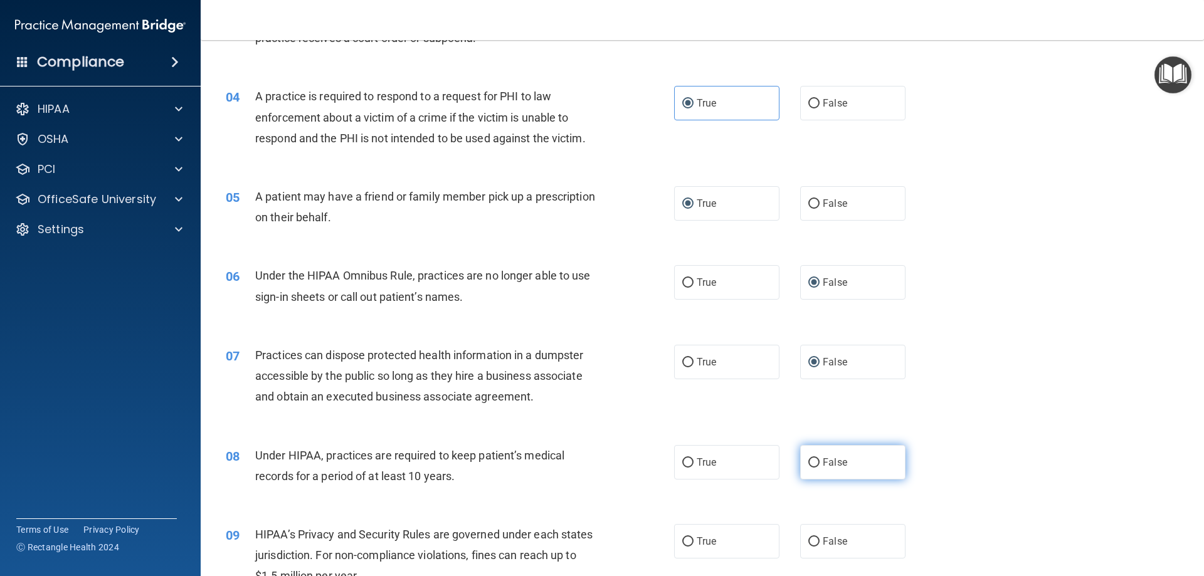
click at [809, 459] on input "False" at bounding box center [814, 463] width 11 height 9
radio input "true"
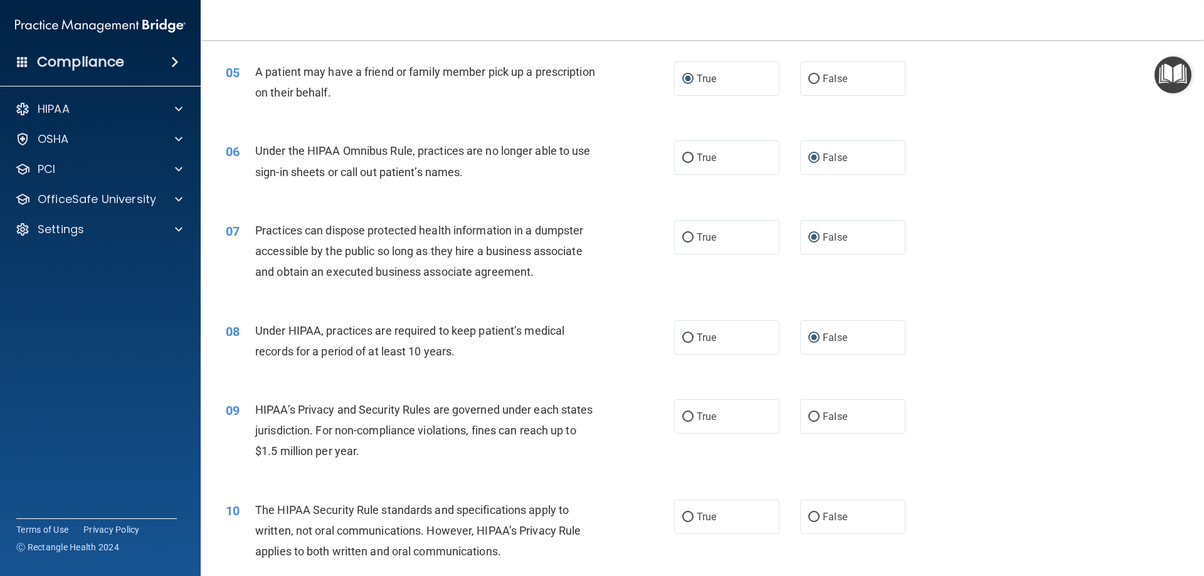
scroll to position [439, 0]
click at [810, 415] on input "False" at bounding box center [814, 416] width 11 height 9
radio input "true"
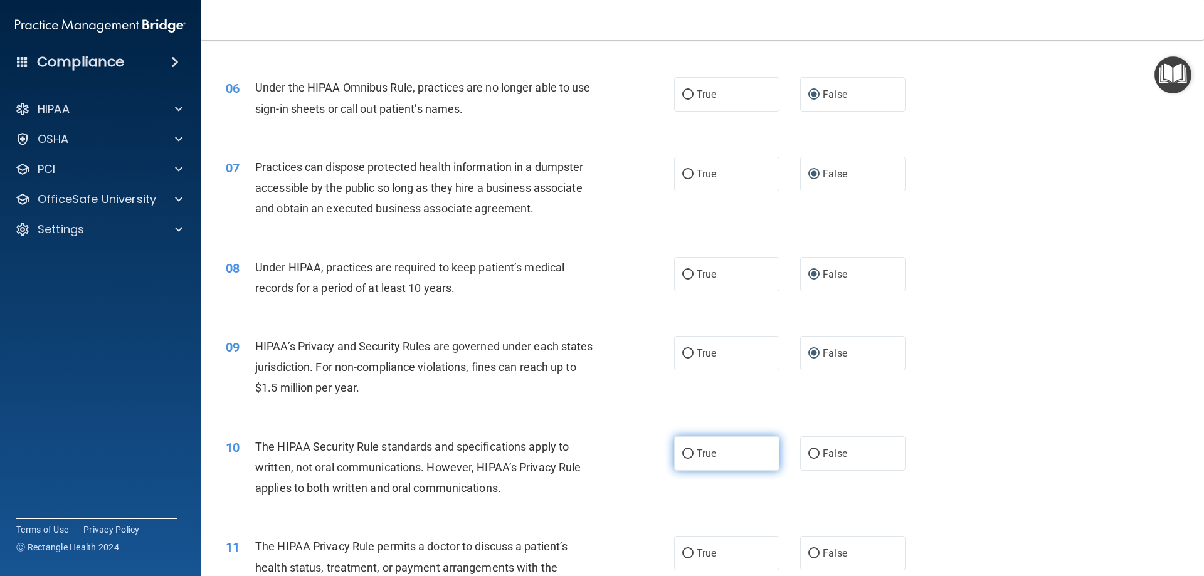
click at [682, 456] on input "True" at bounding box center [687, 454] width 11 height 9
radio input "true"
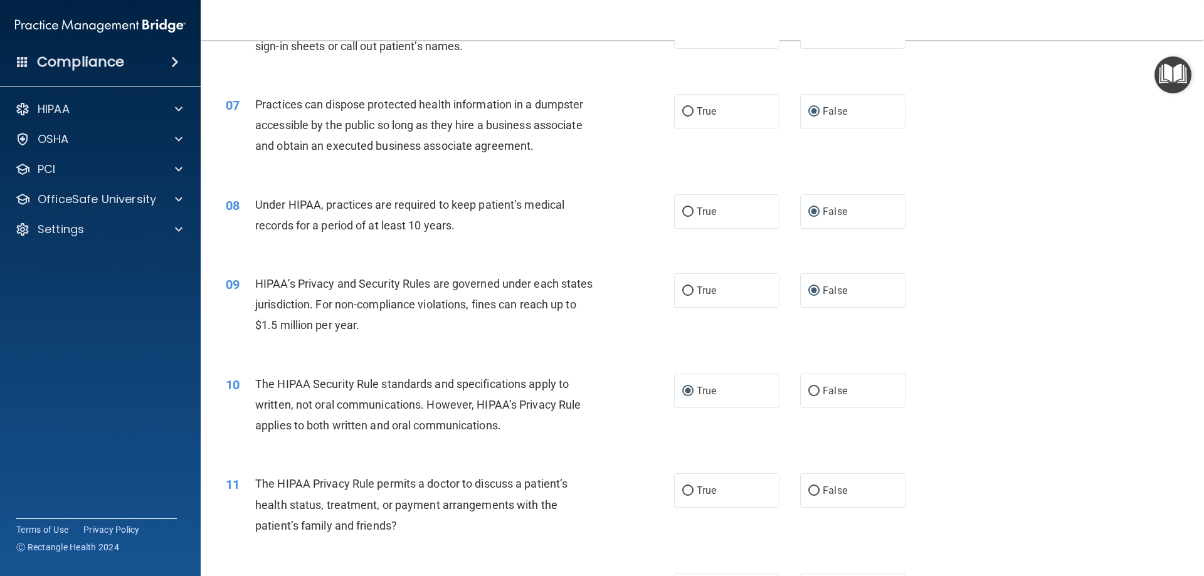
scroll to position [627, 0]
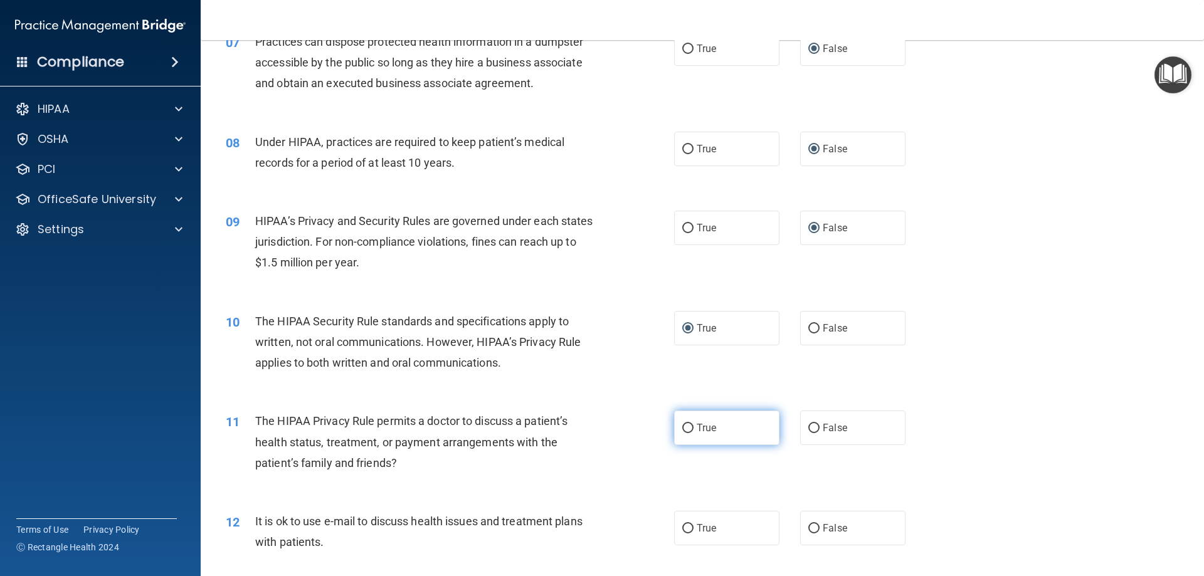
click at [684, 431] on input "True" at bounding box center [687, 428] width 11 height 9
radio input "true"
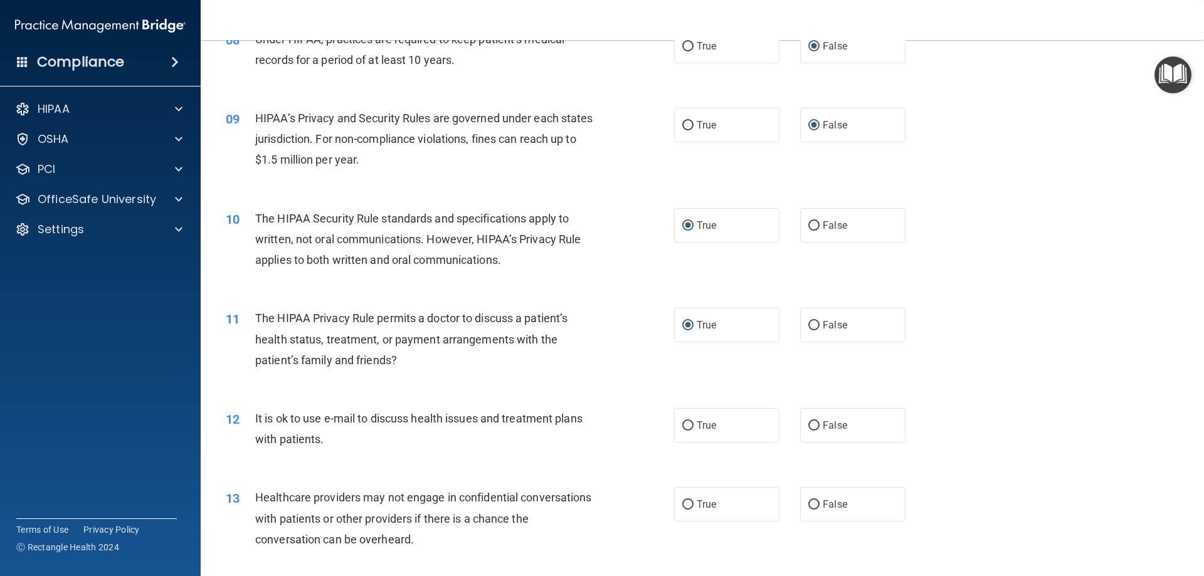
scroll to position [753, 0]
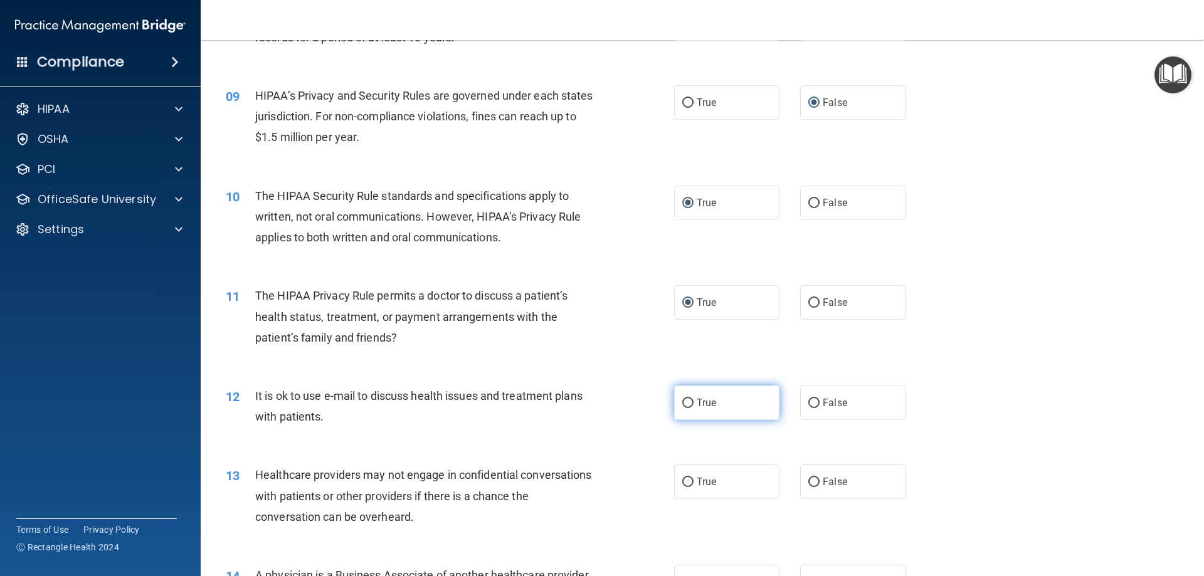
click at [682, 408] on input "True" at bounding box center [687, 403] width 11 height 9
radio input "true"
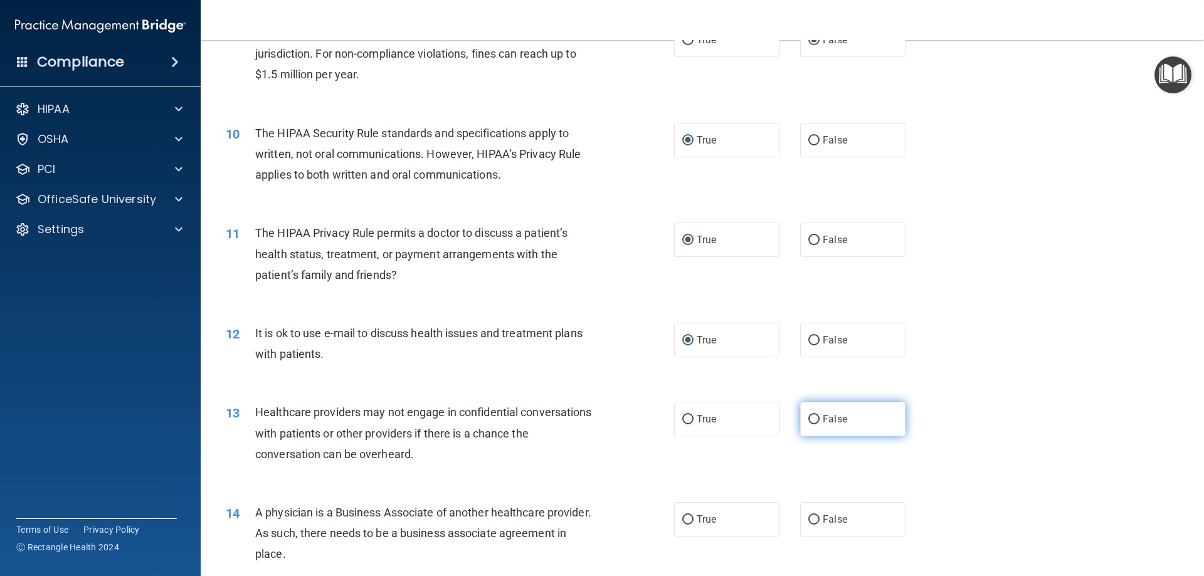
click at [814, 417] on label "False" at bounding box center [852, 419] width 105 height 34
click at [814, 417] on input "False" at bounding box center [814, 419] width 11 height 9
radio input "true"
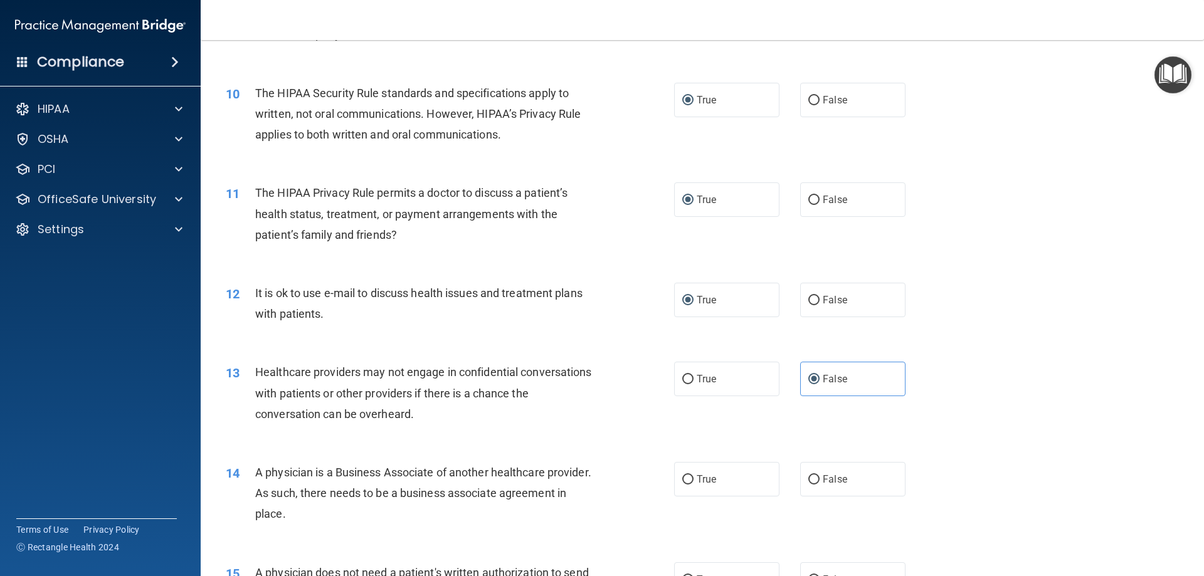
scroll to position [878, 0]
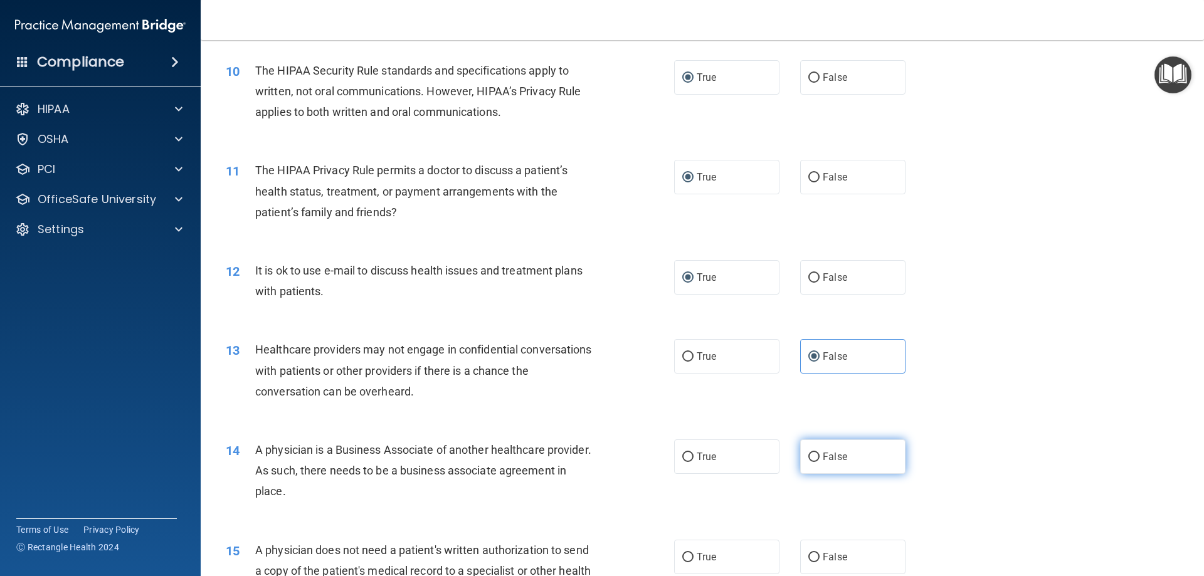
click at [809, 455] on input "False" at bounding box center [814, 457] width 11 height 9
radio input "true"
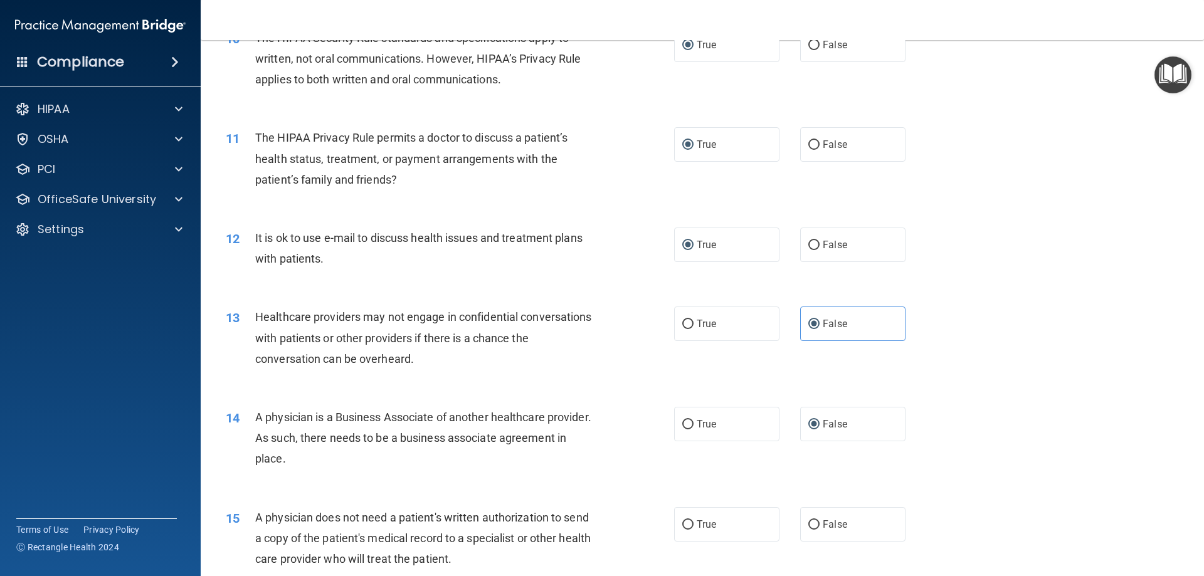
scroll to position [941, 0]
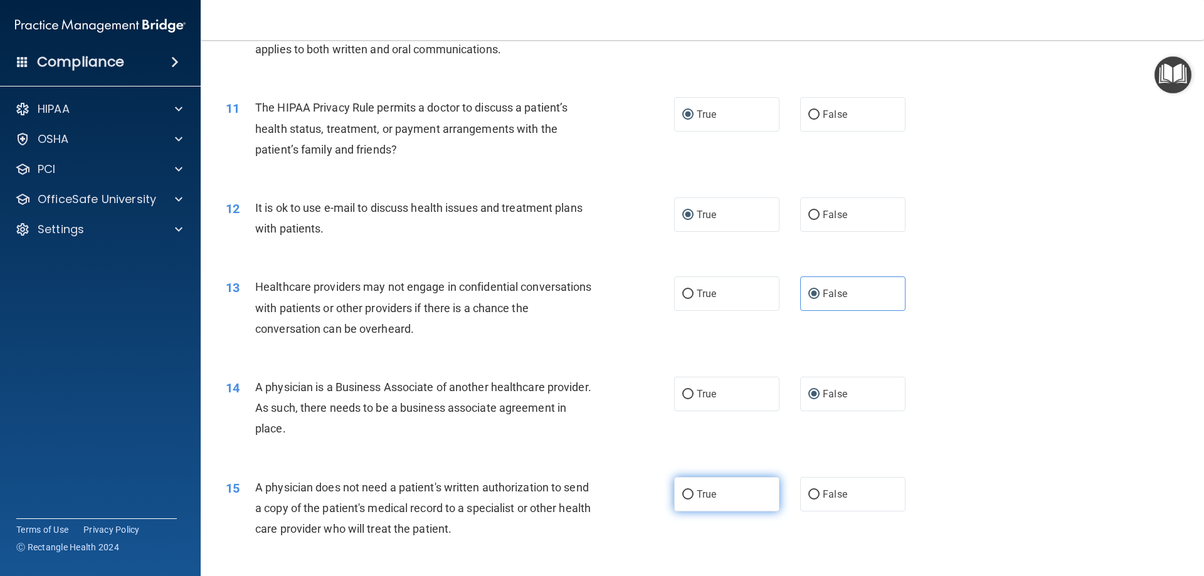
click at [689, 491] on input "True" at bounding box center [687, 495] width 11 height 9
radio input "true"
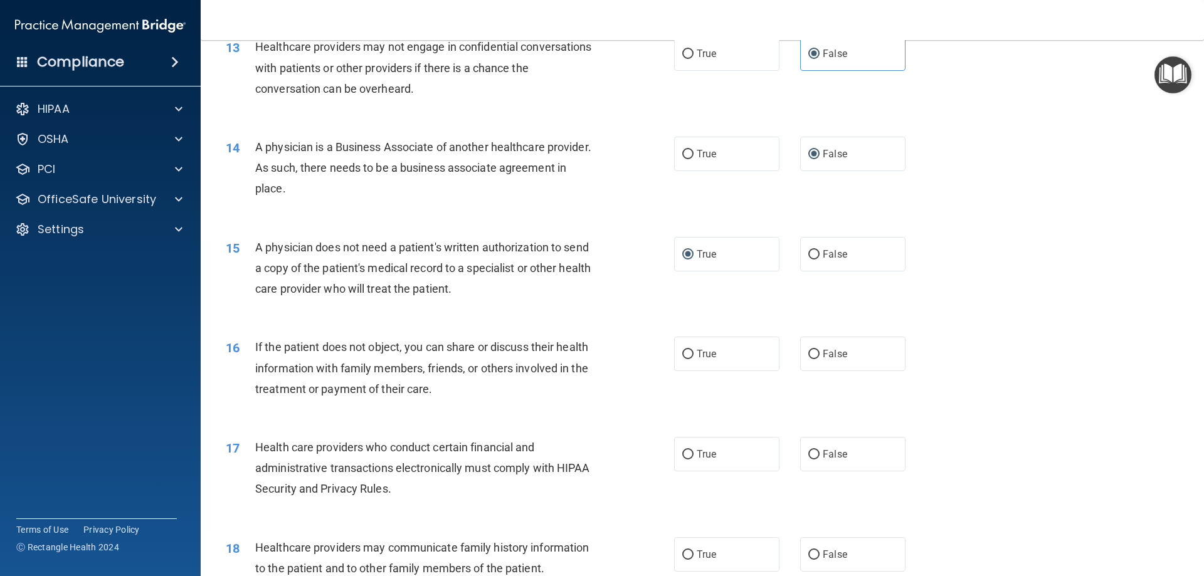
scroll to position [1192, 0]
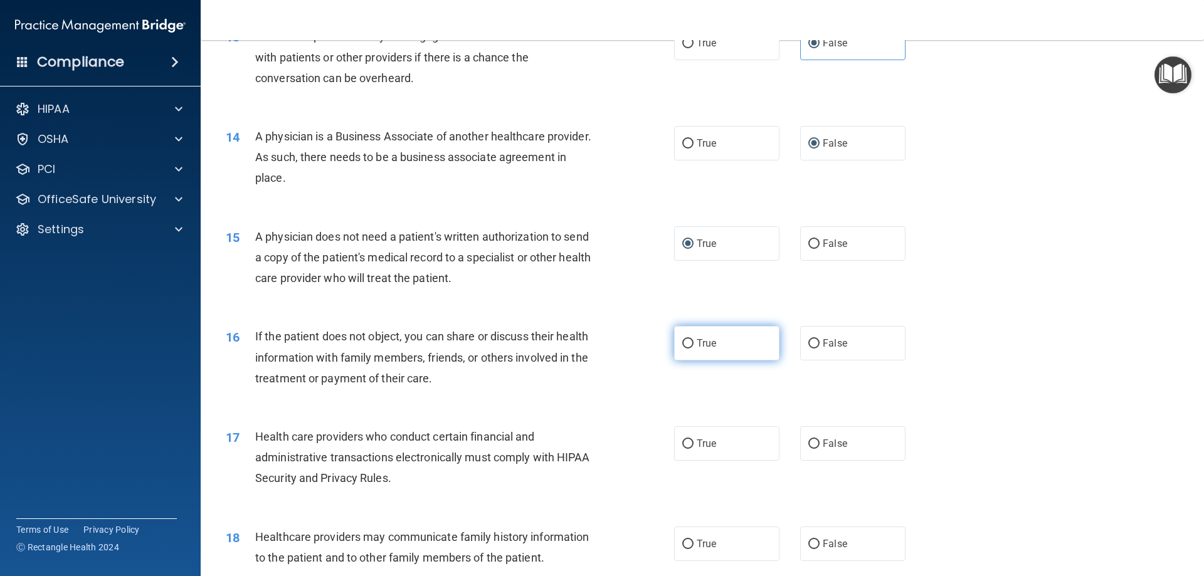
click at [689, 345] on label "True" at bounding box center [726, 343] width 105 height 34
click at [689, 345] on input "True" at bounding box center [687, 343] width 11 height 9
radio input "true"
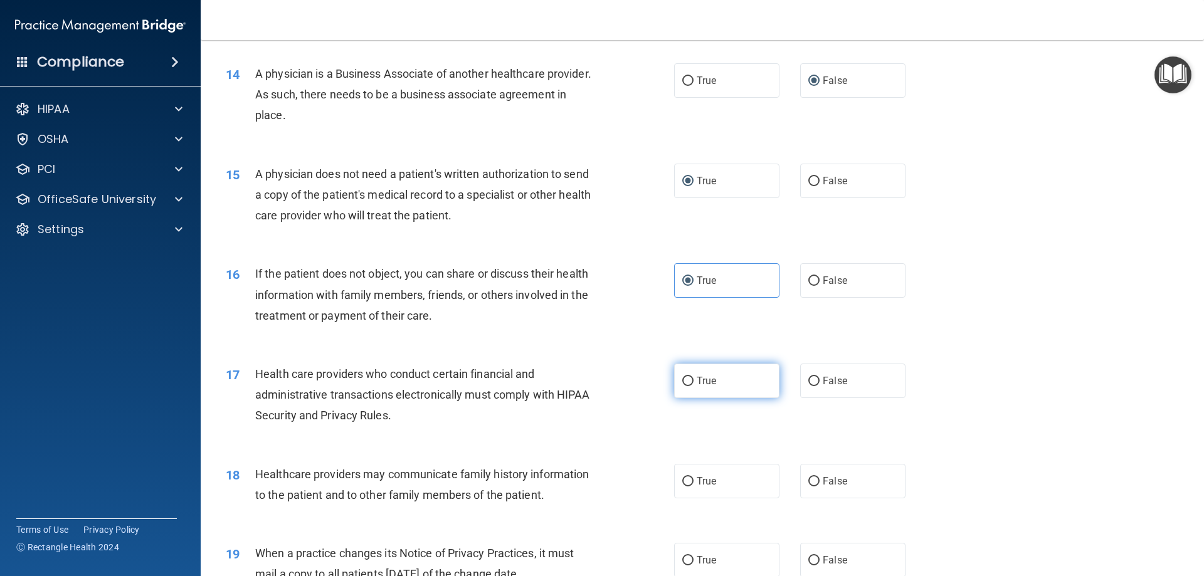
click at [684, 378] on input "True" at bounding box center [687, 381] width 11 height 9
radio input "true"
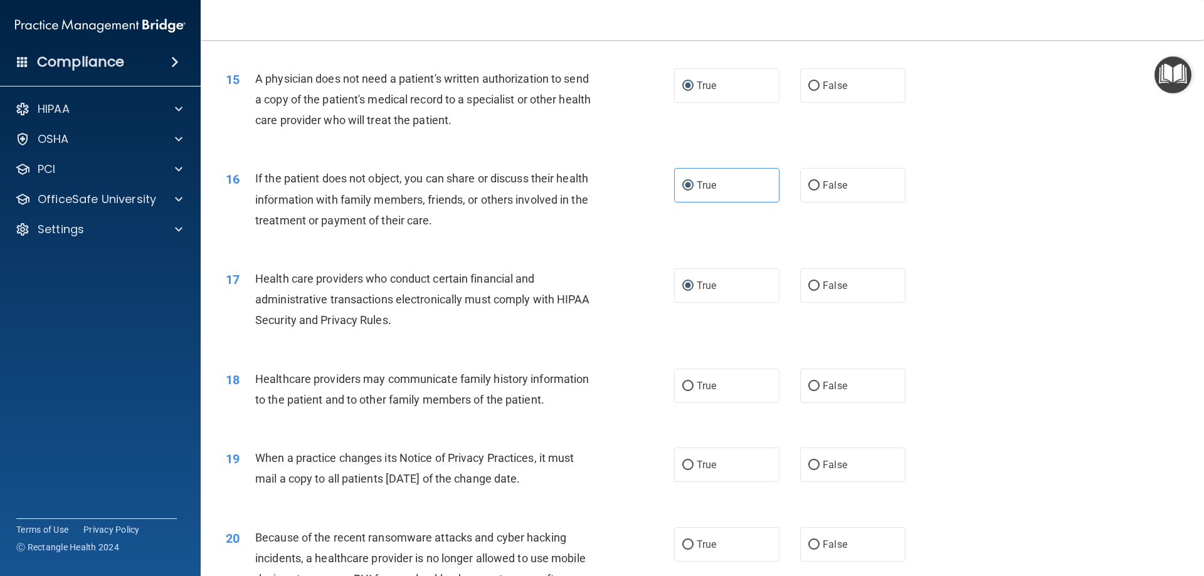
scroll to position [1380, 0]
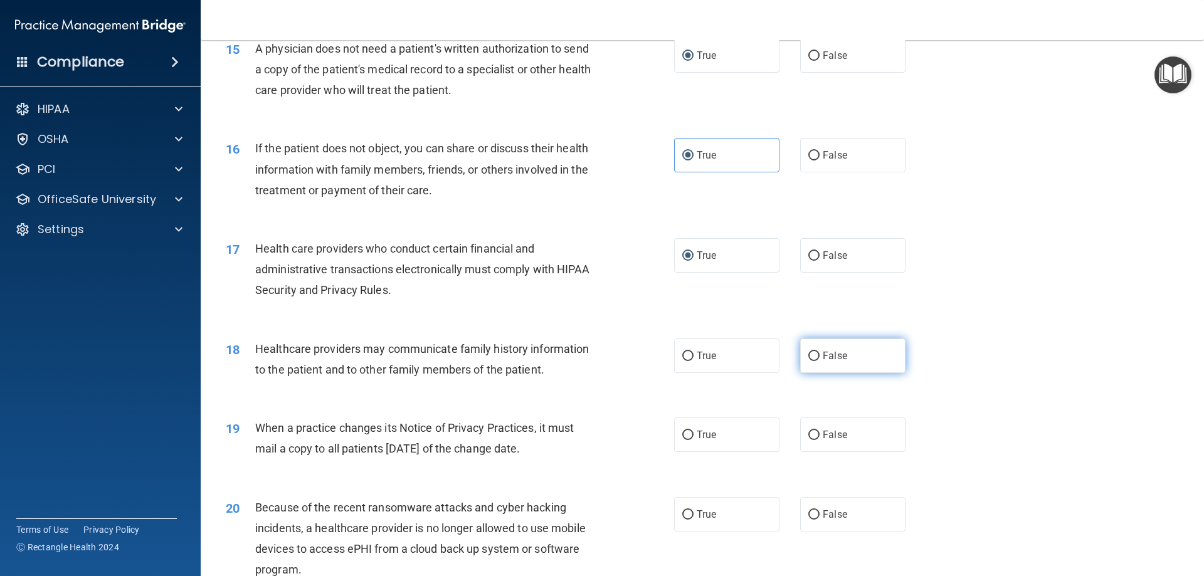
click at [812, 354] on input "False" at bounding box center [814, 356] width 11 height 9
radio input "true"
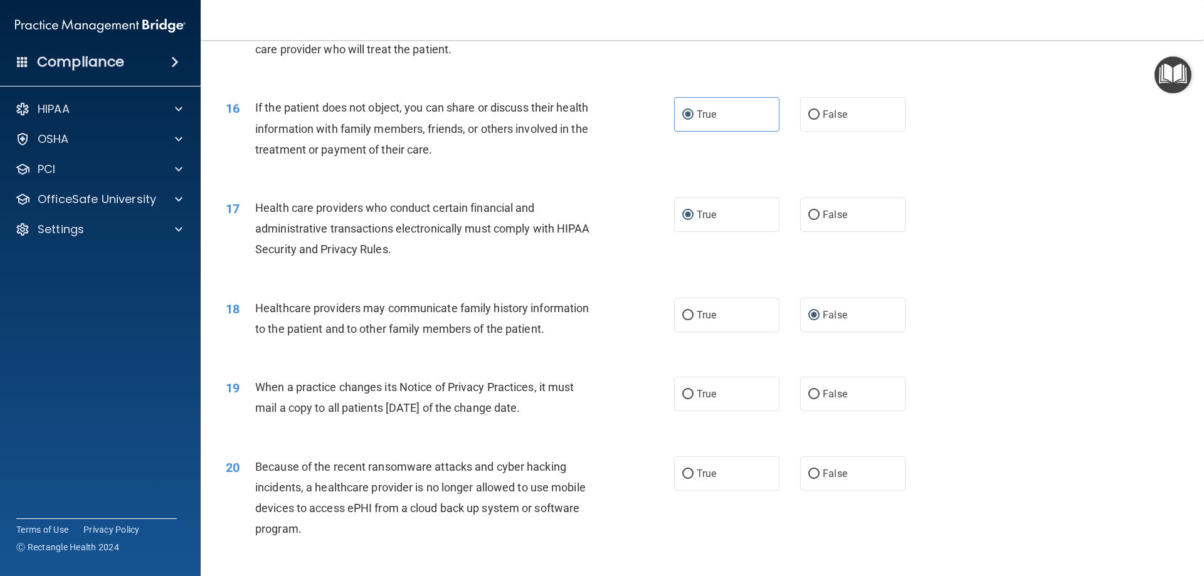
scroll to position [1443, 0]
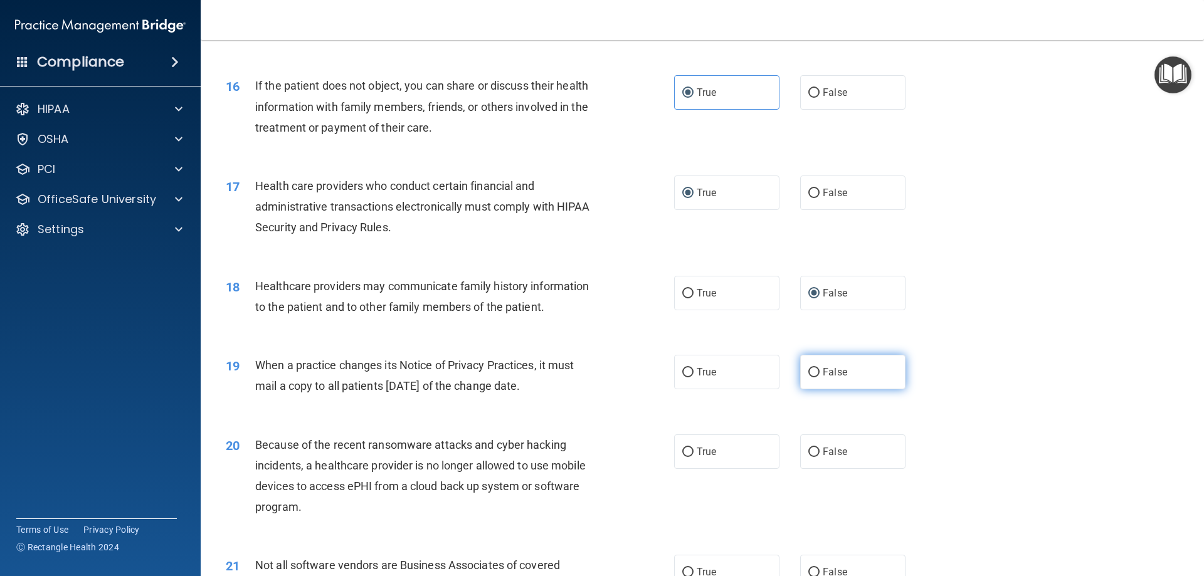
click at [809, 373] on input "False" at bounding box center [814, 372] width 11 height 9
radio input "true"
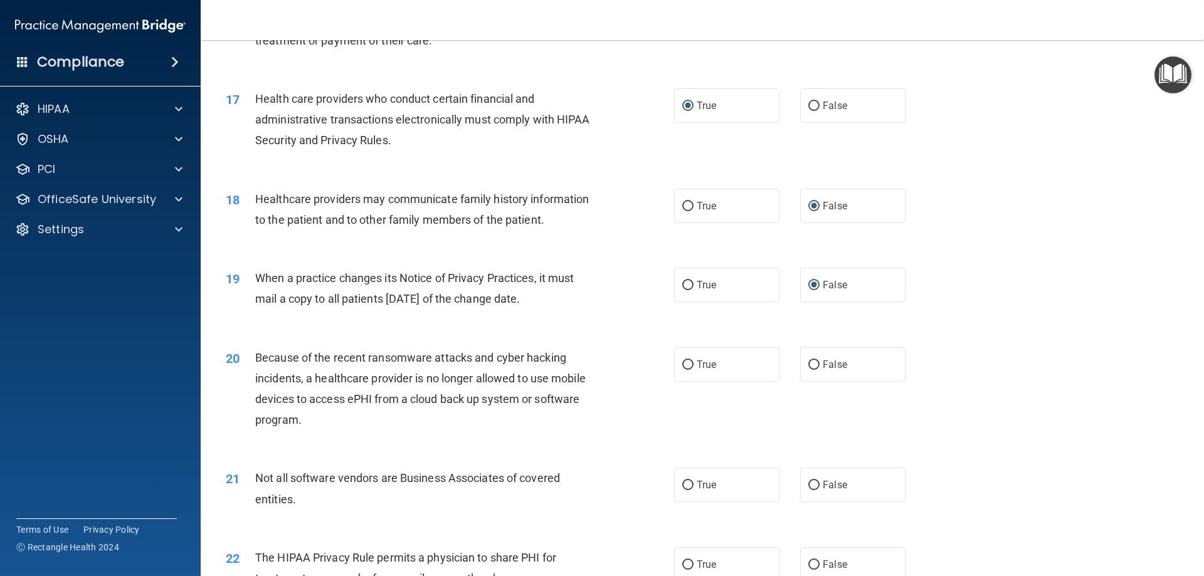
scroll to position [1568, 0]
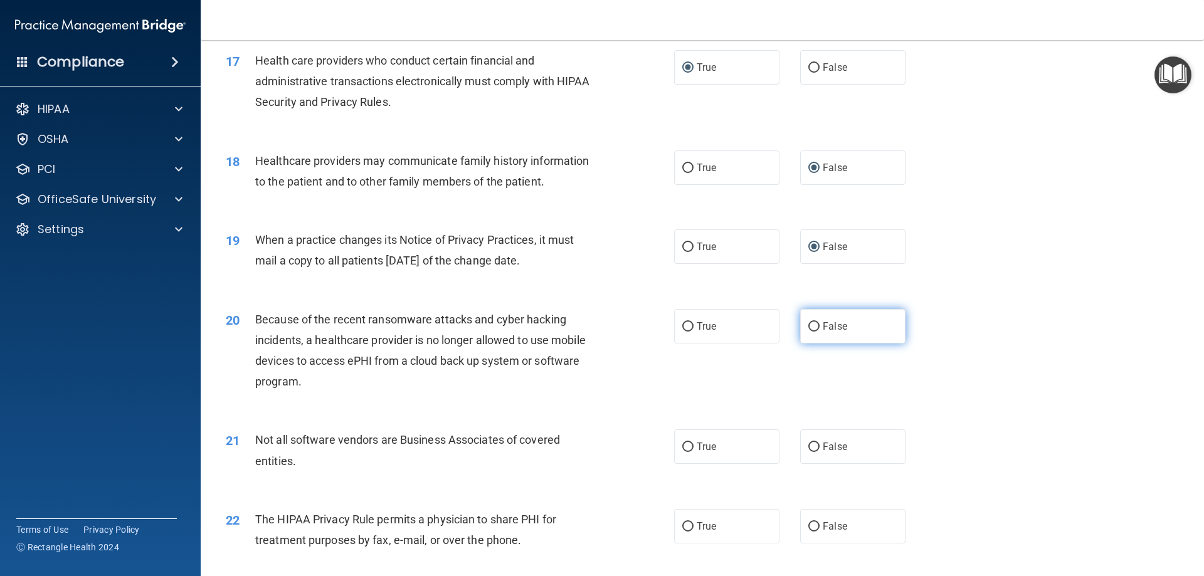
click at [810, 324] on input "False" at bounding box center [814, 326] width 11 height 9
radio input "true"
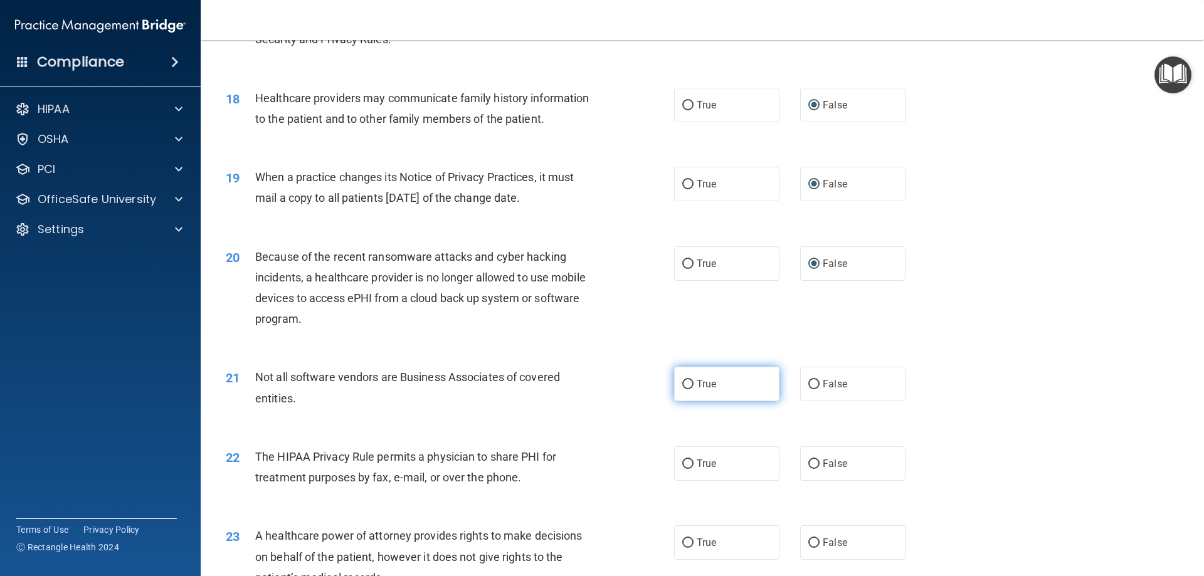
click at [682, 382] on input "True" at bounding box center [687, 384] width 11 height 9
radio input "true"
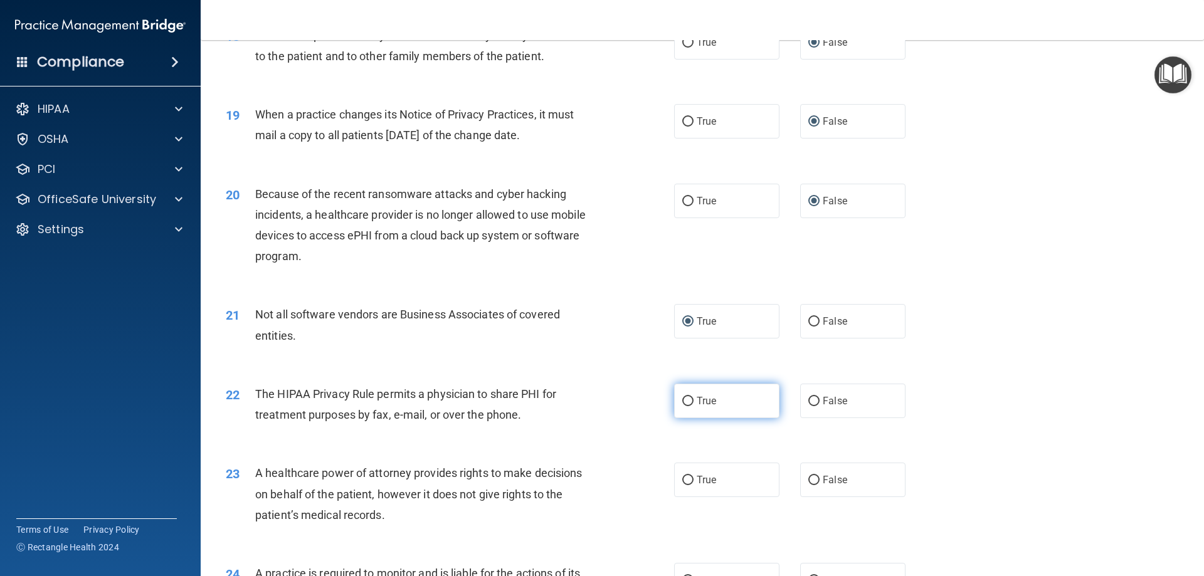
click at [684, 400] on input "True" at bounding box center [687, 401] width 11 height 9
radio input "true"
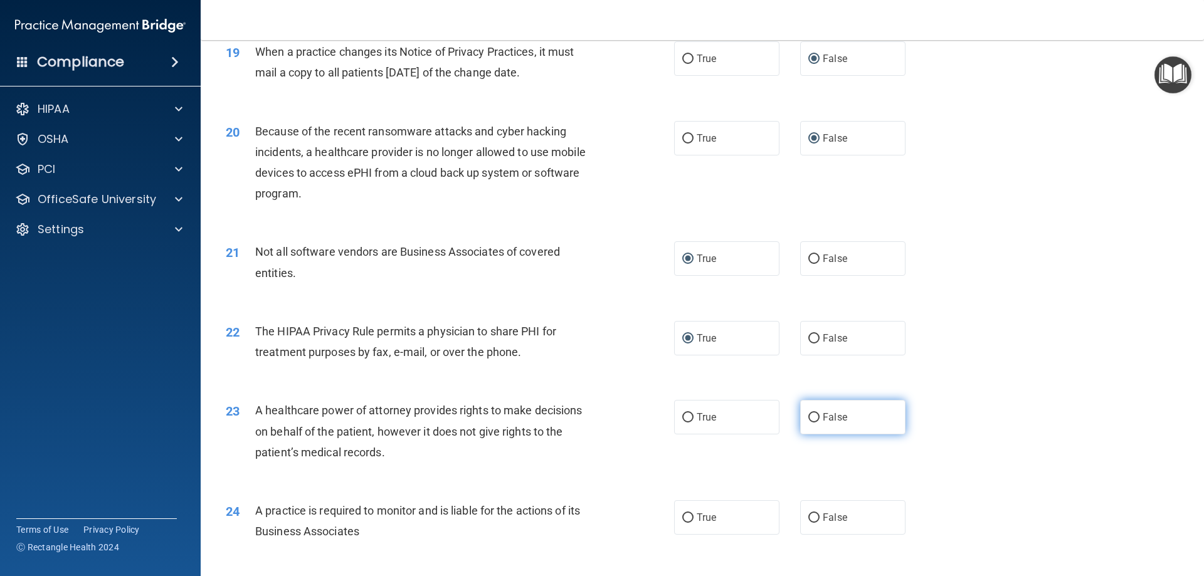
click at [810, 413] on input "False" at bounding box center [814, 417] width 11 height 9
radio input "true"
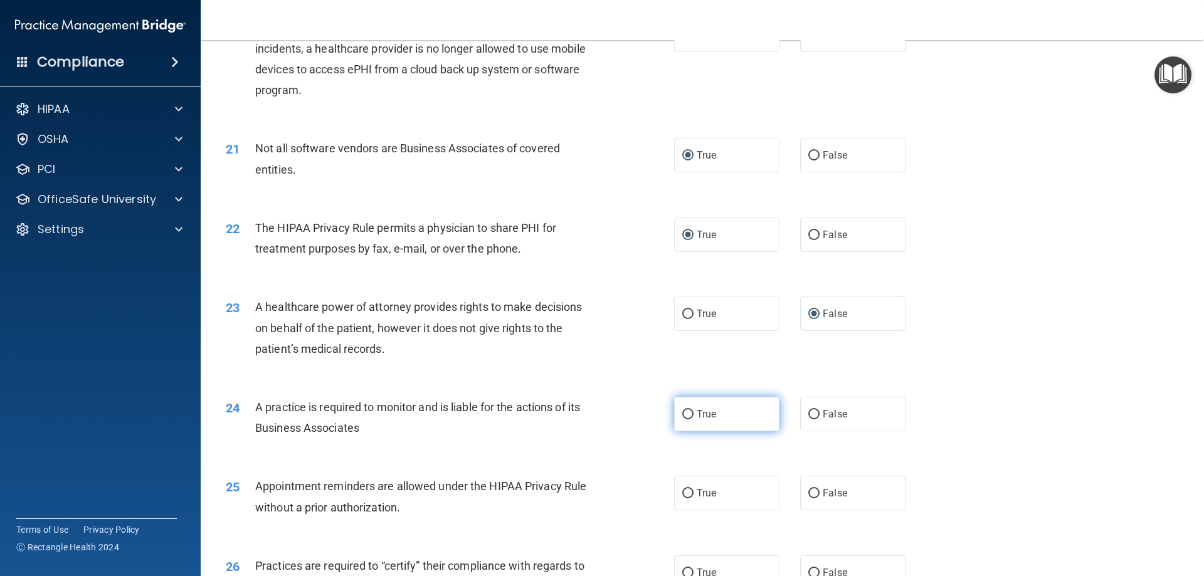
scroll to position [1882, 0]
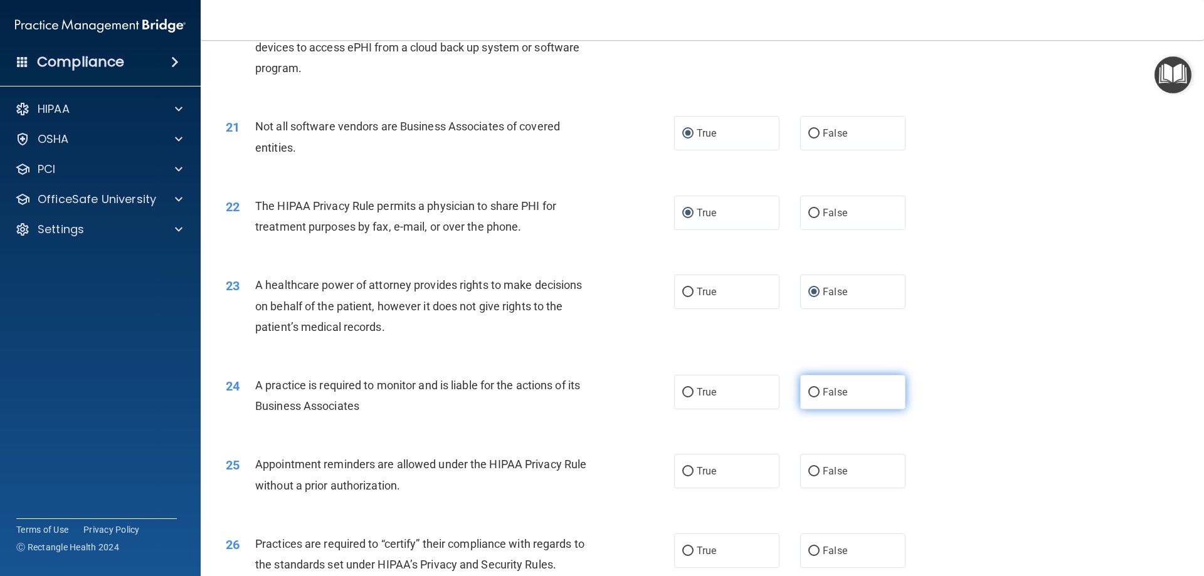
click at [809, 391] on input "False" at bounding box center [814, 392] width 11 height 9
radio input "true"
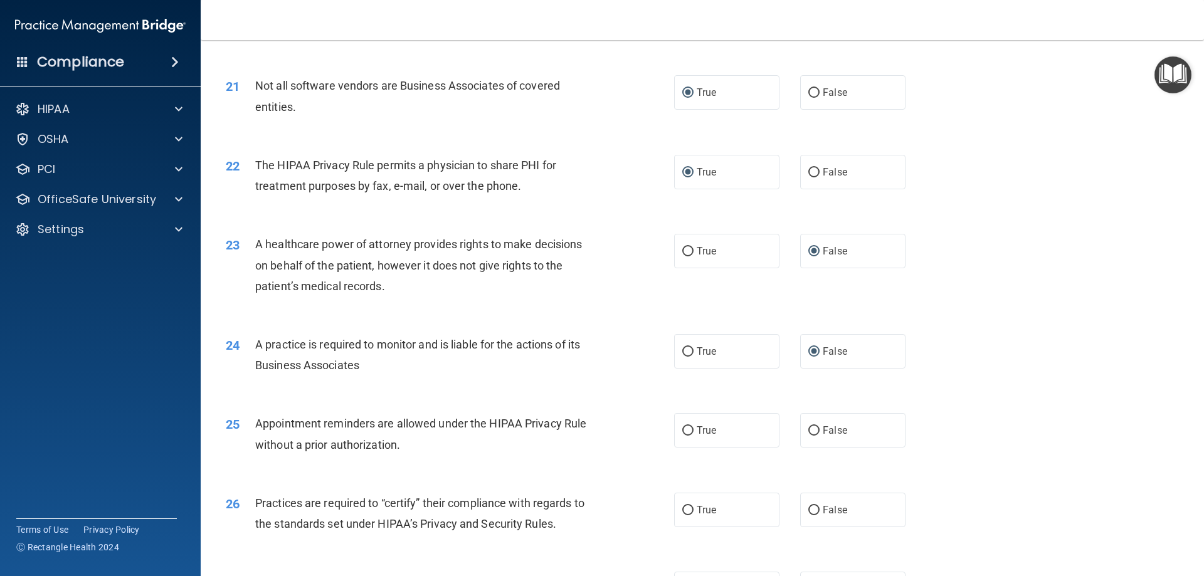
scroll to position [1945, 0]
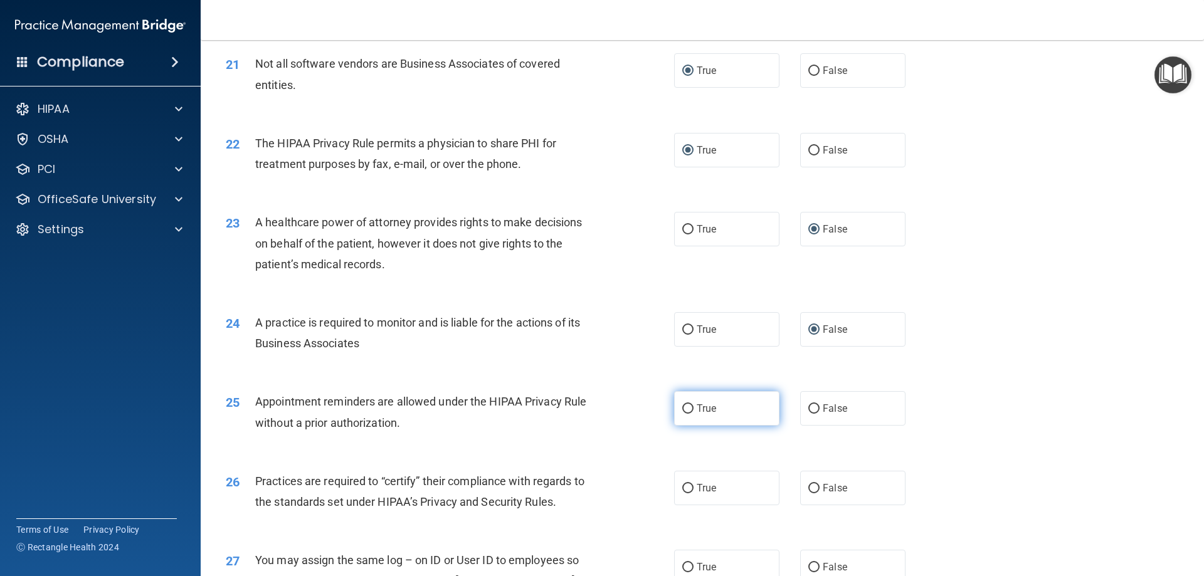
click at [682, 405] on input "True" at bounding box center [687, 409] width 11 height 9
radio input "true"
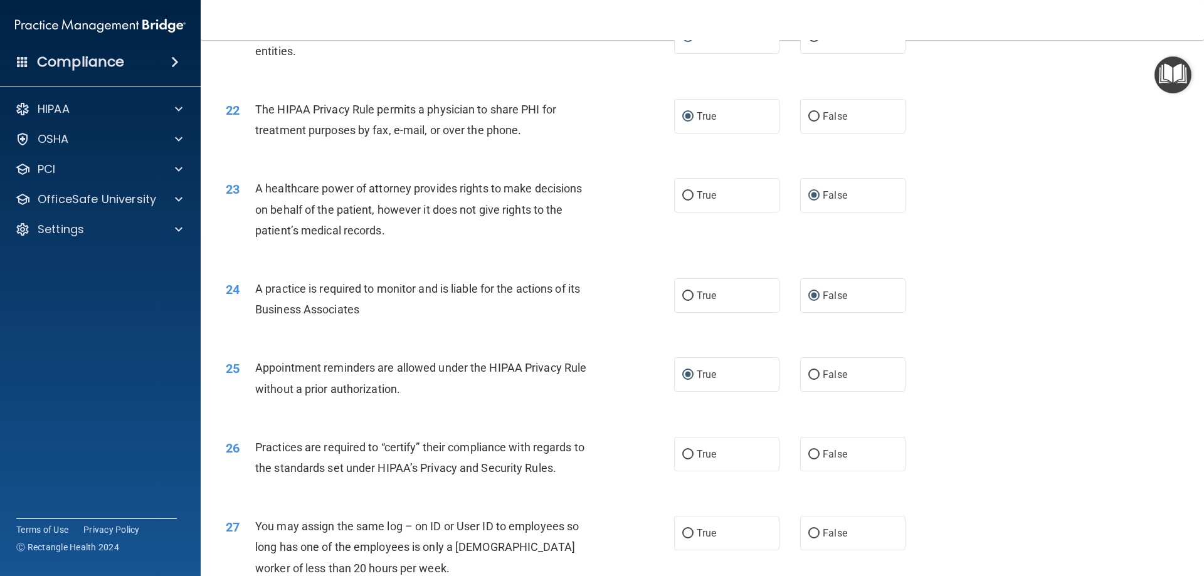
scroll to position [2007, 0]
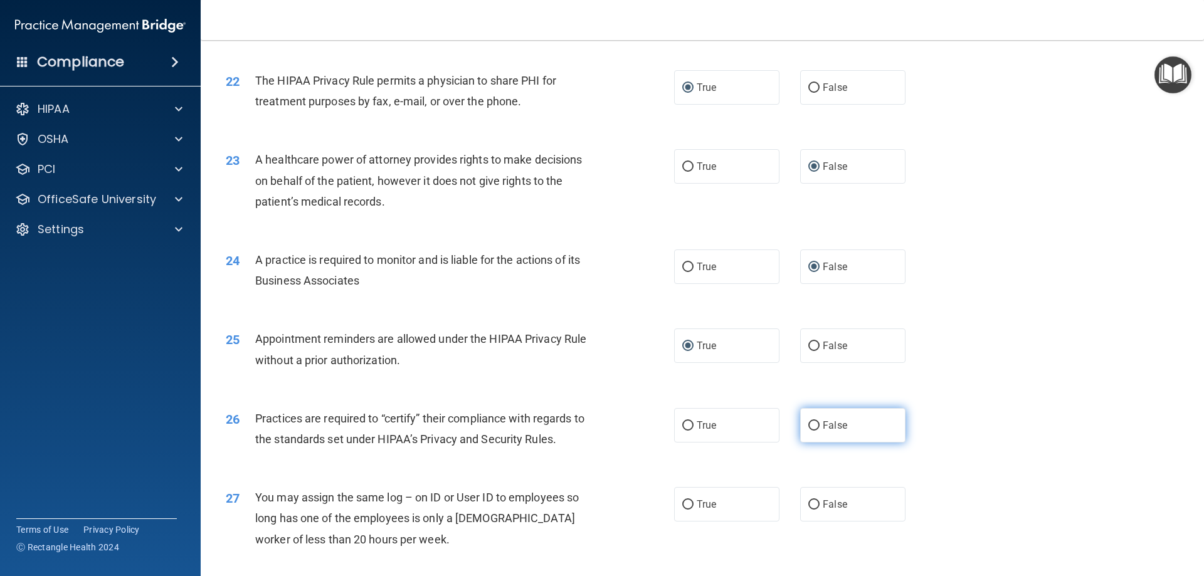
click at [812, 423] on input "False" at bounding box center [814, 426] width 11 height 9
radio input "true"
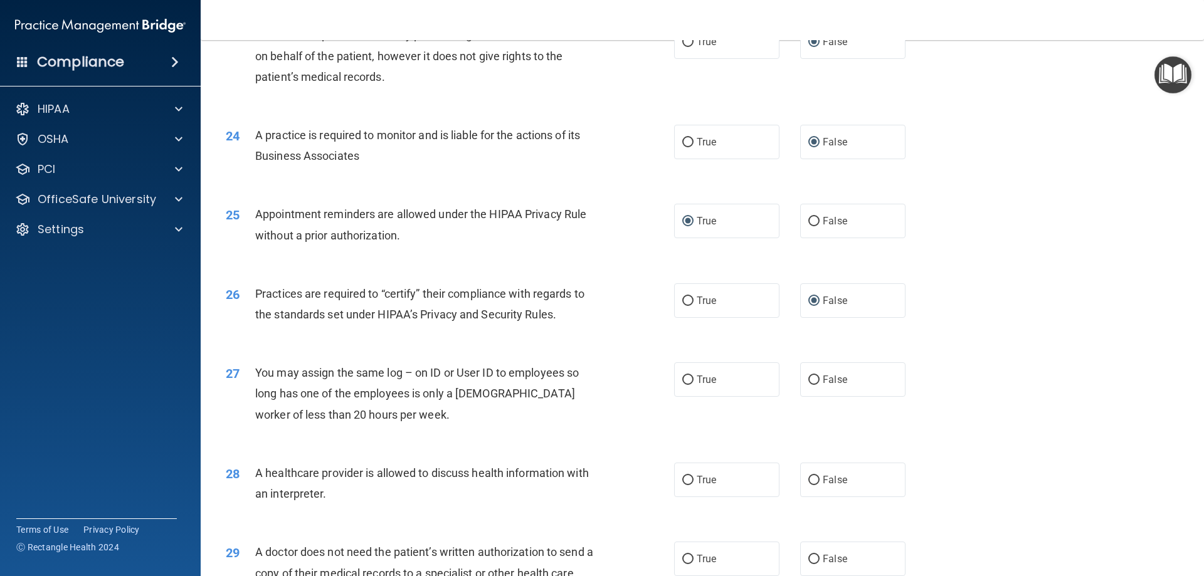
scroll to position [2133, 0]
click at [809, 381] on input "False" at bounding box center [814, 379] width 11 height 9
radio input "true"
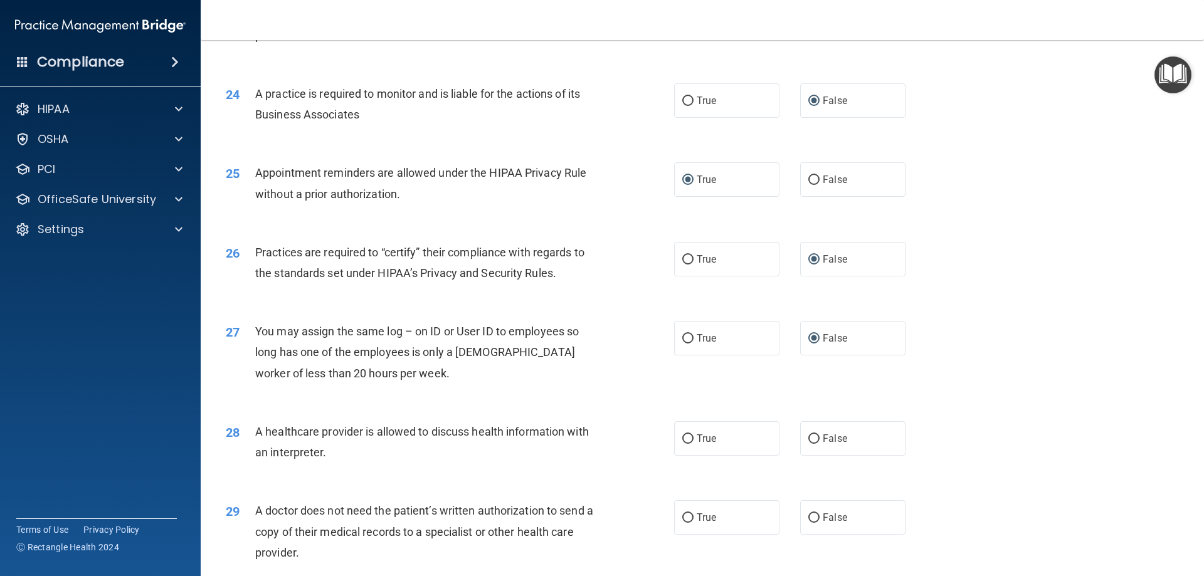
scroll to position [2195, 0]
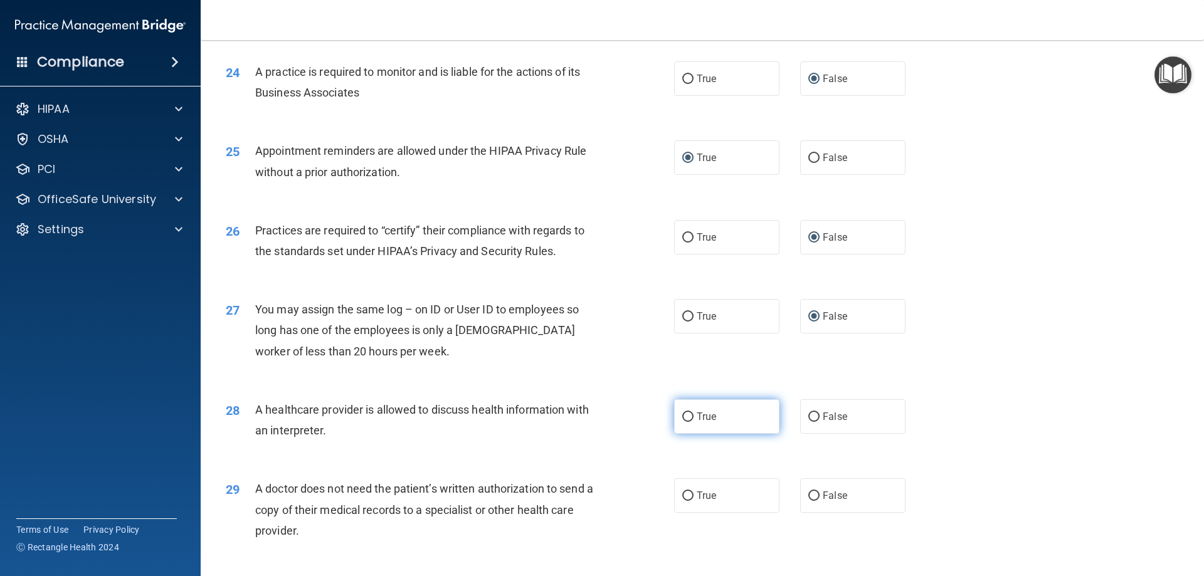
click at [682, 413] on input "True" at bounding box center [687, 417] width 11 height 9
radio input "true"
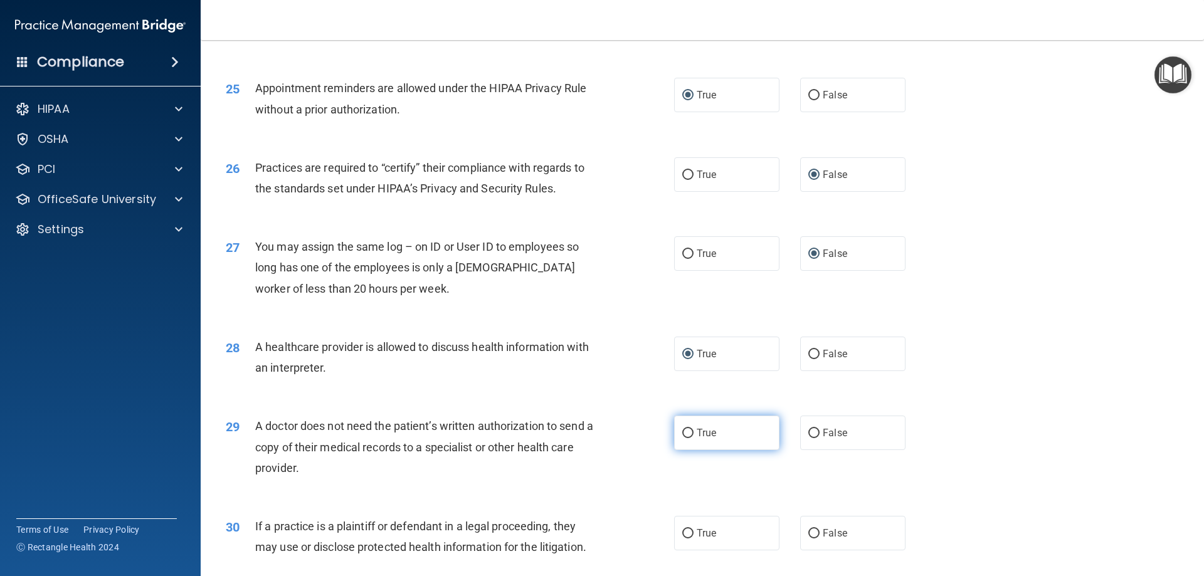
click at [682, 429] on input "True" at bounding box center [687, 433] width 11 height 9
radio input "true"
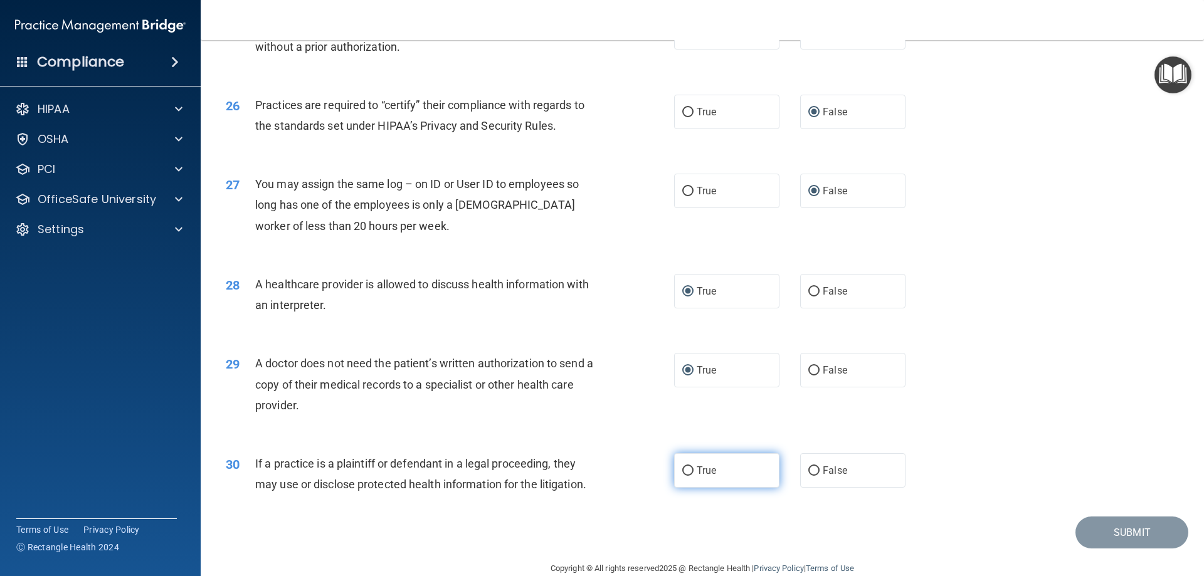
click at [689, 470] on label "True" at bounding box center [726, 471] width 105 height 34
click at [689, 470] on input "True" at bounding box center [687, 471] width 11 height 9
radio input "true"
click at [1076, 536] on button "Submit" at bounding box center [1132, 533] width 113 height 32
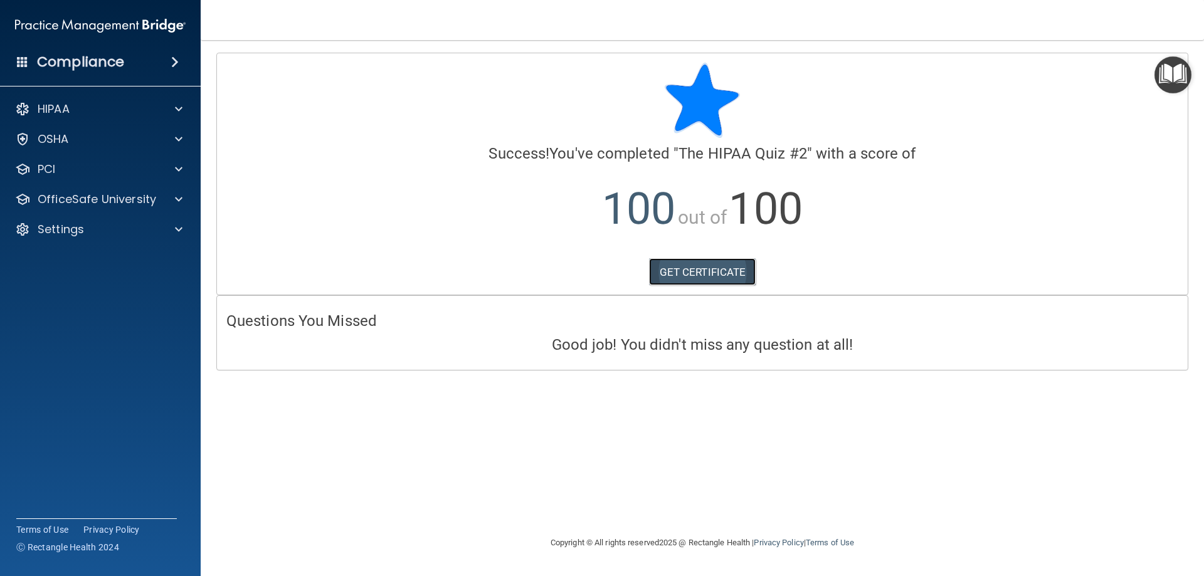
click at [746, 285] on link "GET CERTIFICATE" at bounding box center [702, 272] width 107 height 28
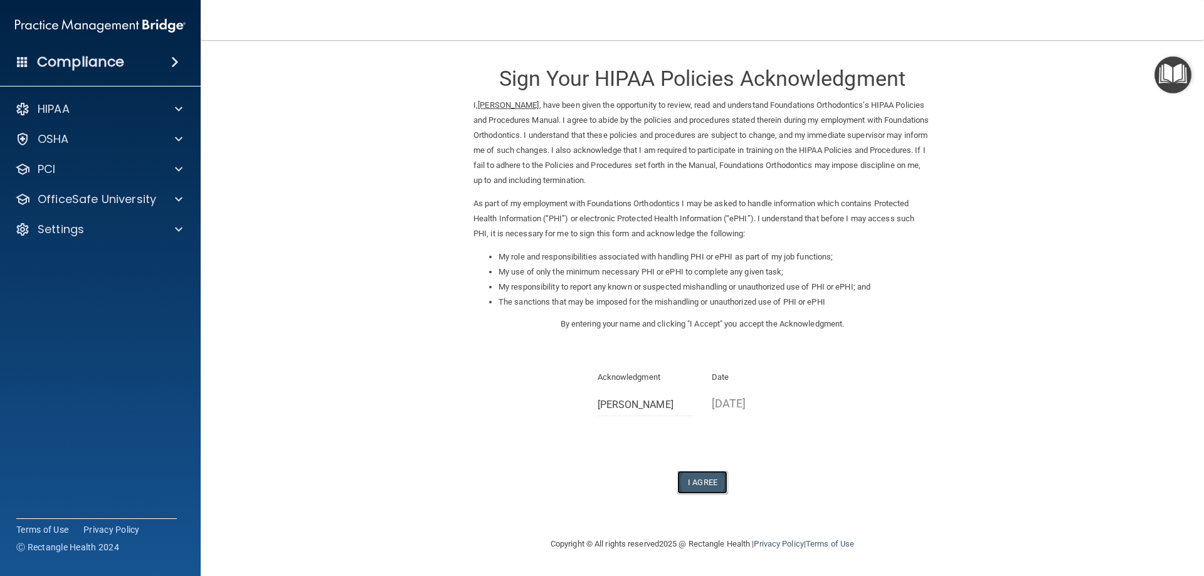
click at [716, 482] on button "I Agree" at bounding box center [702, 482] width 50 height 23
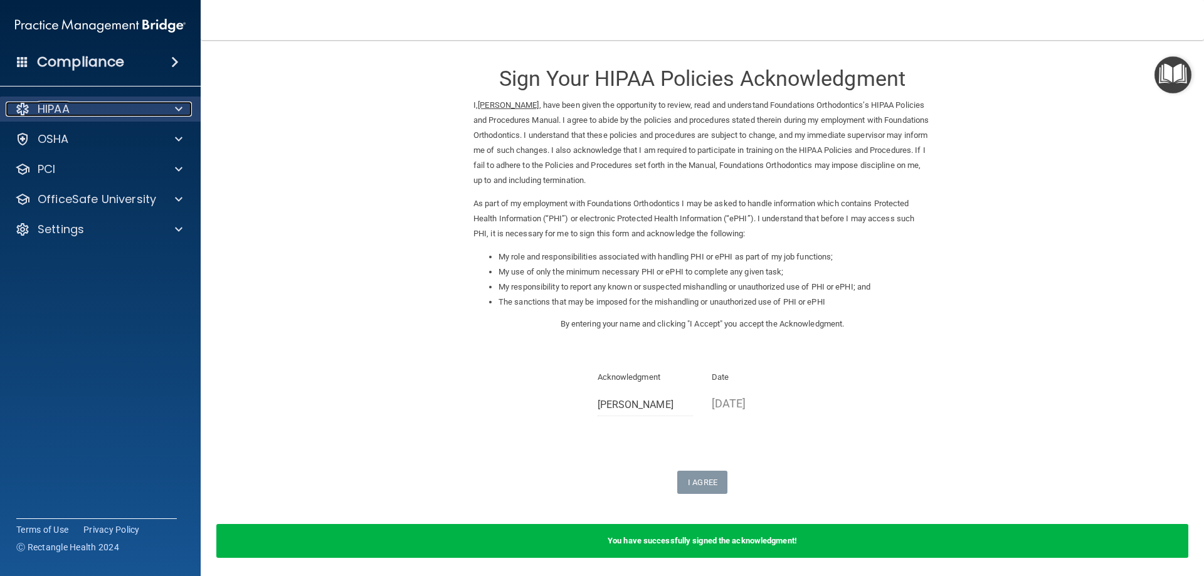
click at [84, 110] on div "HIPAA" at bounding box center [84, 109] width 156 height 15
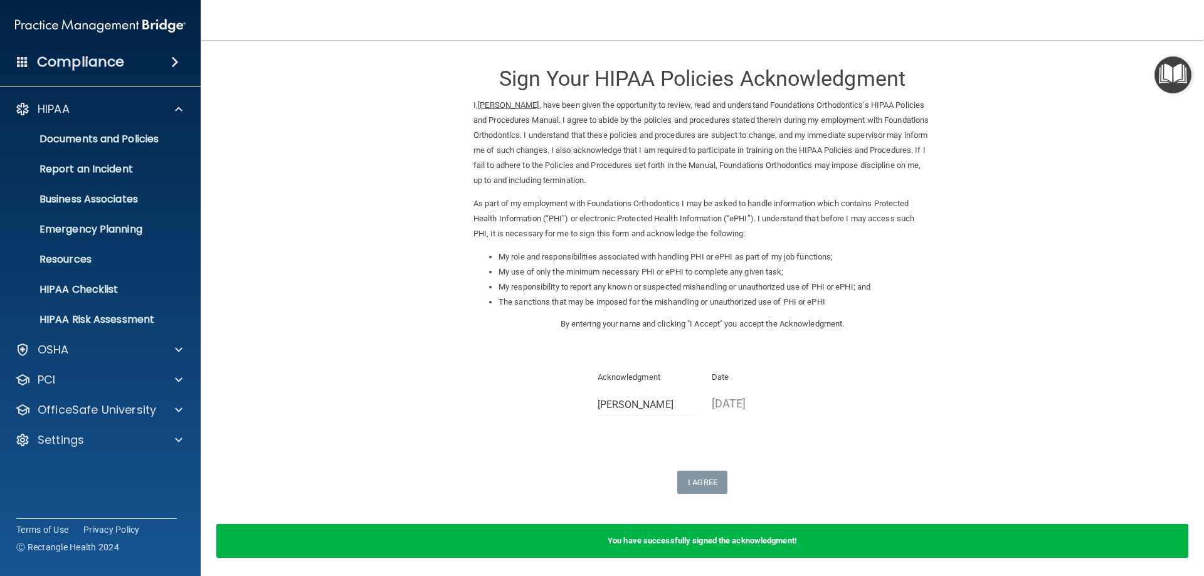
click at [1171, 63] on img "Open Resource Center" at bounding box center [1173, 74] width 37 height 37
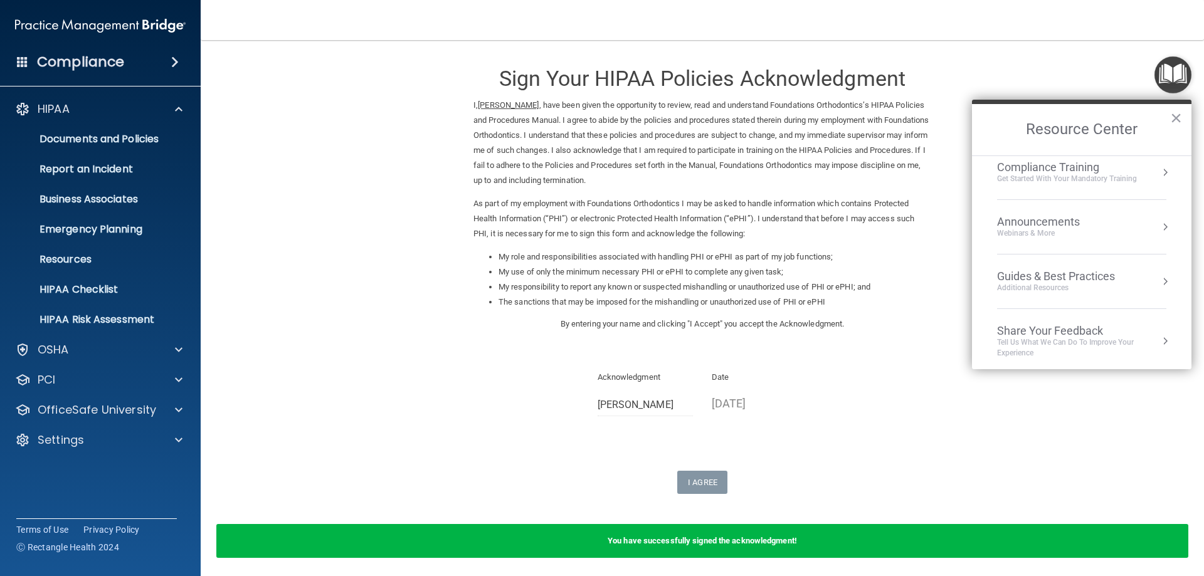
scroll to position [177, 0]
click at [1067, 163] on div "Compliance Training" at bounding box center [1067, 165] width 140 height 14
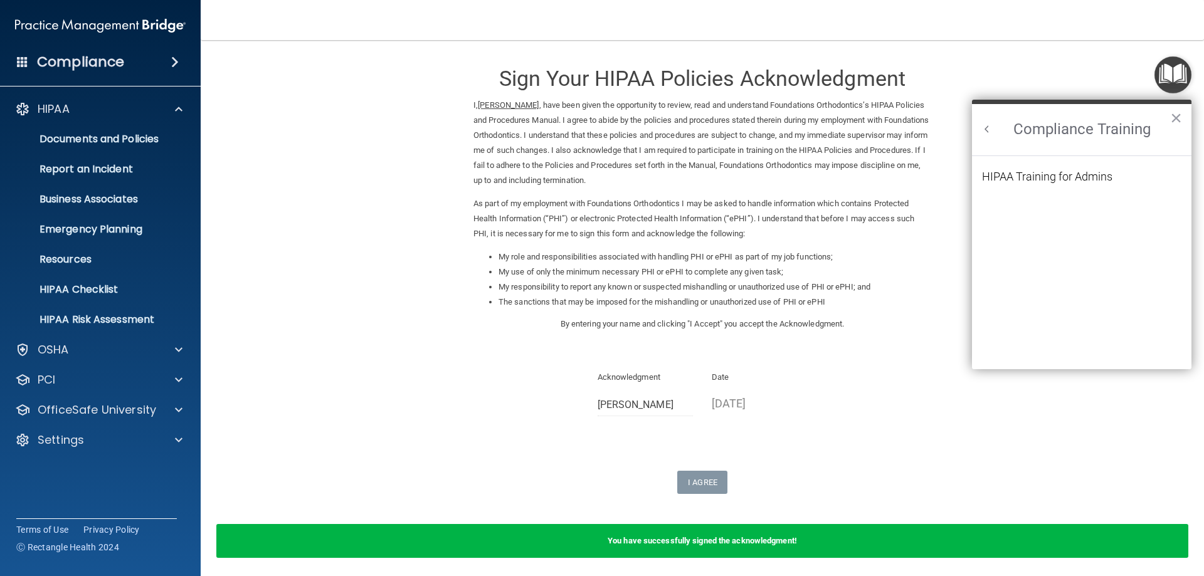
scroll to position [0, 0]
click at [1053, 174] on div "HIPAA Training for Admins" at bounding box center [1047, 176] width 130 height 11
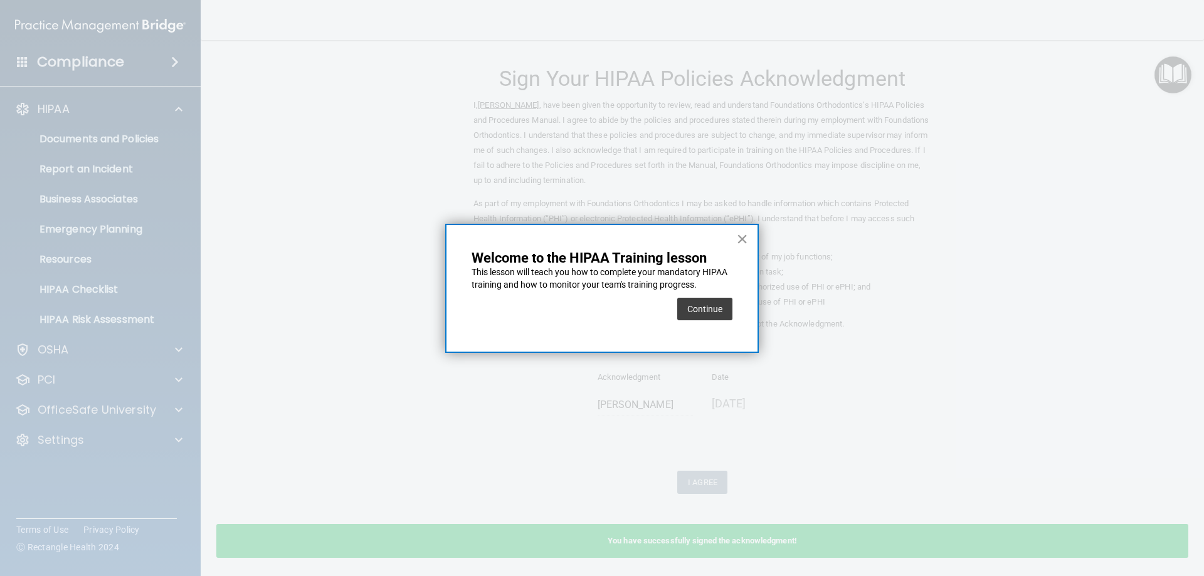
click at [740, 230] on button "×" at bounding box center [742, 239] width 12 height 20
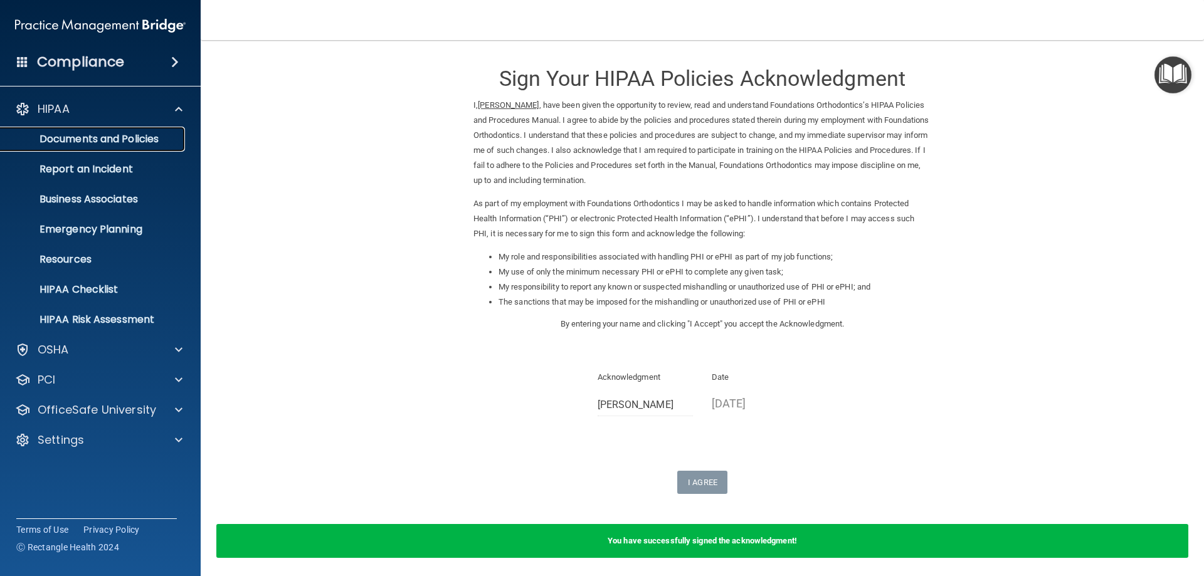
click at [85, 137] on p "Documents and Policies" at bounding box center [93, 139] width 171 height 13
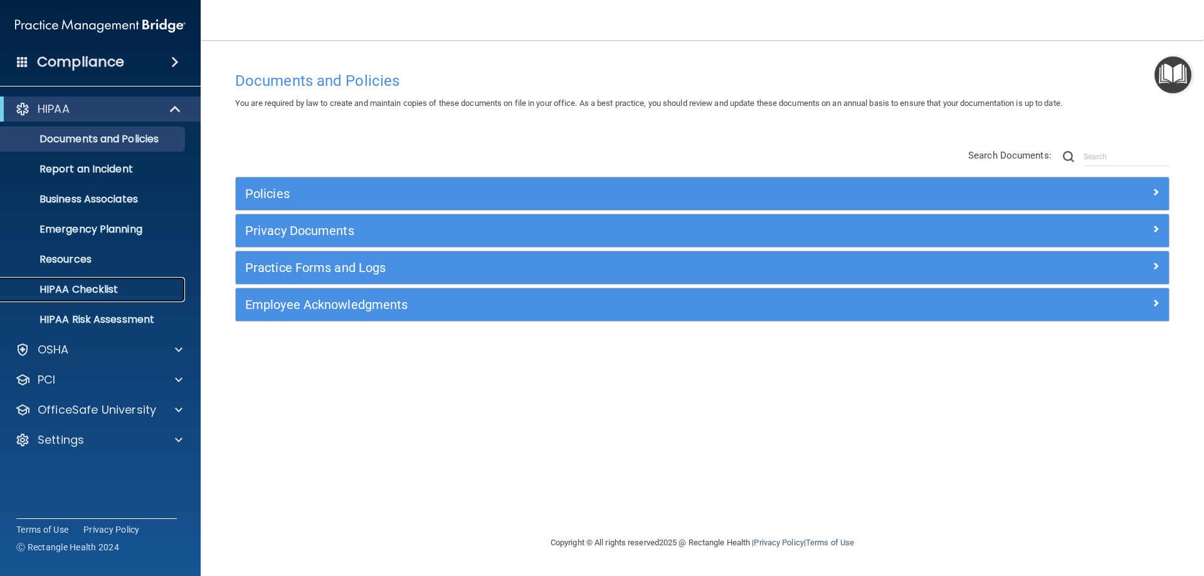
click at [85, 294] on p "HIPAA Checklist" at bounding box center [93, 290] width 171 height 13
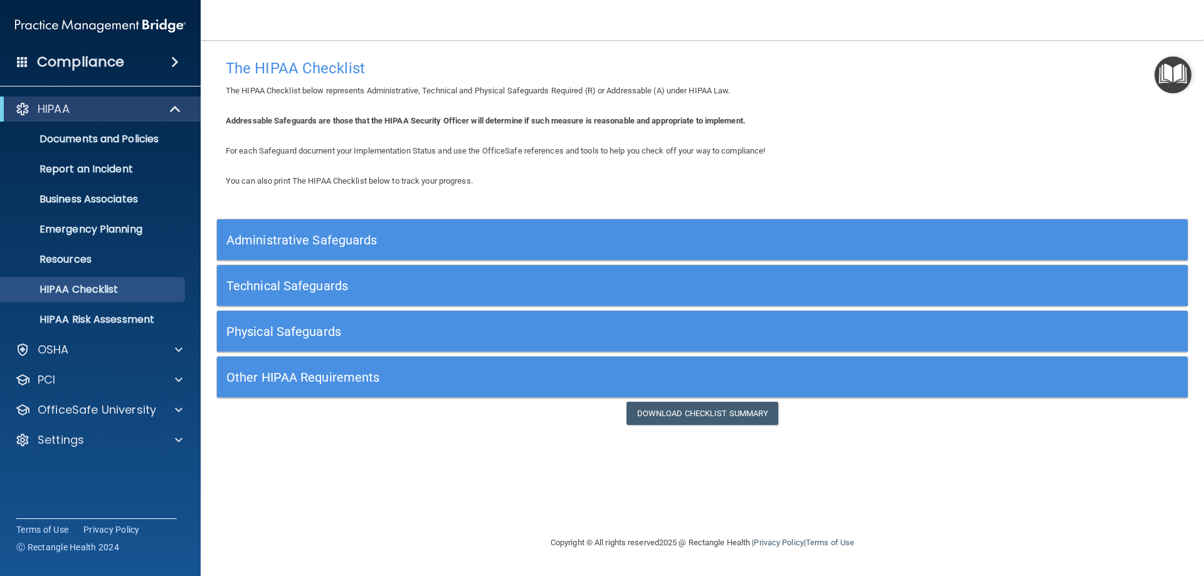
click at [1188, 63] on img "Open Resource Center" at bounding box center [1173, 74] width 37 height 37
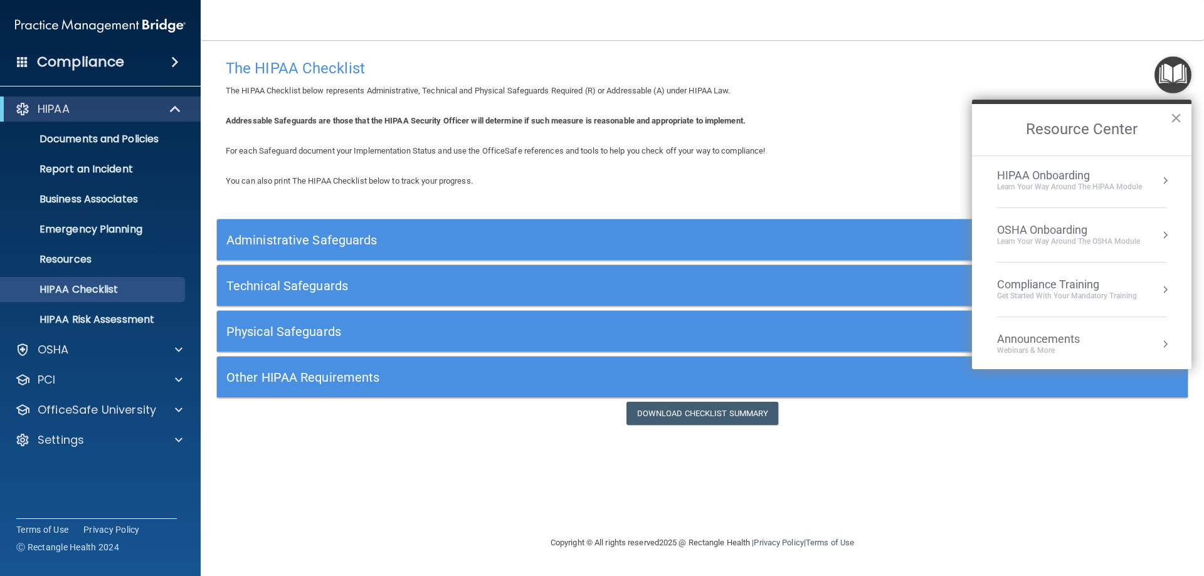
scroll to position [60, 0]
click at [1138, 296] on div "Compliance Training Get Started with your mandatory training" at bounding box center [1081, 287] width 169 height 24
click at [1127, 137] on h2 "Compliance Training" at bounding box center [1082, 129] width 220 height 51
click at [1128, 126] on h2 "Compliance Training" at bounding box center [1082, 129] width 220 height 51
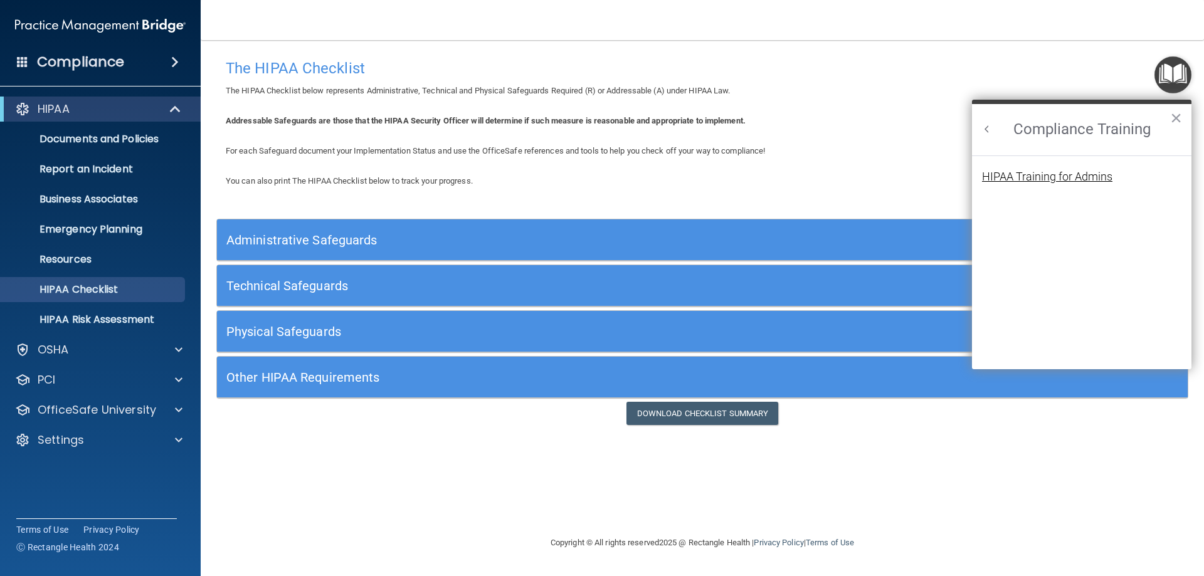
click at [1090, 181] on div "HIPAA Training for Admins" at bounding box center [1047, 176] width 130 height 11
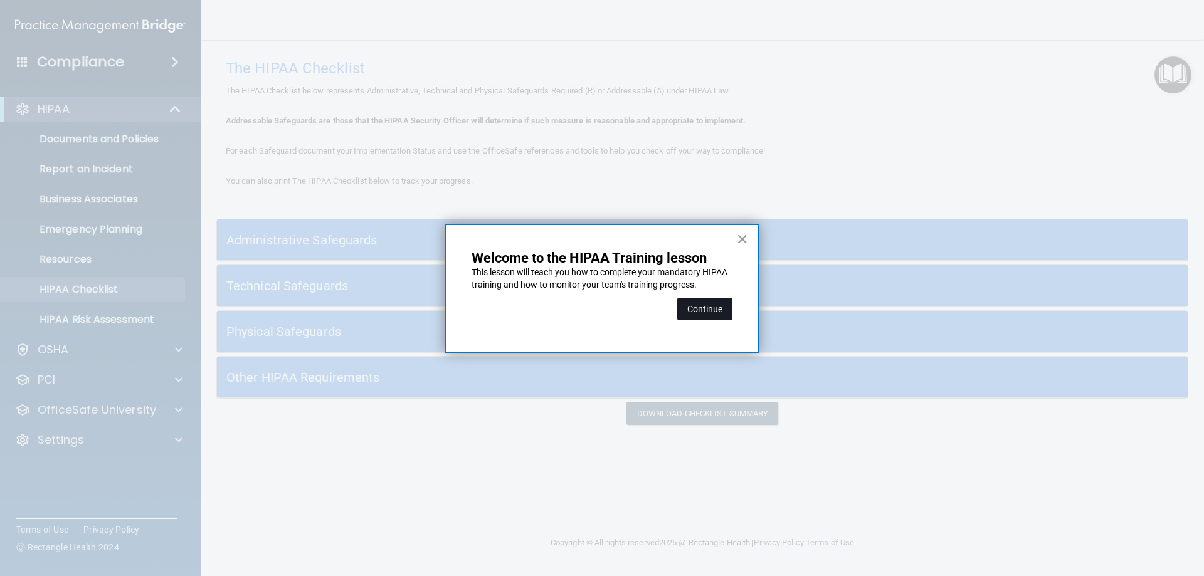
click at [710, 306] on button "Continue" at bounding box center [704, 309] width 55 height 23
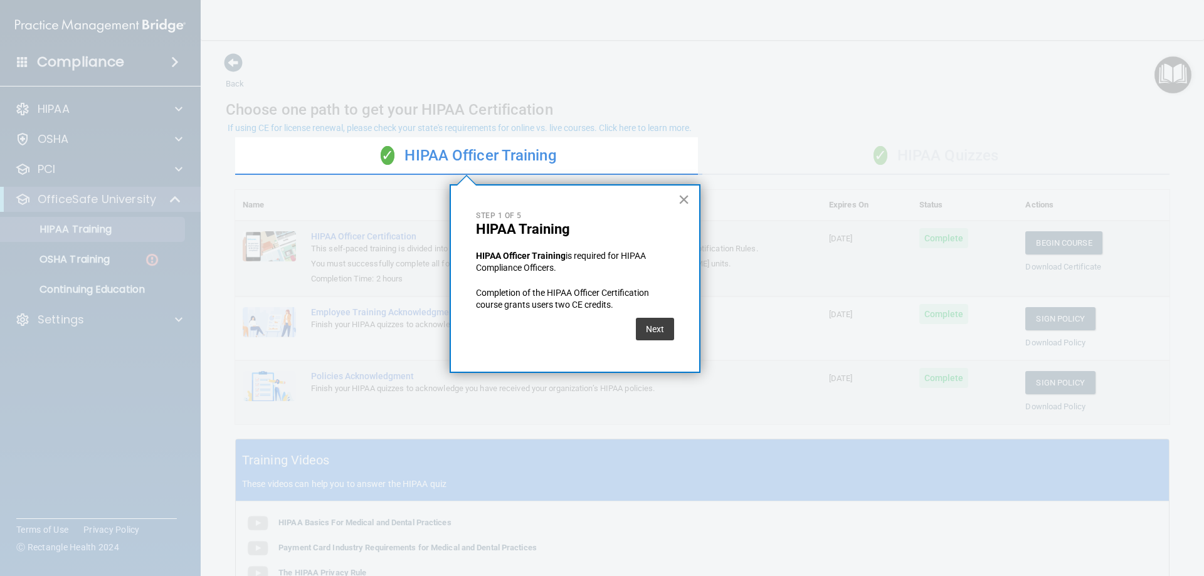
click at [681, 196] on button "×" at bounding box center [684, 199] width 12 height 20
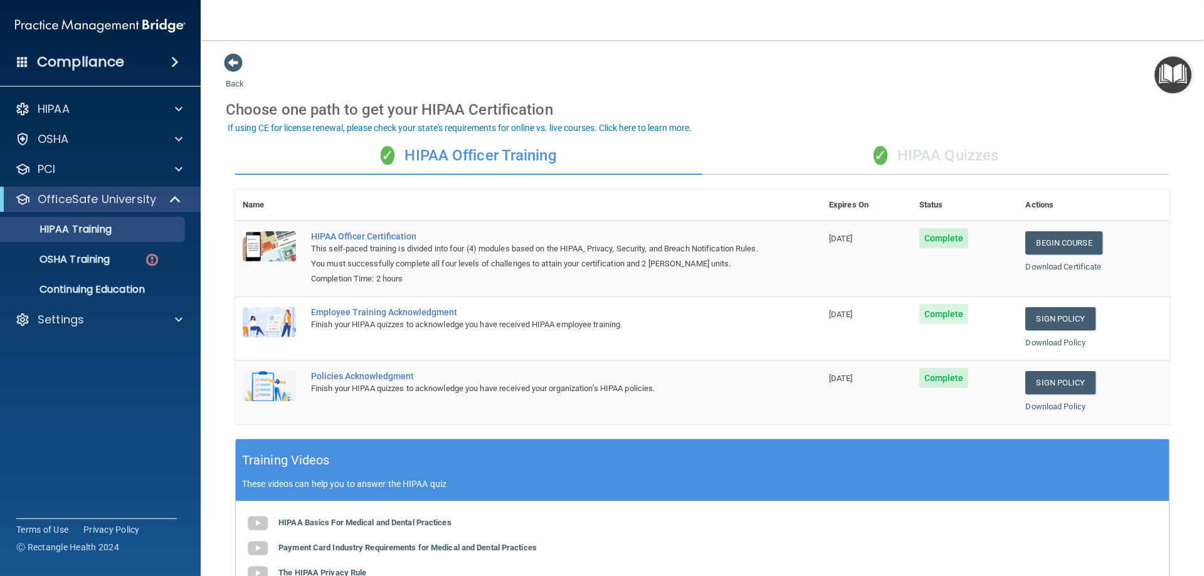
click at [763, 158] on div "✓ HIPAA Quizzes" at bounding box center [936, 156] width 467 height 38
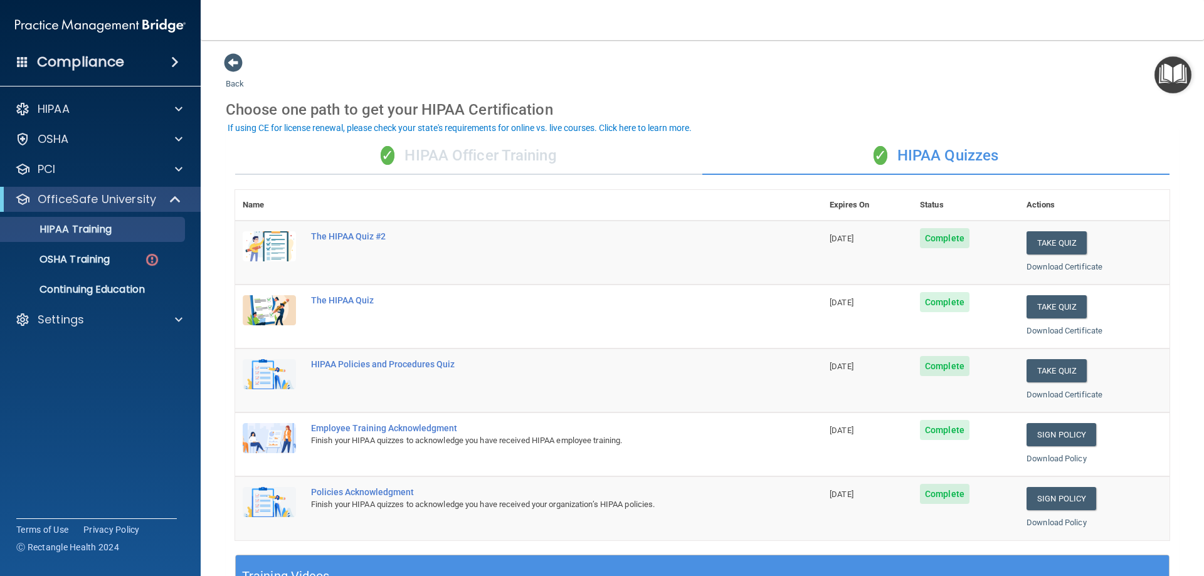
click at [620, 149] on div "✓ HIPAA Officer Training" at bounding box center [468, 156] width 467 height 38
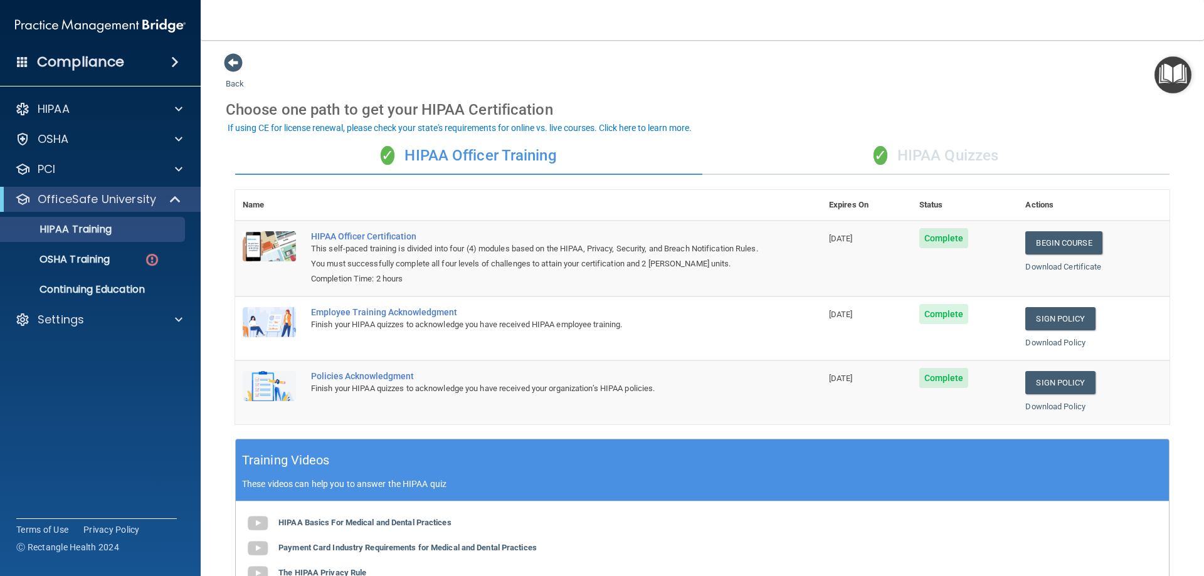
click at [800, 154] on div "✓ HIPAA Quizzes" at bounding box center [936, 156] width 467 height 38
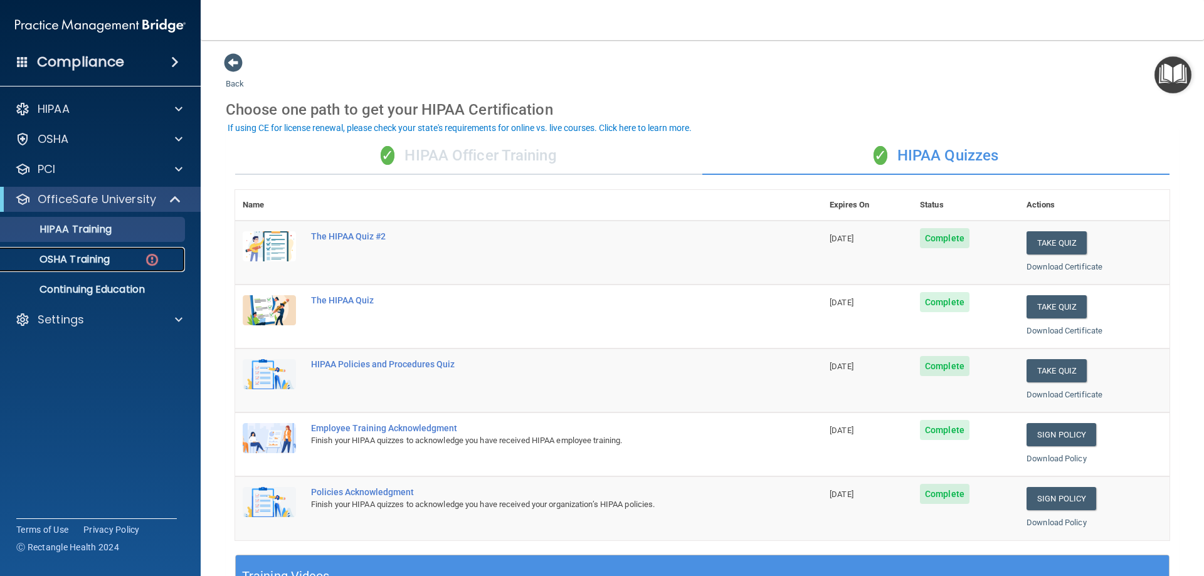
click at [77, 264] on p "OSHA Training" at bounding box center [59, 259] width 102 height 13
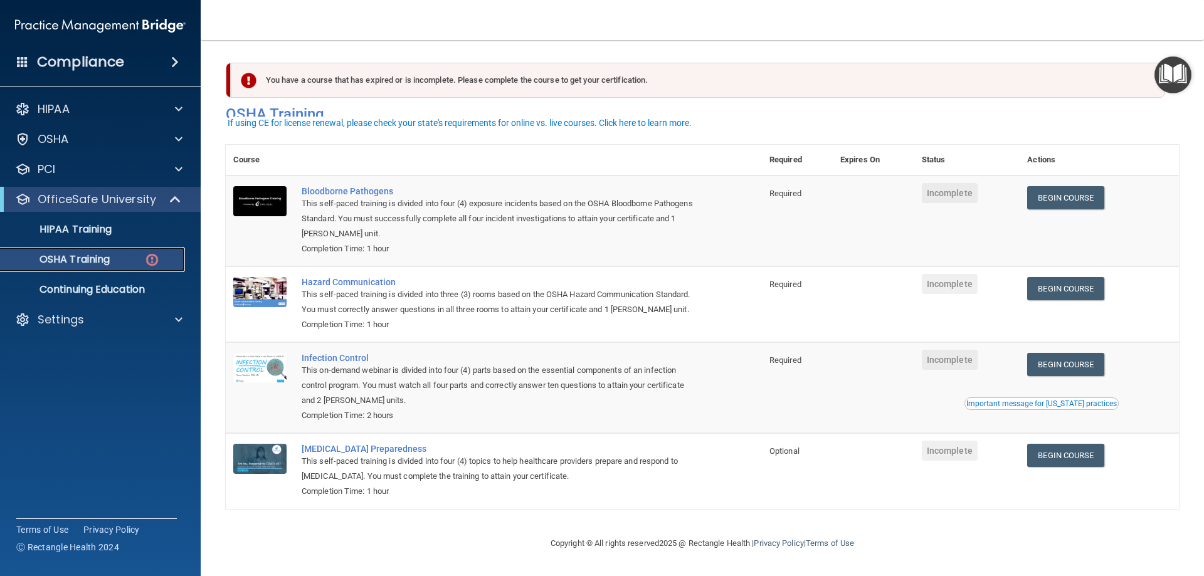
scroll to position [16, 0]
click at [1048, 186] on link "Begin Course" at bounding box center [1065, 197] width 77 height 23
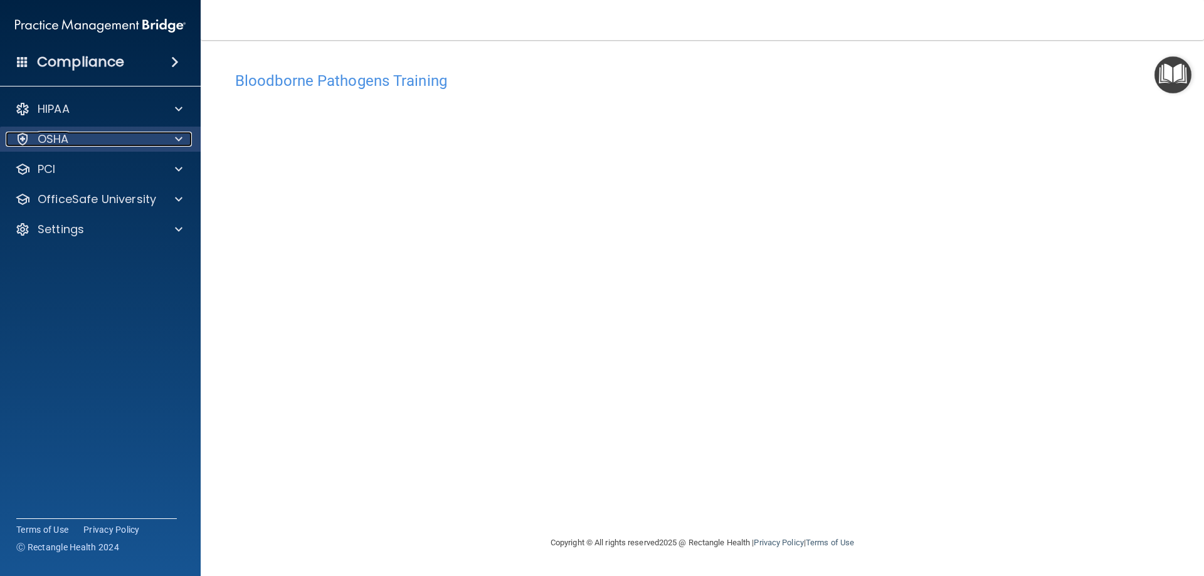
click at [90, 146] on div "OSHA" at bounding box center [84, 139] width 156 height 15
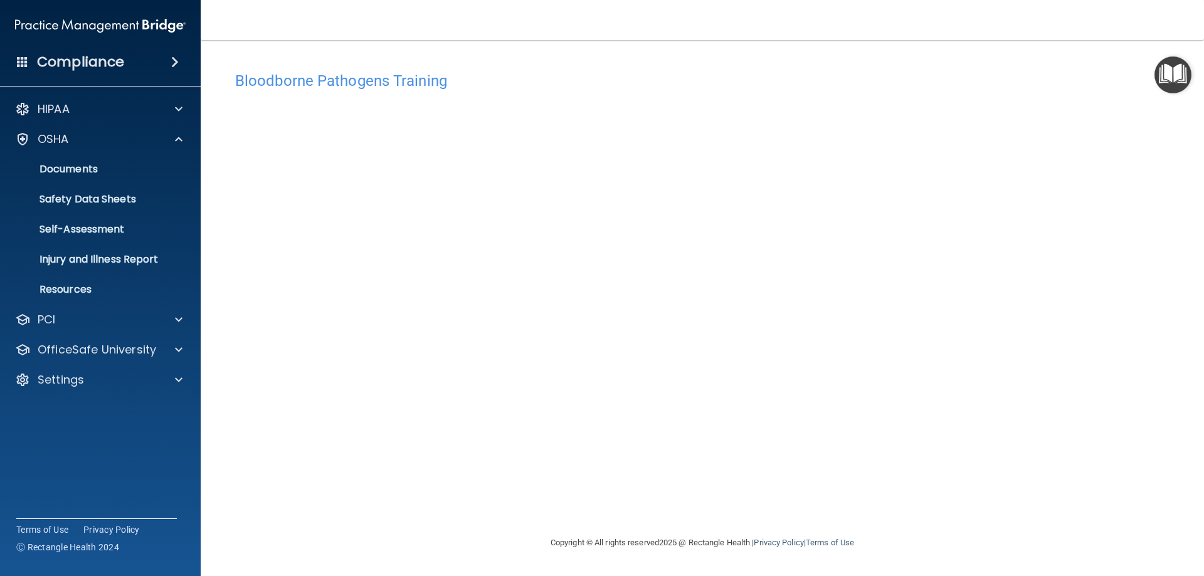
click at [1157, 63] on img "Open Resource Center" at bounding box center [1173, 74] width 37 height 37
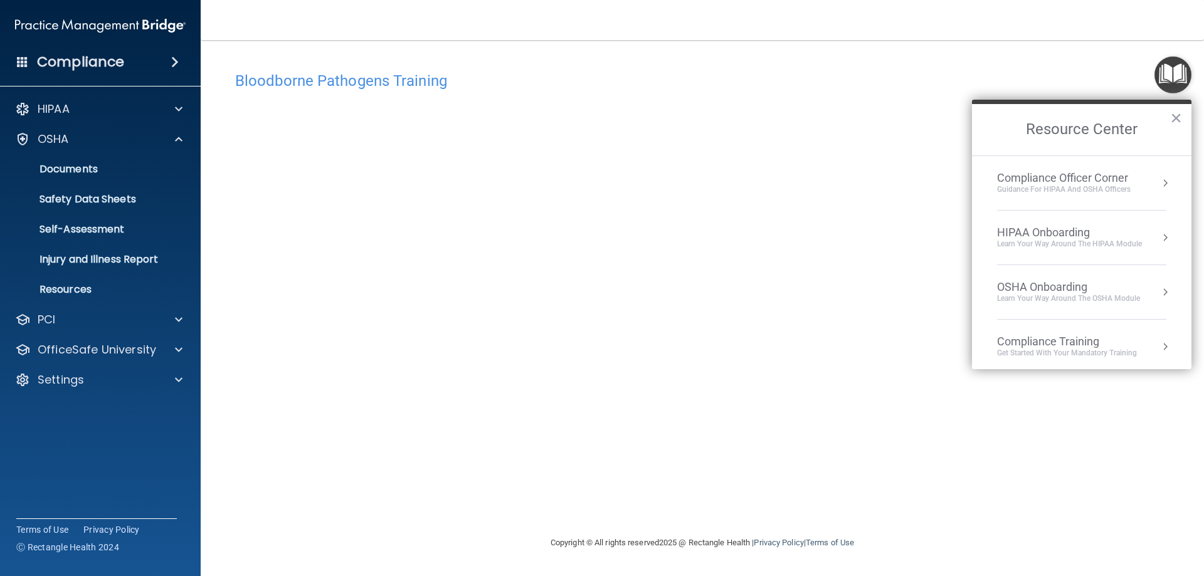
click at [1068, 125] on h2 "Resource Center" at bounding box center [1082, 129] width 220 height 51
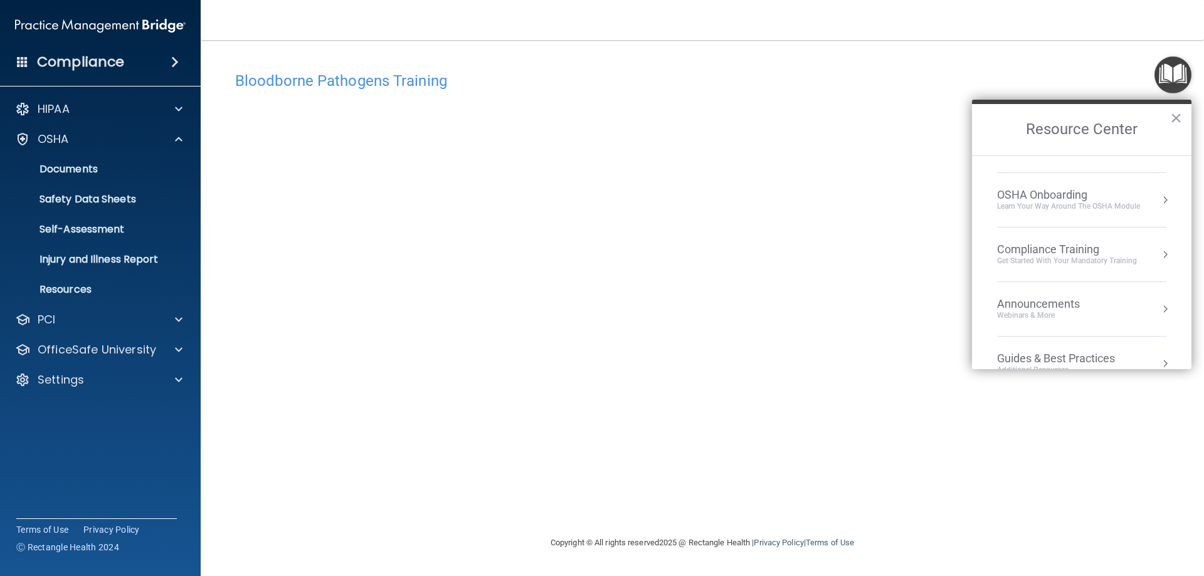
scroll to position [125, 0]
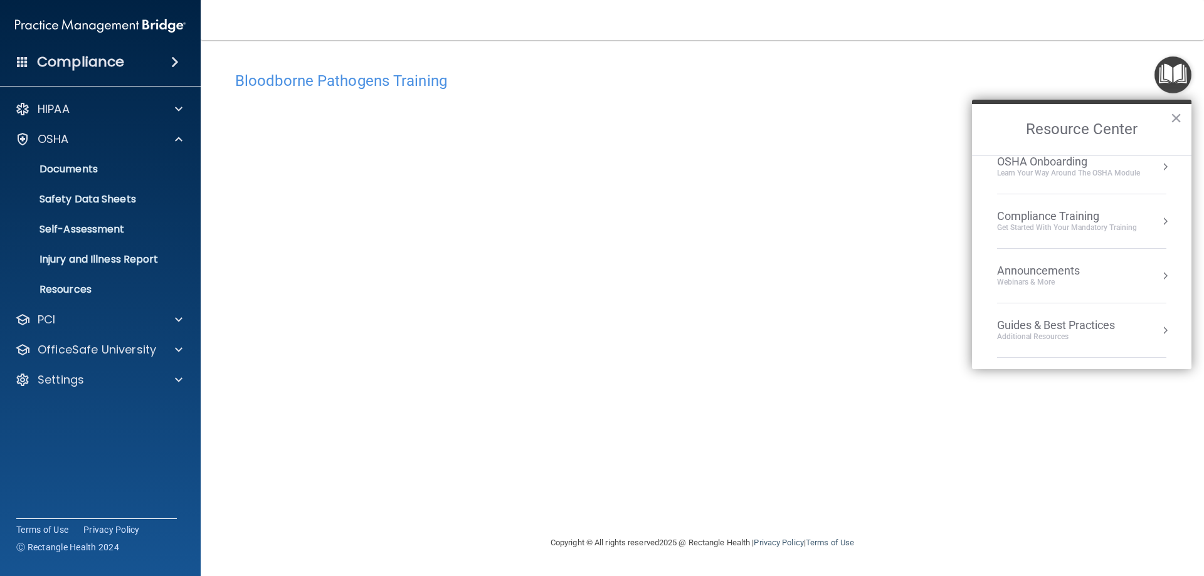
click at [1048, 210] on div "Compliance Training" at bounding box center [1067, 217] width 140 height 14
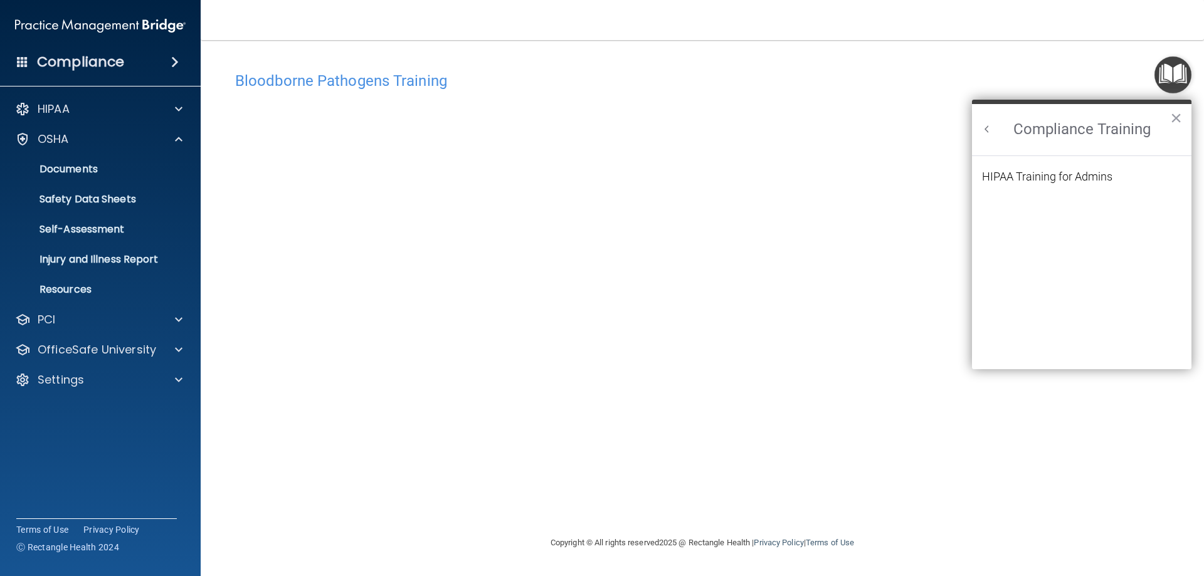
scroll to position [0, 0]
click at [1061, 176] on div "HIPAA Training for Admins" at bounding box center [1047, 176] width 130 height 11
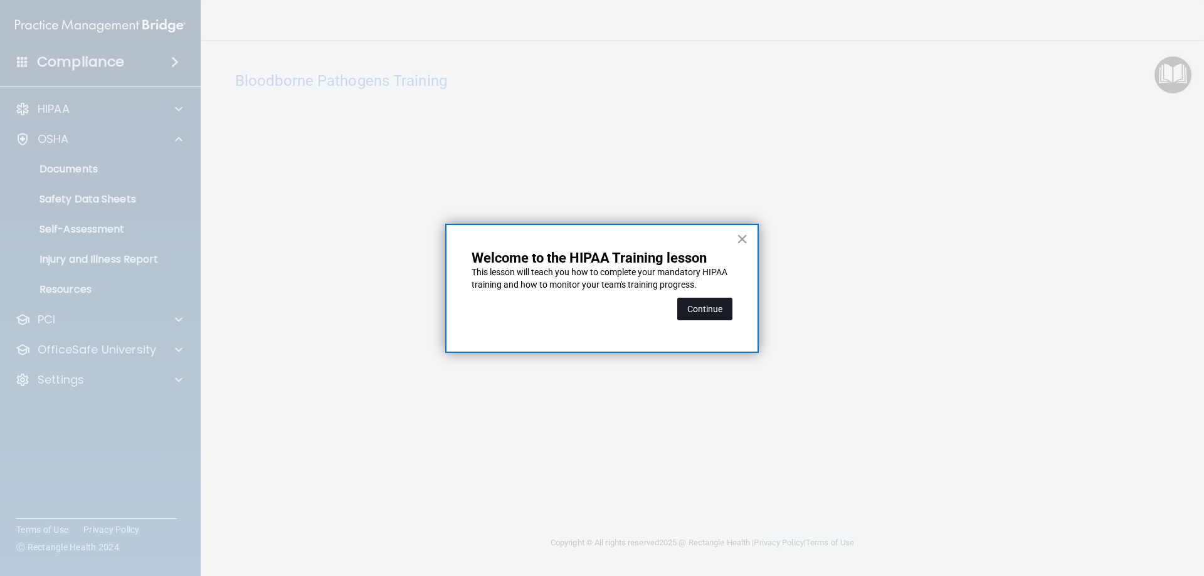
click at [718, 311] on button "Continue" at bounding box center [704, 309] width 55 height 23
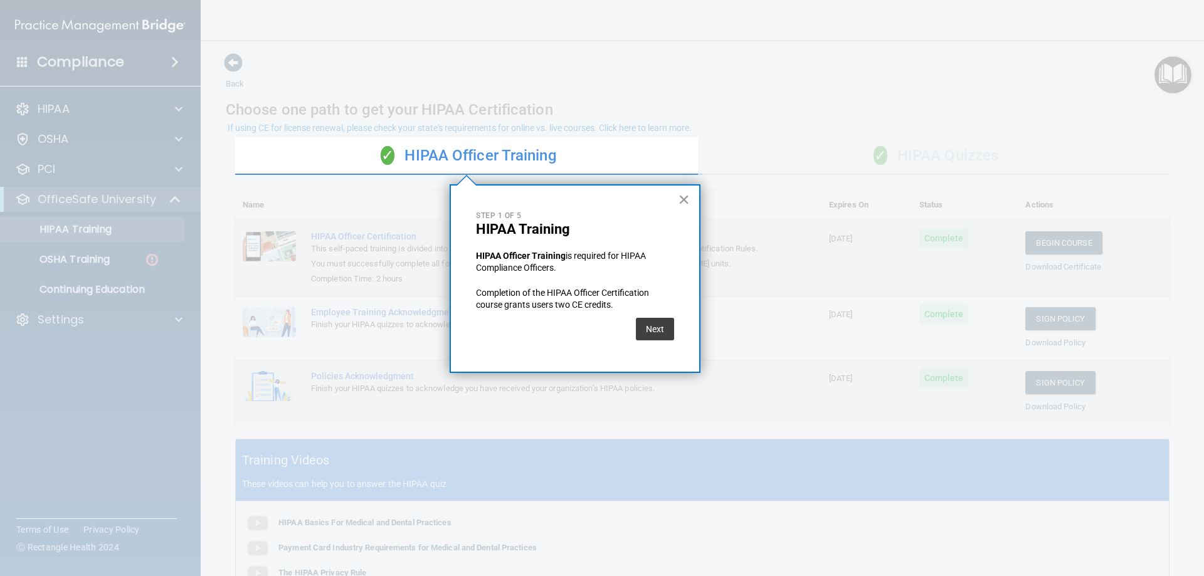
click at [687, 196] on button "×" at bounding box center [684, 199] width 12 height 20
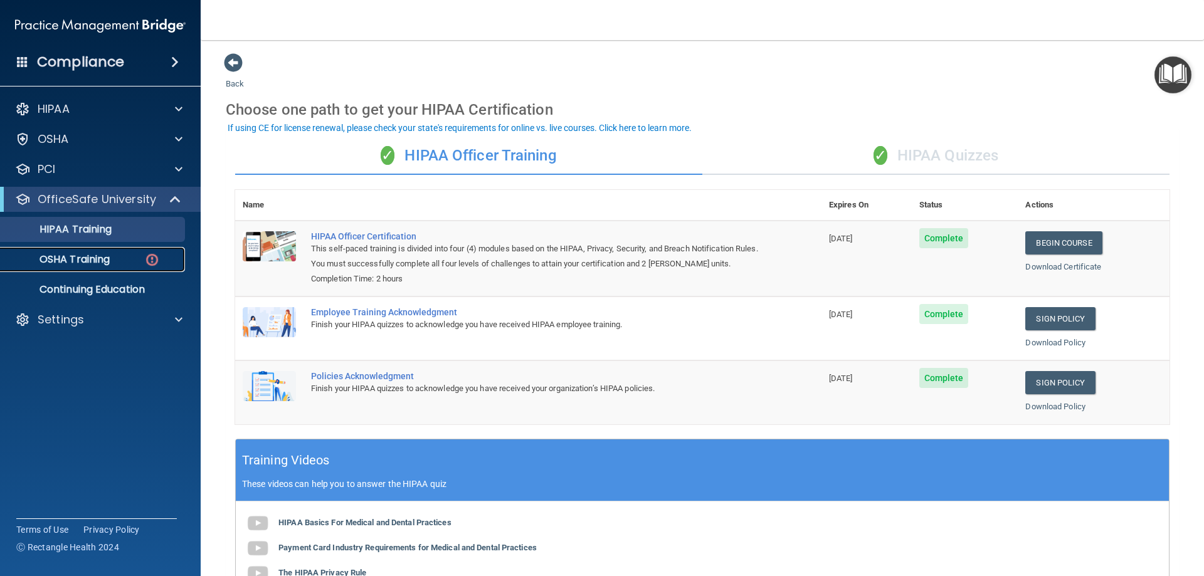
click at [105, 248] on link "OSHA Training" at bounding box center [86, 259] width 198 height 25
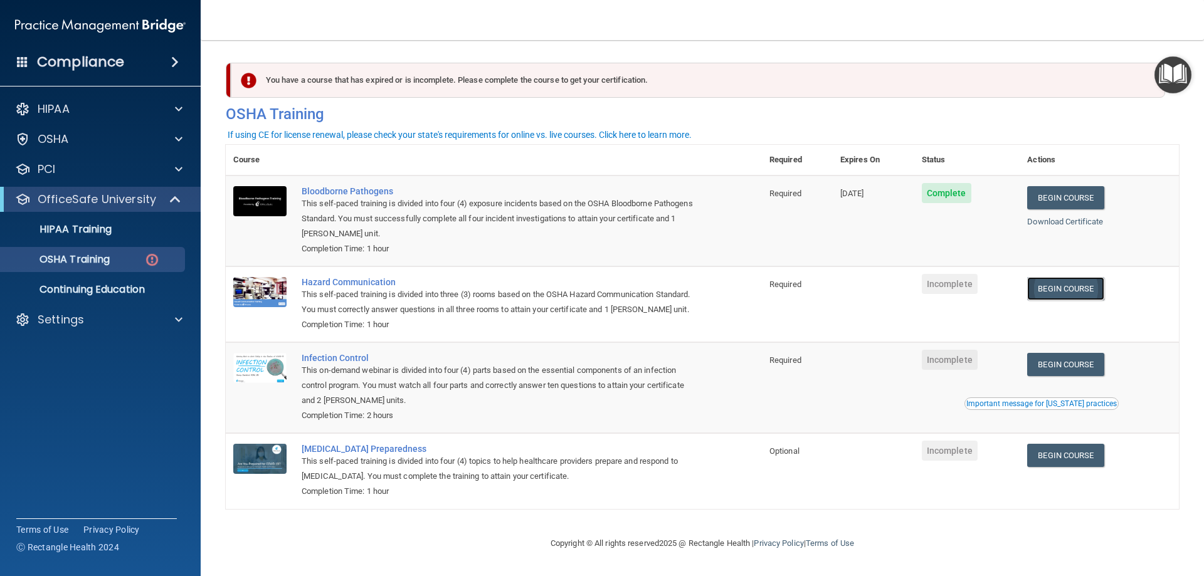
click at [1070, 285] on link "Begin Course" at bounding box center [1065, 288] width 77 height 23
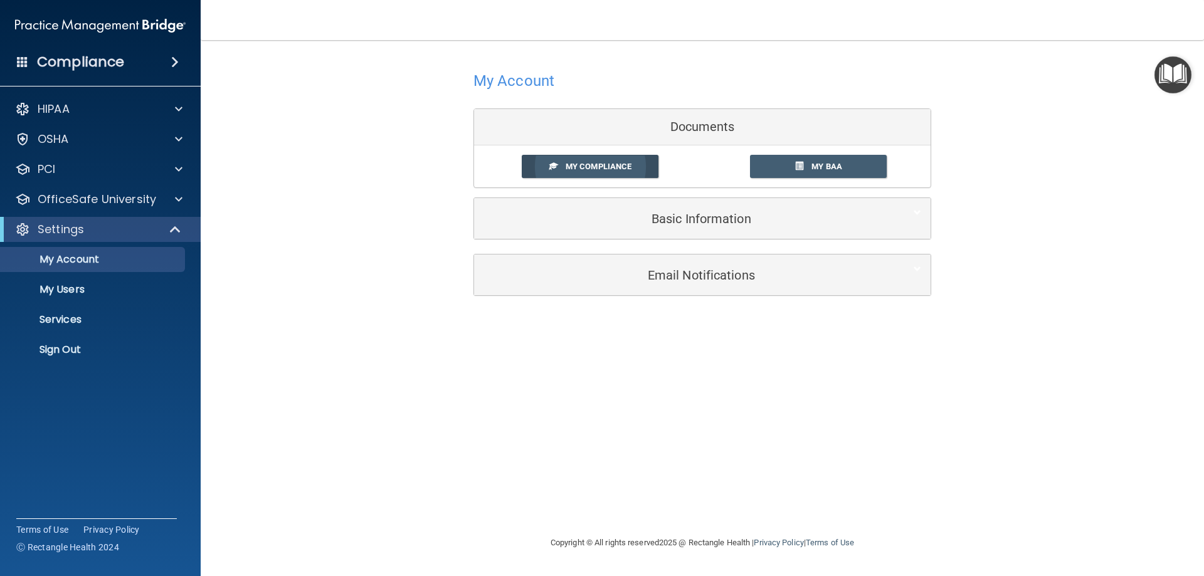
click at [547, 169] on link "My Compliance" at bounding box center [590, 166] width 137 height 23
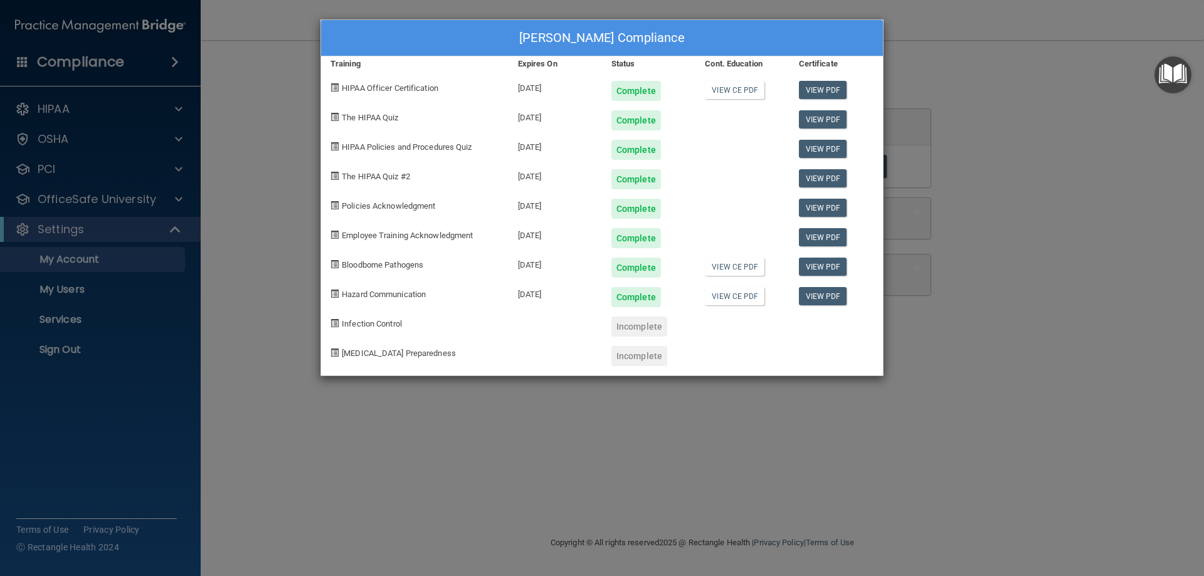
click at [66, 137] on div "[PERSON_NAME] Compliance Training Expires On Status Cont. Education Certificate…" at bounding box center [602, 288] width 1204 height 576
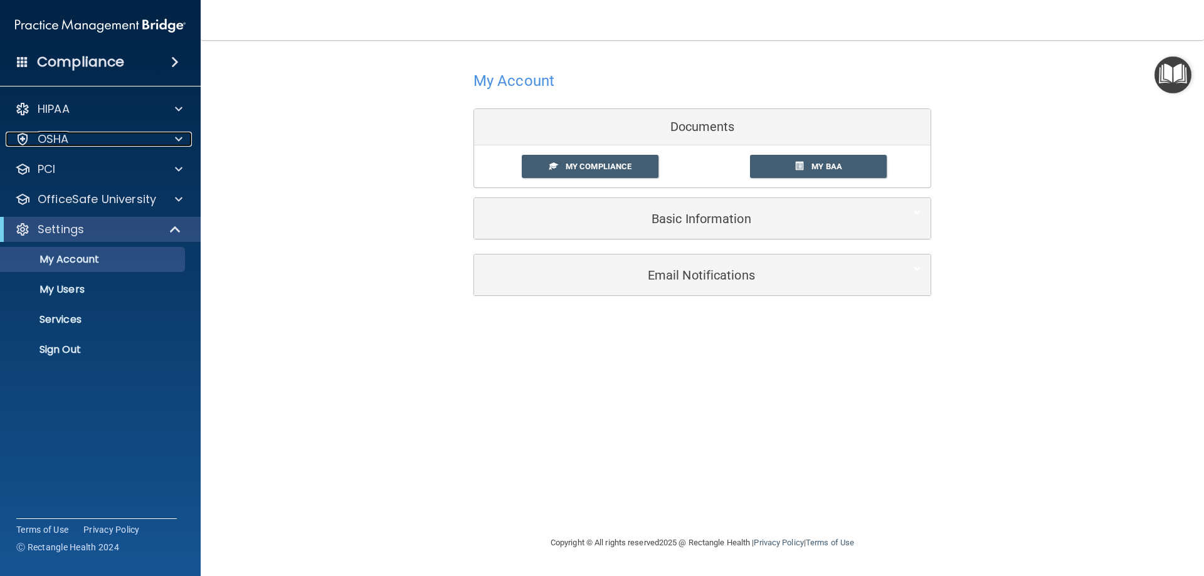
click at [69, 137] on div "OSHA" at bounding box center [84, 139] width 156 height 15
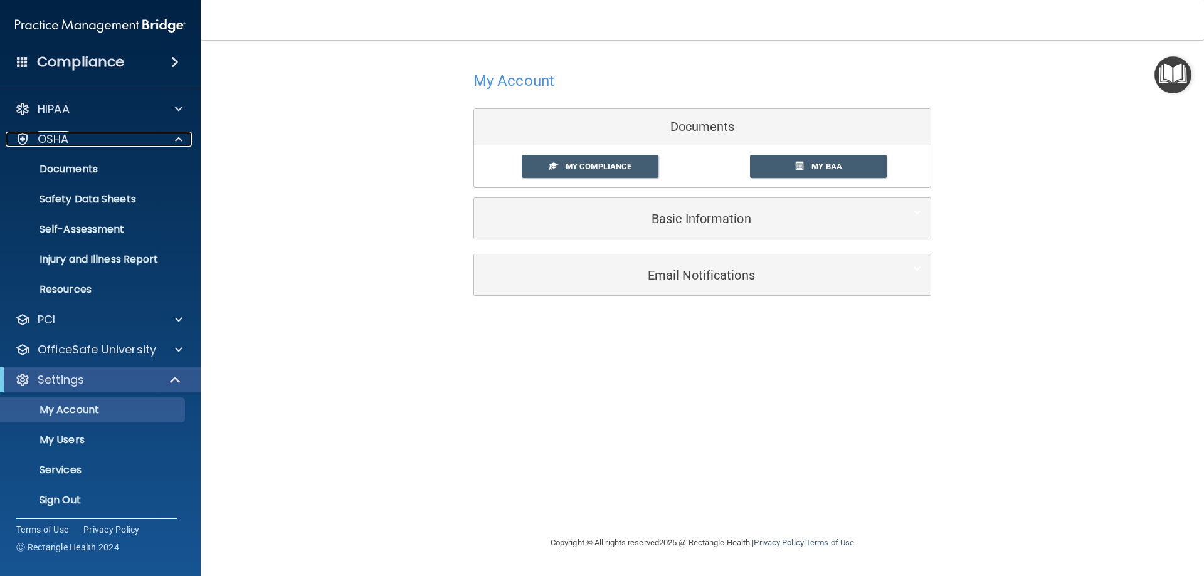
click at [69, 137] on div "OSHA" at bounding box center [84, 139] width 156 height 15
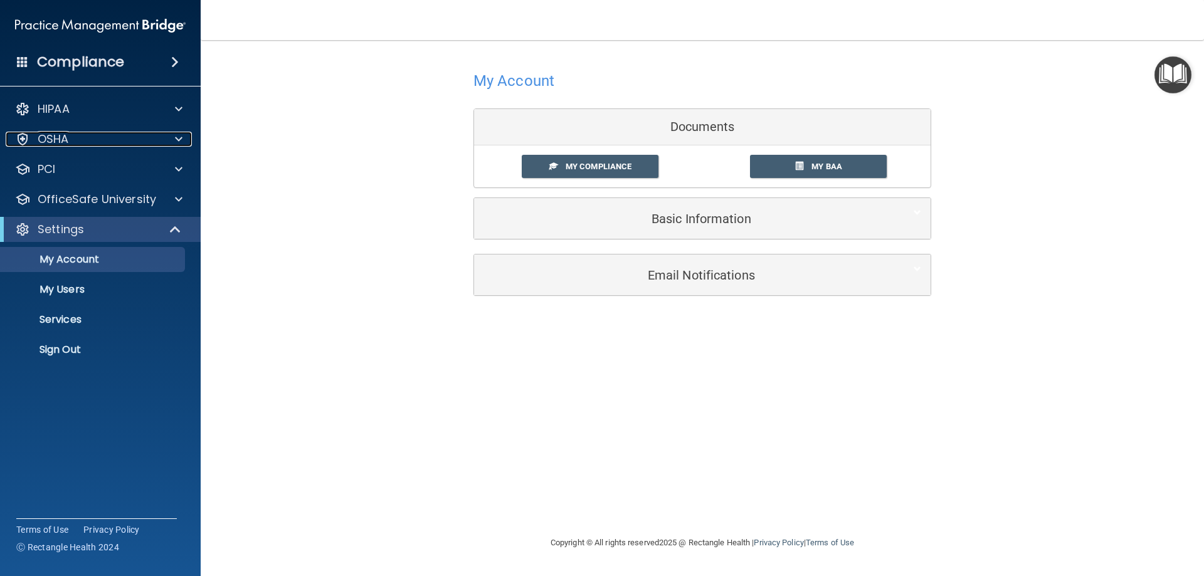
click at [69, 137] on div "OSHA" at bounding box center [84, 139] width 156 height 15
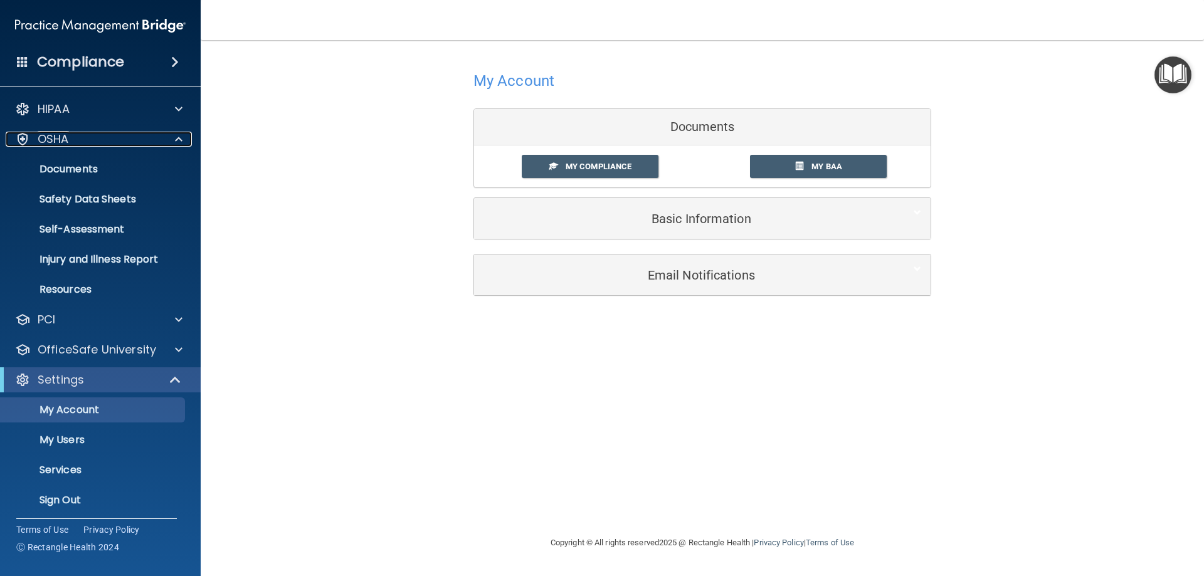
click at [69, 137] on div "OSHA" at bounding box center [84, 139] width 156 height 15
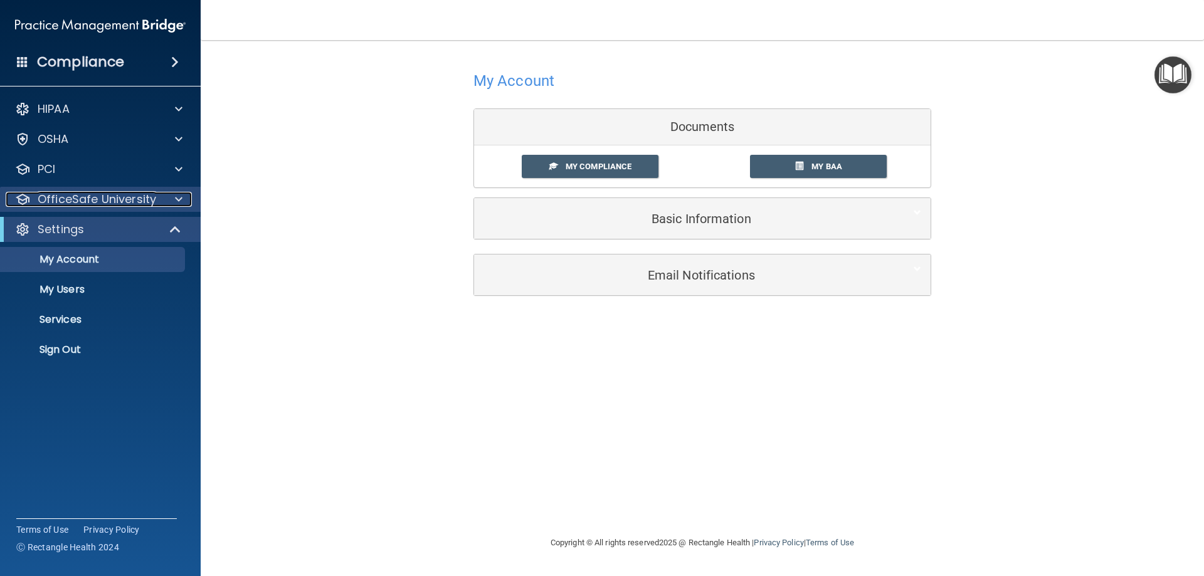
click at [100, 203] on p "OfficeSafe University" at bounding box center [97, 199] width 119 height 15
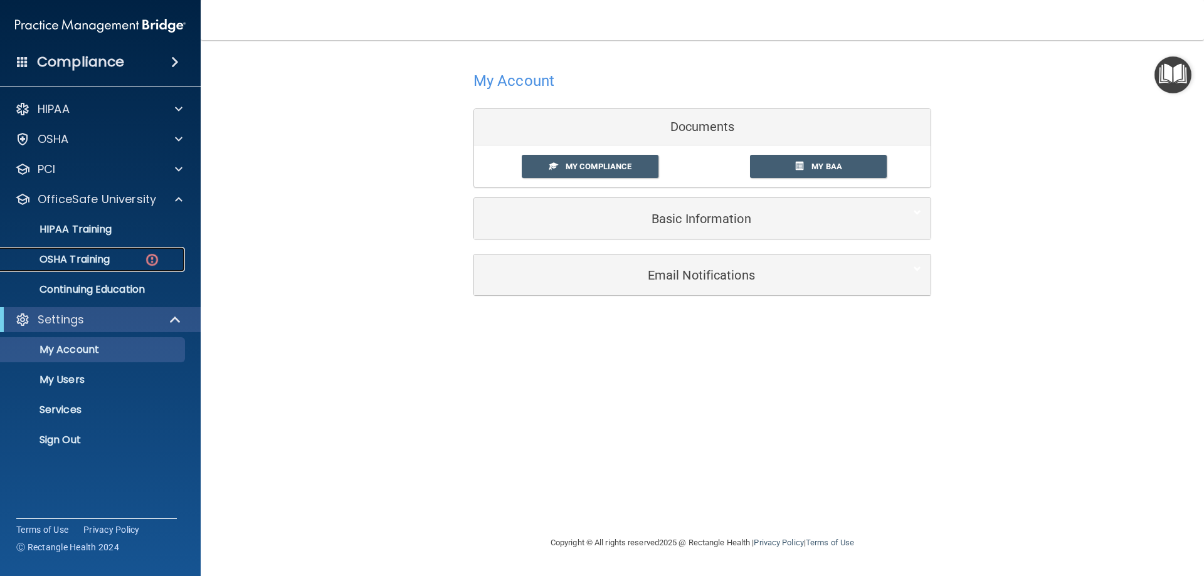
click at [88, 250] on link "OSHA Training" at bounding box center [86, 259] width 198 height 25
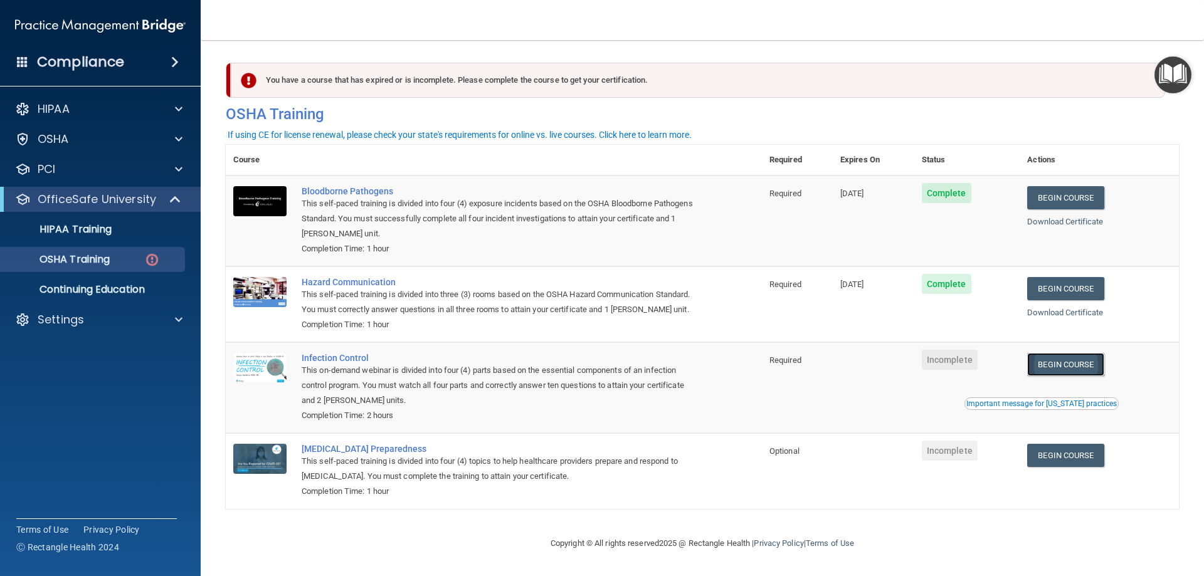
click at [1055, 376] on link "Begin Course" at bounding box center [1065, 364] width 77 height 23
